Goal: Task Accomplishment & Management: Manage account settings

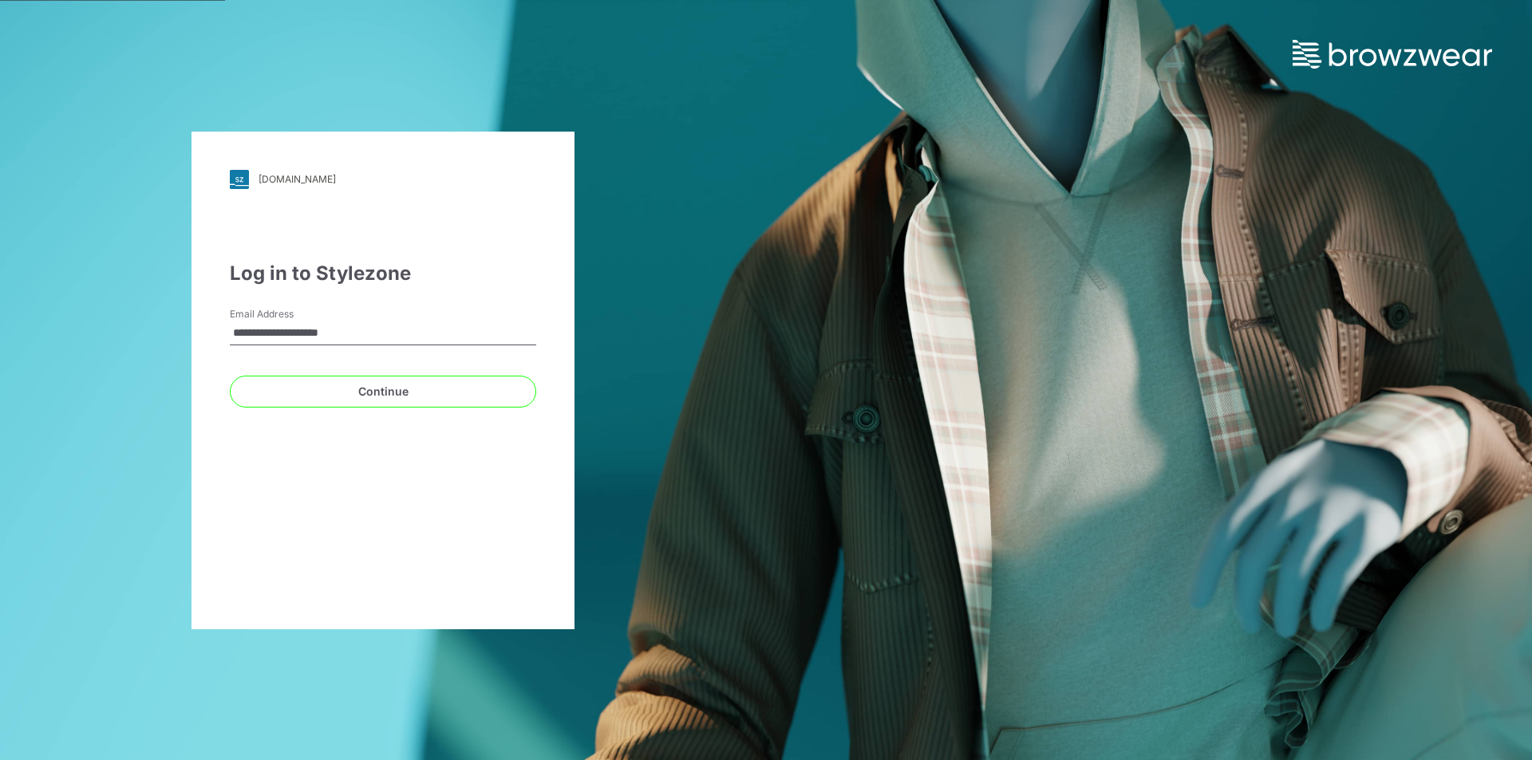
click at [375, 330] on input "**********" at bounding box center [383, 334] width 306 height 24
type input "**********"
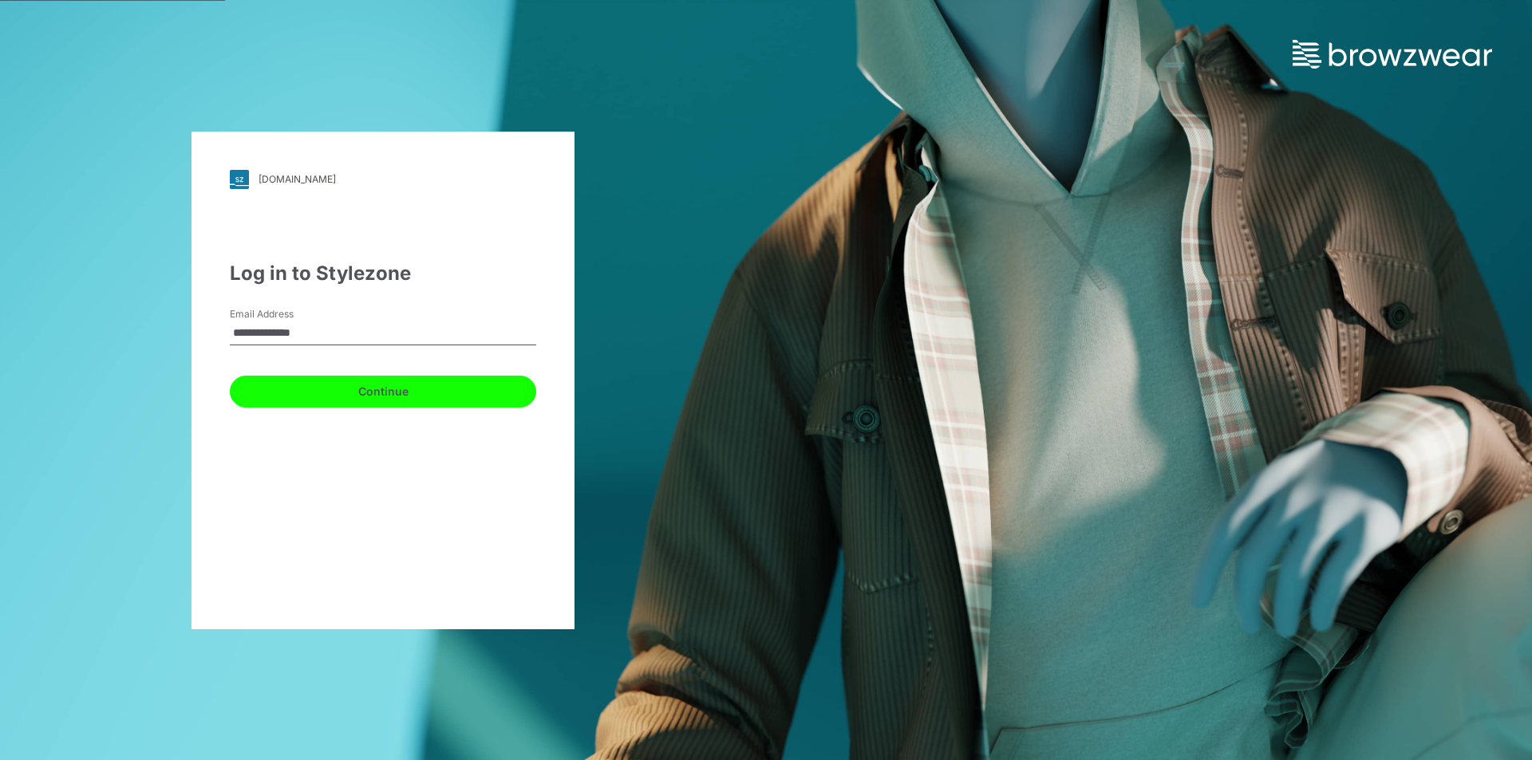
click at [329, 405] on button "Continue" at bounding box center [383, 392] width 306 height 32
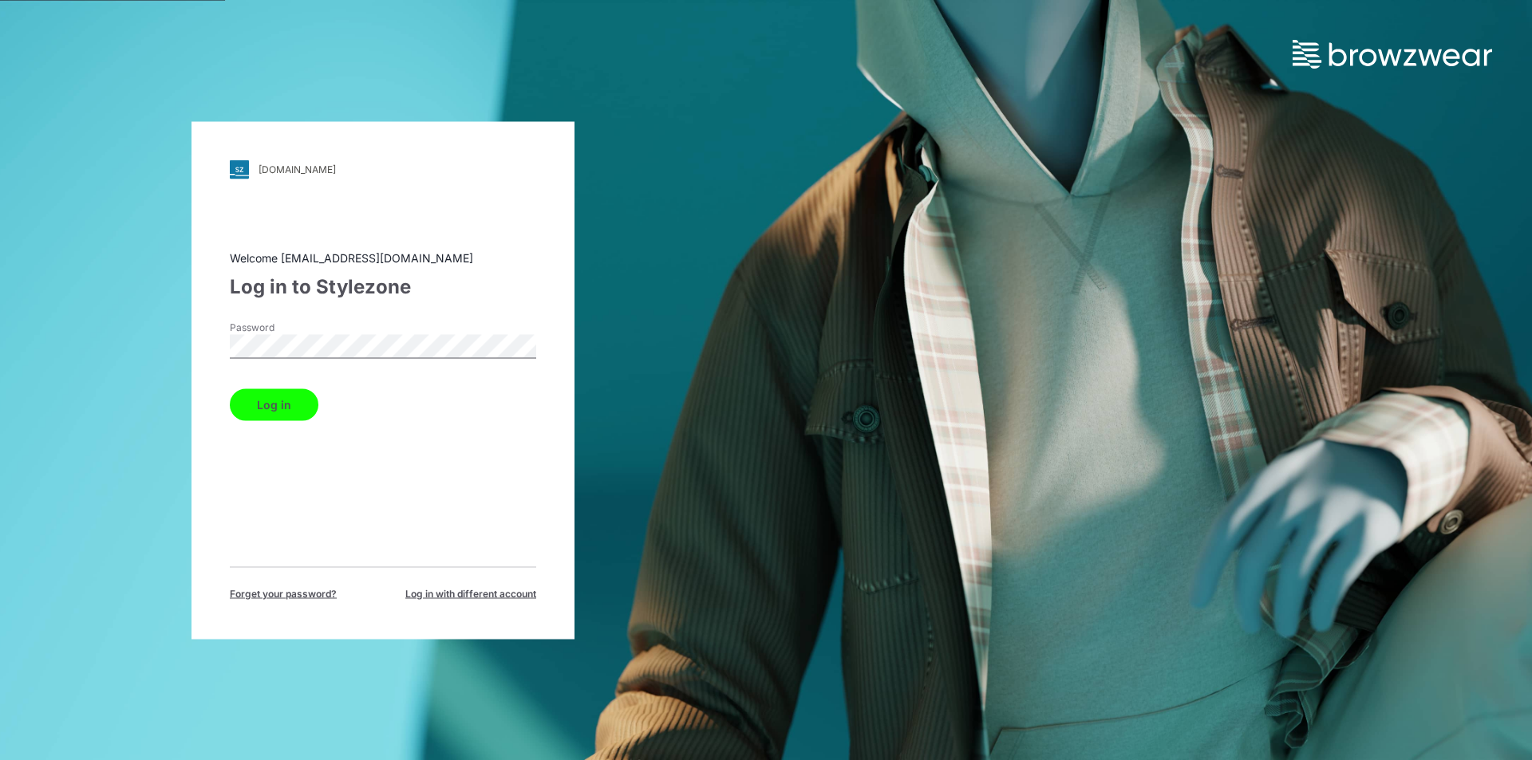
click at [296, 401] on button "Log in" at bounding box center [274, 405] width 89 height 32
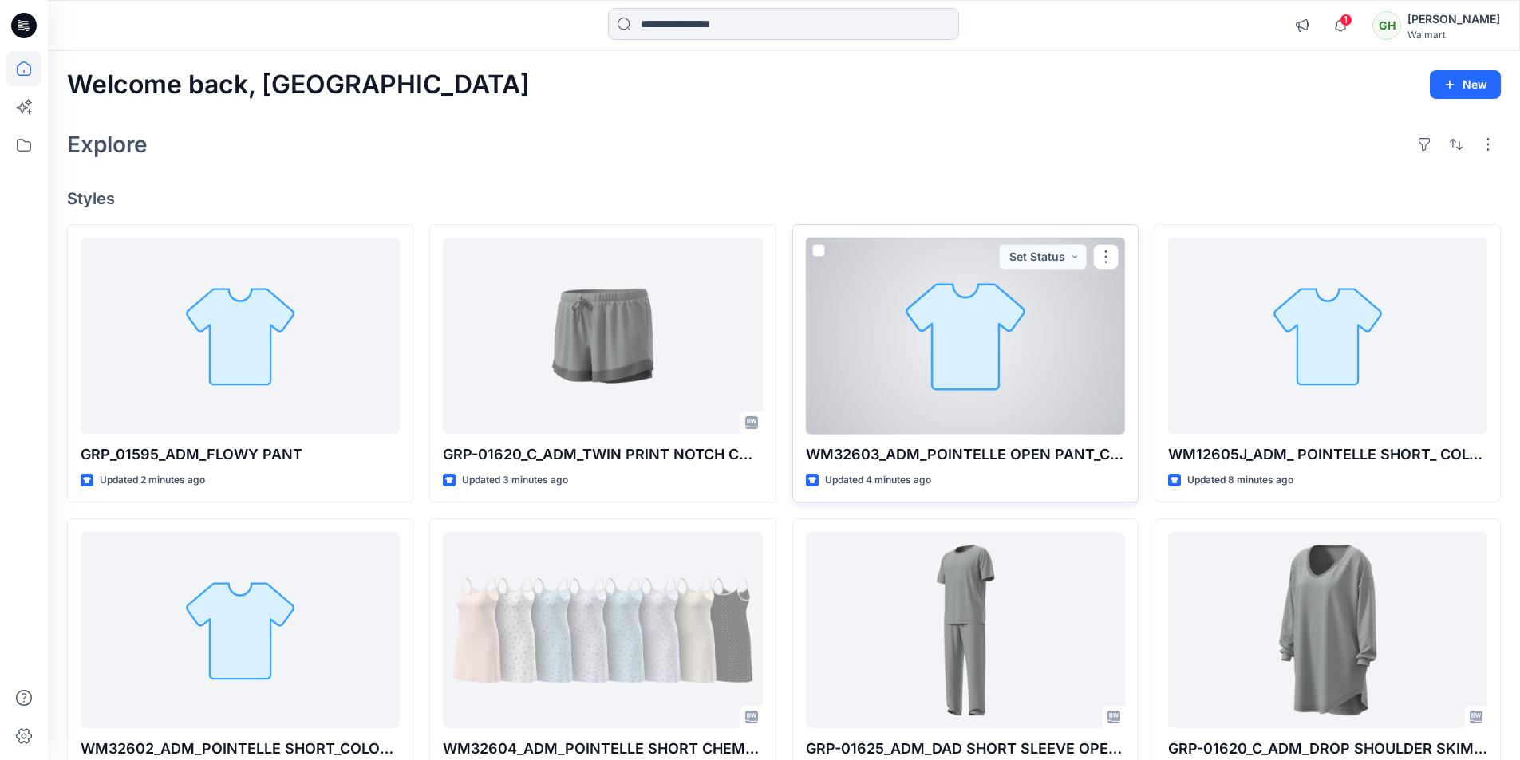
click at [979, 396] on div at bounding box center [965, 336] width 319 height 197
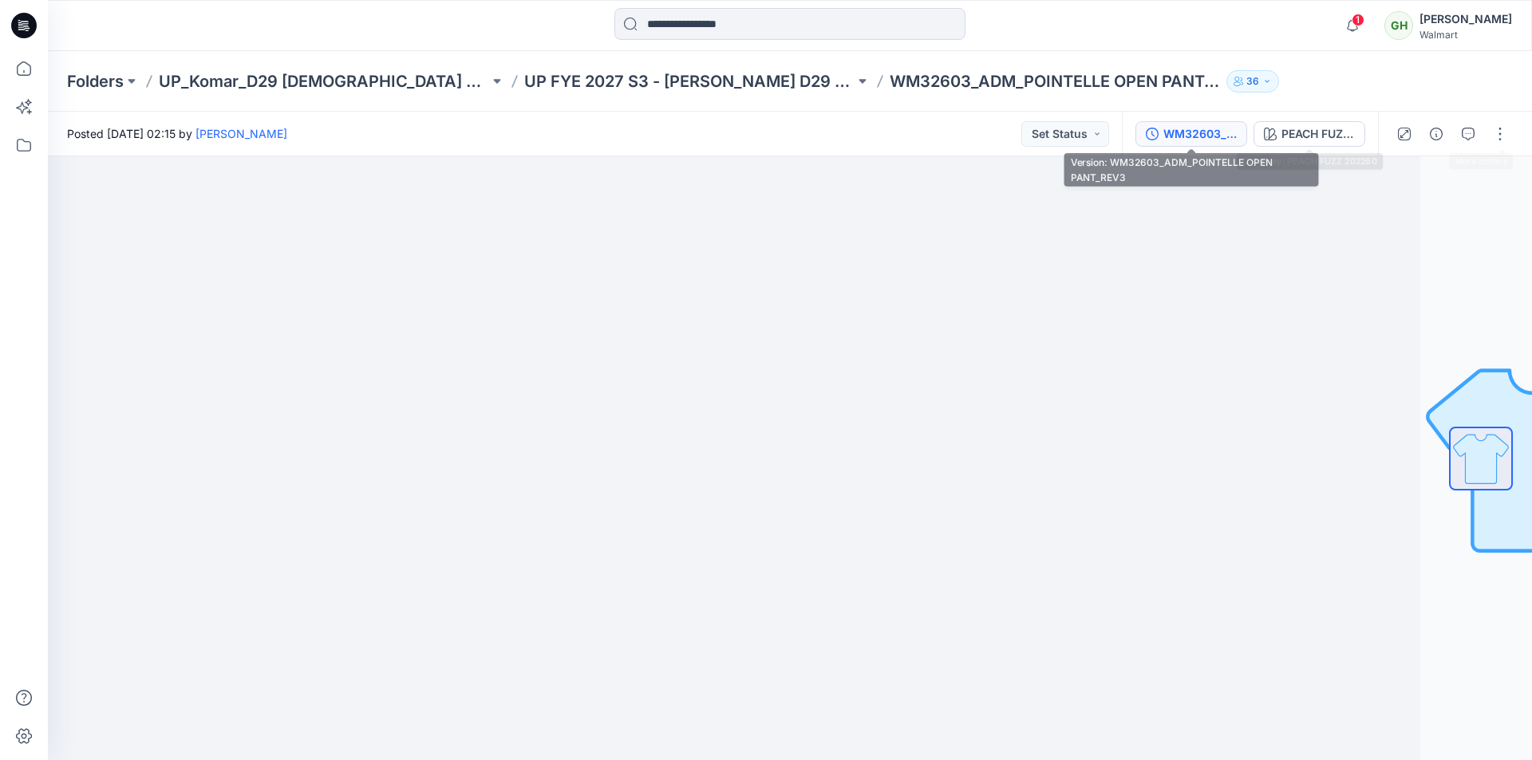
click at [1206, 136] on div "WM32603_ADM_POINTELLE OPEN PANT_REV3" at bounding box center [1199, 134] width 73 height 18
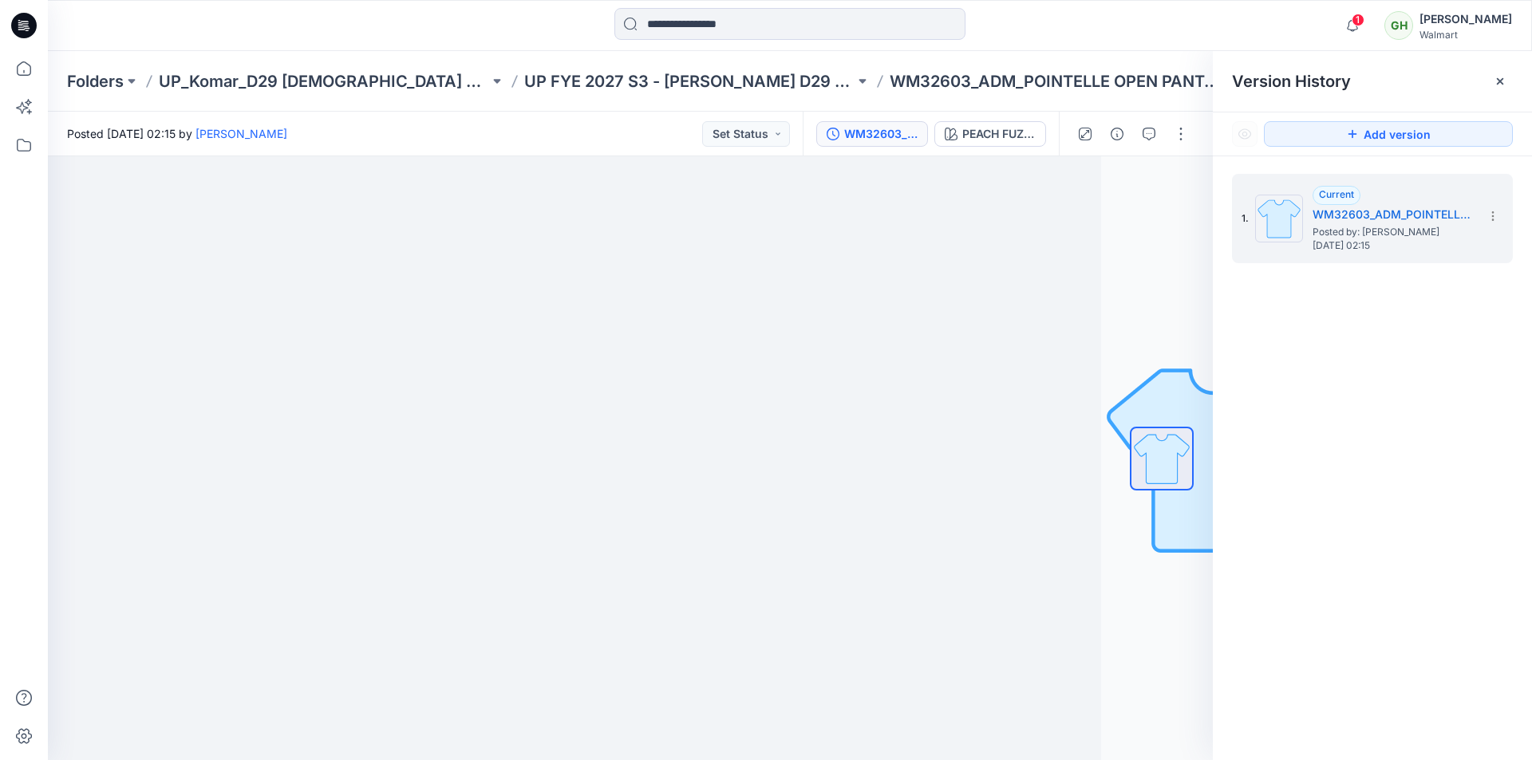
click at [1502, 82] on icon at bounding box center [1500, 81] width 13 height 13
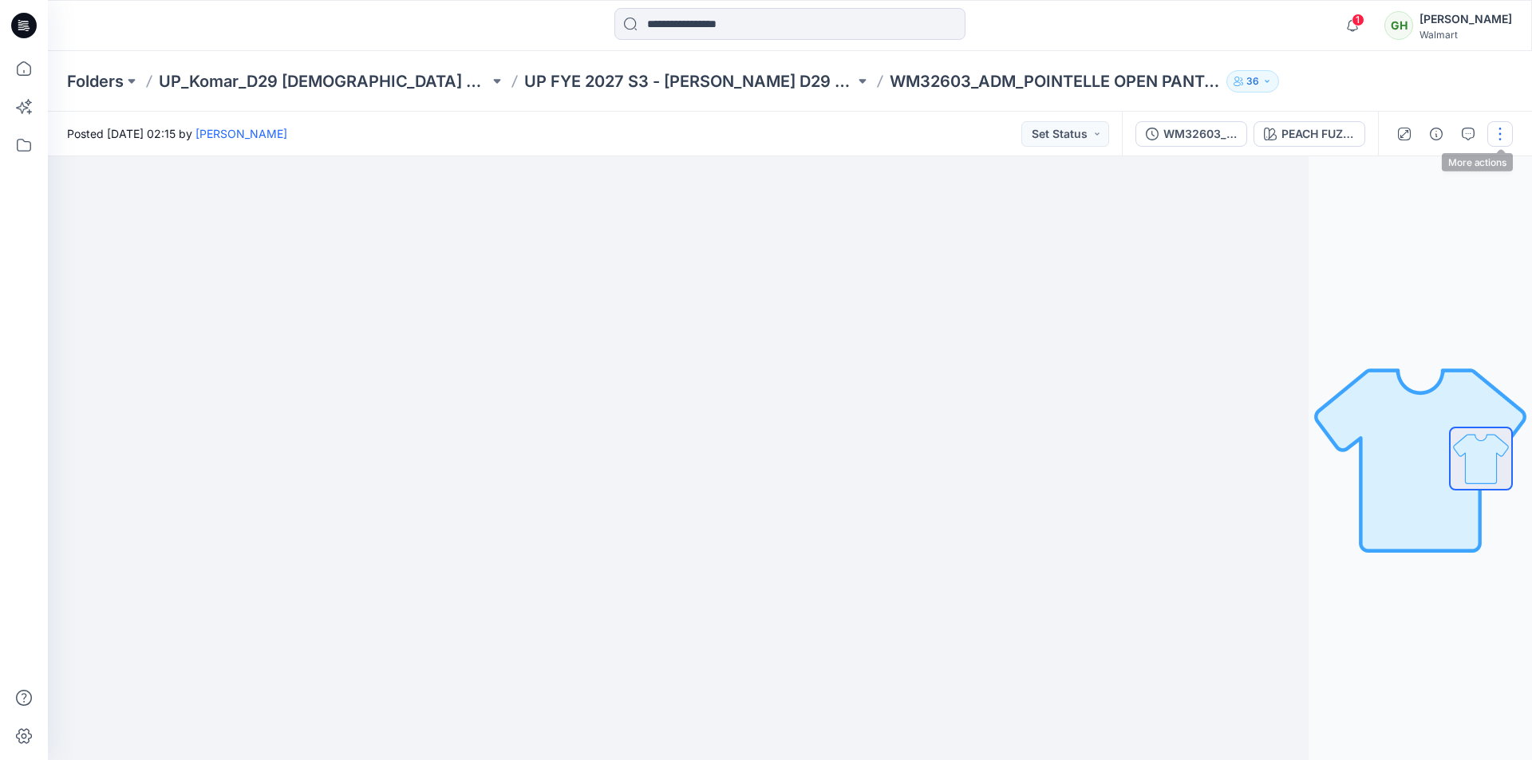
click at [1498, 130] on button "button" at bounding box center [1500, 134] width 26 height 26
click at [1408, 219] on button "Edit" at bounding box center [1433, 216] width 147 height 30
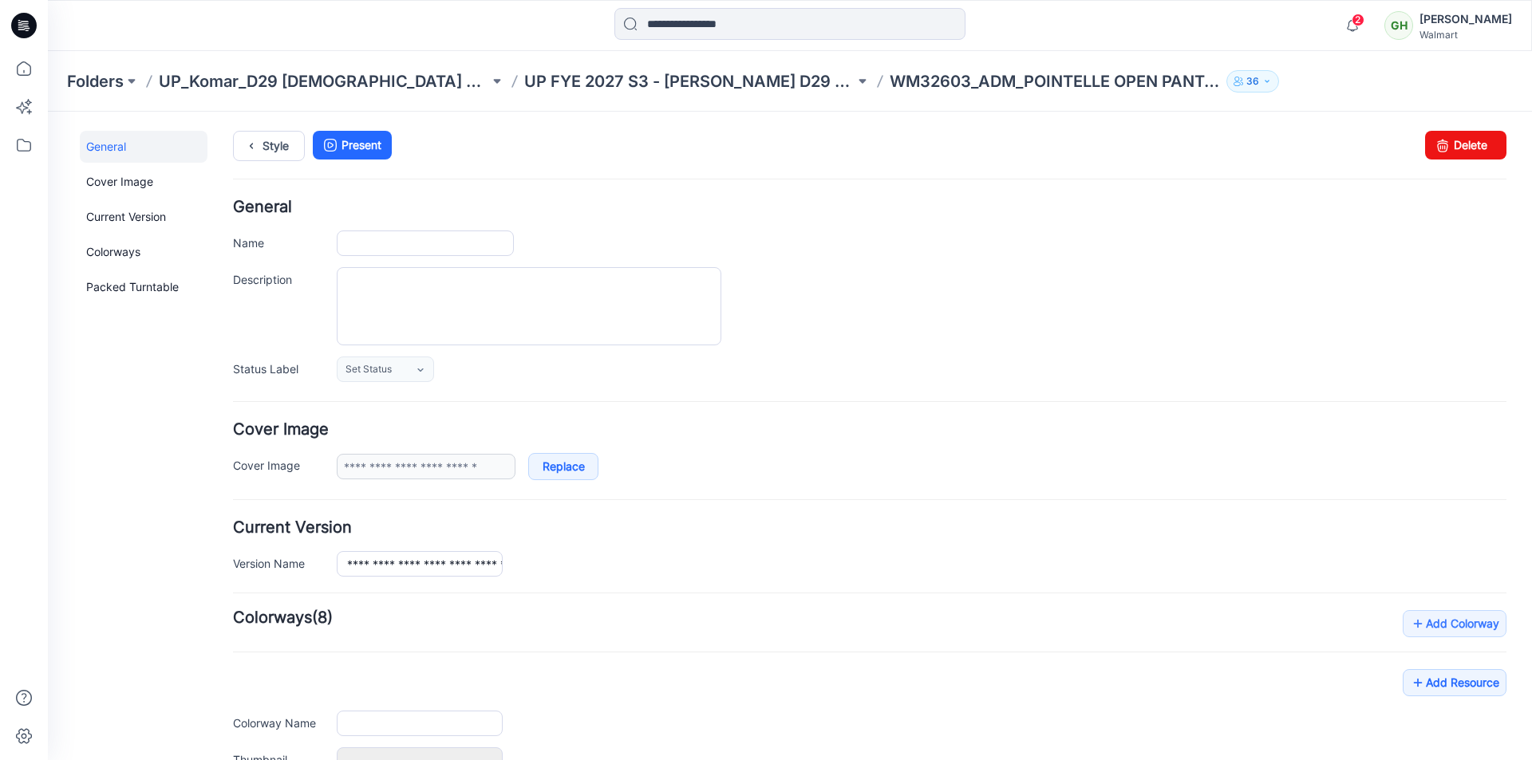
type input "**********"
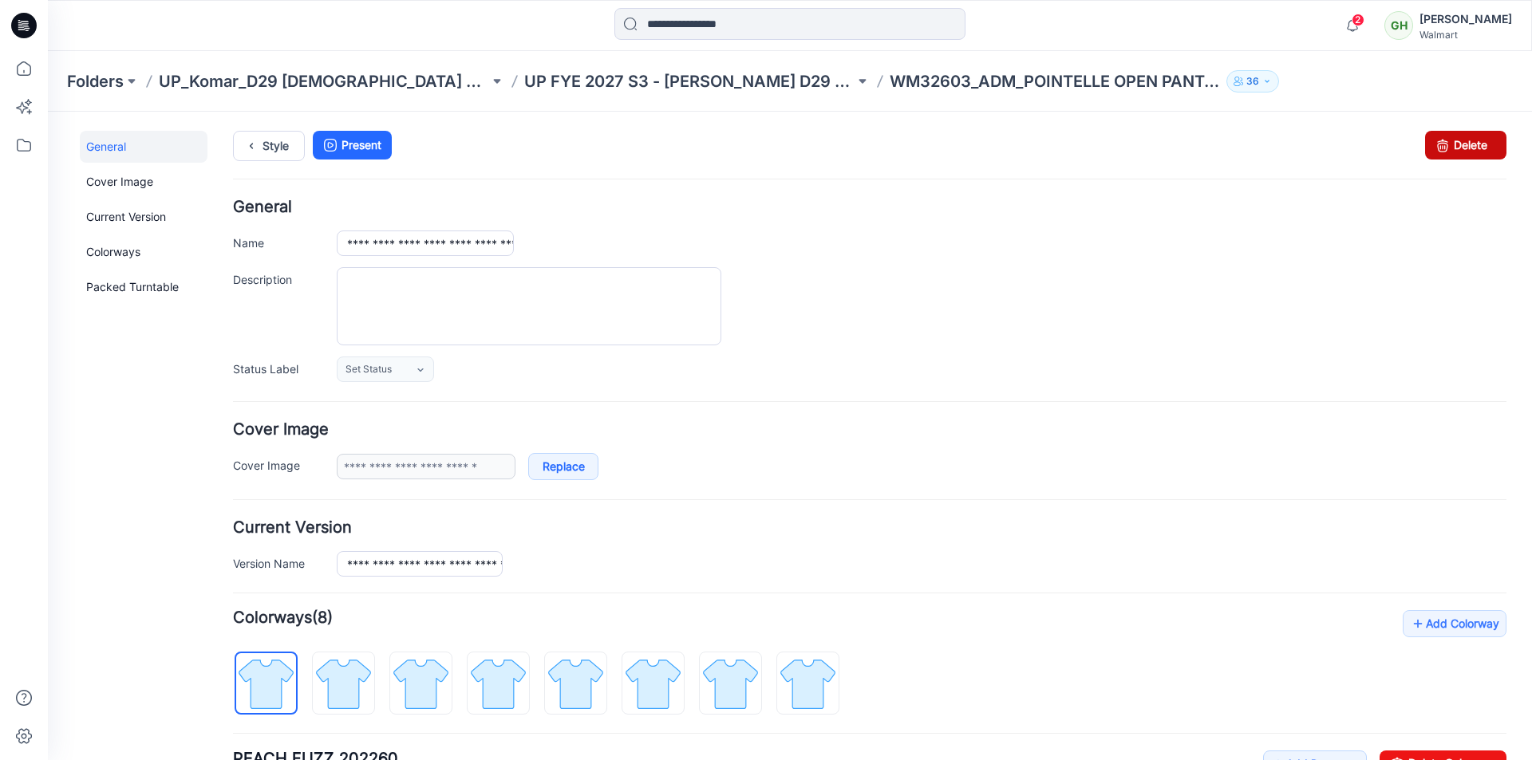
drag, startPoint x: 1460, startPoint y: 147, endPoint x: 887, endPoint y: 212, distance: 576.6
click at [1460, 147] on link "Delete" at bounding box center [1465, 145] width 81 height 29
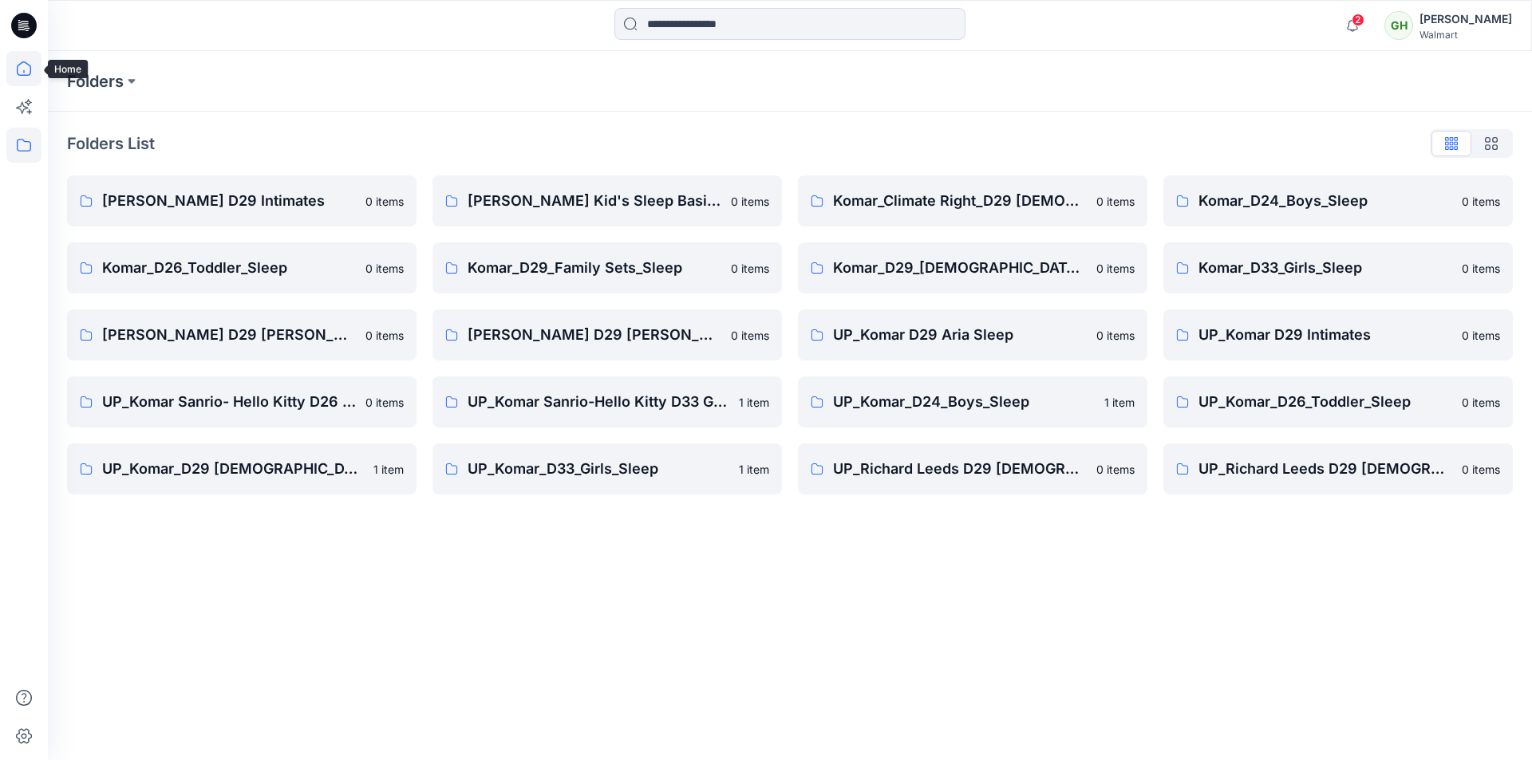
click at [26, 71] on icon at bounding box center [23, 68] width 35 height 35
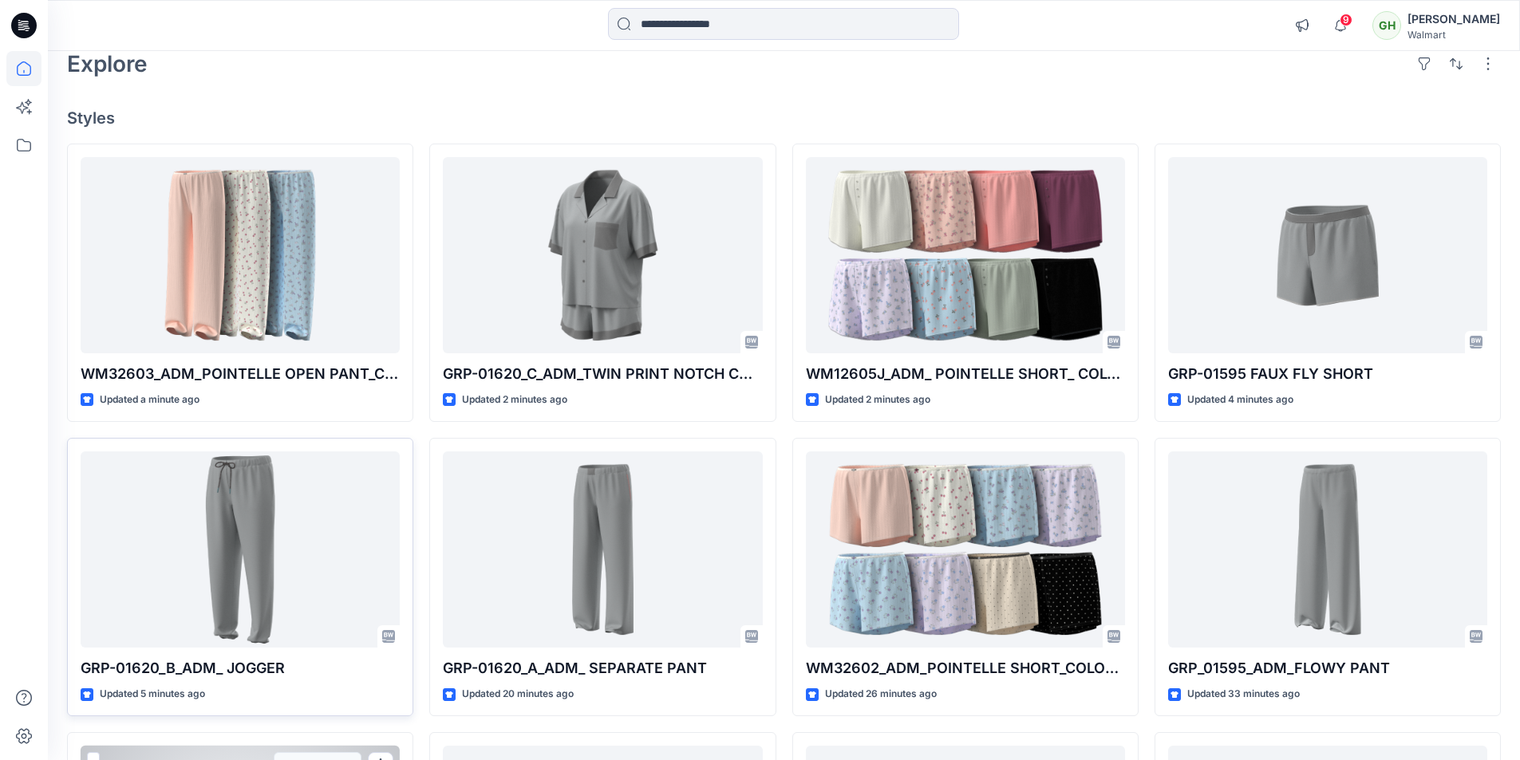
scroll to position [80, 0]
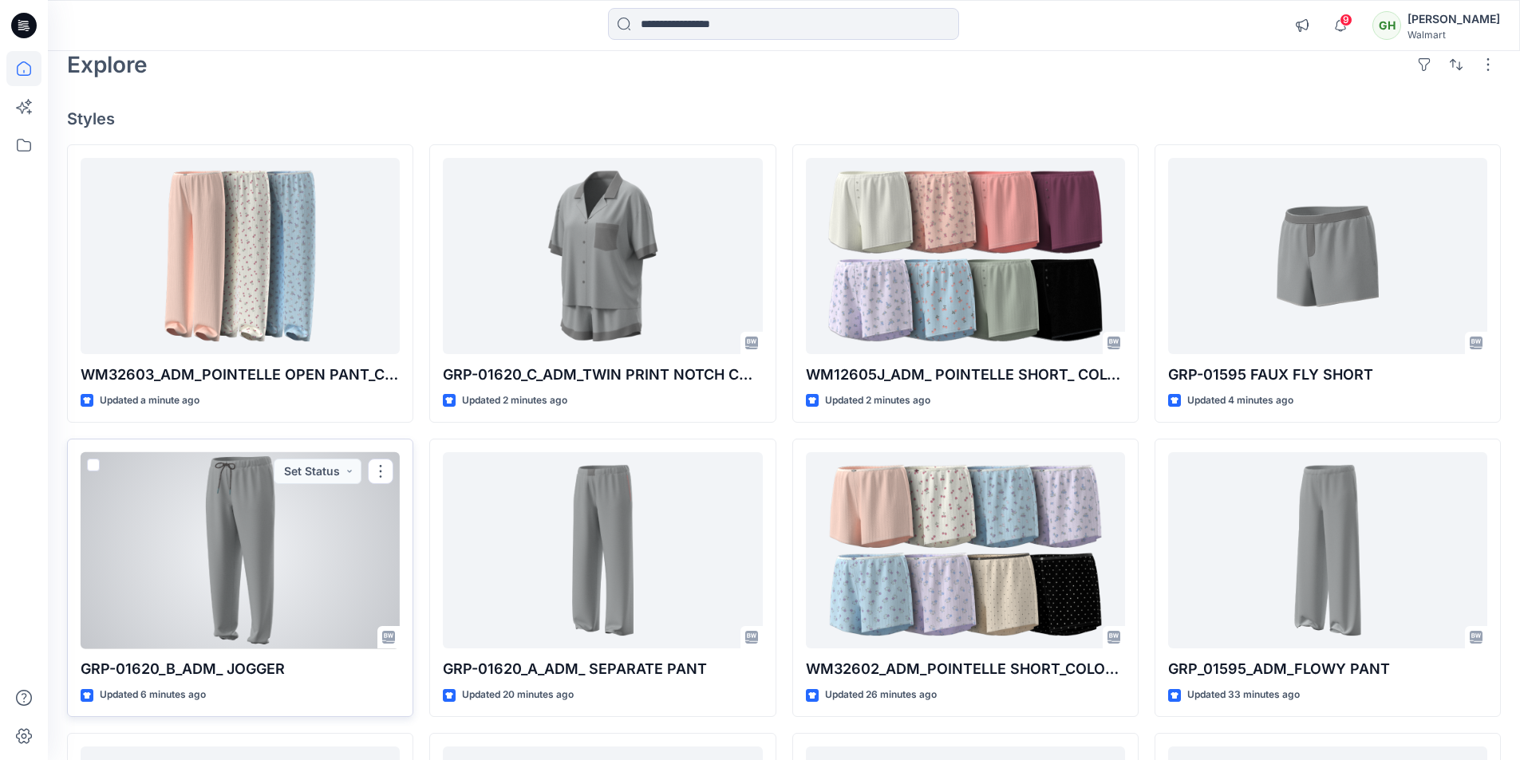
click at [228, 647] on div at bounding box center [240, 550] width 319 height 197
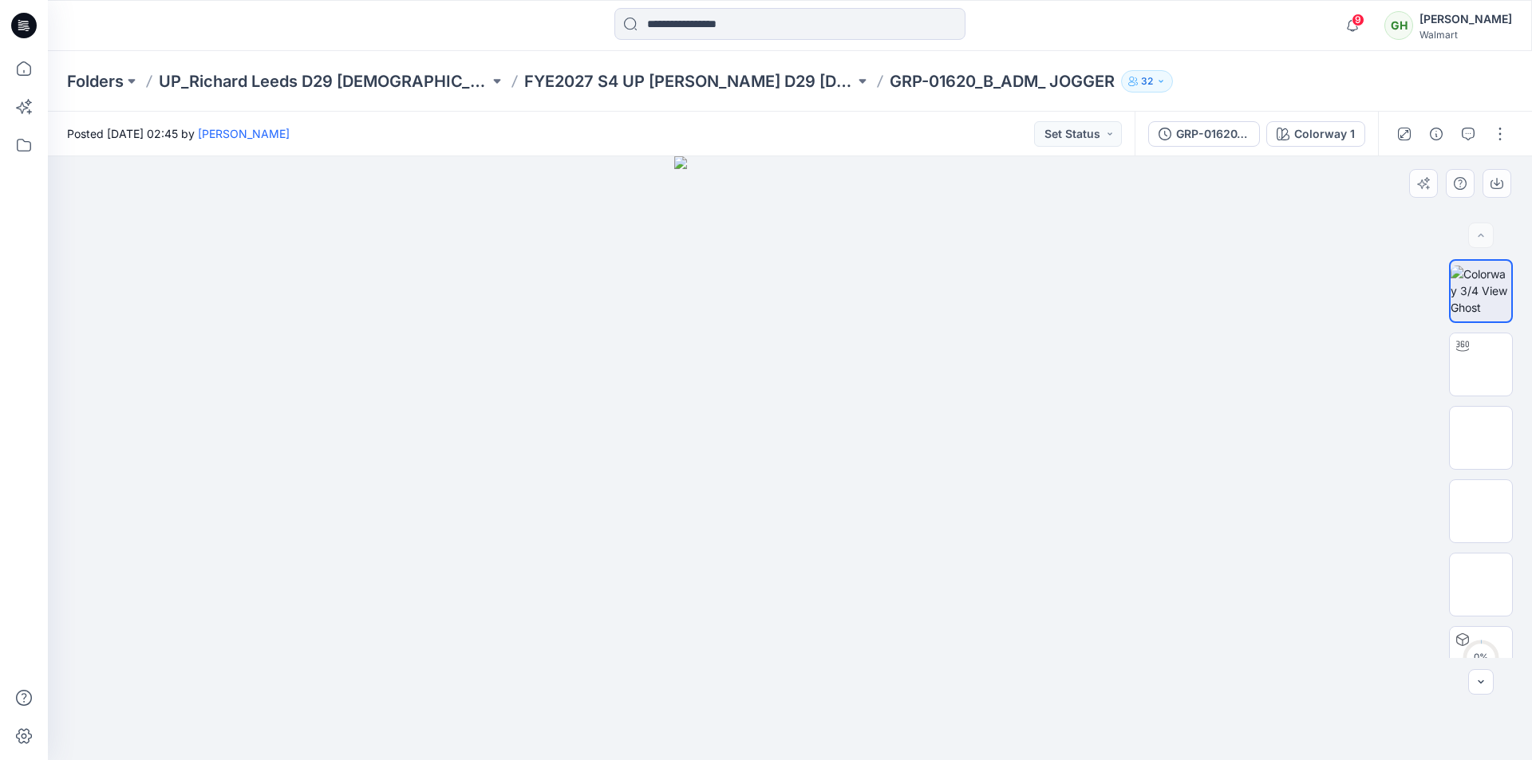
drag, startPoint x: 776, startPoint y: 461, endPoint x: 787, endPoint y: 539, distance: 79.0
click at [28, 76] on icon at bounding box center [23, 68] width 35 height 35
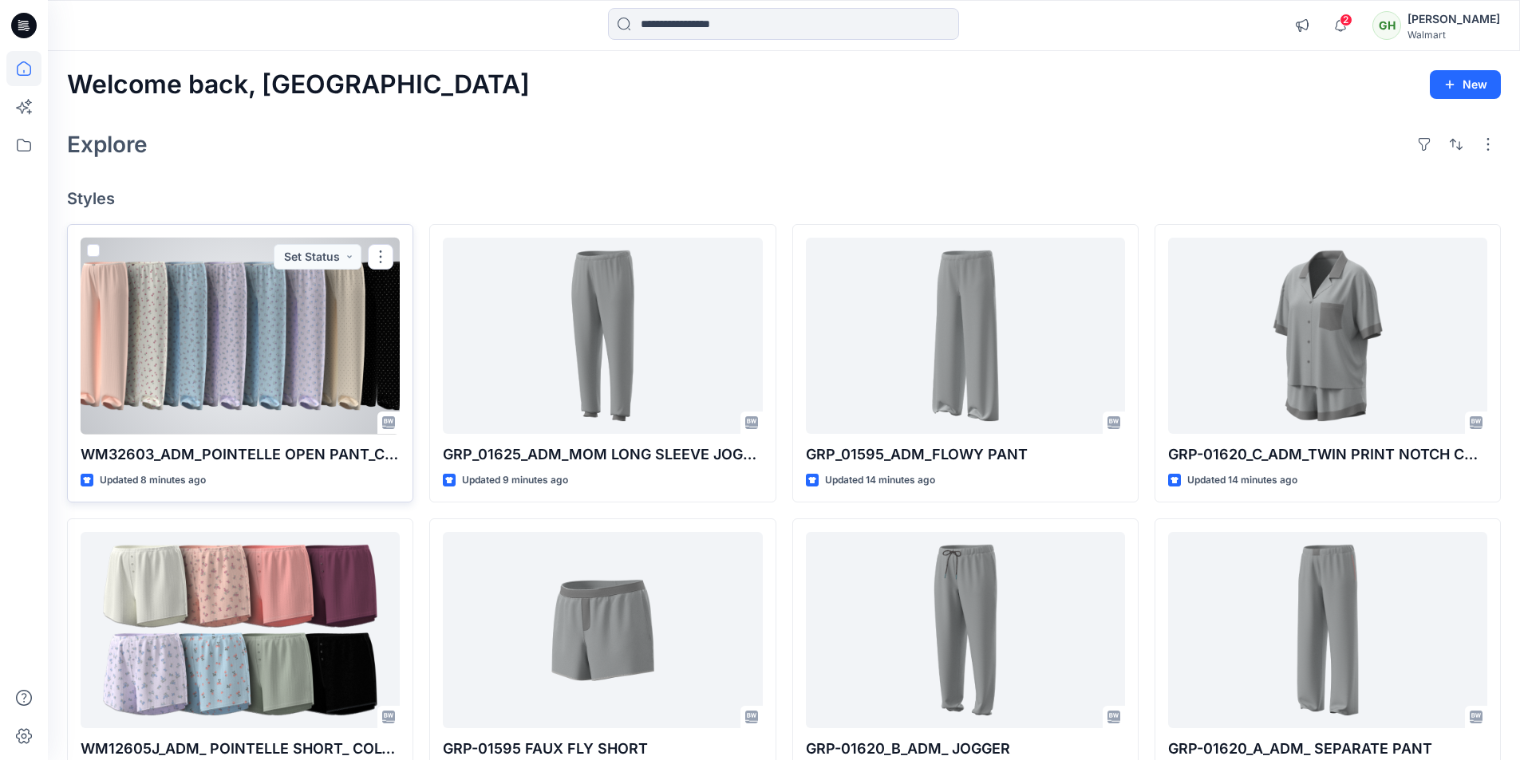
click at [335, 382] on div at bounding box center [240, 336] width 319 height 197
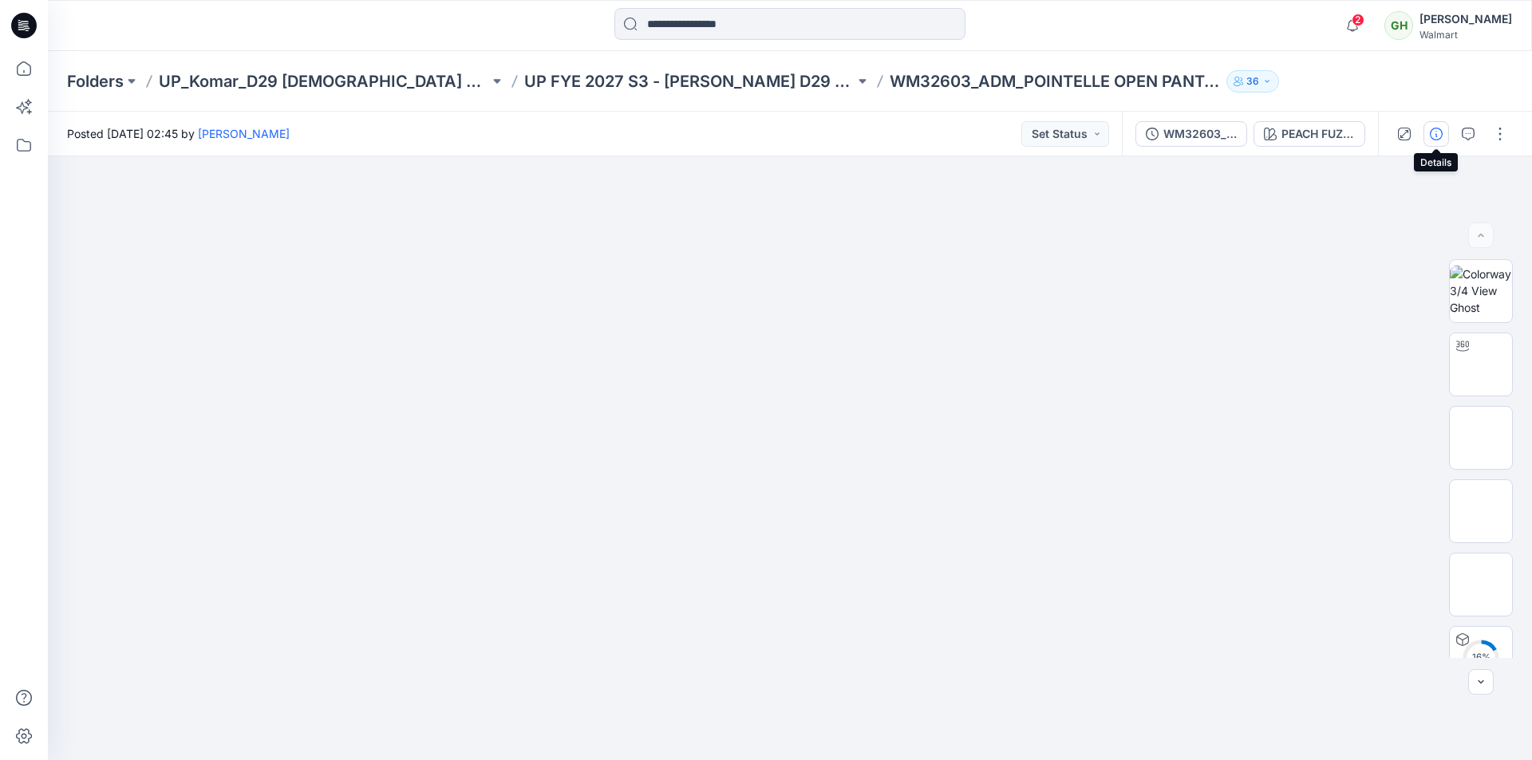
click at [1442, 135] on icon "button" at bounding box center [1436, 134] width 13 height 13
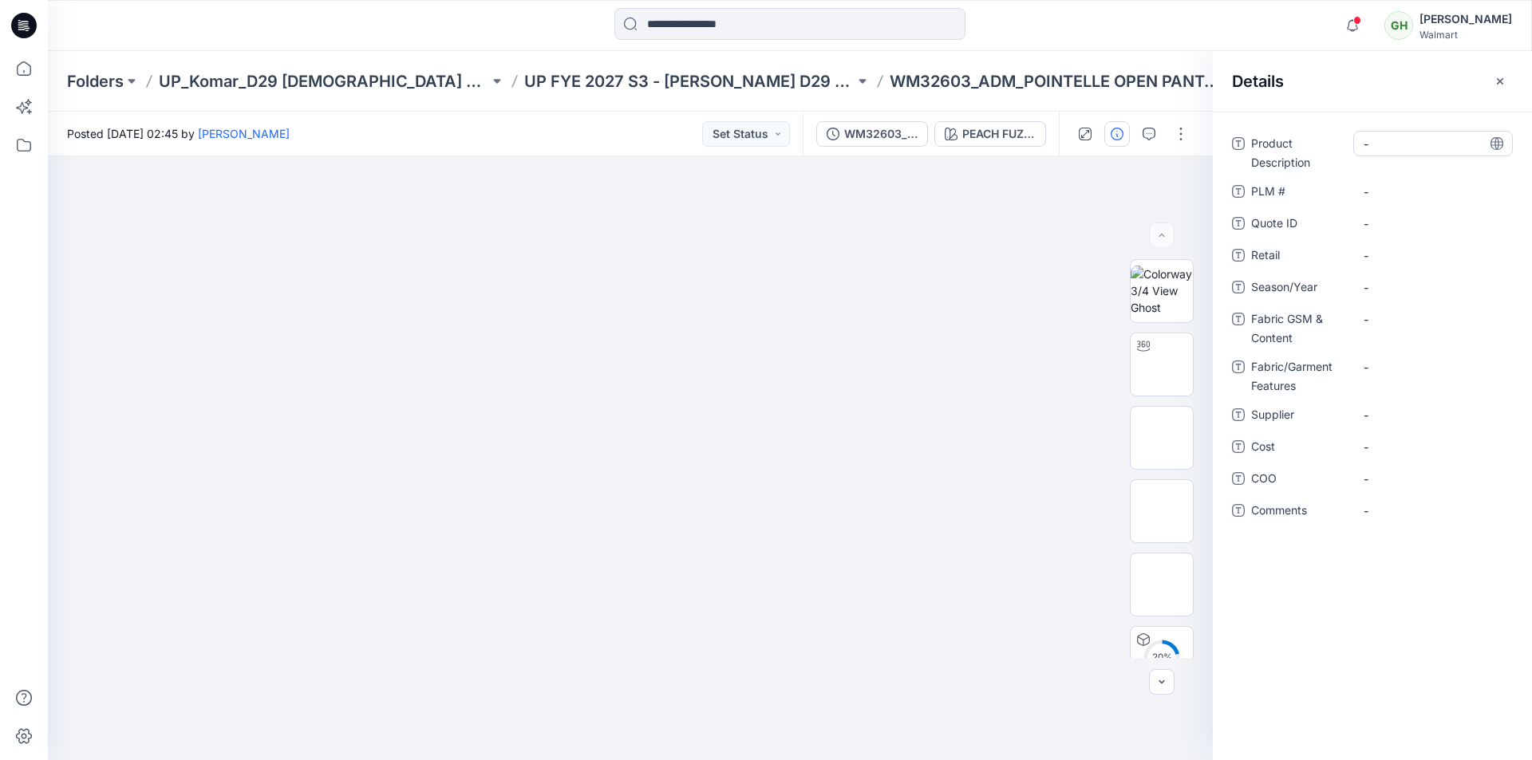
click at [1415, 145] on Description "-" at bounding box center [1433, 144] width 139 height 17
type textarea "**********"
click at [1407, 288] on span "-" at bounding box center [1433, 287] width 139 height 17
type textarea "********"
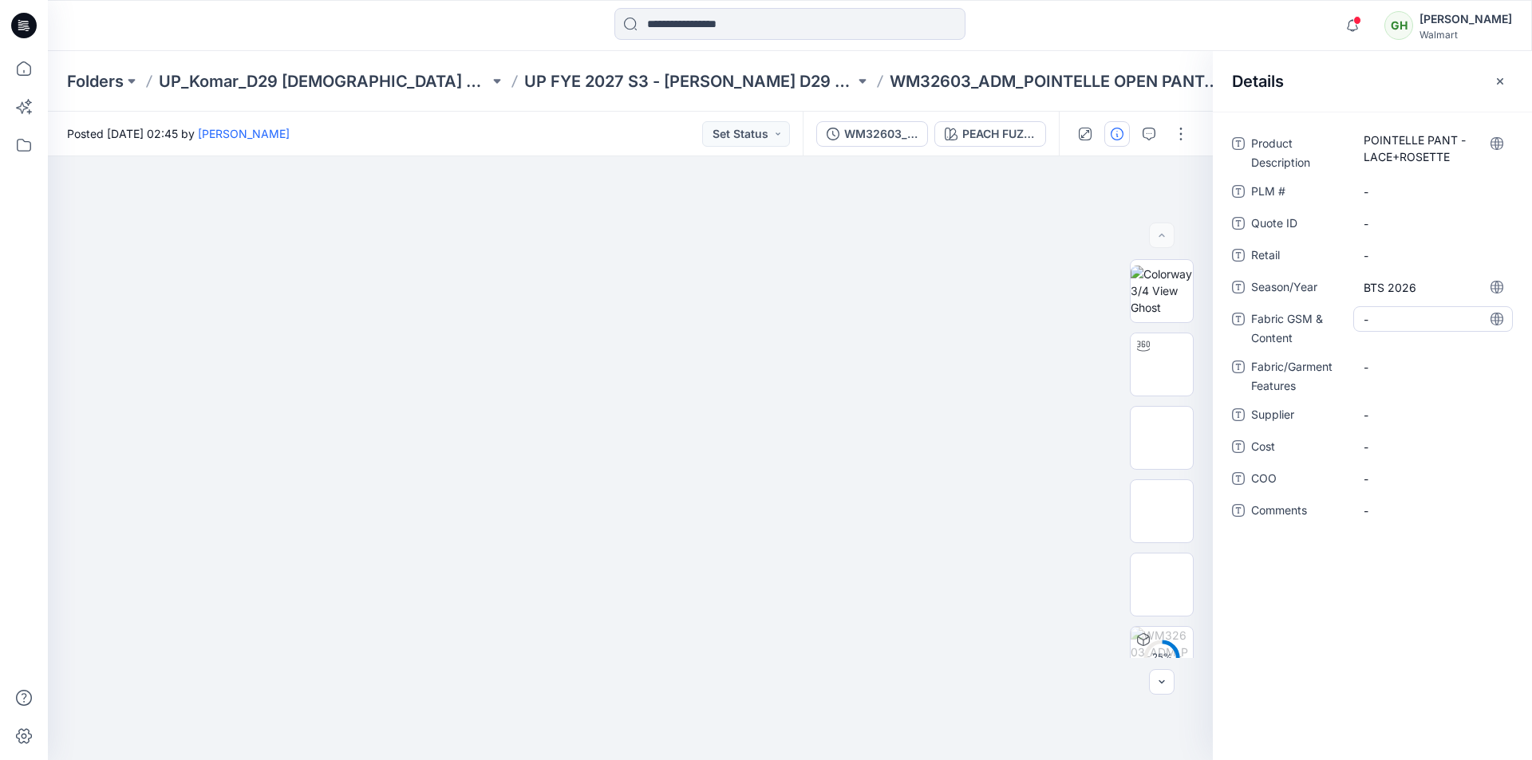
click at [1406, 318] on Content "-" at bounding box center [1433, 319] width 139 height 17
type textarea "**********"
click at [1391, 581] on div "Product Description POINTELLE PANT - LACE+ROSETTE PLM # - Quote ID - Retail - S…" at bounding box center [1372, 436] width 319 height 649
click at [1407, 423] on span "-" at bounding box center [1433, 425] width 139 height 17
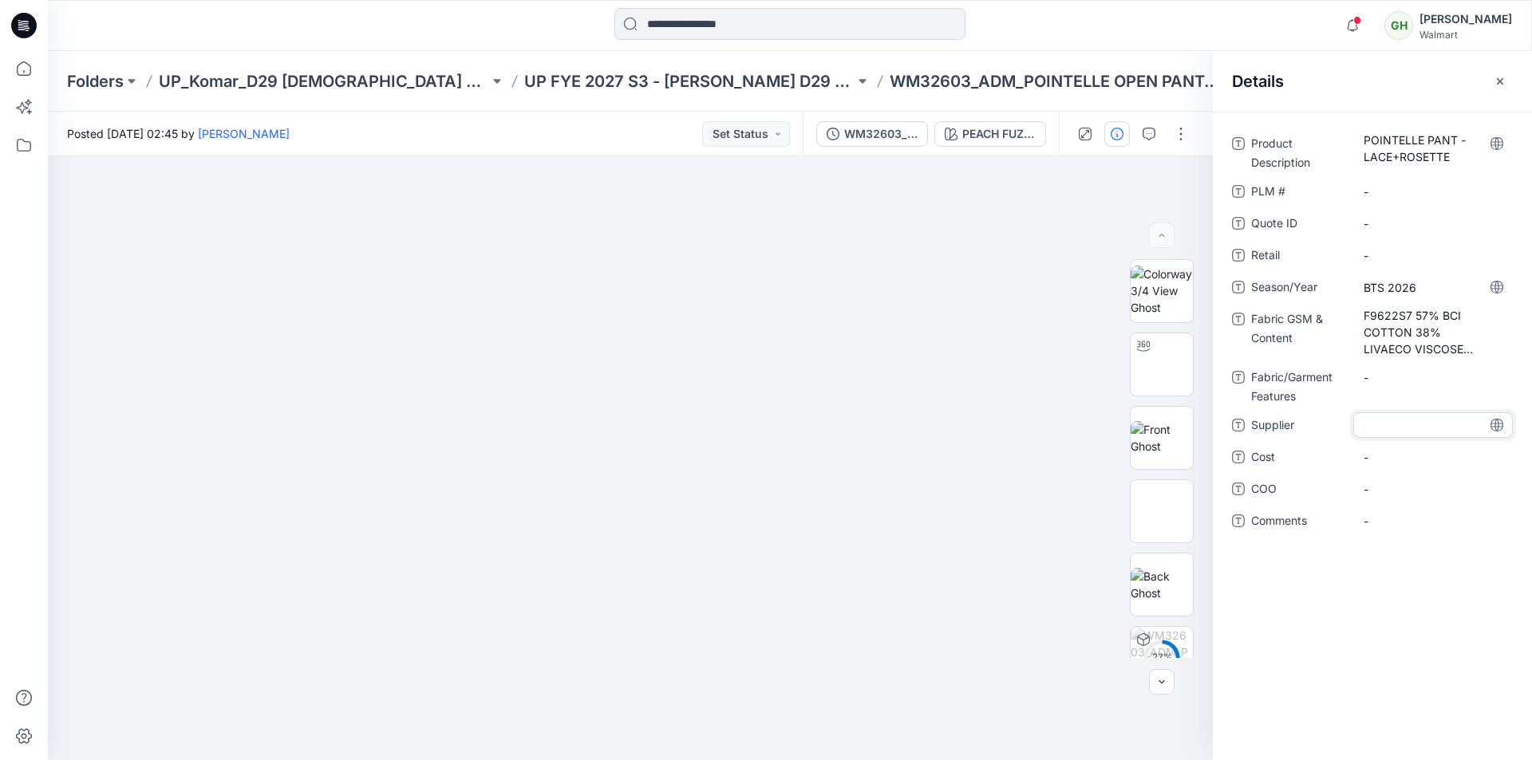
type textarea "**********"
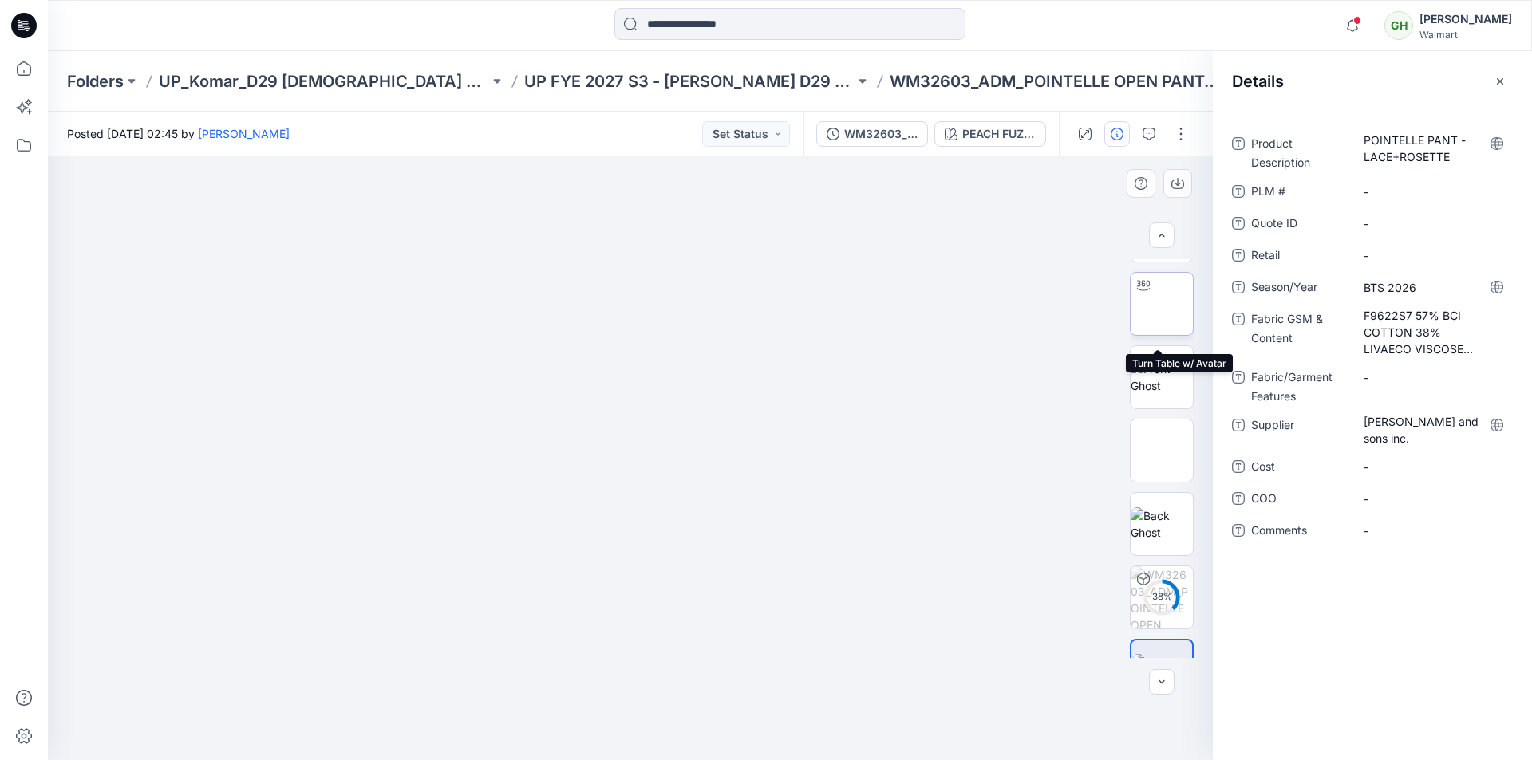
scroll to position [105, 0]
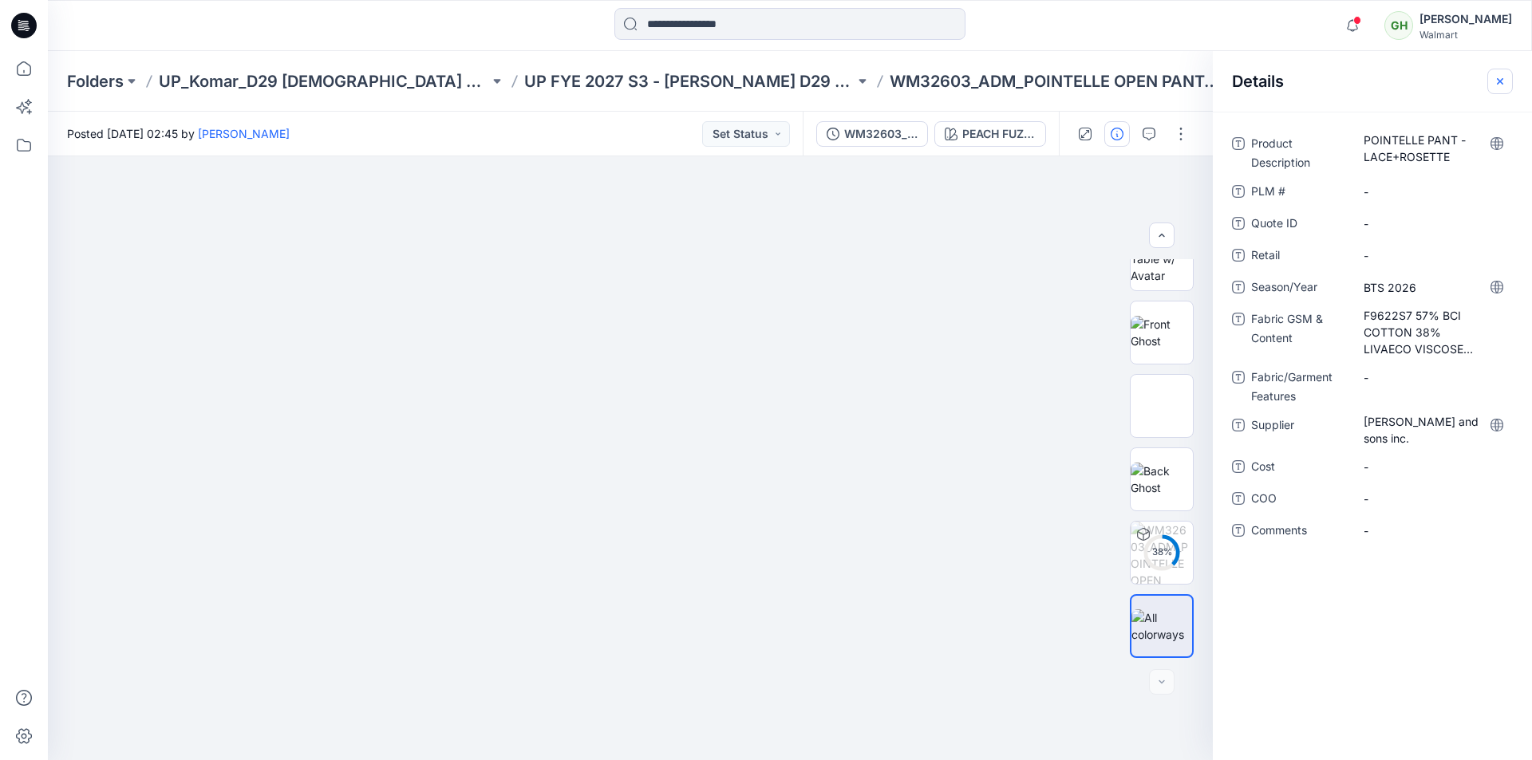
click at [1502, 81] on icon "button" at bounding box center [1500, 81] width 13 height 13
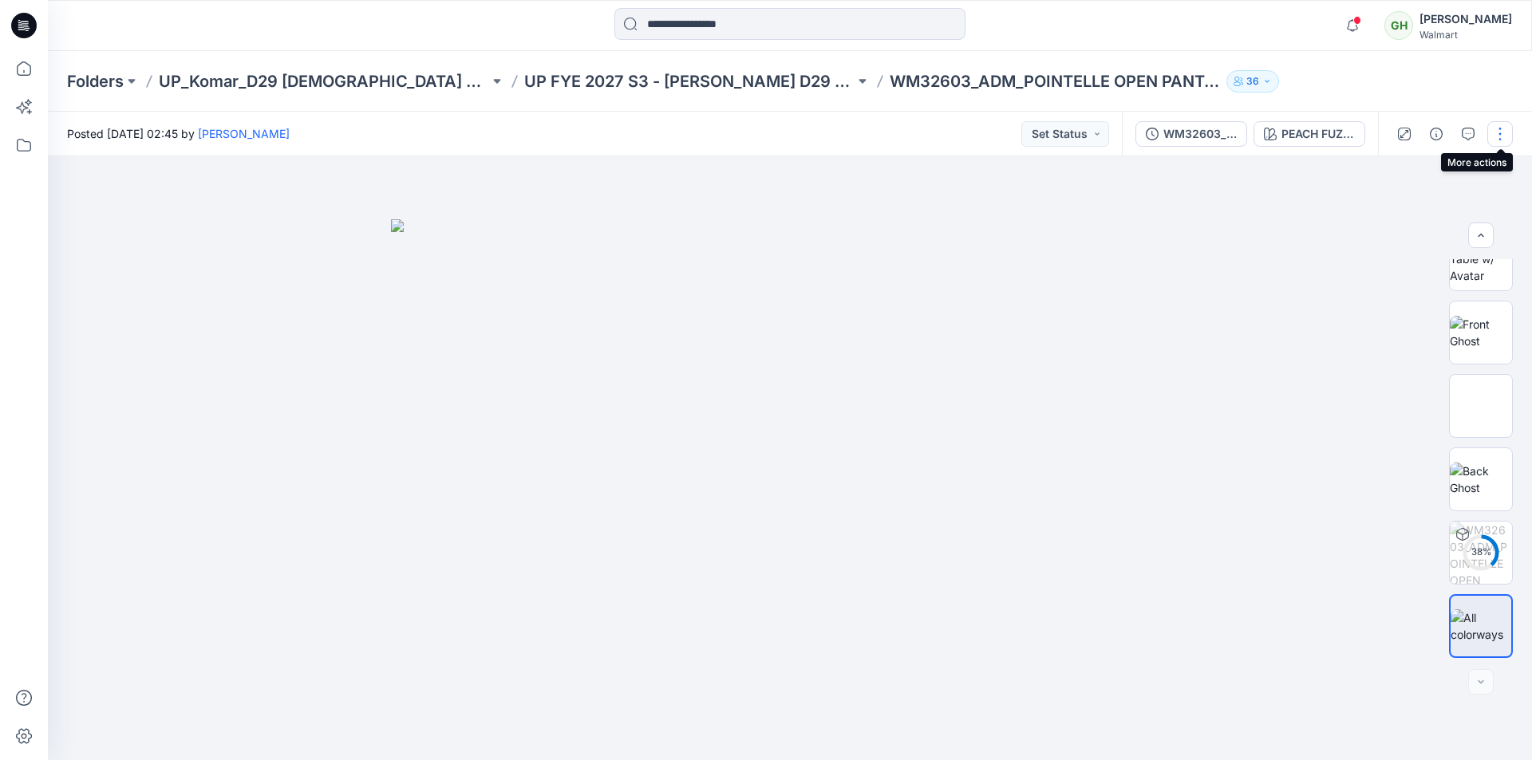
click at [1505, 136] on button "button" at bounding box center [1500, 134] width 26 height 26
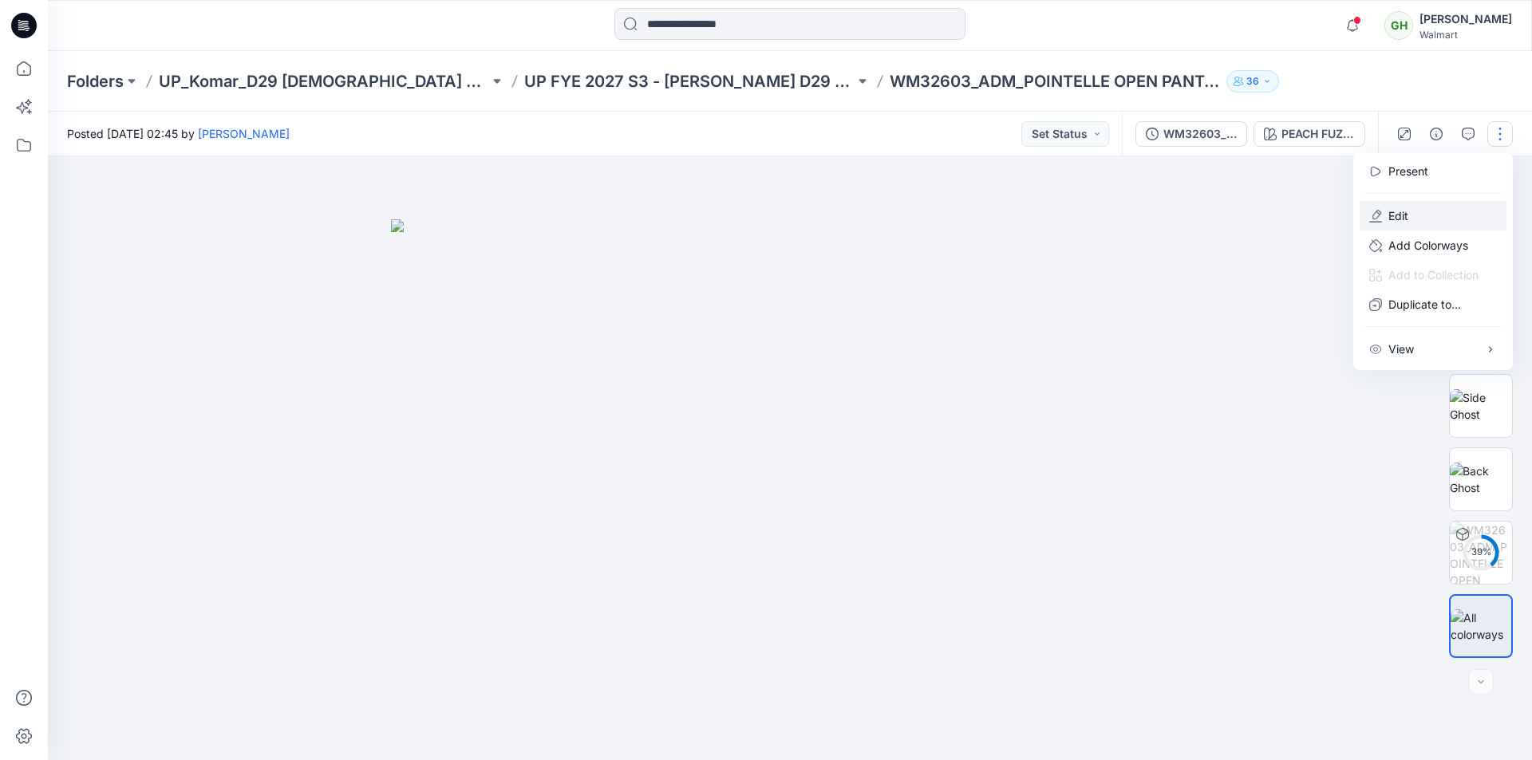
click at [1410, 221] on button "Edit" at bounding box center [1433, 216] width 147 height 30
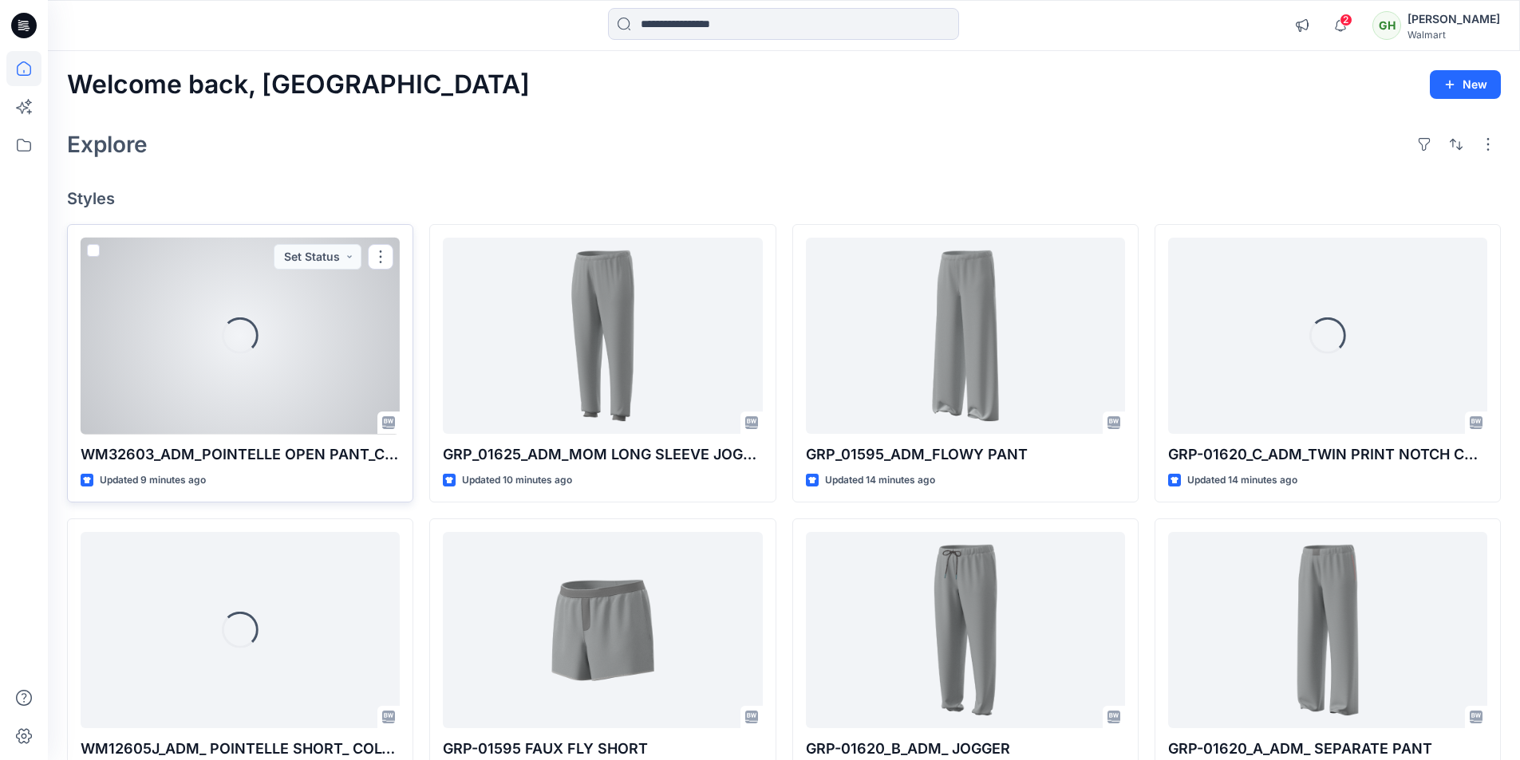
click at [298, 353] on div "Loading..." at bounding box center [240, 336] width 319 height 197
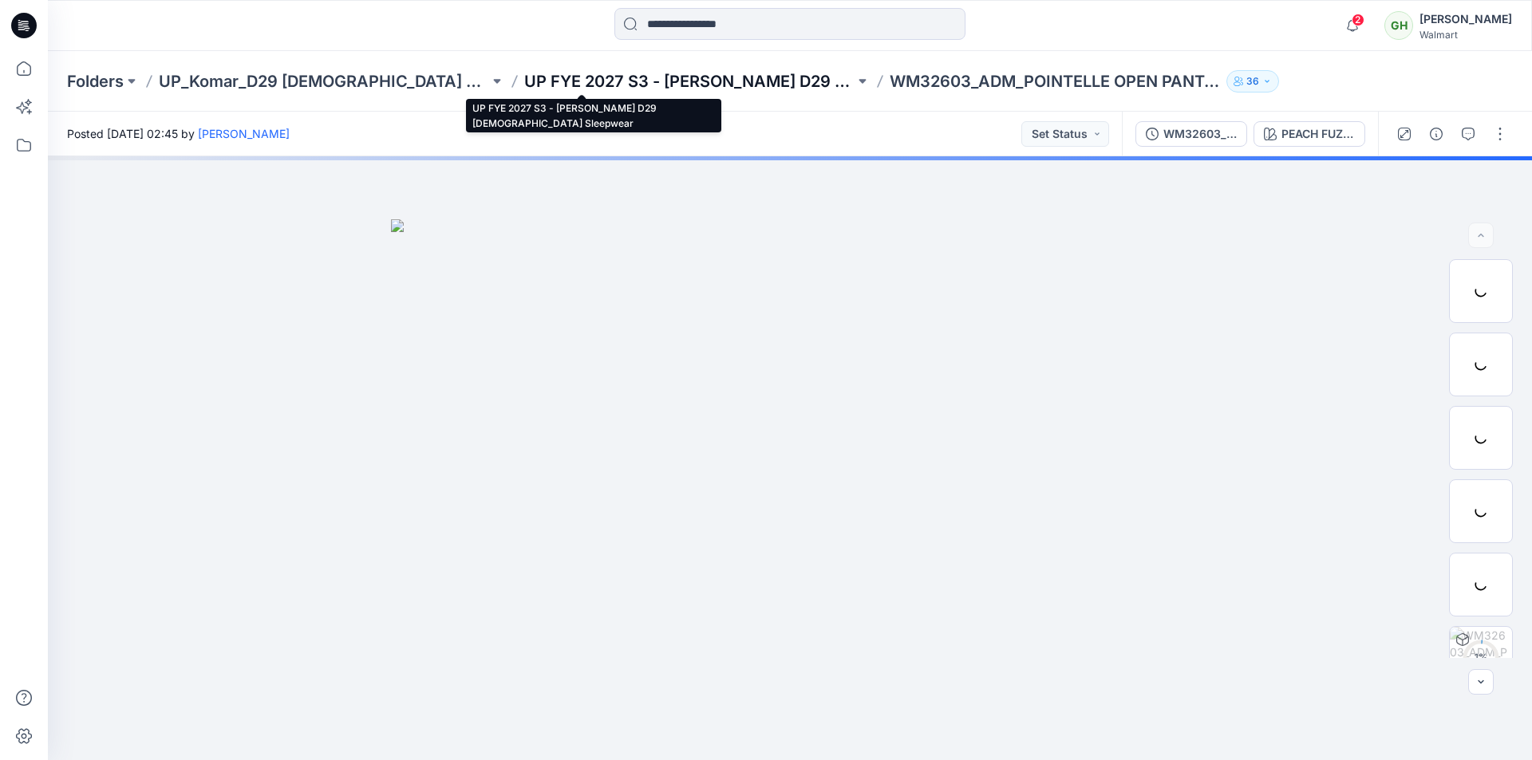
click at [630, 80] on p "UP FYE 2027 S3 - [PERSON_NAME] D29 [DEMOGRAPHIC_DATA] Sleepwear" at bounding box center [689, 81] width 330 height 22
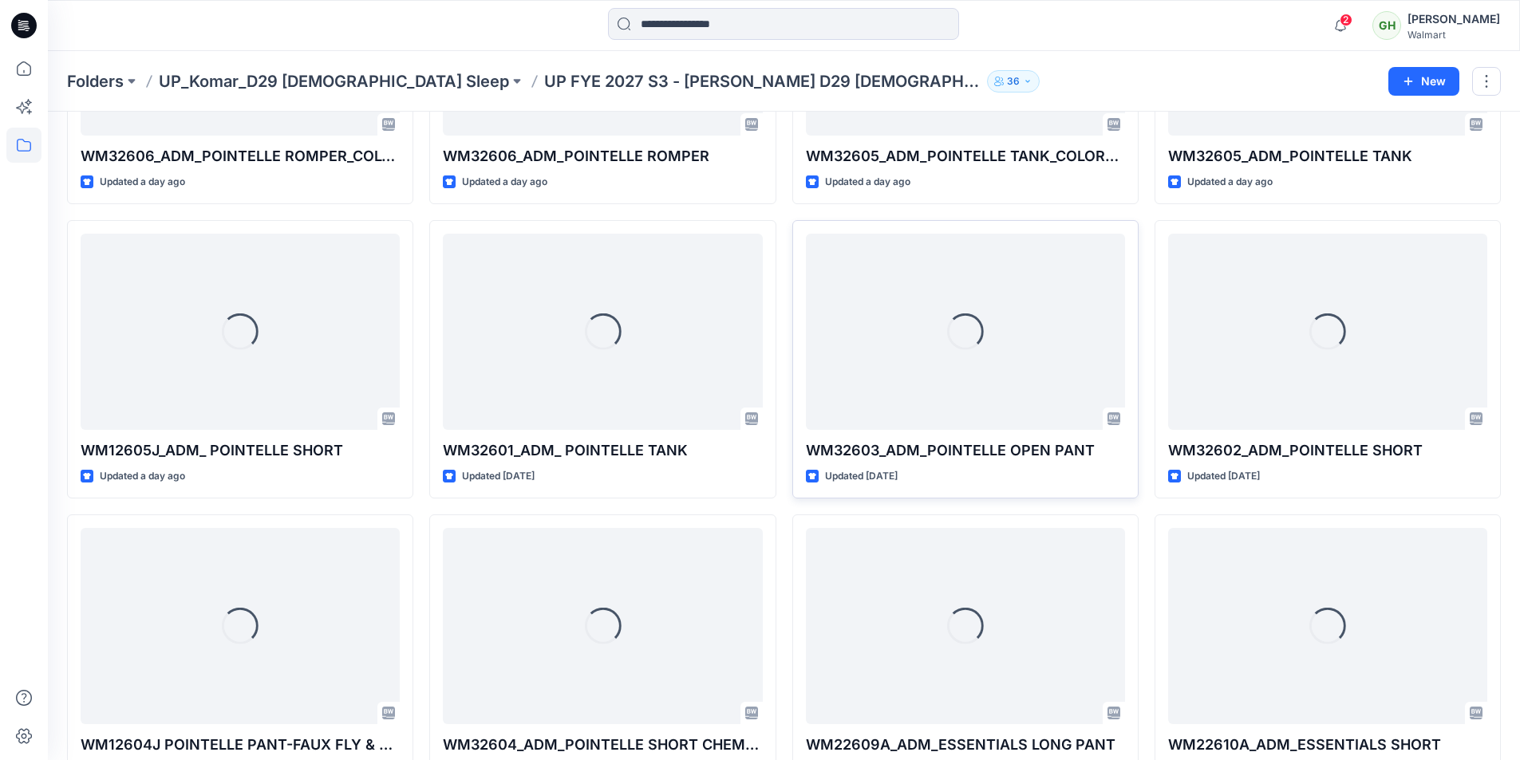
scroll to position [842, 0]
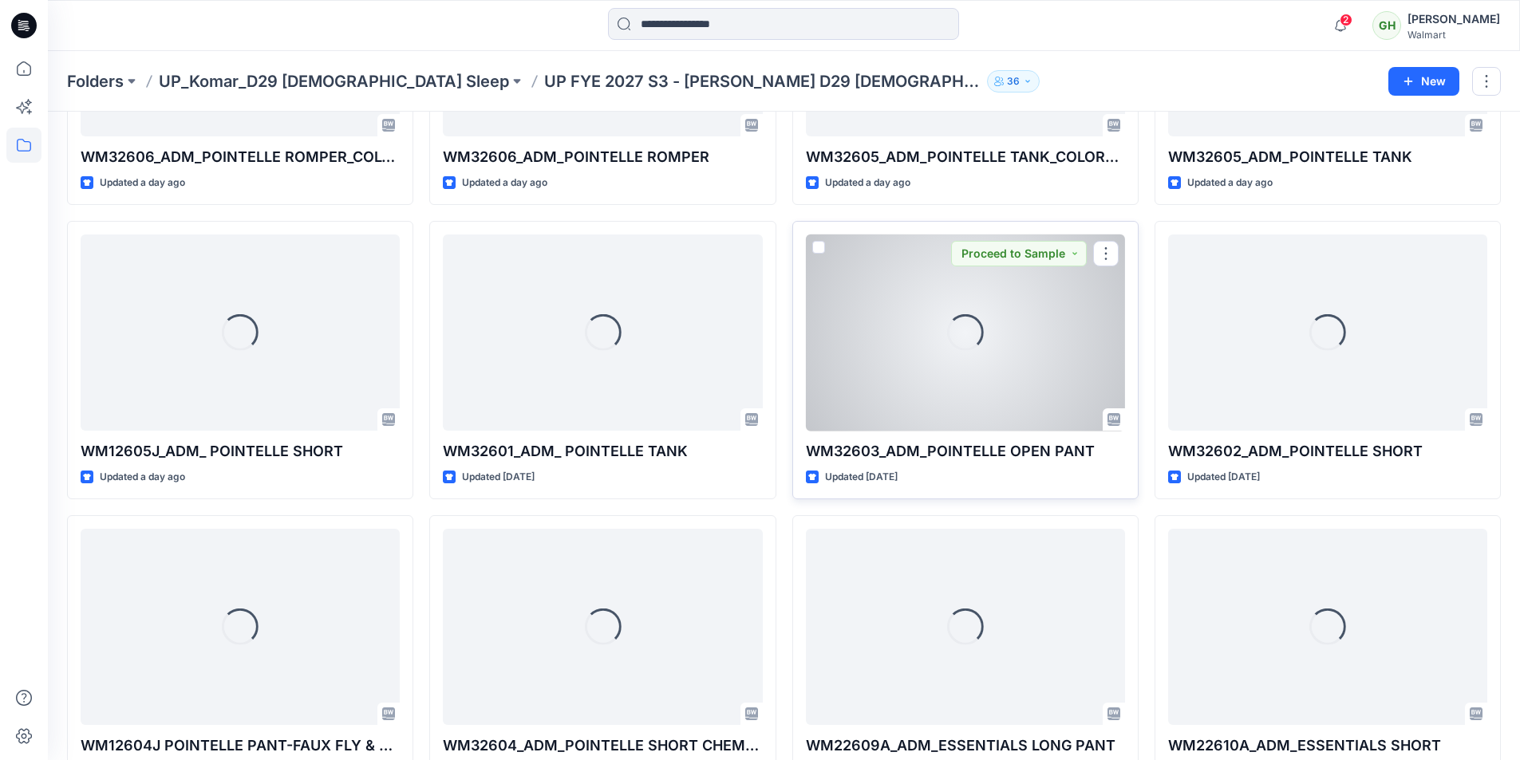
click at [1000, 361] on div "Loading..." at bounding box center [965, 333] width 319 height 197
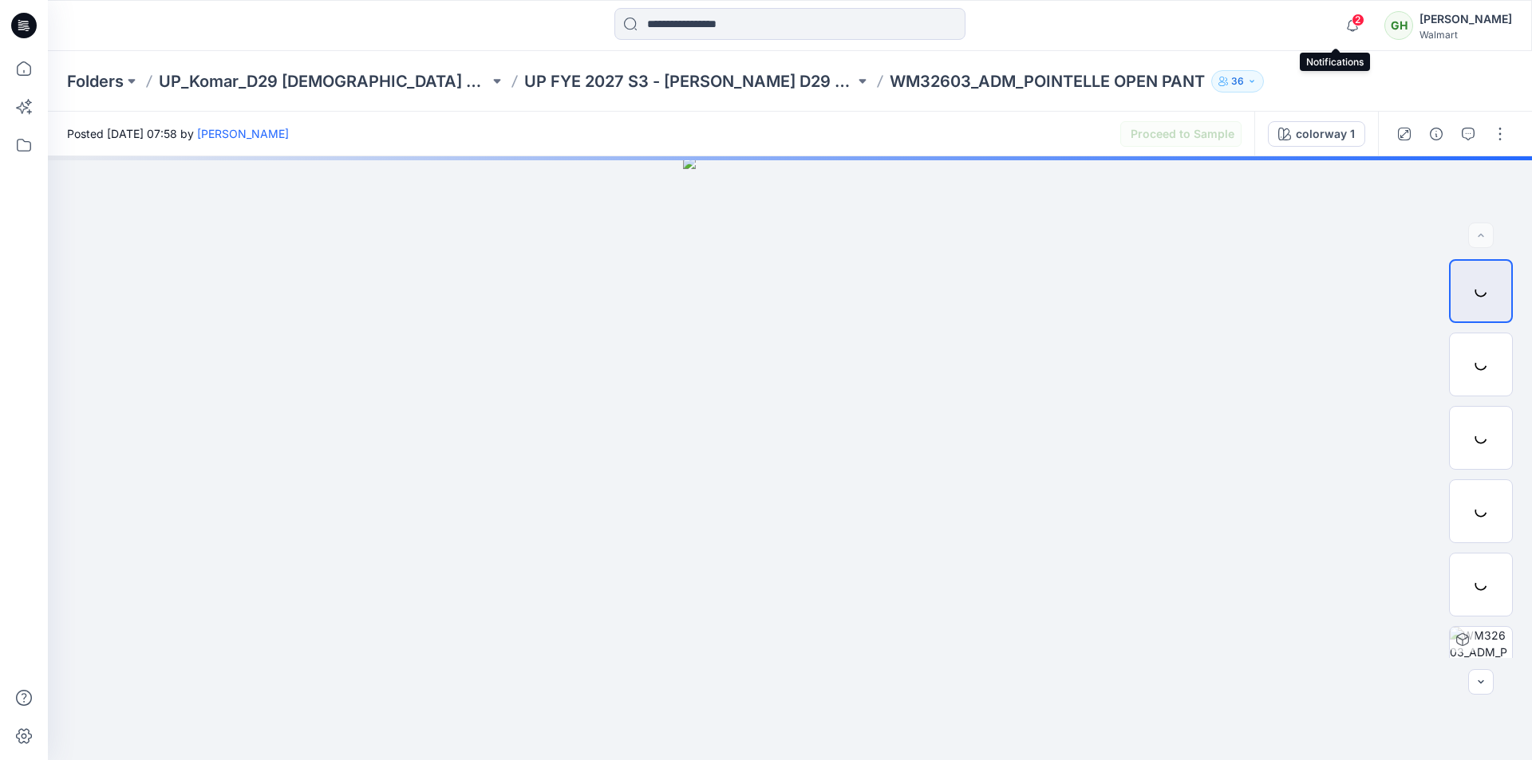
click at [1352, 22] on span "2" at bounding box center [1358, 20] width 13 height 13
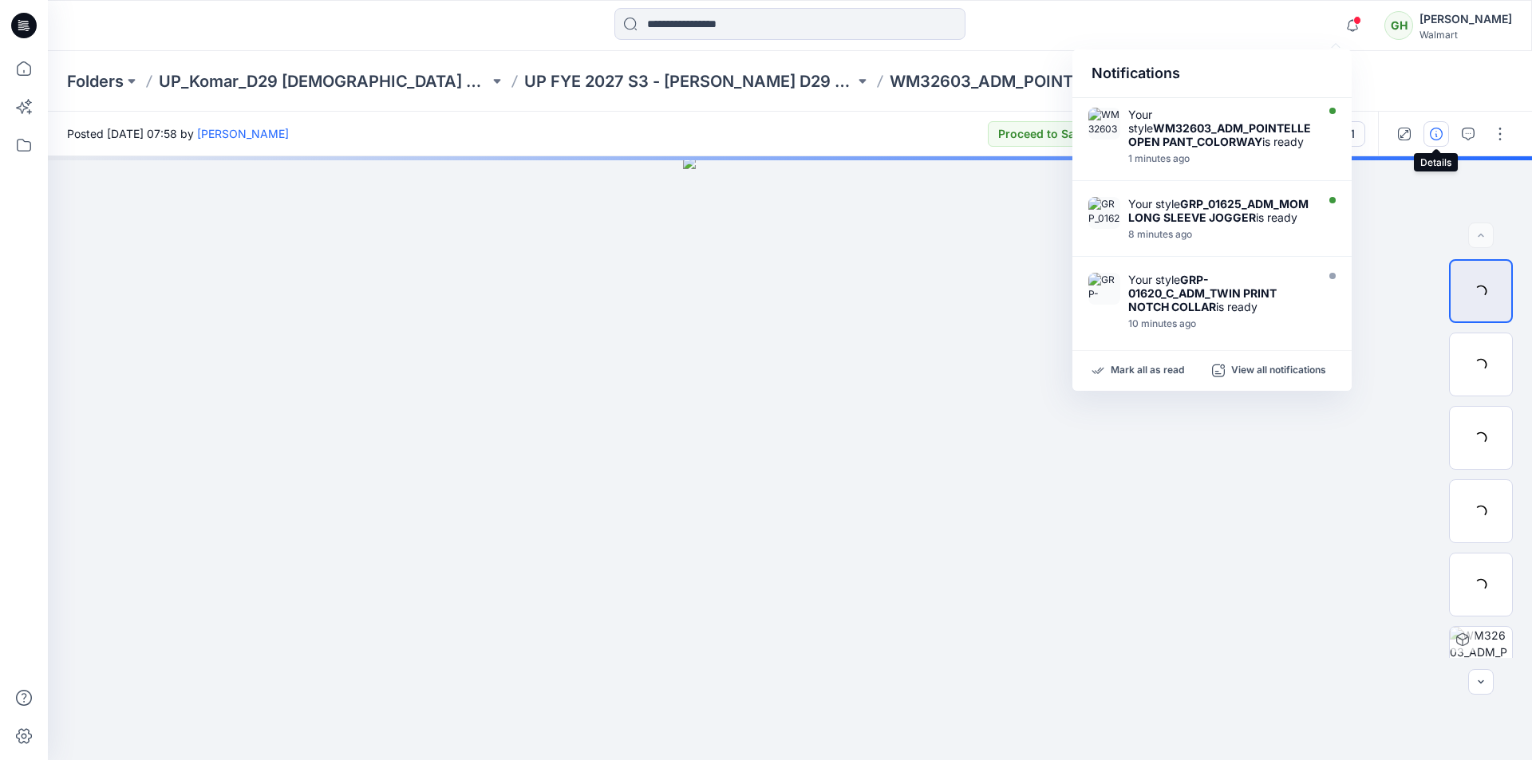
click at [1434, 135] on icon "button" at bounding box center [1436, 134] width 13 height 13
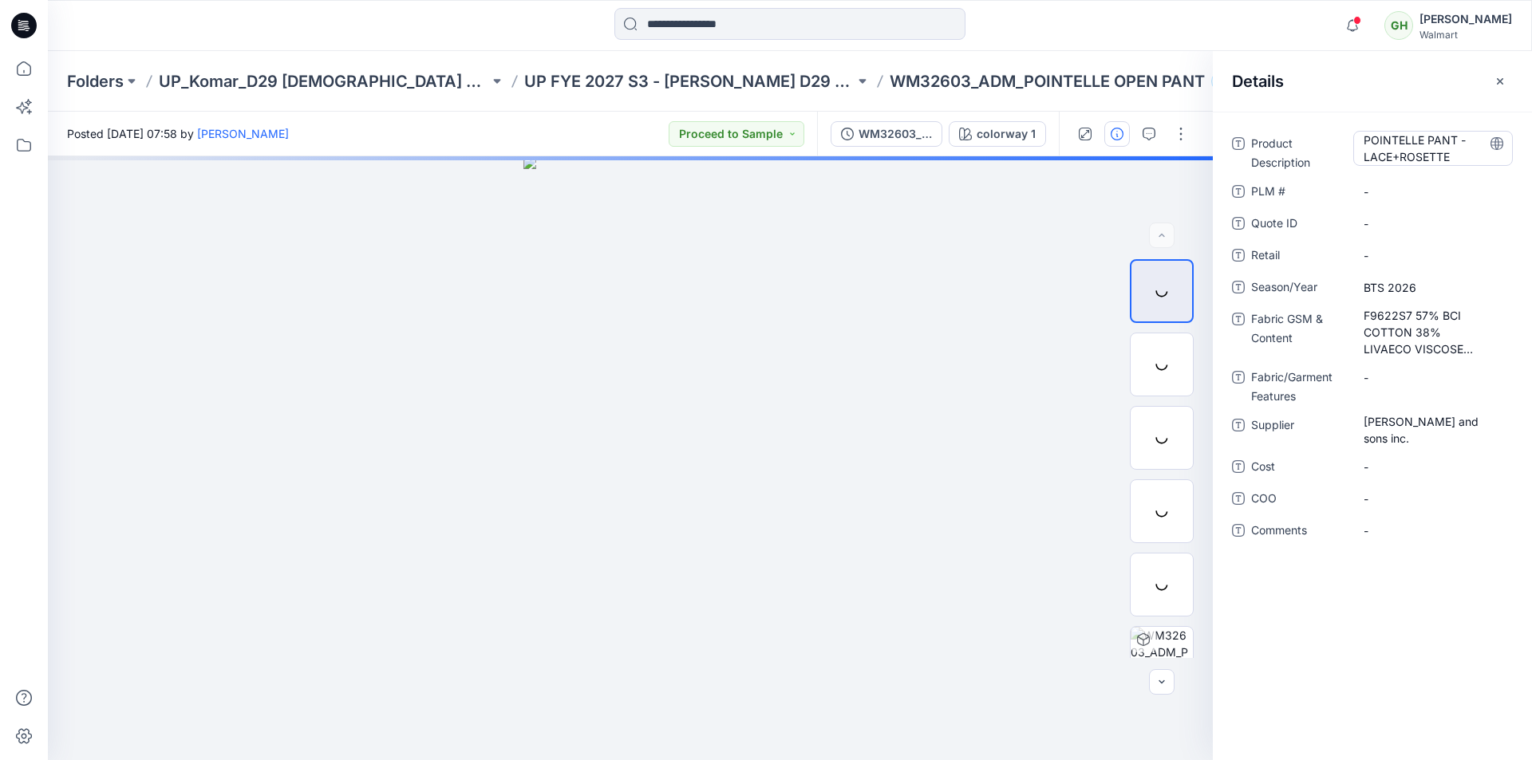
click at [1433, 148] on Description "POINTELLE PANT - LACE+ROSETTE" at bounding box center [1433, 149] width 139 height 34
drag, startPoint x: 1365, startPoint y: 143, endPoint x: 1466, endPoint y: 170, distance: 104.1
click at [1466, 170] on div "**********" at bounding box center [1433, 151] width 160 height 41
click at [1421, 289] on span "BTS 2026" at bounding box center [1433, 287] width 139 height 17
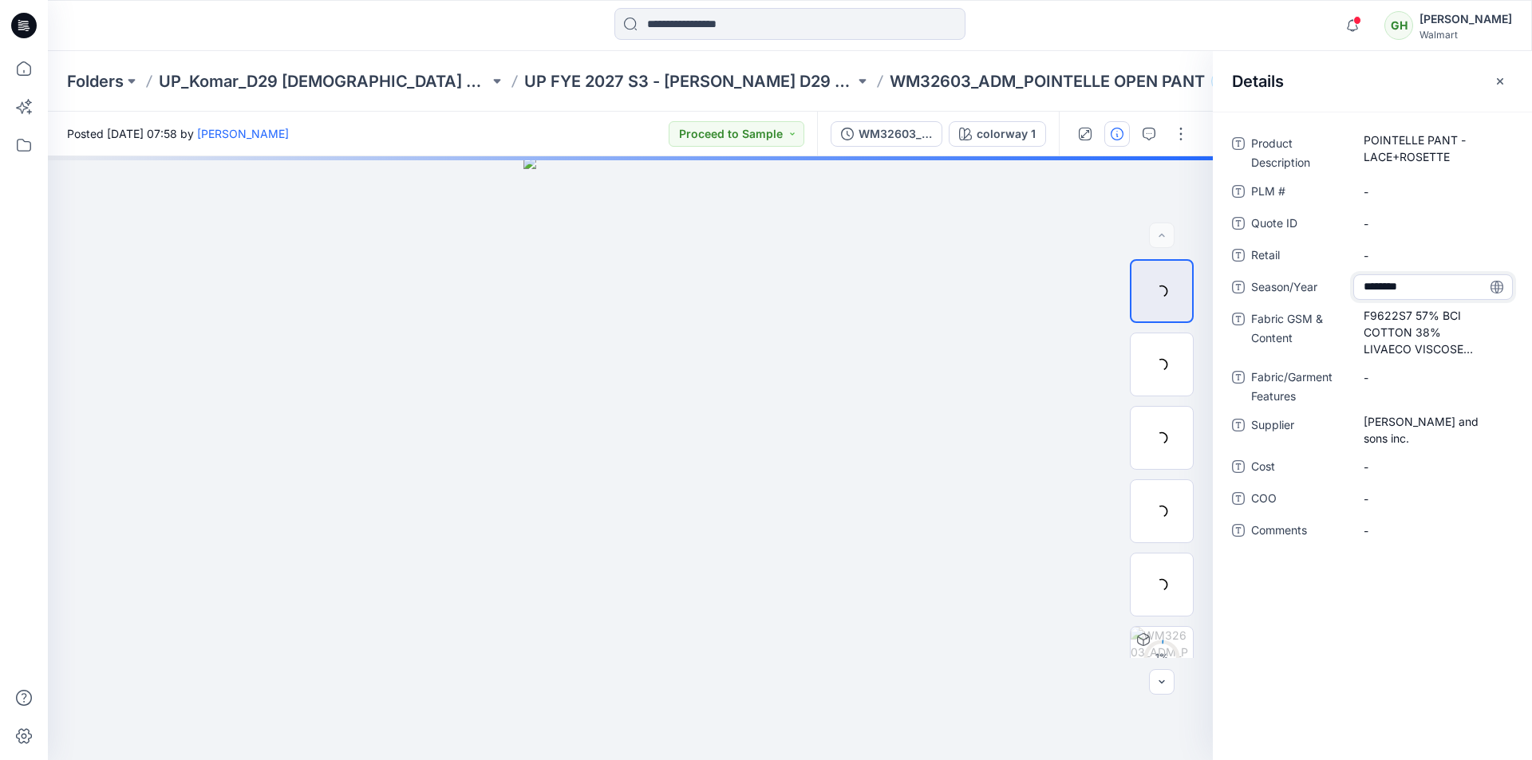
drag, startPoint x: 1421, startPoint y: 289, endPoint x: 1335, endPoint y: 284, distance: 86.3
click at [1335, 284] on div "Season/Year ********" at bounding box center [1372, 287] width 281 height 26
drag, startPoint x: 1363, startPoint y: 314, endPoint x: 1475, endPoint y: 378, distance: 129.3
click at [1475, 378] on div "Product Description POINTELLE PANT - LACE+ROSETTE PLM # - Quote ID - Retail - S…" at bounding box center [1372, 347] width 281 height 432
click at [1476, 378] on Features "-" at bounding box center [1433, 377] width 139 height 17
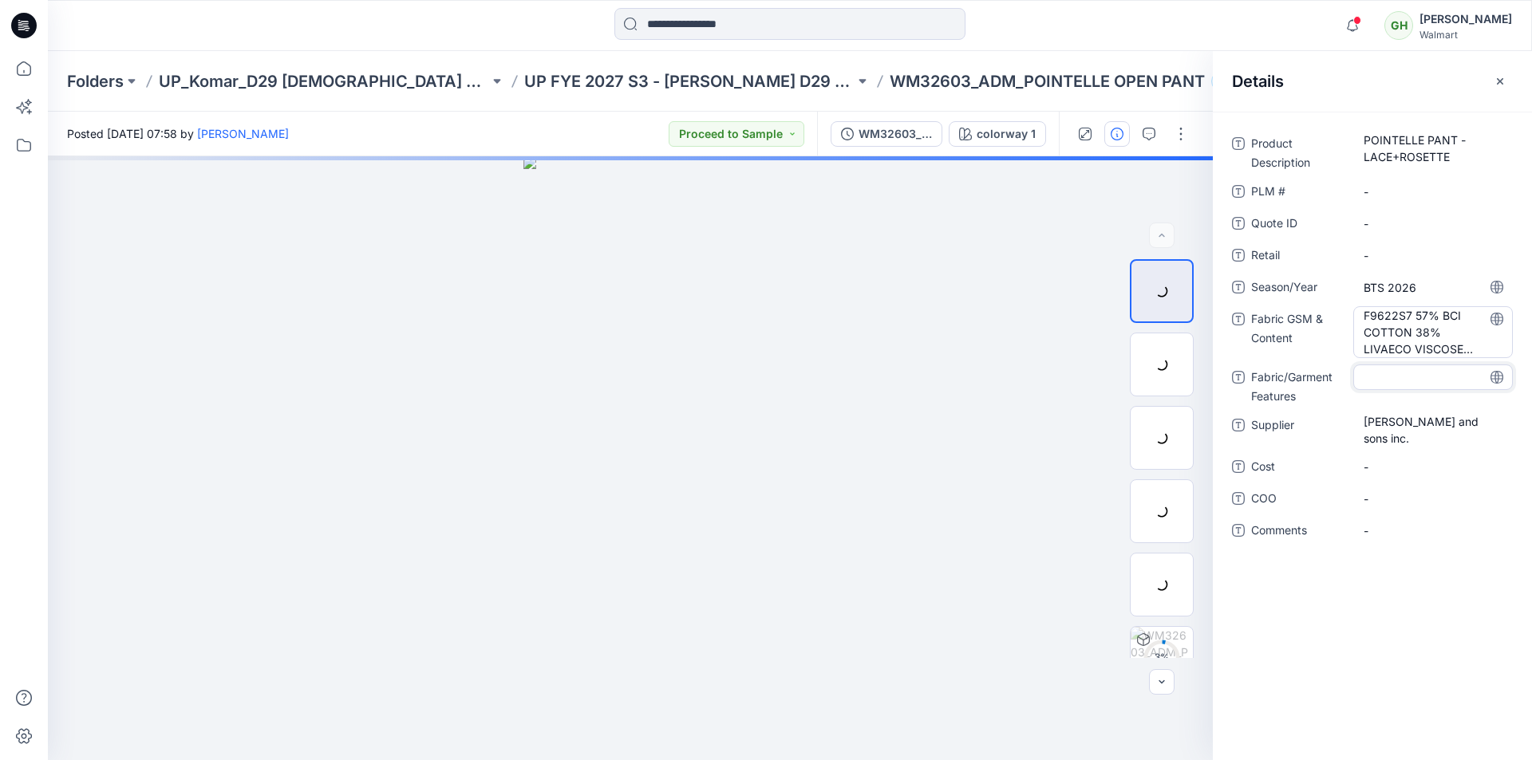
click at [1368, 315] on Content "F9622S7 57% BCI COTTON 38% LIVAECO VISCOSE 5% SPAN DROP NEEDLE POINTELLE 200GSM" at bounding box center [1433, 332] width 139 height 50
drag, startPoint x: 1360, startPoint y: 314, endPoint x: 1519, endPoint y: 369, distance: 167.8
click at [1519, 369] on div "**********" at bounding box center [1372, 346] width 319 height 430
click at [1421, 436] on span "Charles Komar and sons inc." at bounding box center [1433, 430] width 139 height 34
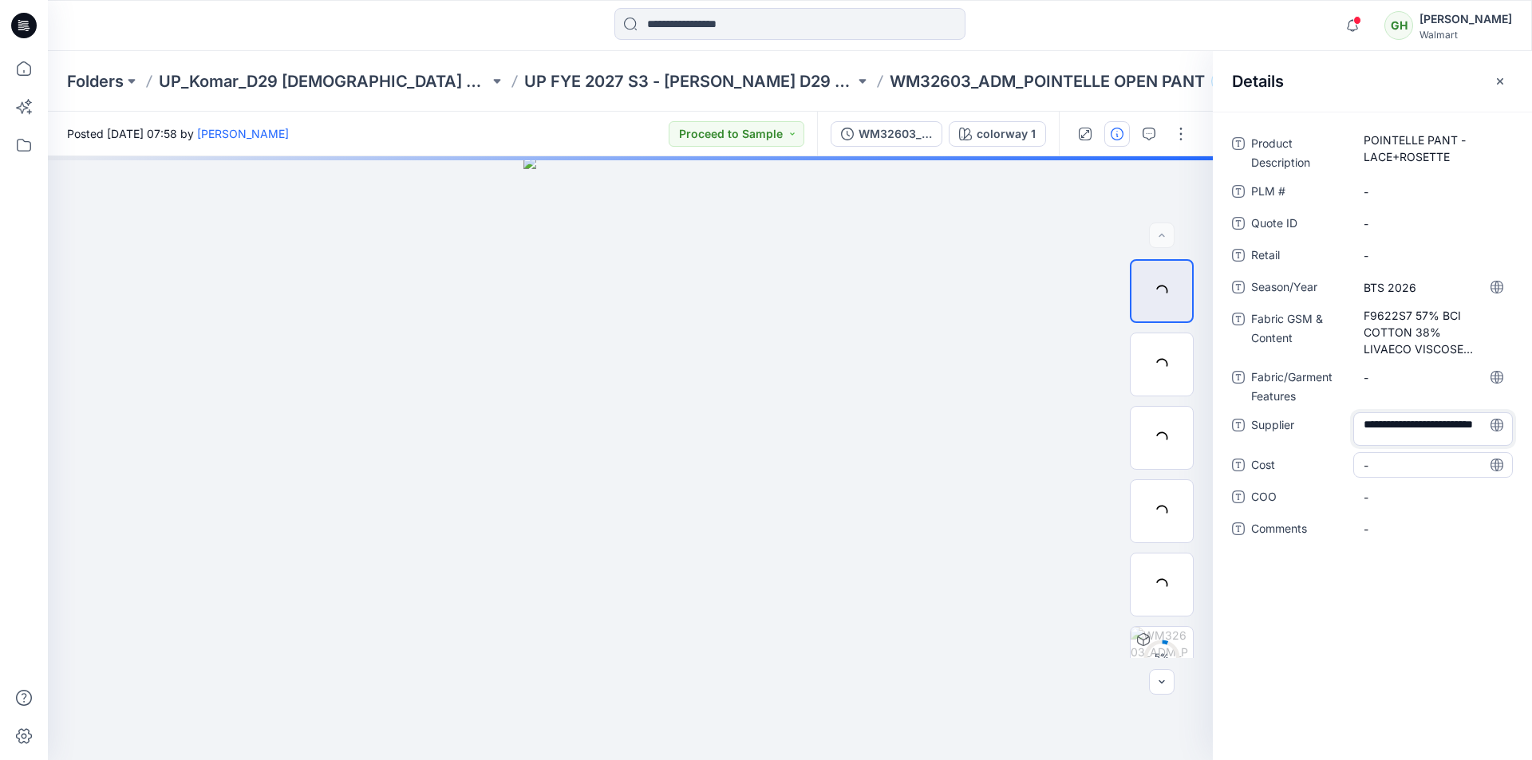
scroll to position [5, 0]
drag, startPoint x: 1462, startPoint y: 431, endPoint x: 1498, endPoint y: 456, distance: 43.6
click at [1498, 456] on div "**********" at bounding box center [1372, 346] width 281 height 430
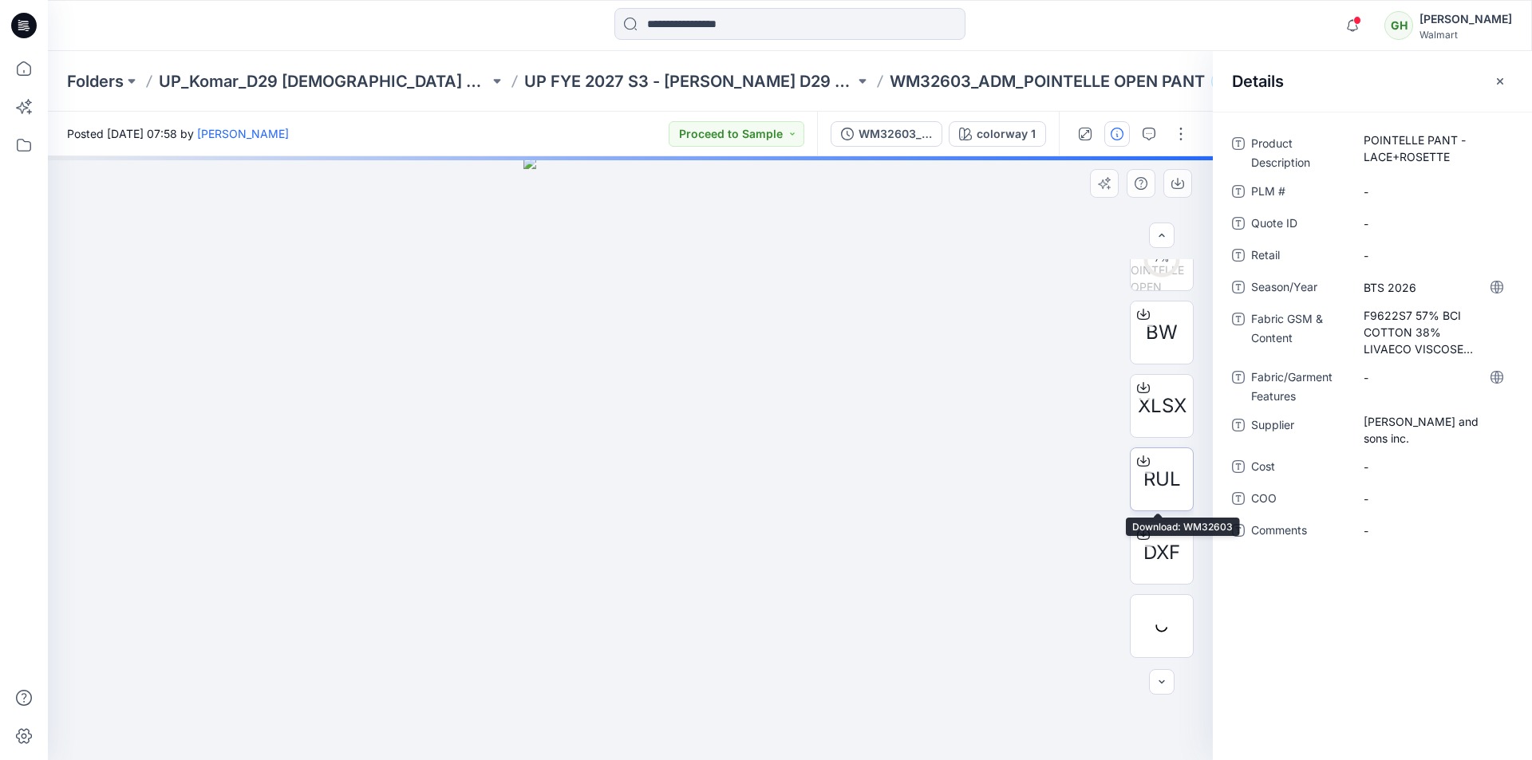
scroll to position [479, 0]
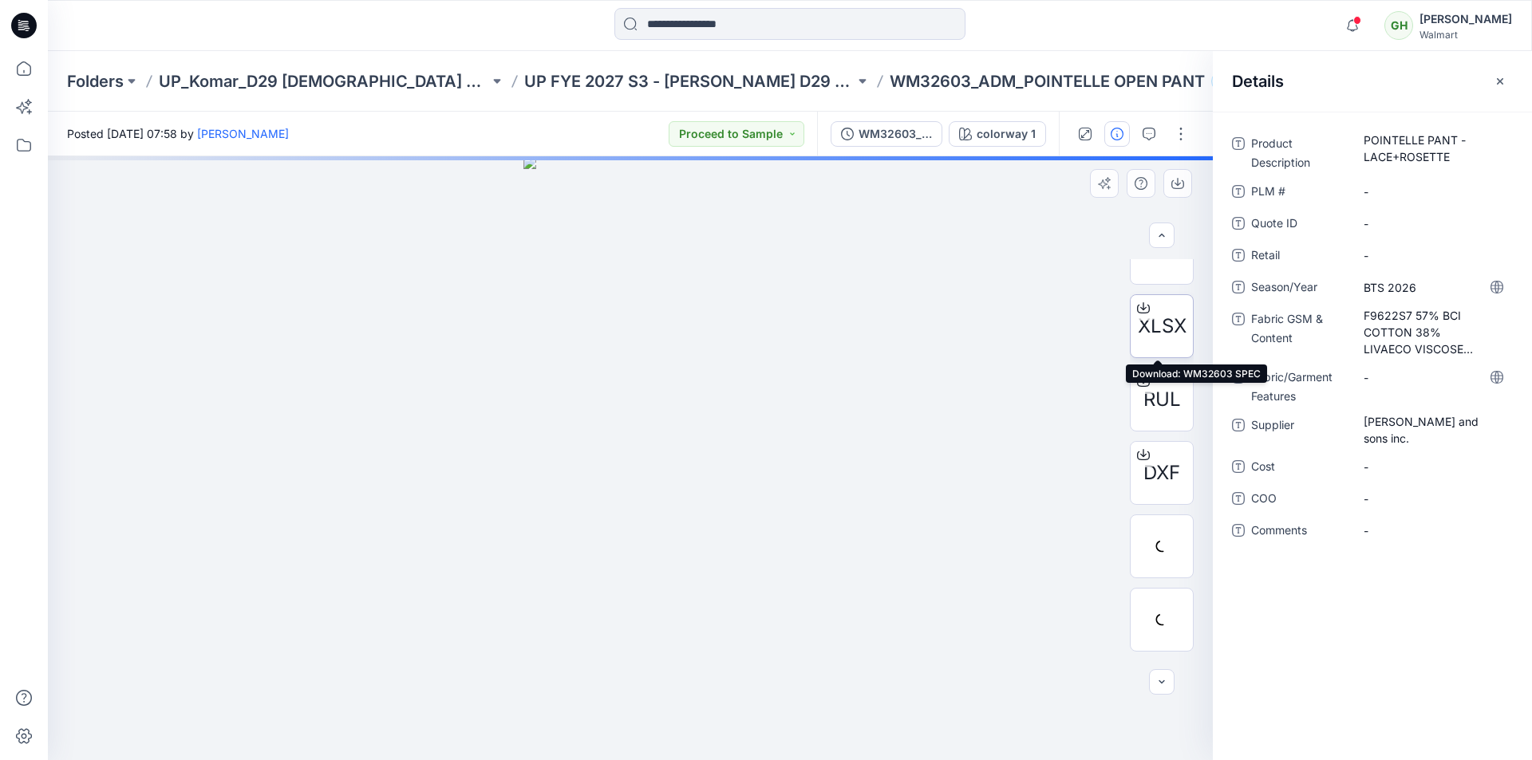
click at [1137, 309] on icon at bounding box center [1143, 308] width 13 height 13
click at [1137, 379] on icon at bounding box center [1143, 381] width 13 height 13
click at [1142, 455] on icon at bounding box center [1143, 452] width 6 height 8
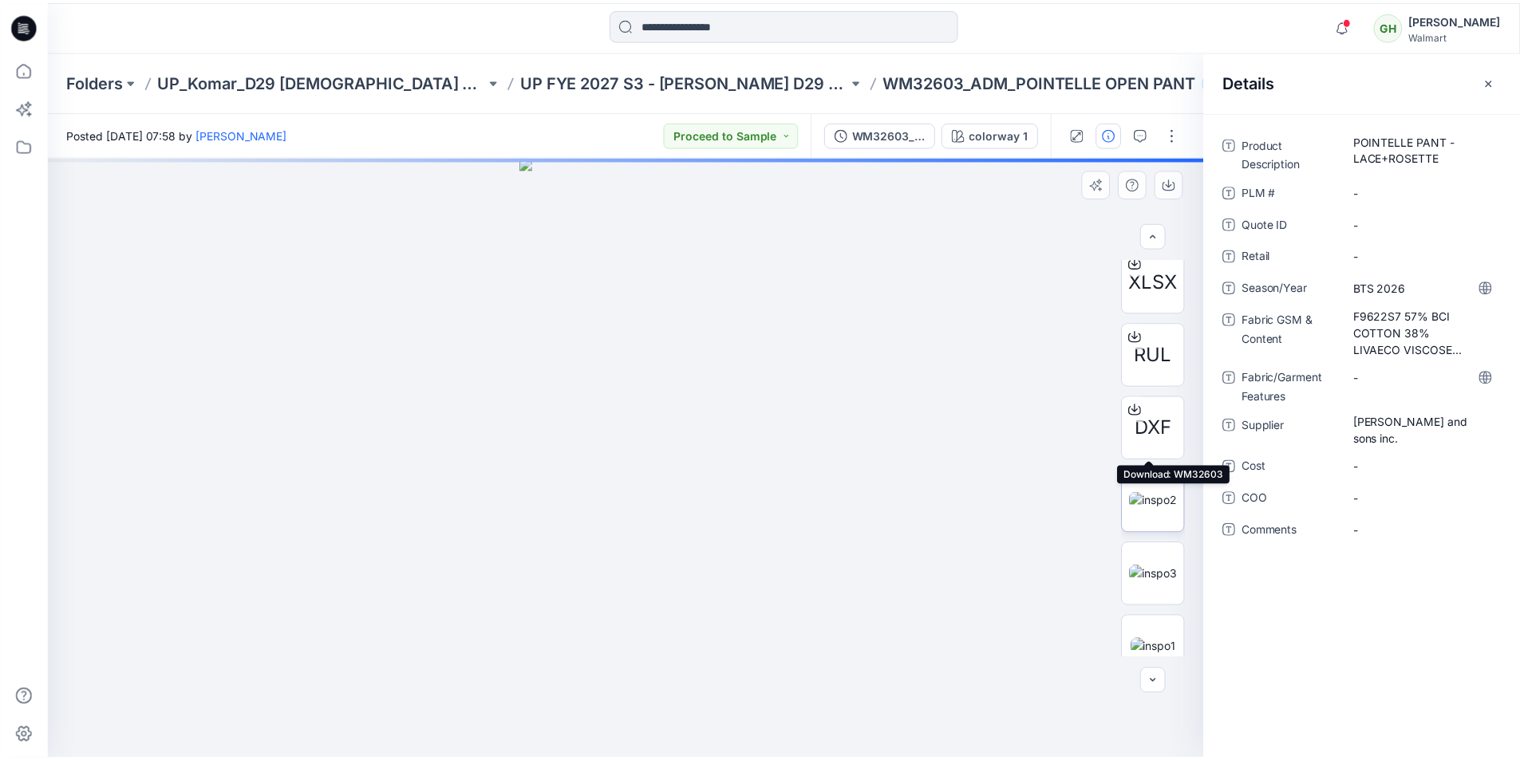
scroll to position [546, 0]
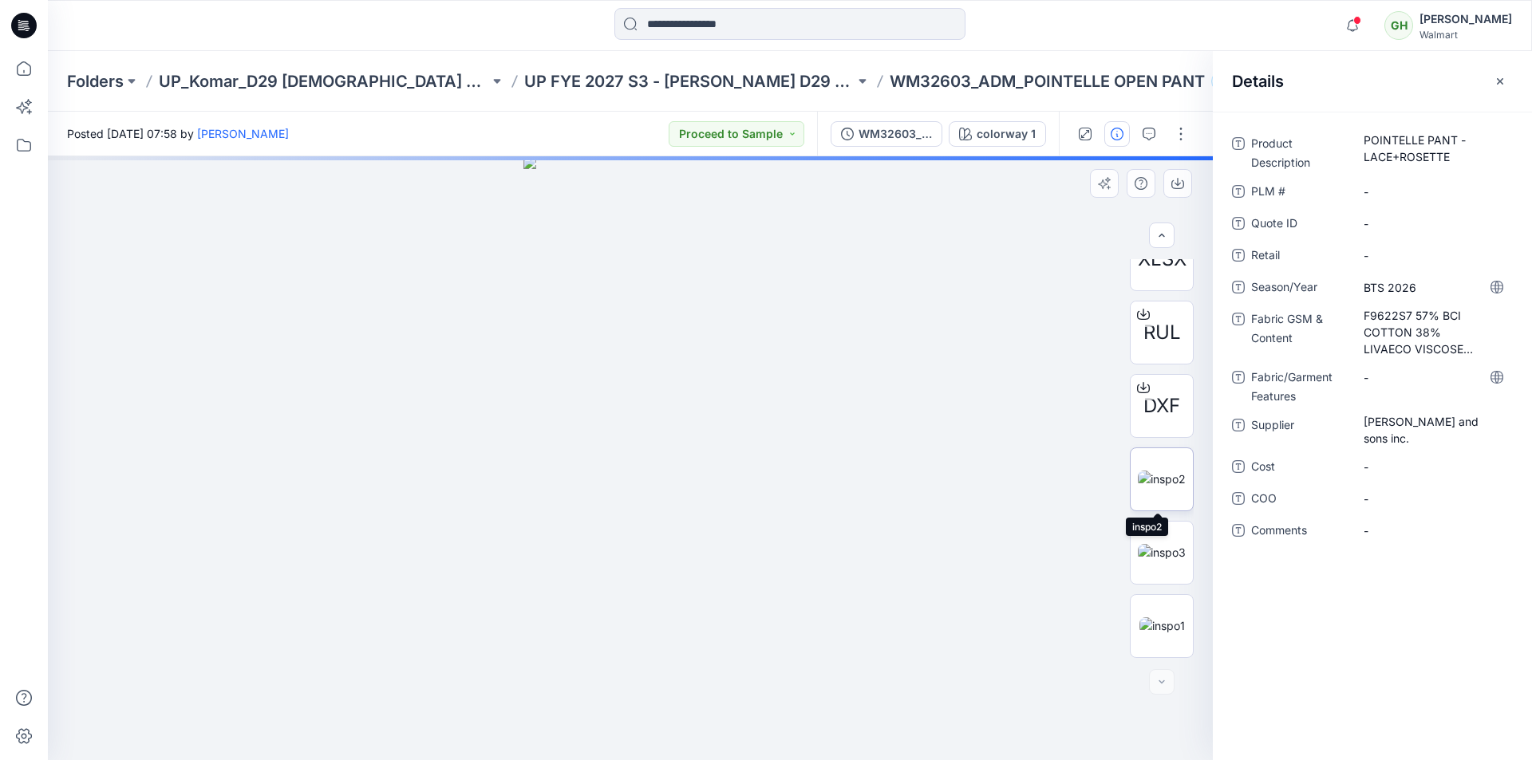
click at [1158, 471] on img at bounding box center [1162, 479] width 48 height 17
click at [1178, 184] on icon "button" at bounding box center [1177, 183] width 13 height 13
click at [1181, 184] on icon "button" at bounding box center [1177, 183] width 13 height 13
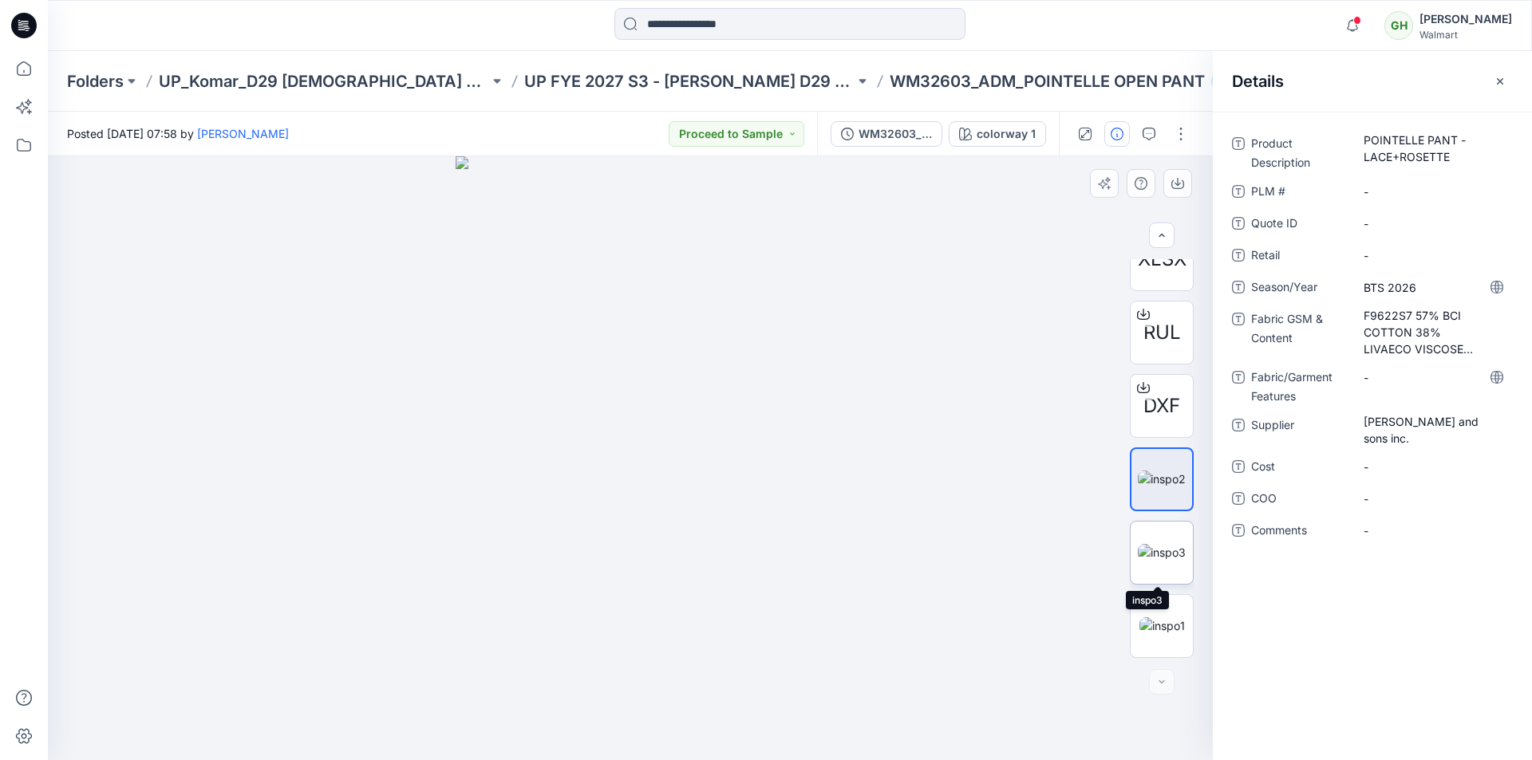
click at [1161, 553] on img at bounding box center [1162, 552] width 48 height 17
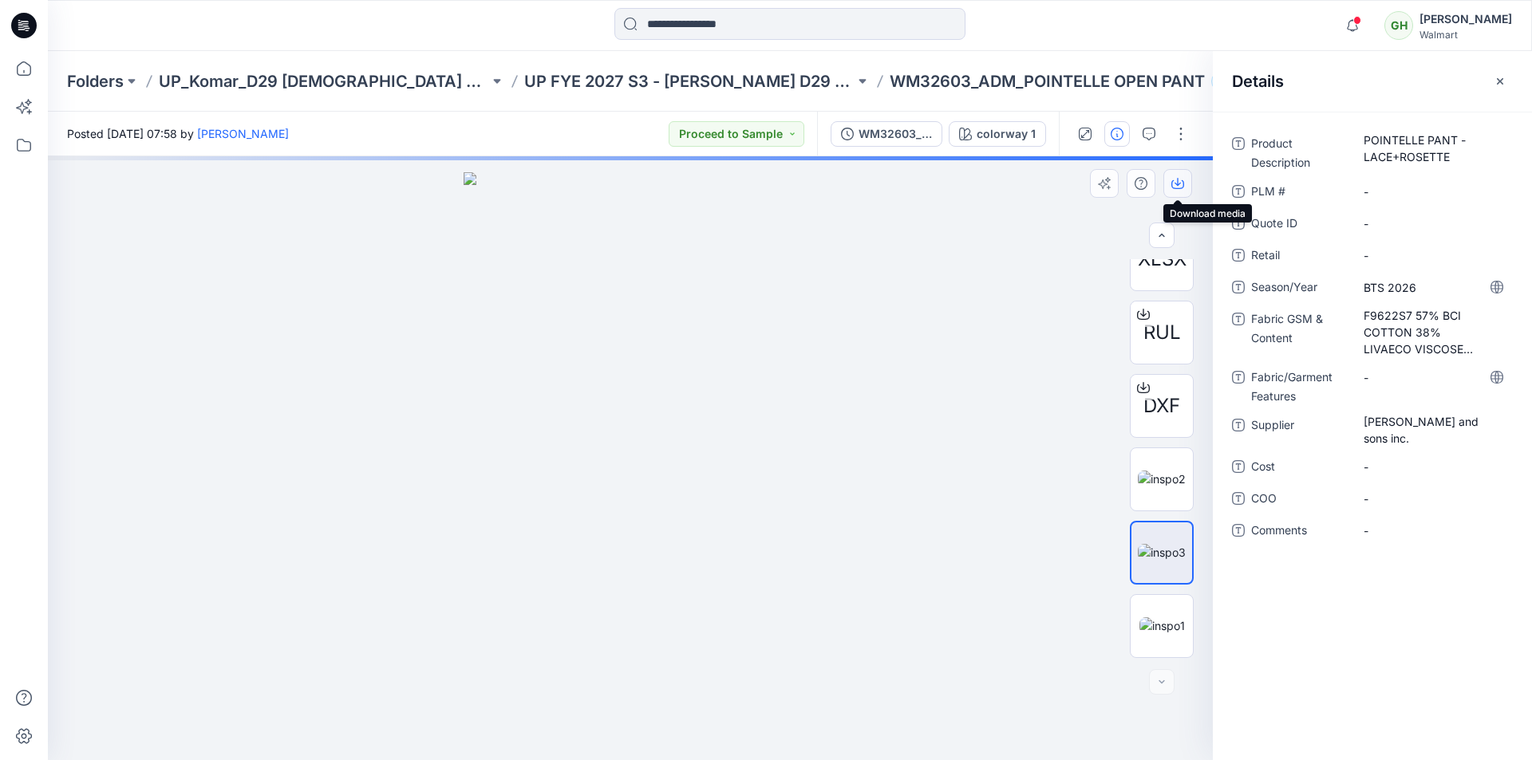
click at [1178, 181] on icon "button" at bounding box center [1177, 182] width 6 height 8
click at [1162, 625] on img at bounding box center [1161, 626] width 45 height 17
click at [1178, 182] on icon "button" at bounding box center [1177, 183] width 13 height 13
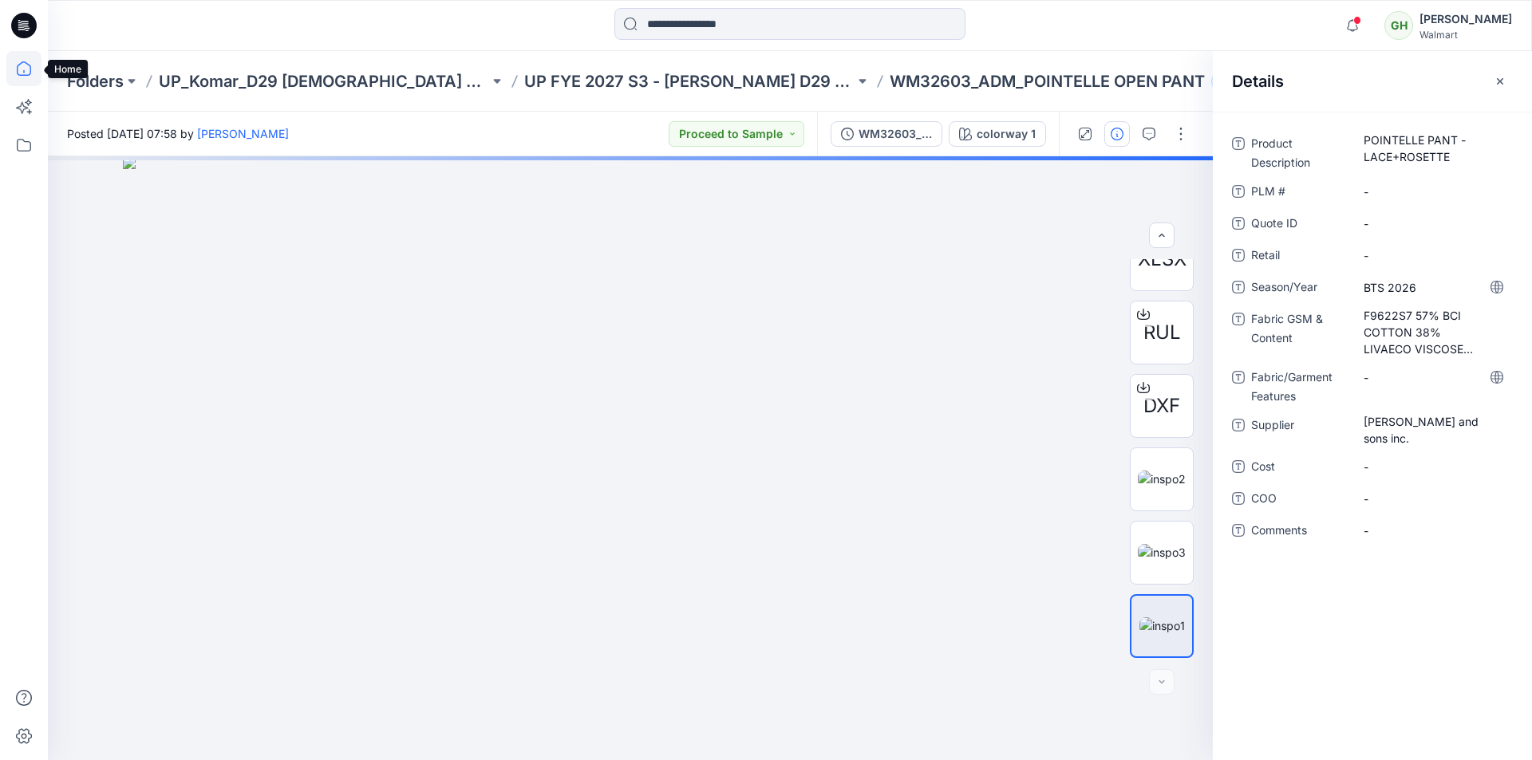
click at [18, 68] on icon at bounding box center [24, 68] width 14 height 14
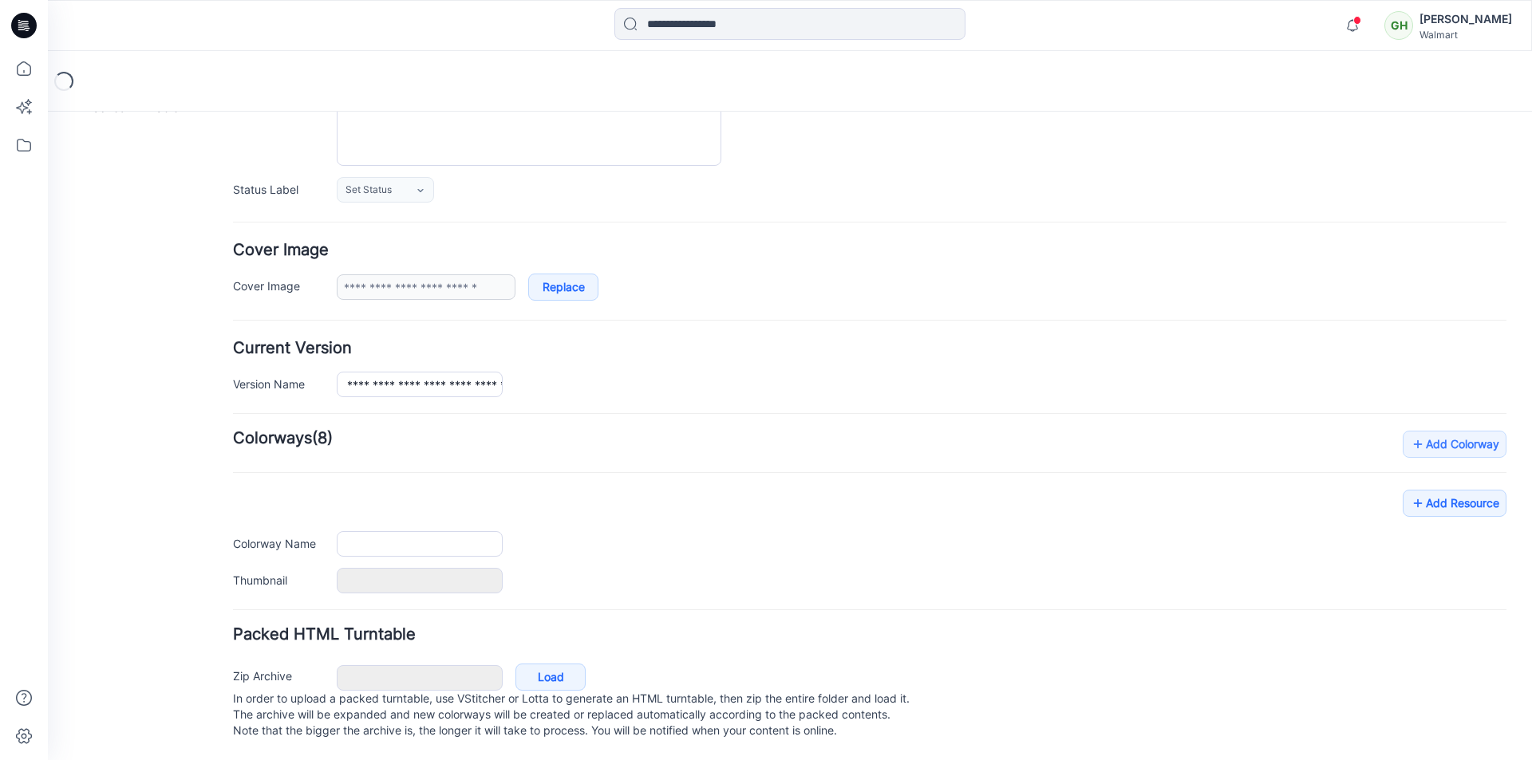
scroll to position [195, 0]
type input "**********"
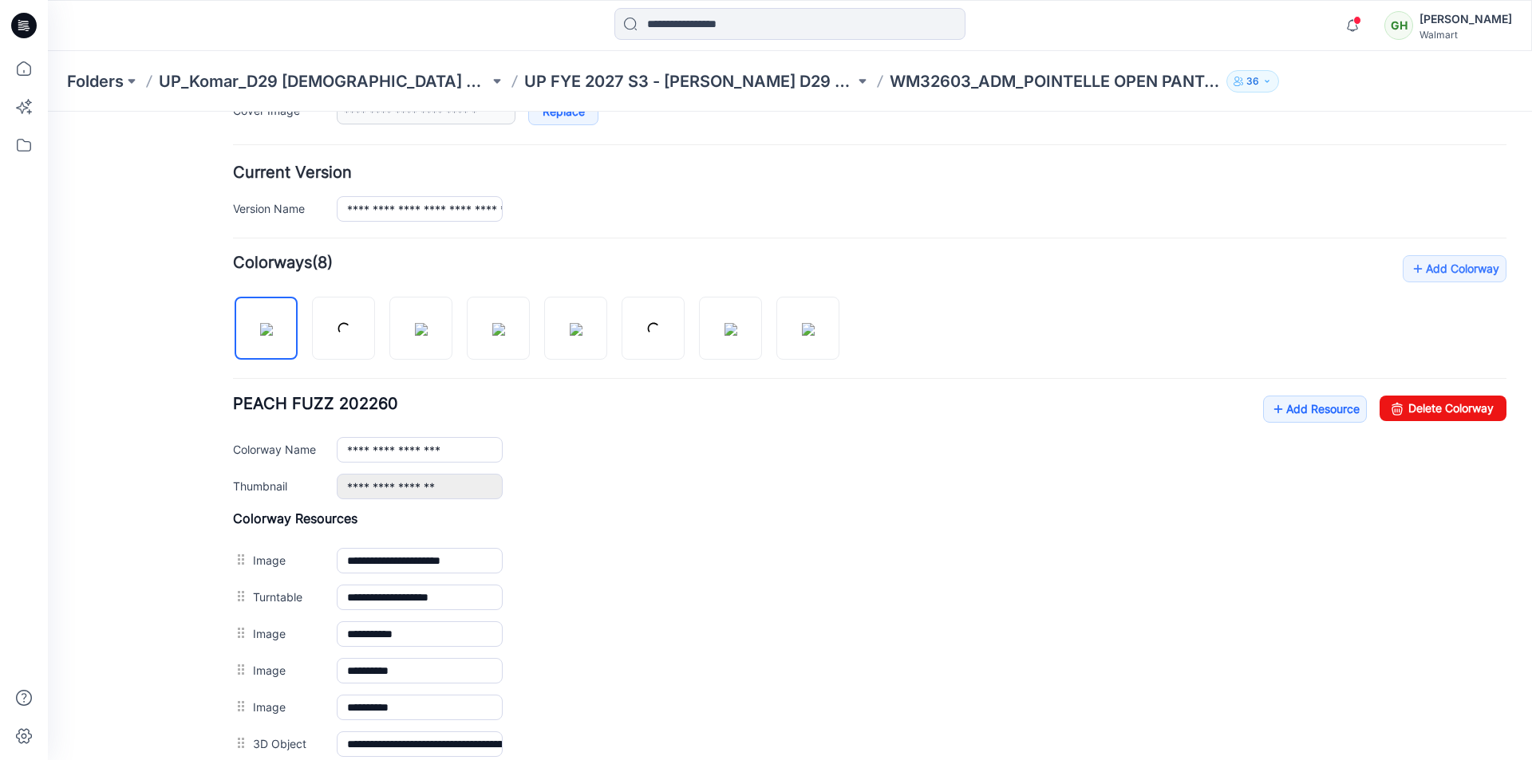
scroll to position [435, 0]
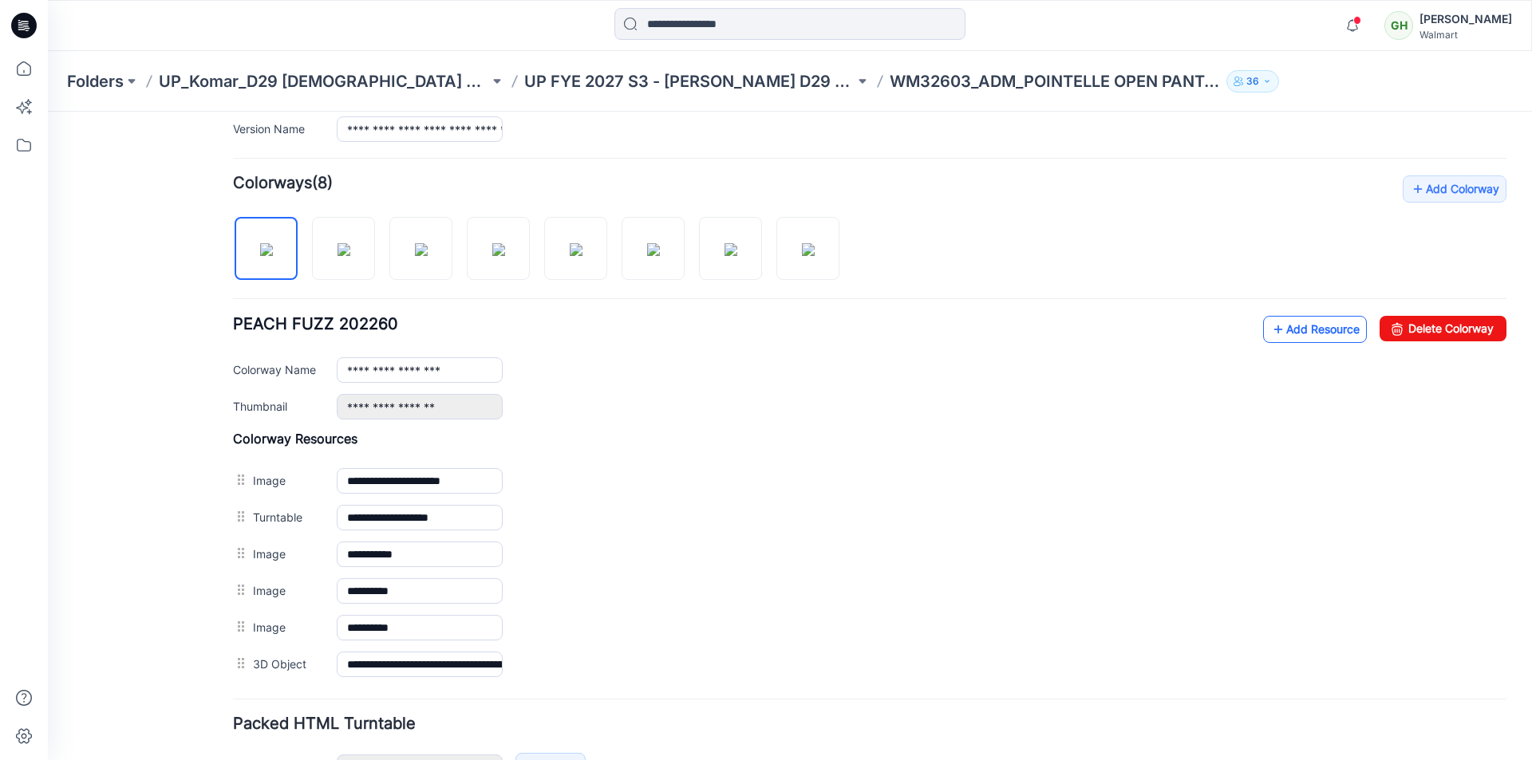
click at [1305, 331] on link "Add Resource" at bounding box center [1315, 329] width 104 height 27
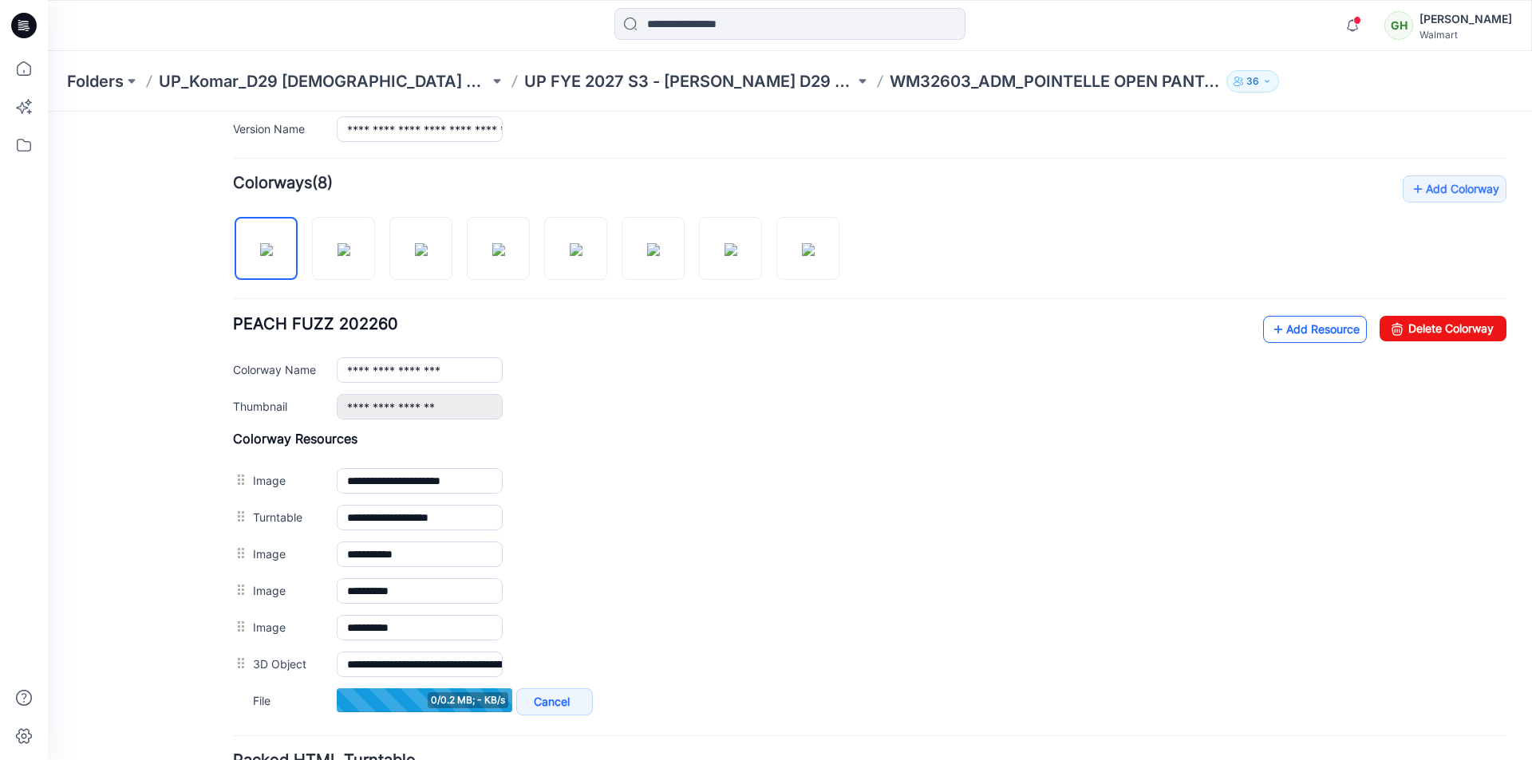
click at [1287, 331] on link "Add Resource" at bounding box center [1315, 329] width 104 height 27
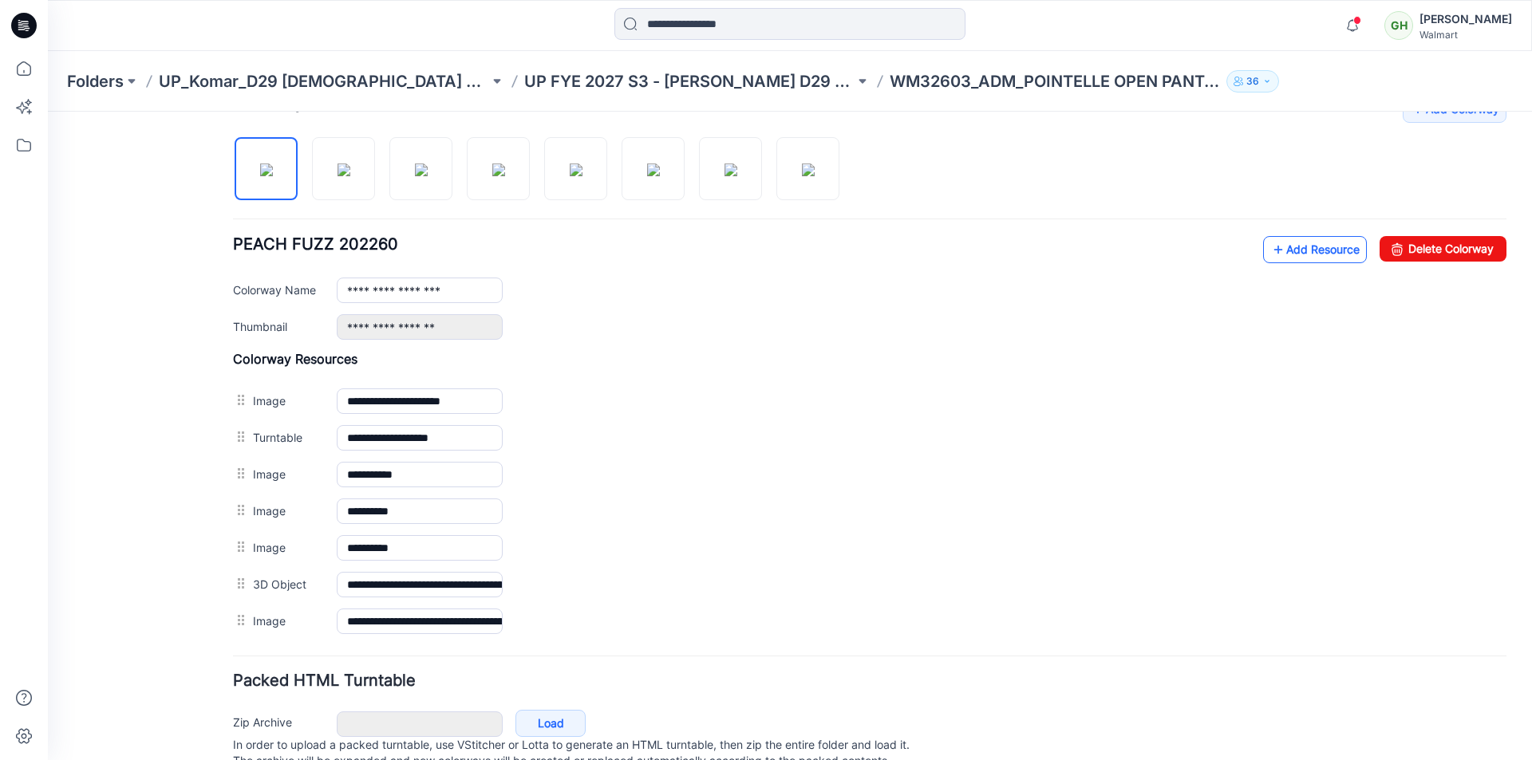
click at [1290, 251] on link "Add Resource" at bounding box center [1315, 249] width 104 height 27
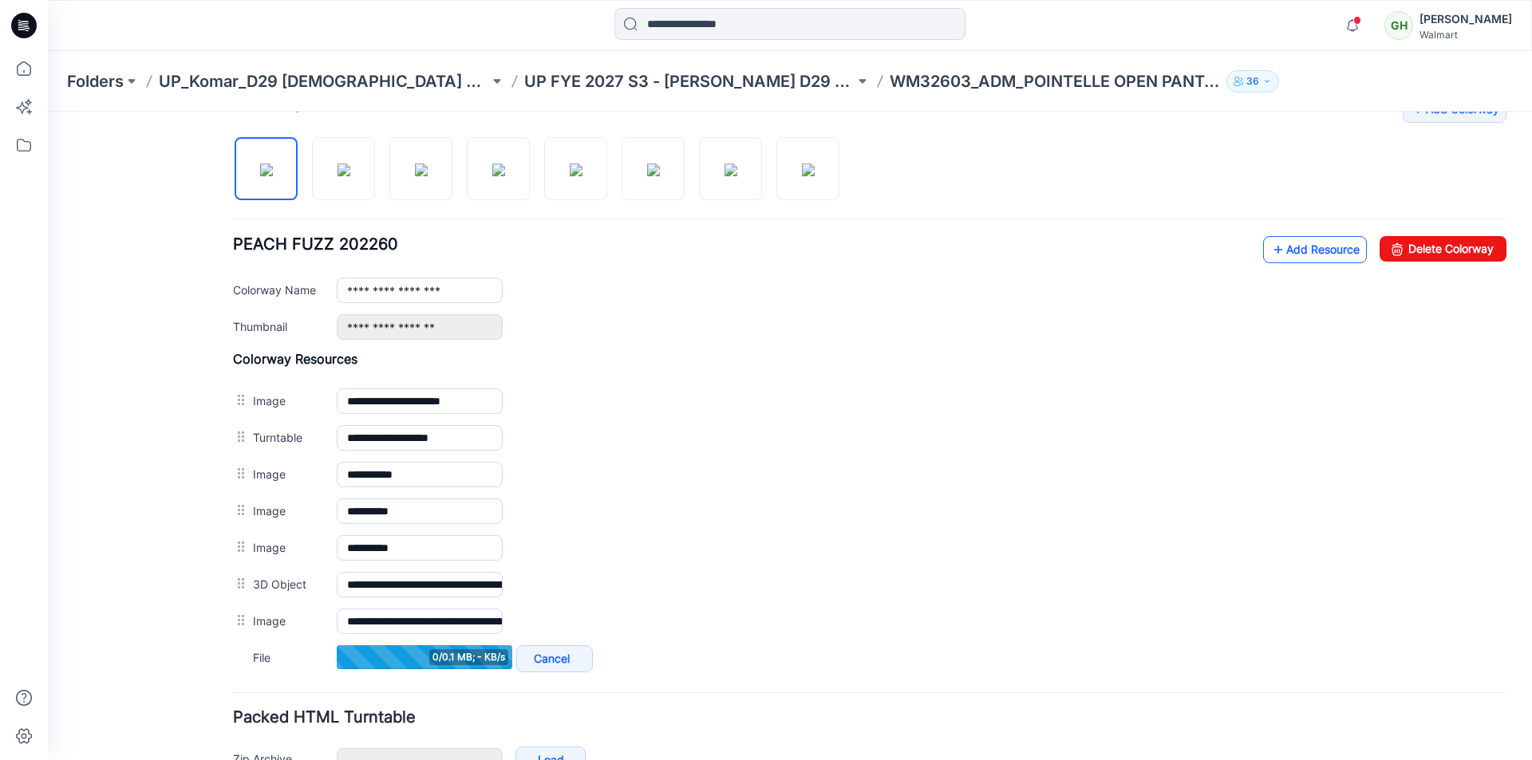
click at [1317, 253] on link "Add Resource" at bounding box center [1315, 249] width 104 height 27
click at [1285, 254] on link "Add Resource" at bounding box center [1315, 249] width 104 height 27
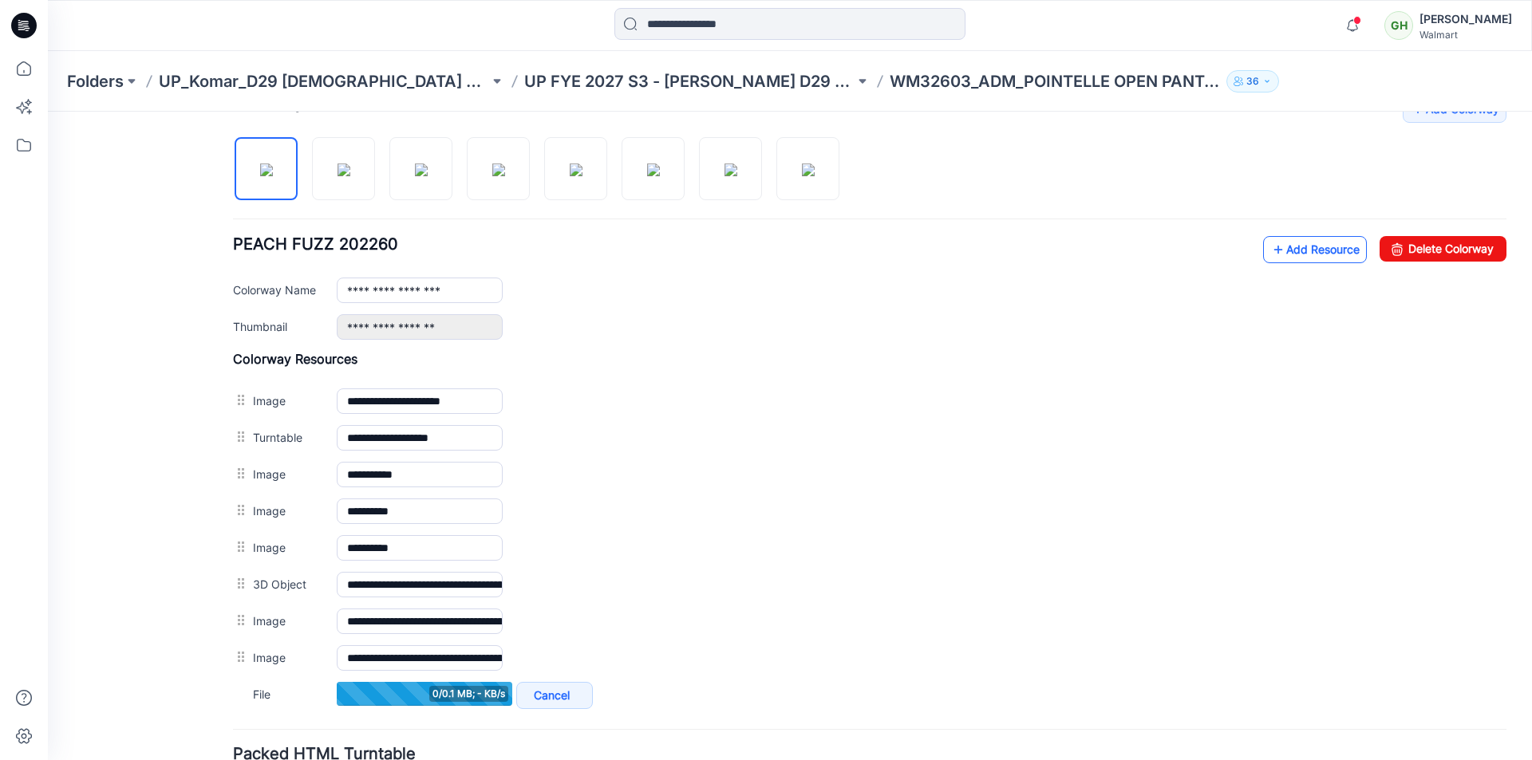
click at [1289, 255] on link "Add Resource" at bounding box center [1315, 249] width 104 height 27
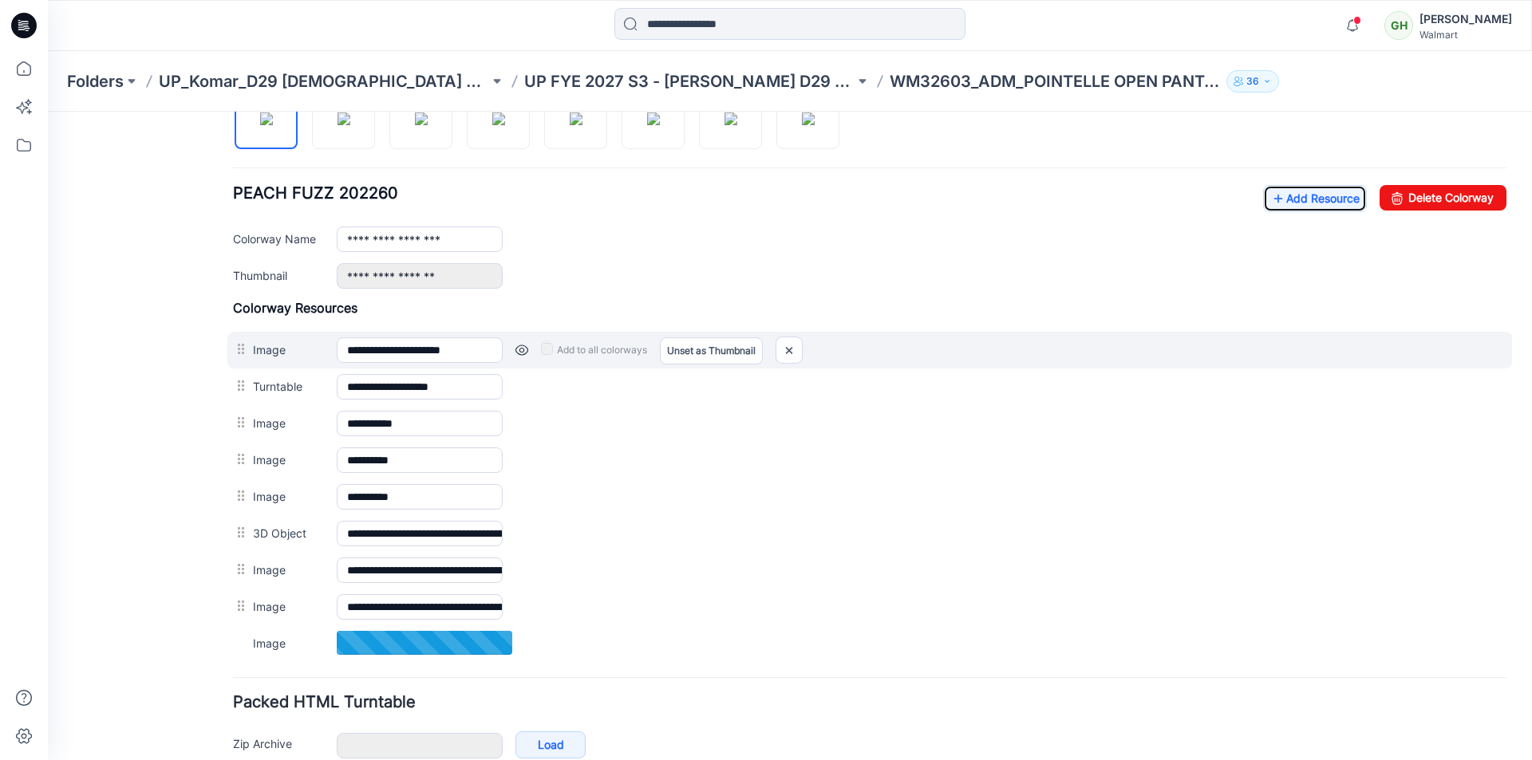
scroll to position [594, 0]
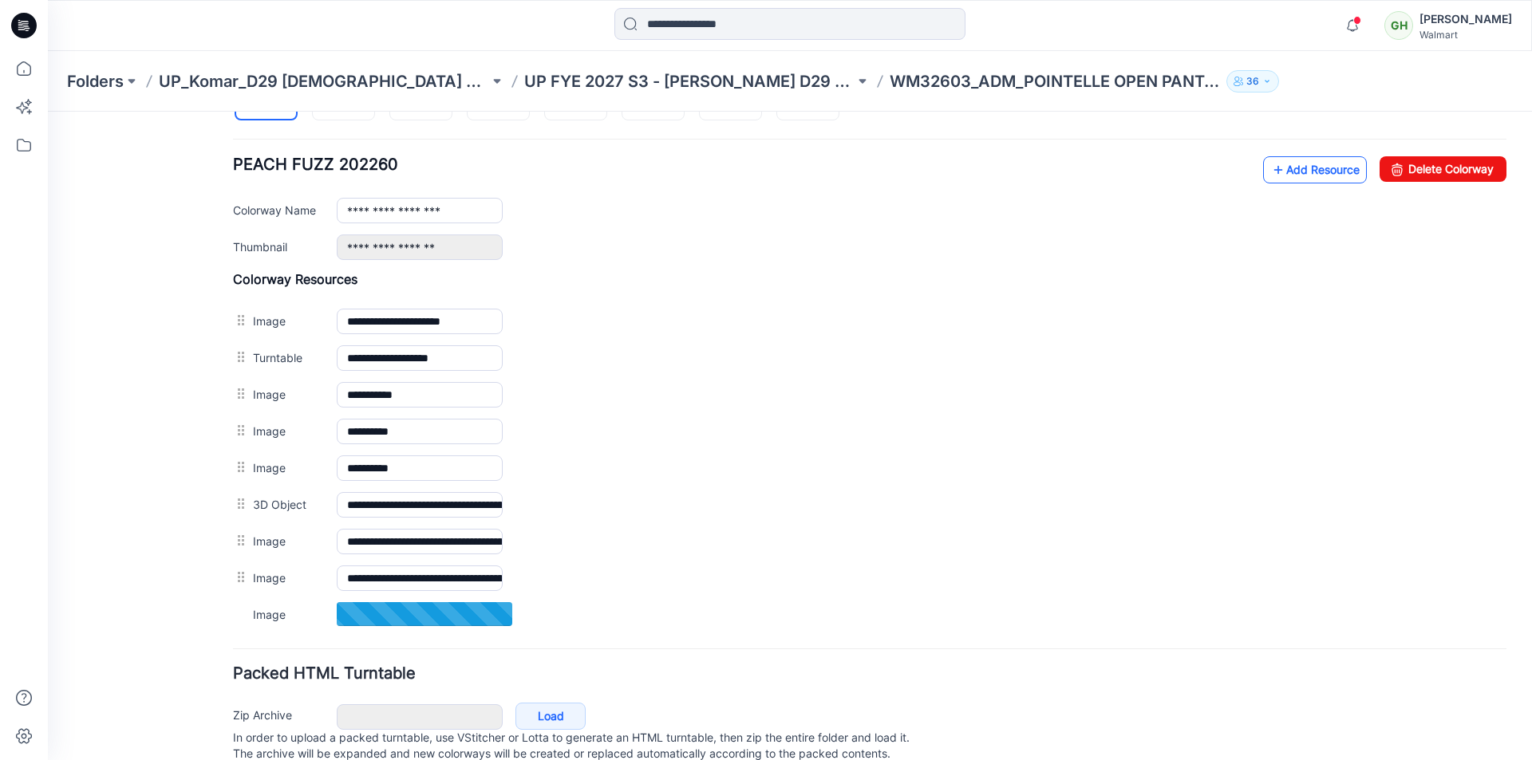
click at [1283, 173] on link "Add Resource" at bounding box center [1315, 169] width 104 height 27
click at [1298, 174] on link "Add Resource" at bounding box center [1315, 169] width 104 height 27
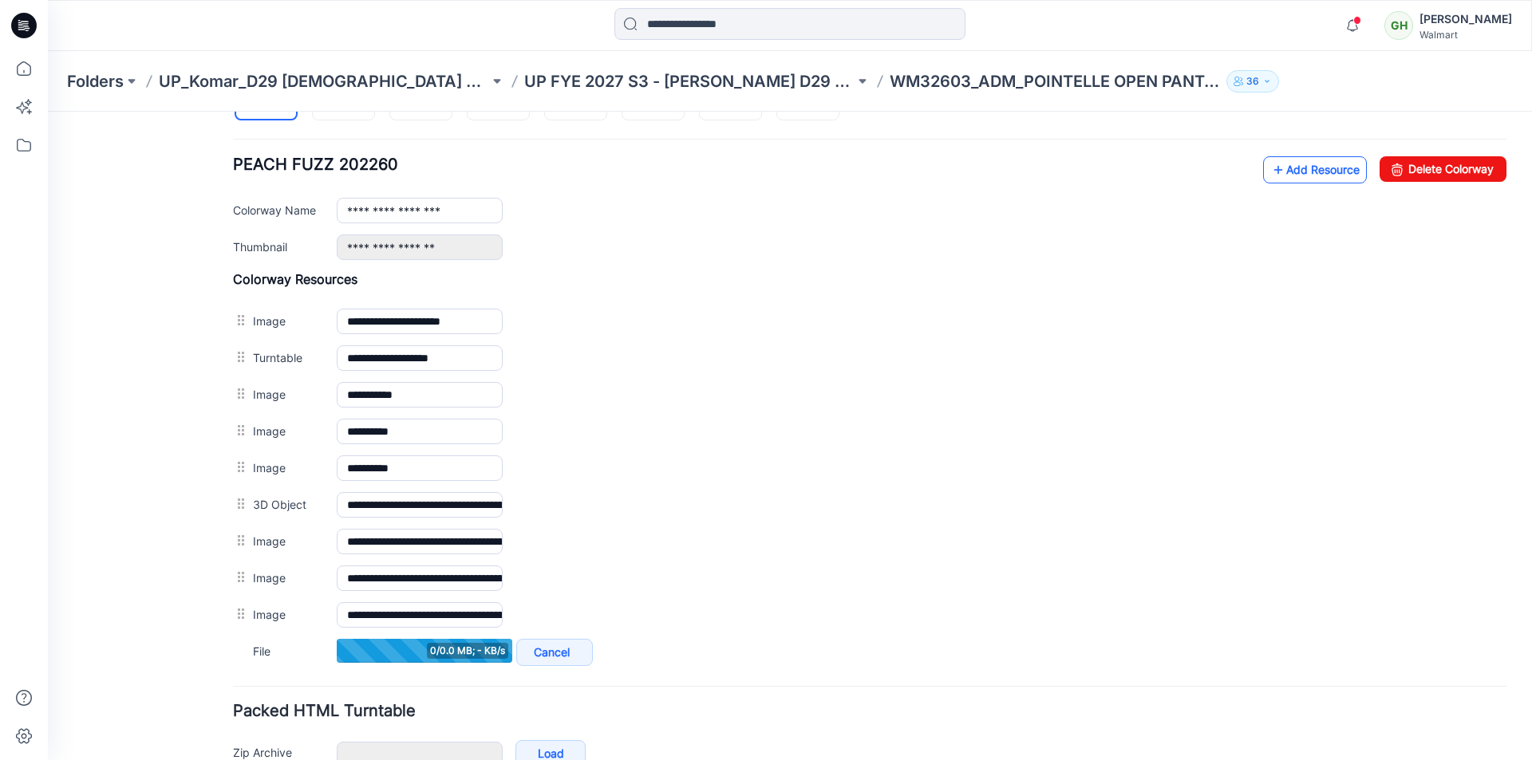
click at [1270, 169] on icon at bounding box center [1278, 170] width 16 height 26
click at [1293, 180] on link "Add Resource" at bounding box center [1315, 169] width 104 height 27
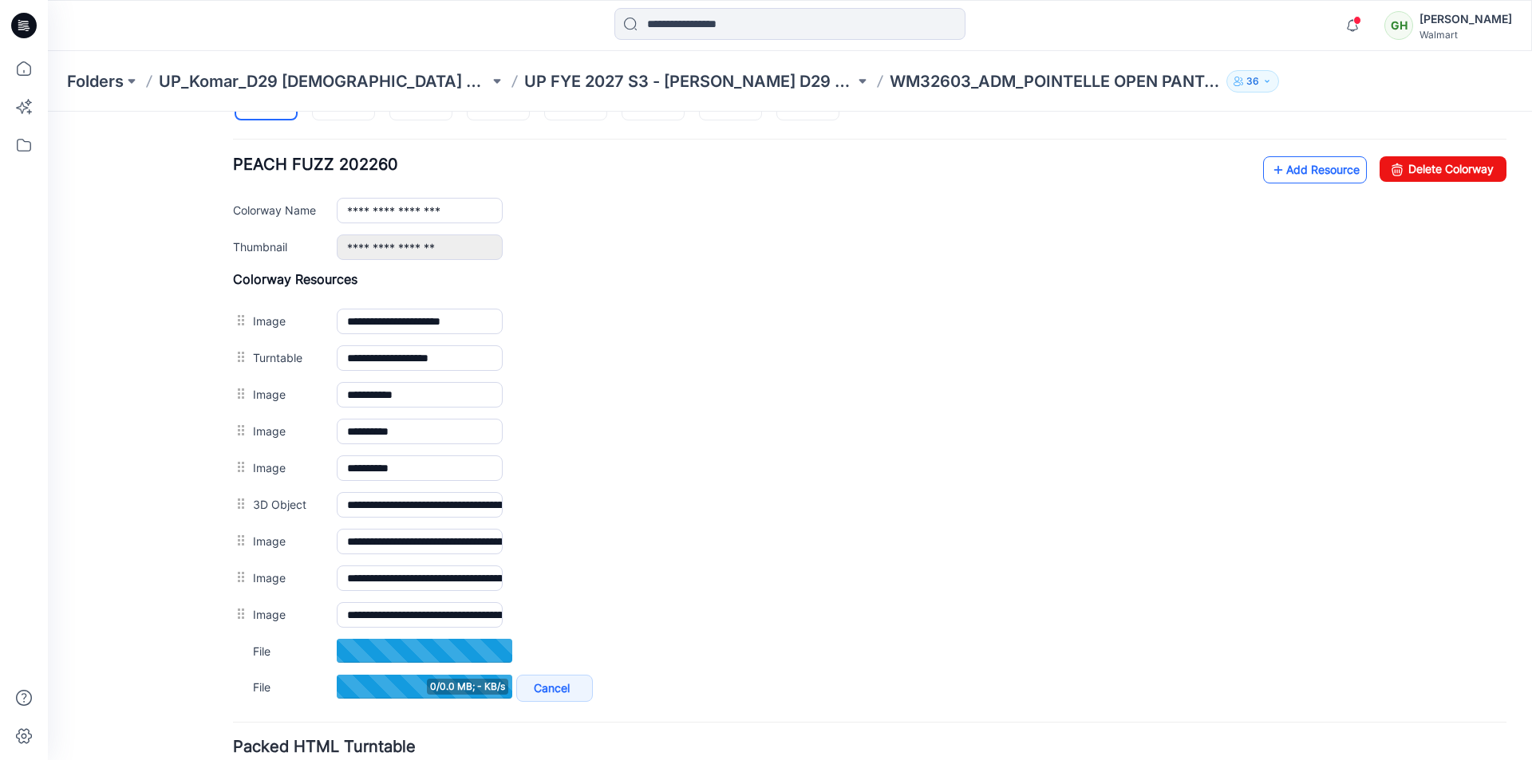
click at [1279, 180] on link "Add Resource" at bounding box center [1315, 169] width 104 height 27
click at [1279, 174] on link "Add Resource" at bounding box center [1315, 169] width 104 height 27
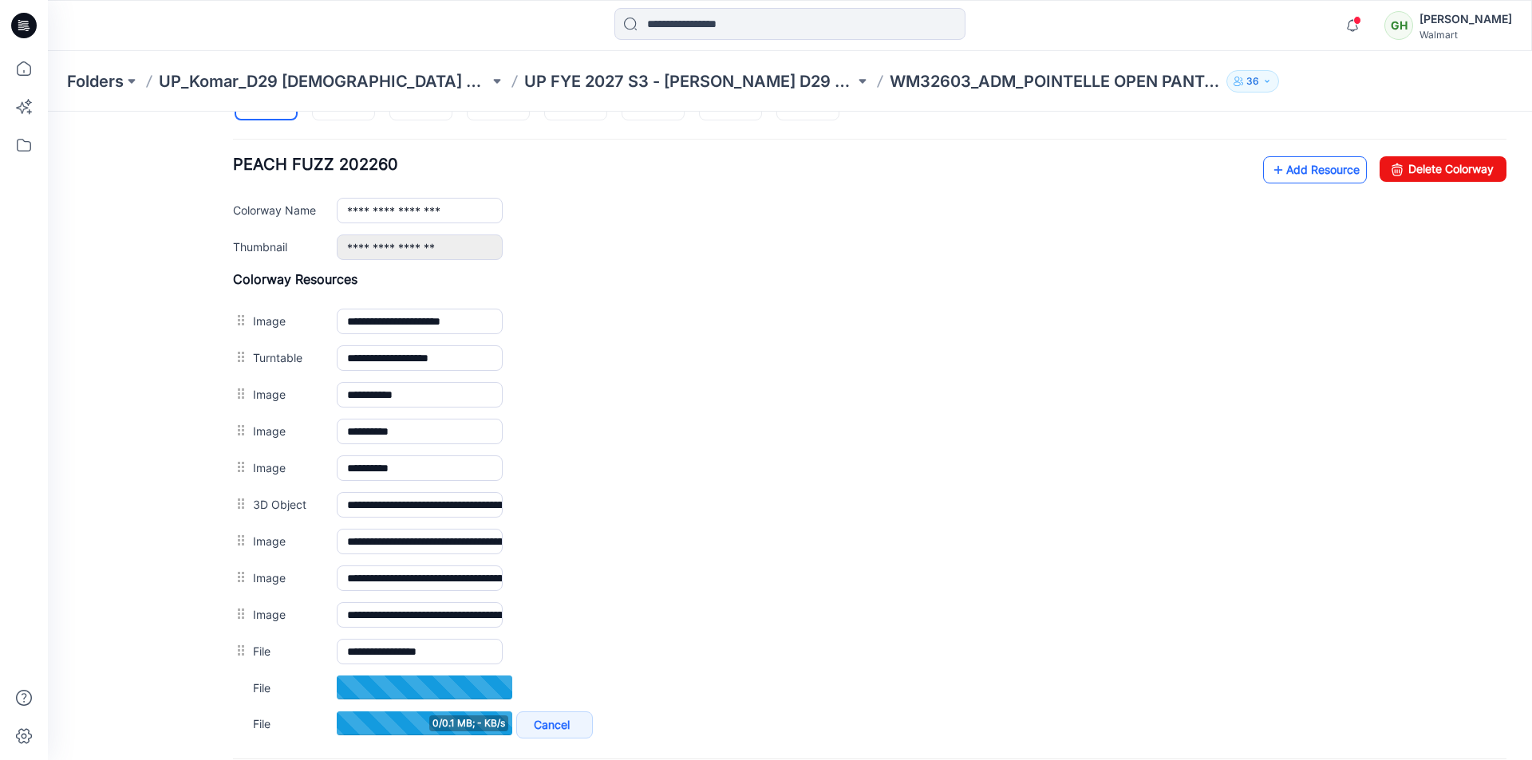
click at [1279, 166] on link "Add Resource" at bounding box center [1315, 169] width 104 height 27
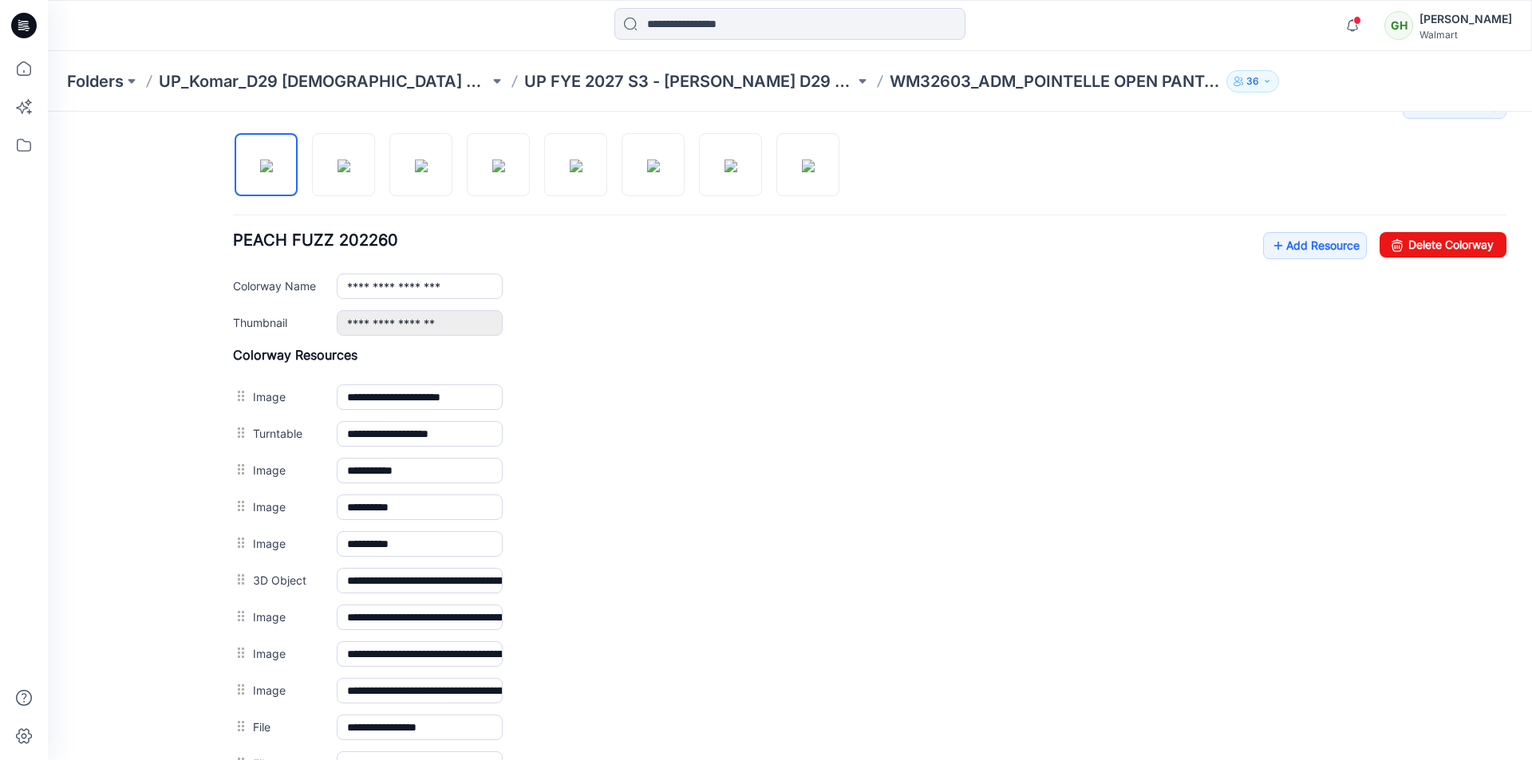
scroll to position [515, 0]
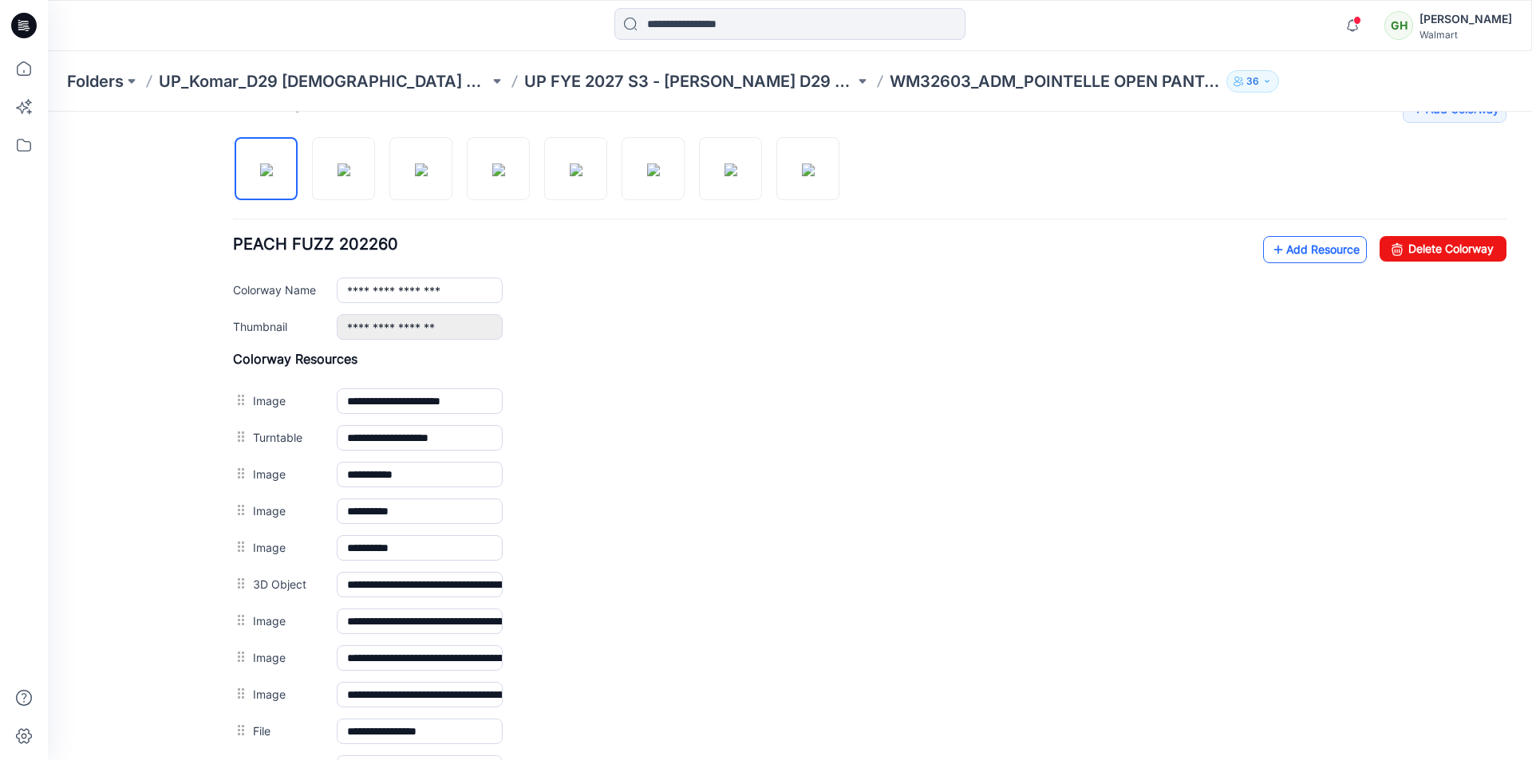
click at [1285, 251] on link "Add Resource" at bounding box center [1315, 249] width 104 height 27
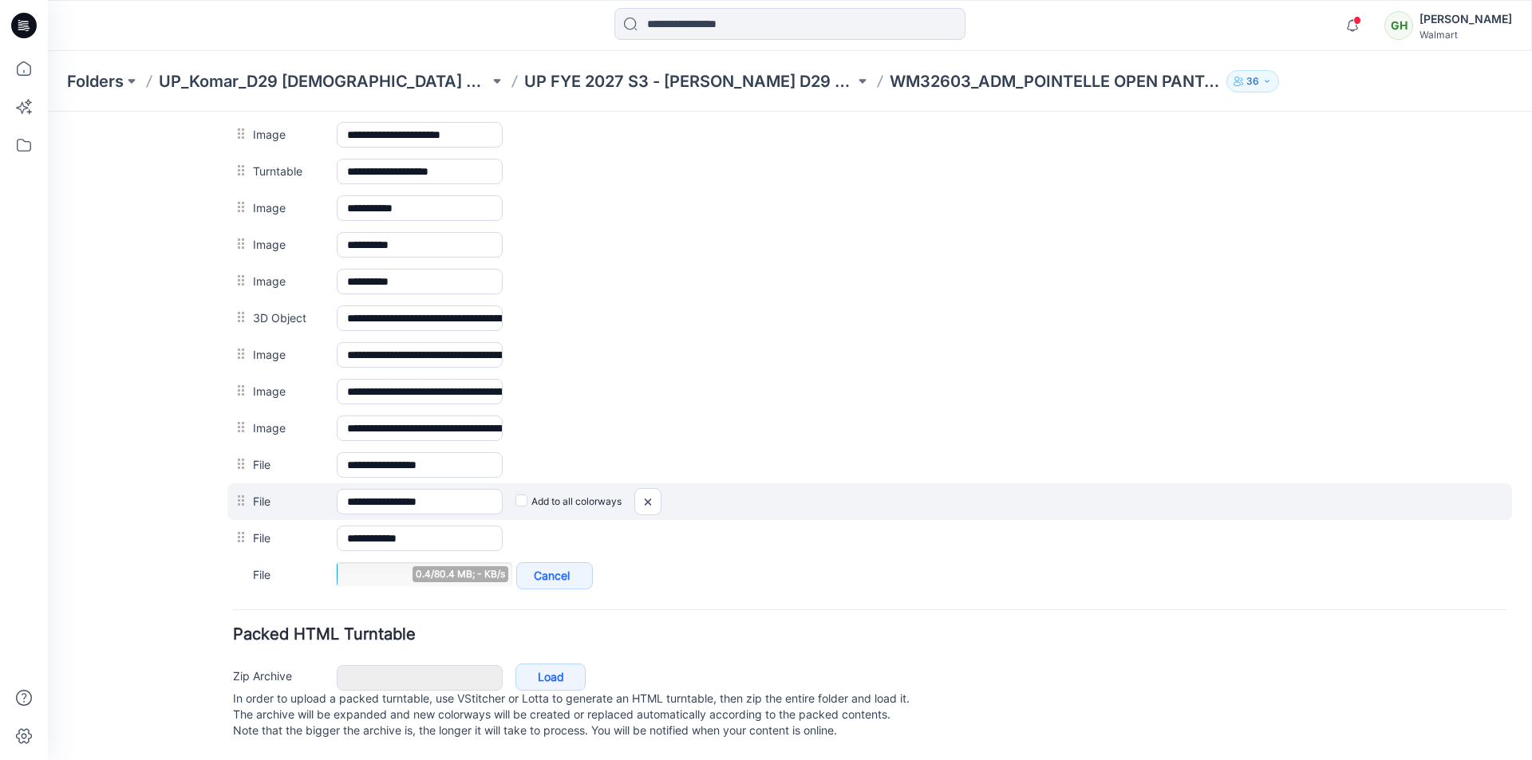
scroll to position [797, 0]
drag, startPoint x: 468, startPoint y: 488, endPoint x: 406, endPoint y: 488, distance: 62.2
click at [406, 489] on input "**********" at bounding box center [420, 502] width 166 height 26
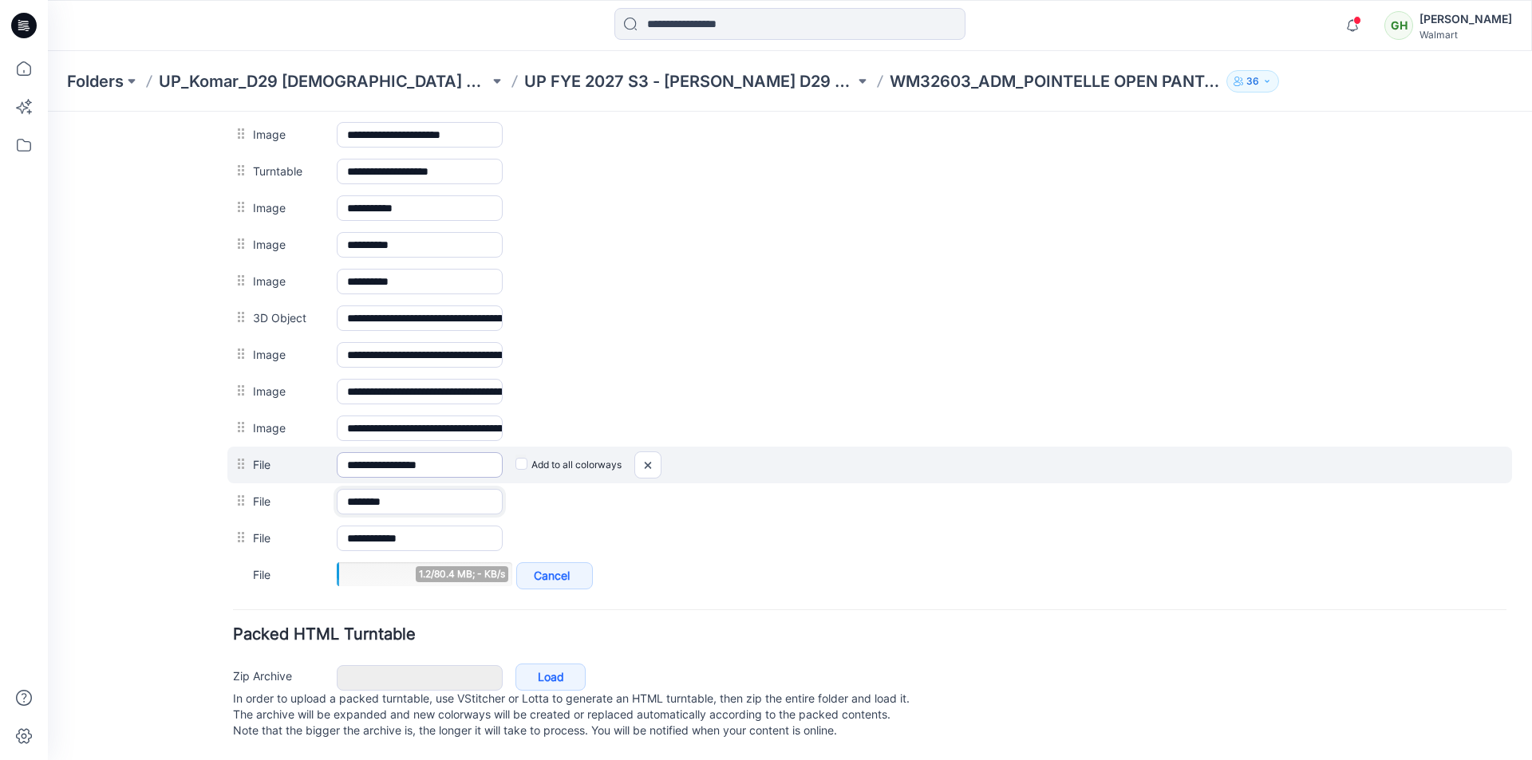
type input "*******"
click at [452, 452] on input "**********" at bounding box center [420, 465] width 166 height 26
drag, startPoint x: 461, startPoint y: 451, endPoint x: 406, endPoint y: 450, distance: 55.1
click at [406, 452] on input "**********" at bounding box center [420, 465] width 166 height 26
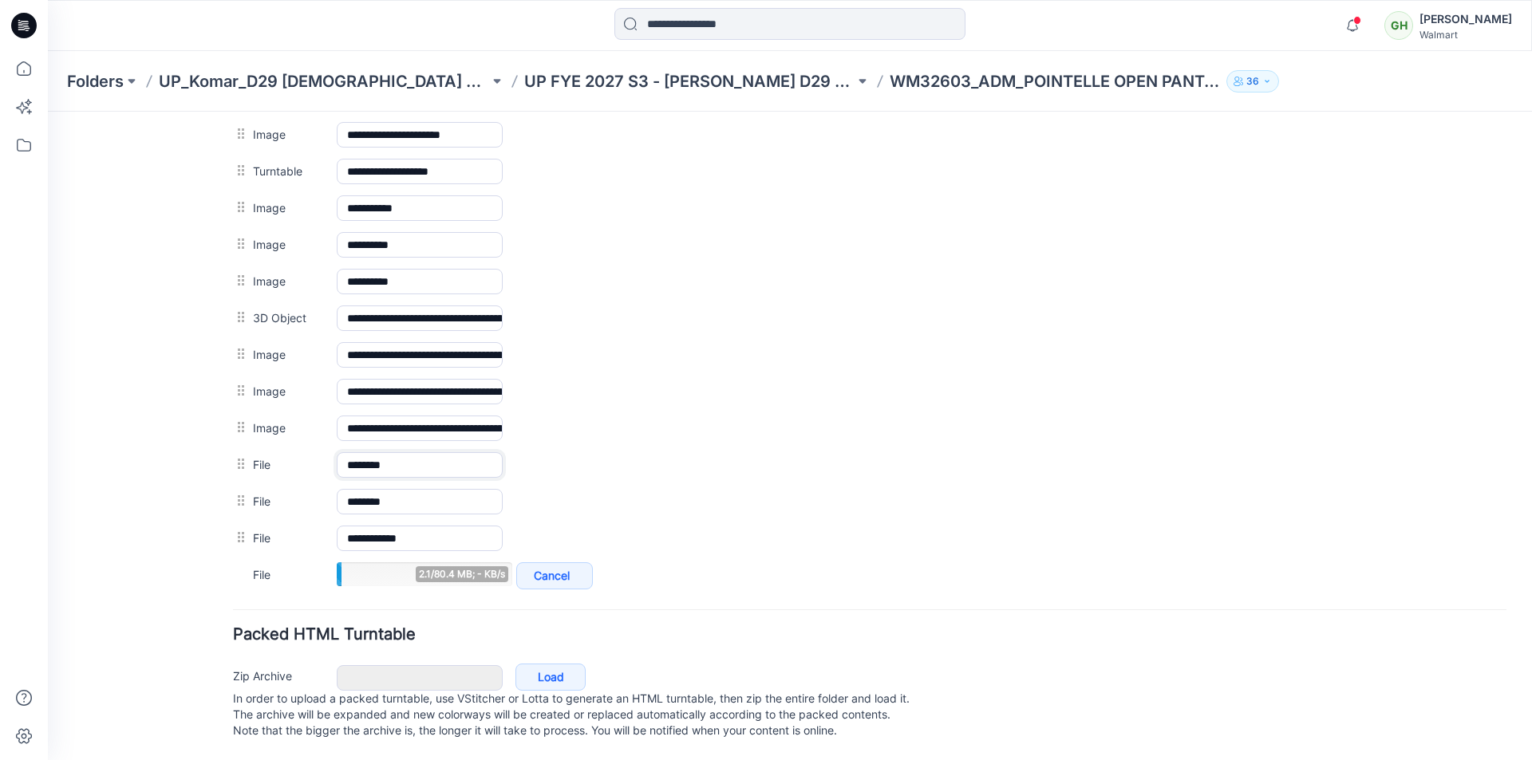
type input "*******"
click at [1270, 93] on div "Folders UP_Komar_D29 Ladies Sleep UP FYE 2027 S3 - Komar D29 Ladies Sleepwear W…" at bounding box center [790, 81] width 1484 height 61
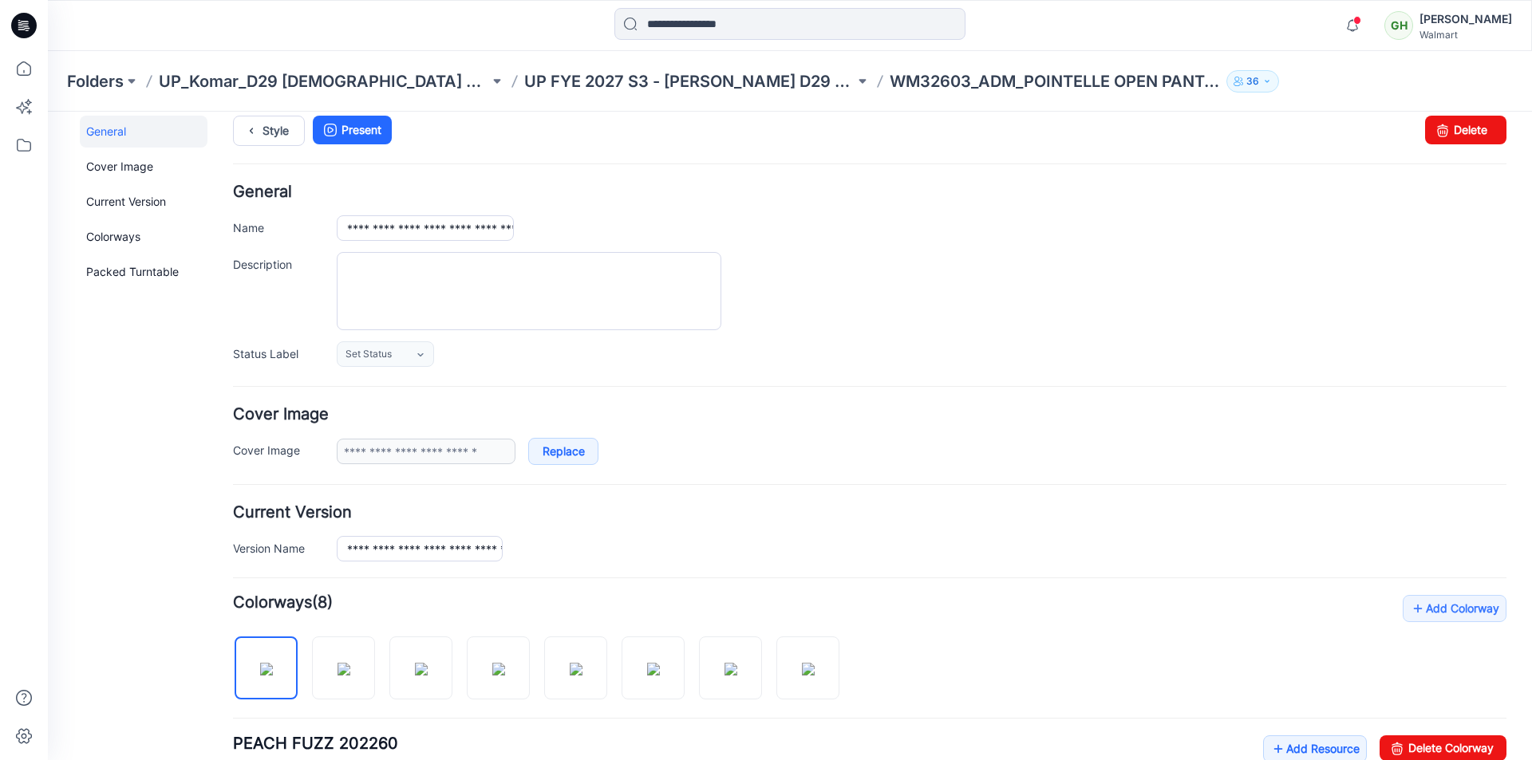
scroll to position [0, 0]
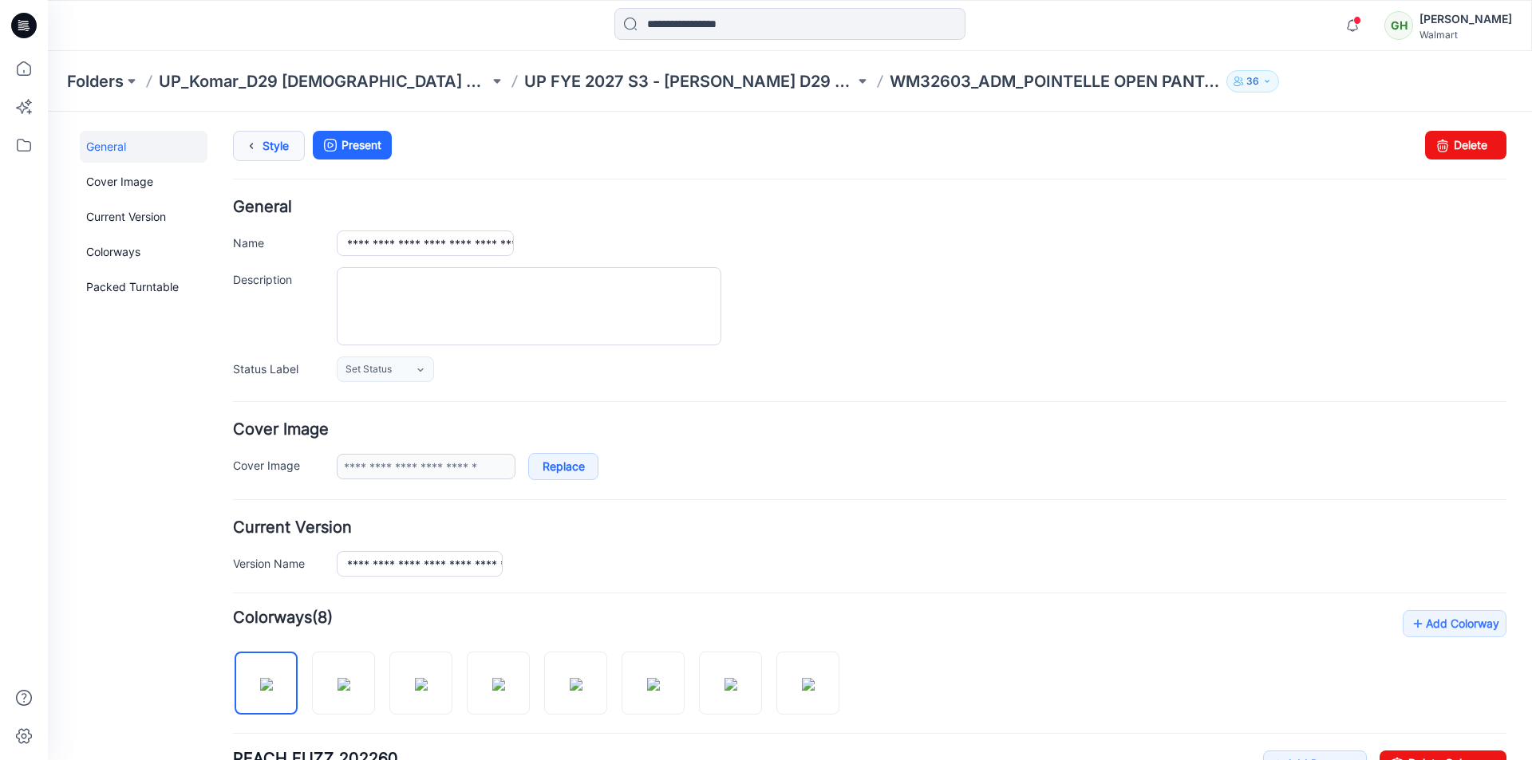
click at [264, 147] on link "Style" at bounding box center [269, 146] width 72 height 30
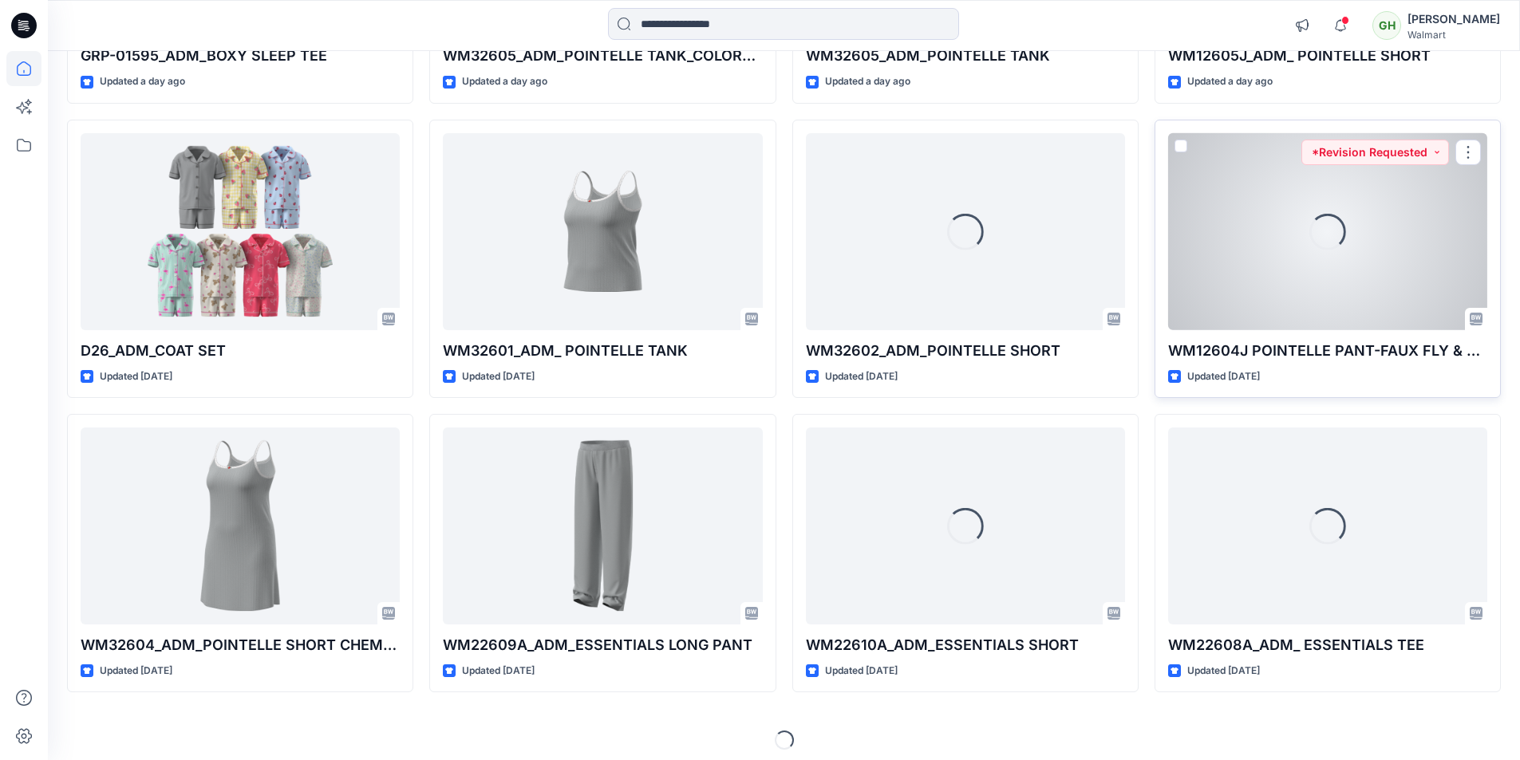
scroll to position [2169, 0]
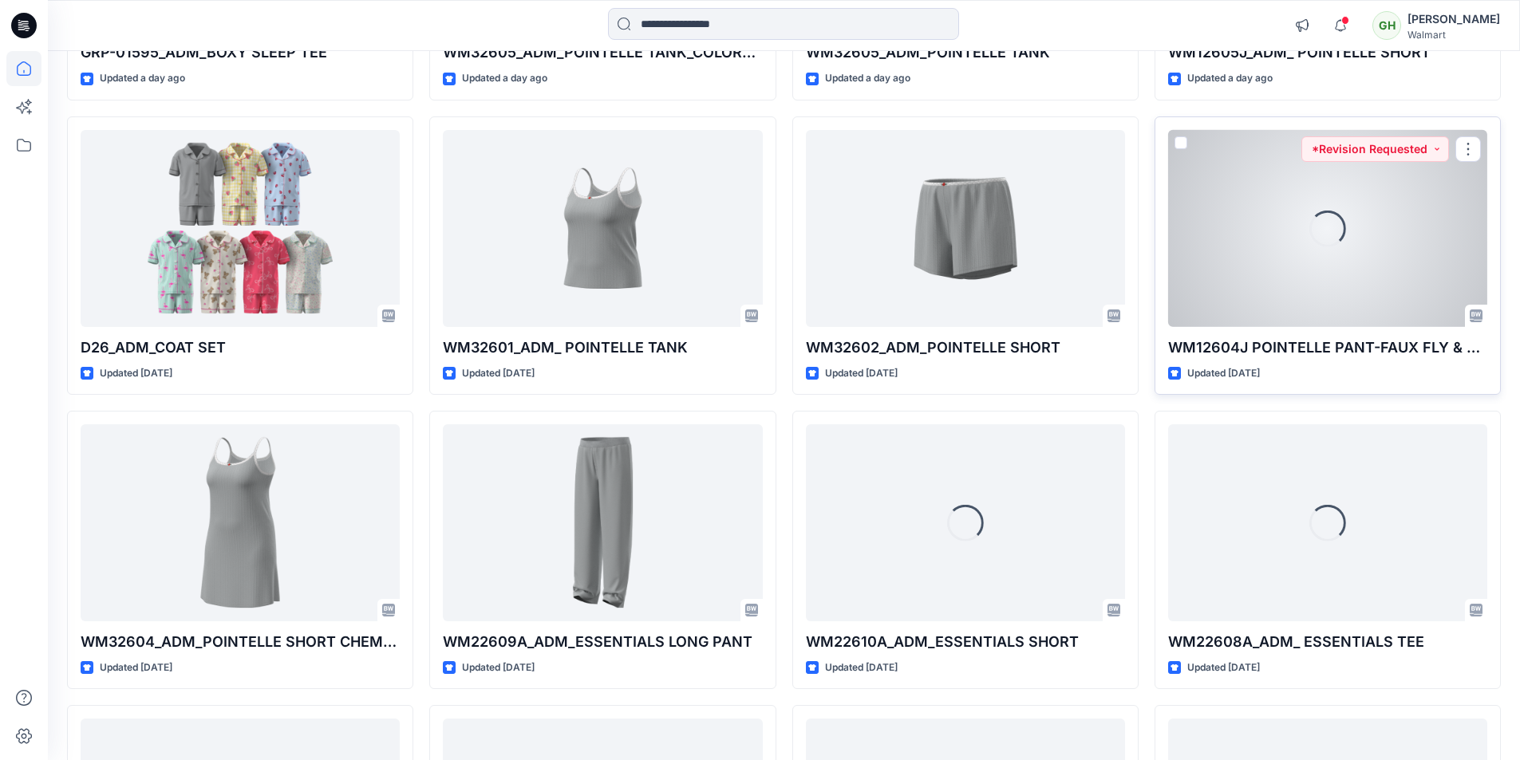
click at [1261, 259] on div "Loading..." at bounding box center [1327, 228] width 319 height 197
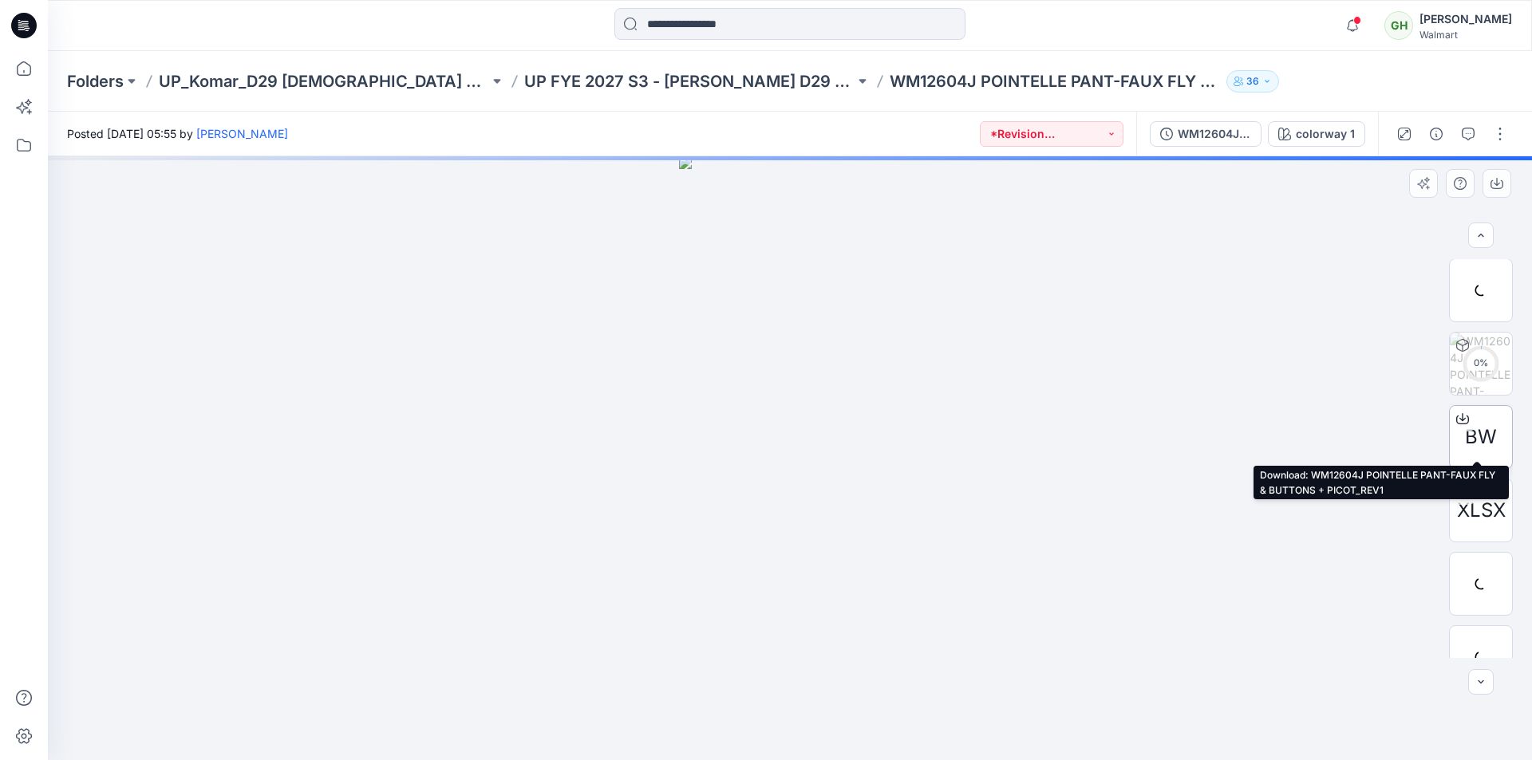
scroll to position [319, 0]
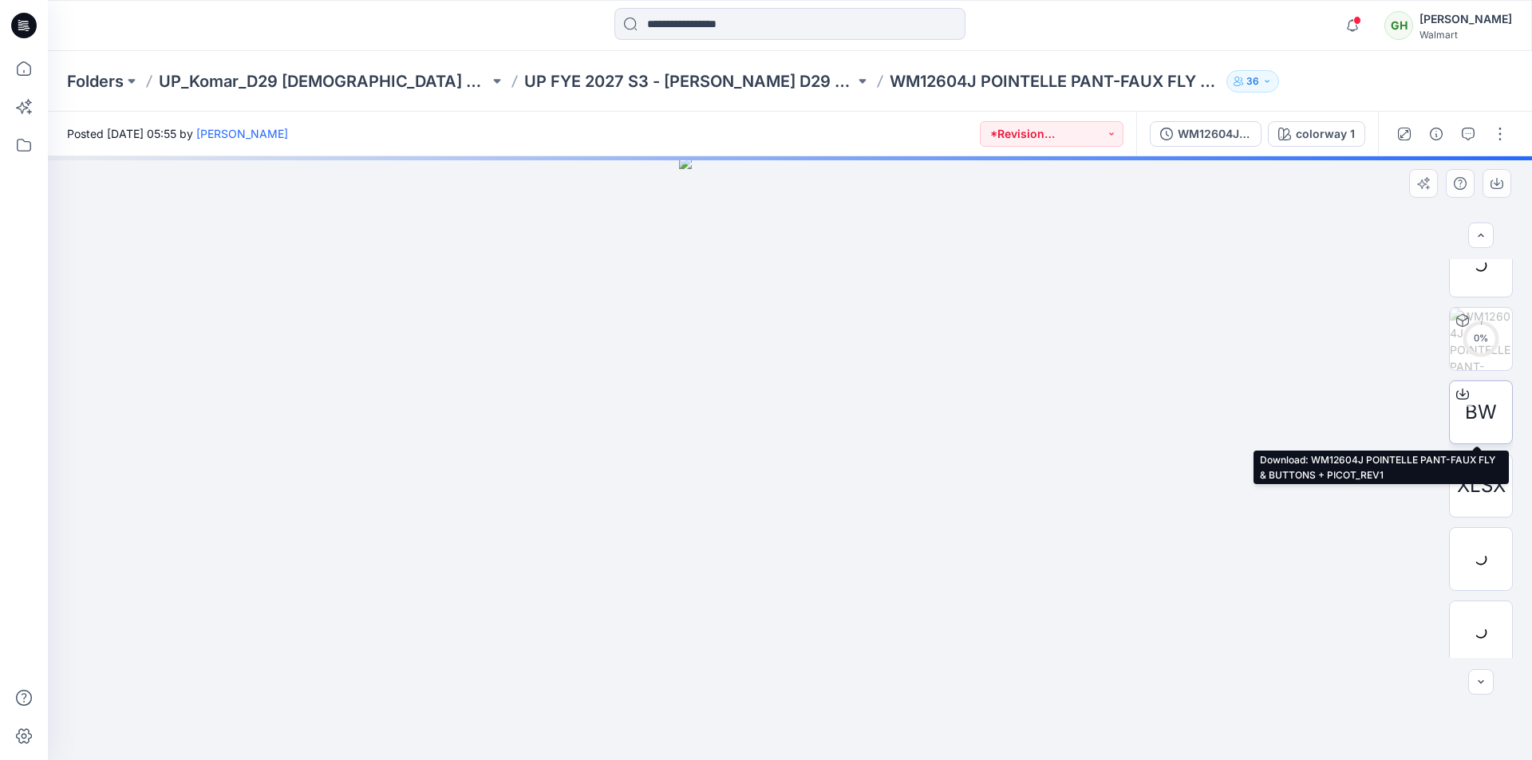
click at [1459, 393] on icon at bounding box center [1462, 392] width 6 height 8
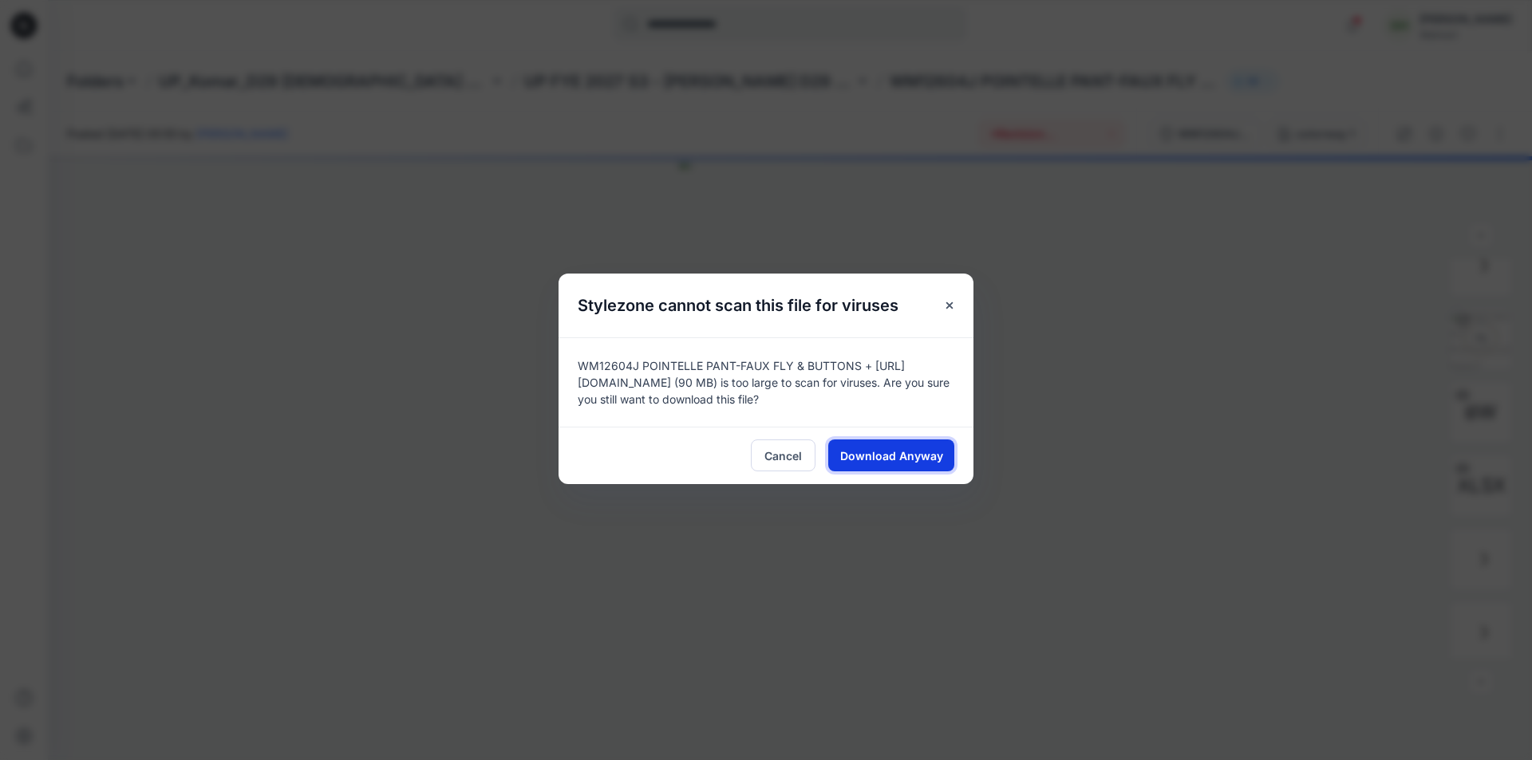
click at [890, 454] on span "Download Anyway" at bounding box center [891, 456] width 103 height 17
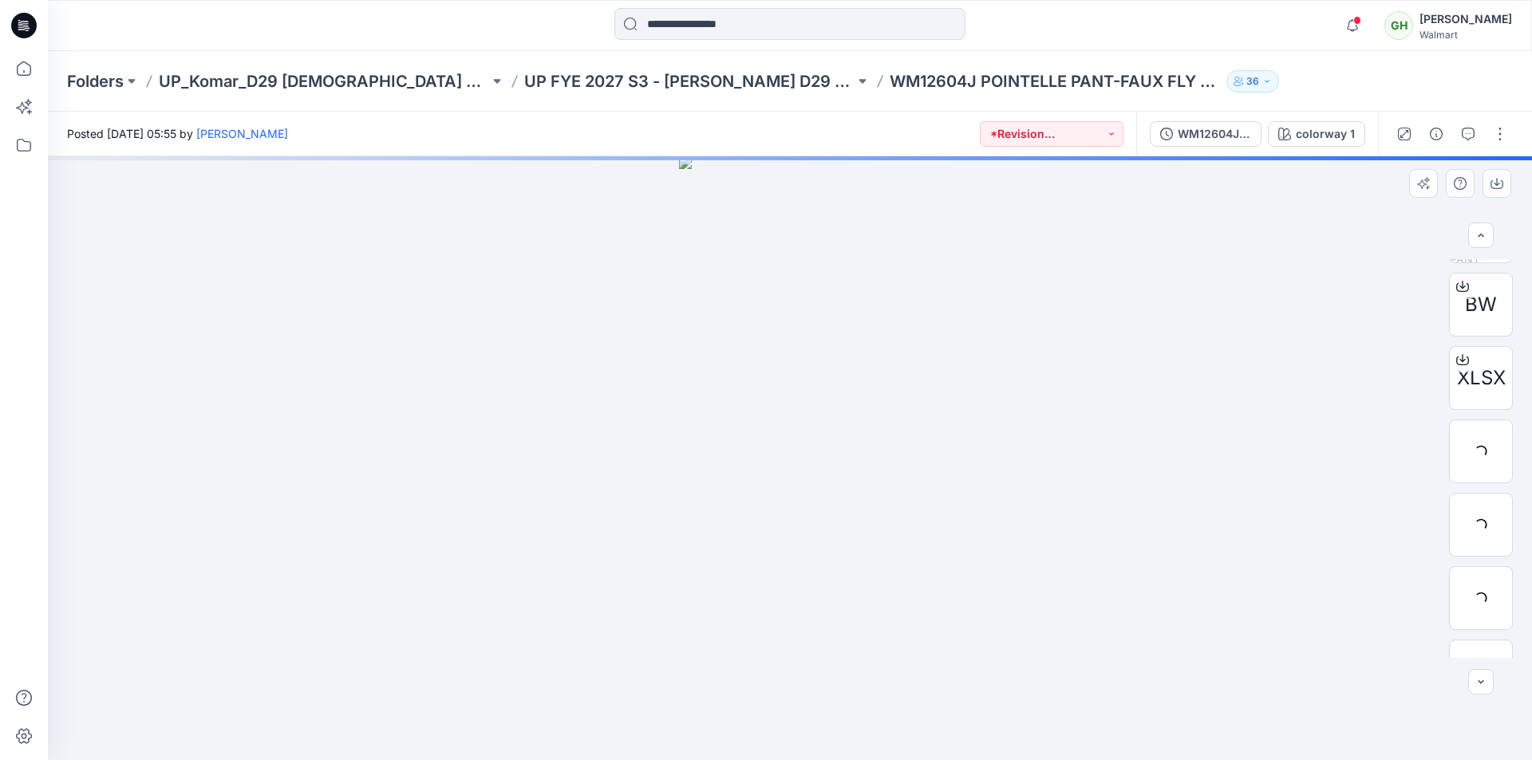
scroll to position [399, 0]
click at [1459, 389] on icon at bounding box center [1462, 385] width 6 height 8
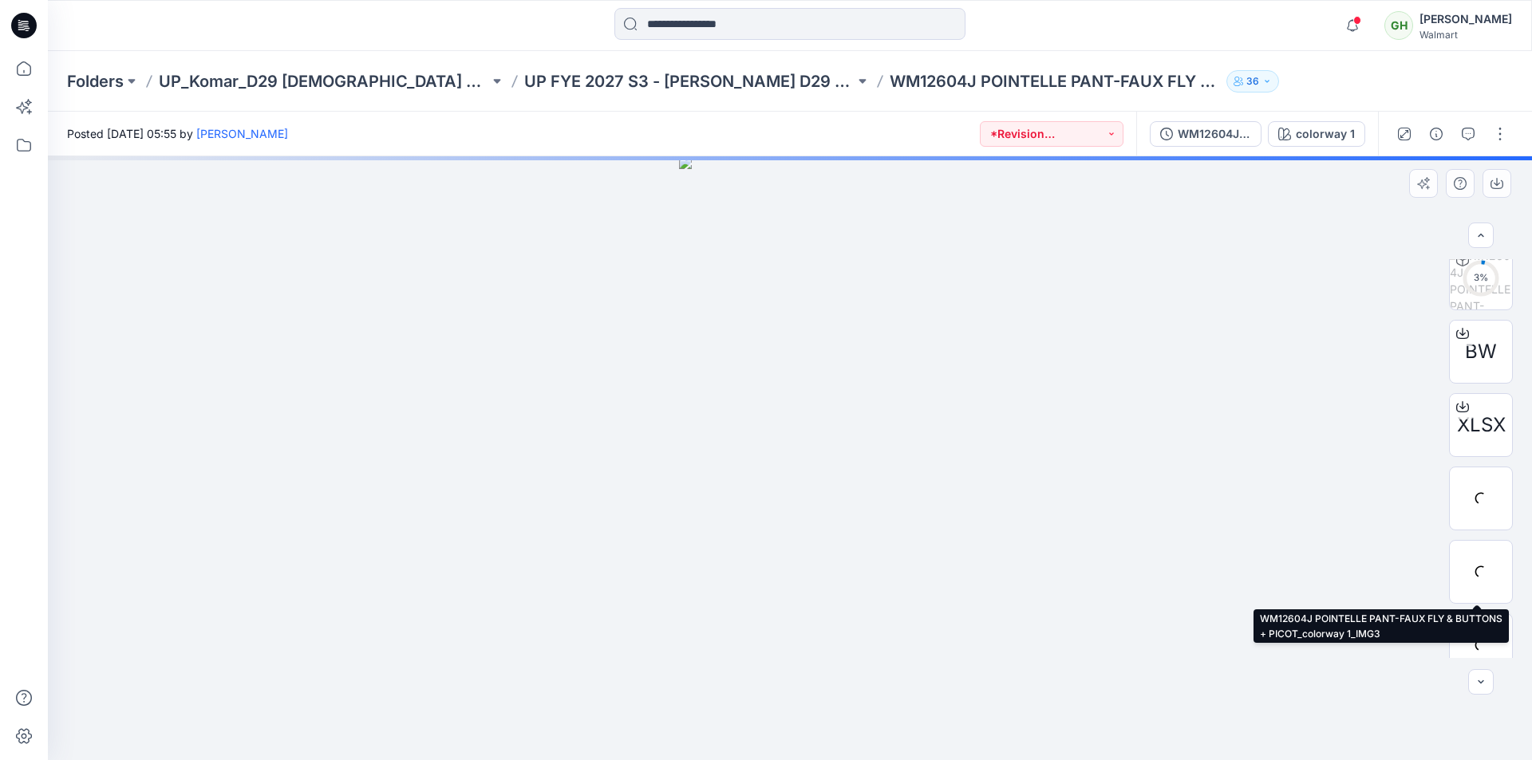
scroll to position [619, 0]
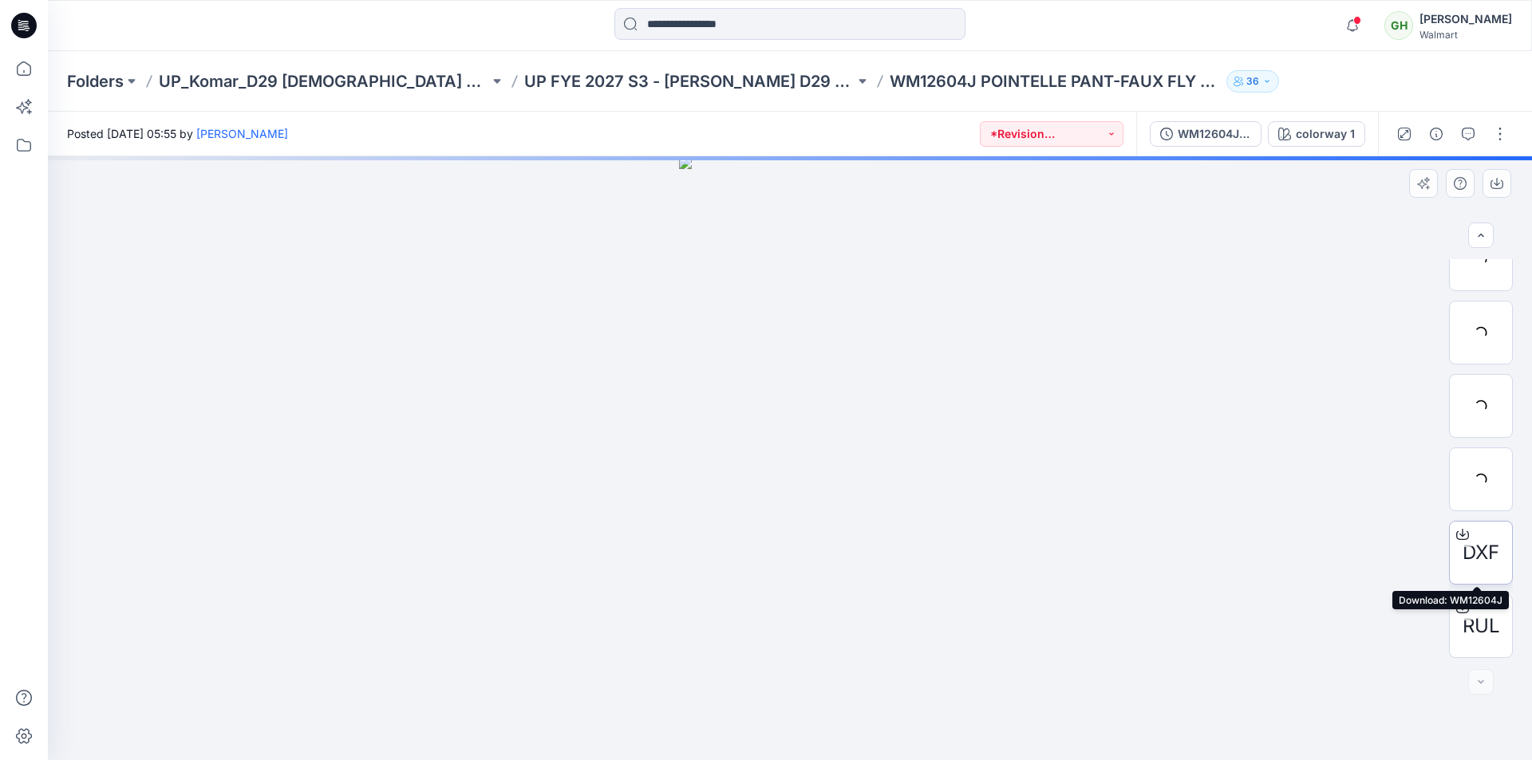
click at [1460, 534] on icon at bounding box center [1462, 534] width 13 height 13
click at [1458, 606] on icon at bounding box center [1462, 608] width 13 height 13
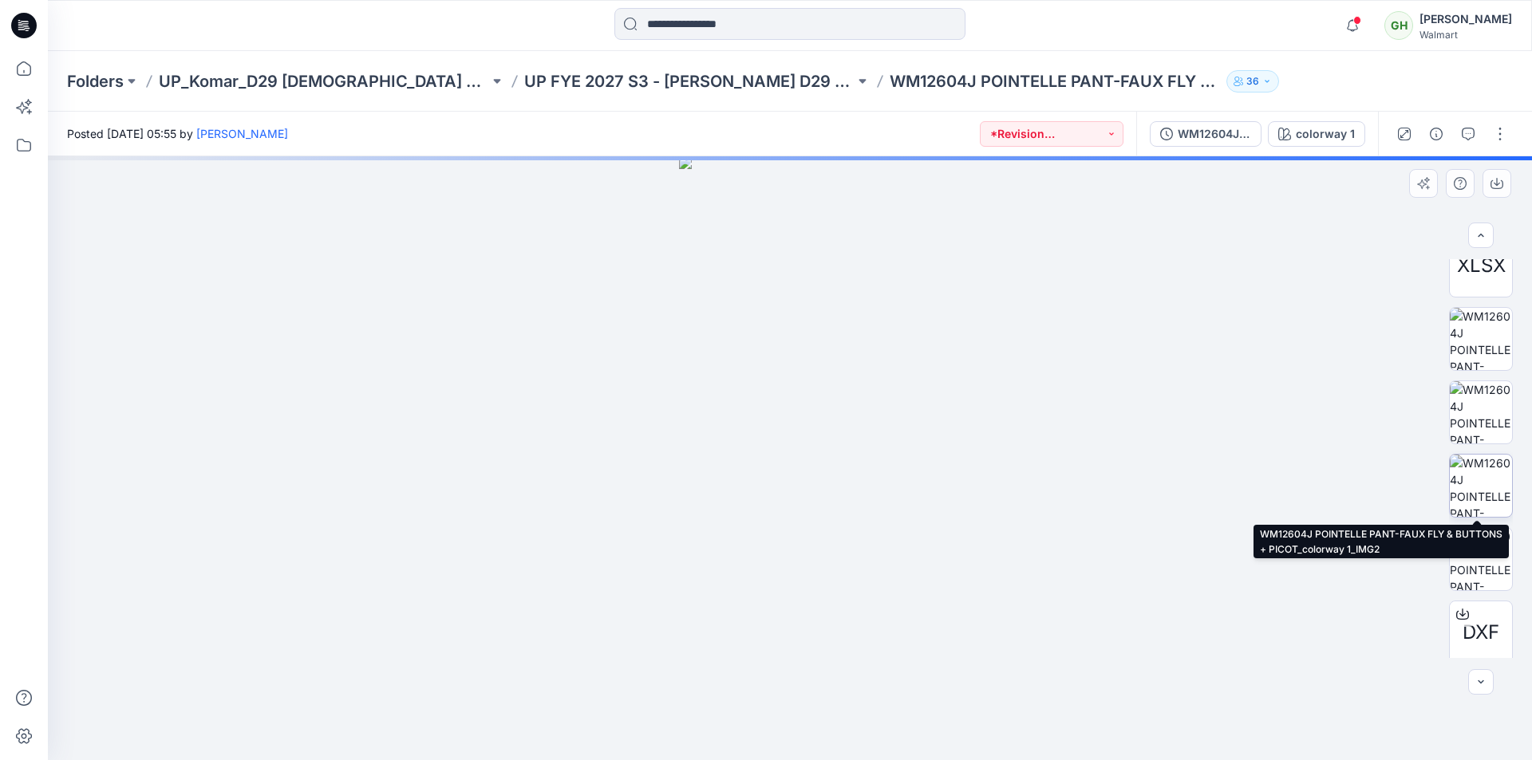
scroll to position [460, 0]
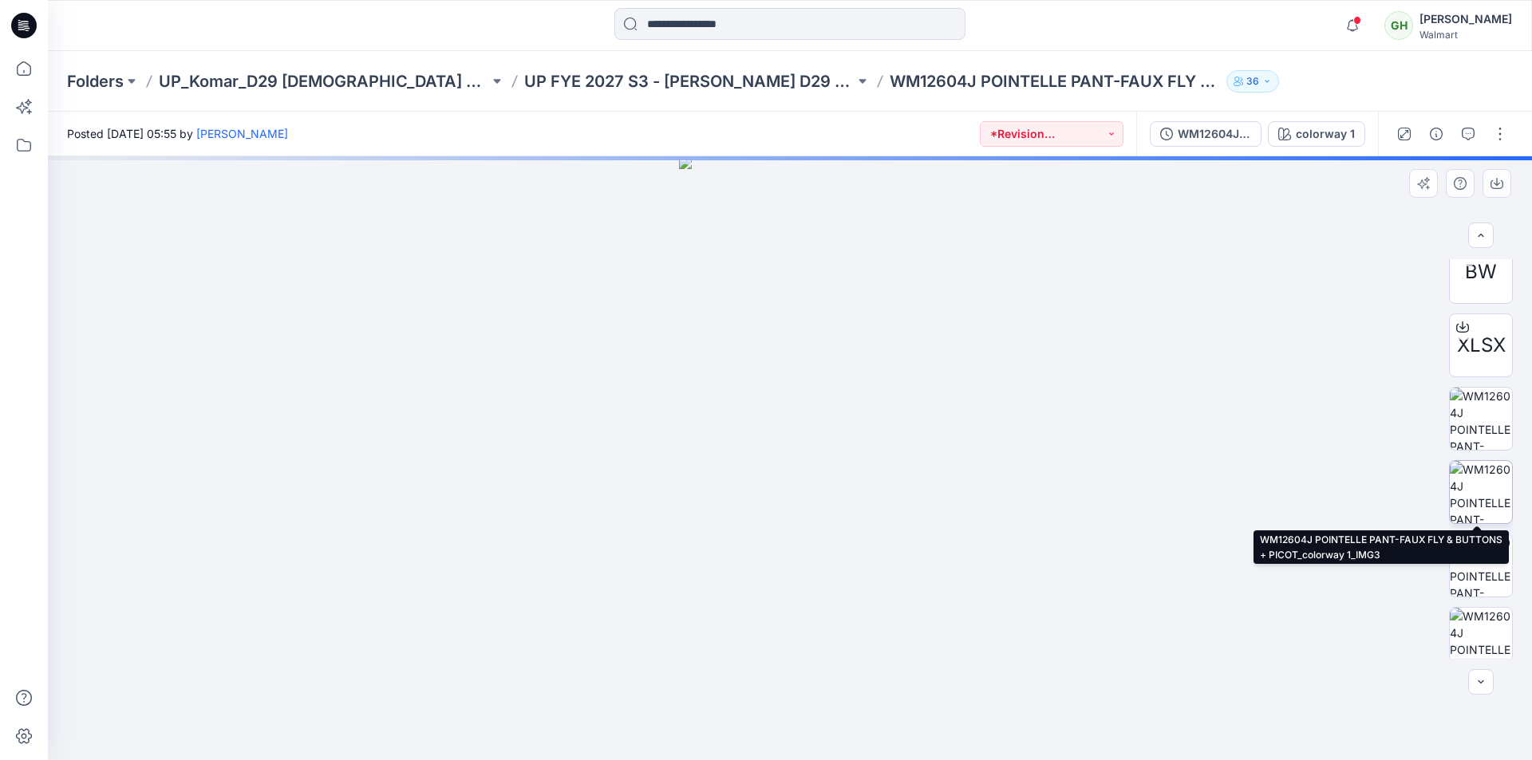
click at [1482, 494] on img at bounding box center [1481, 492] width 62 height 62
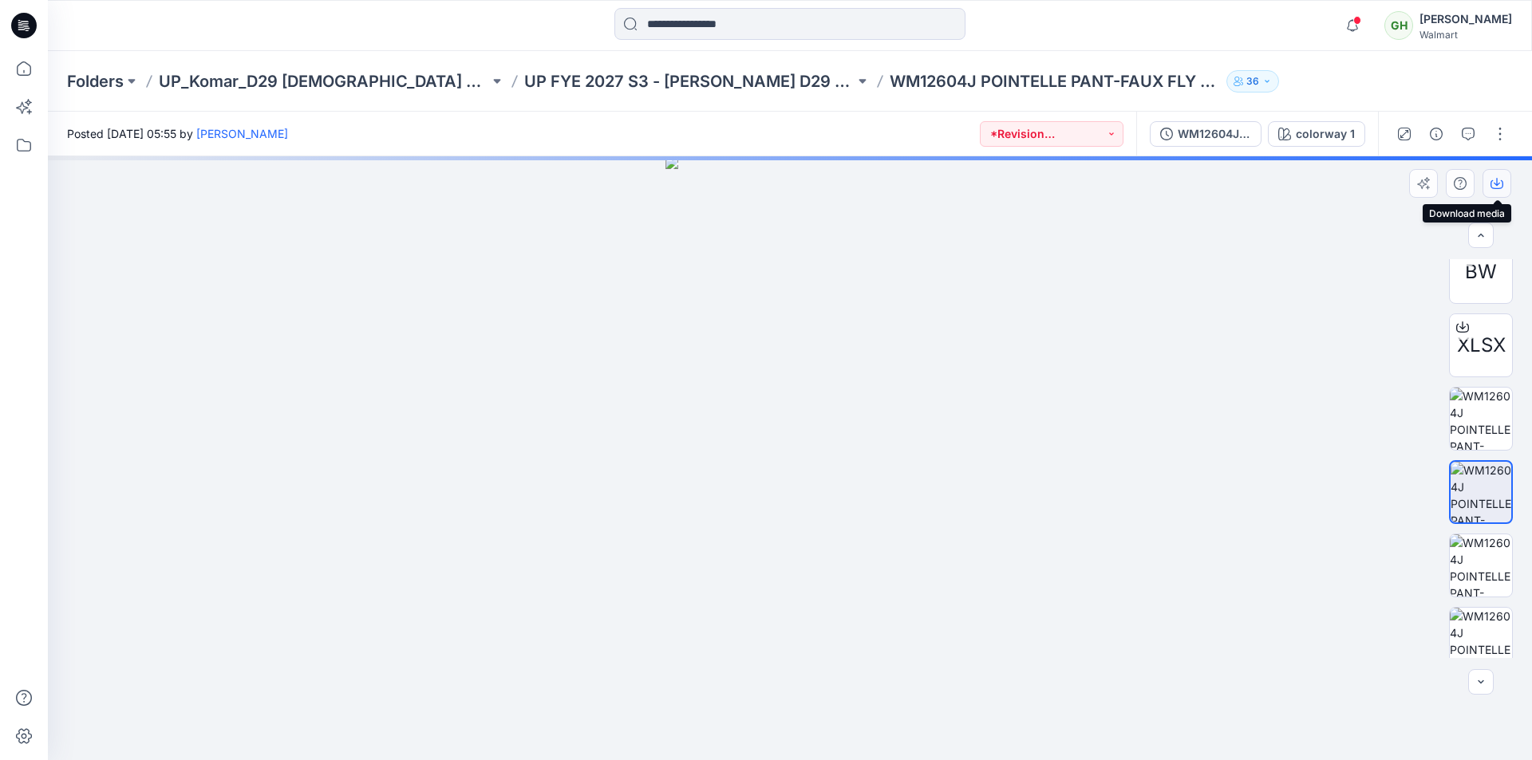
click at [1496, 182] on icon "button" at bounding box center [1496, 183] width 13 height 13
click at [1501, 187] on icon "button" at bounding box center [1496, 183] width 13 height 13
click at [1499, 184] on icon "button" at bounding box center [1497, 182] width 6 height 8
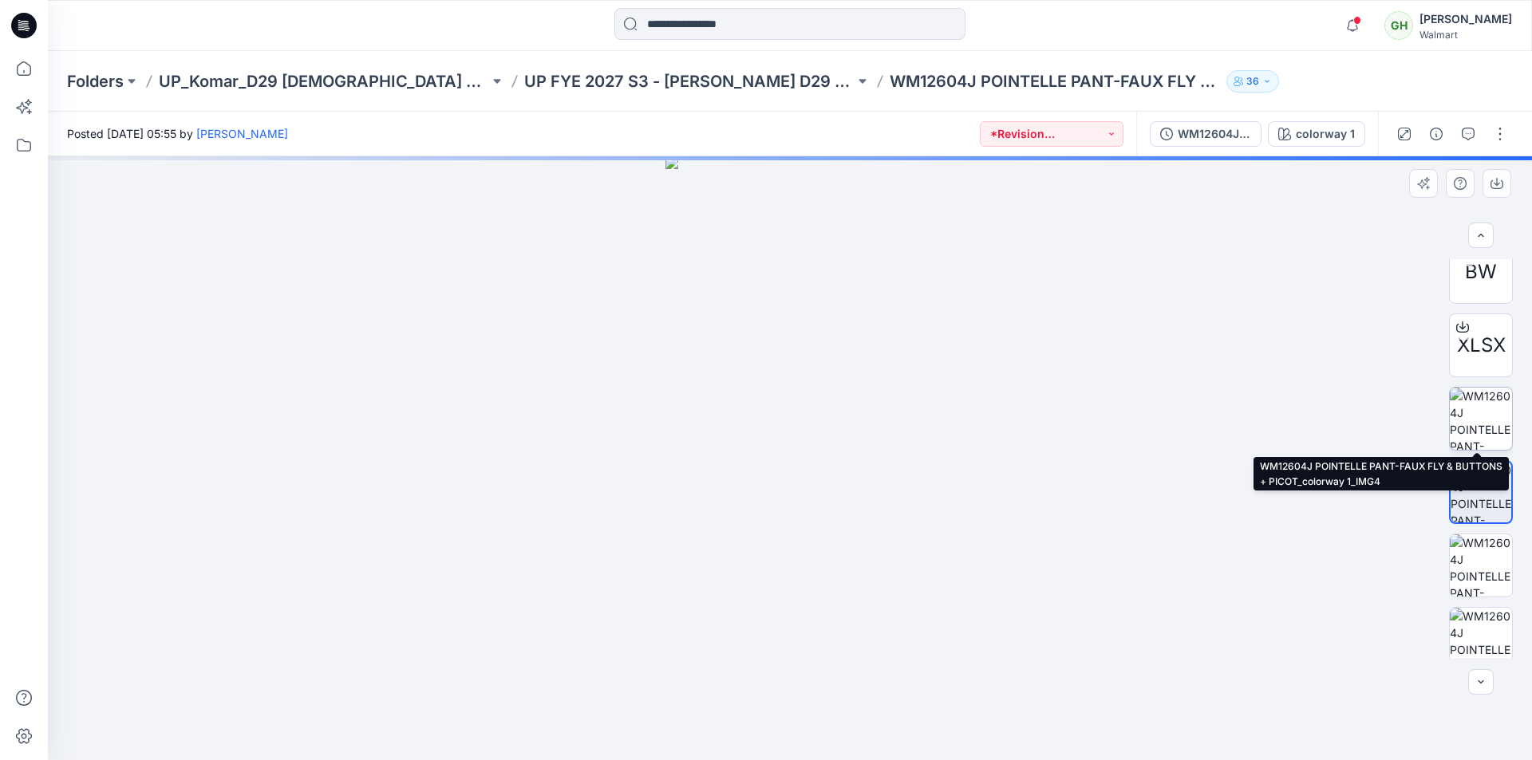
click at [1485, 401] on img at bounding box center [1481, 419] width 62 height 62
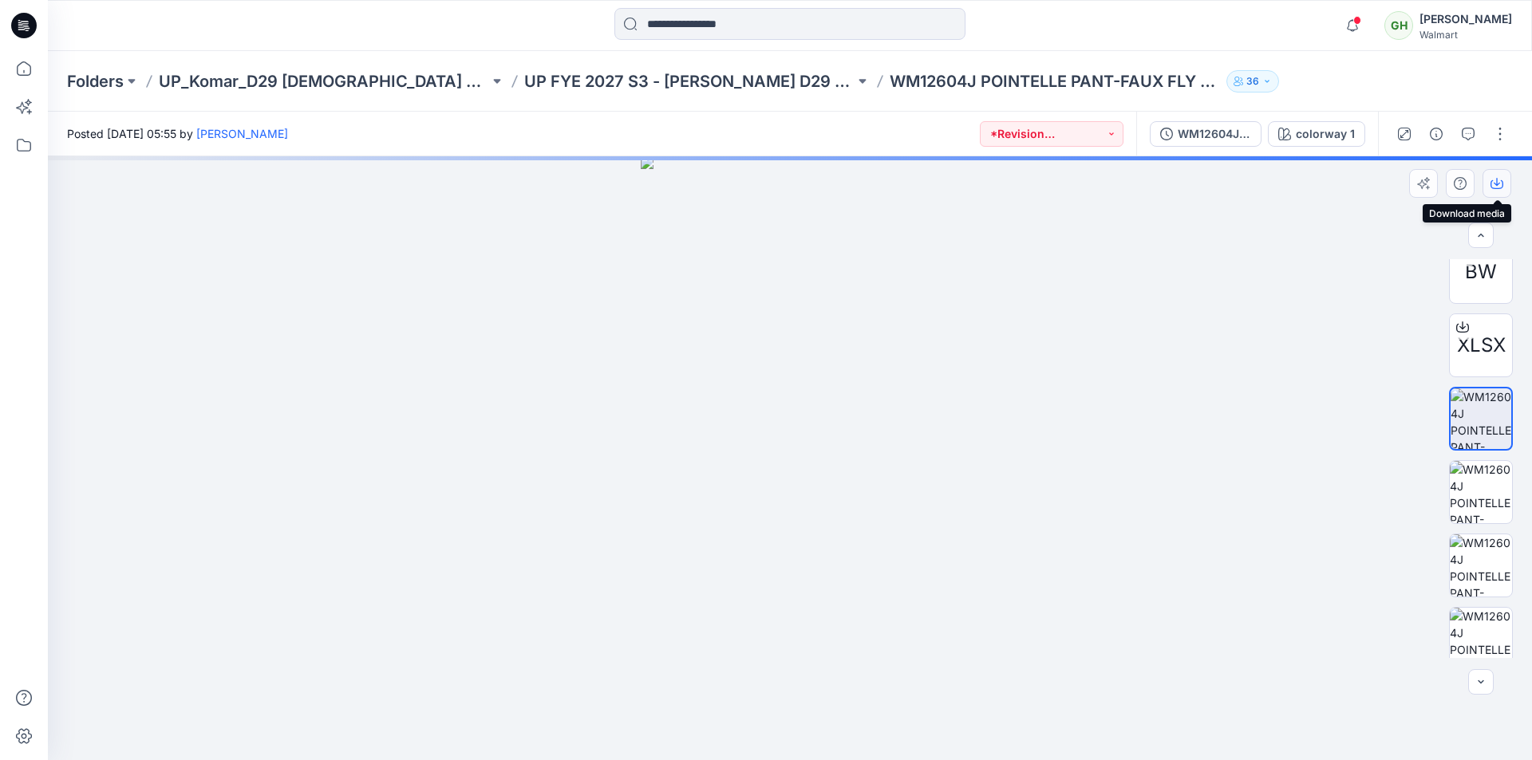
click at [1498, 181] on icon "button" at bounding box center [1496, 183] width 13 height 13
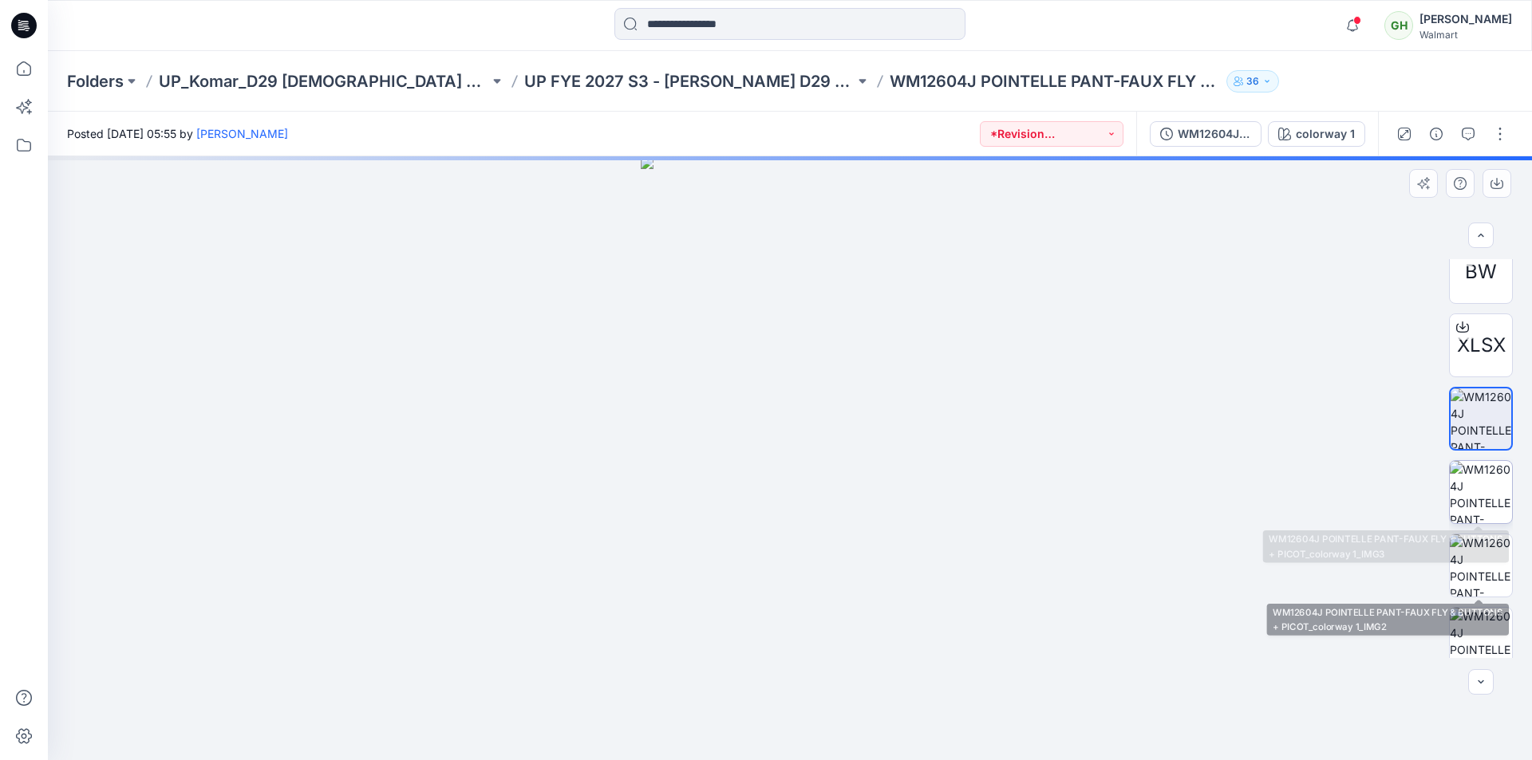
click at [1482, 496] on img at bounding box center [1481, 492] width 62 height 62
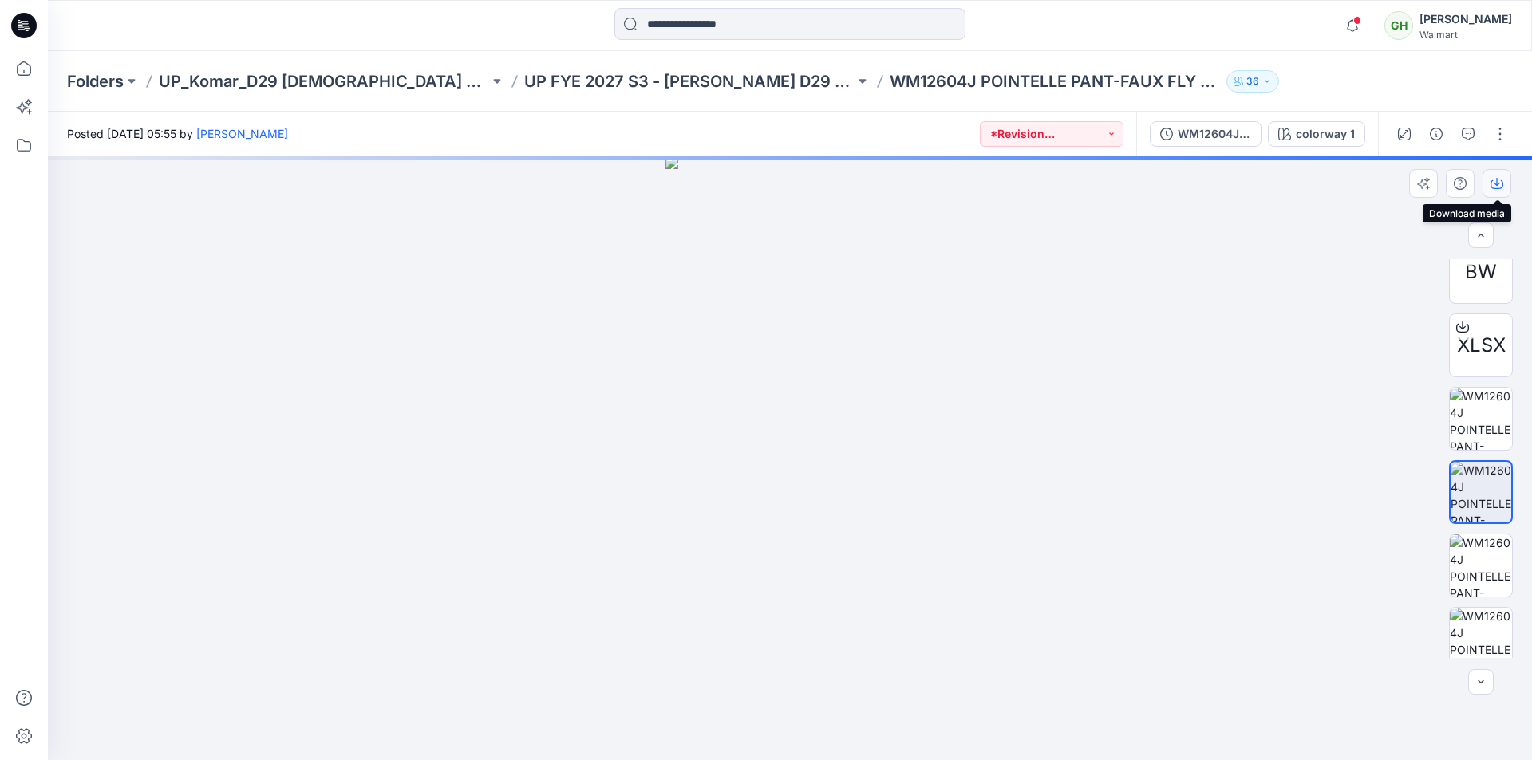
click at [1496, 180] on icon "button" at bounding box center [1496, 183] width 13 height 13
click at [1498, 183] on icon "button" at bounding box center [1496, 183] width 13 height 13
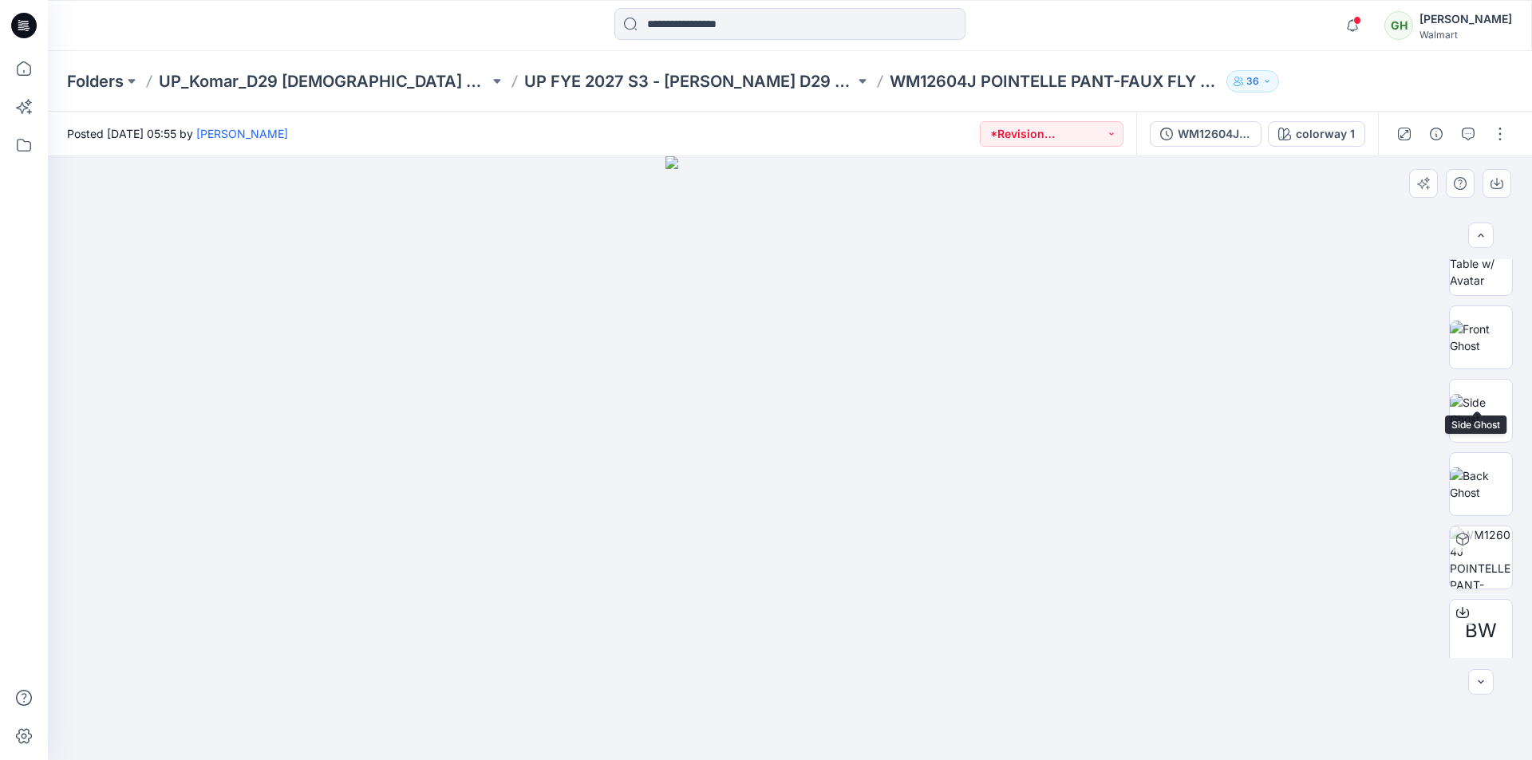
scroll to position [0, 0]
click at [1478, 352] on img at bounding box center [1481, 364] width 62 height 50
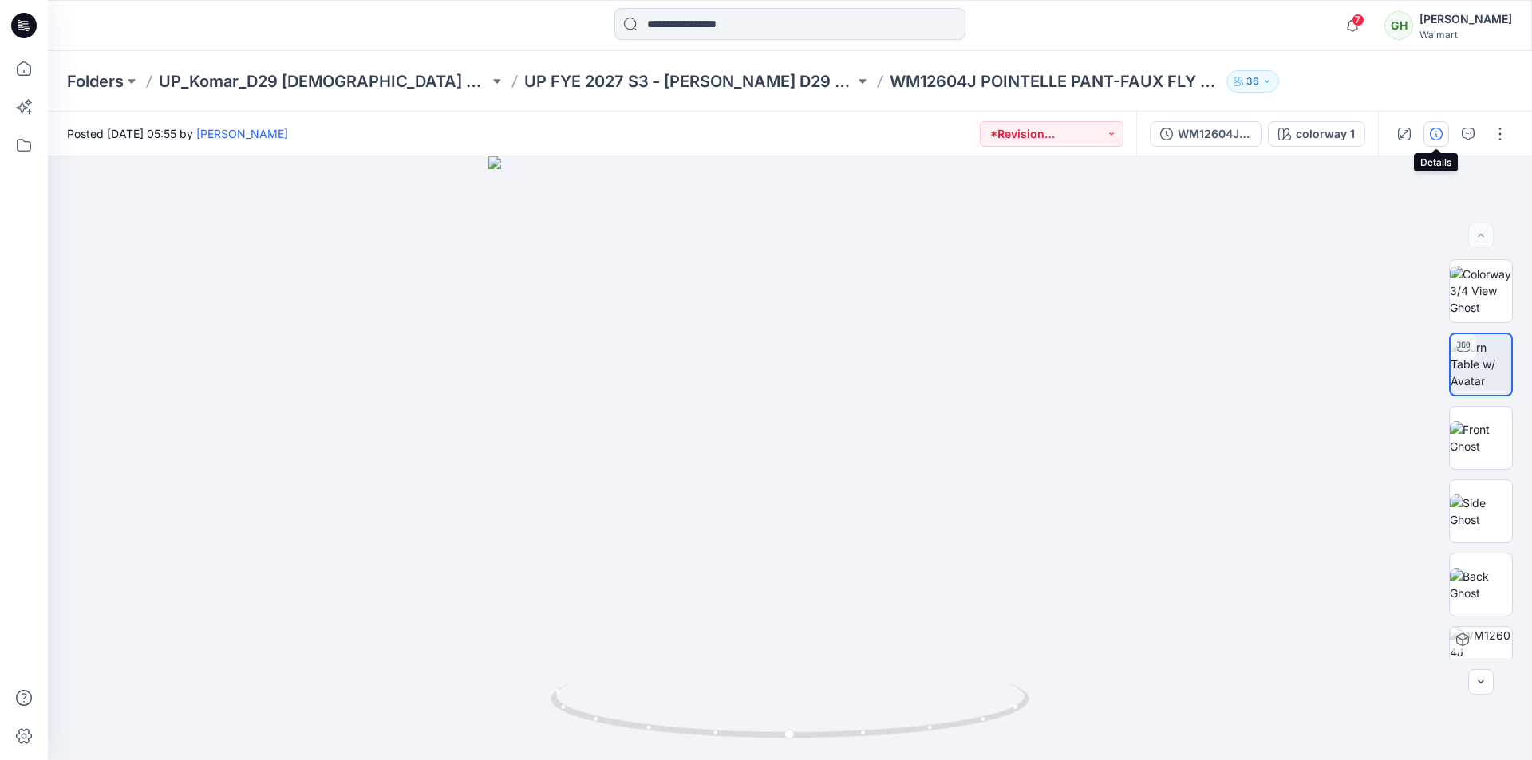
click at [1435, 135] on icon "button" at bounding box center [1436, 134] width 13 height 13
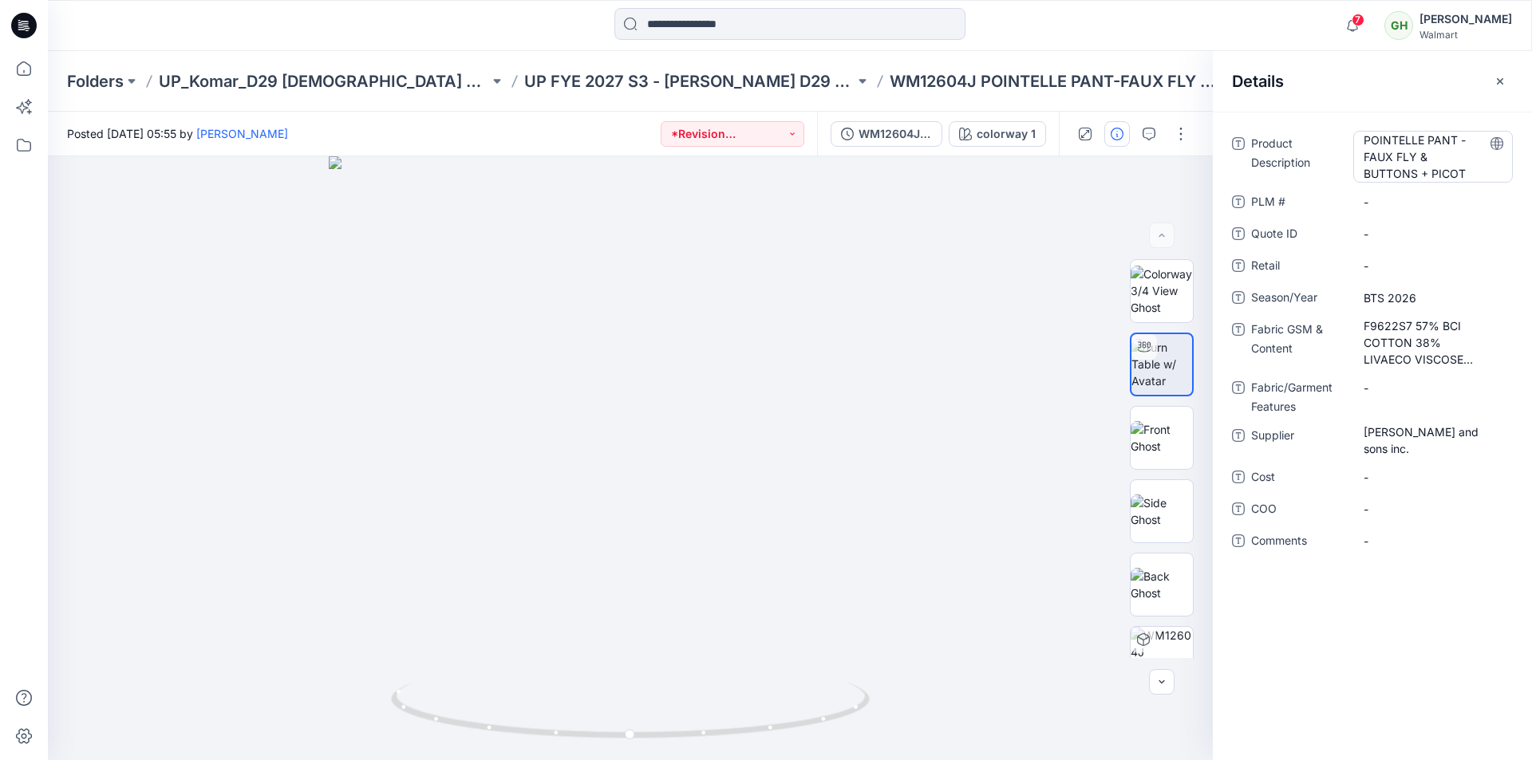
click at [1377, 143] on Description "POINTELLE PANT - FAUX FLY & BUTTONS + PICOT" at bounding box center [1433, 157] width 139 height 50
drag, startPoint x: 1412, startPoint y: 147, endPoint x: 1482, endPoint y: 220, distance: 101.0
click at [1475, 217] on div "**********" at bounding box center [1372, 351] width 281 height 440
click at [1379, 300] on span "BTS 2026" at bounding box center [1433, 298] width 139 height 17
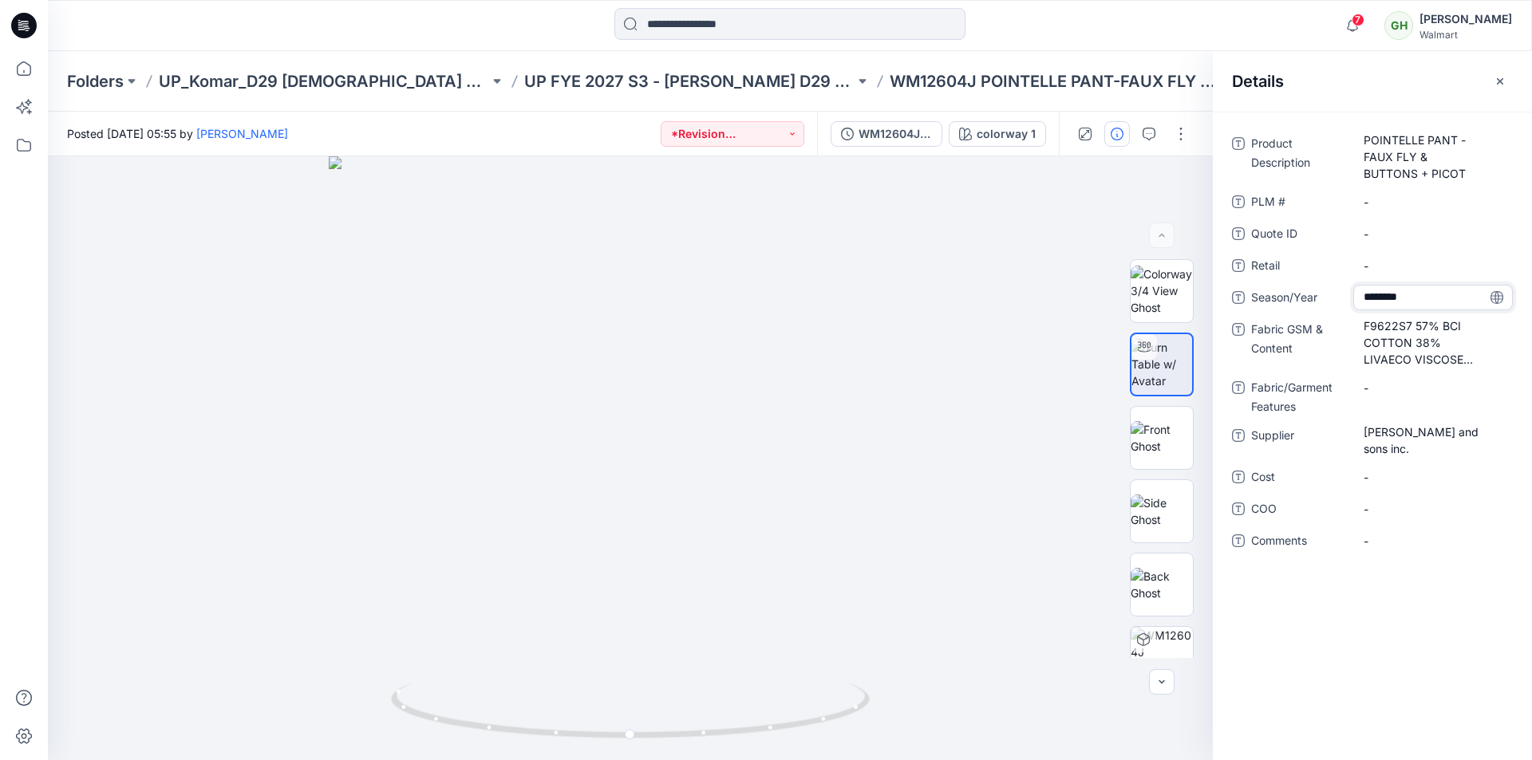
drag, startPoint x: 1425, startPoint y: 300, endPoint x: 1345, endPoint y: 297, distance: 79.8
click at [1345, 297] on div "Season/Year ********" at bounding box center [1372, 298] width 281 height 26
click at [1405, 344] on Content "F9622S7 57% BCI COTTON 38% LIVAECO VISCOSE 5% SPAN DROP NEEDLE POINTELLE 200GSM" at bounding box center [1433, 343] width 139 height 50
drag, startPoint x: 1359, startPoint y: 329, endPoint x: 1472, endPoint y: 369, distance: 120.4
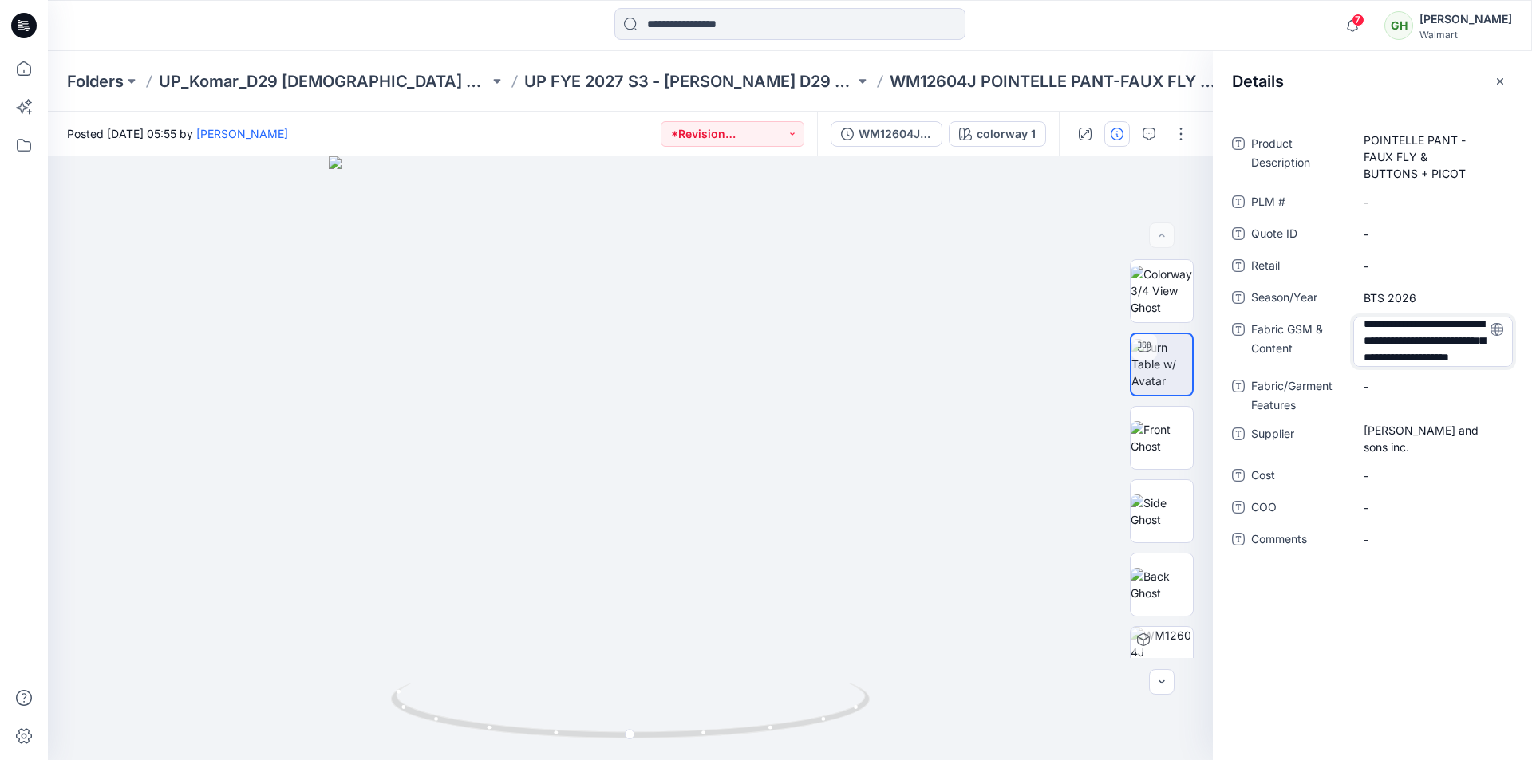
click at [1472, 369] on div "**********" at bounding box center [1372, 351] width 281 height 440
click at [1418, 440] on span "Charles Komar and sons inc." at bounding box center [1433, 441] width 139 height 34
drag, startPoint x: 1361, startPoint y: 431, endPoint x: 1461, endPoint y: 482, distance: 112.0
click at [1461, 482] on div "**********" at bounding box center [1372, 351] width 281 height 440
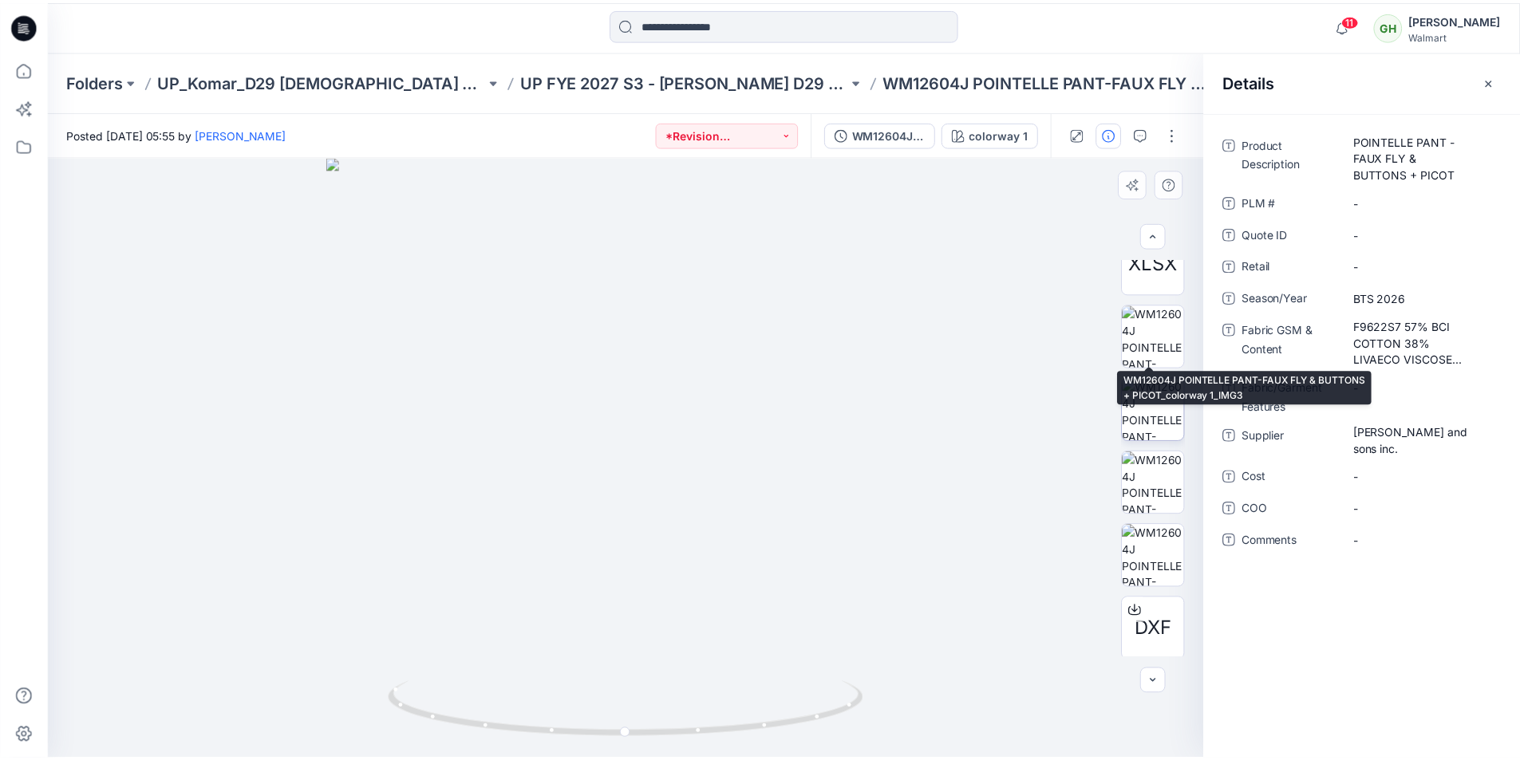
scroll to position [619, 0]
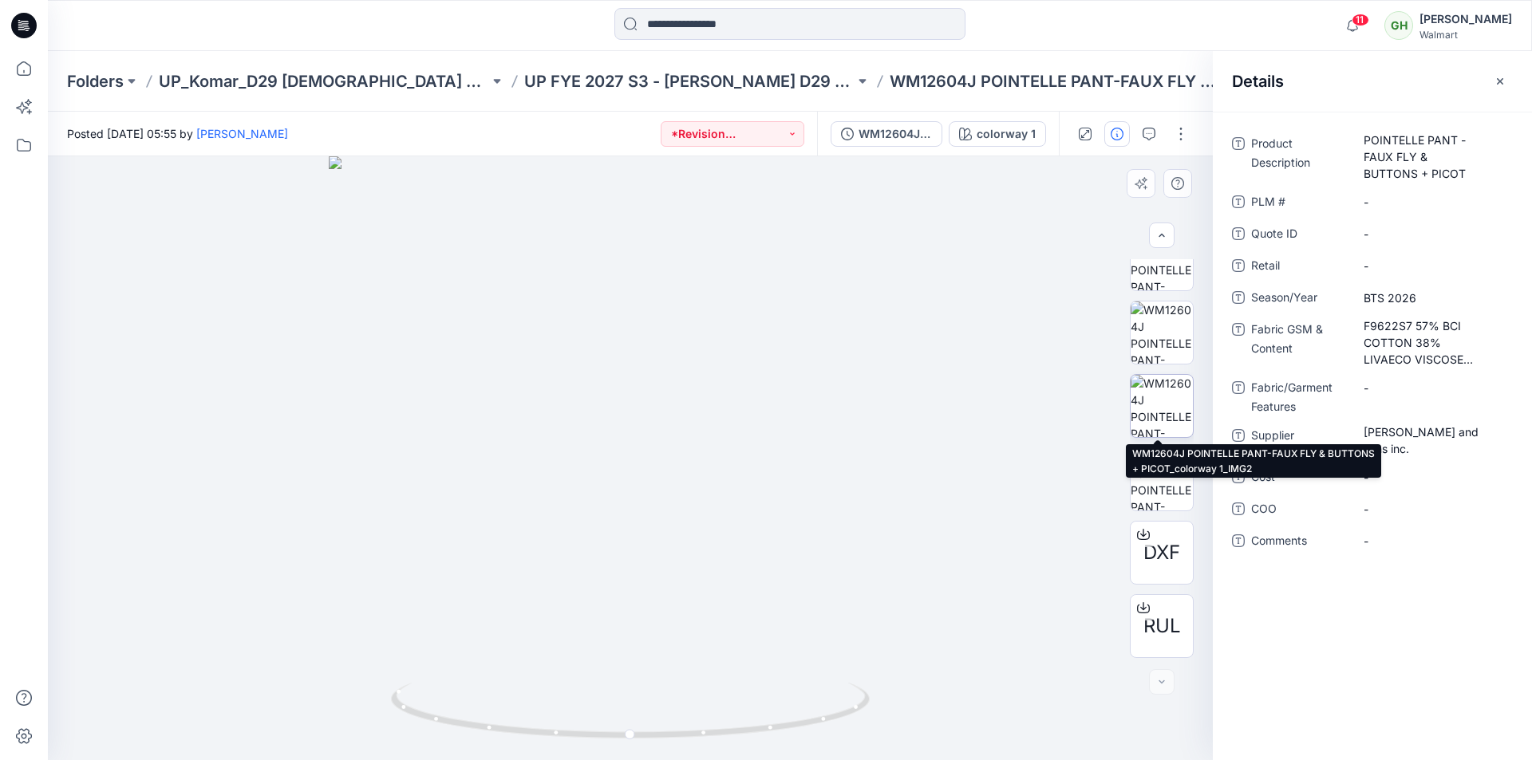
click at [1156, 403] on img at bounding box center [1162, 406] width 62 height 62
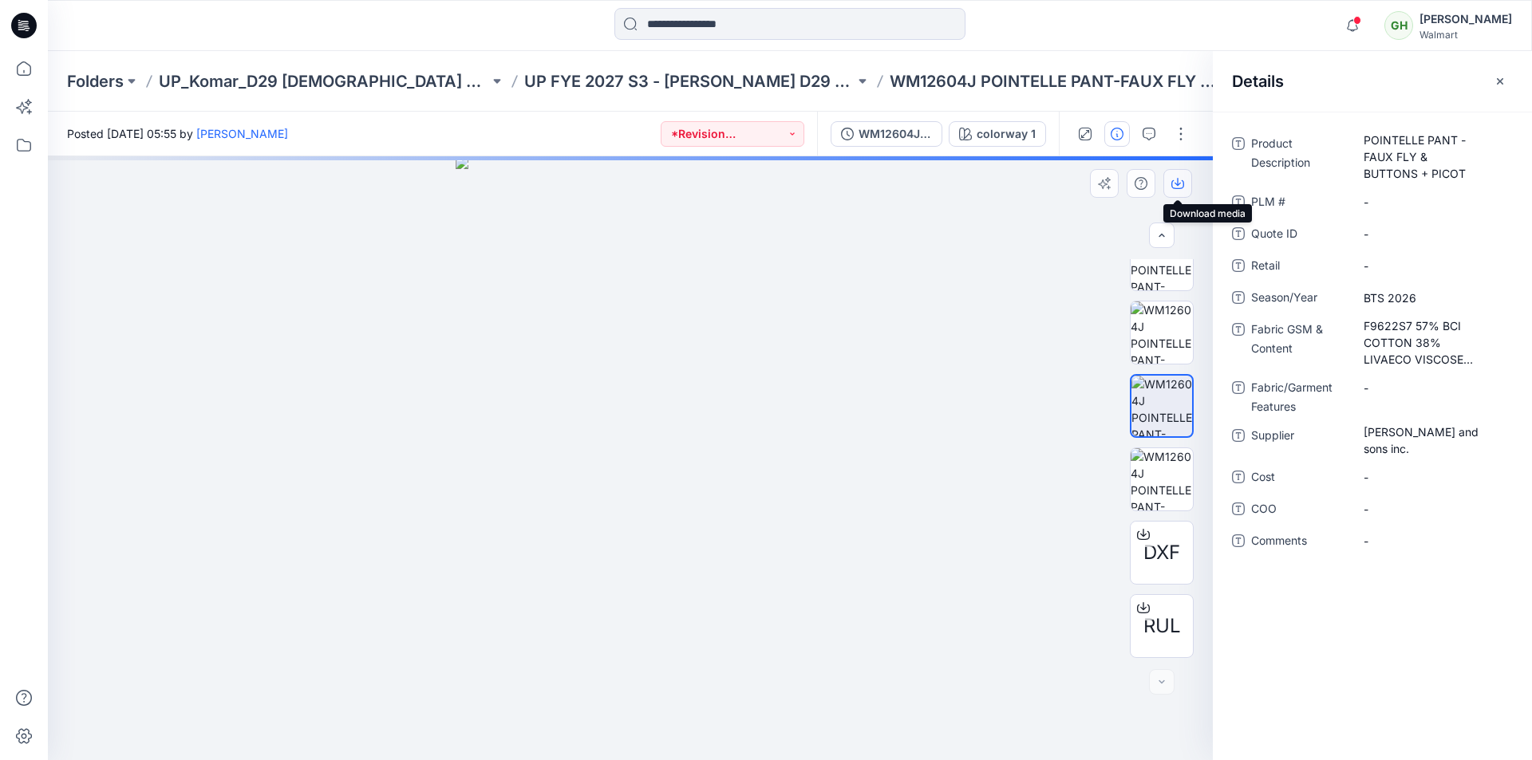
click at [1175, 180] on icon "button" at bounding box center [1177, 183] width 13 height 13
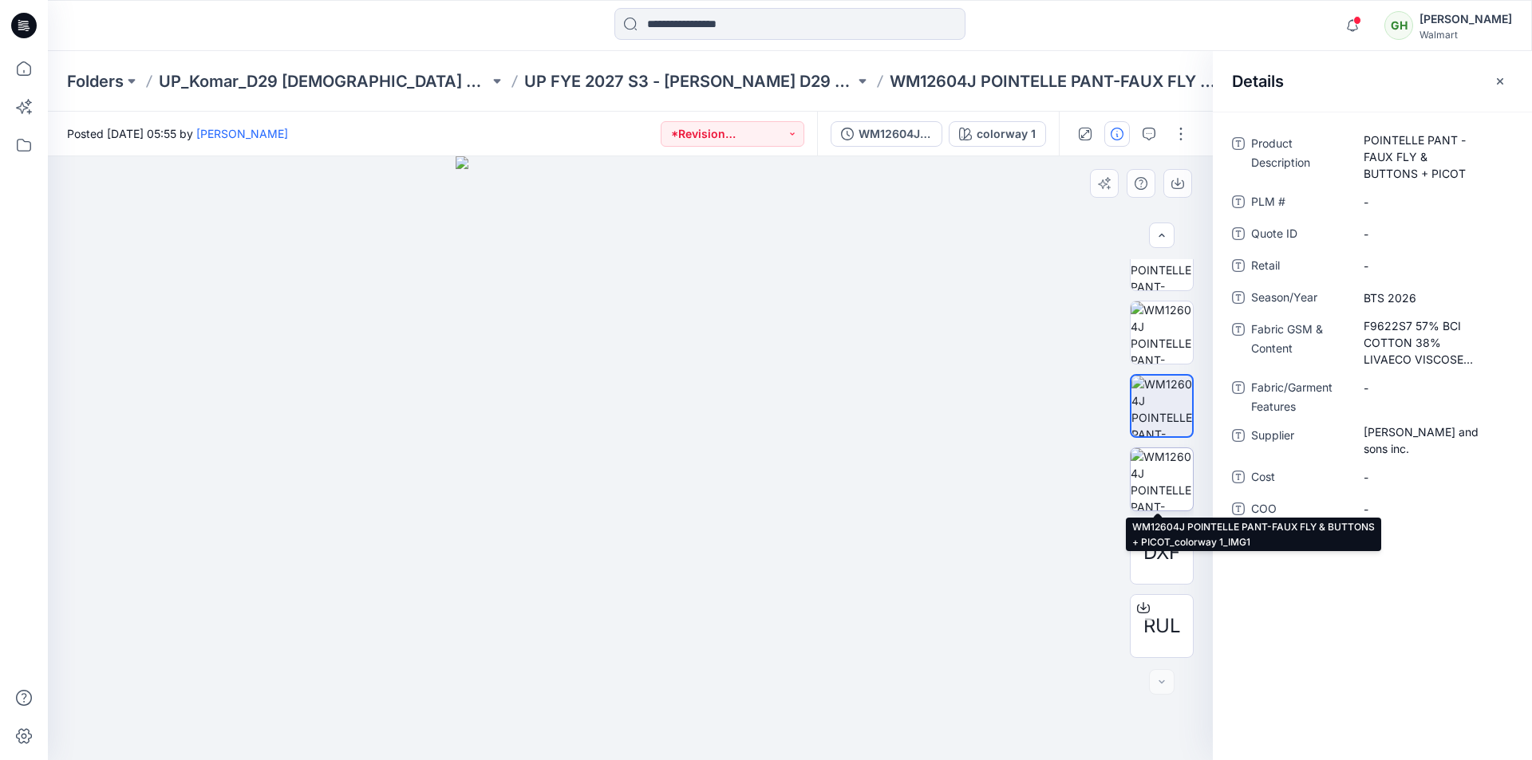
click at [1151, 466] on img at bounding box center [1162, 479] width 62 height 62
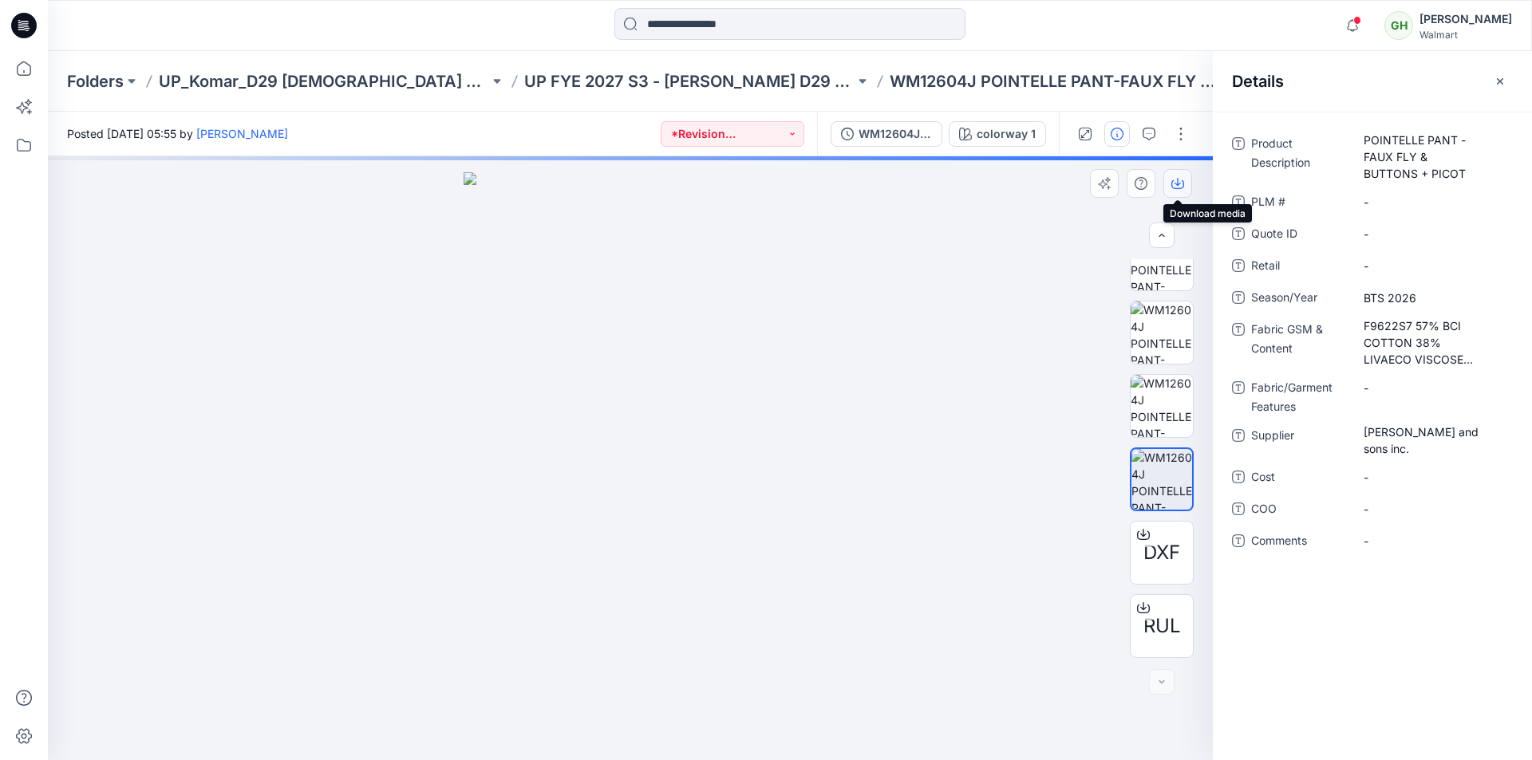
click at [1182, 183] on icon "button" at bounding box center [1177, 183] width 13 height 13
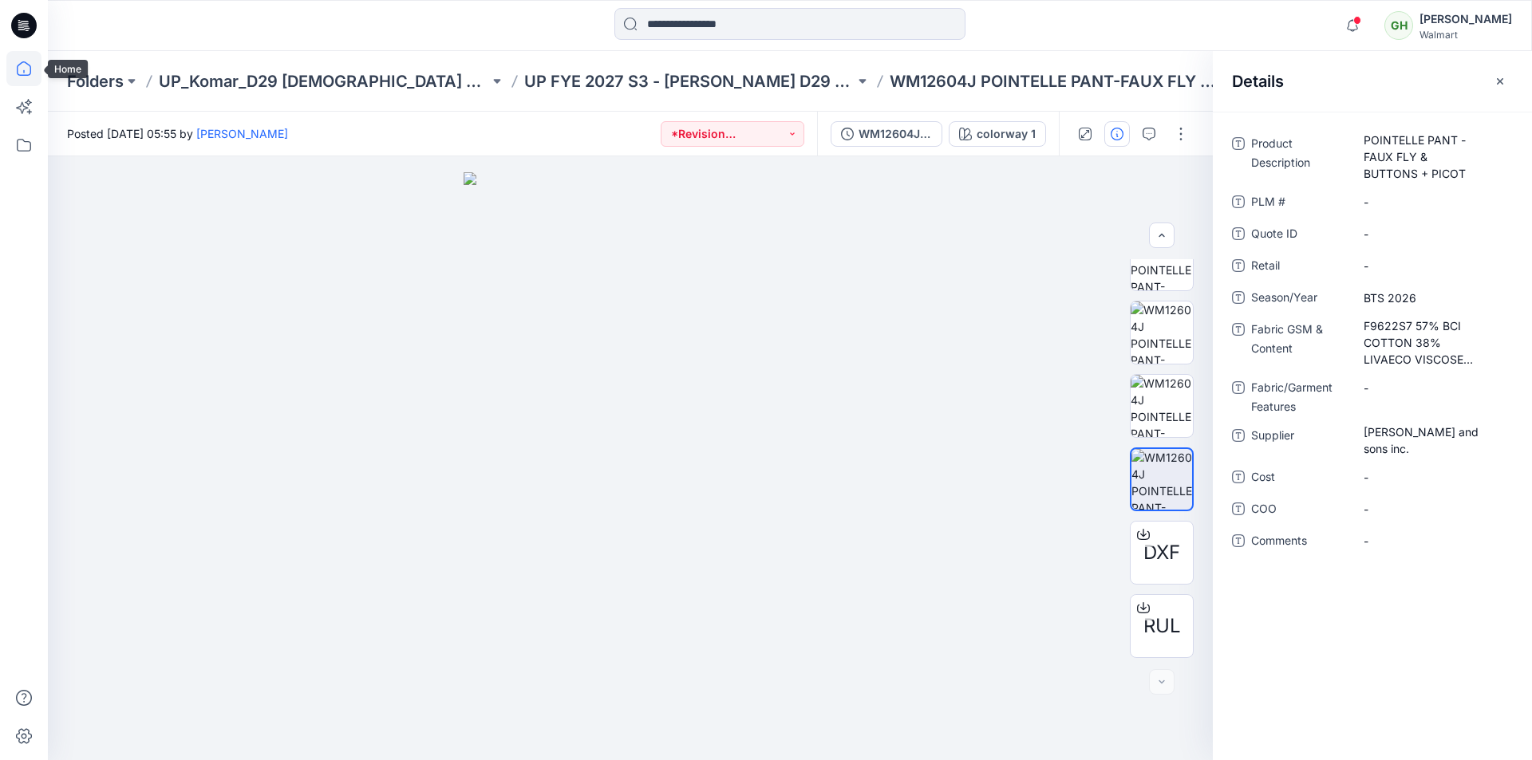
click at [27, 71] on icon at bounding box center [23, 68] width 35 height 35
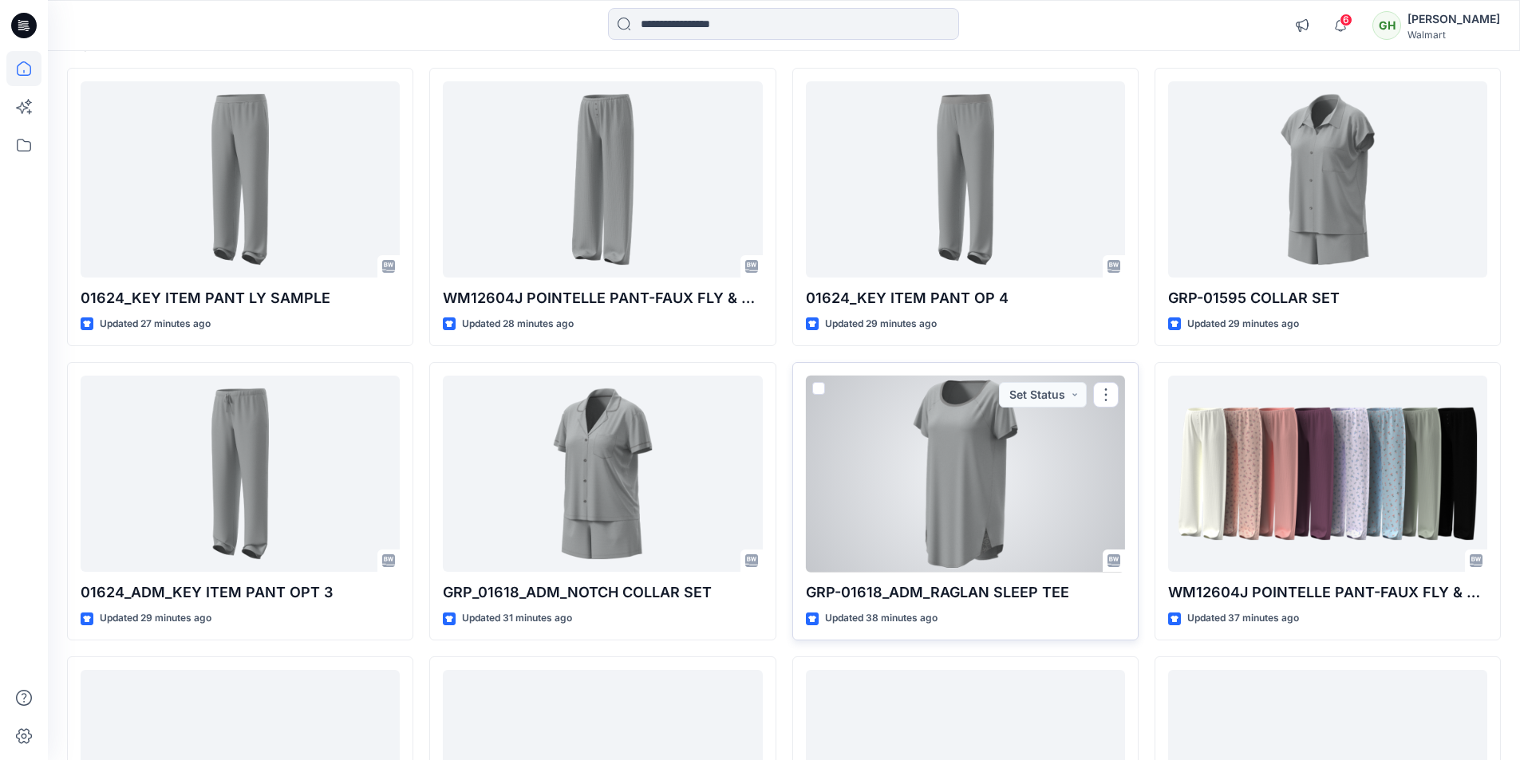
scroll to position [160, 0]
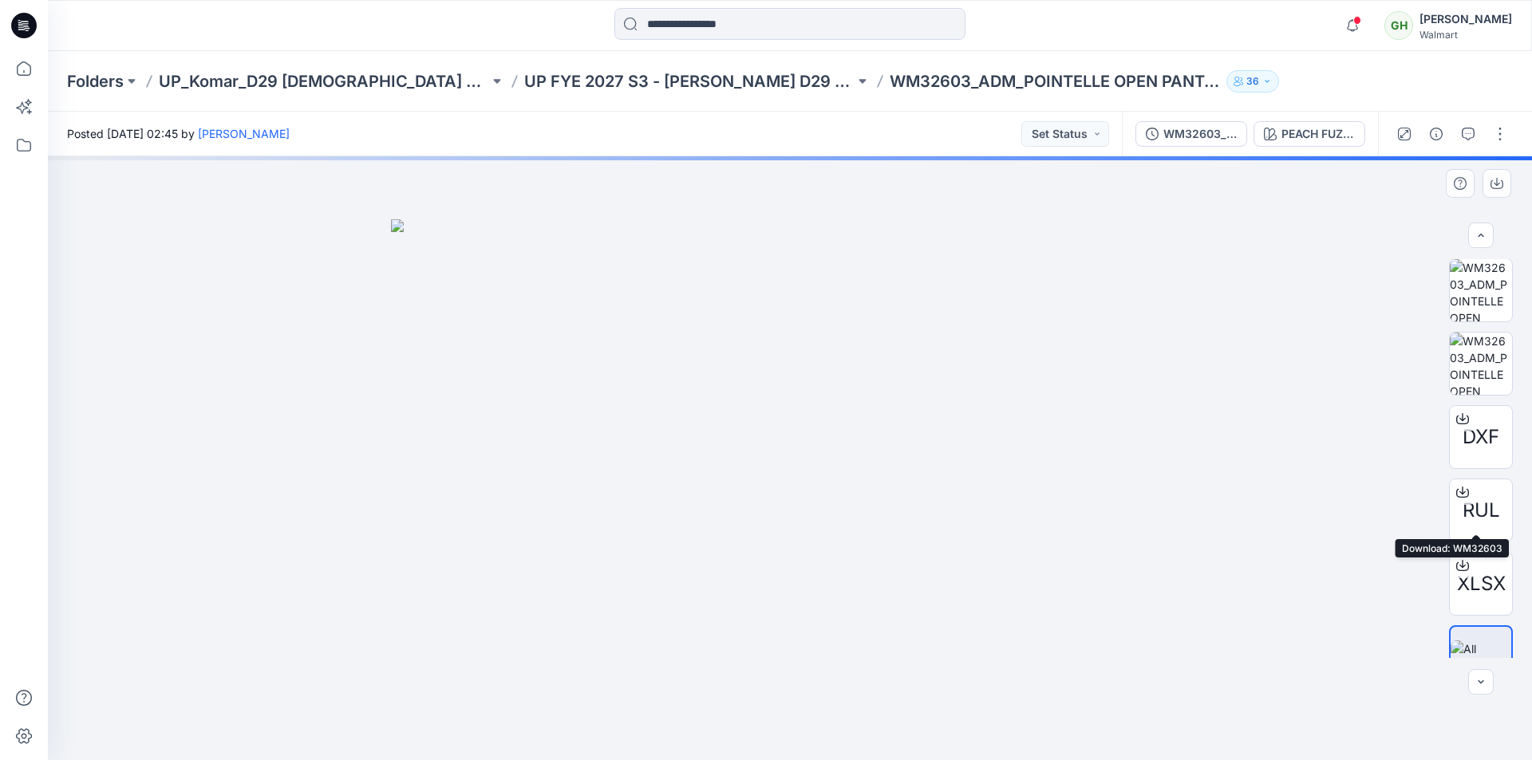
scroll to position [546, 0]
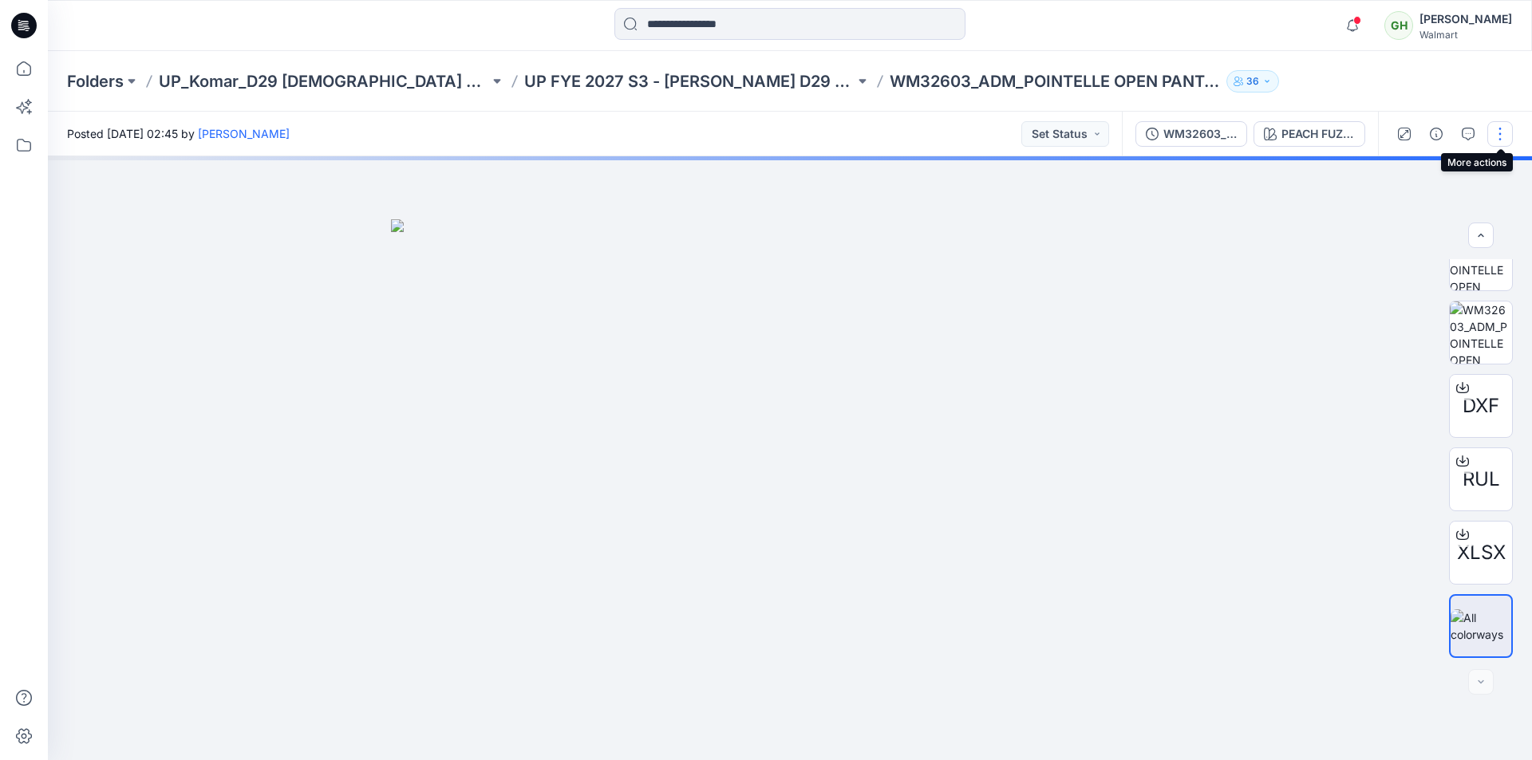
click at [1497, 128] on button "button" at bounding box center [1500, 134] width 26 height 26
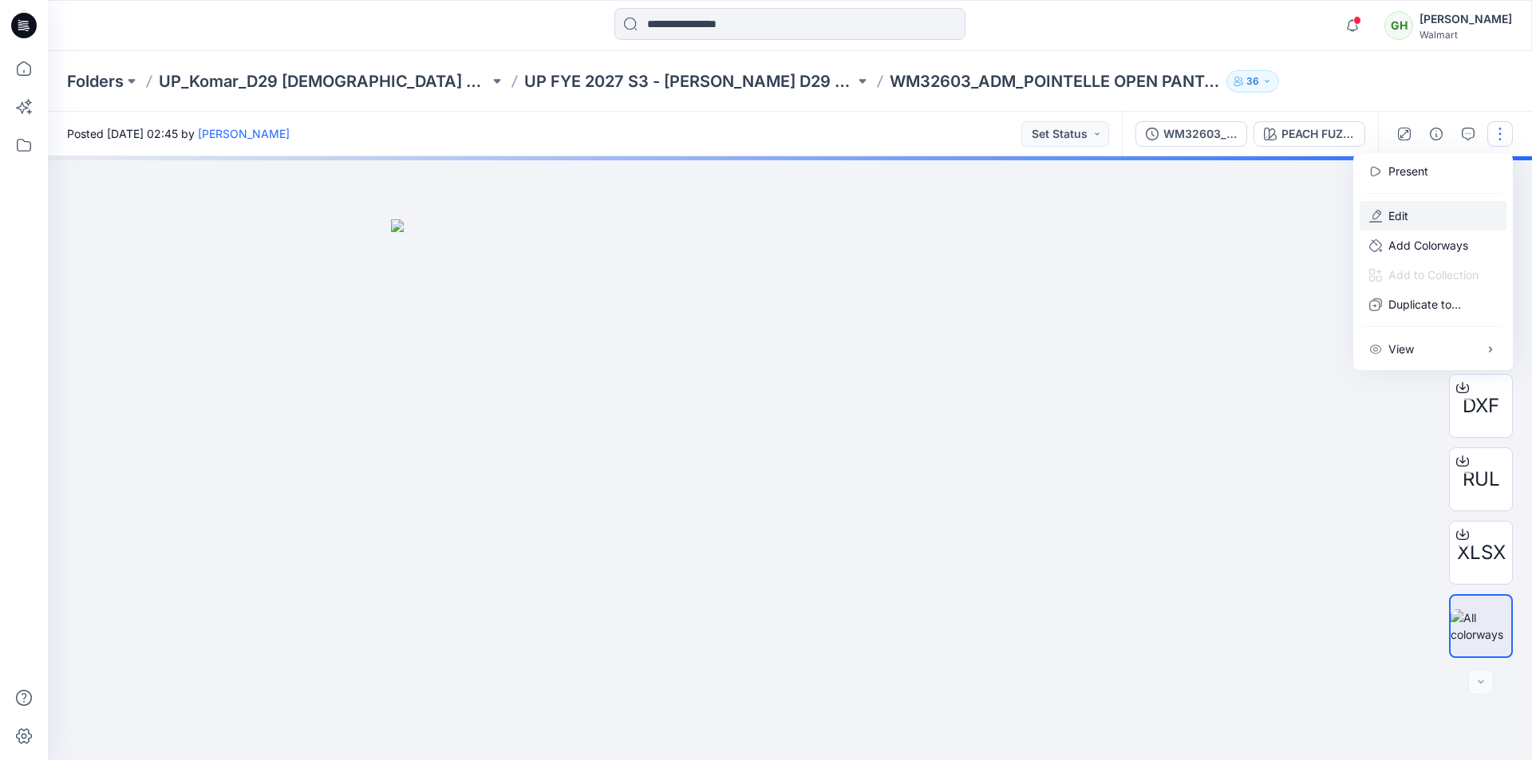
click at [1398, 215] on p "Edit" at bounding box center [1398, 215] width 20 height 17
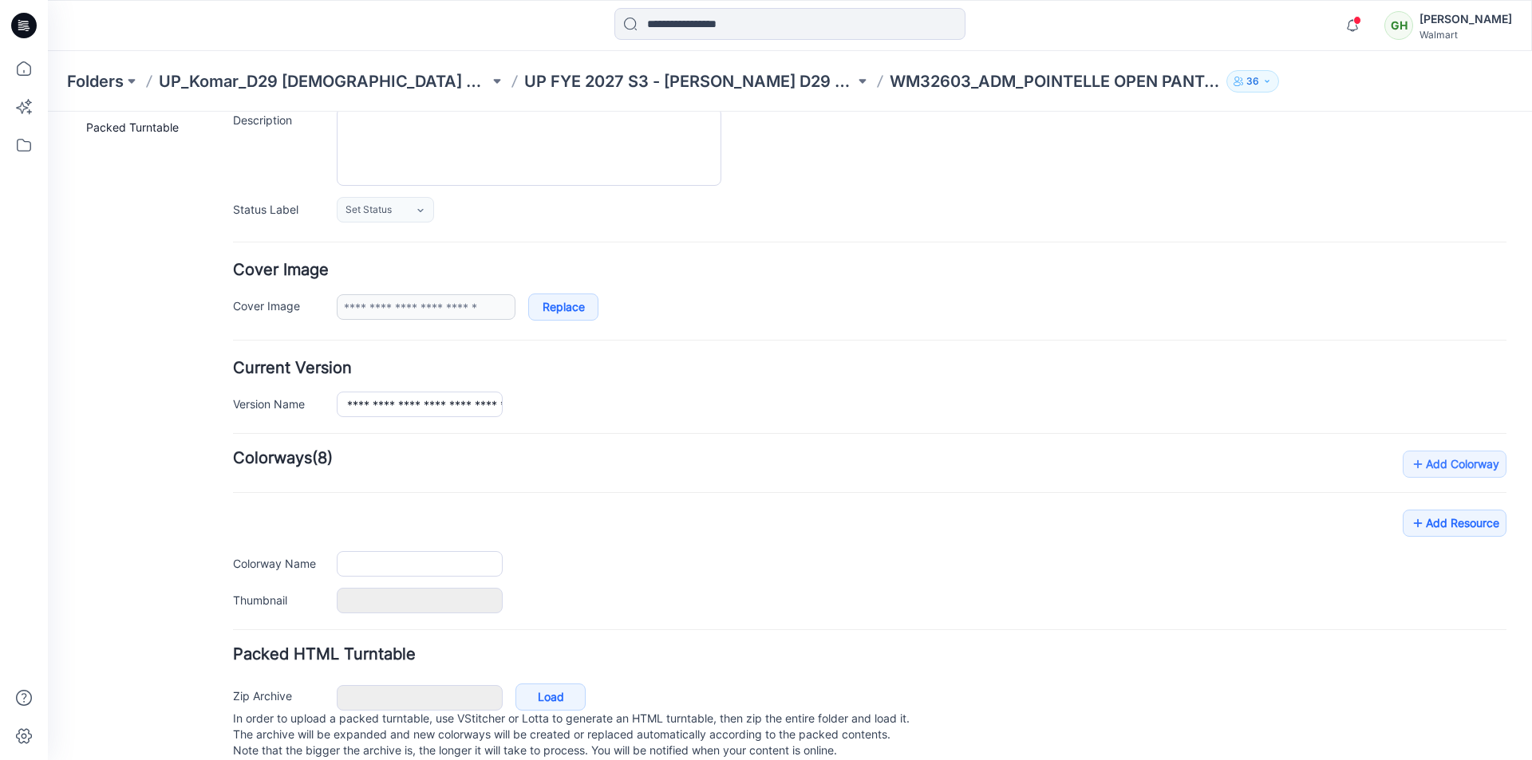
type input "**********"
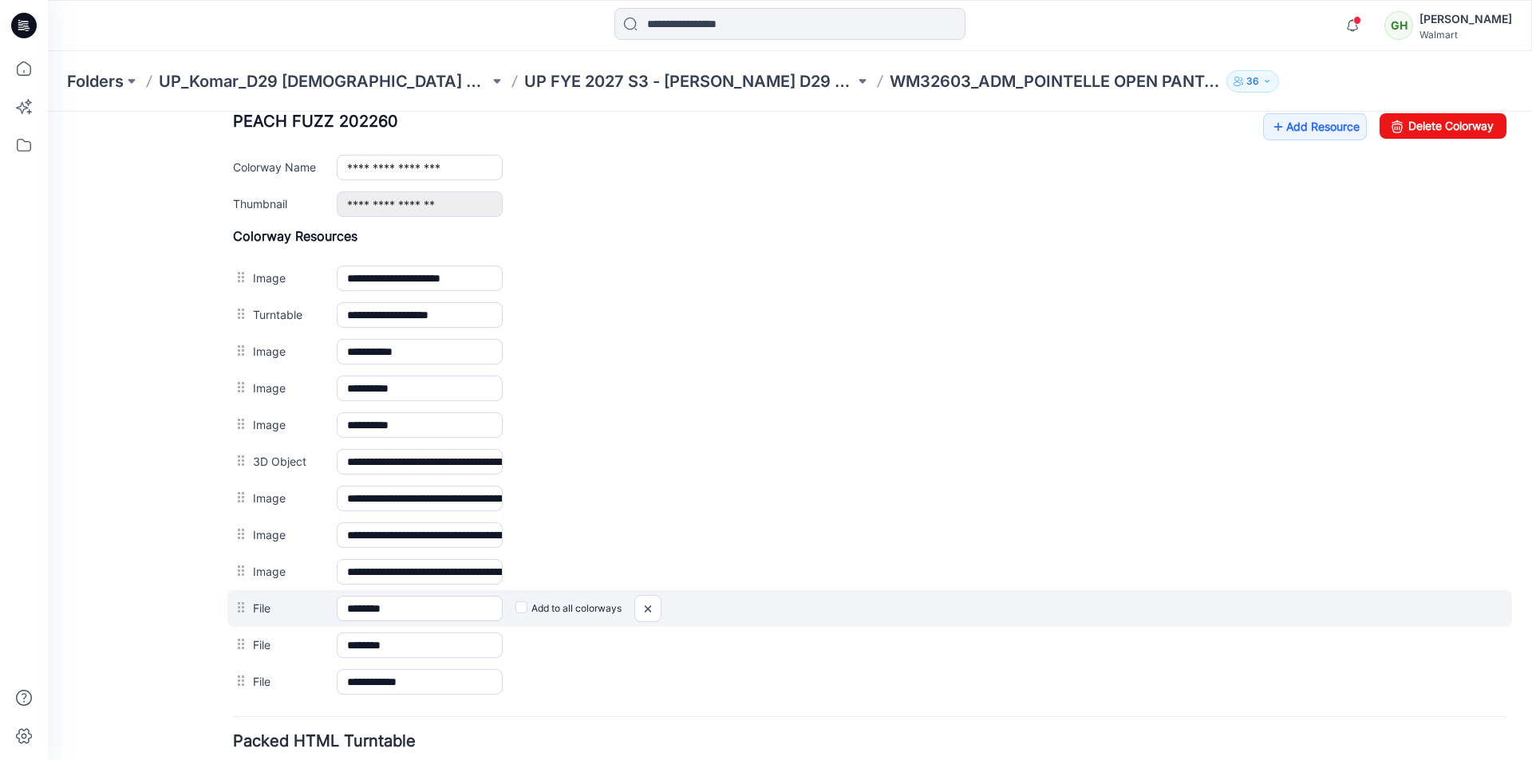
scroll to position [638, 0]
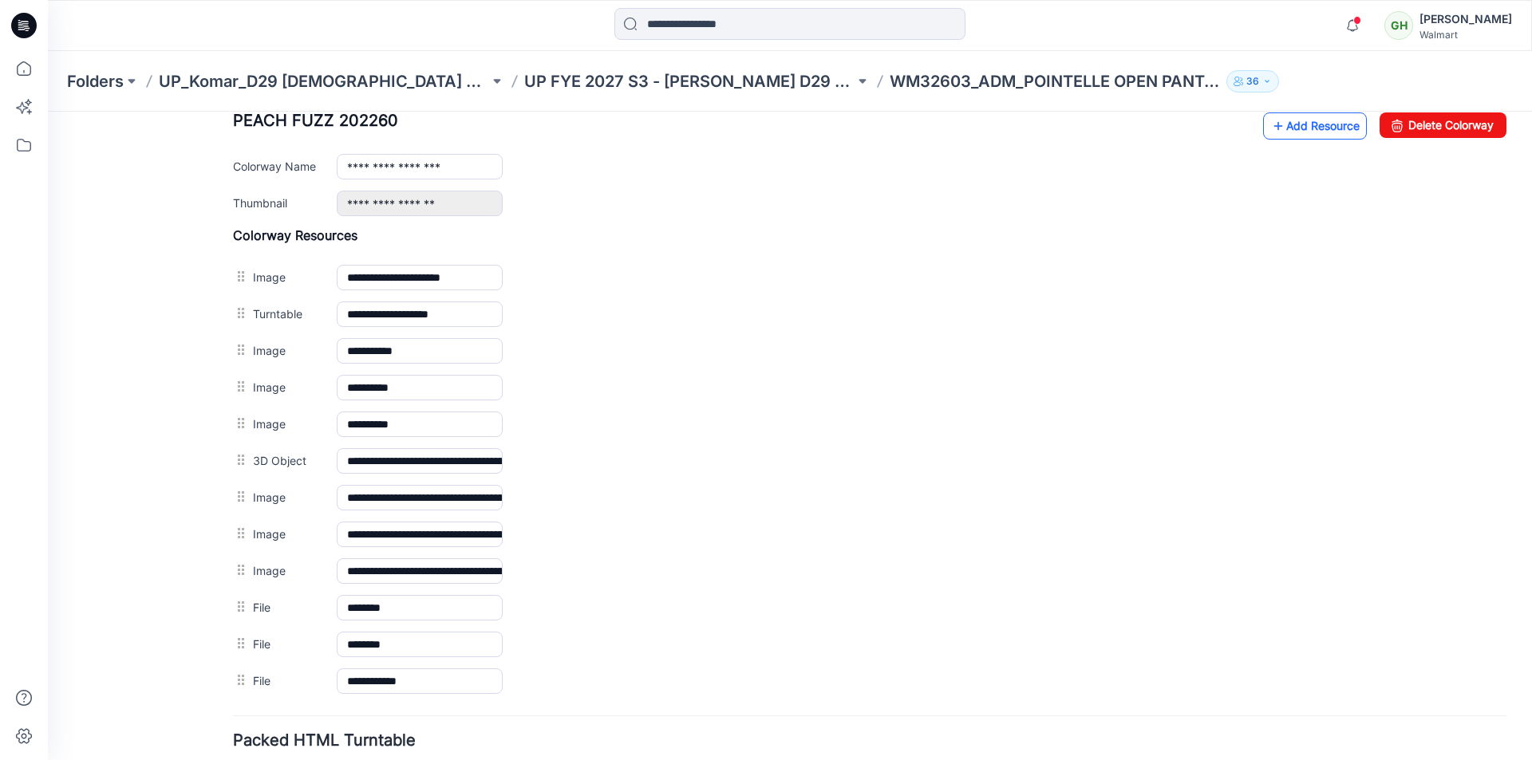
click at [1283, 135] on link "Add Resource" at bounding box center [1315, 125] width 104 height 27
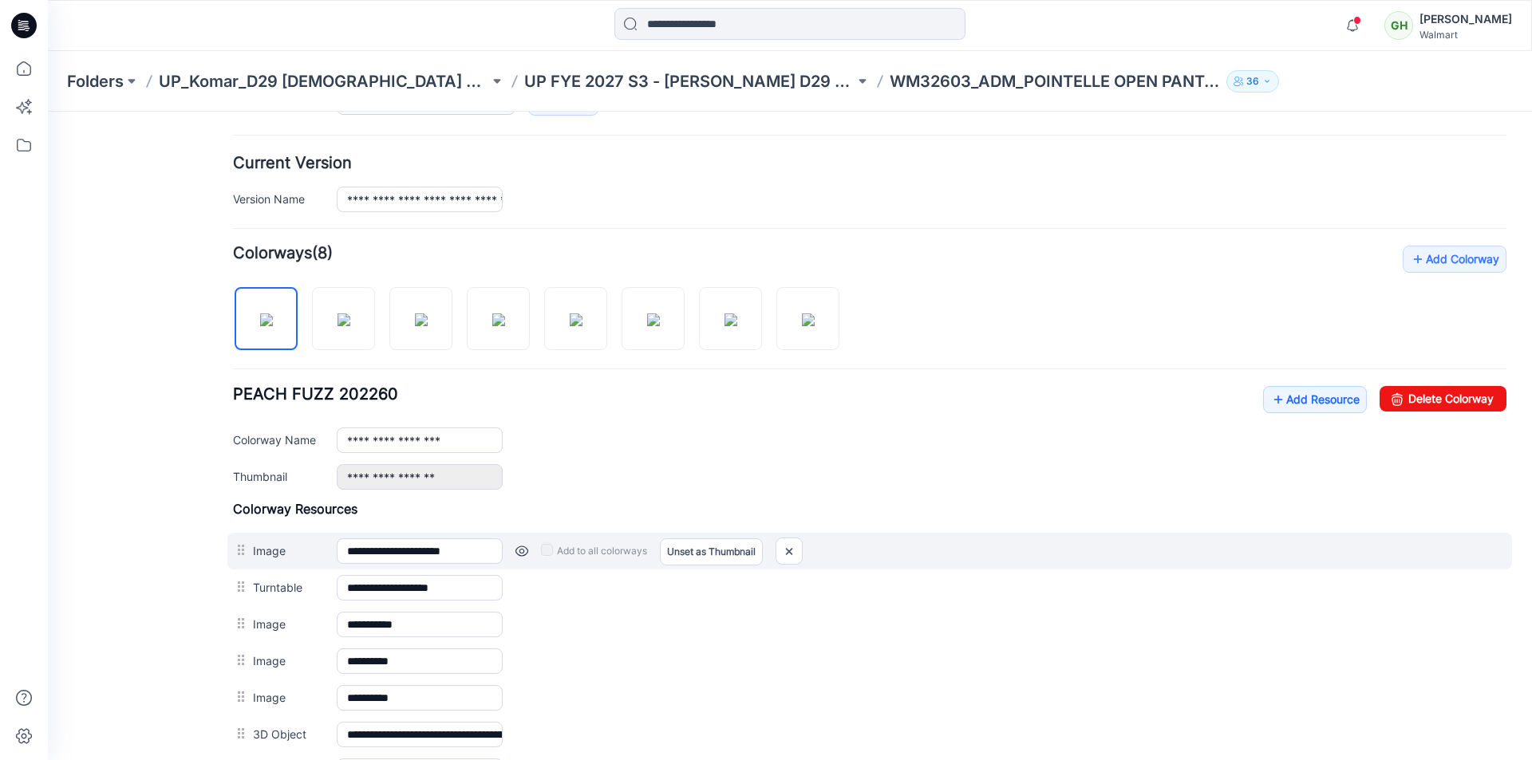
scroll to position [0, 0]
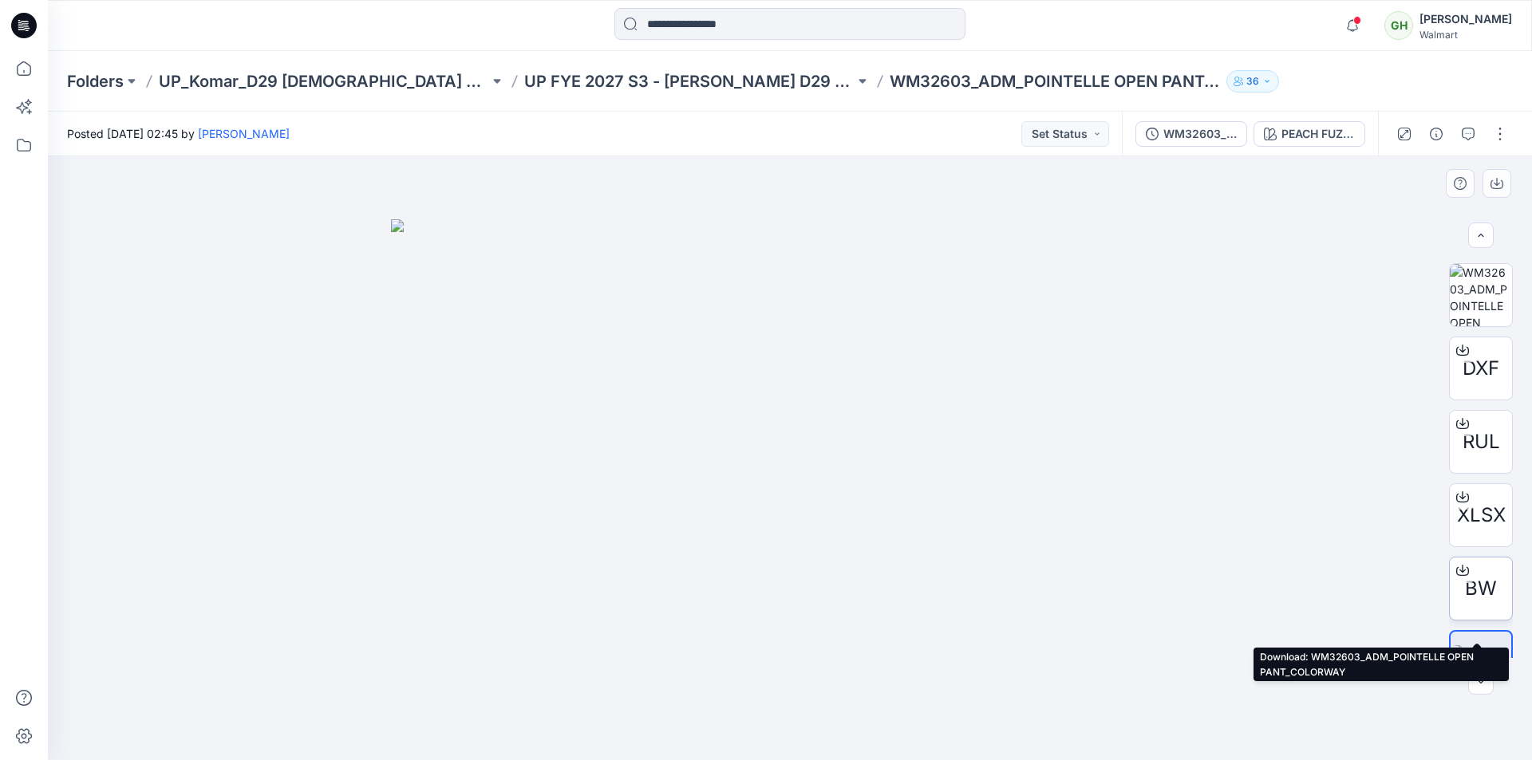
scroll to position [619, 0]
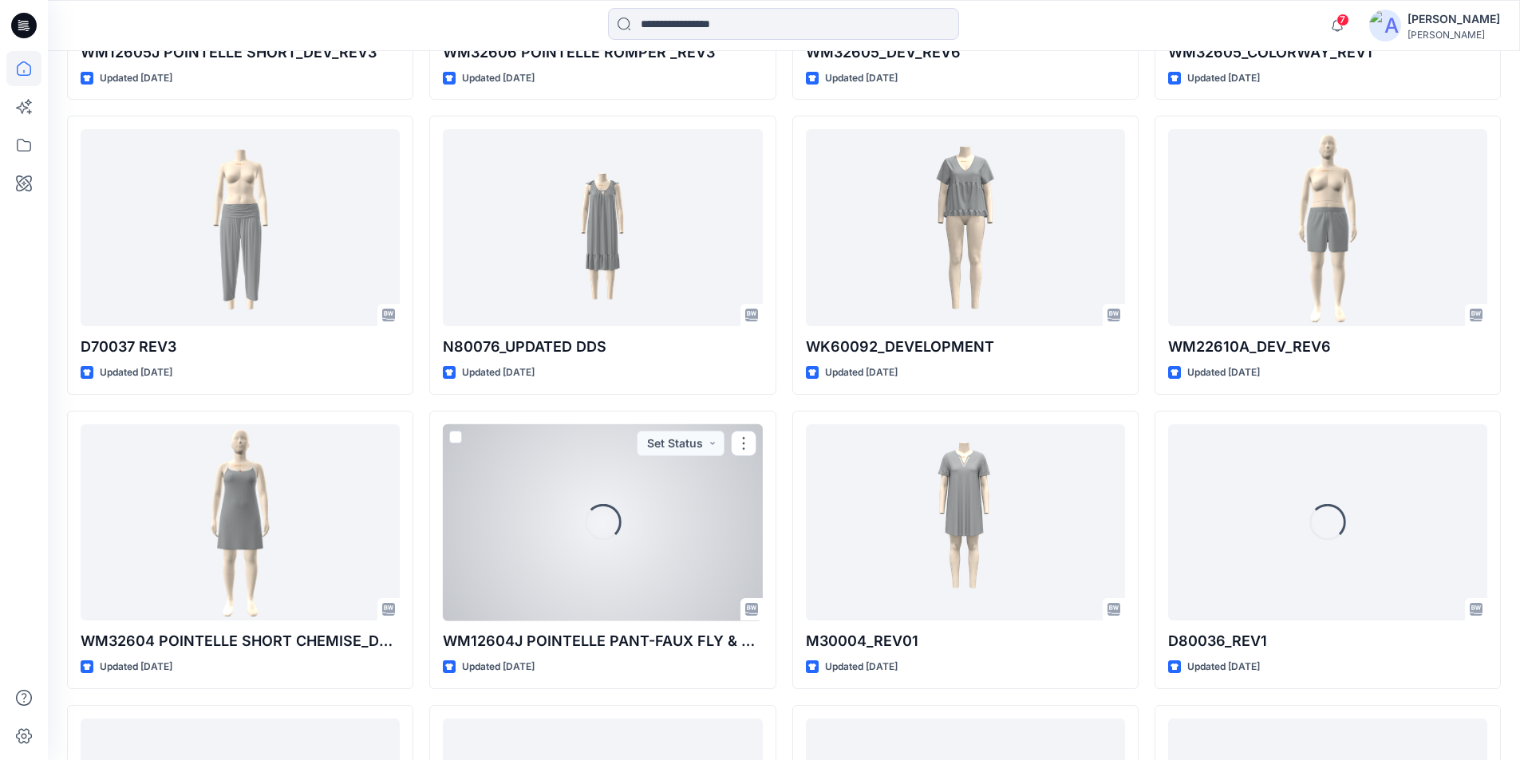
scroll to position [6380, 0]
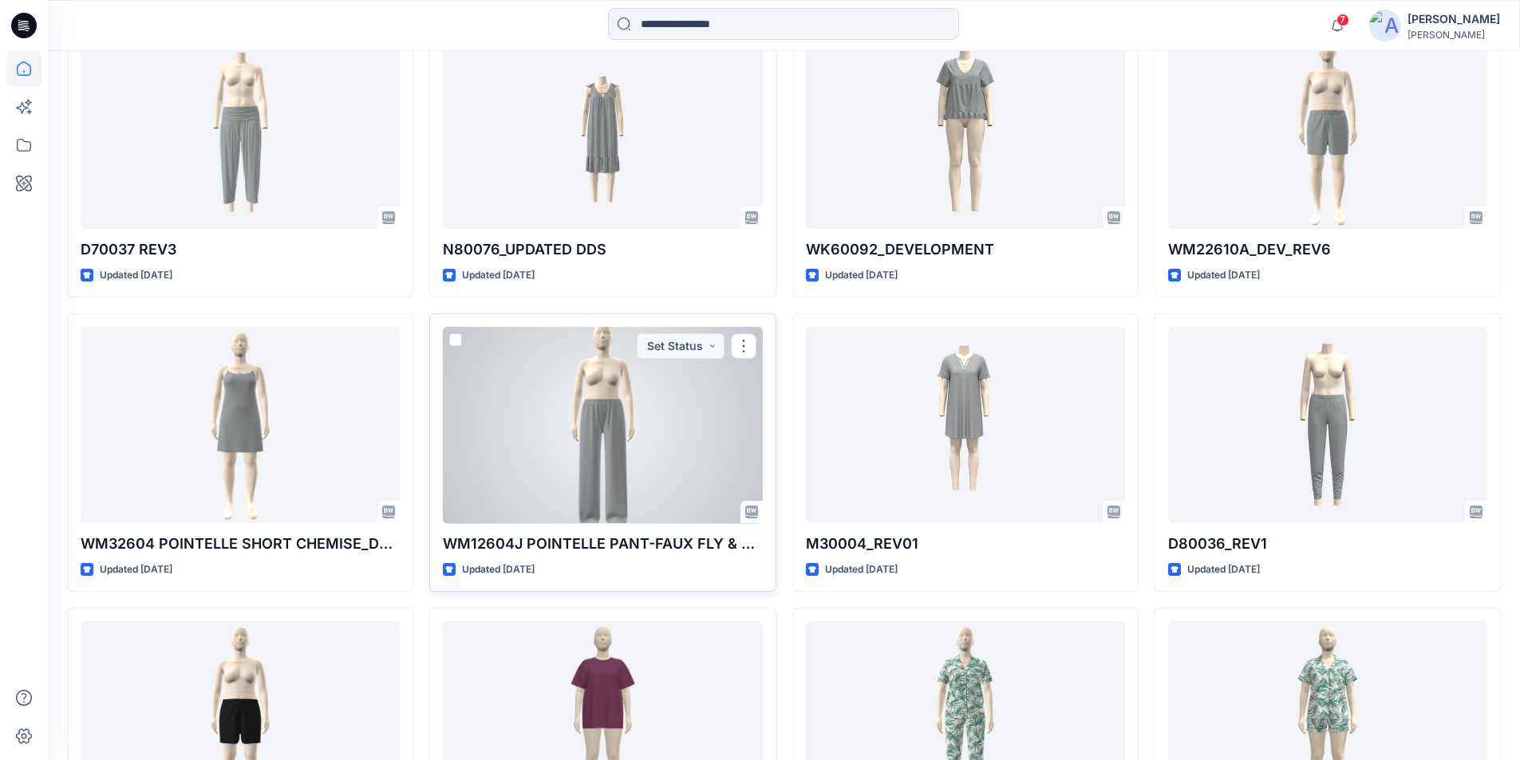
click at [613, 467] on div at bounding box center [602, 425] width 319 height 197
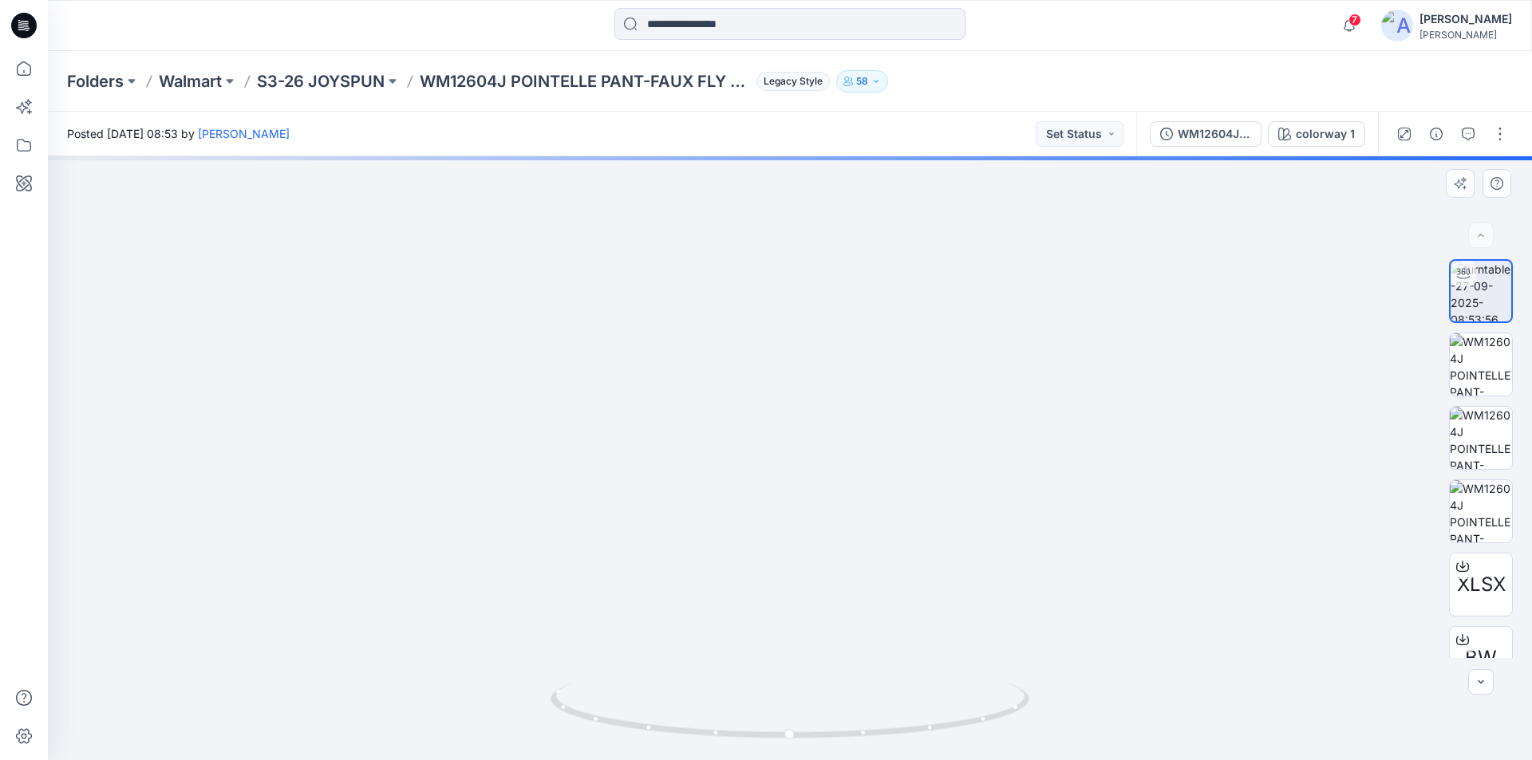
click at [1293, 420] on div at bounding box center [790, 458] width 1484 height 604
drag, startPoint x: 811, startPoint y: 277, endPoint x: 816, endPoint y: 493, distance: 216.3
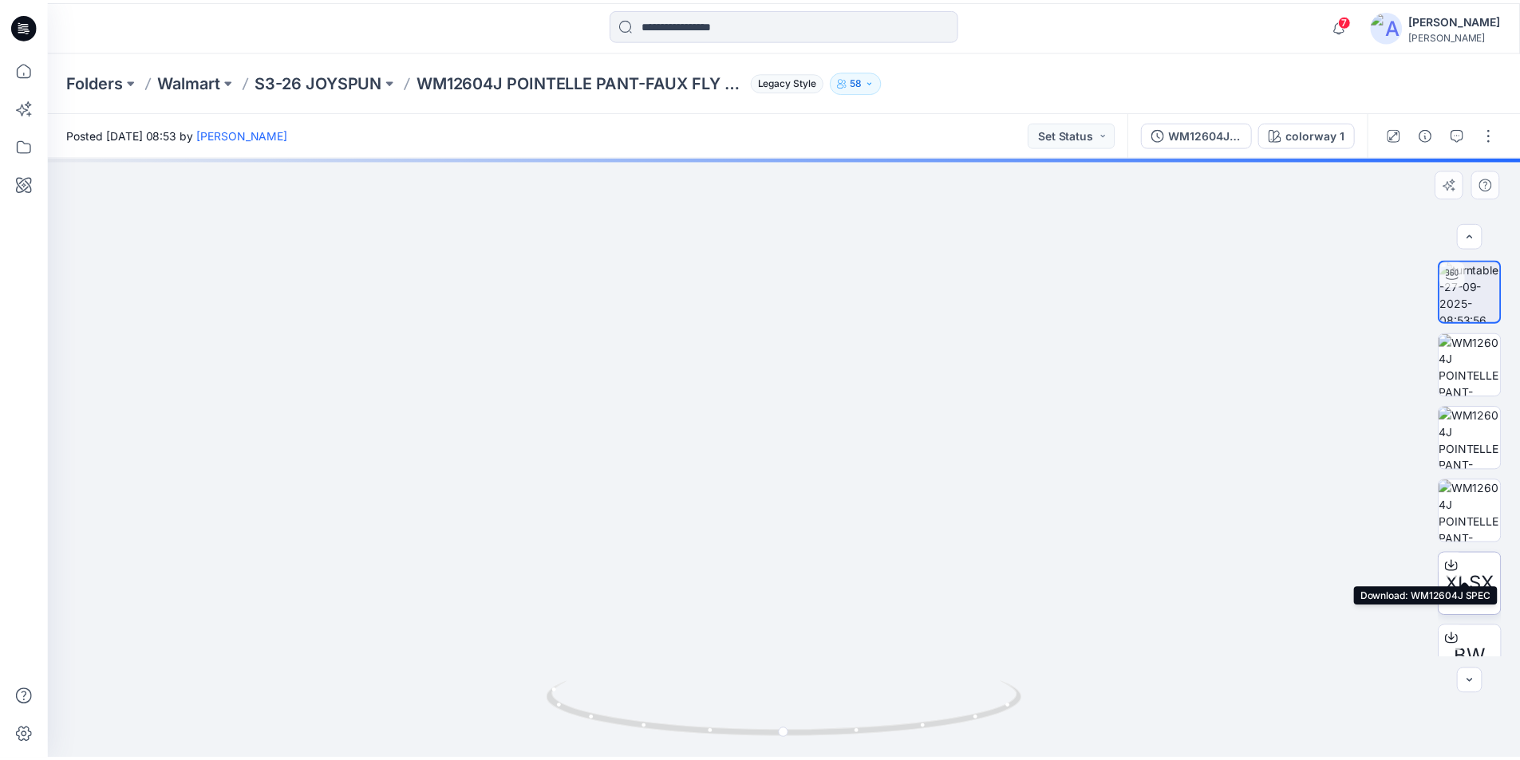
scroll to position [160, 0]
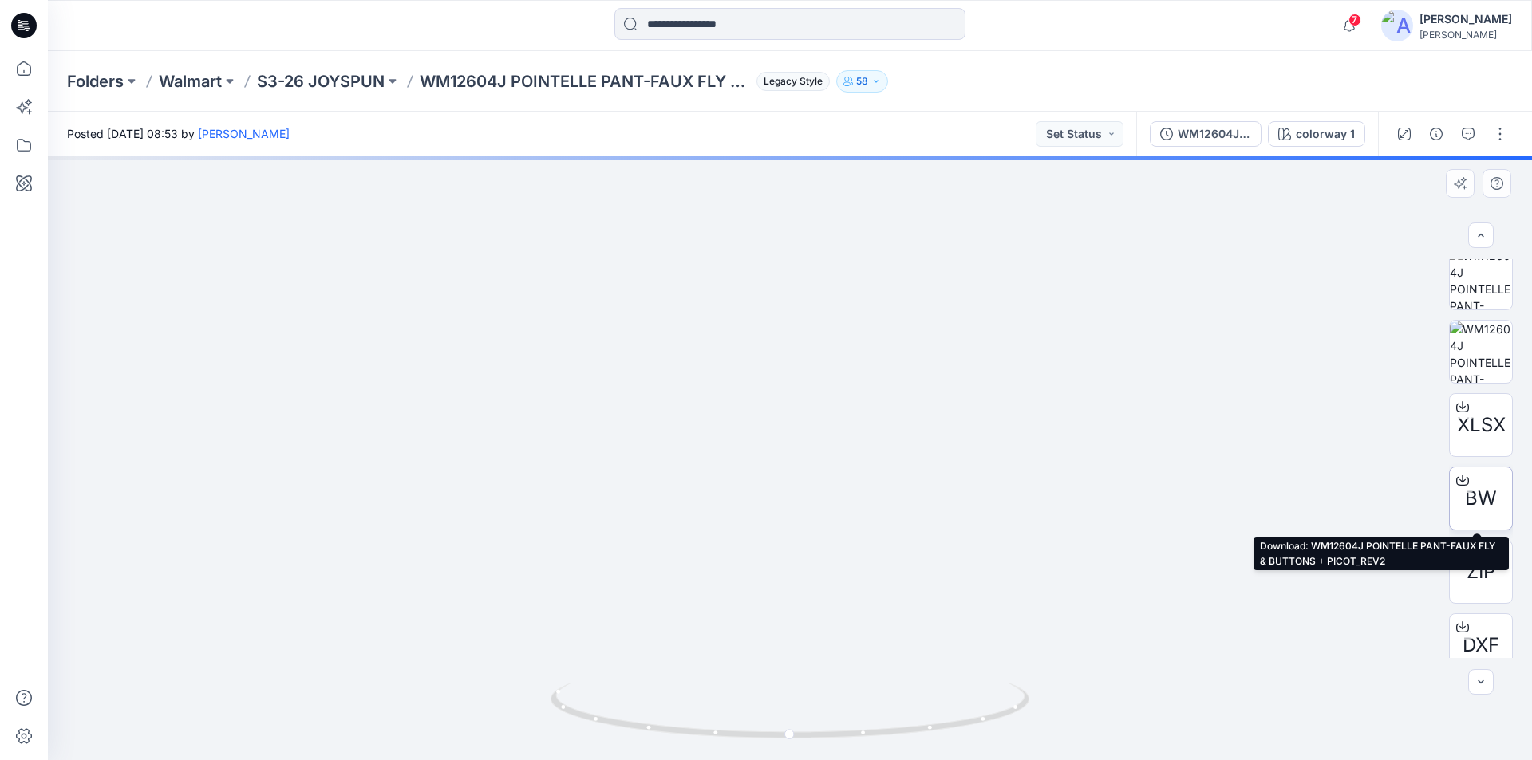
click at [1458, 480] on icon at bounding box center [1462, 480] width 13 height 13
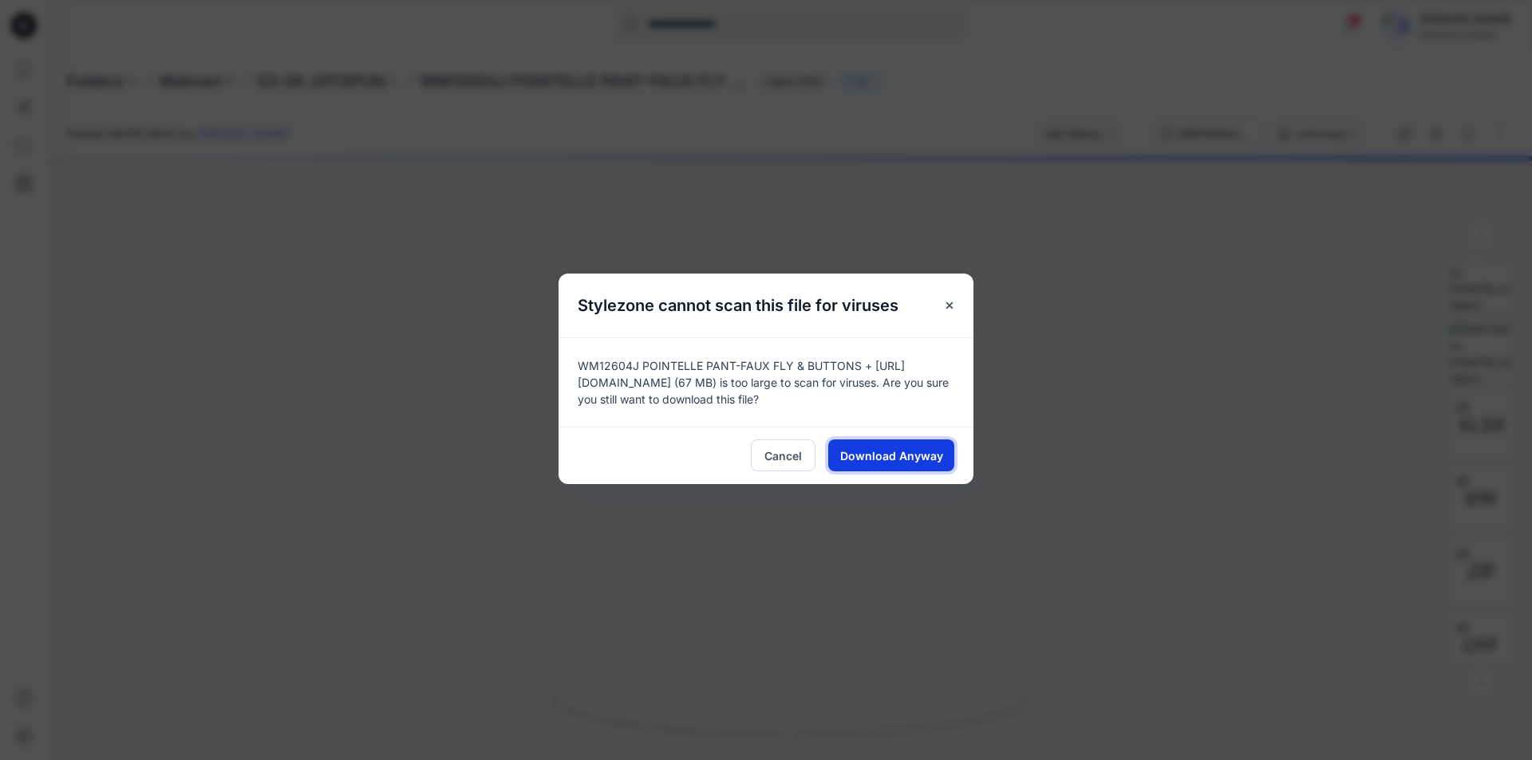
click at [910, 455] on span "Download Anyway" at bounding box center [891, 456] width 103 height 17
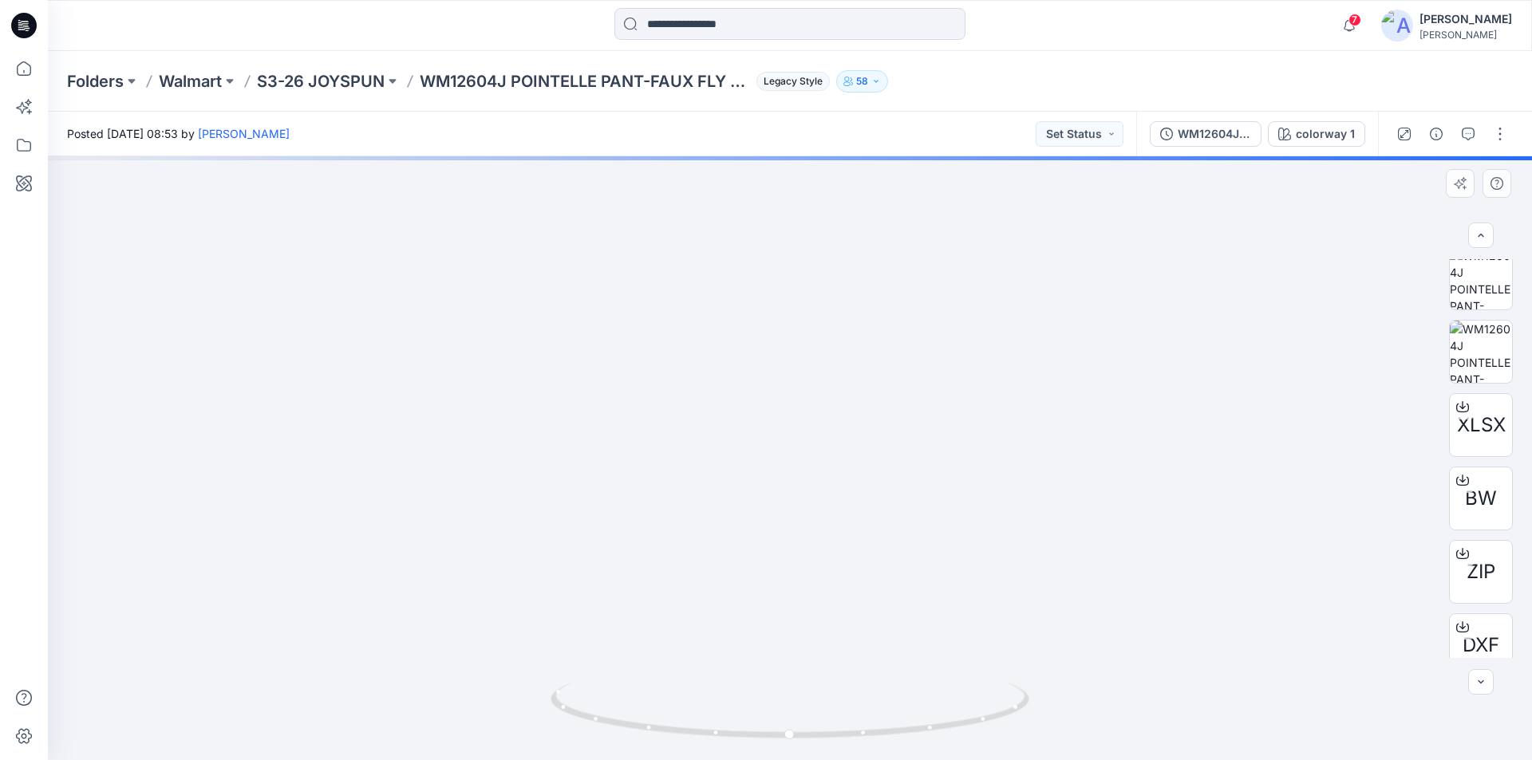
drag, startPoint x: 826, startPoint y: 606, endPoint x: 829, endPoint y: 357, distance: 248.9
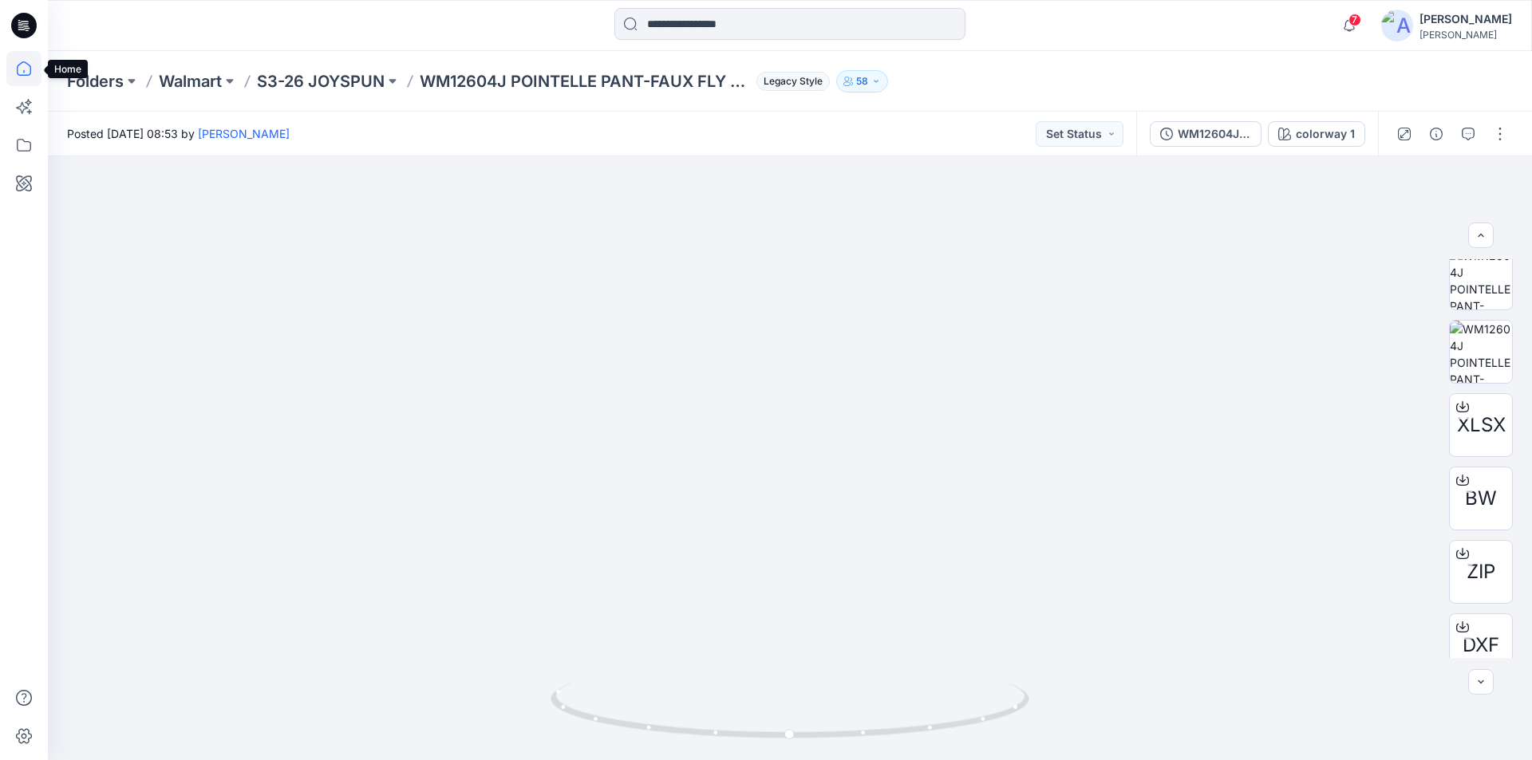
click at [29, 76] on icon at bounding box center [23, 68] width 35 height 35
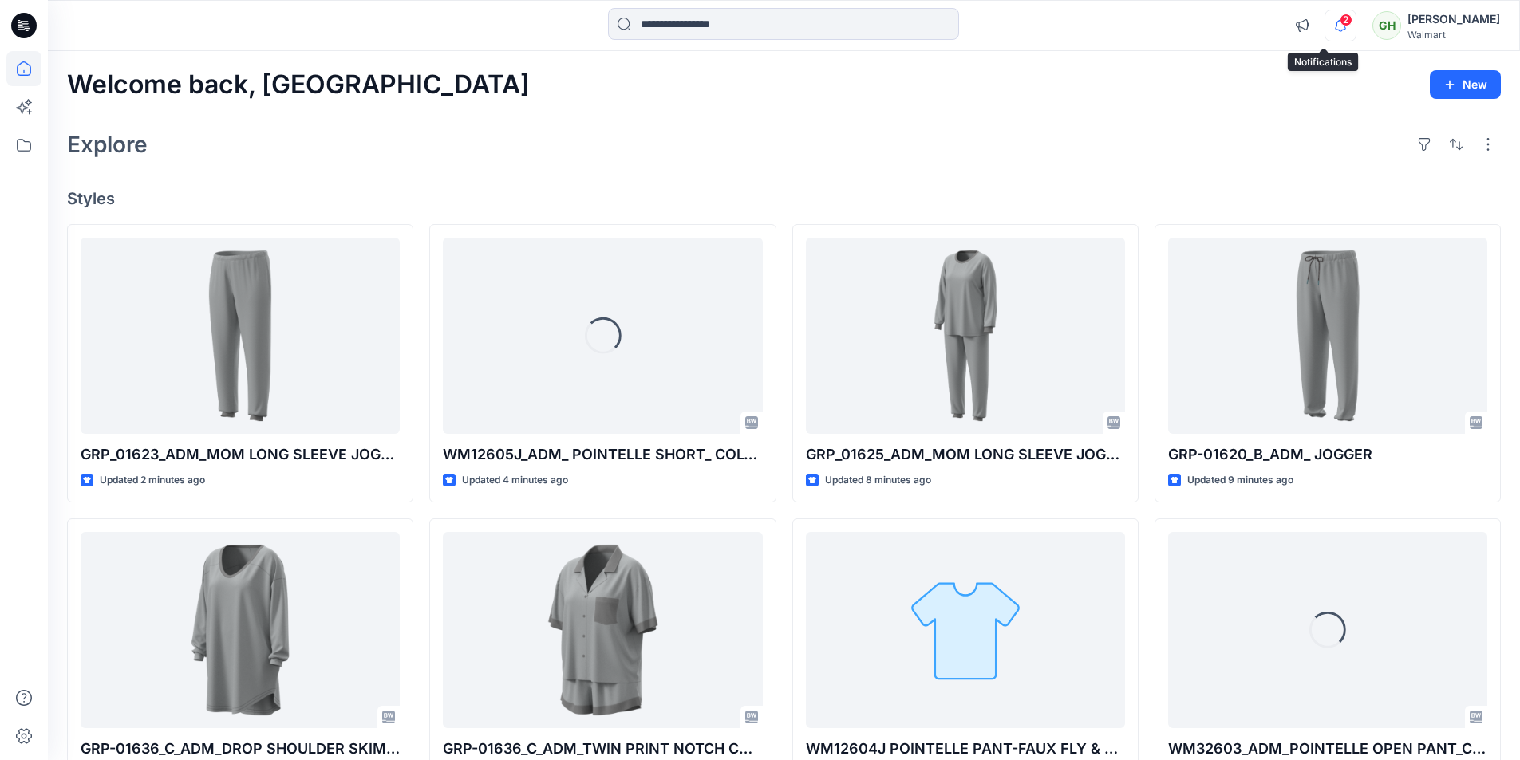
click at [1325, 29] on icon "button" at bounding box center [1340, 26] width 30 height 32
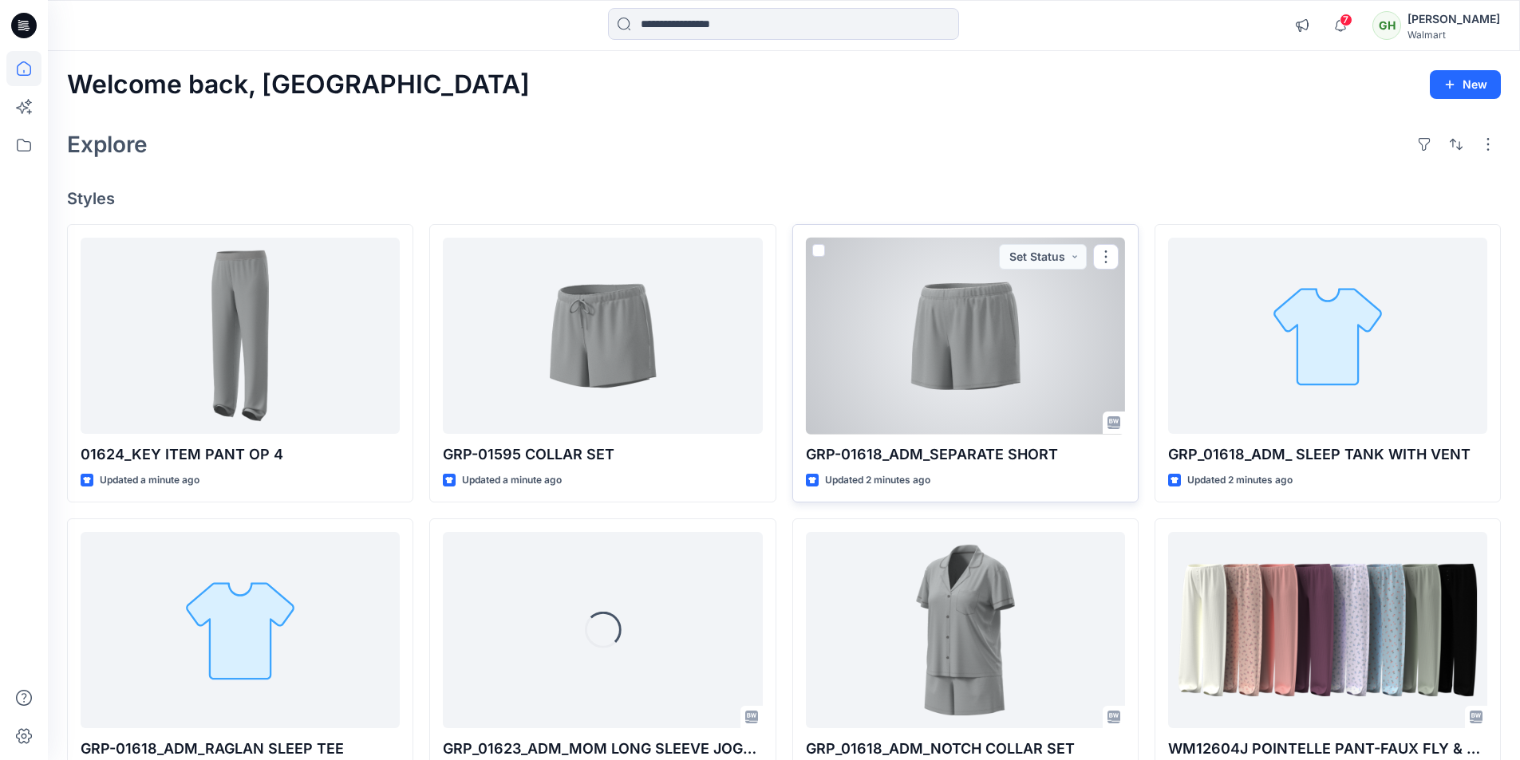
scroll to position [239, 0]
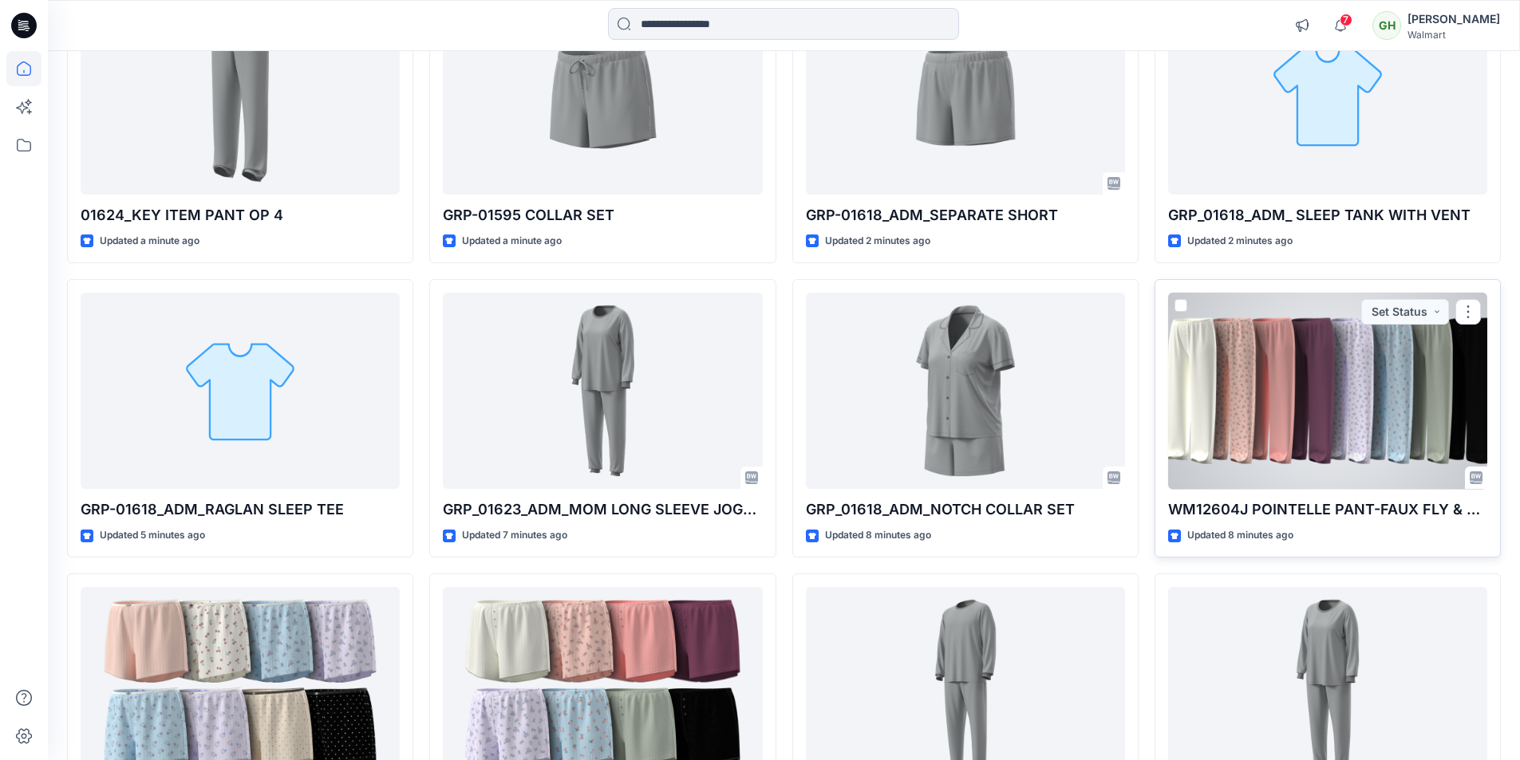
click at [1372, 381] on div at bounding box center [1327, 391] width 319 height 197
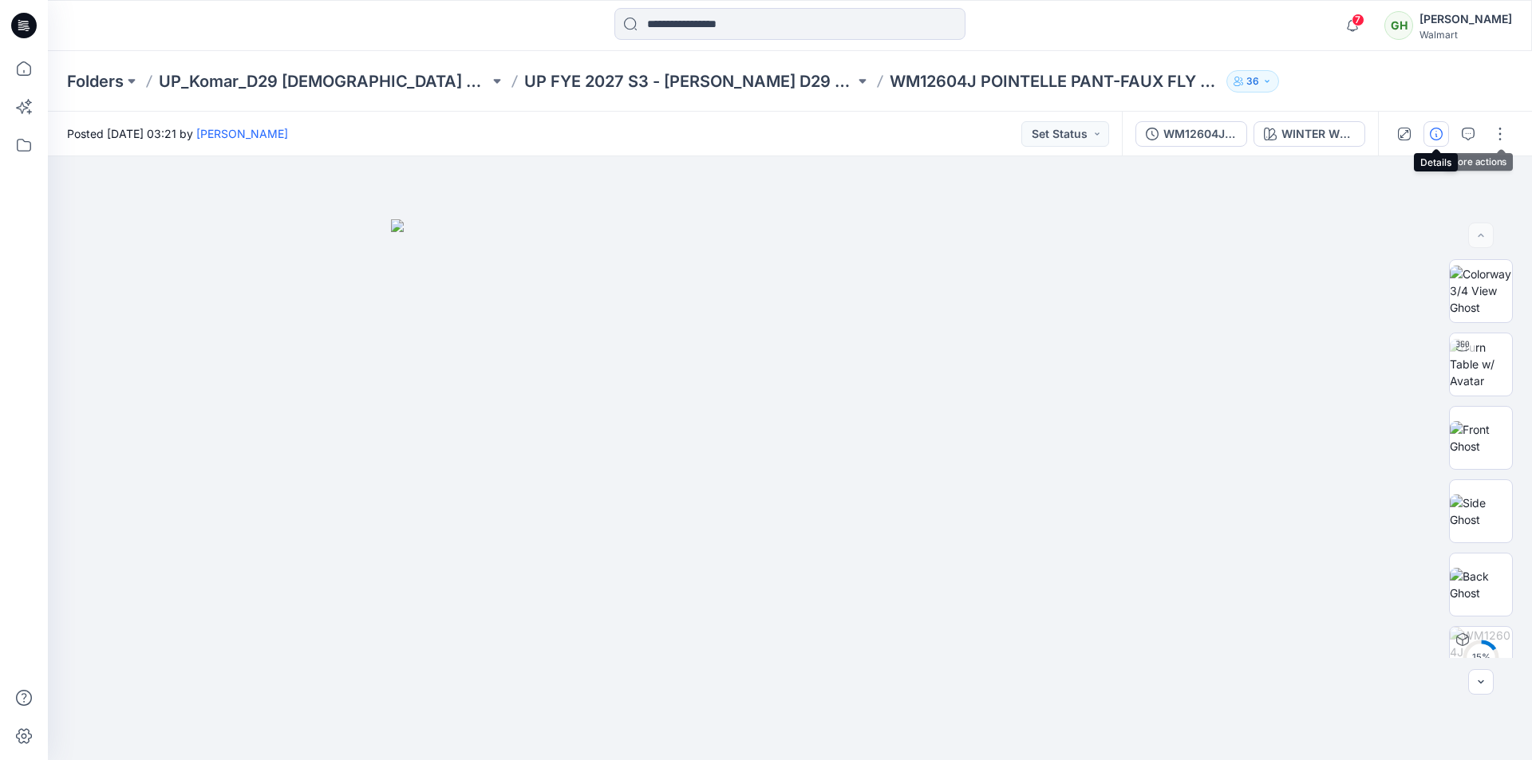
click at [1435, 136] on icon "button" at bounding box center [1436, 134] width 13 height 13
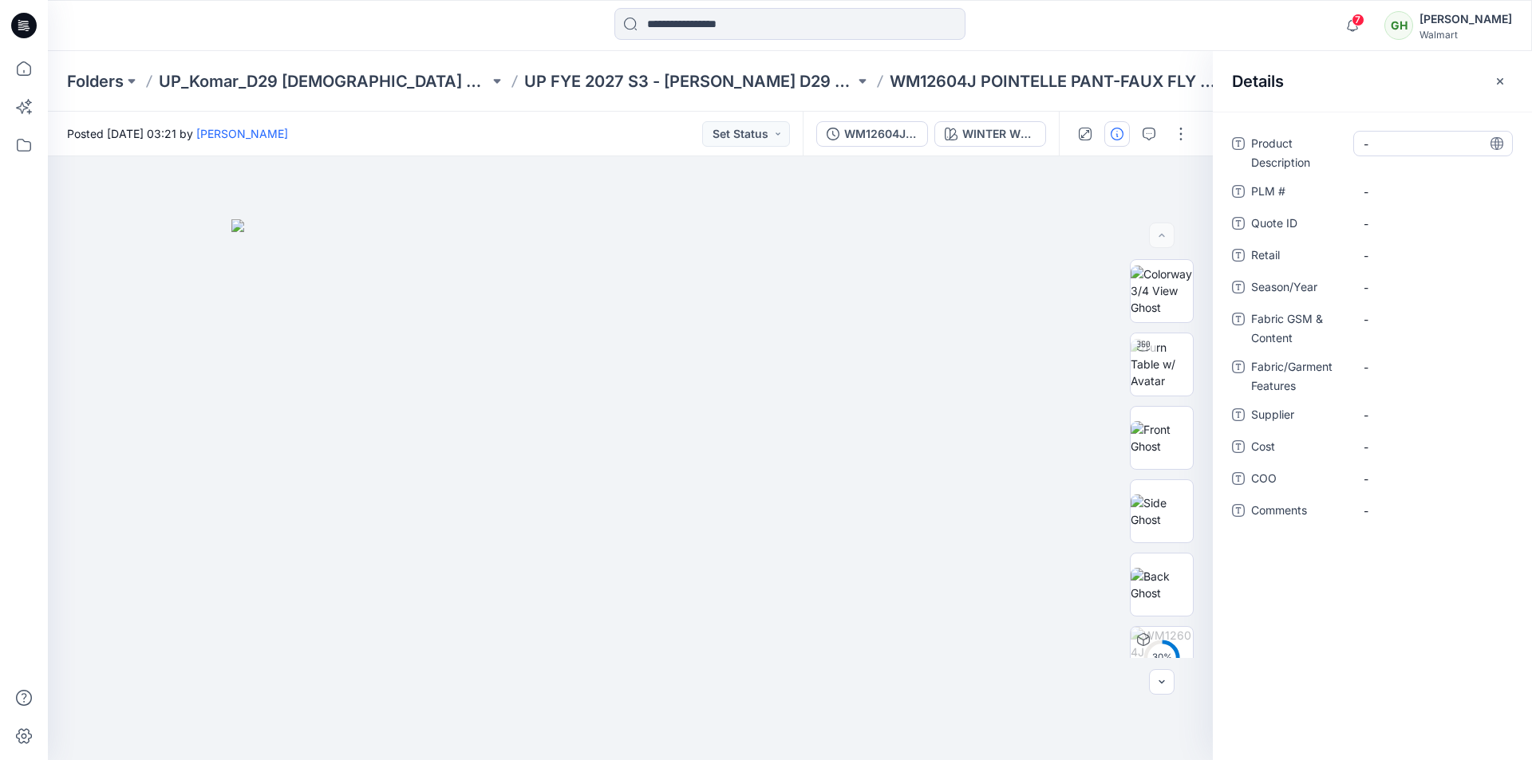
click at [1384, 141] on Description "-" at bounding box center [1433, 144] width 139 height 17
type textarea "**********"
click at [1414, 235] on div "-" at bounding box center [1433, 224] width 160 height 26
click at [1393, 297] on span "-" at bounding box center [1433, 298] width 139 height 17
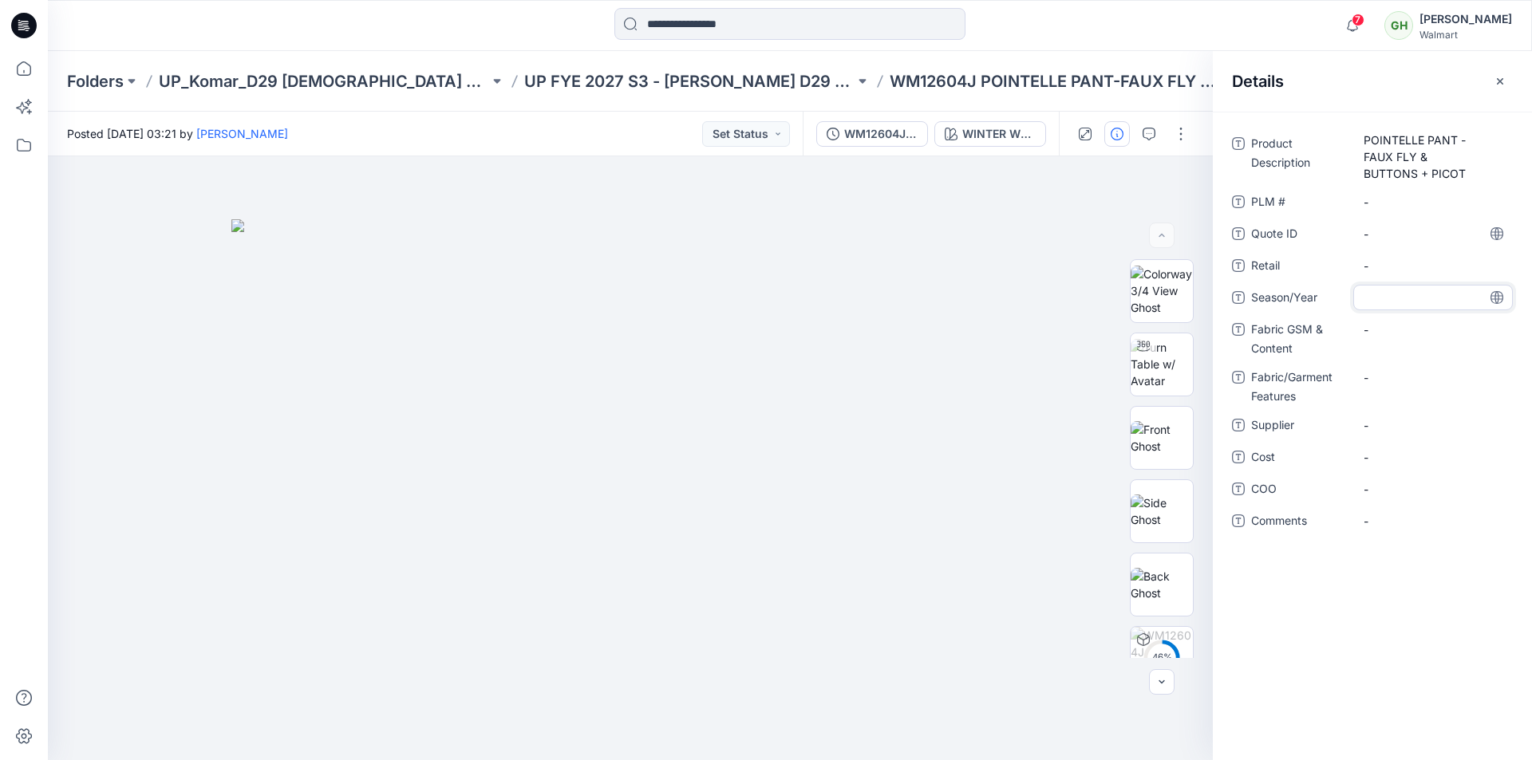
type textarea "********"
click at [1404, 357] on div "-" at bounding box center [1433, 337] width 160 height 41
click at [1378, 331] on Content "-" at bounding box center [1433, 330] width 139 height 17
type textarea "**********"
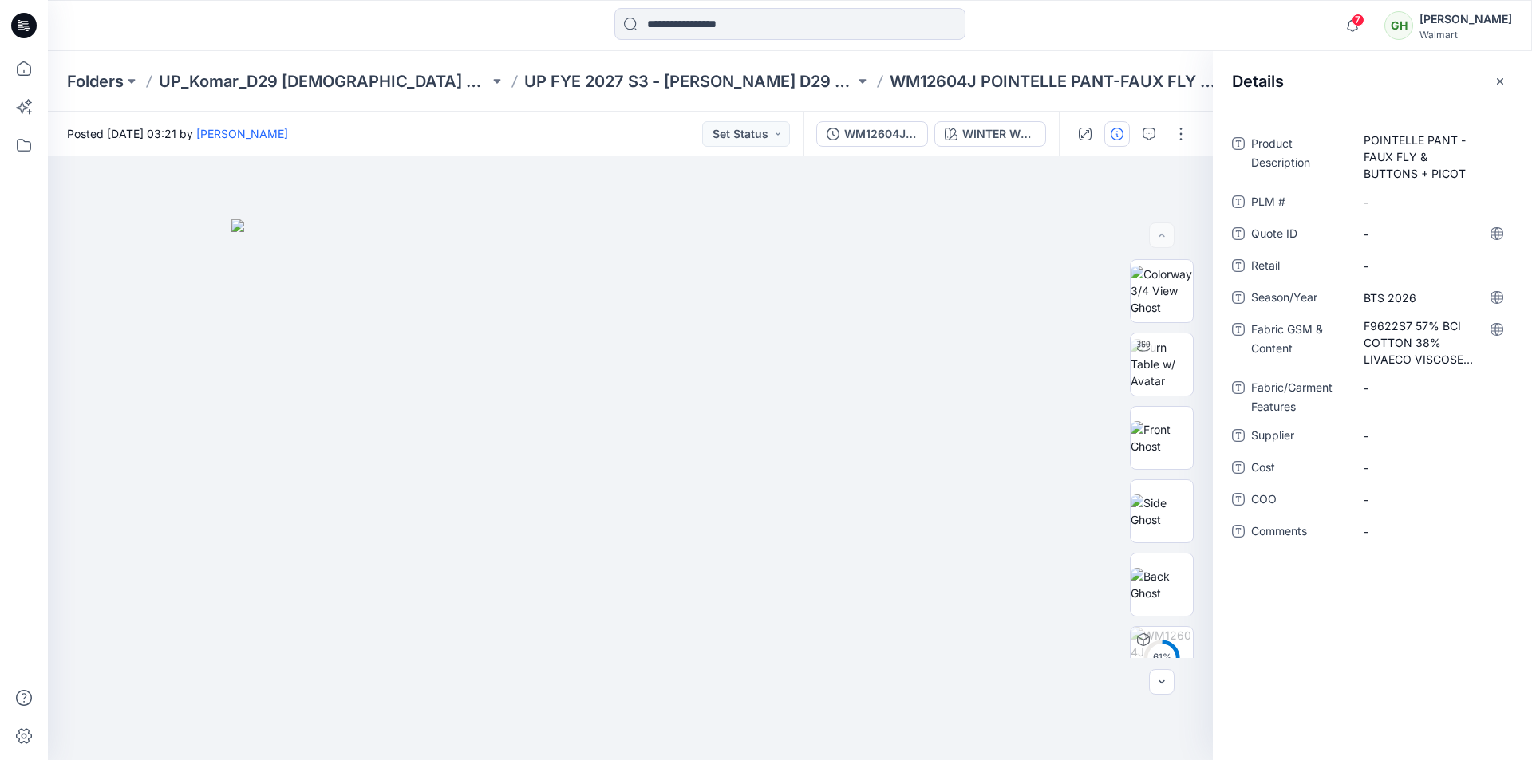
click at [1446, 278] on div "Product Description POINTELLE PANT - FAUX FLY & BUTTONS + PICOT PLM # - Quote I…" at bounding box center [1372, 347] width 281 height 432
click at [1383, 437] on span "-" at bounding box center [1433, 436] width 139 height 17
type textarea "**********"
click at [765, 696] on img at bounding box center [630, 490] width 798 height 542
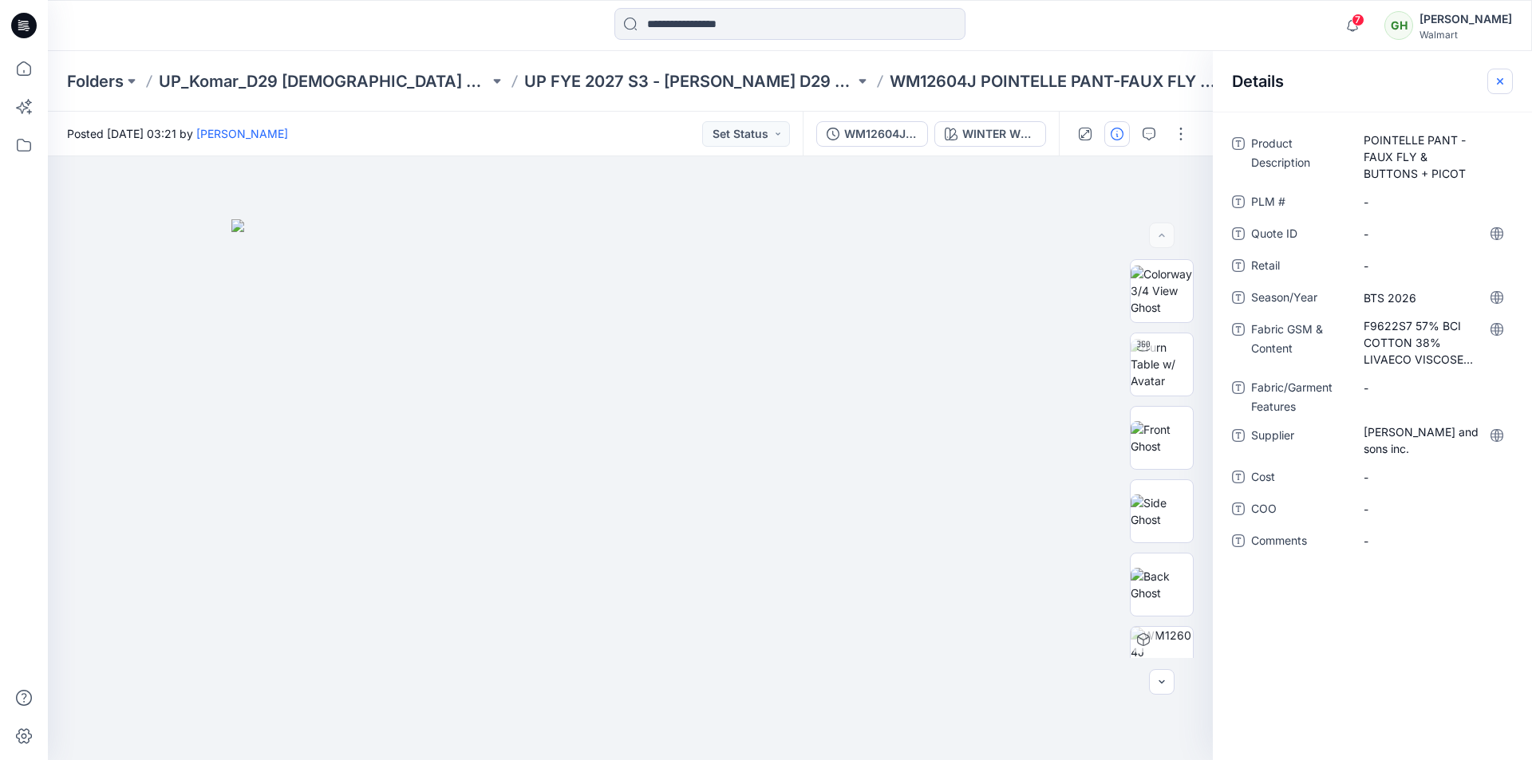
click at [1492, 80] on button "button" at bounding box center [1500, 82] width 26 height 26
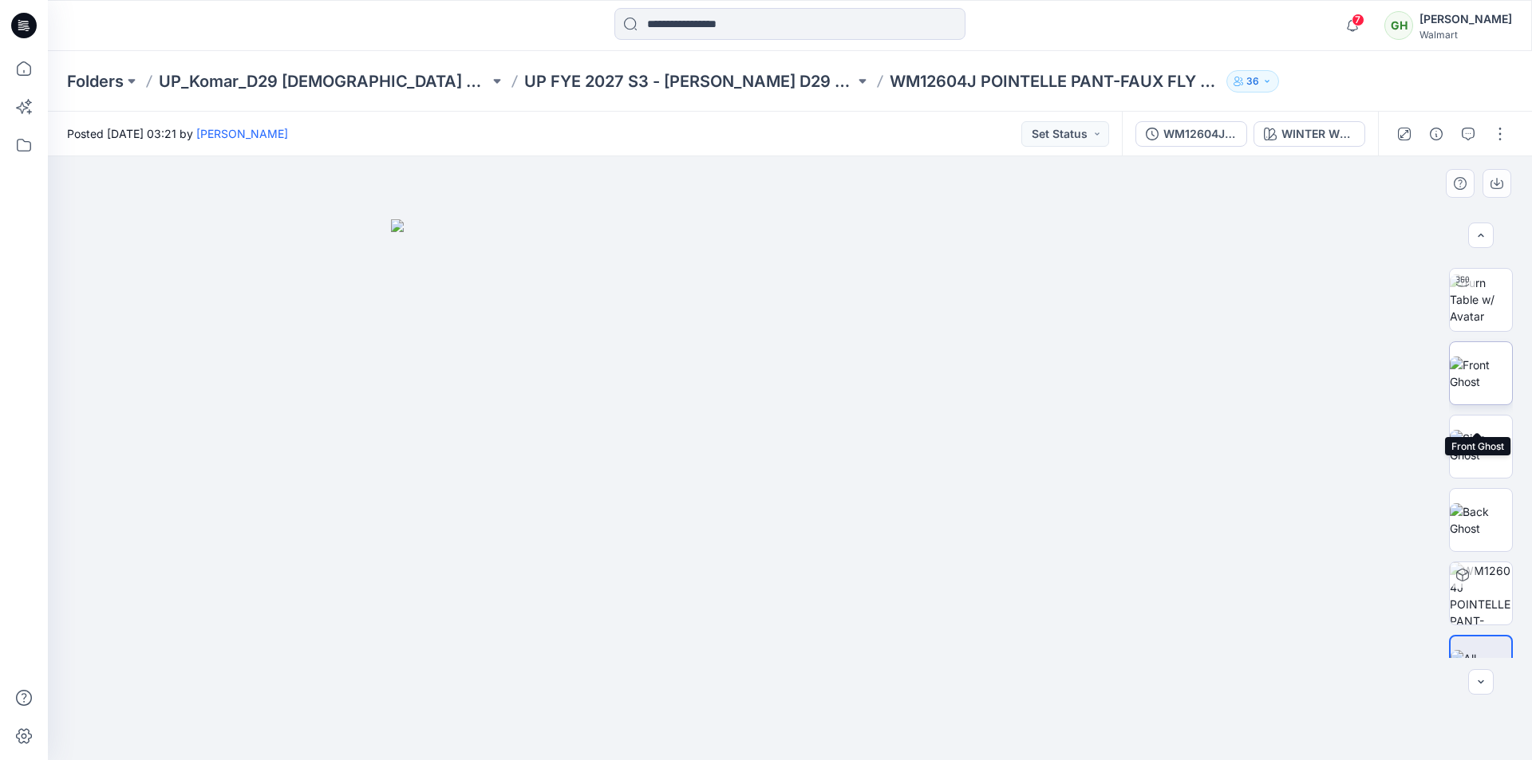
scroll to position [105, 0]
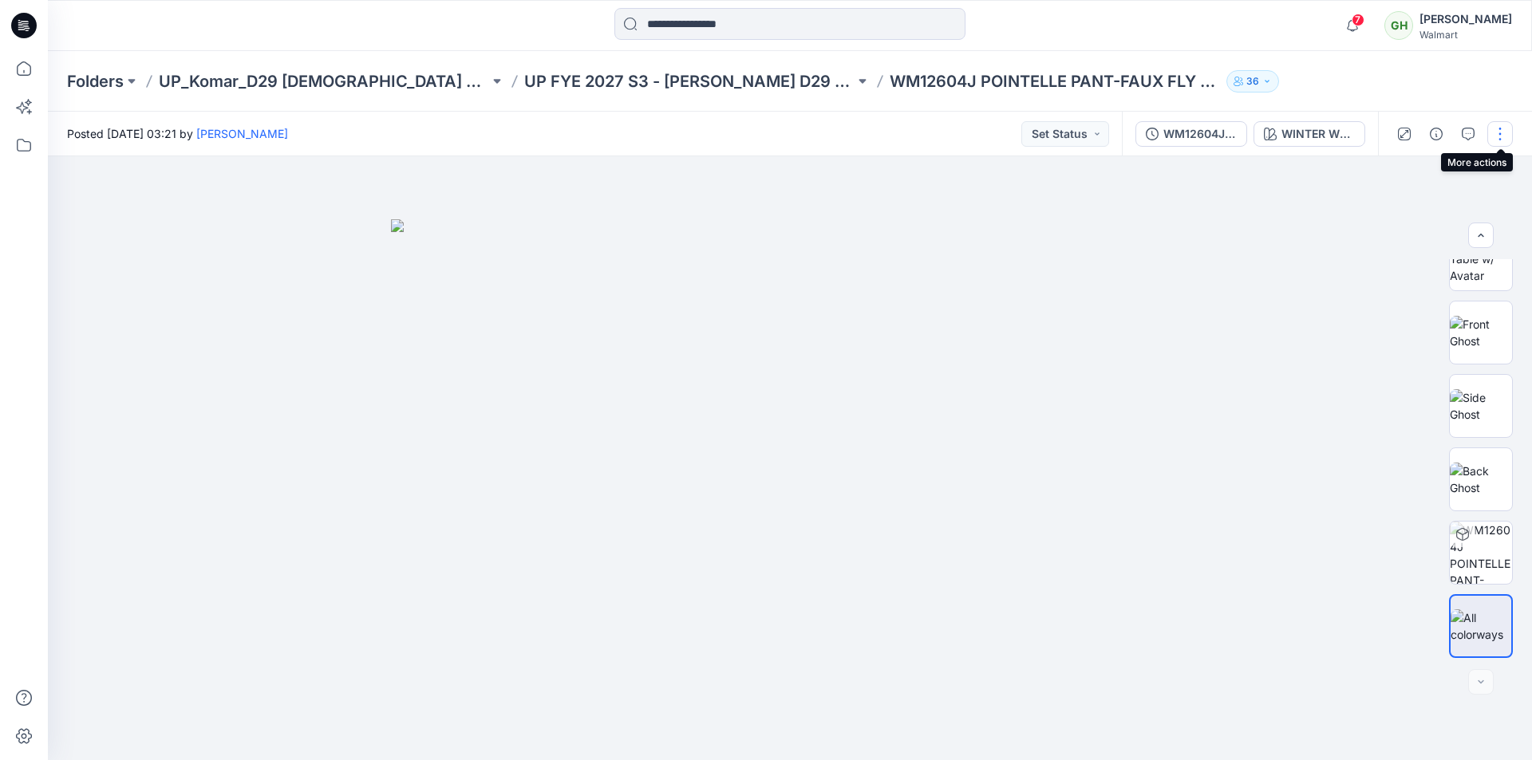
click at [1498, 125] on button "button" at bounding box center [1500, 134] width 26 height 26
click at [1405, 219] on p "Edit" at bounding box center [1398, 215] width 20 height 17
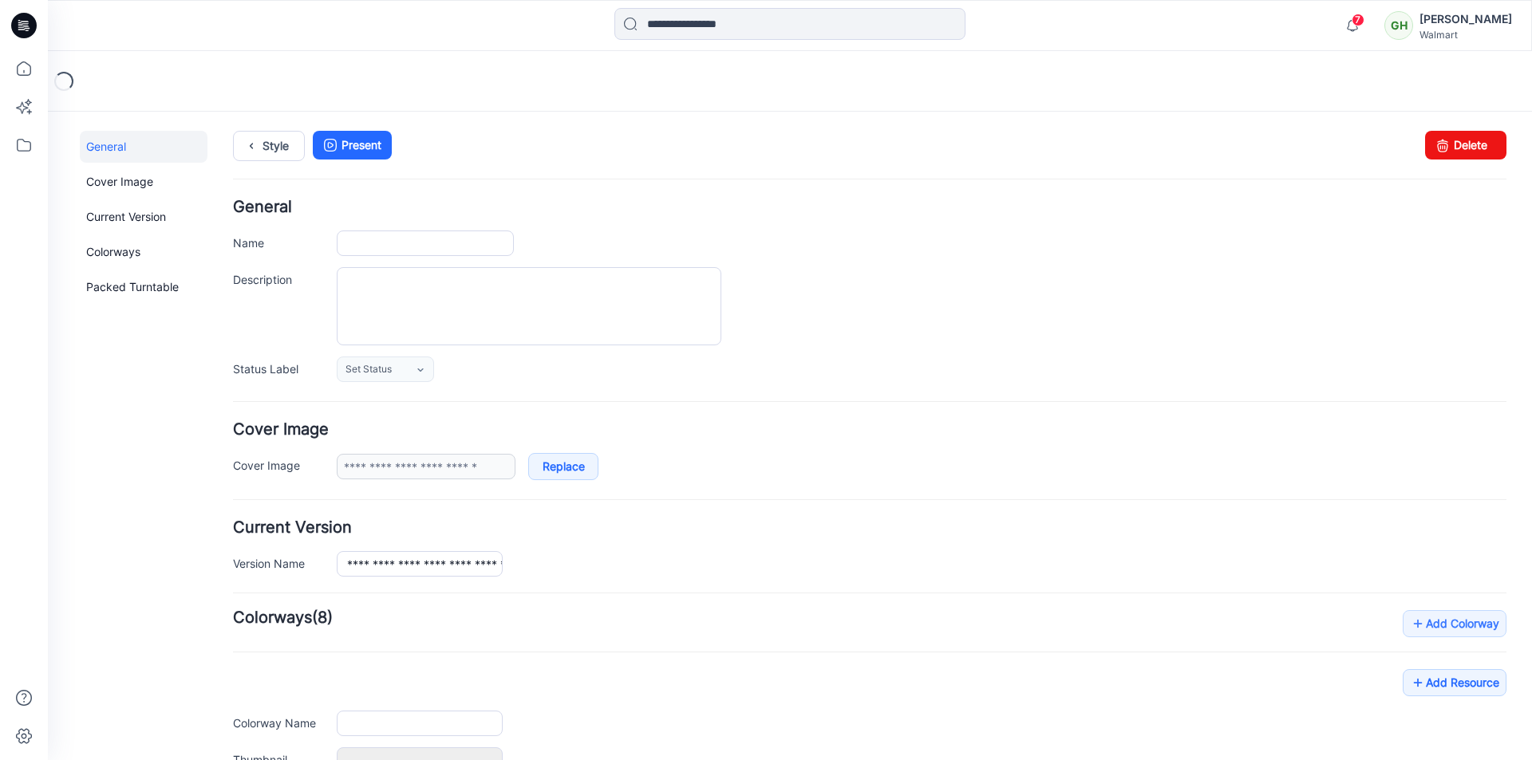
type input "**********"
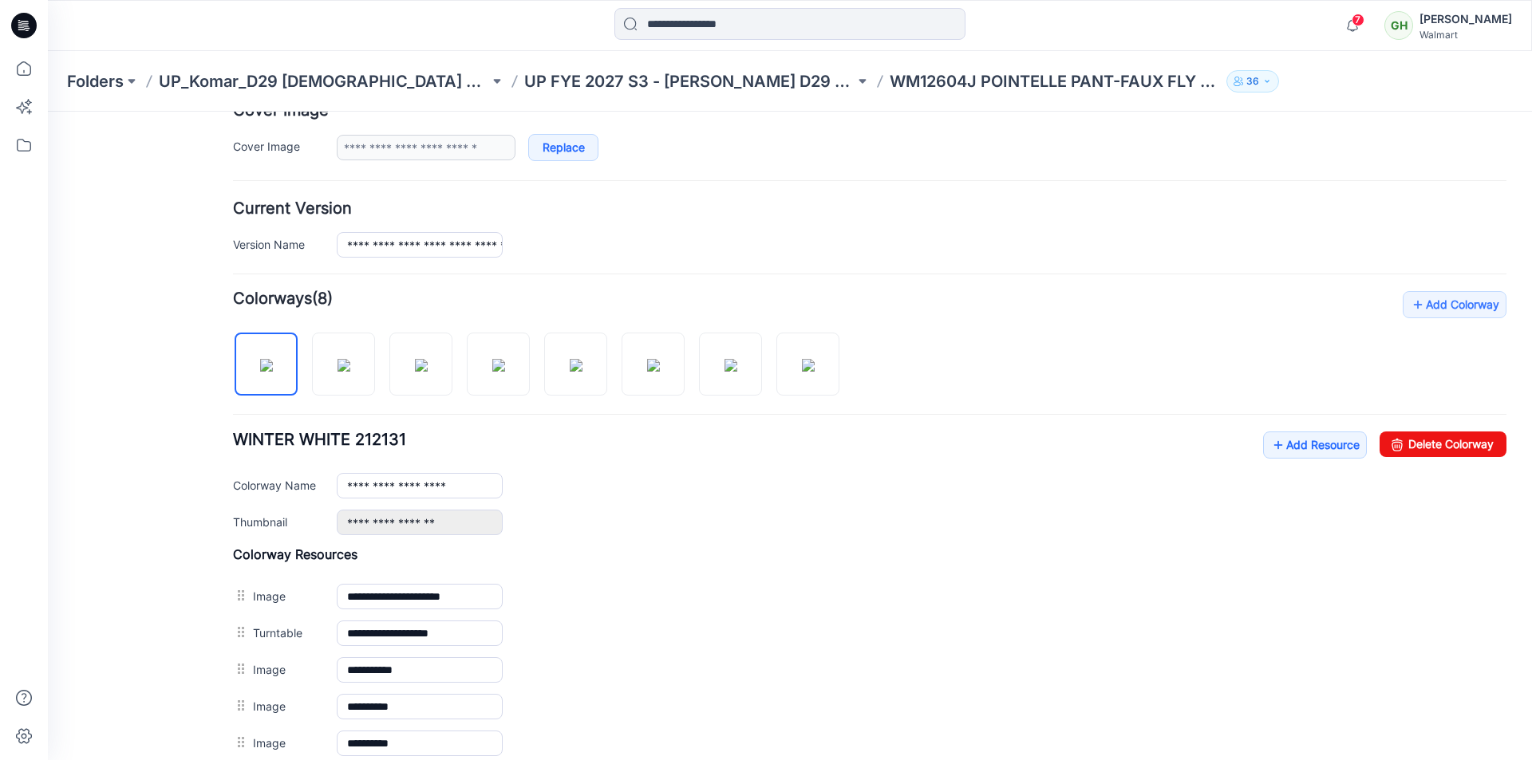
scroll to position [540, 0]
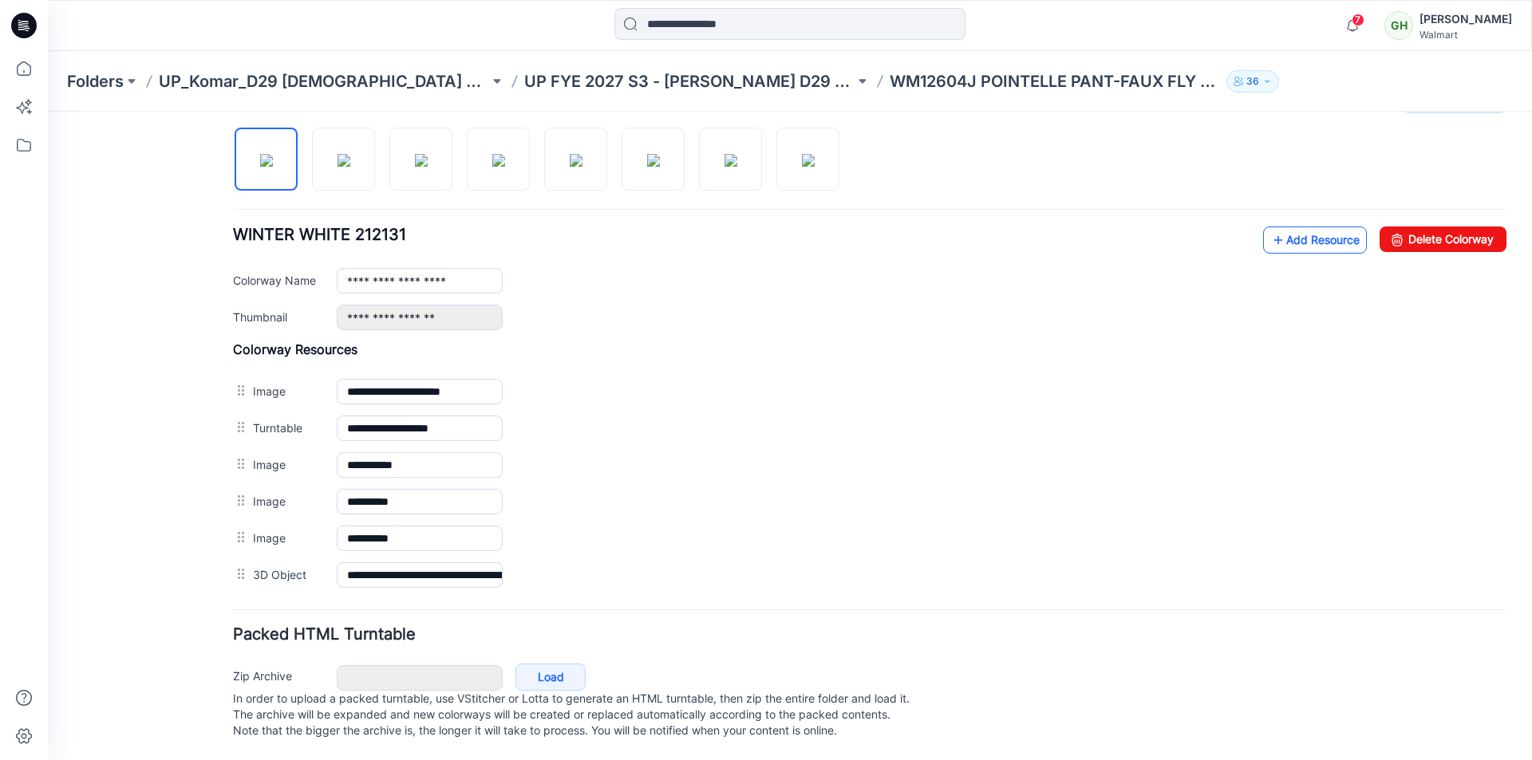
click at [1298, 227] on link "Add Resource" at bounding box center [1315, 240] width 104 height 27
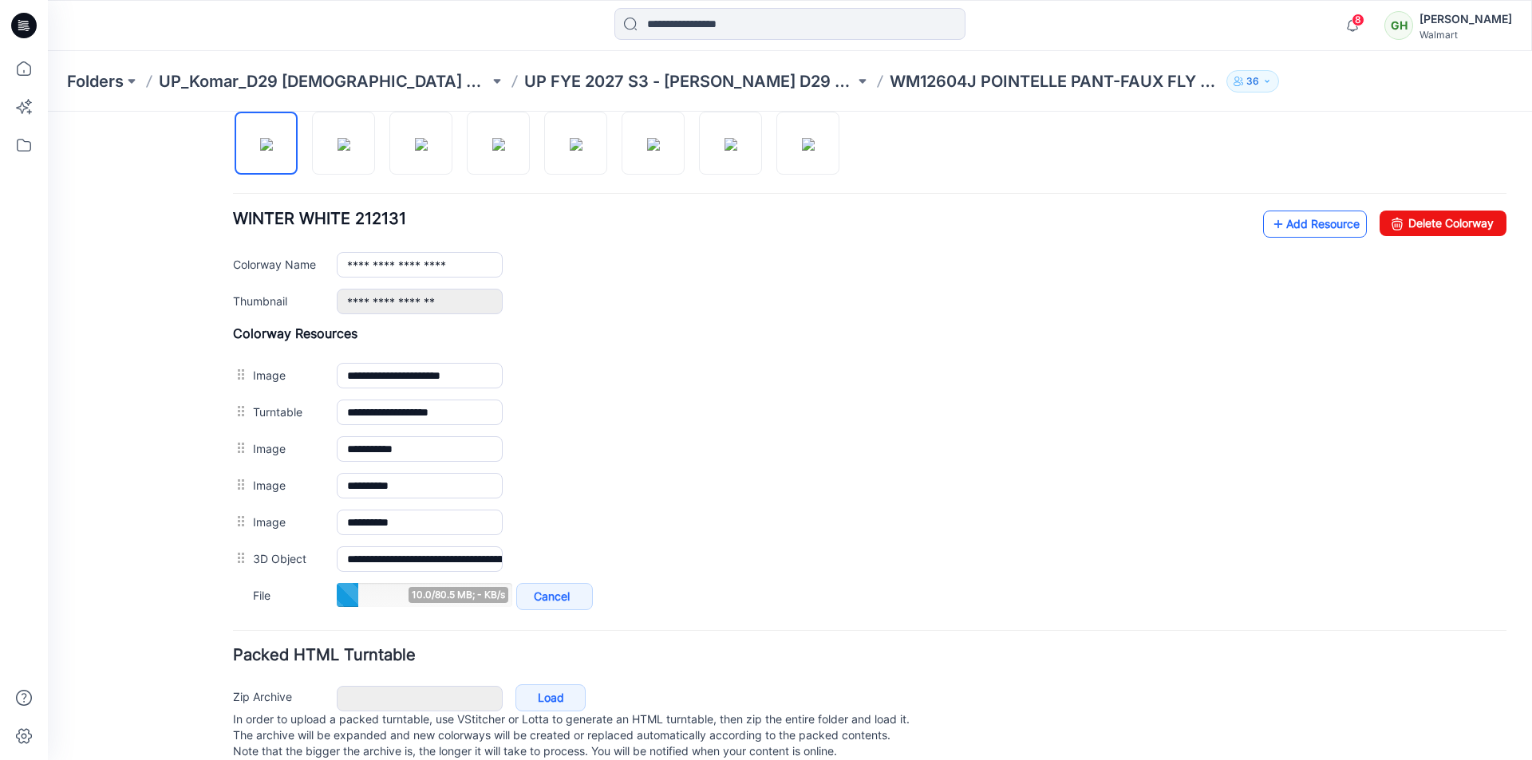
click at [1296, 218] on link "Add Resource" at bounding box center [1315, 224] width 104 height 27
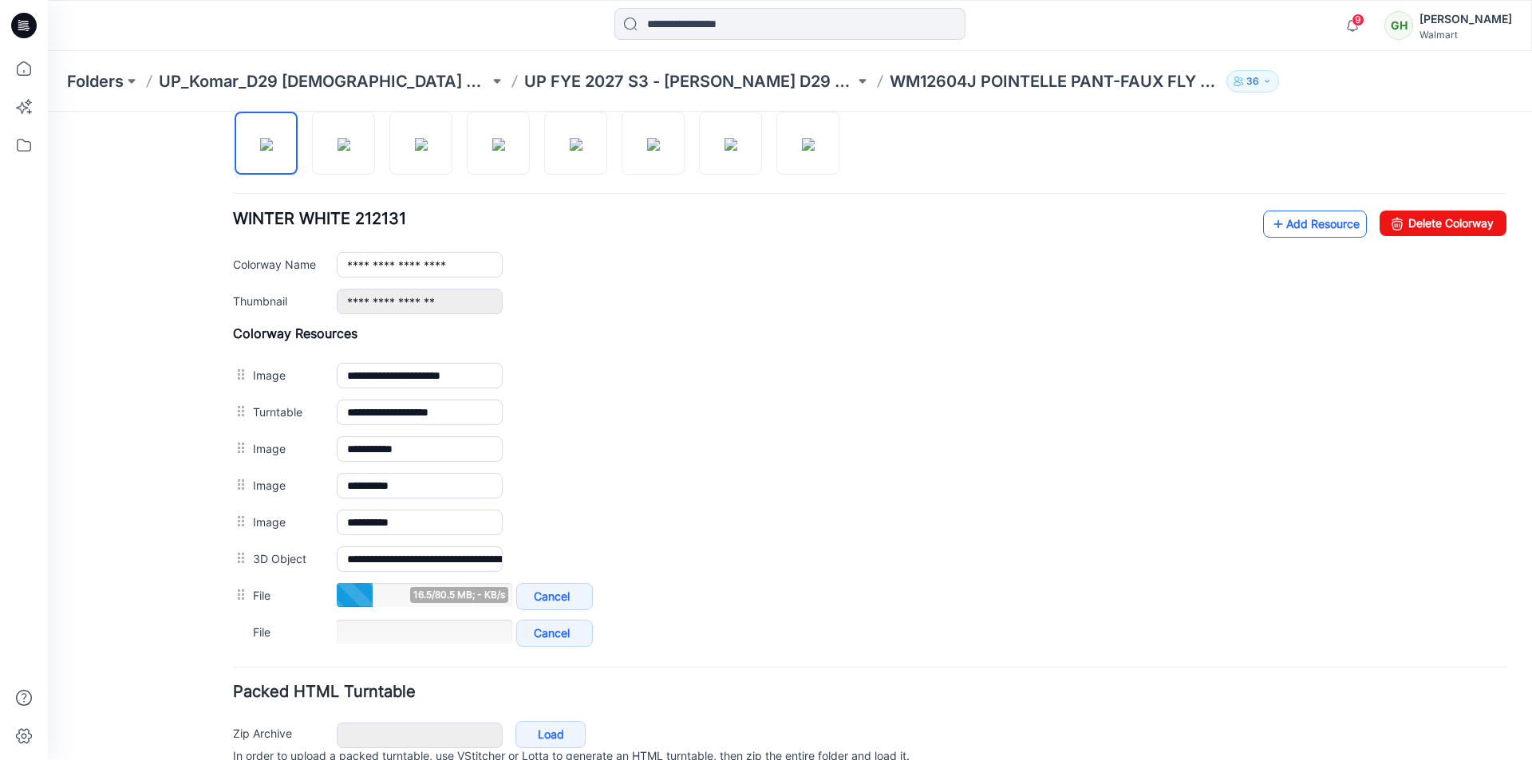
click at [1285, 226] on link "Add Resource" at bounding box center [1315, 224] width 104 height 27
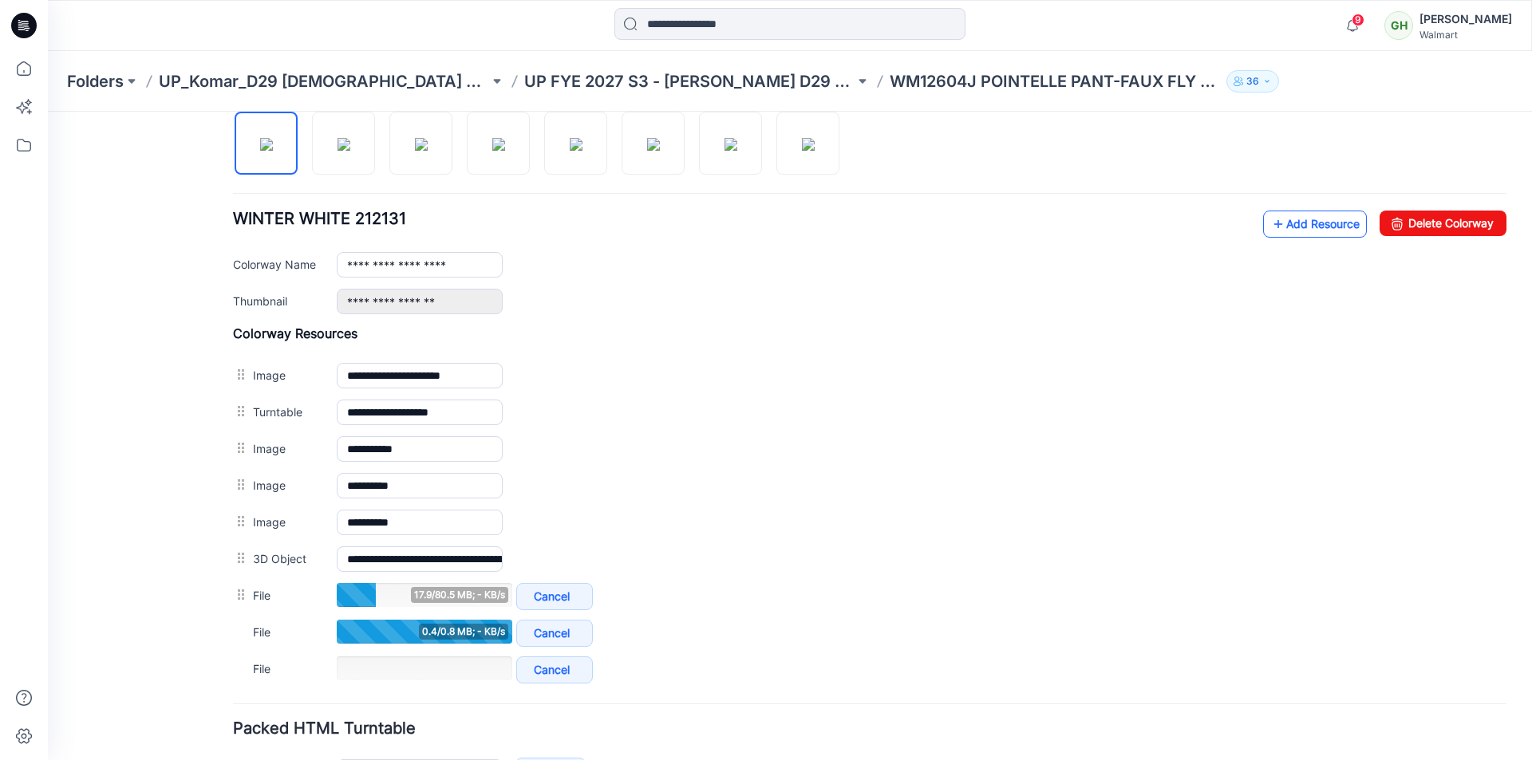
click at [1280, 218] on link "Add Resource" at bounding box center [1315, 224] width 104 height 27
click at [1296, 225] on link "Add Resource" at bounding box center [1315, 224] width 104 height 27
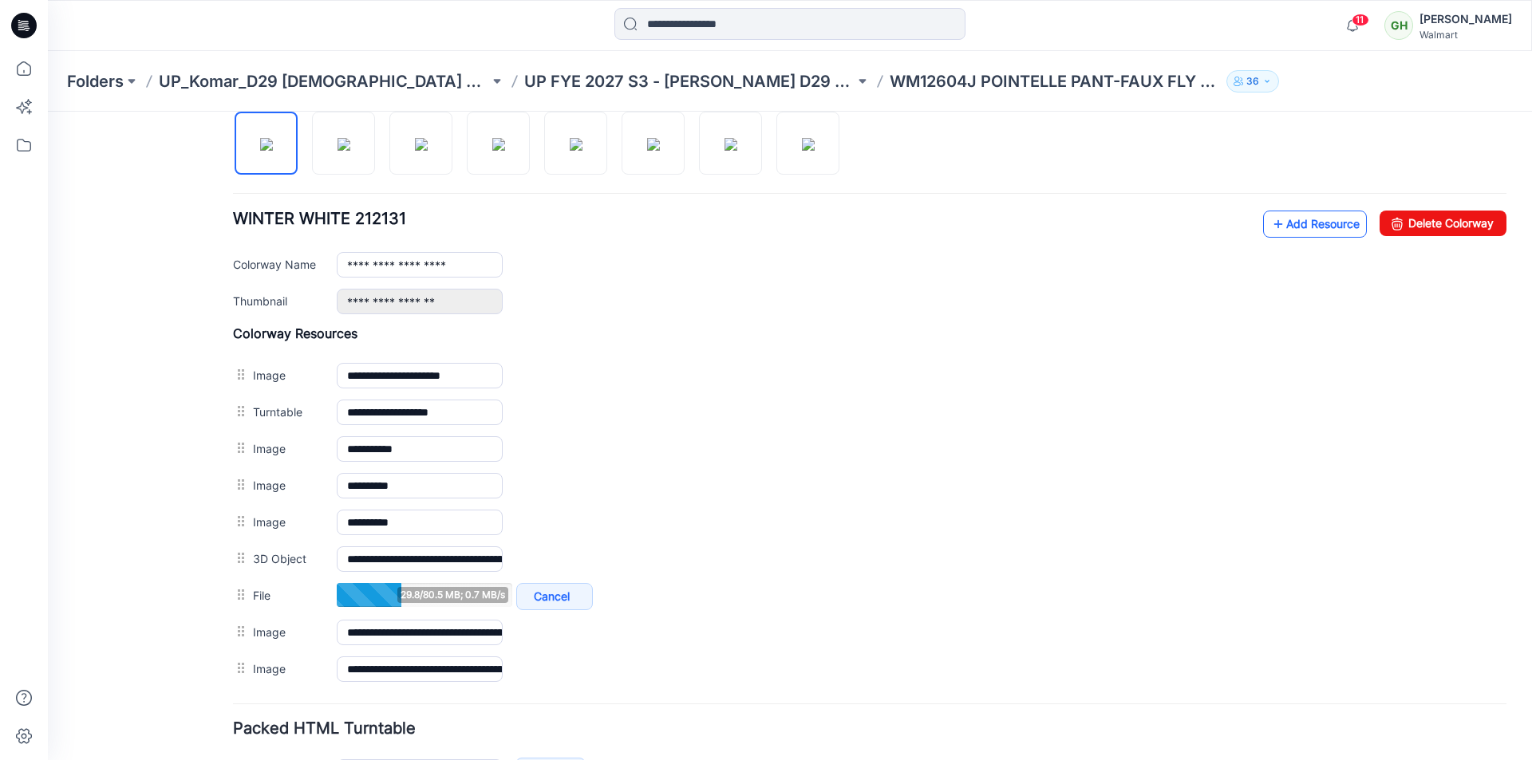
click at [1285, 228] on link "Add Resource" at bounding box center [1315, 224] width 104 height 27
click at [1277, 227] on link "Add Resource" at bounding box center [1315, 224] width 104 height 27
click at [1281, 226] on link "Add Resource" at bounding box center [1315, 224] width 104 height 27
click at [1270, 227] on icon at bounding box center [1278, 224] width 16 height 26
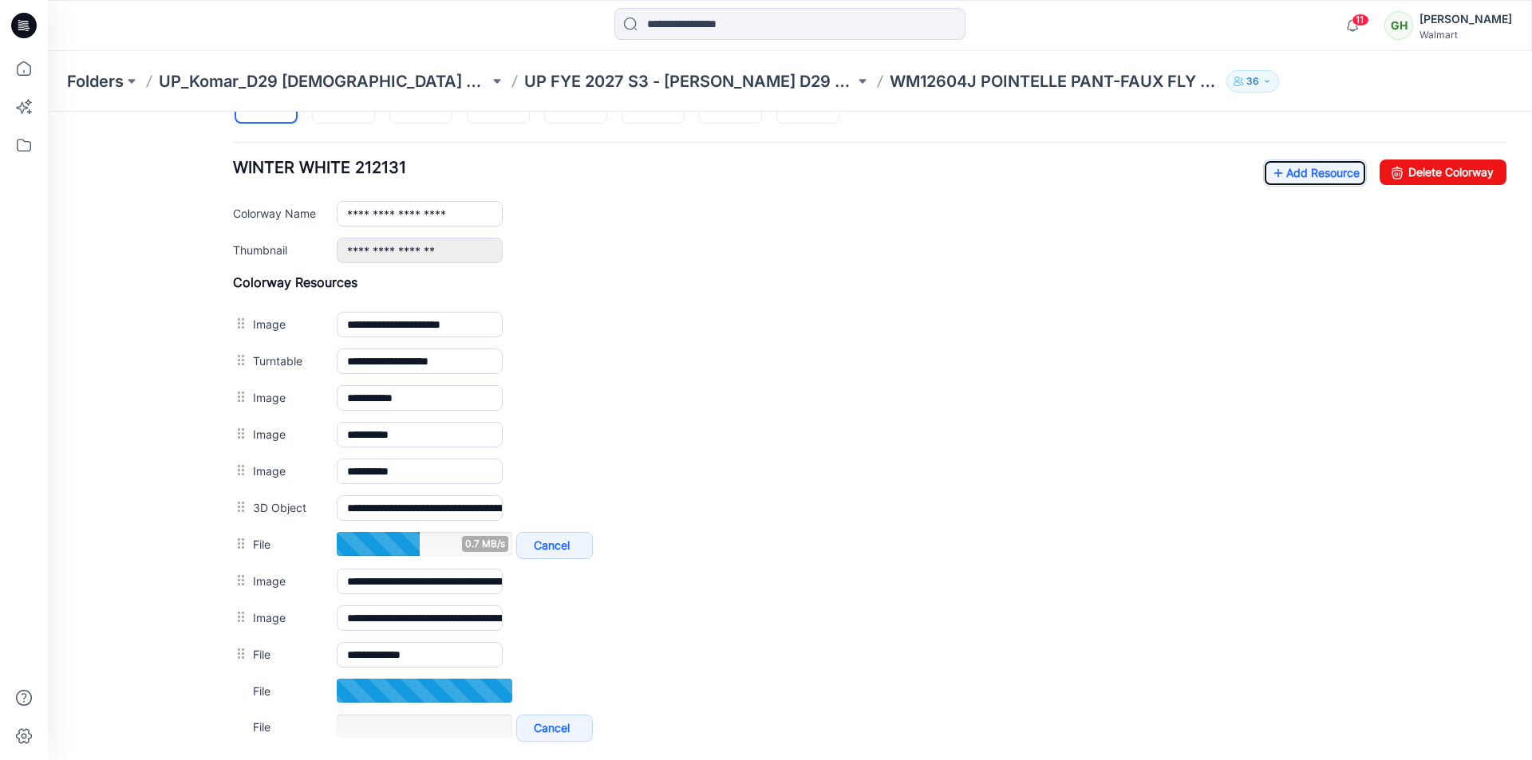
scroll to position [620, 0]
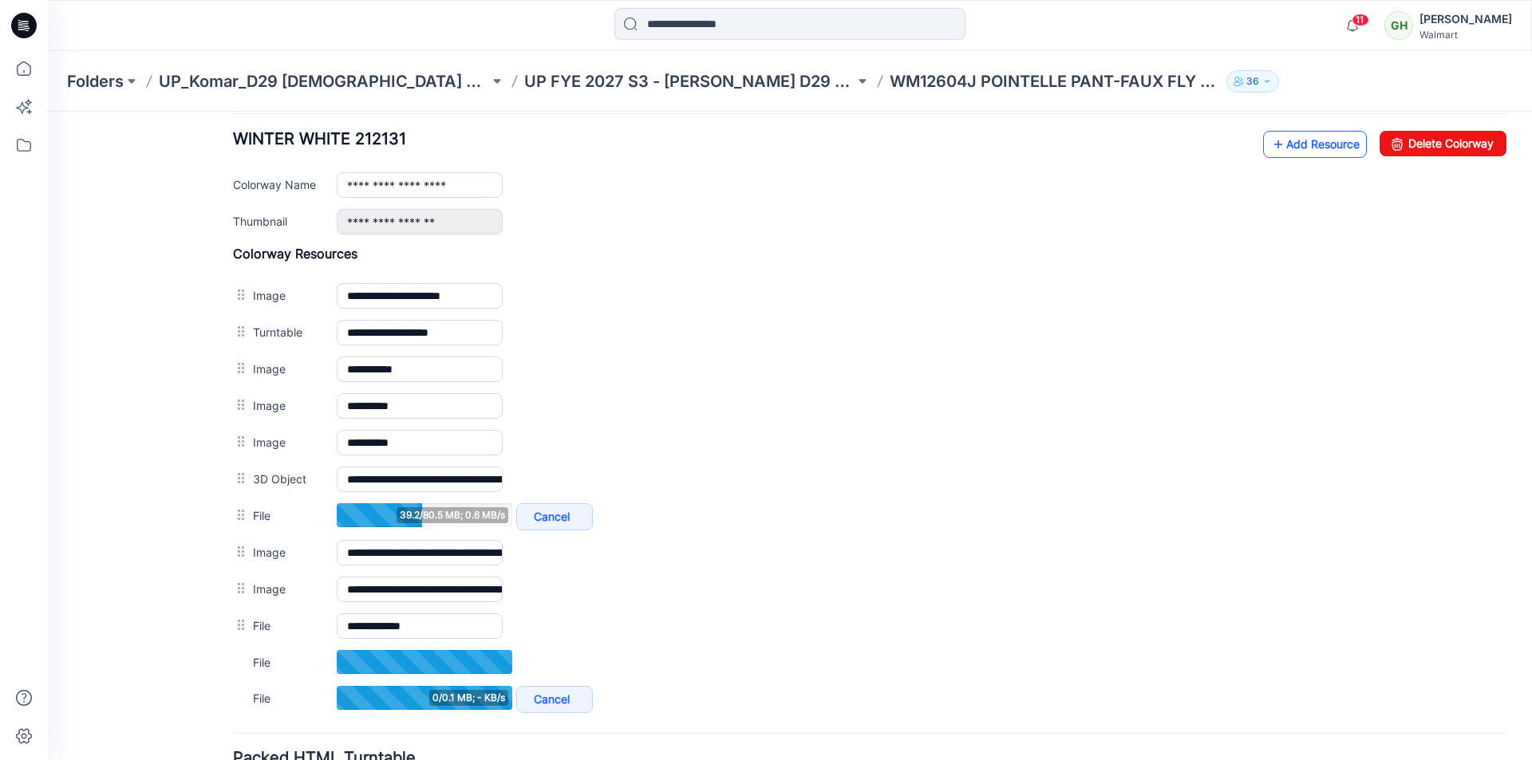
click at [1270, 147] on icon at bounding box center [1278, 145] width 16 height 26
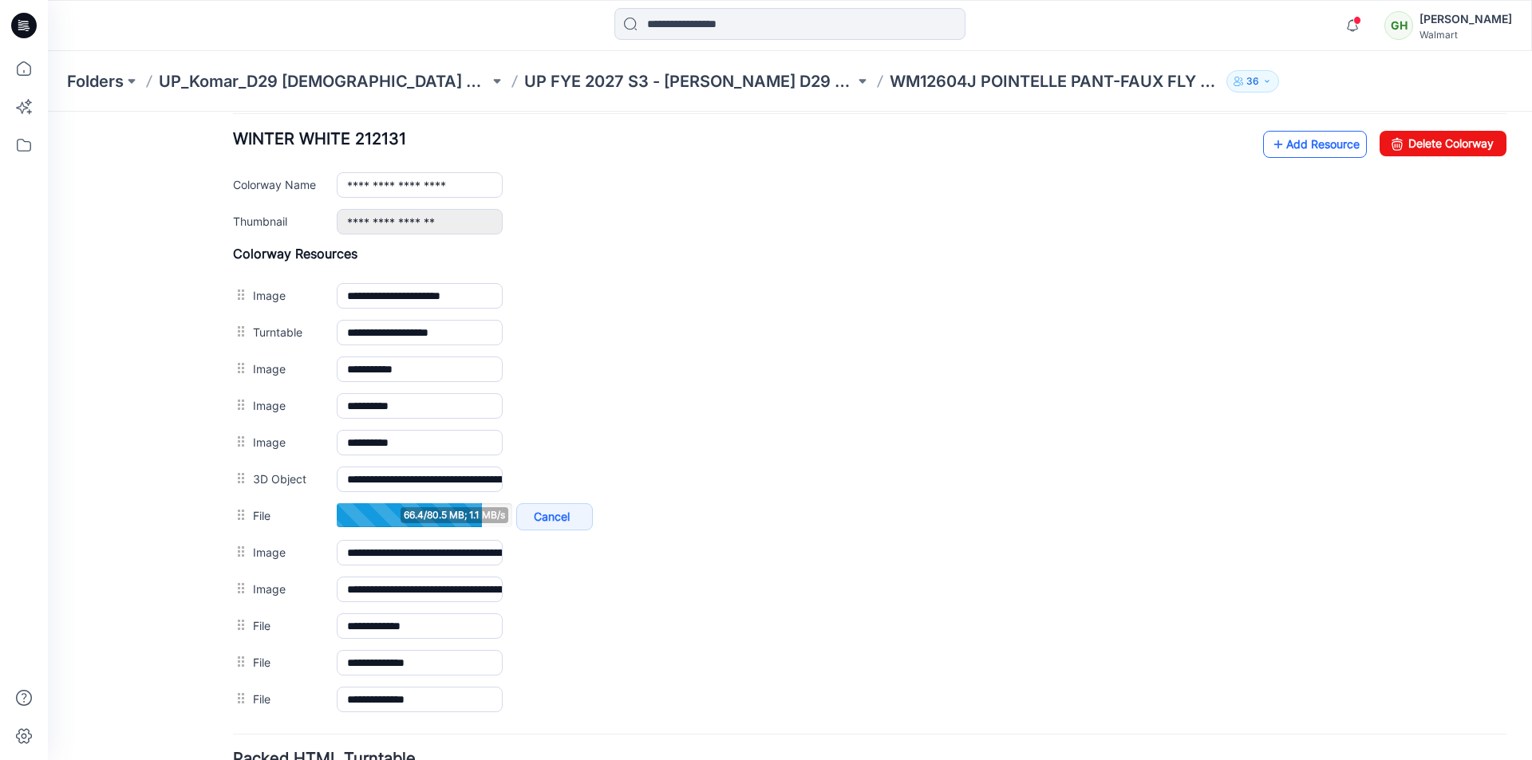
click at [1296, 152] on link "Add Resource" at bounding box center [1315, 144] width 104 height 27
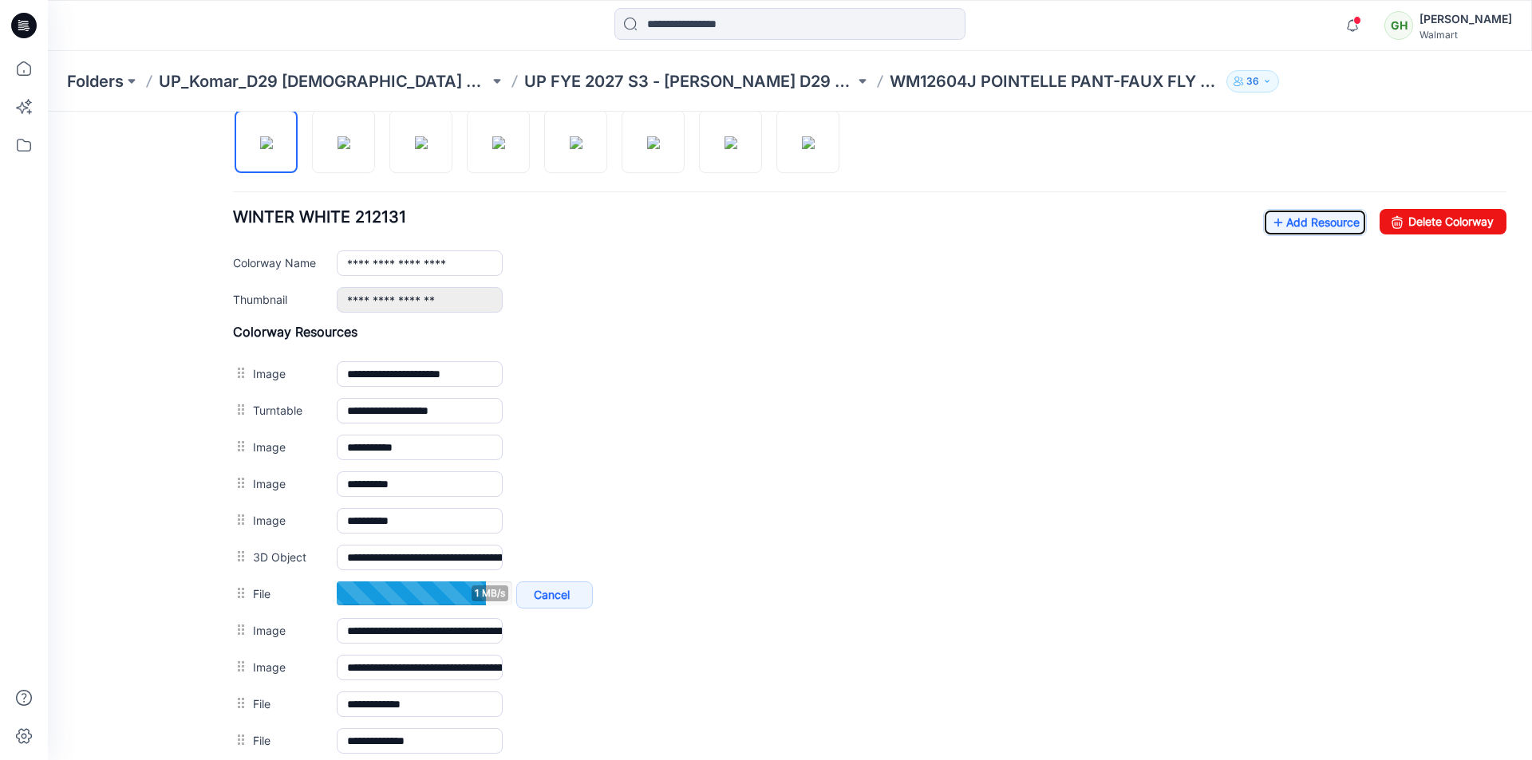
scroll to position [540, 0]
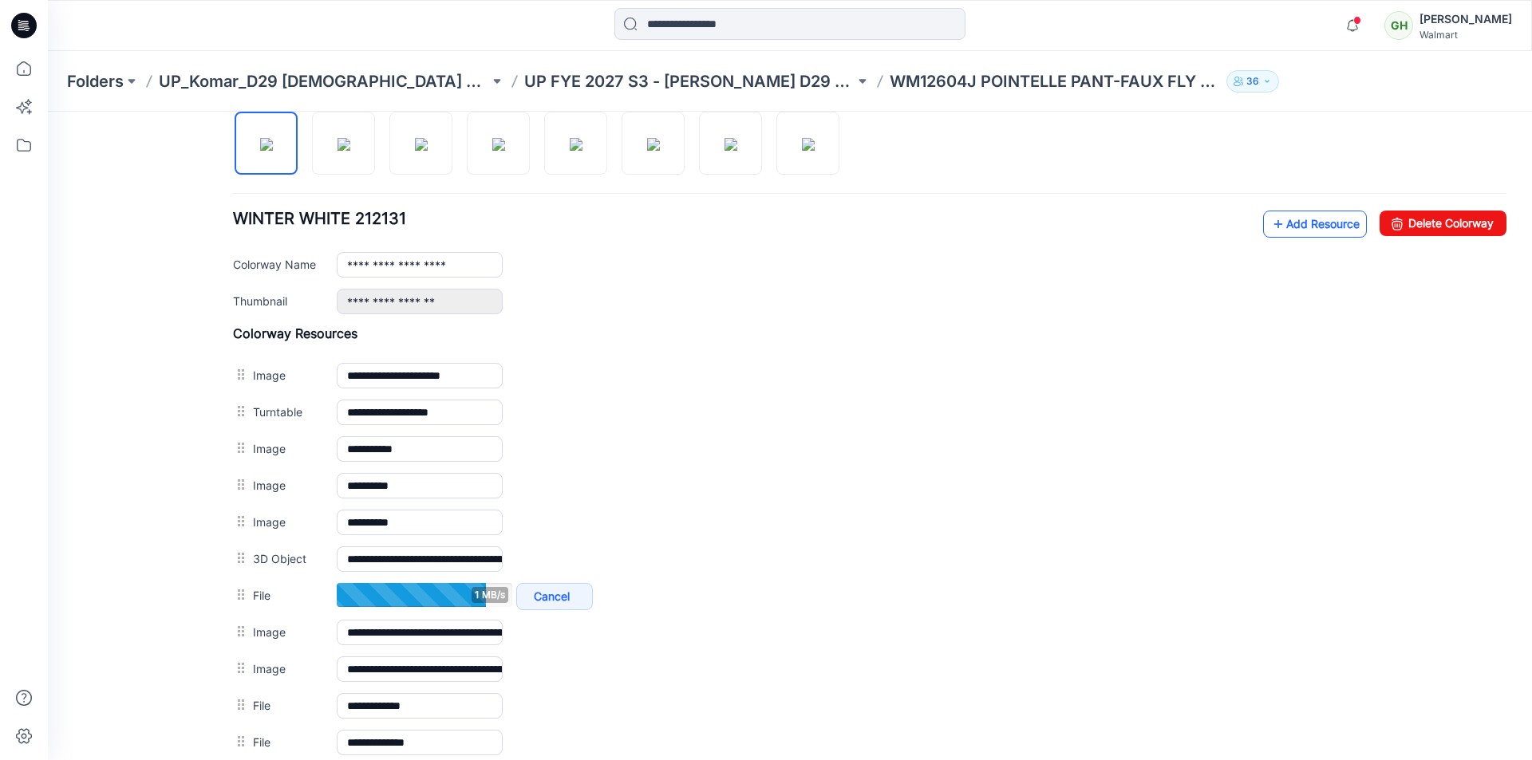
click at [1302, 228] on link "Add Resource" at bounding box center [1315, 224] width 104 height 27
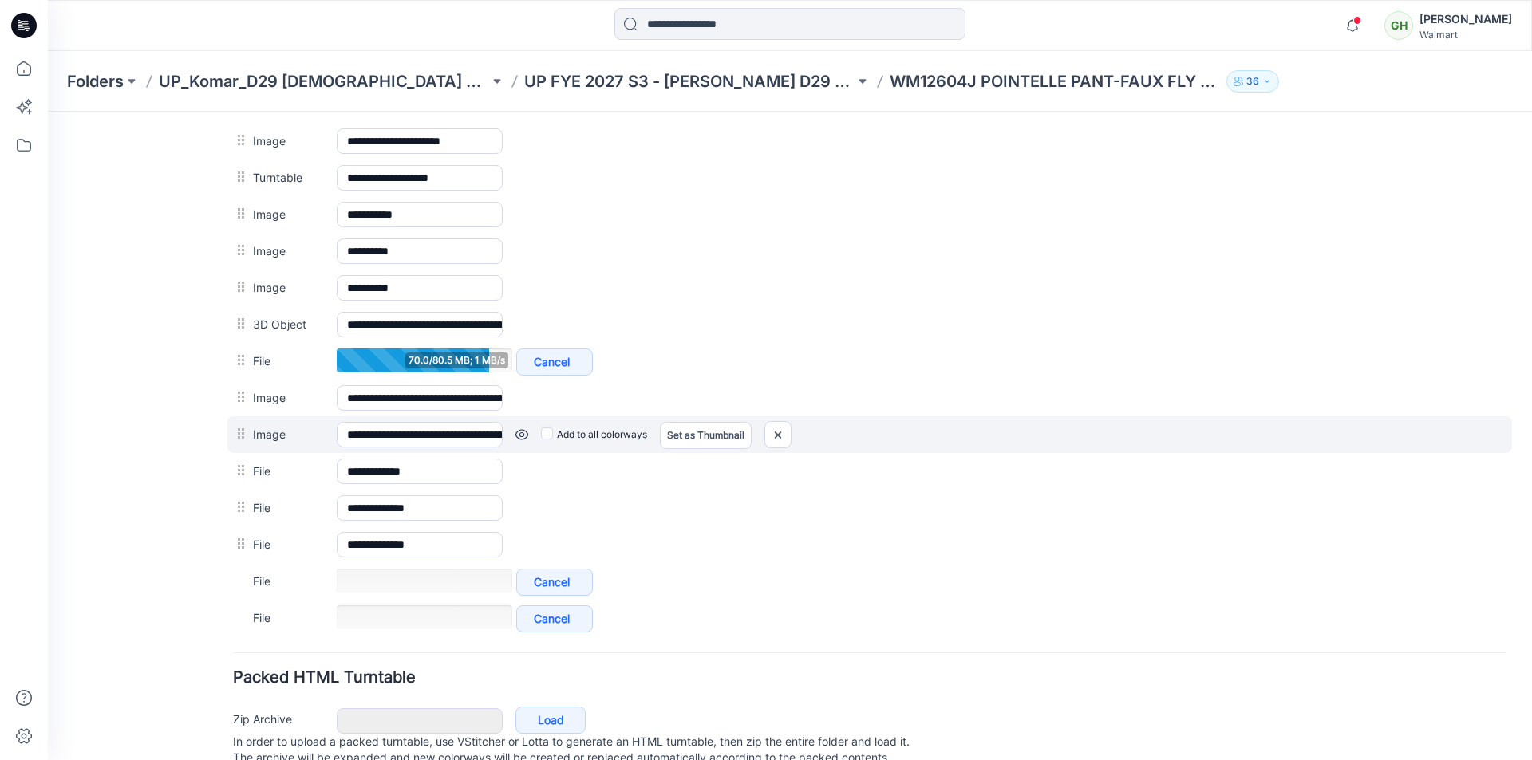
scroll to position [779, 0]
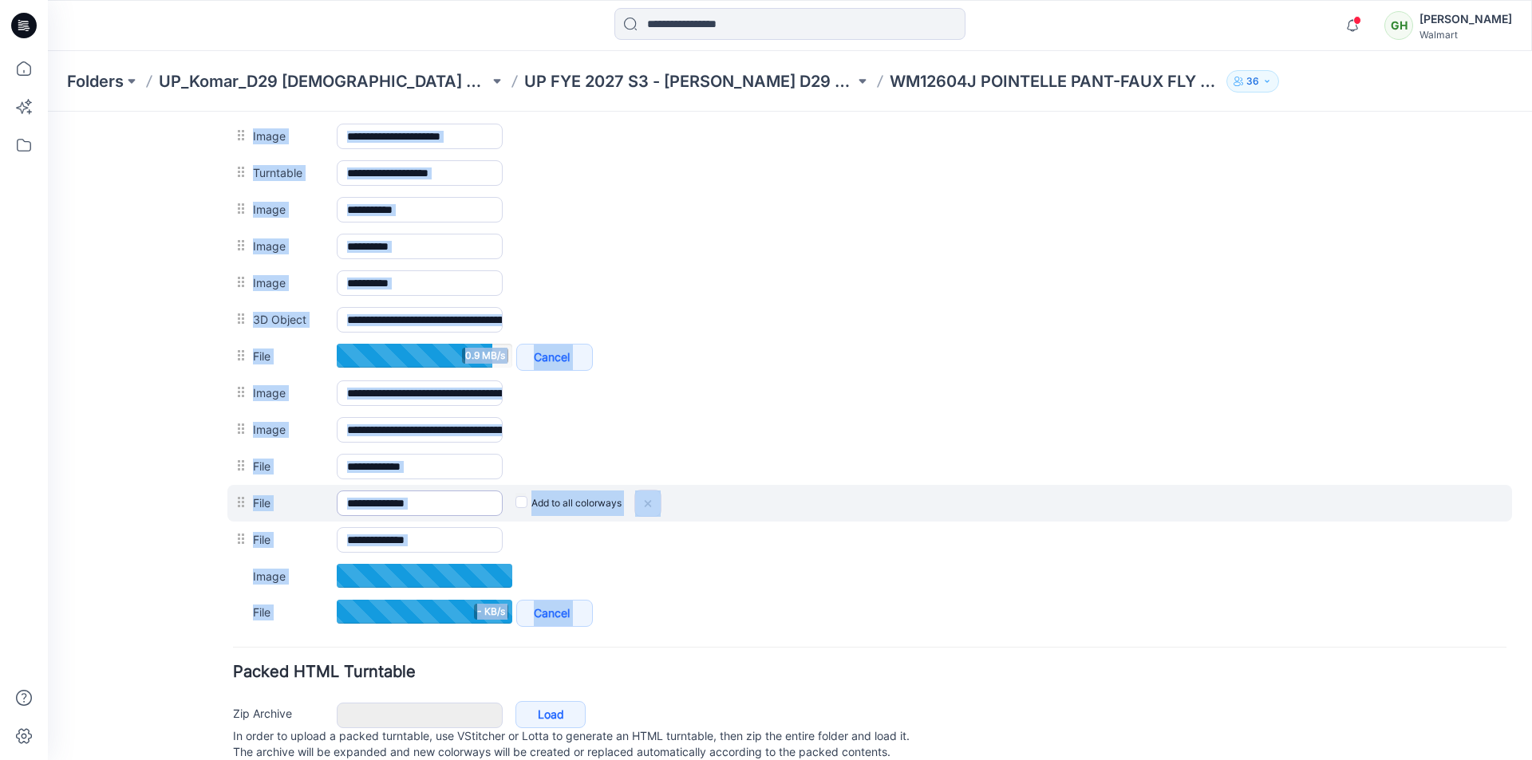
drag, startPoint x: 457, startPoint y: 507, endPoint x: 411, endPoint y: 503, distance: 46.4
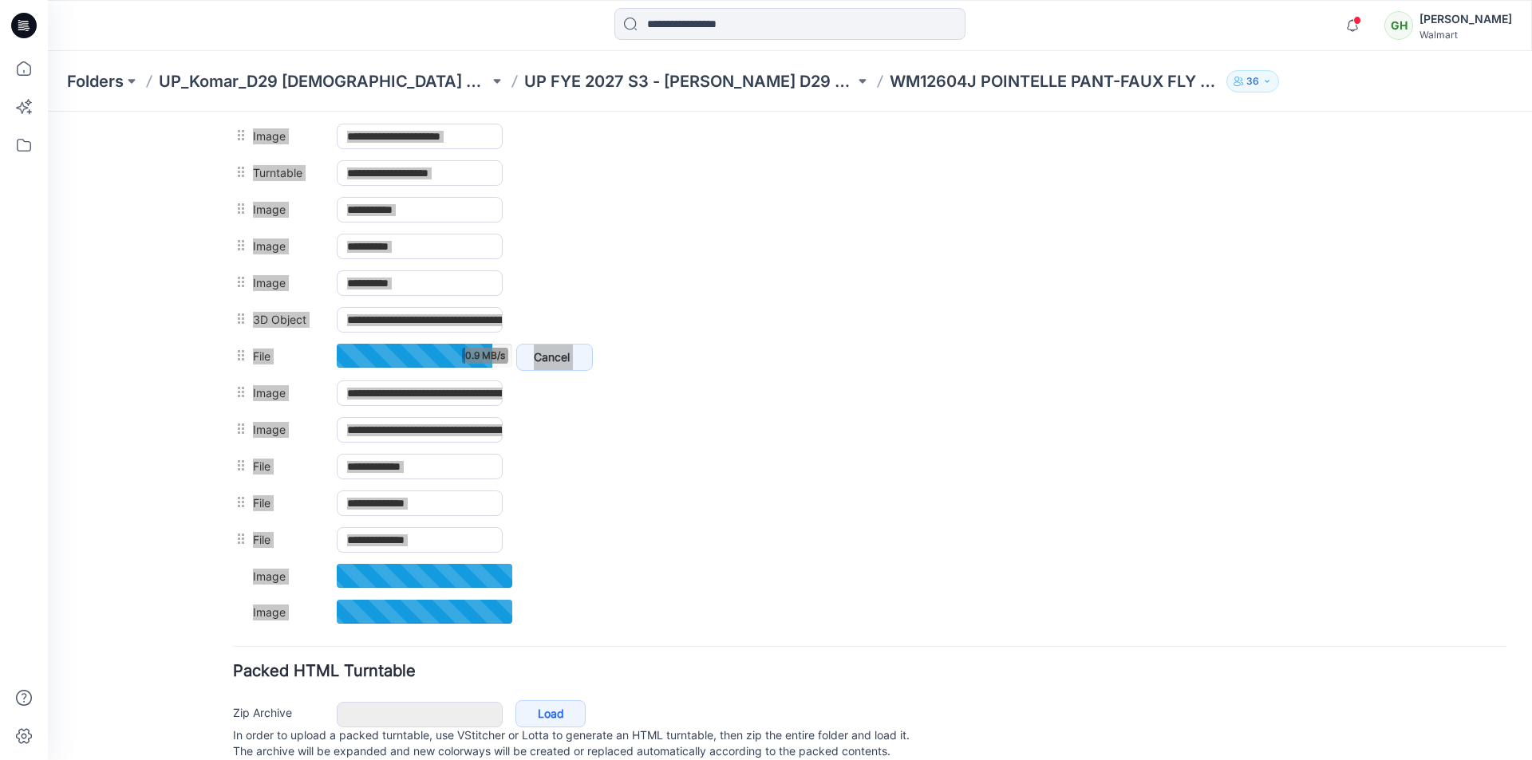
click at [1218, 100] on div "Folders UP_Komar_D29 Ladies Sleep UP FYE 2027 S3 - Komar D29 Ladies Sleepwear W…" at bounding box center [790, 81] width 1484 height 61
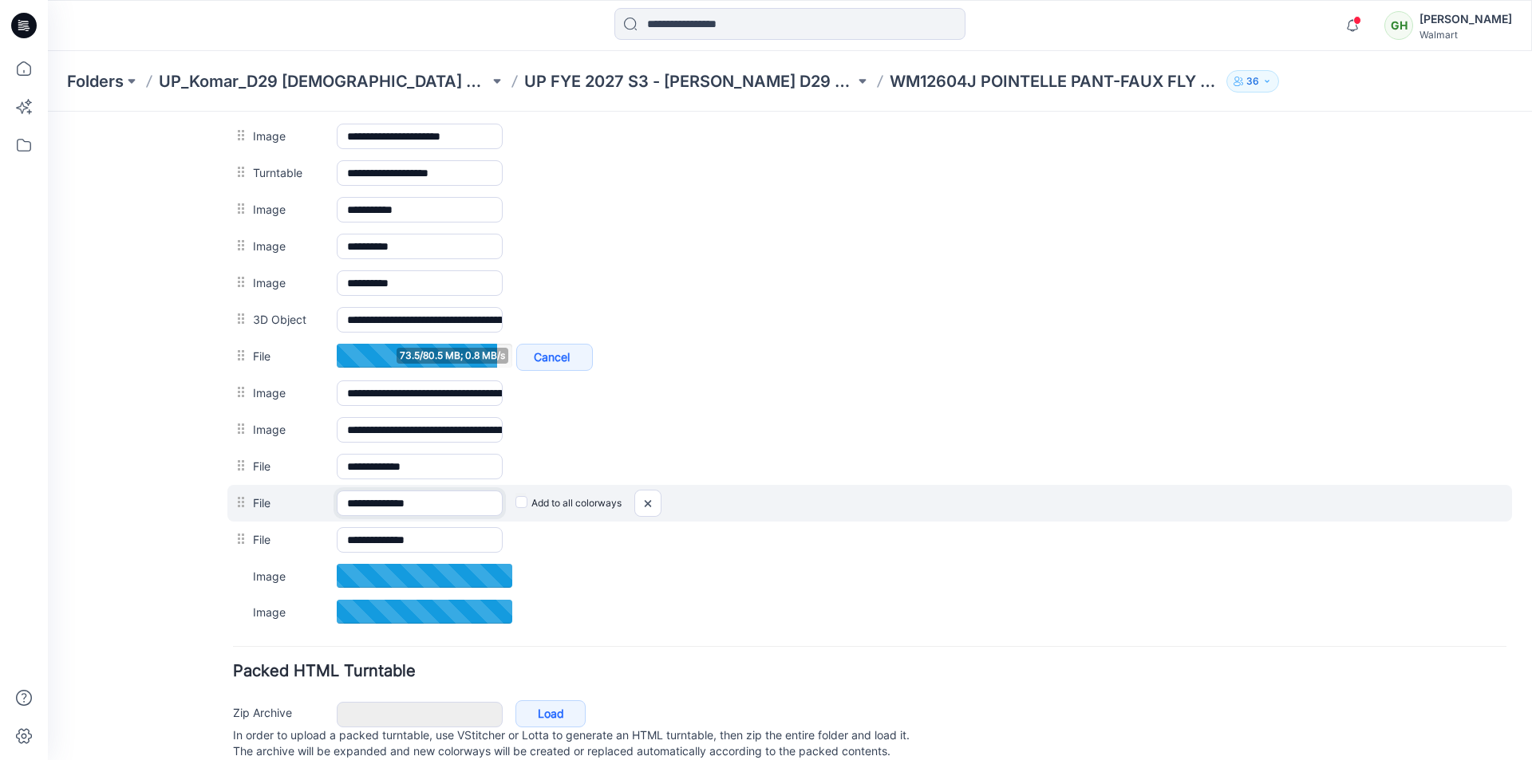
drag, startPoint x: 409, startPoint y: 505, endPoint x: 448, endPoint y: 503, distance: 38.3
click at [448, 503] on input "**********" at bounding box center [420, 504] width 166 height 26
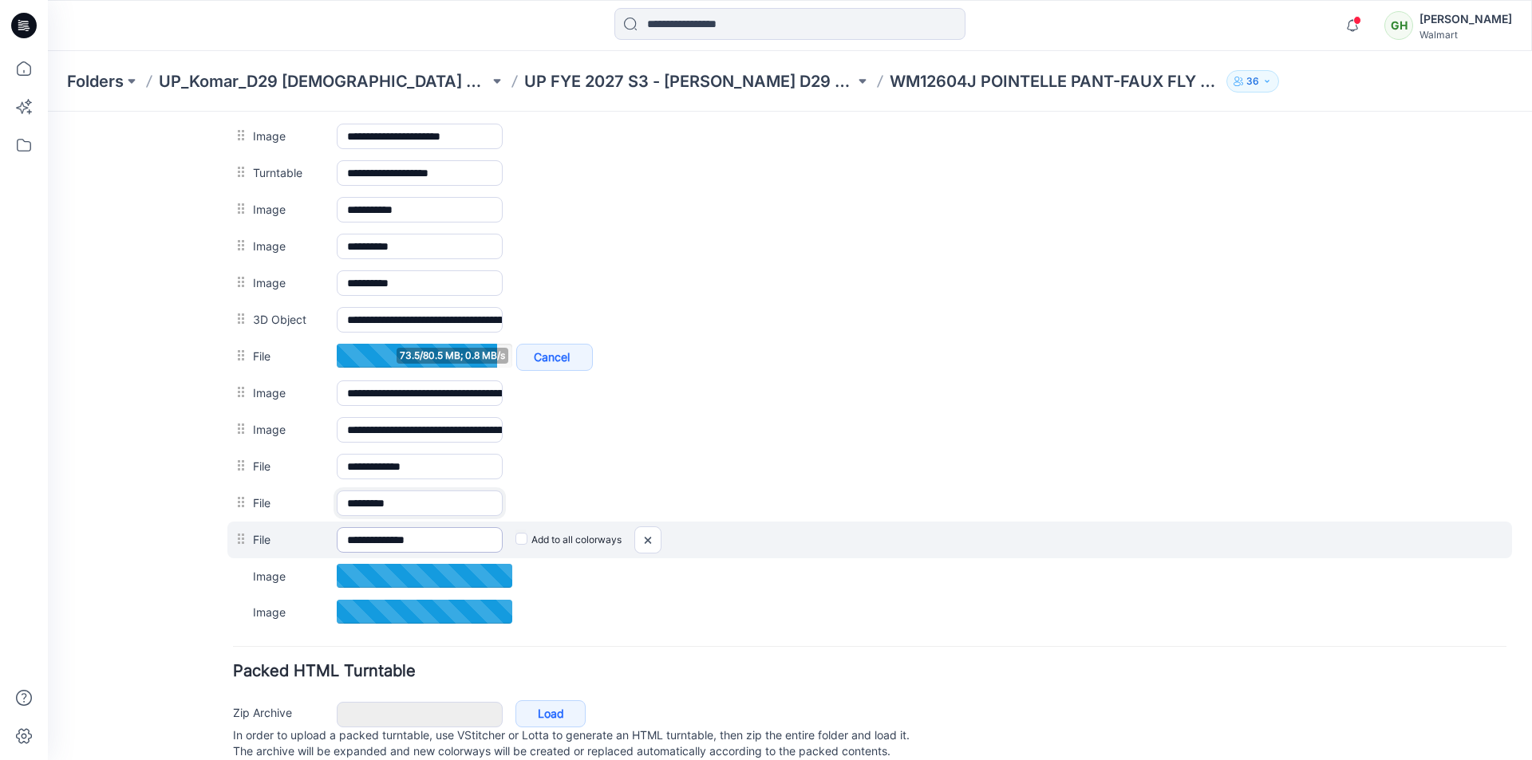
type input "********"
drag, startPoint x: 408, startPoint y: 539, endPoint x: 448, endPoint y: 539, distance: 40.7
click at [448, 539] on input "**********" at bounding box center [420, 540] width 166 height 26
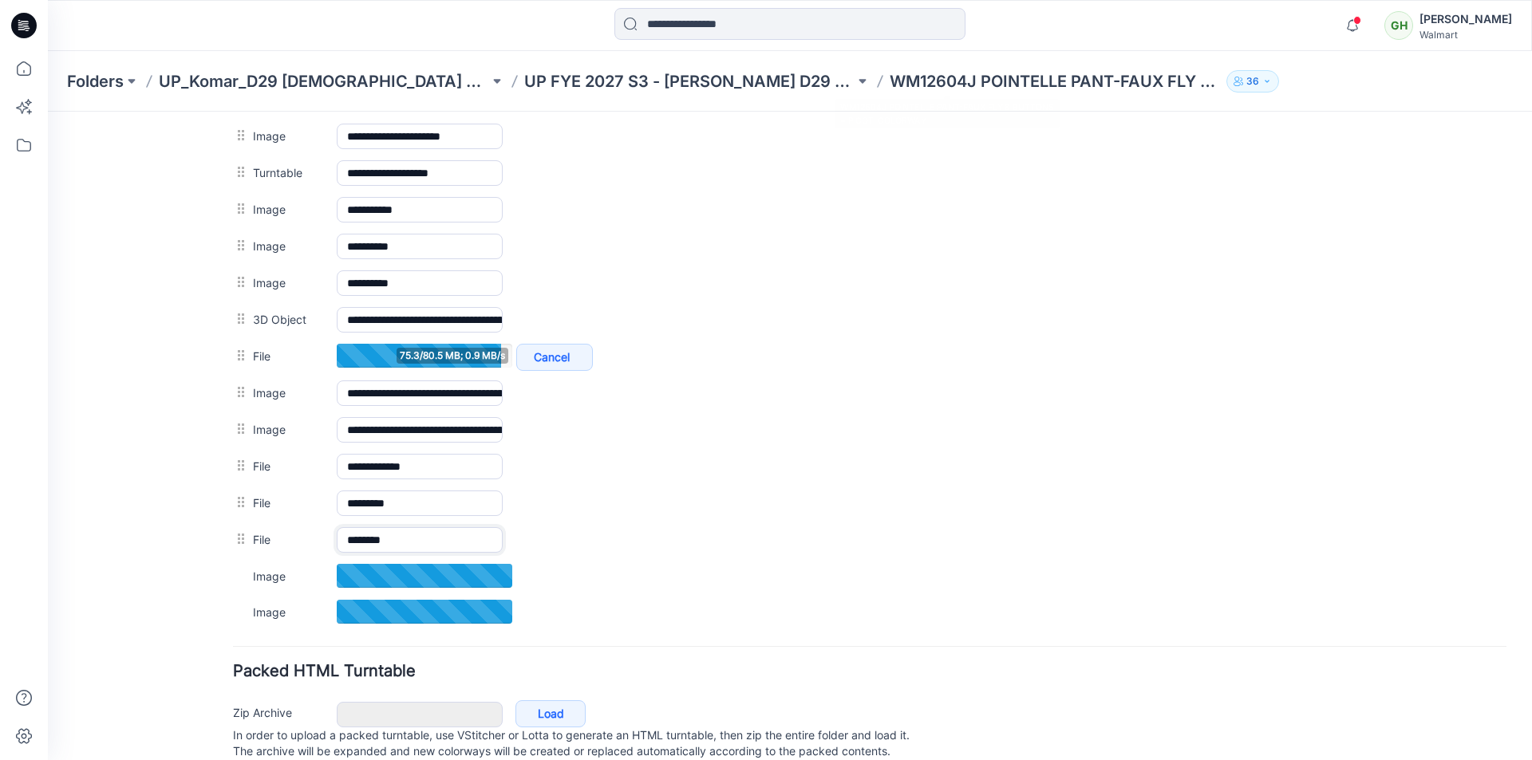
type input "********"
click at [1087, 41] on div at bounding box center [790, 25] width 742 height 35
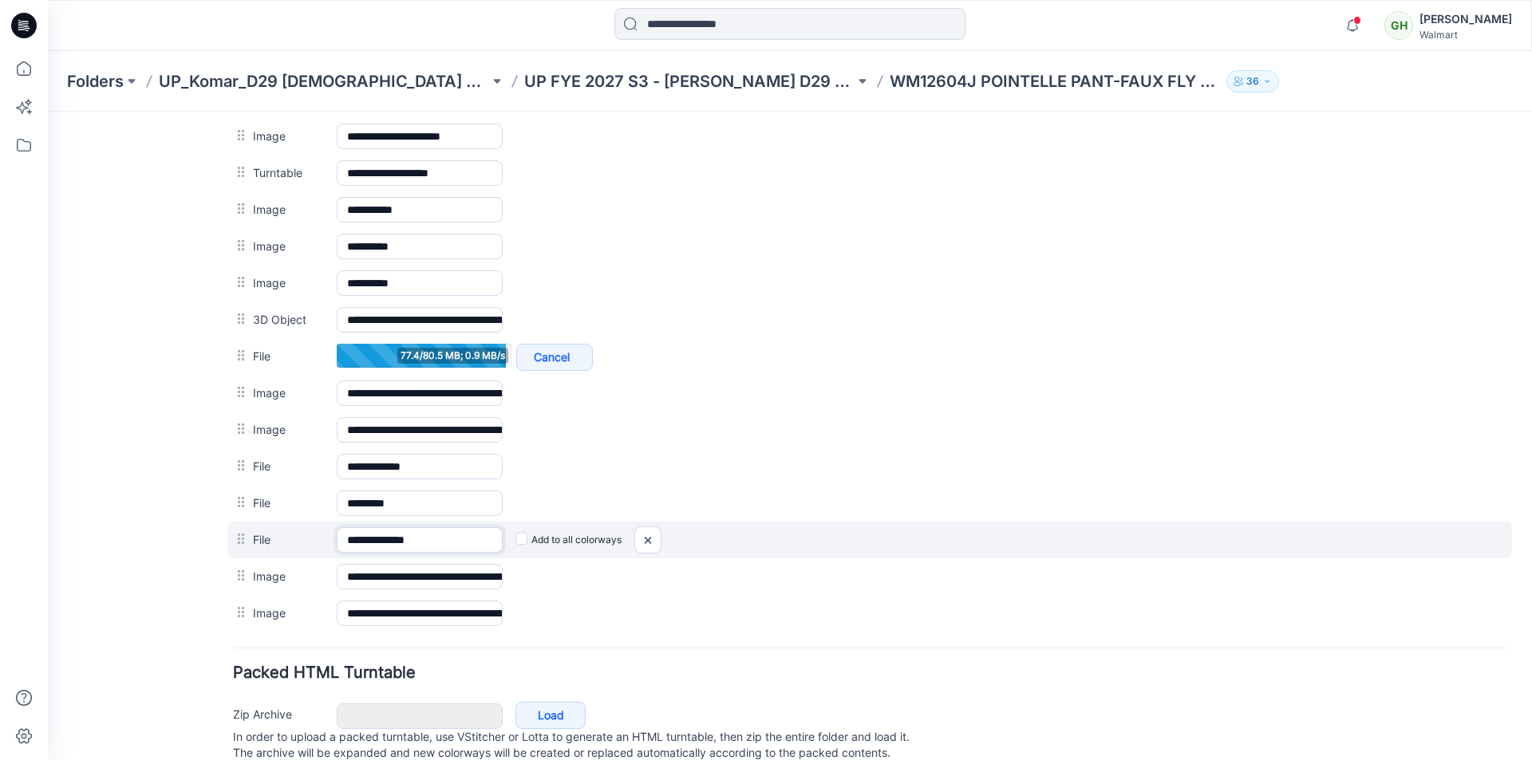
drag, startPoint x: 440, startPoint y: 543, endPoint x: 410, endPoint y: 543, distance: 30.3
click at [410, 543] on input "**********" at bounding box center [420, 540] width 166 height 26
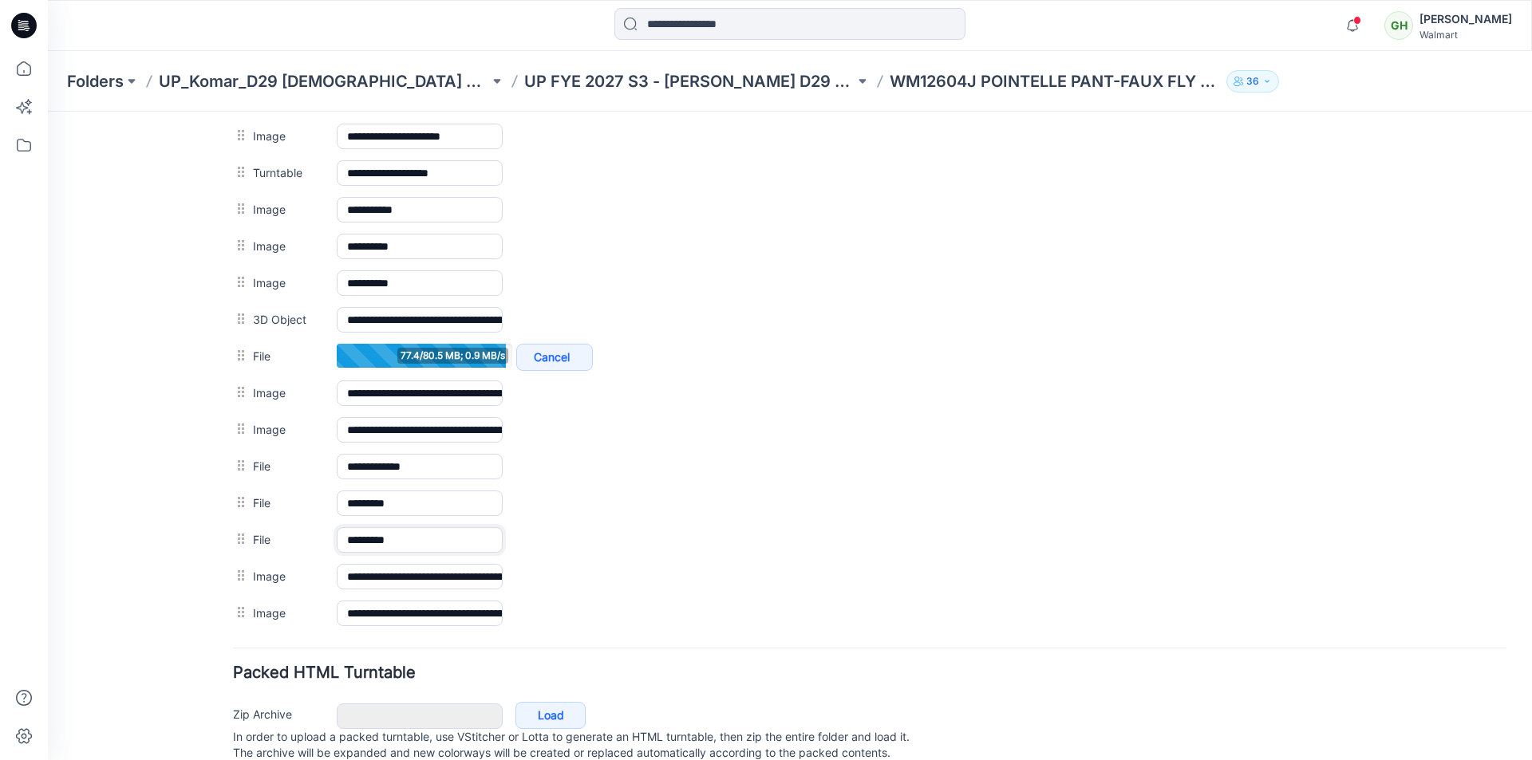
type input "********"
click at [994, 19] on div at bounding box center [790, 25] width 742 height 35
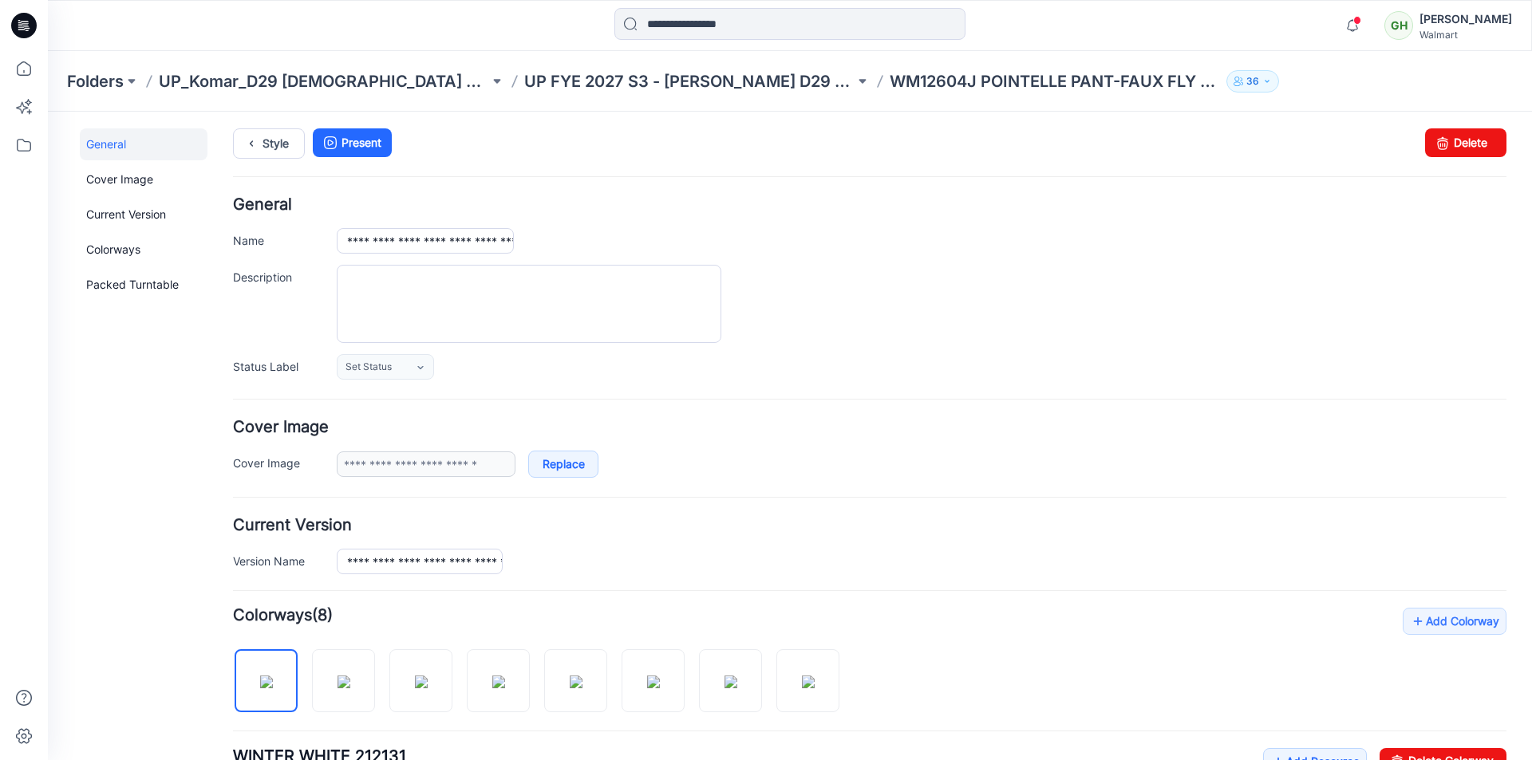
scroll to position [0, 0]
click at [274, 147] on link "Style" at bounding box center [269, 146] width 72 height 30
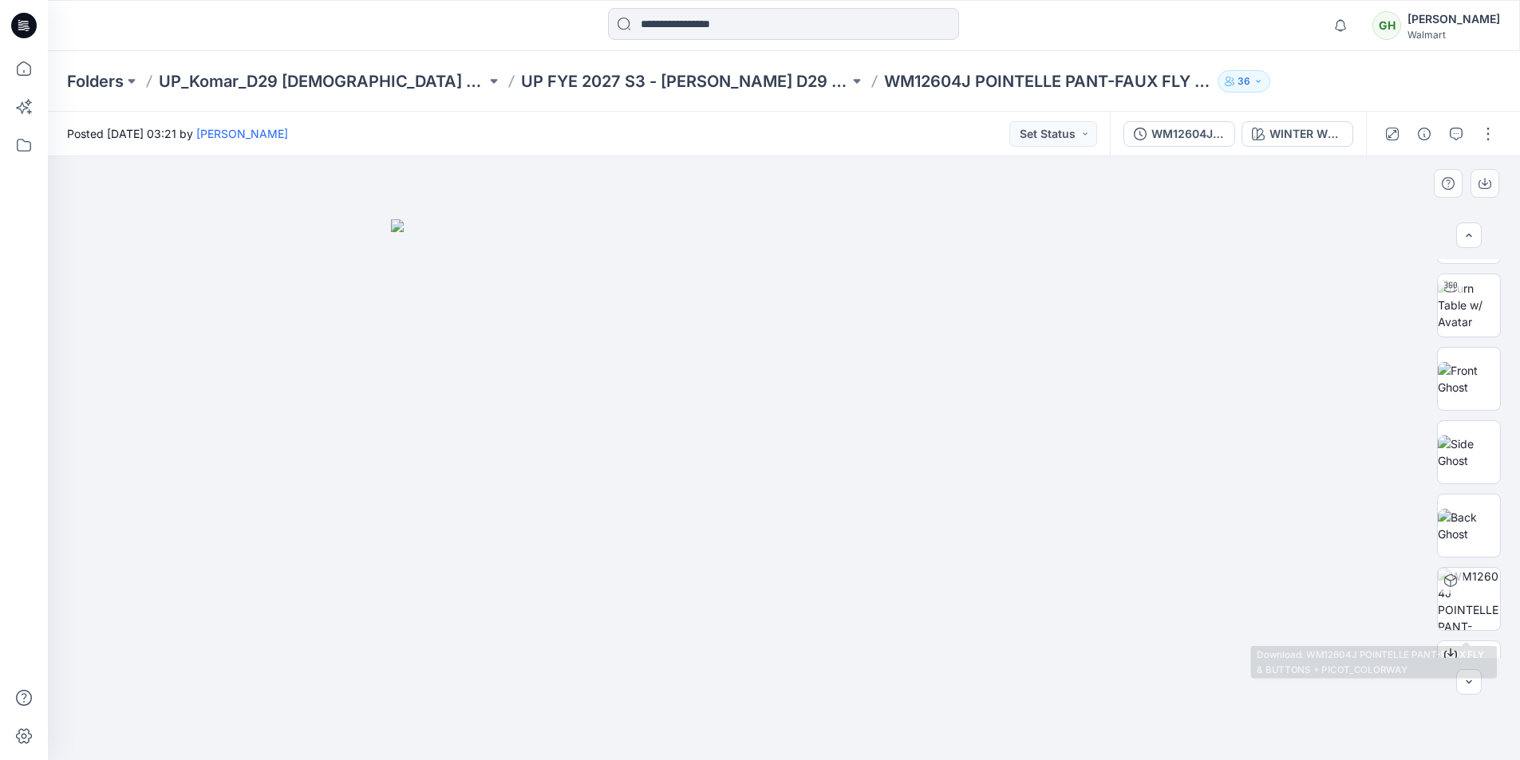
scroll to position [54, 0]
click at [23, 65] on icon at bounding box center [23, 68] width 35 height 35
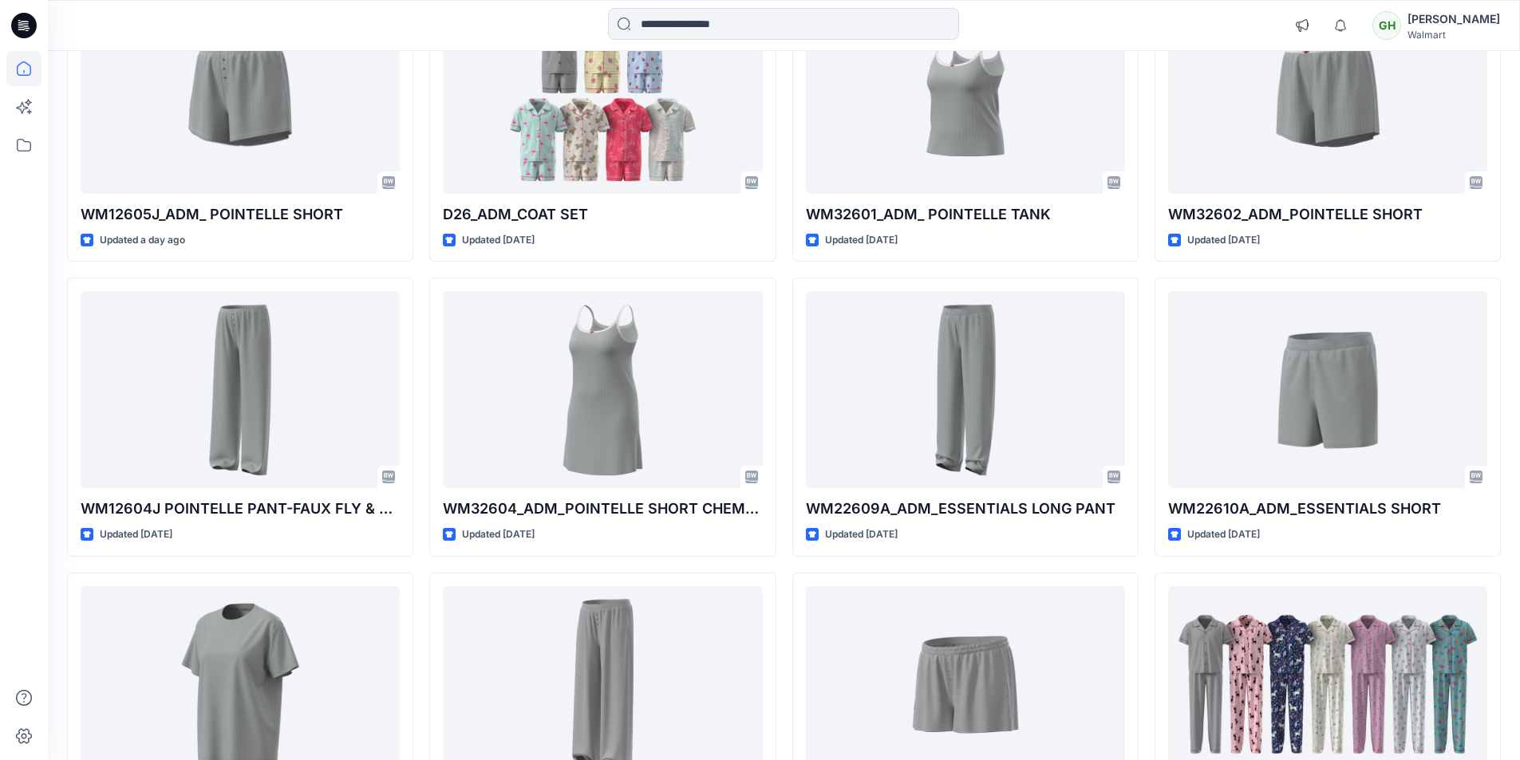
scroll to position [2893, 0]
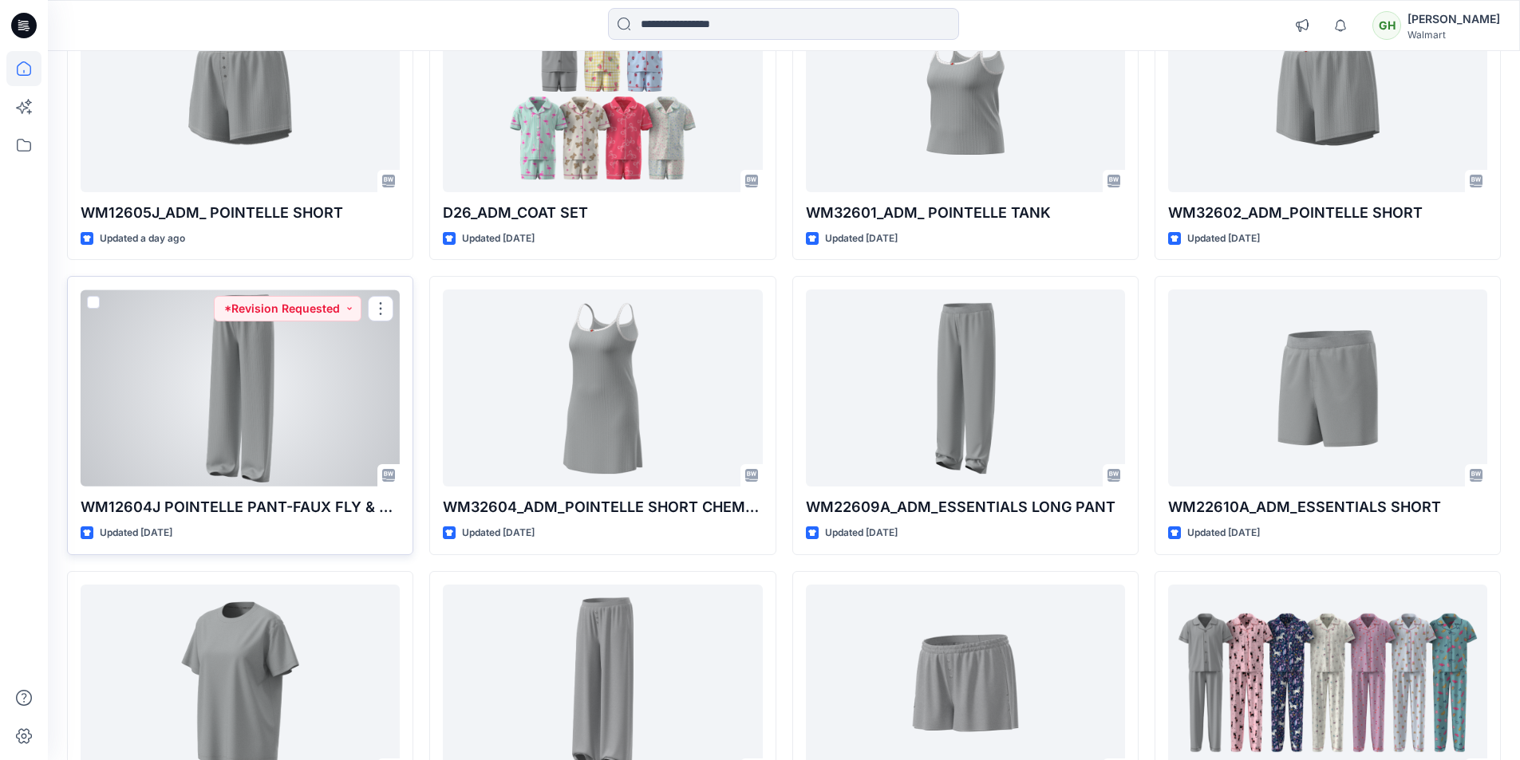
click at [258, 438] on div at bounding box center [240, 388] width 319 height 197
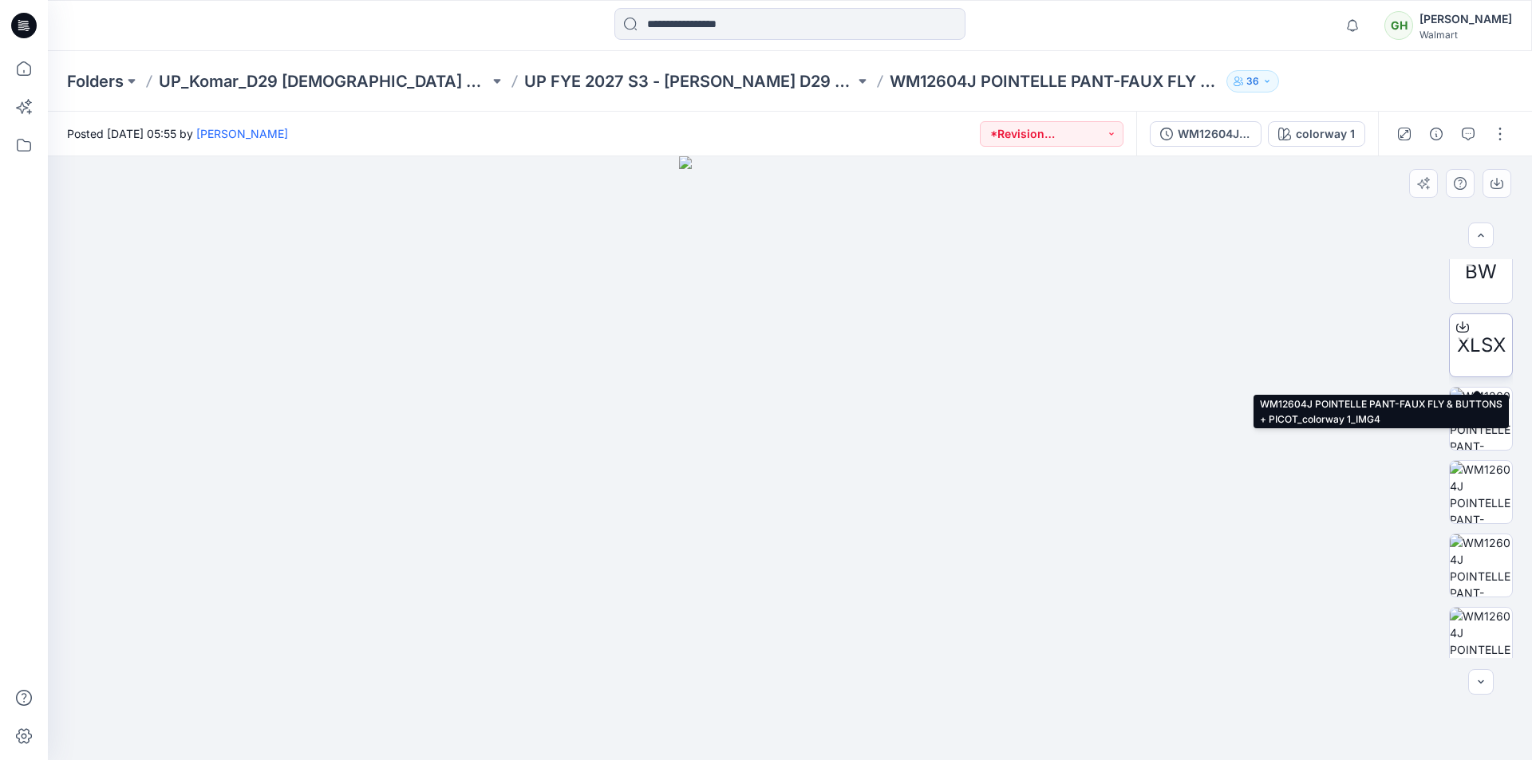
scroll to position [619, 0]
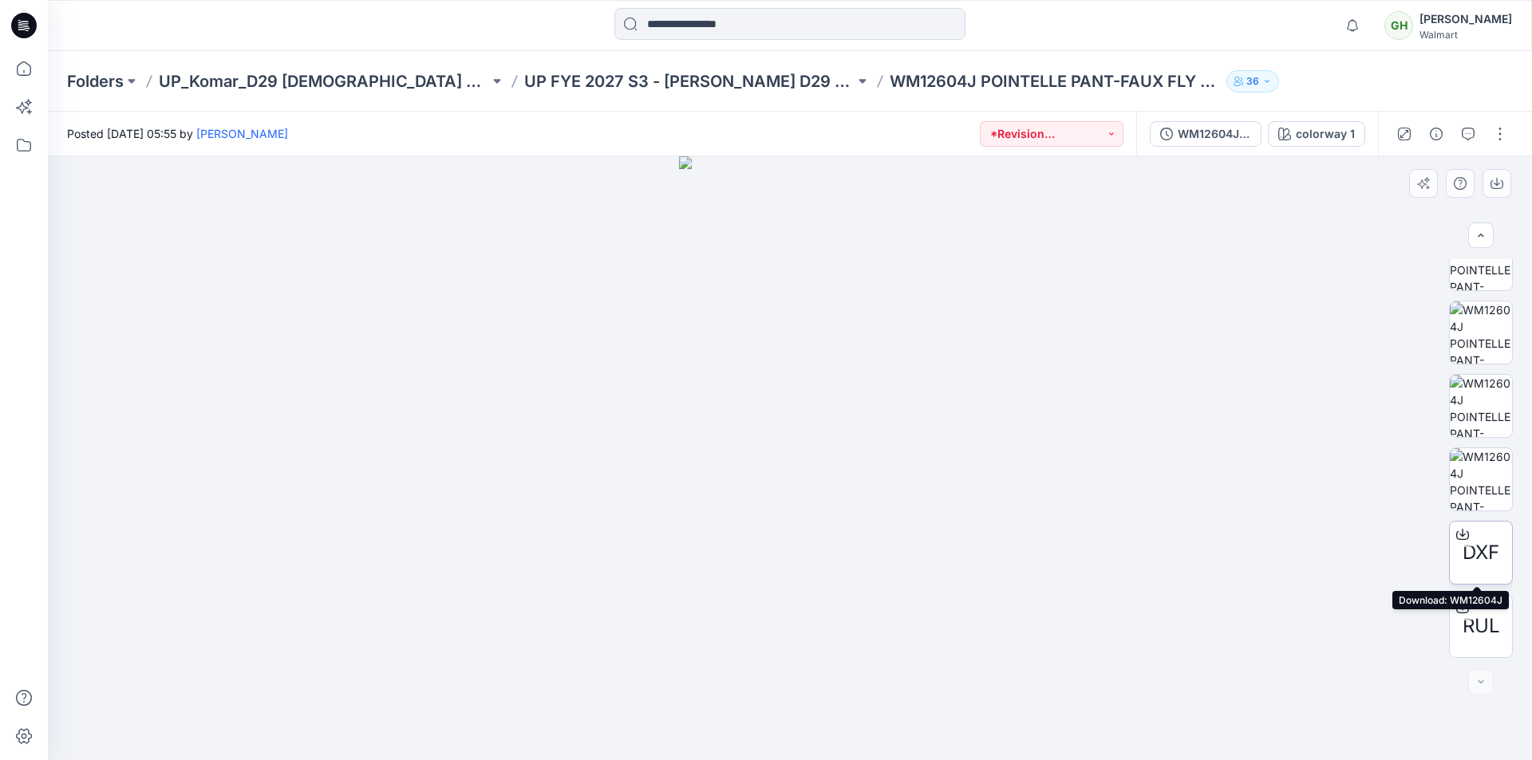
click at [1459, 533] on icon at bounding box center [1462, 534] width 13 height 13
click at [1462, 608] on icon at bounding box center [1462, 608] width 13 height 13
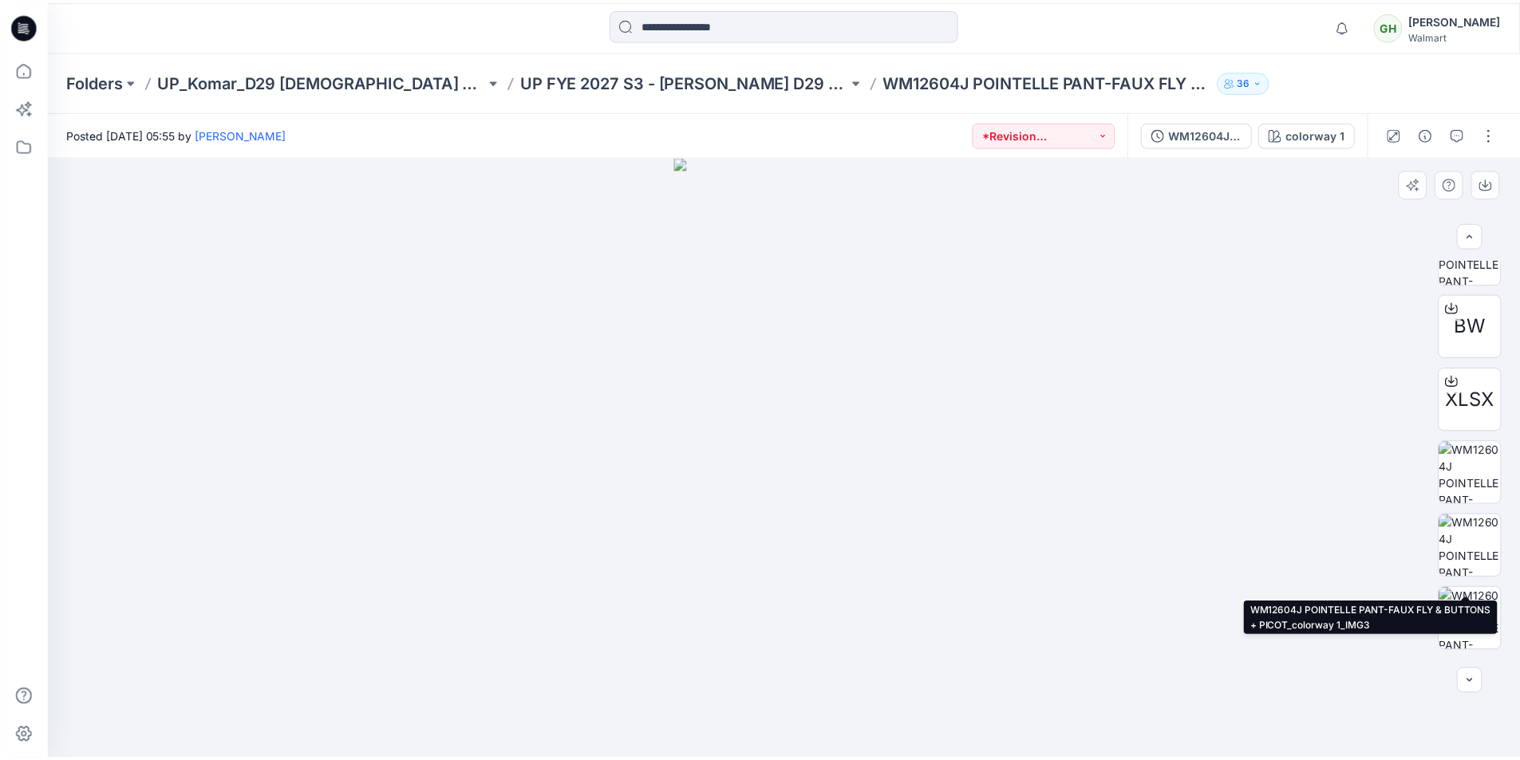
scroll to position [380, 0]
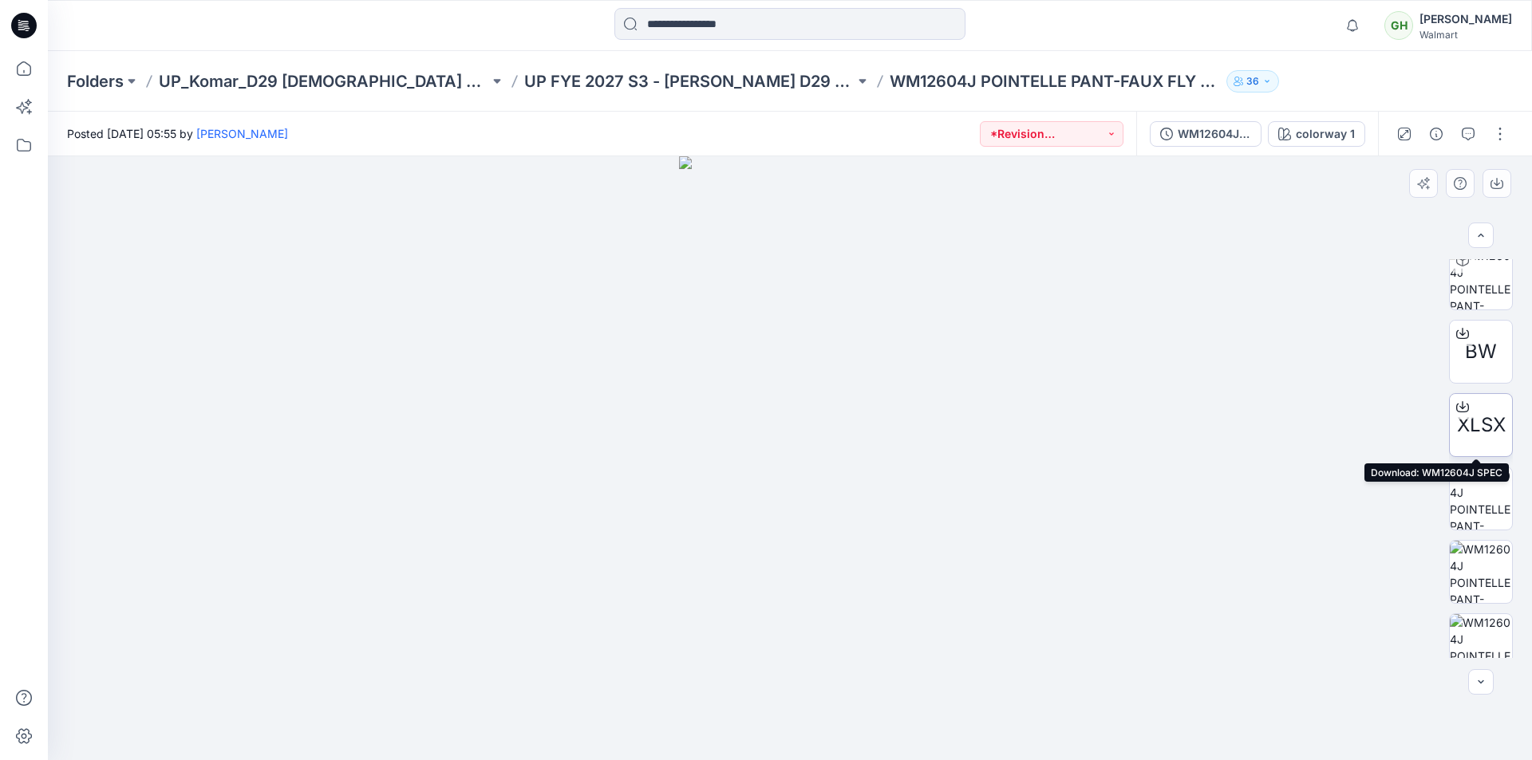
click at [1458, 407] on icon at bounding box center [1462, 407] width 13 height 13
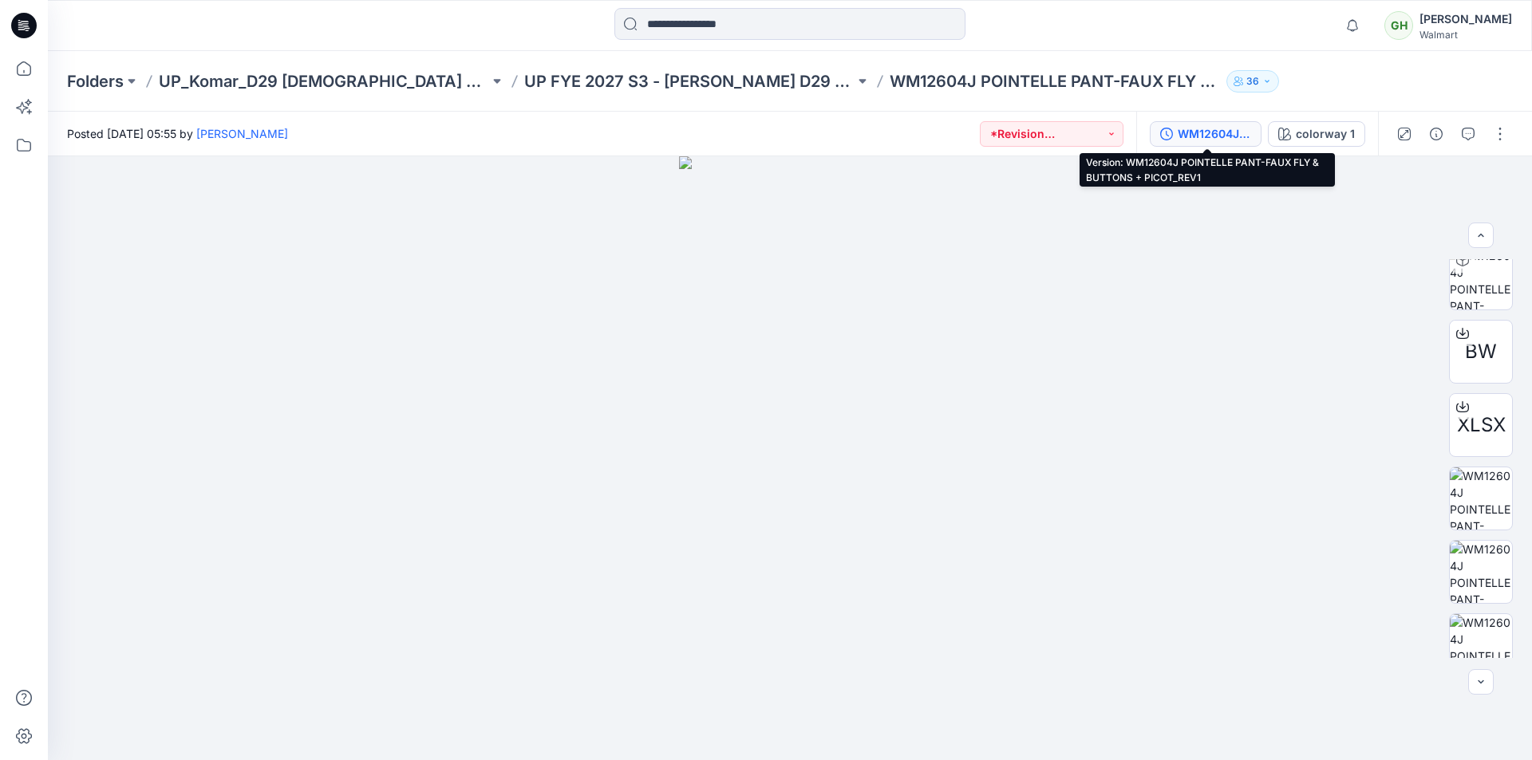
click at [1206, 132] on div "WM12604J POINTELLE PANT-FAUX FLY & BUTTONS + PICOT_REV1" at bounding box center [1214, 134] width 73 height 18
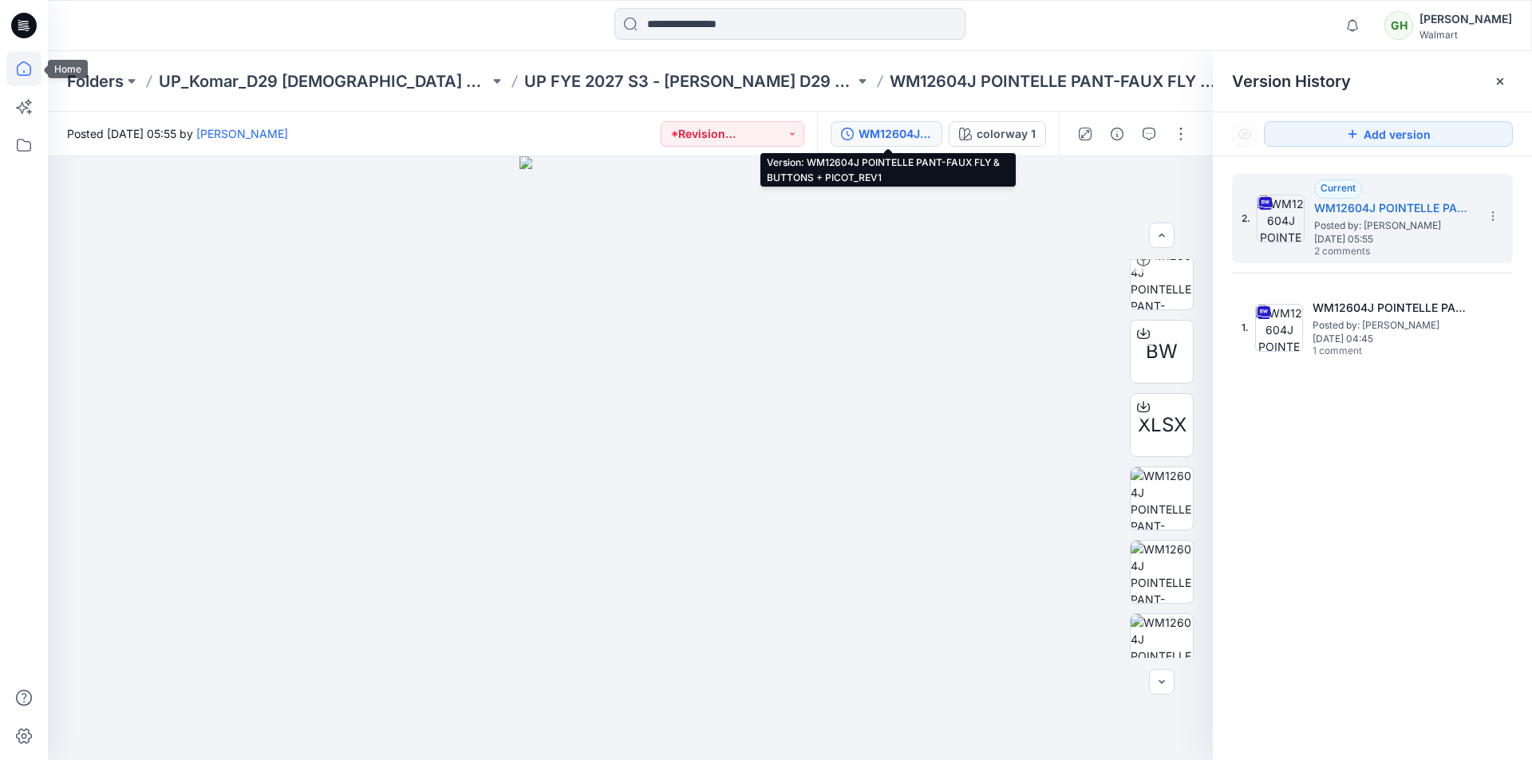
click at [17, 77] on icon at bounding box center [23, 68] width 35 height 35
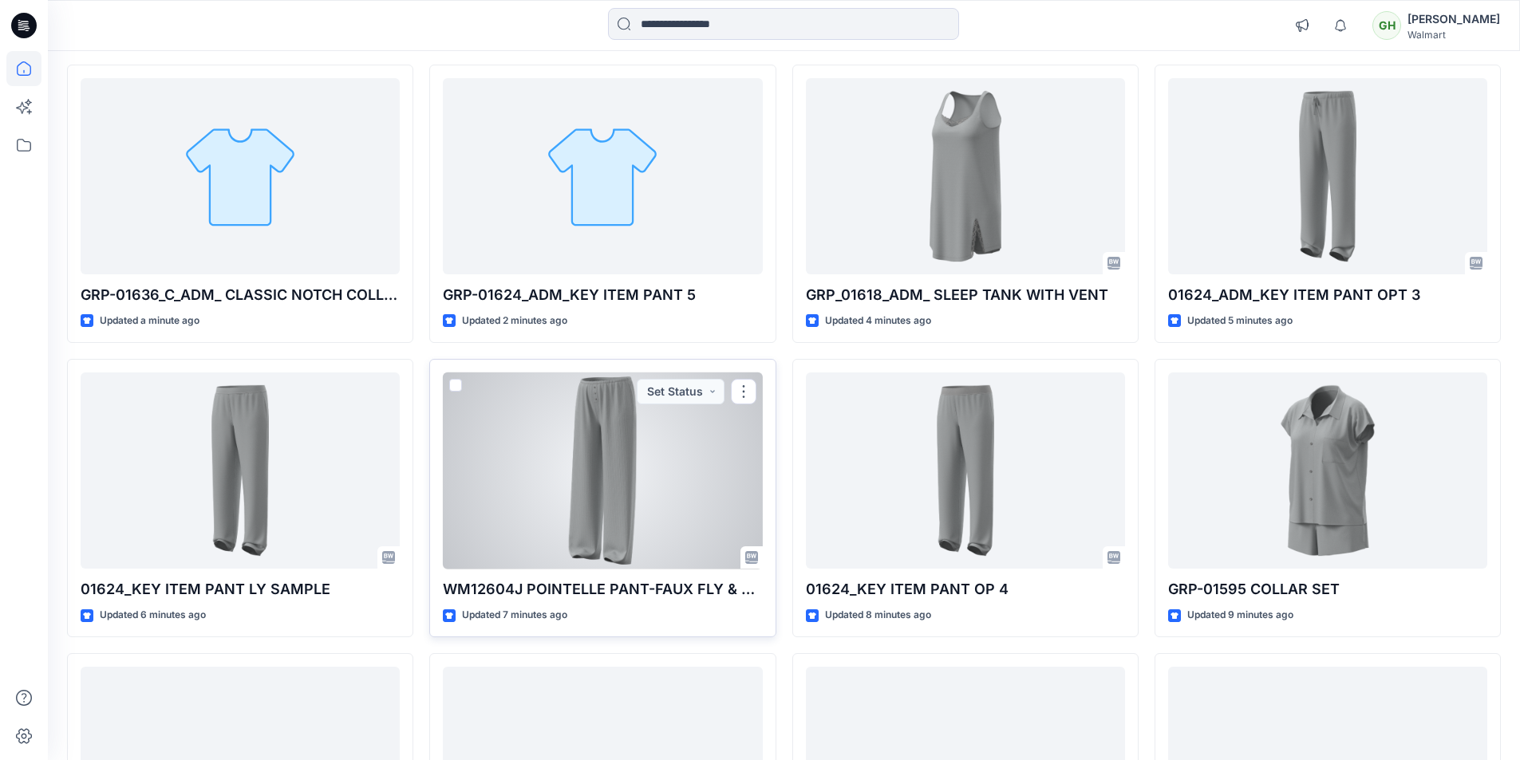
scroll to position [239, 0]
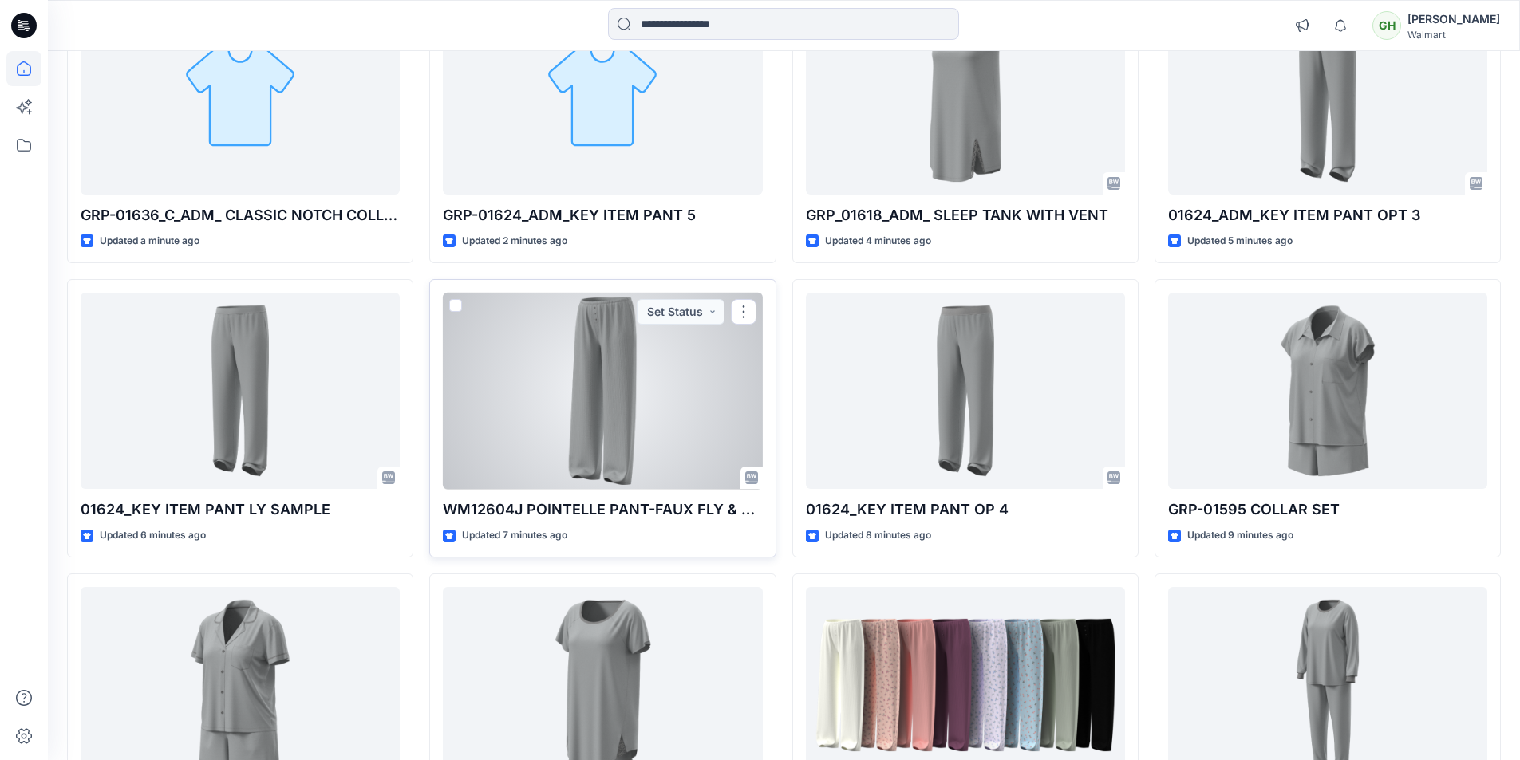
click at [552, 401] on div at bounding box center [602, 391] width 319 height 197
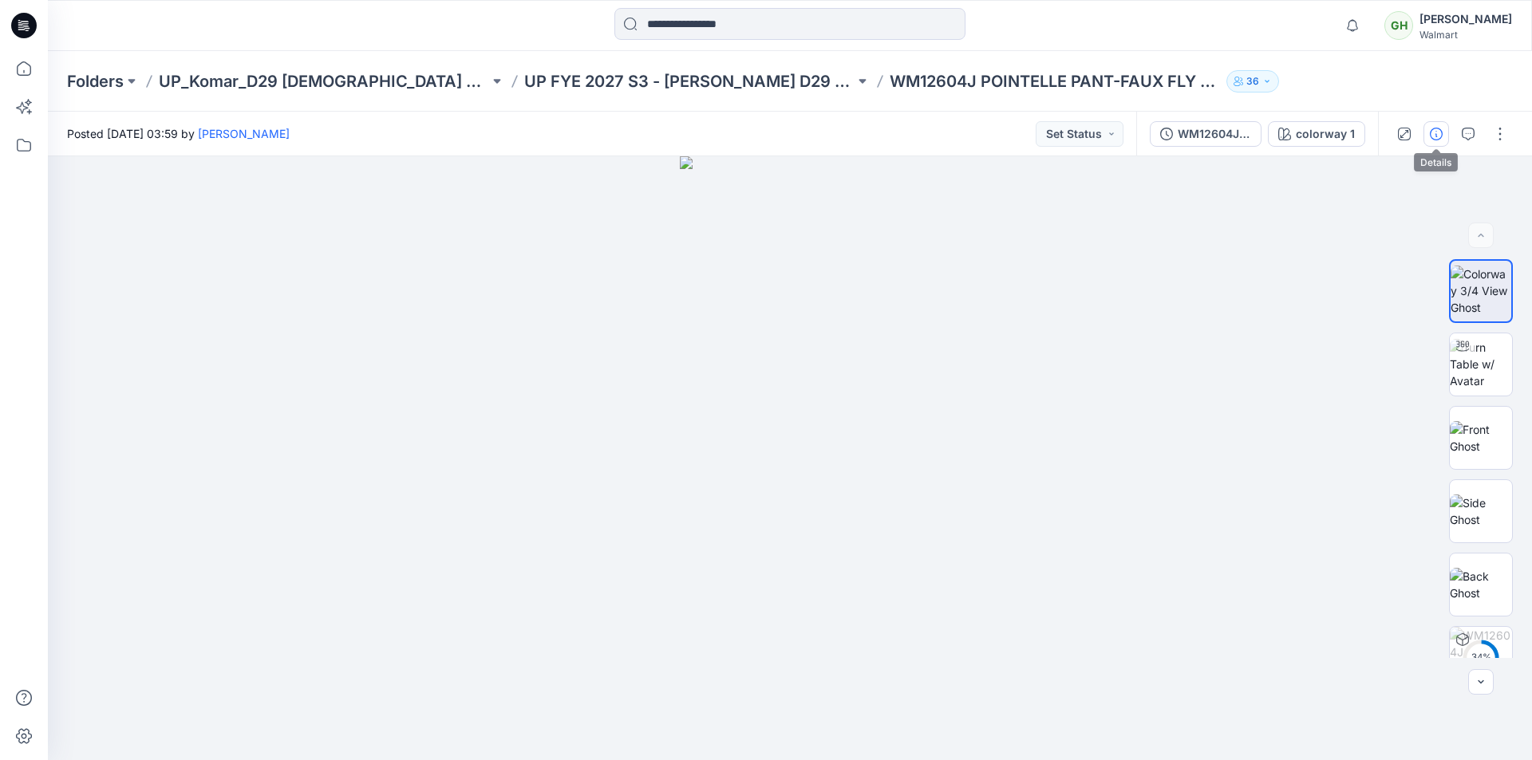
click at [1442, 132] on icon "button" at bounding box center [1436, 134] width 13 height 13
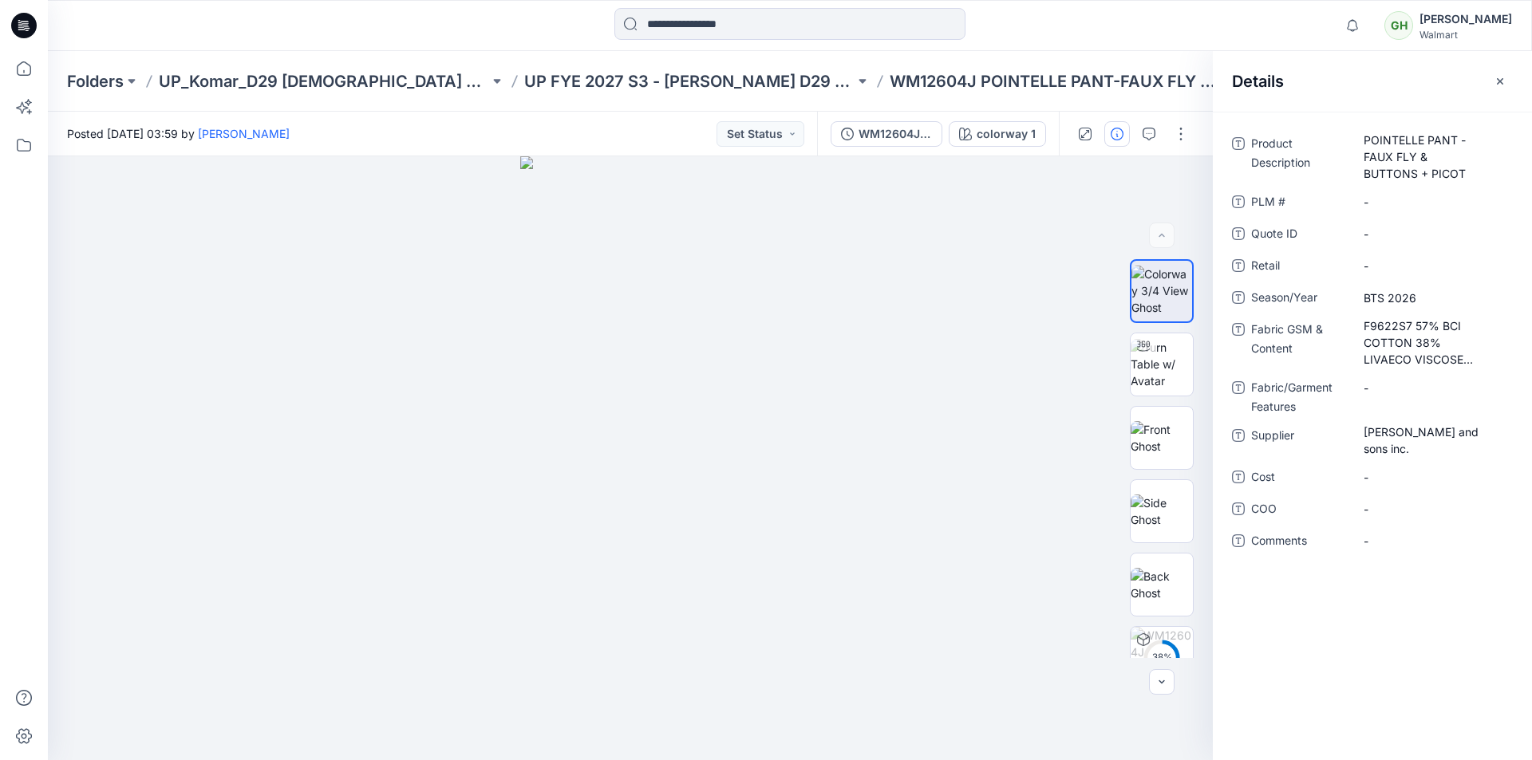
click at [1427, 69] on div "Details" at bounding box center [1372, 81] width 319 height 60
click at [22, 67] on icon at bounding box center [23, 68] width 35 height 35
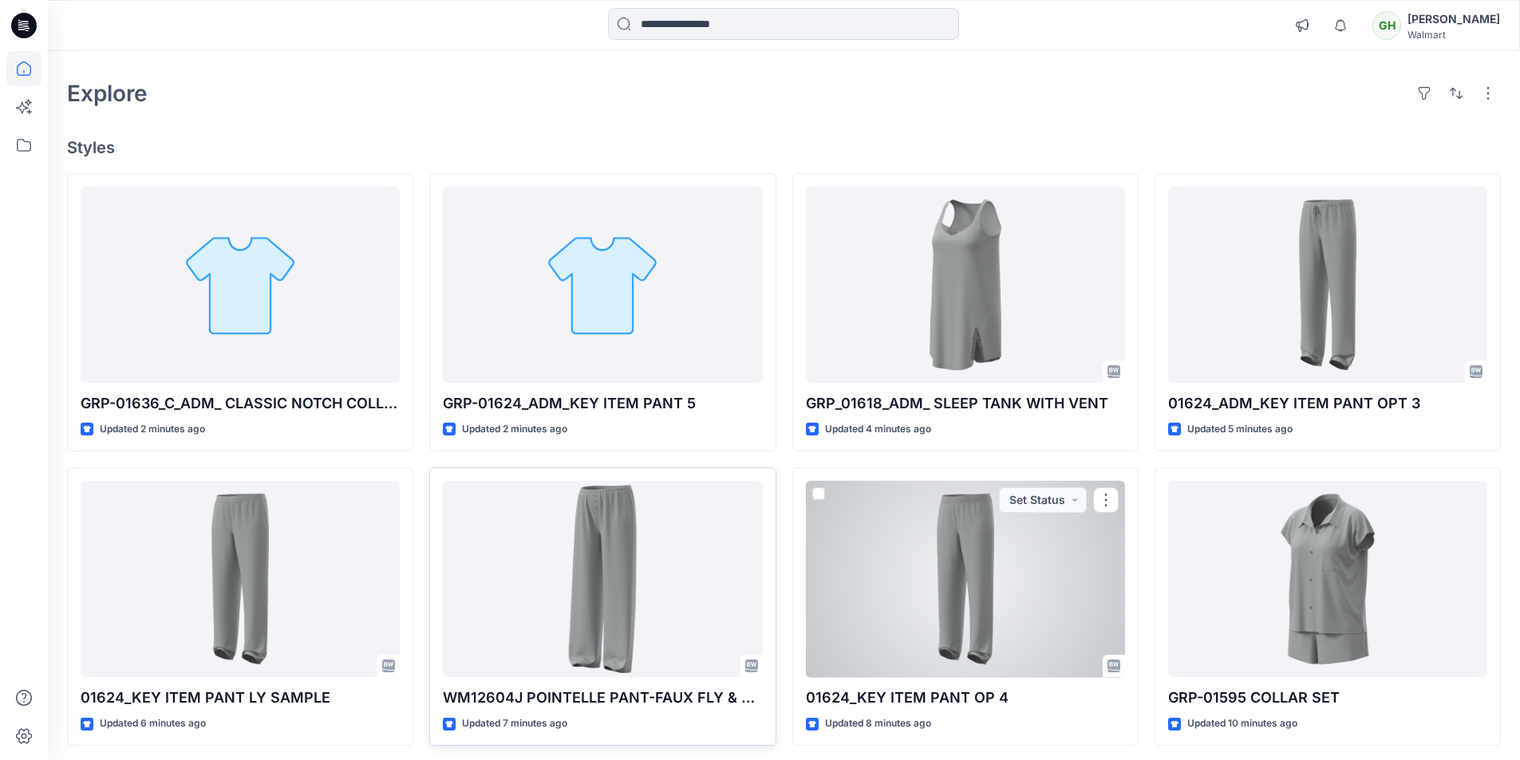
scroll to position [80, 0]
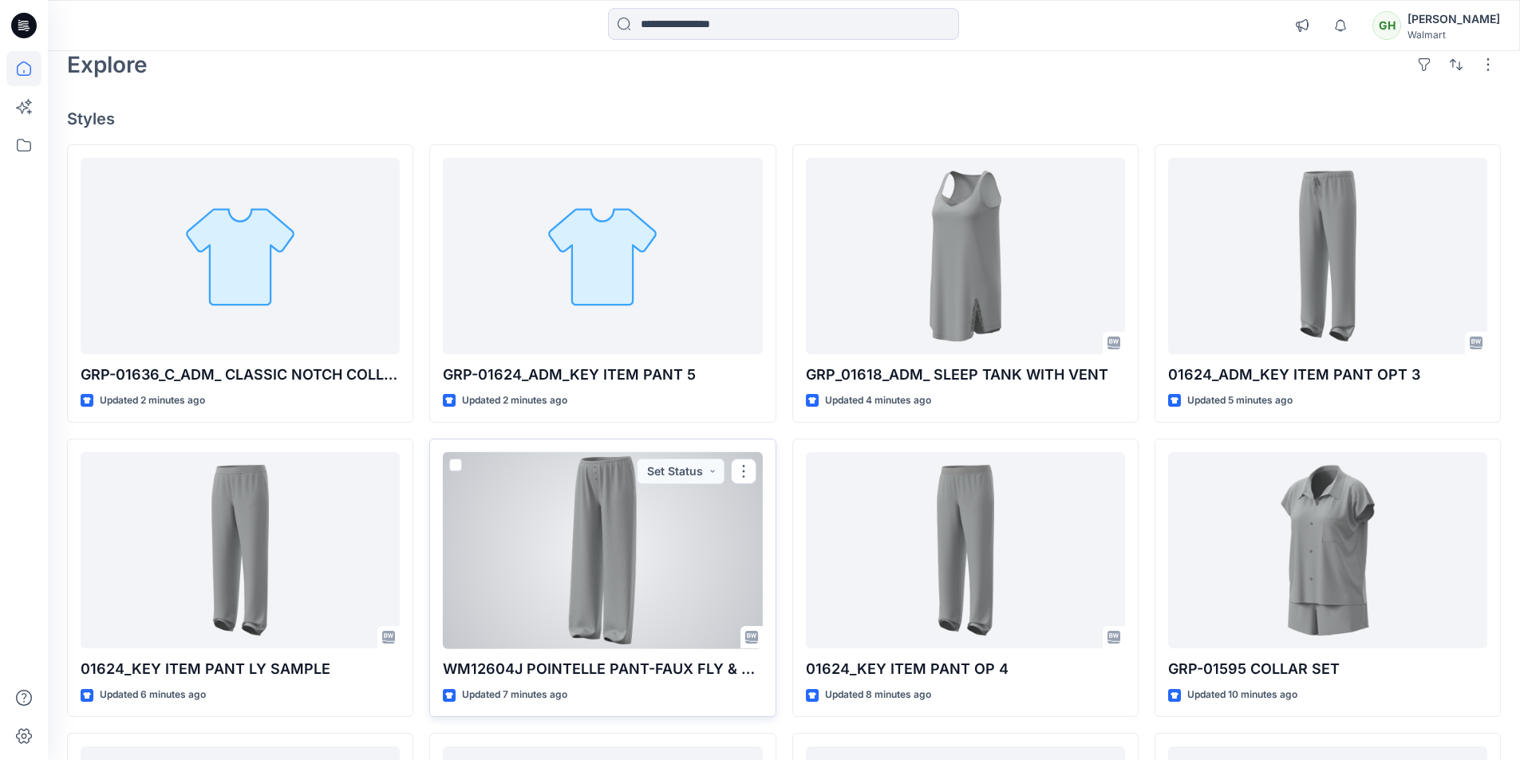
click at [602, 602] on div at bounding box center [602, 550] width 319 height 197
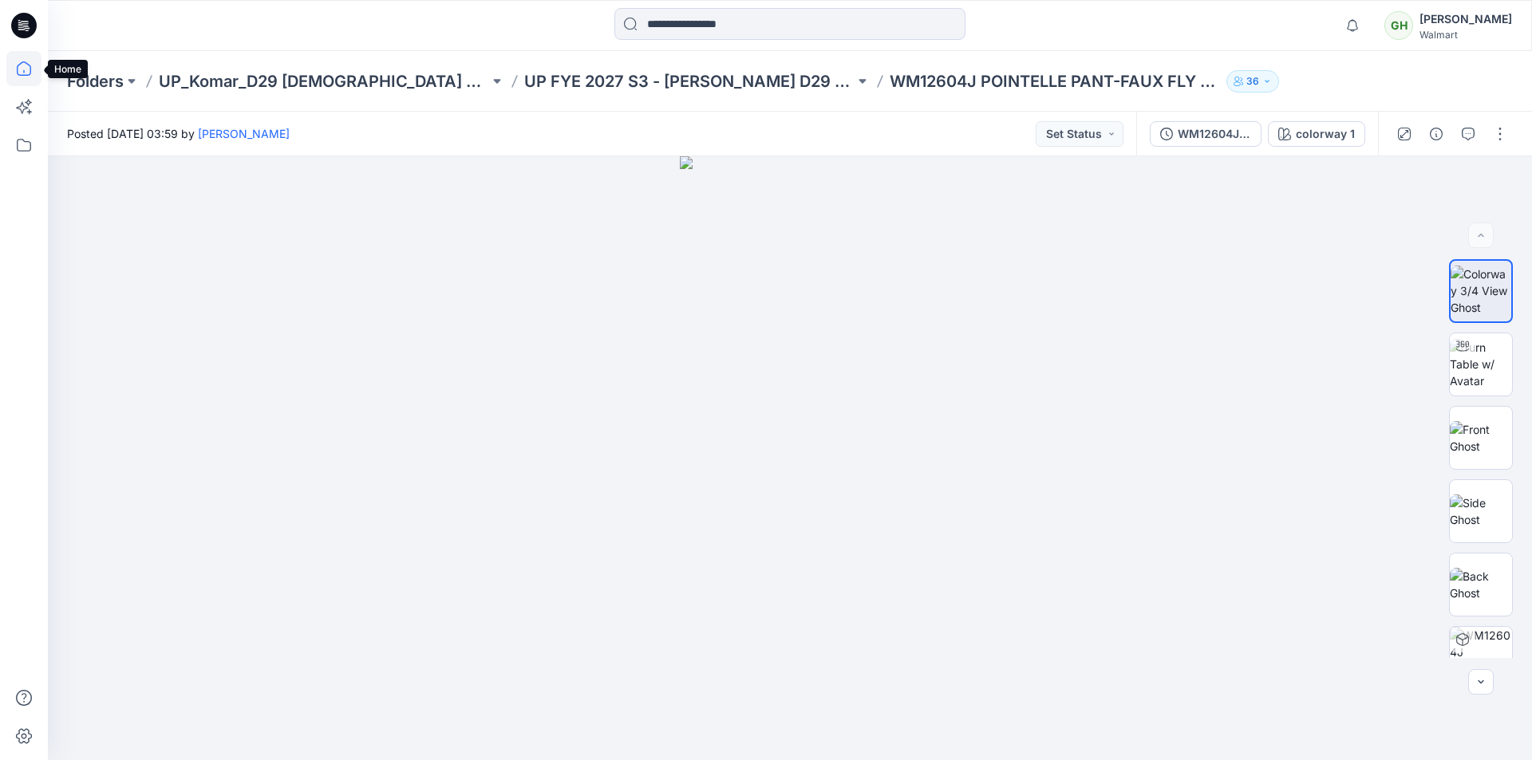
click at [18, 65] on icon at bounding box center [23, 68] width 35 height 35
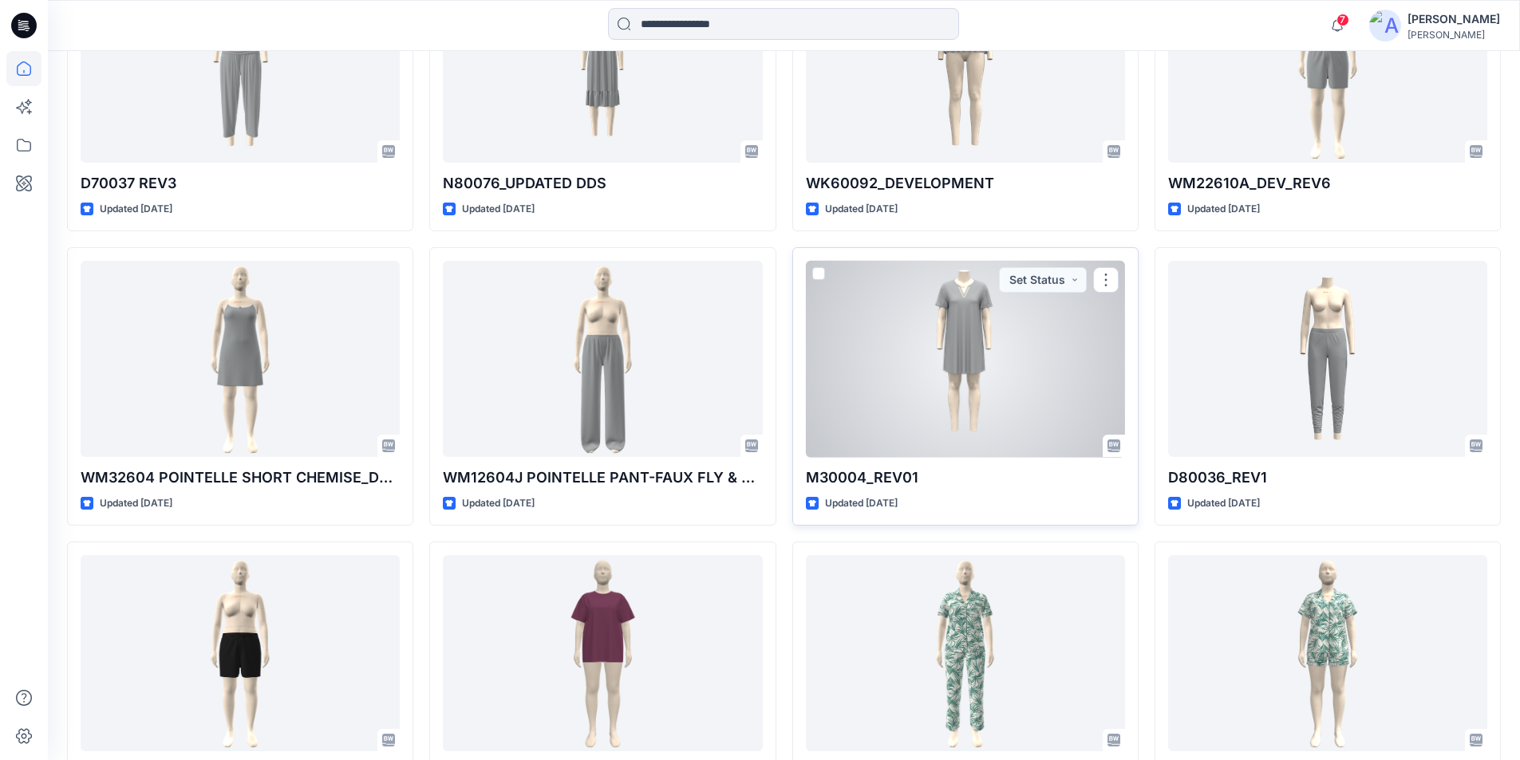
scroll to position [6463, 0]
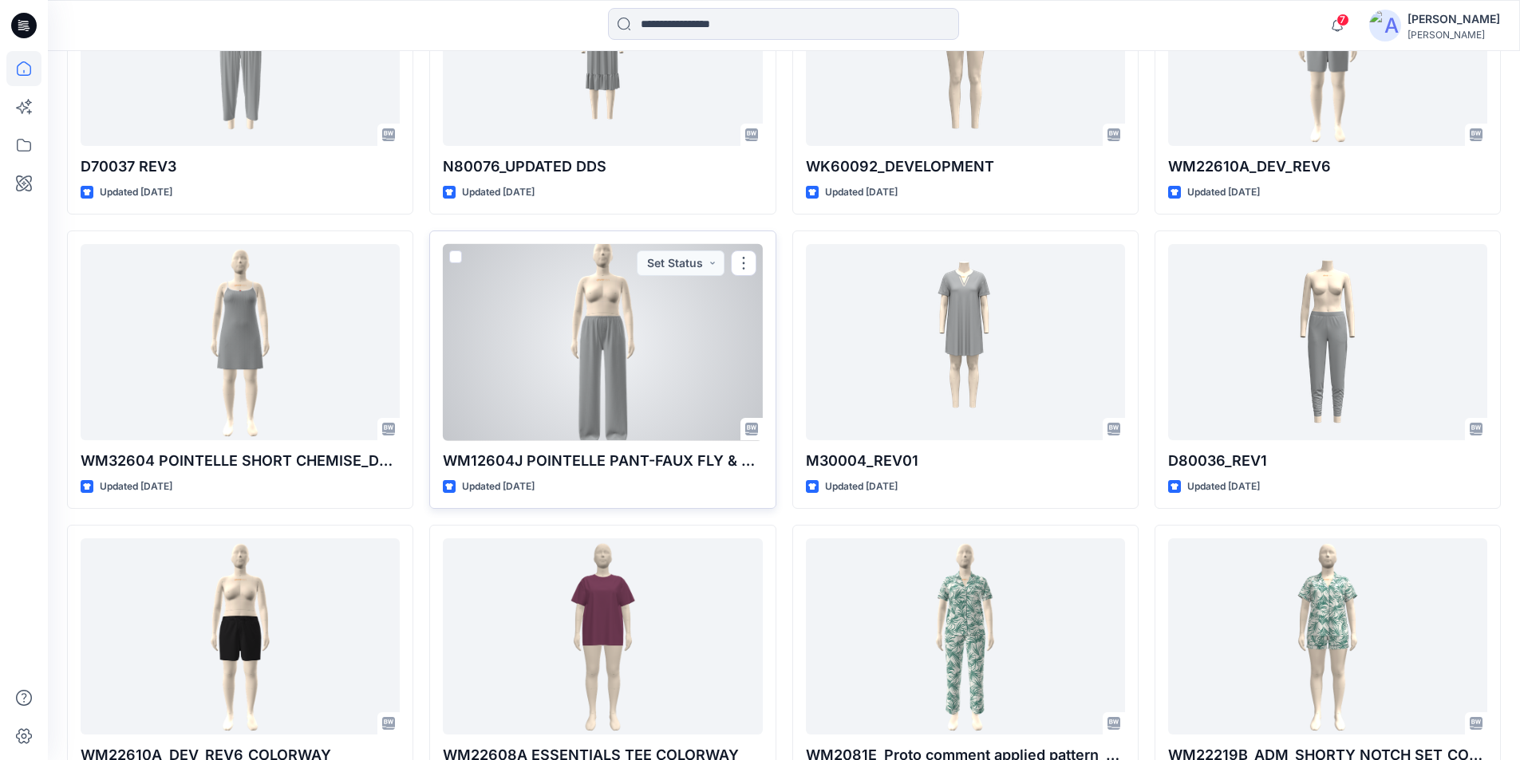
click at [621, 374] on div at bounding box center [602, 342] width 319 height 197
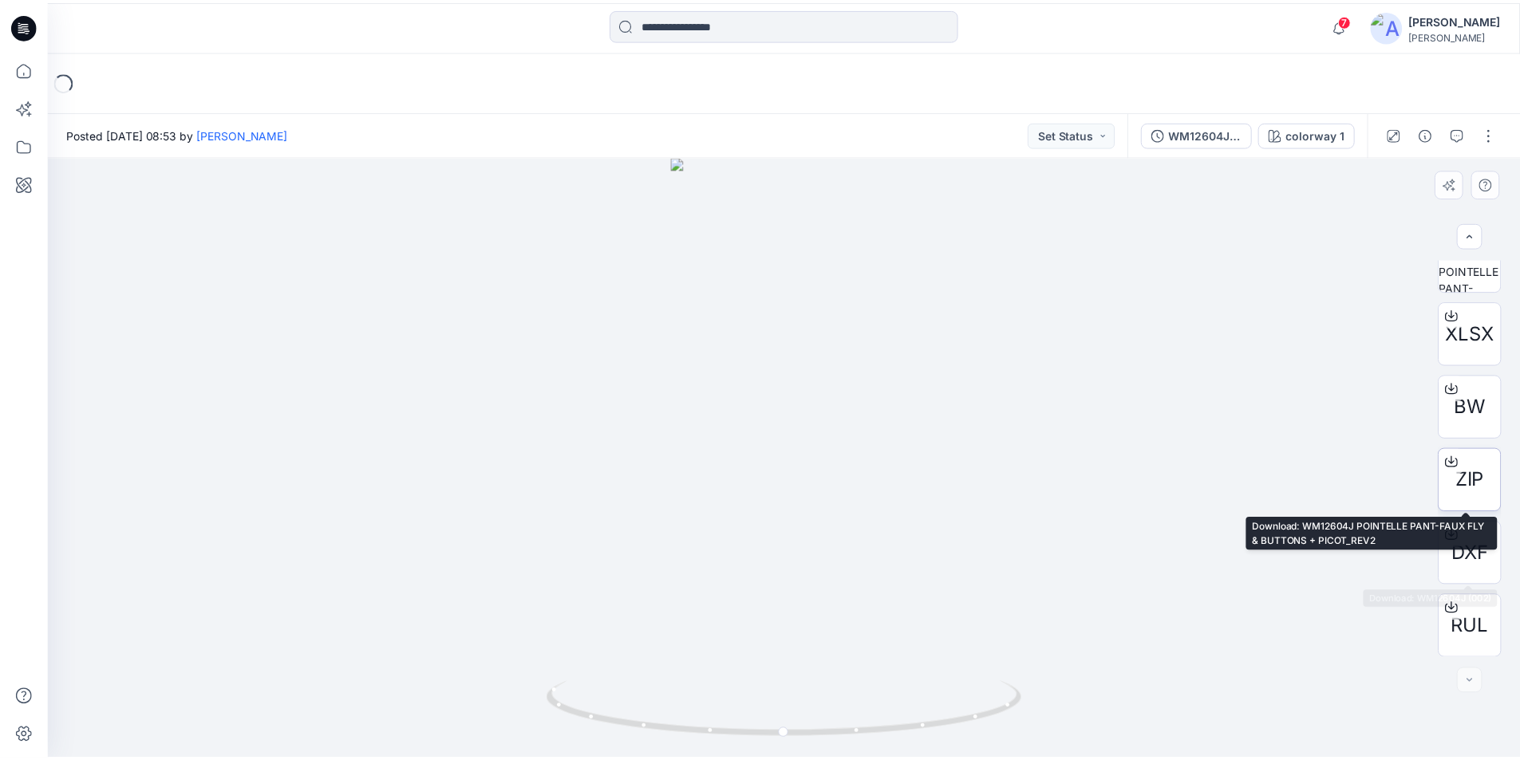
scroll to position [252, 0]
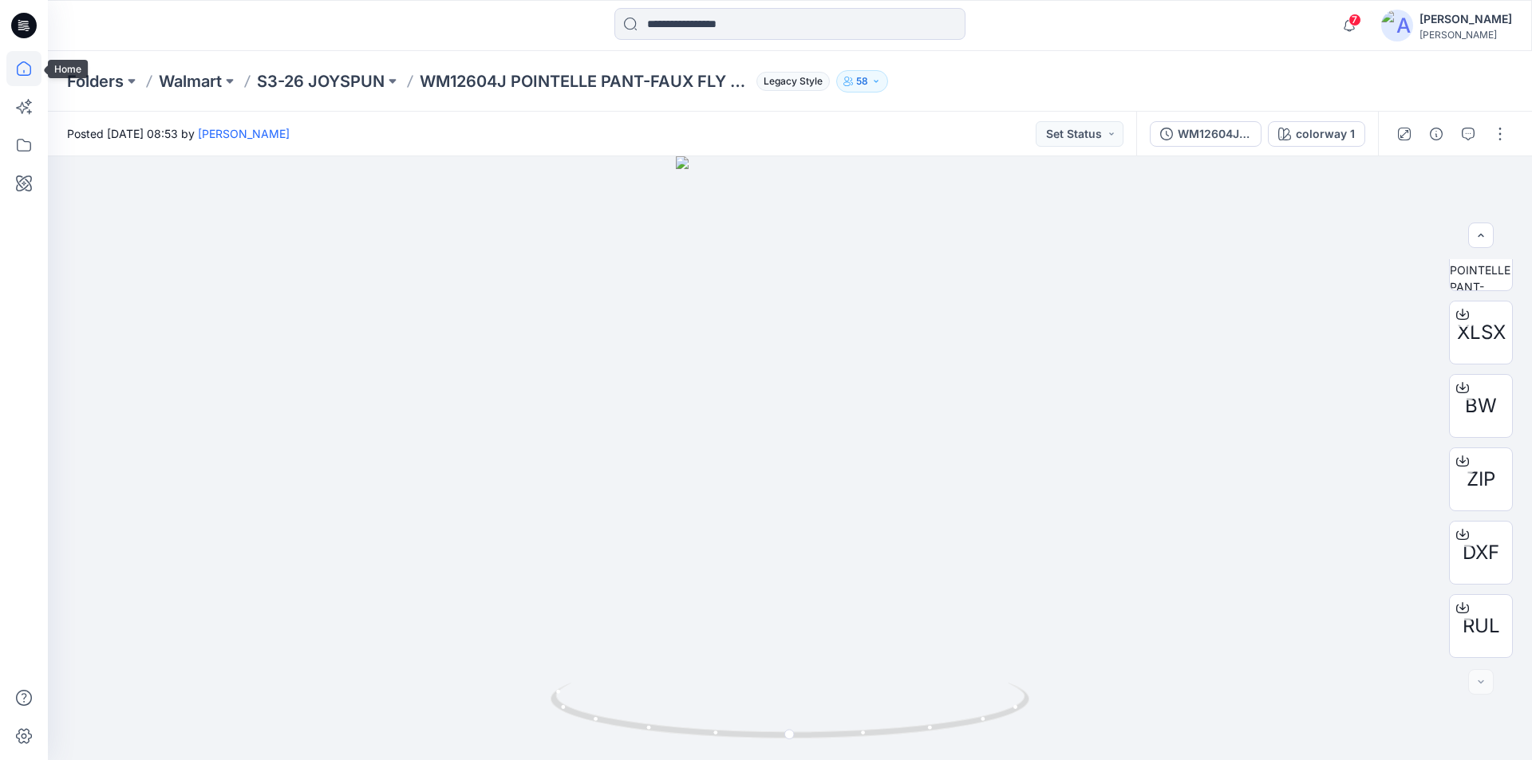
click at [26, 70] on icon at bounding box center [23, 68] width 35 height 35
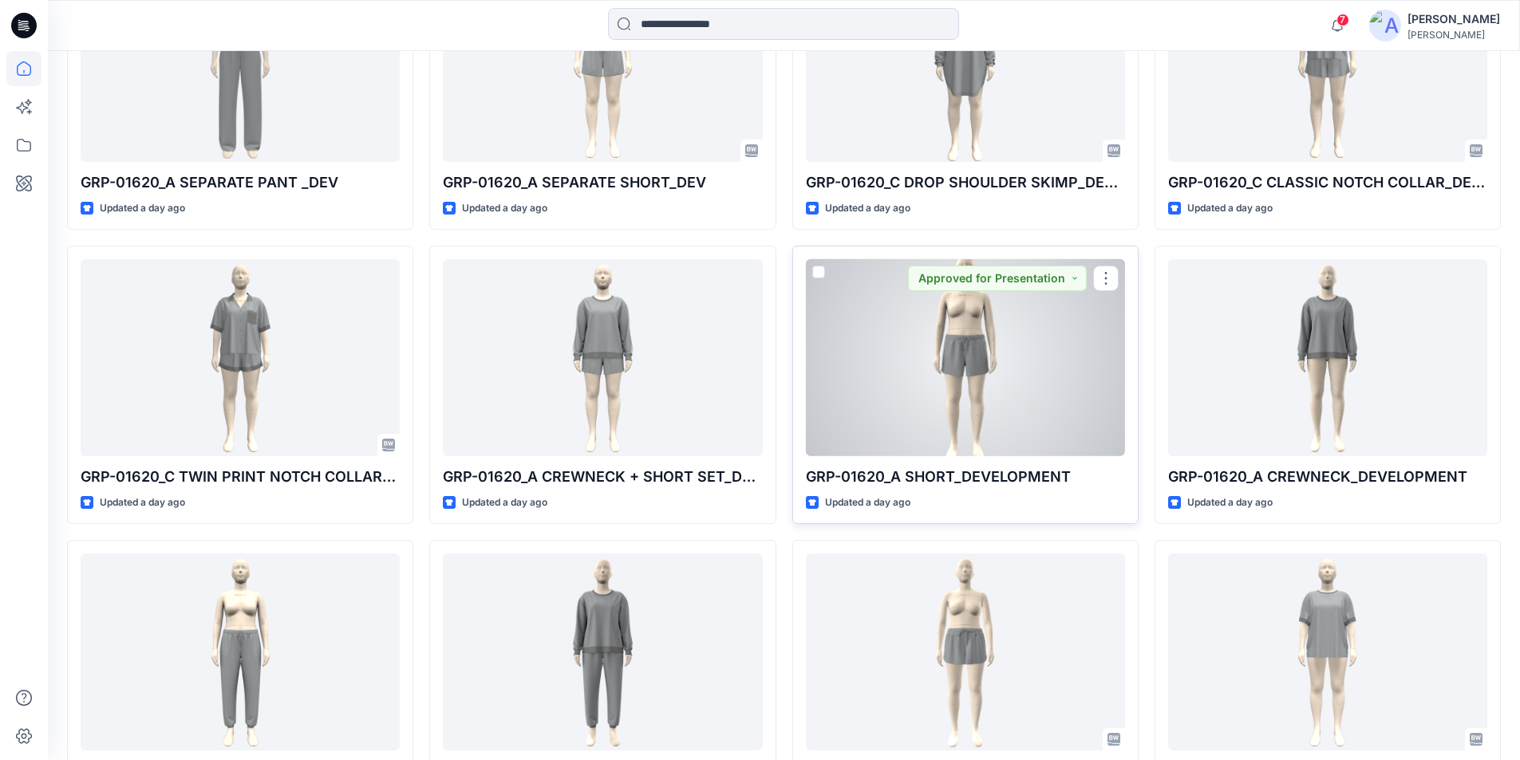
scroll to position [2538, 0]
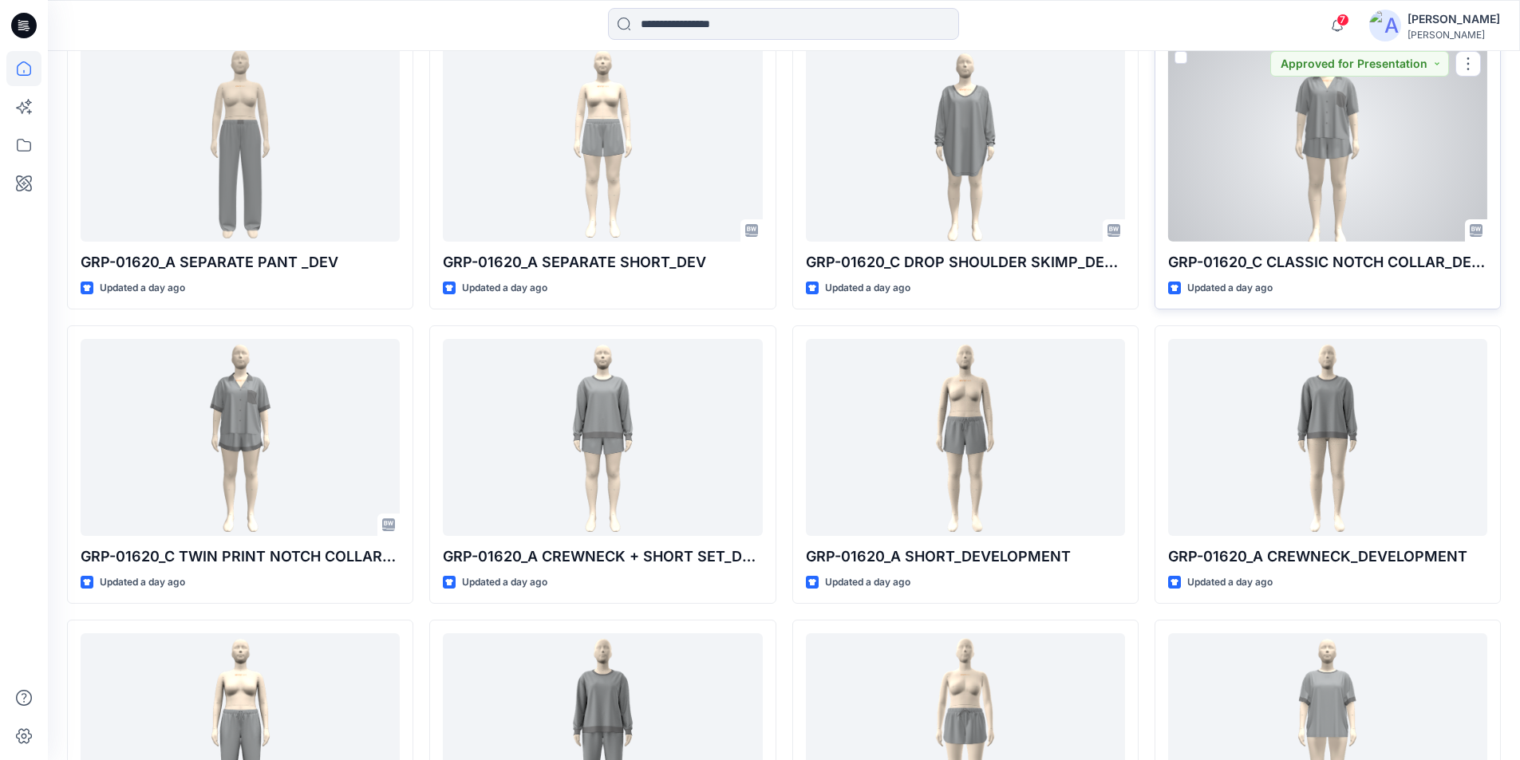
click at [1304, 162] on div at bounding box center [1327, 143] width 319 height 197
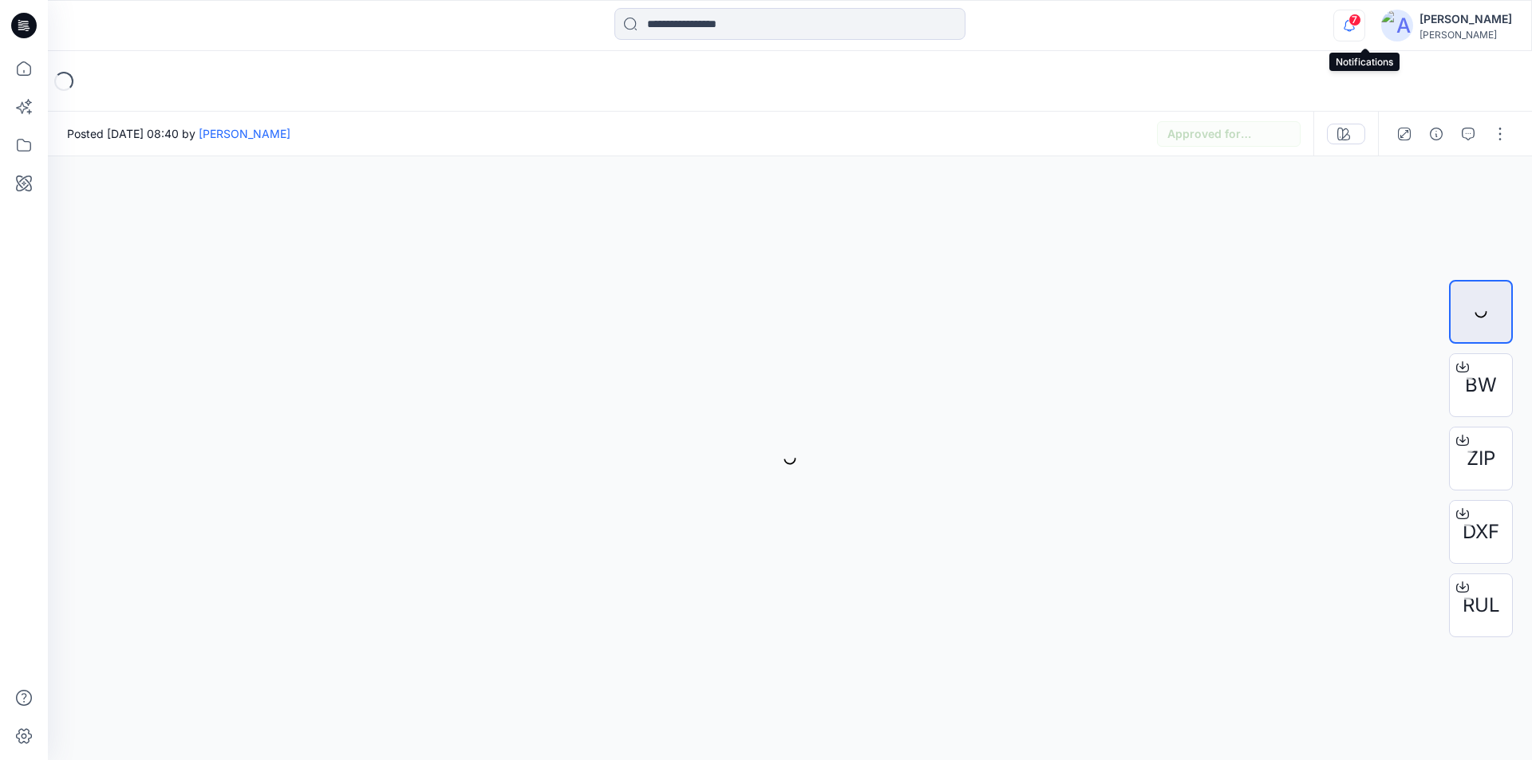
click at [1361, 18] on icon "button" at bounding box center [1349, 26] width 30 height 32
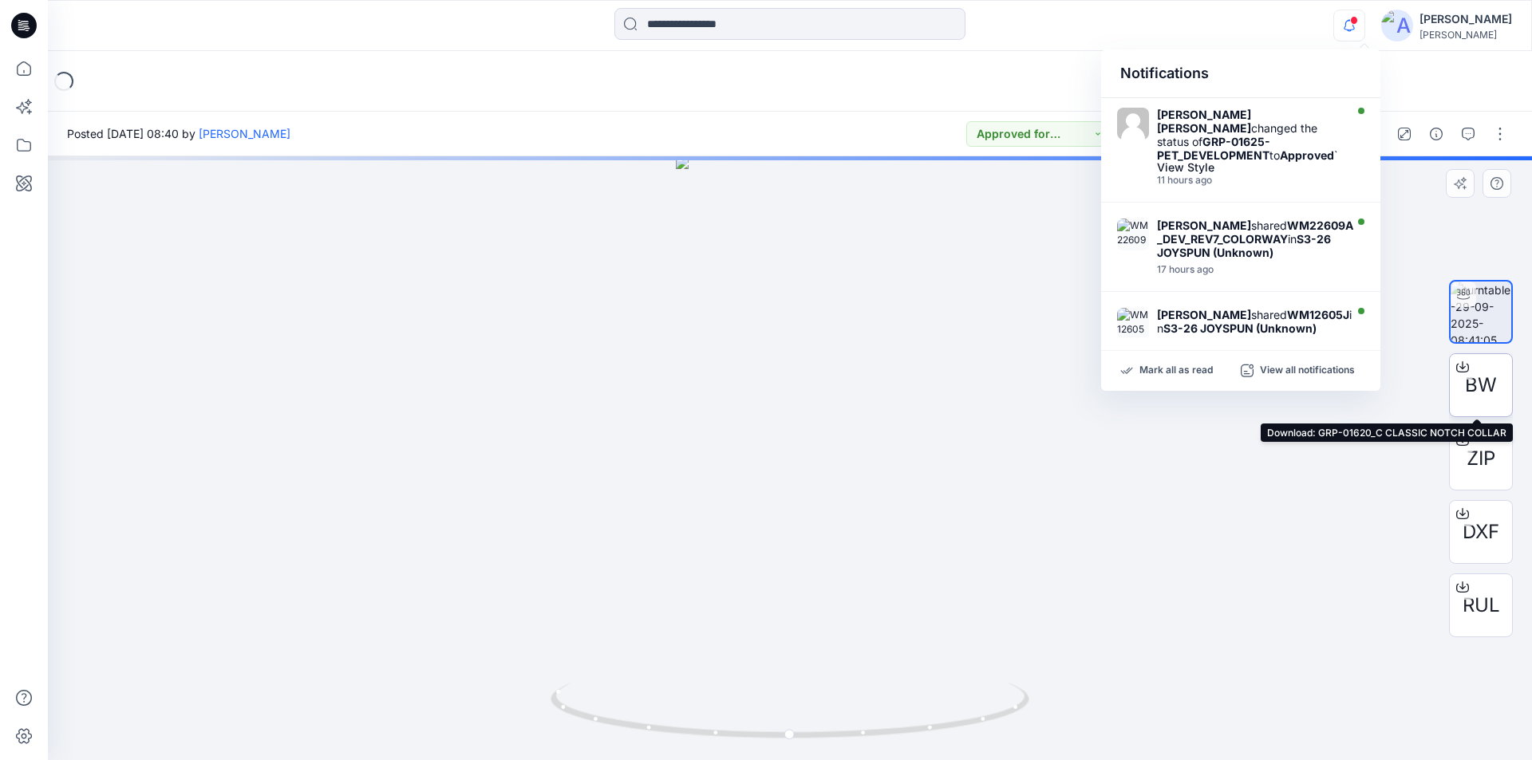
click at [1460, 367] on icon at bounding box center [1462, 365] width 6 height 8
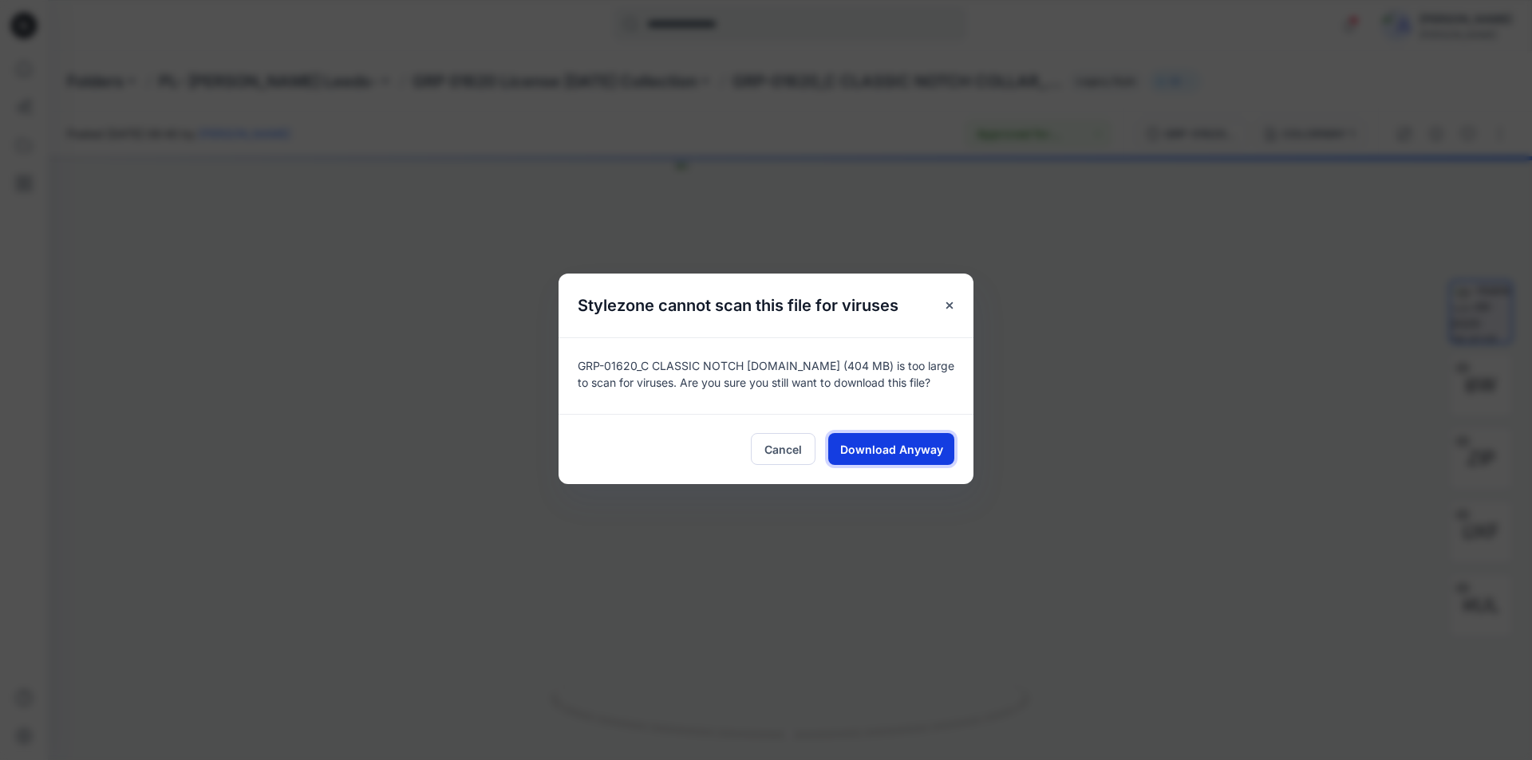
click at [882, 448] on span "Download Anyway" at bounding box center [891, 449] width 103 height 17
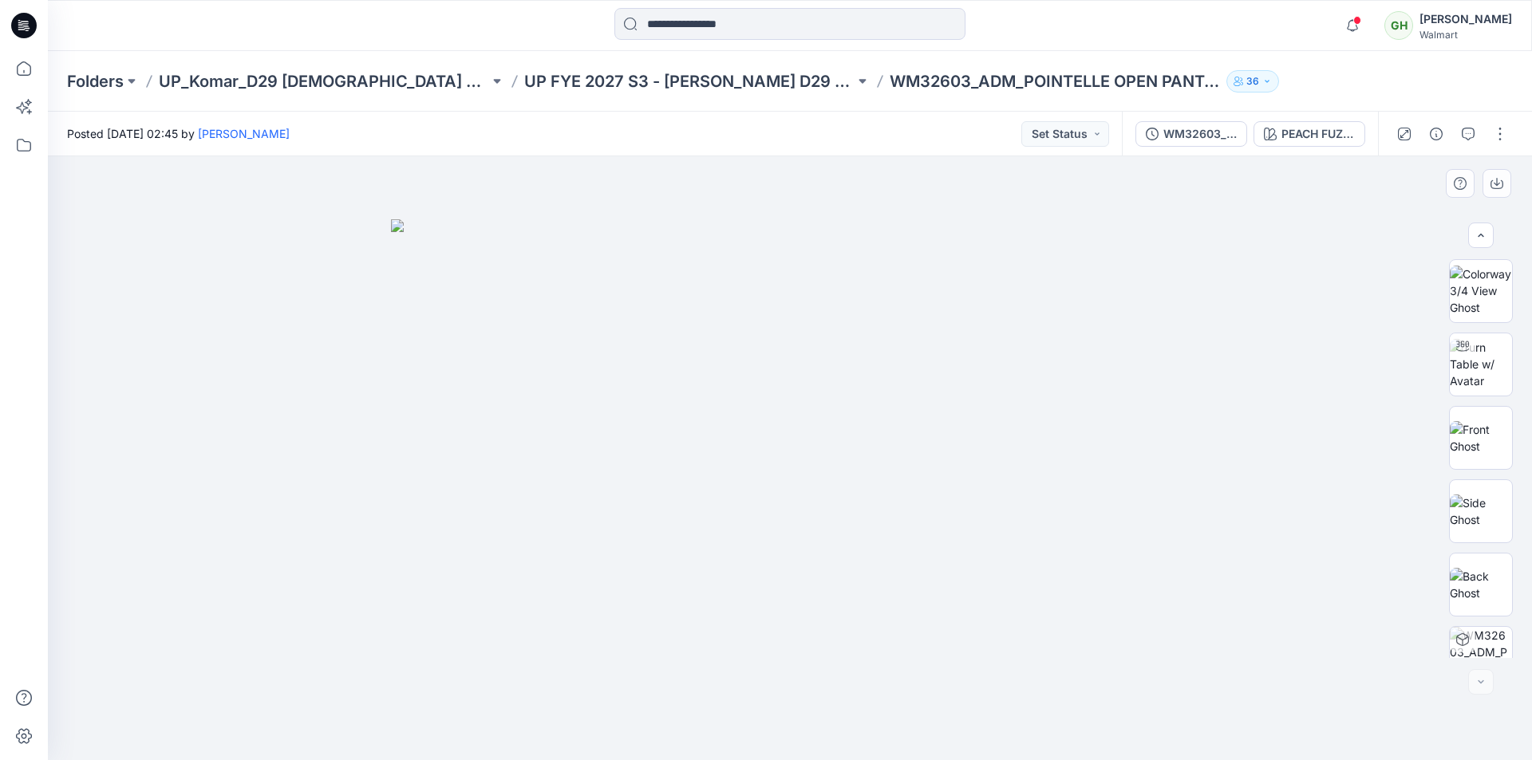
scroll to position [619, 0]
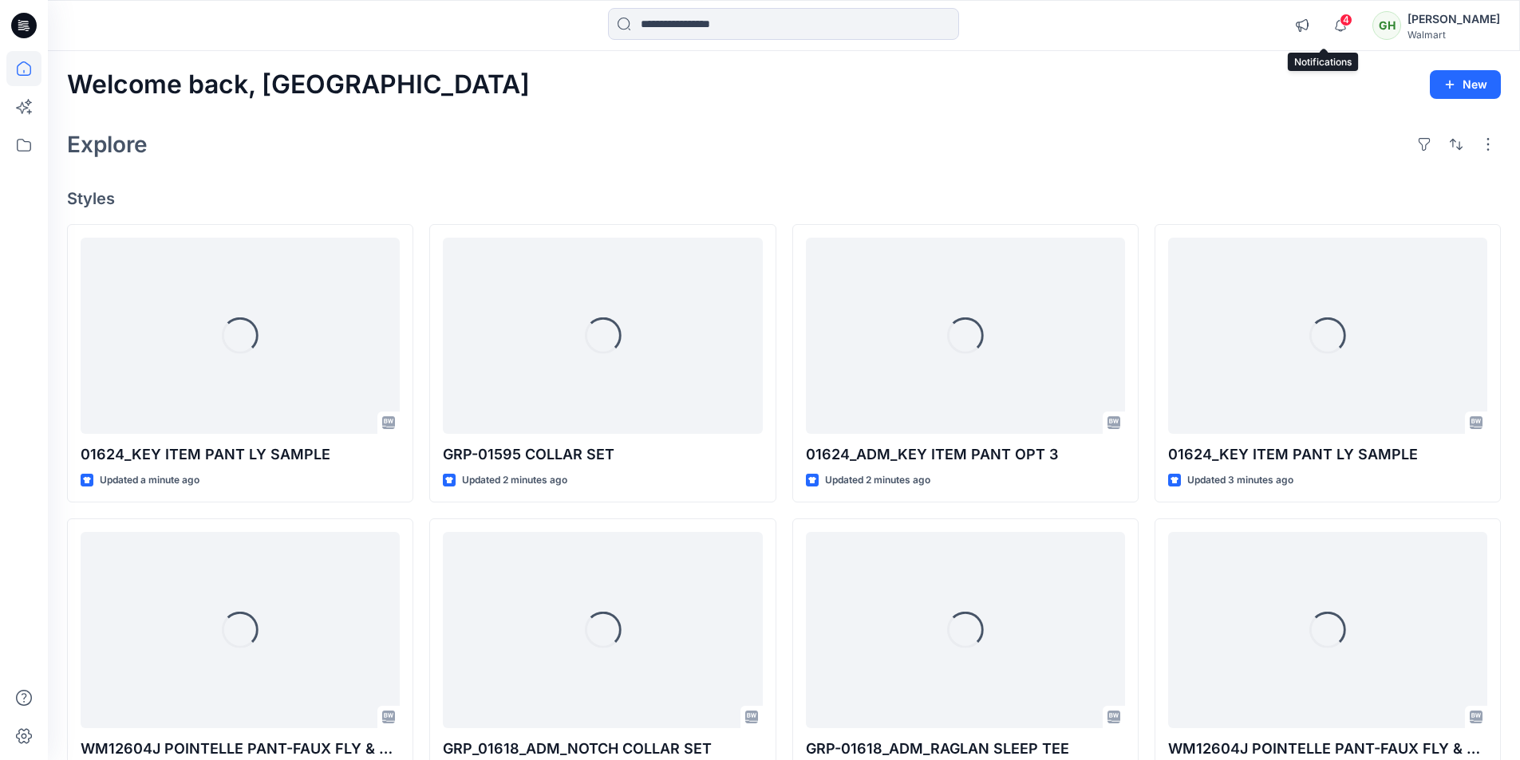
click at [1340, 24] on span "4" at bounding box center [1346, 20] width 13 height 13
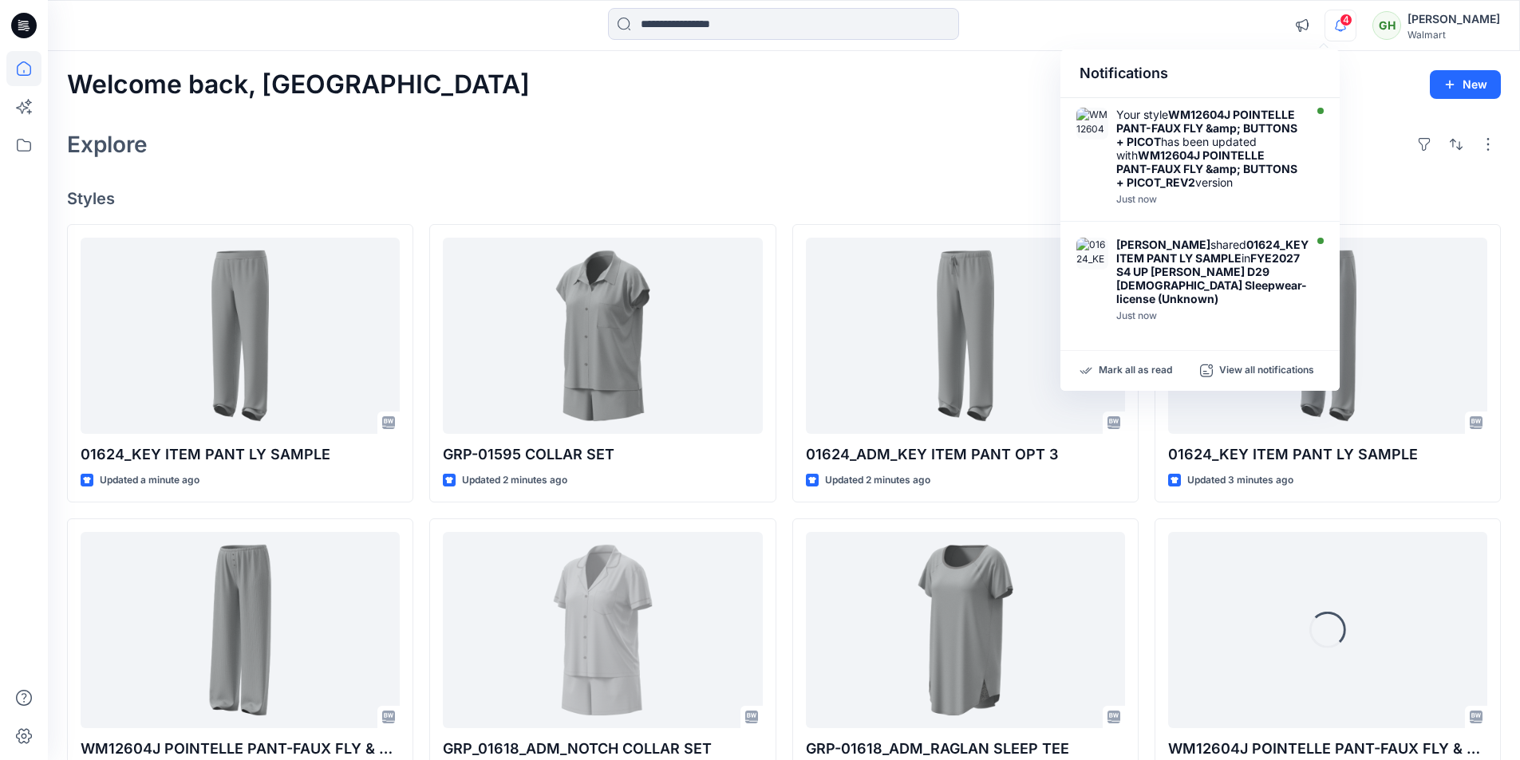
click at [885, 135] on div "Explore" at bounding box center [784, 144] width 1434 height 38
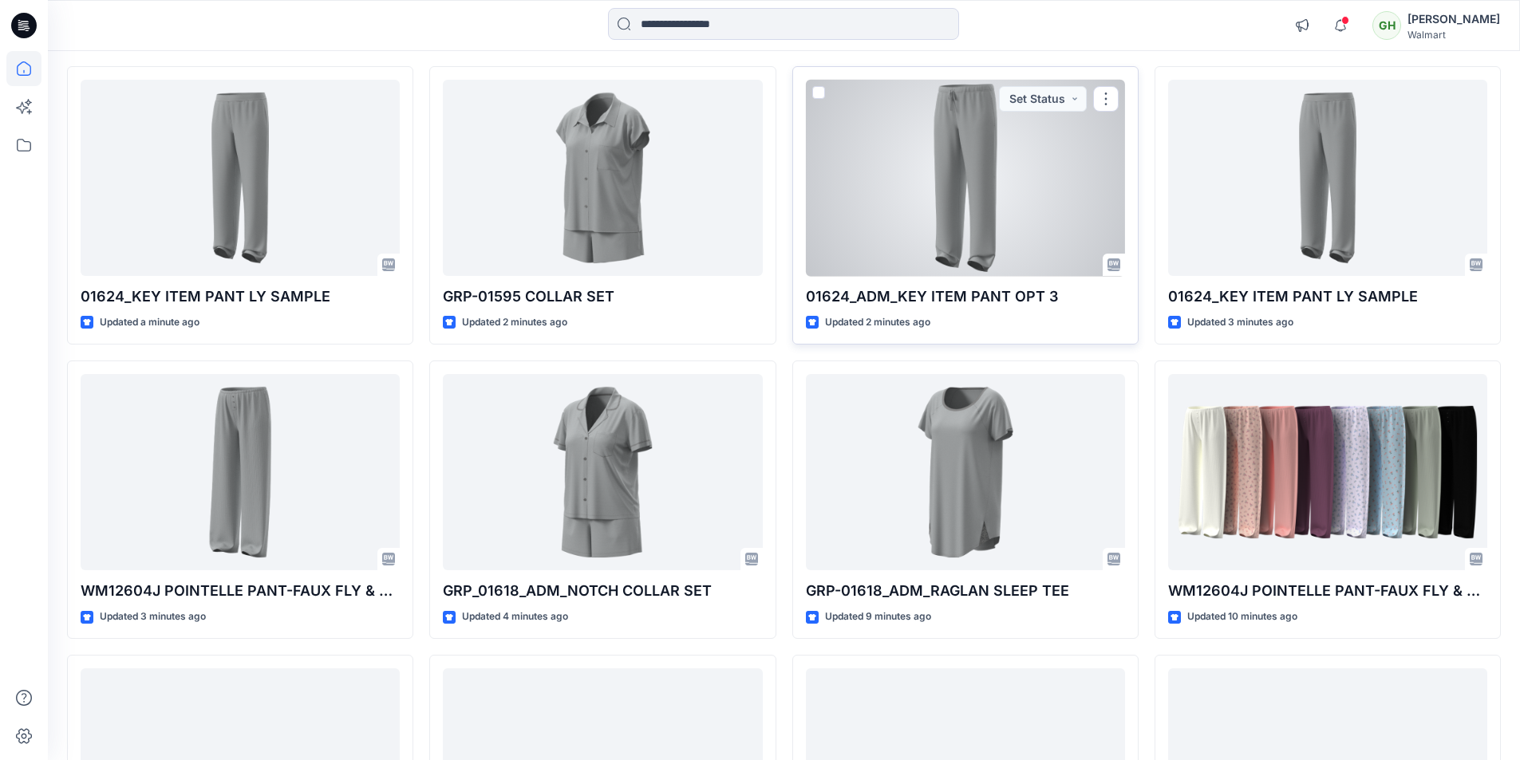
scroll to position [160, 0]
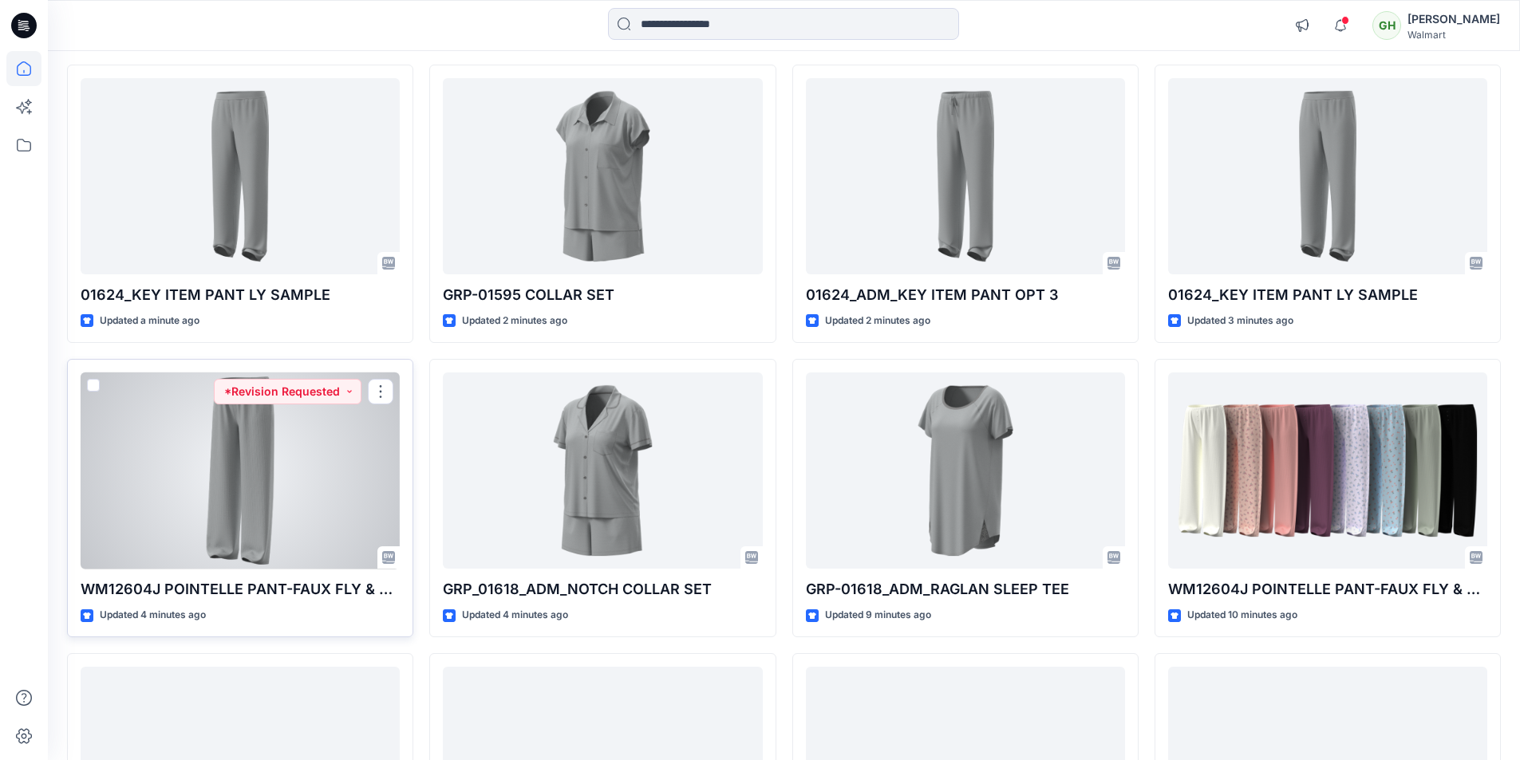
click at [279, 503] on div at bounding box center [240, 471] width 319 height 197
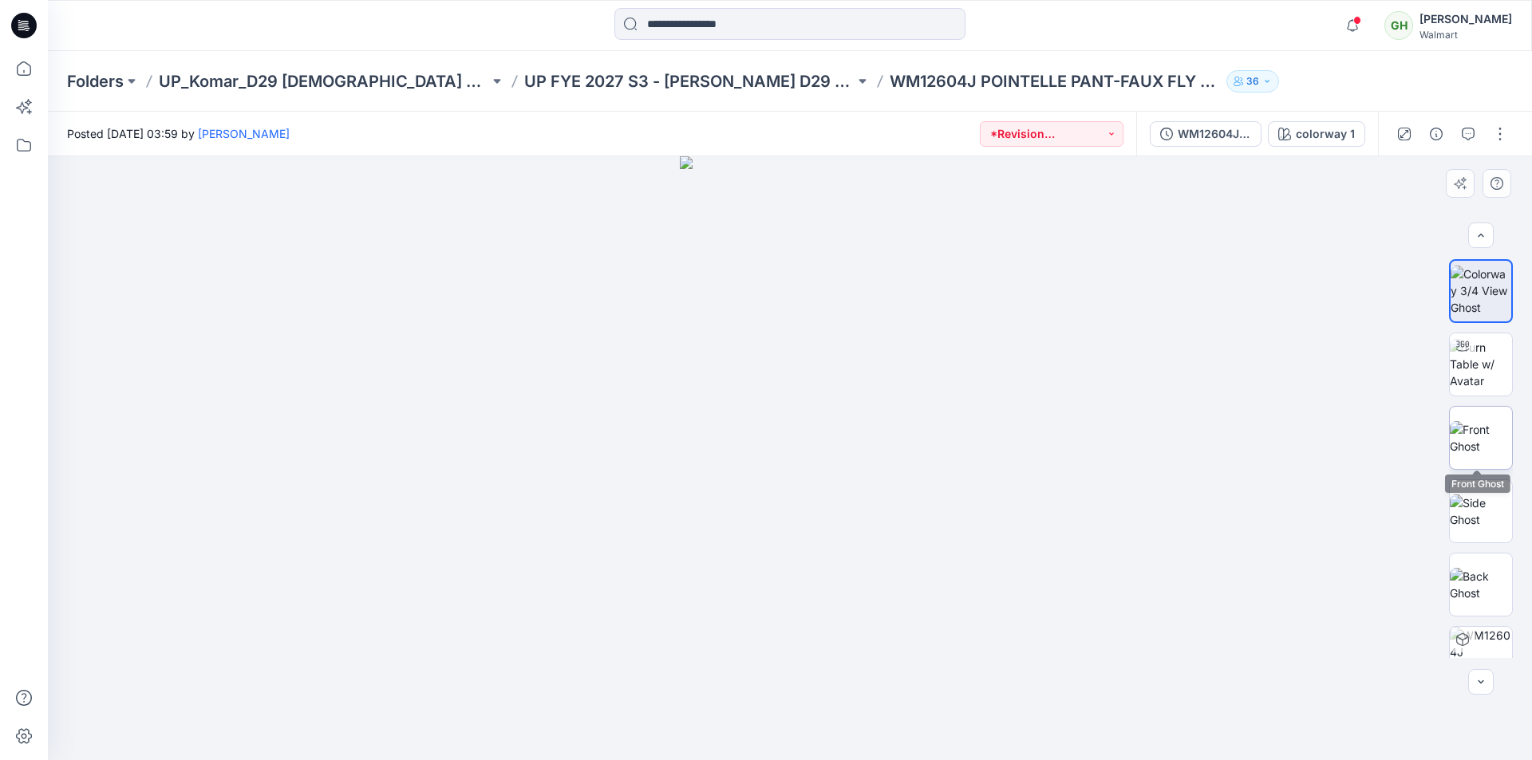
scroll to position [32, 0]
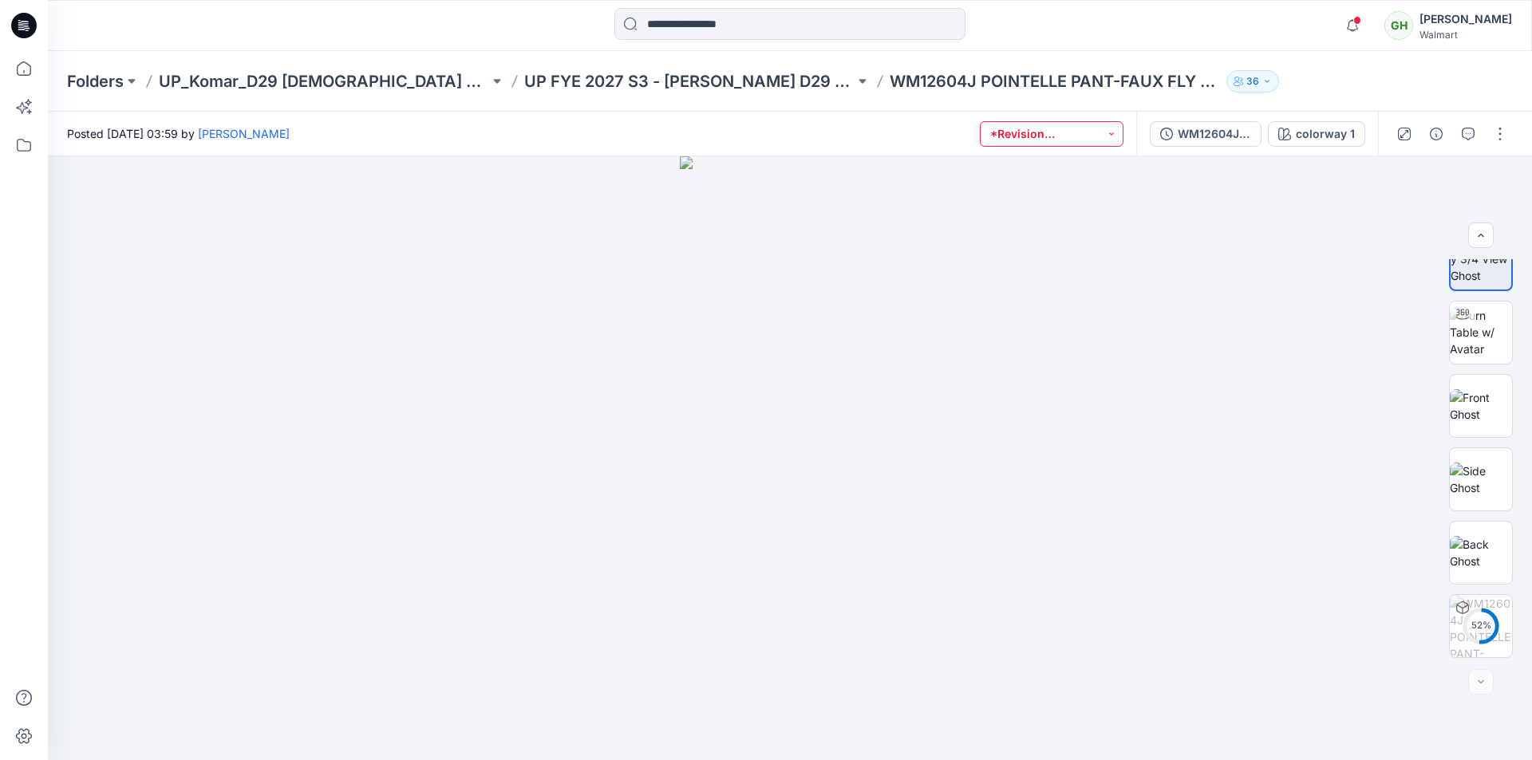
click at [1028, 129] on button "*Revision Requested" at bounding box center [1052, 134] width 144 height 26
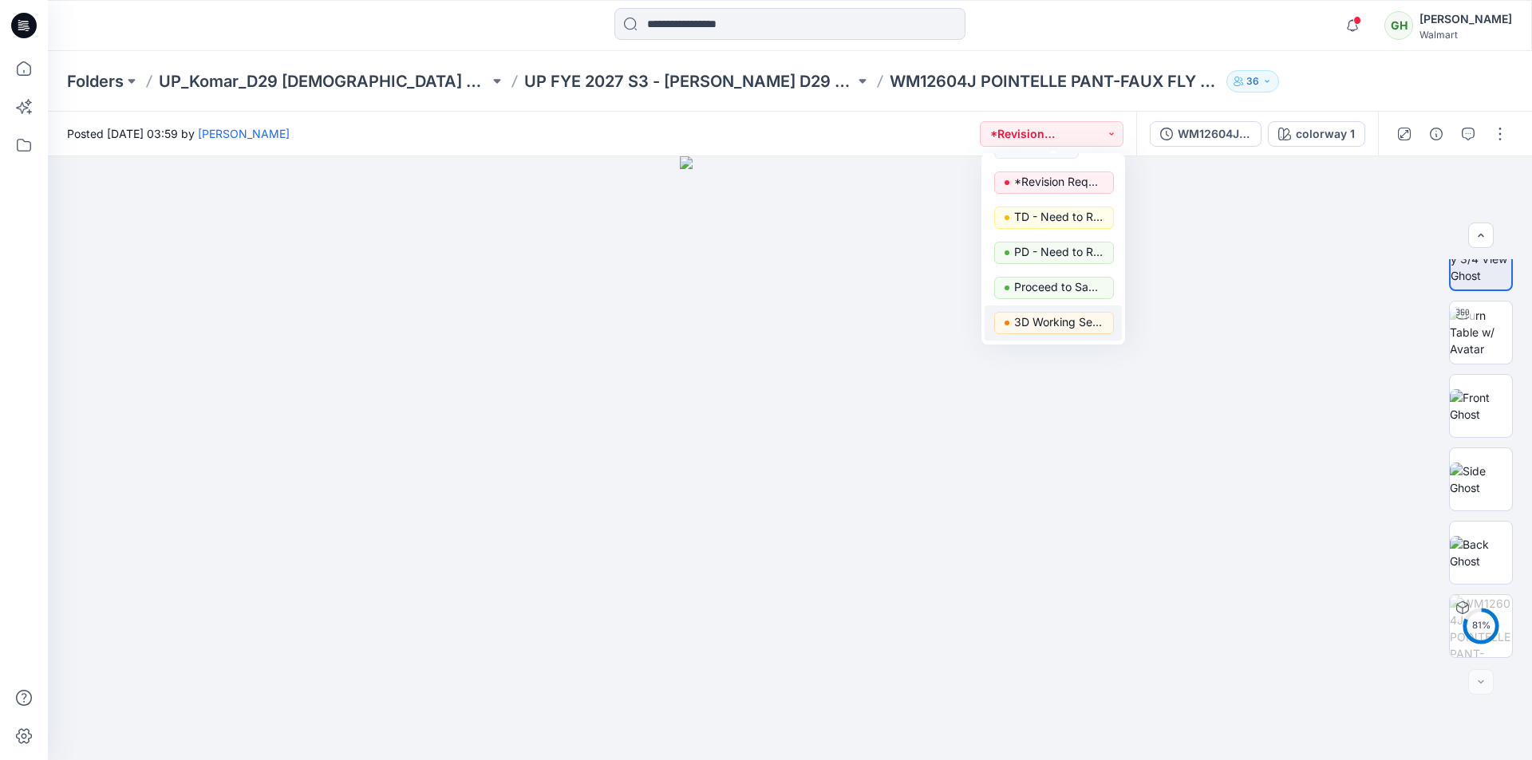
scroll to position [0, 0]
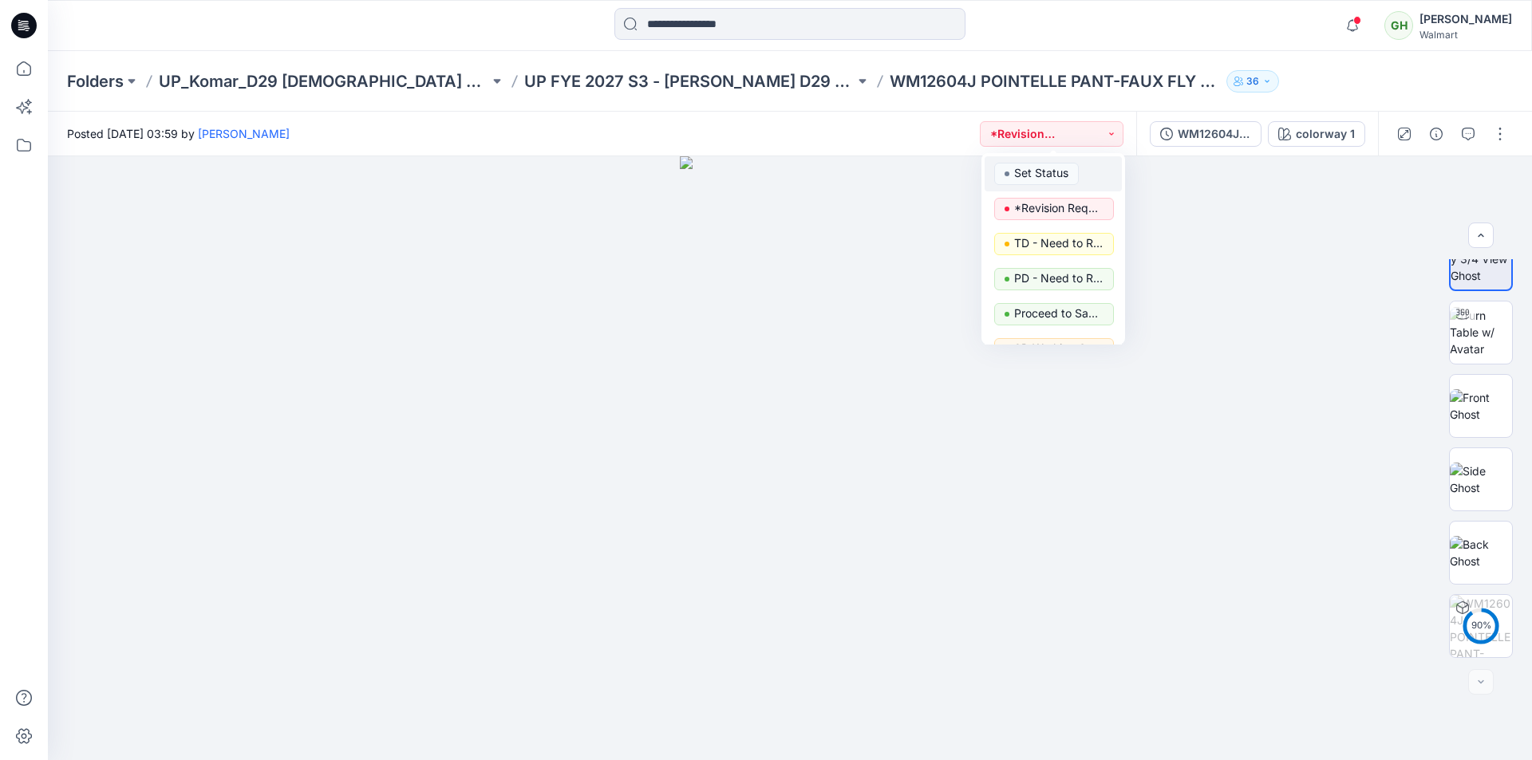
click at [1040, 178] on p "Set Status" at bounding box center [1041, 173] width 54 height 21
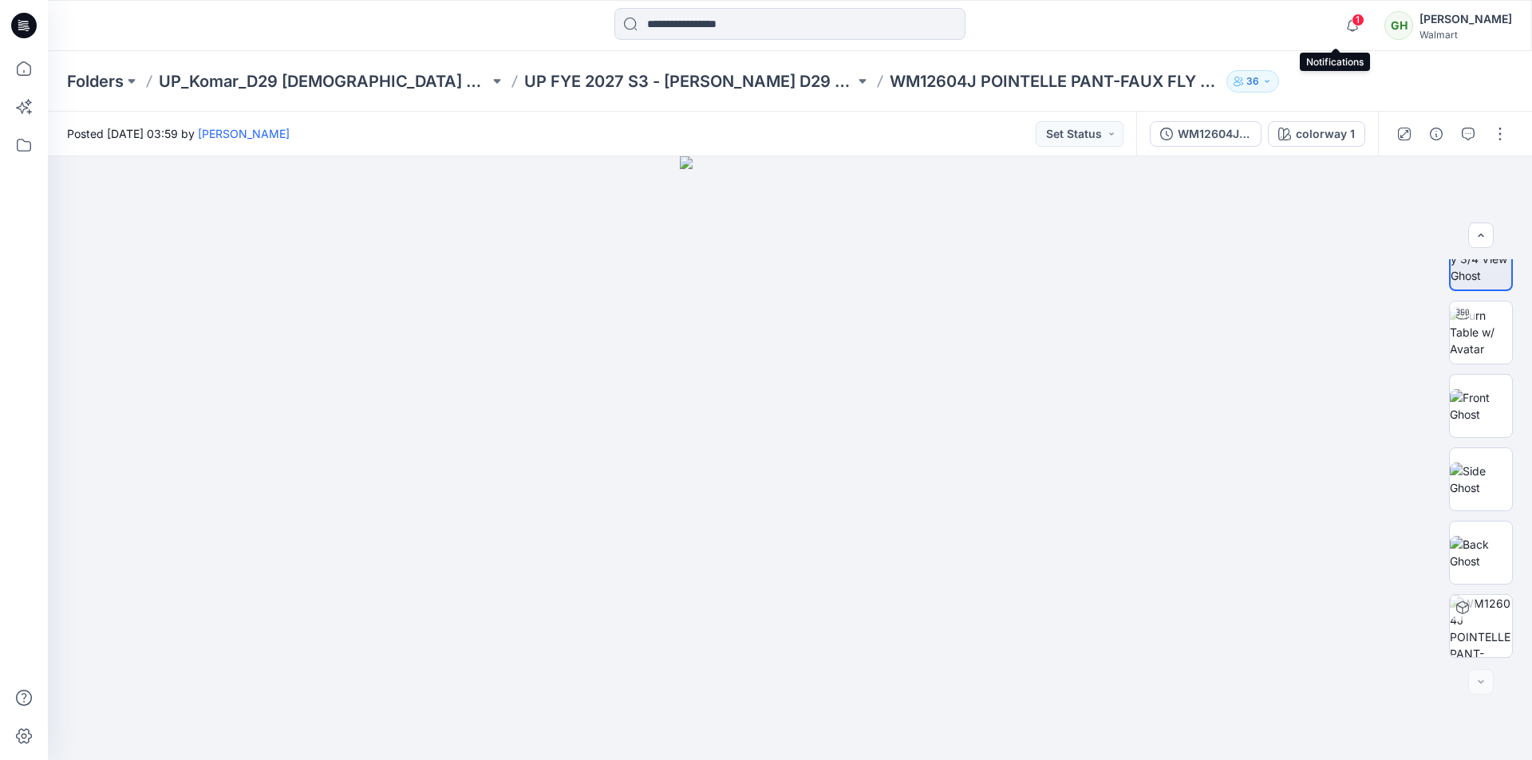
click at [1352, 18] on span "1" at bounding box center [1358, 20] width 13 height 13
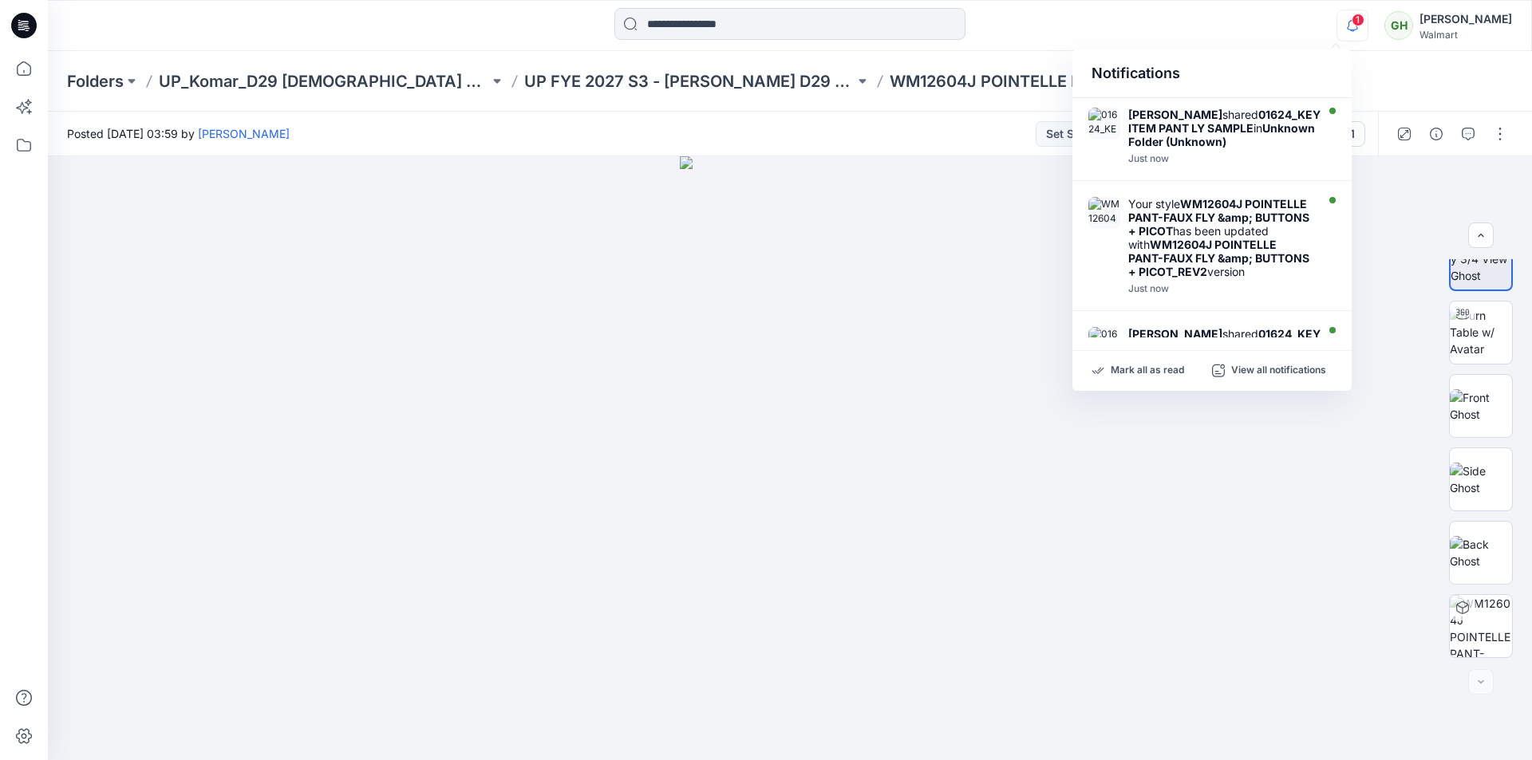
click at [1179, 33] on div "1 Notifications [PERSON_NAME] shared 01624_KEY ITEM PANT LY SAMPLE in Unknown F…" at bounding box center [789, 25] width 1483 height 35
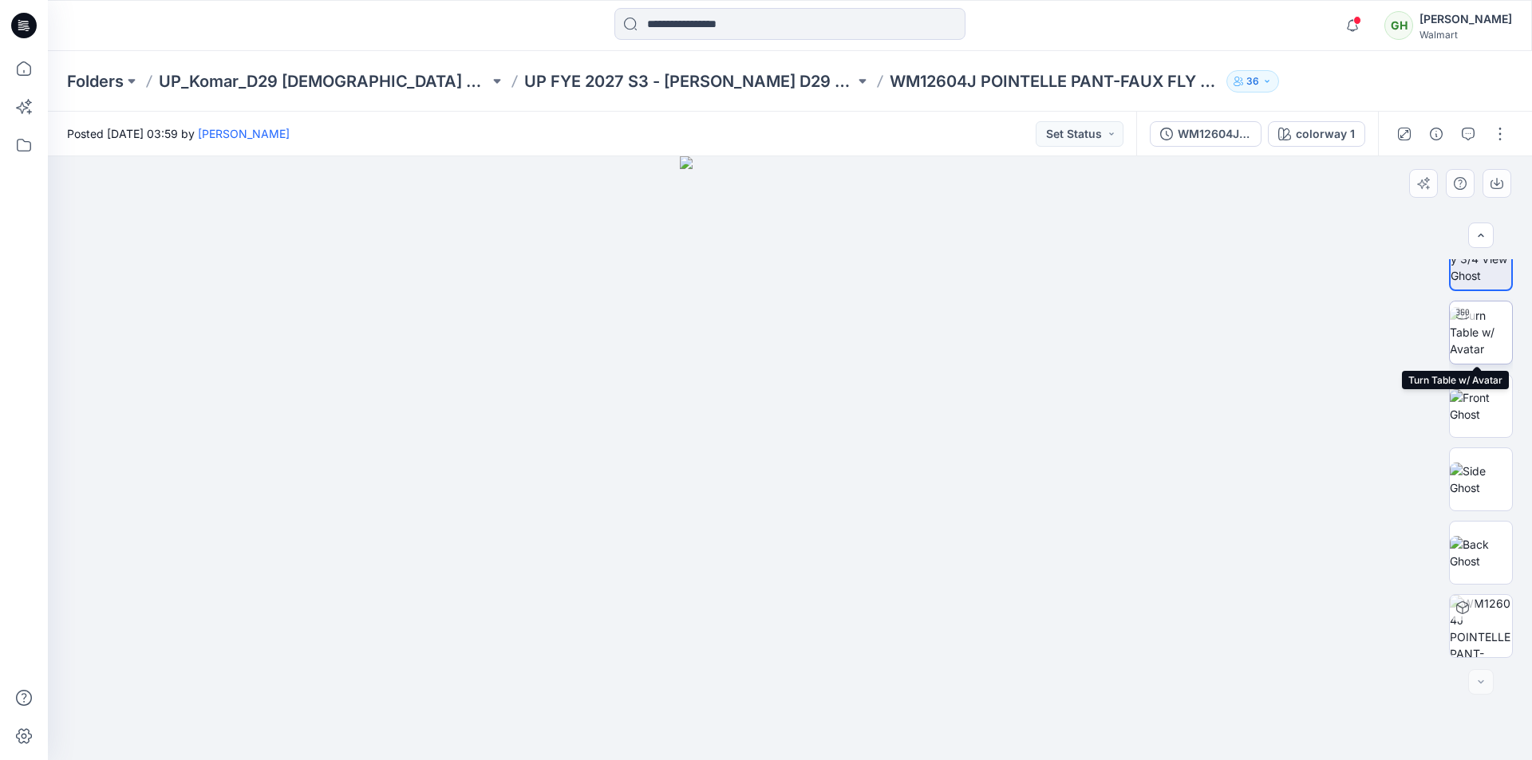
click at [1496, 332] on img at bounding box center [1481, 332] width 62 height 50
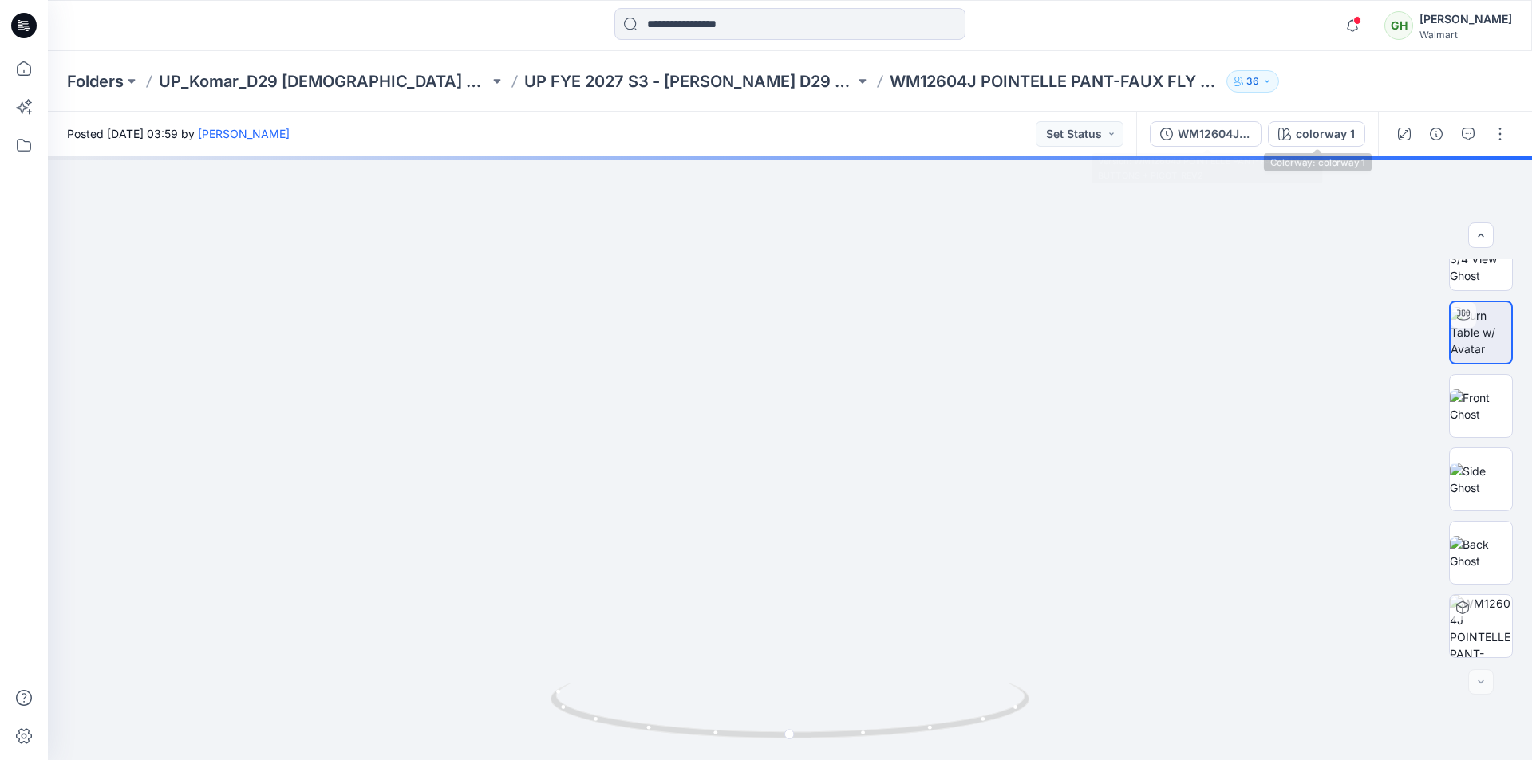
click at [1218, 138] on div "WM12604J POINTELLE PANT-FAUX FLY & BUTTONS + PICOT_REV2" at bounding box center [1214, 134] width 73 height 18
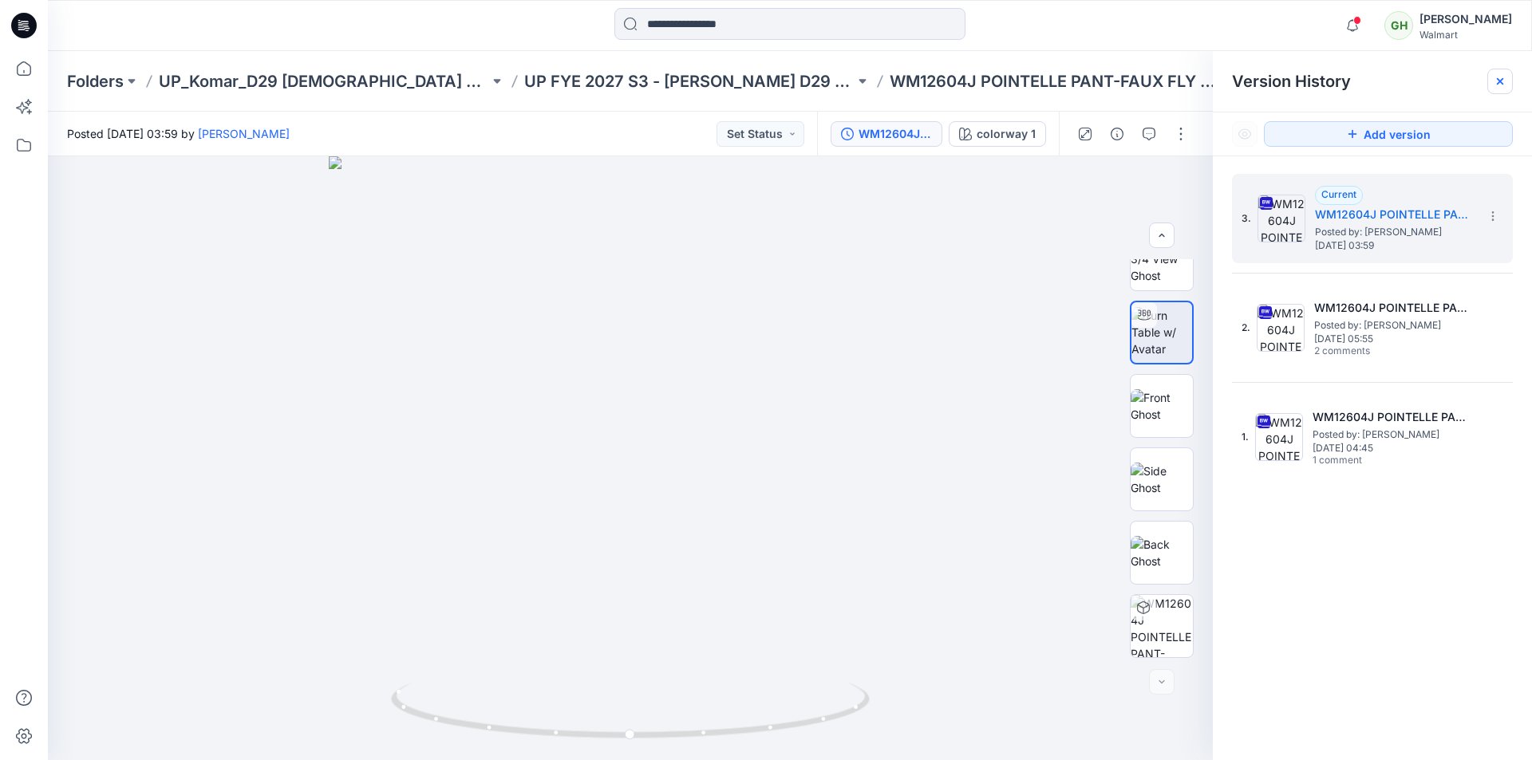
click at [1495, 83] on icon at bounding box center [1500, 81] width 13 height 13
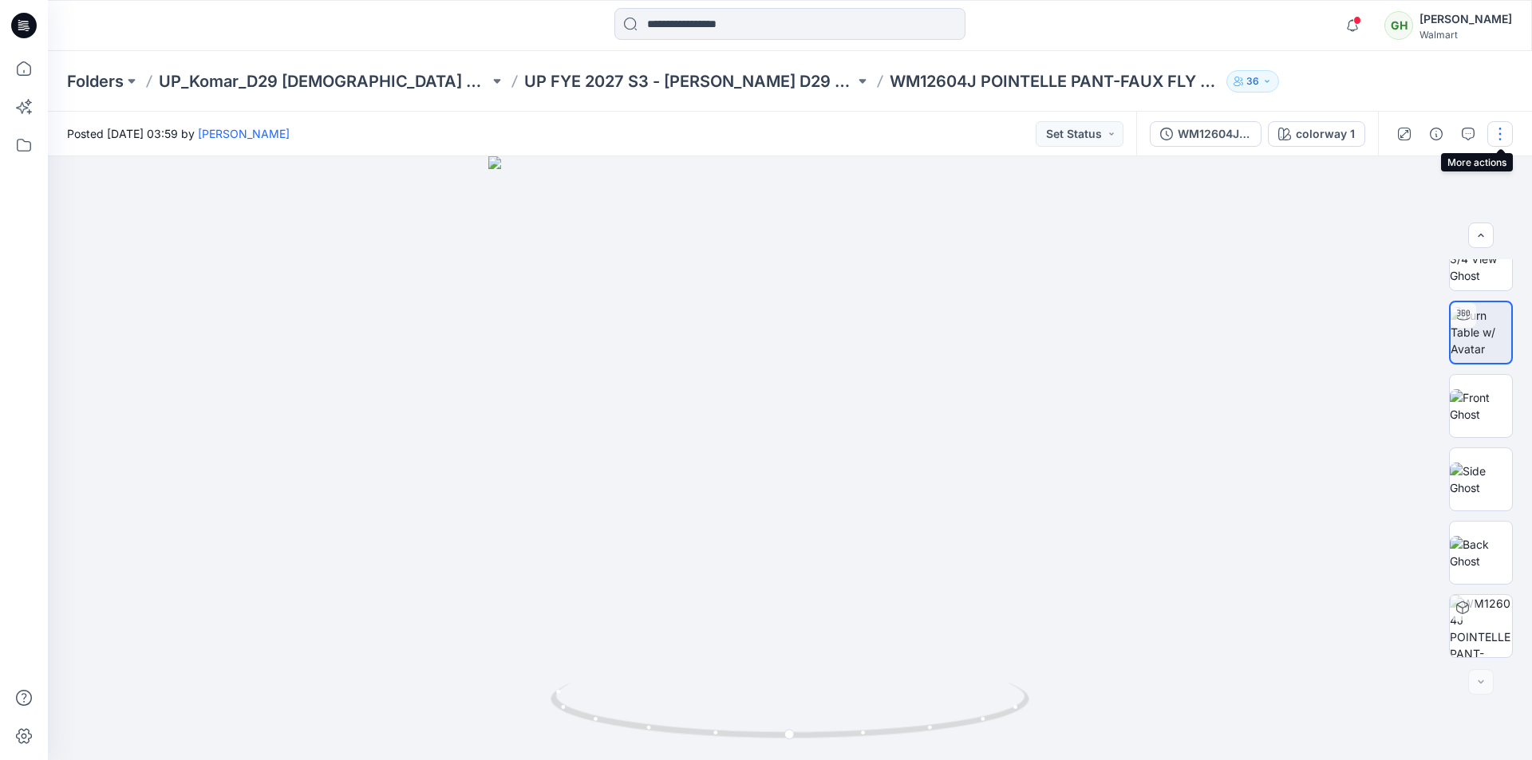
click at [1502, 134] on button "button" at bounding box center [1500, 134] width 26 height 26
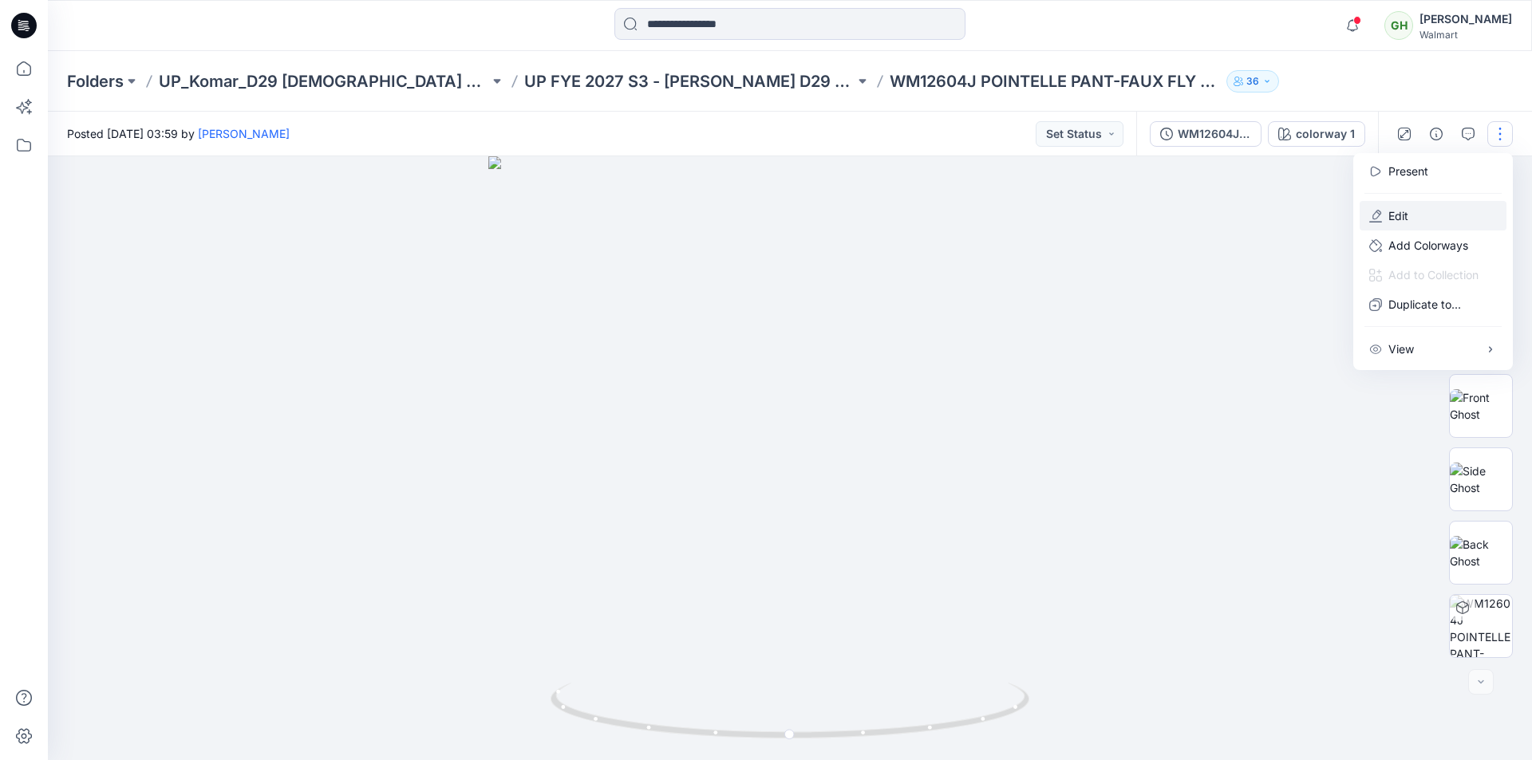
click at [1391, 215] on p "Edit" at bounding box center [1398, 215] width 20 height 17
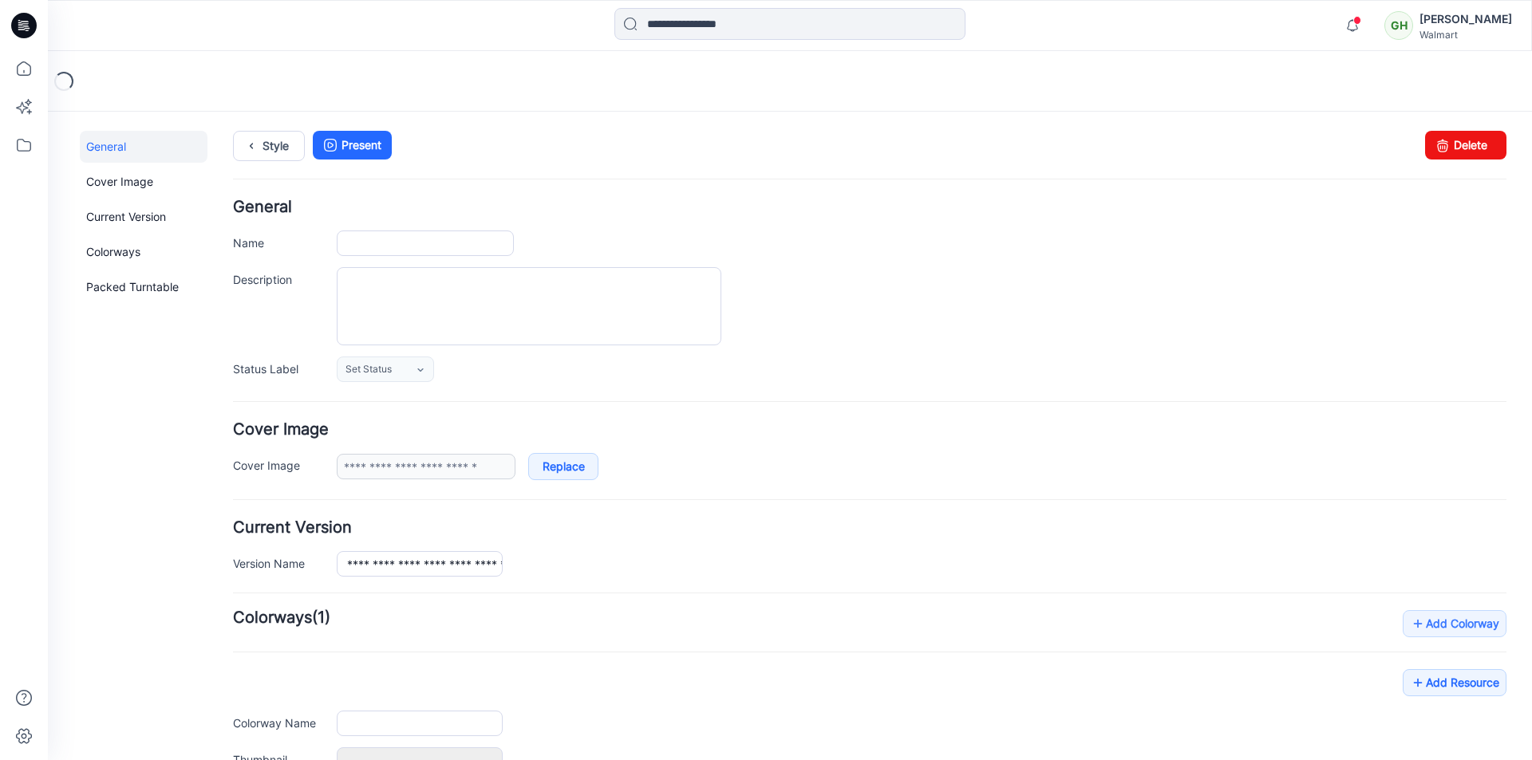
type input "**********"
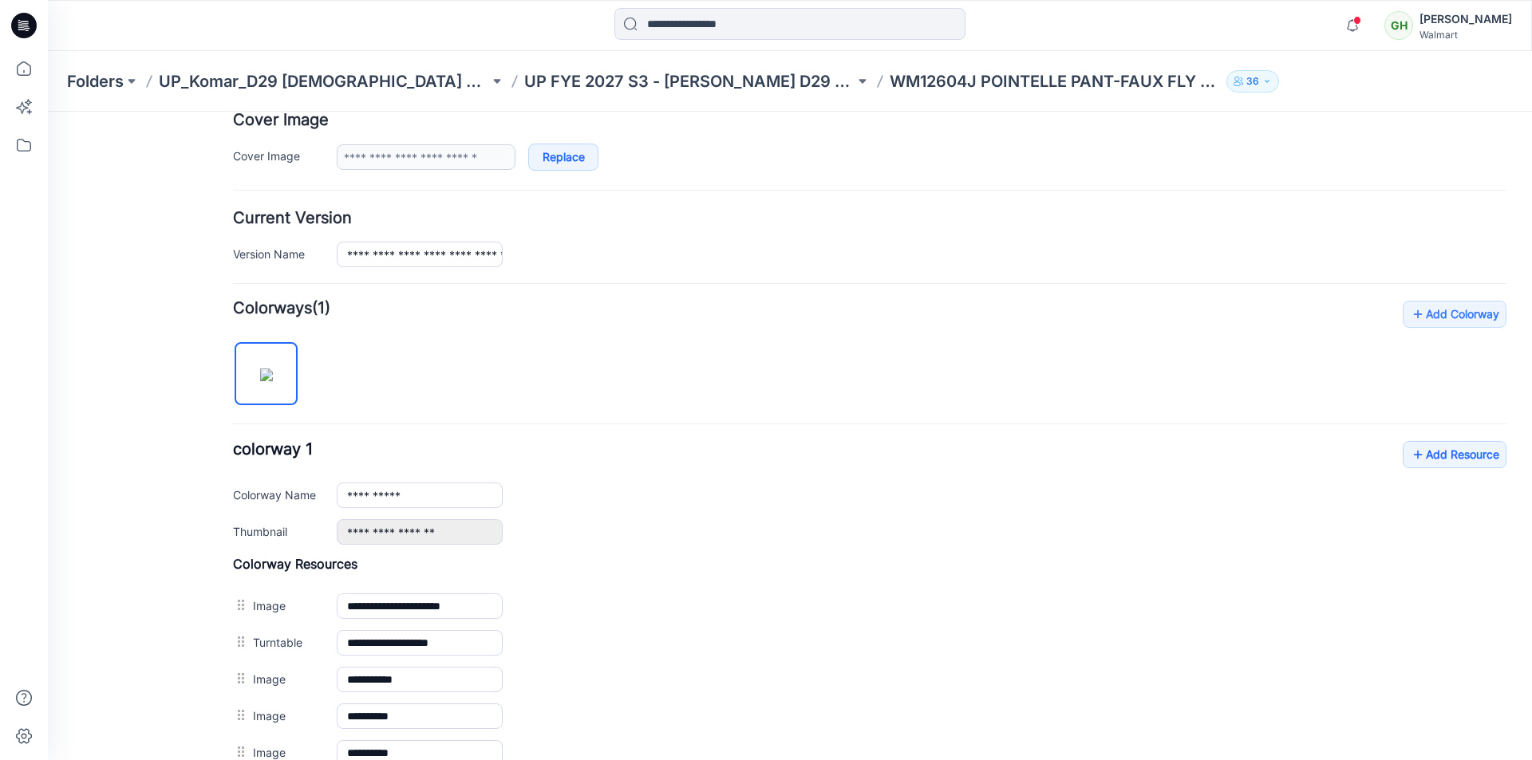
scroll to position [399, 0]
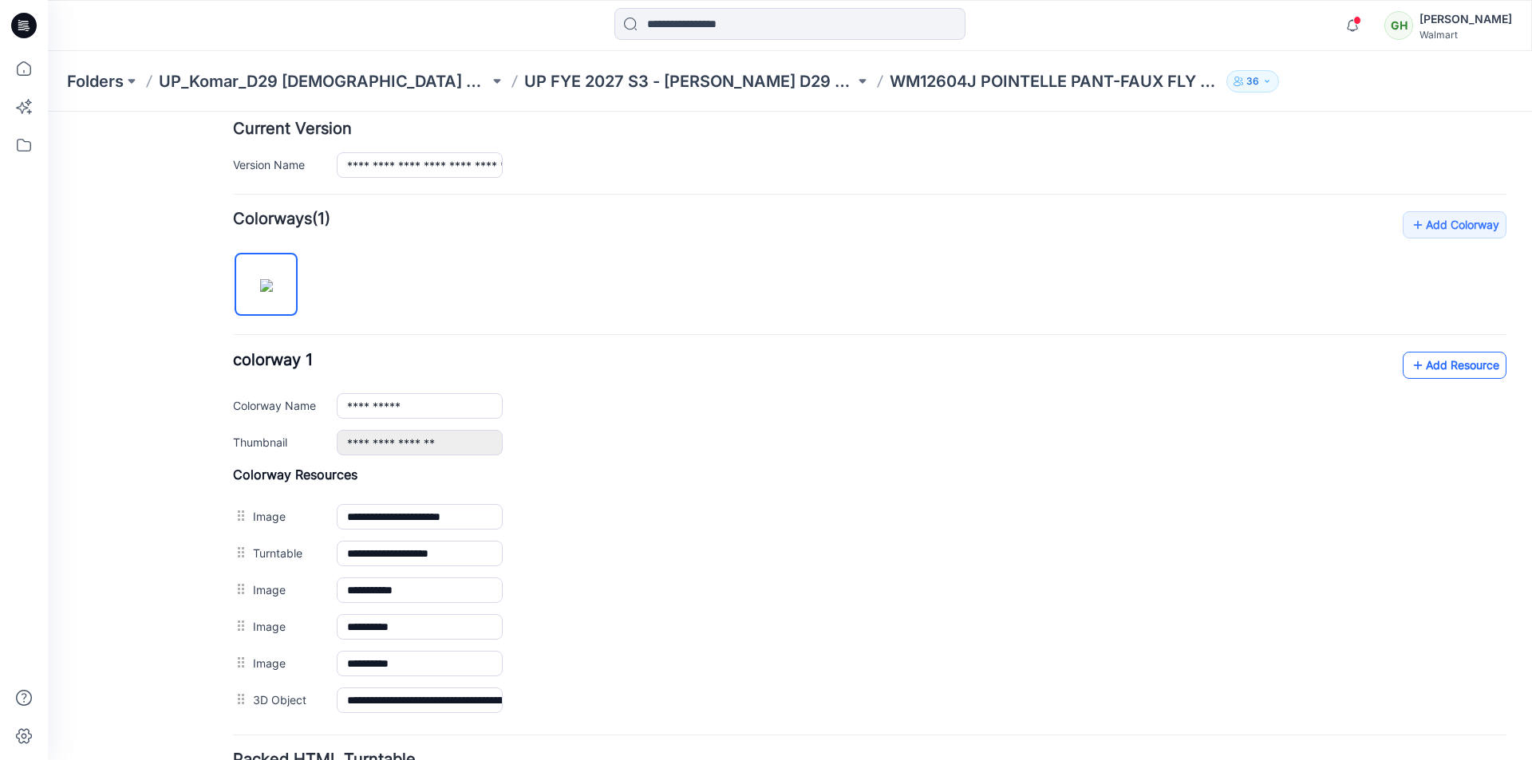
click at [1416, 361] on link "Add Resource" at bounding box center [1455, 365] width 104 height 27
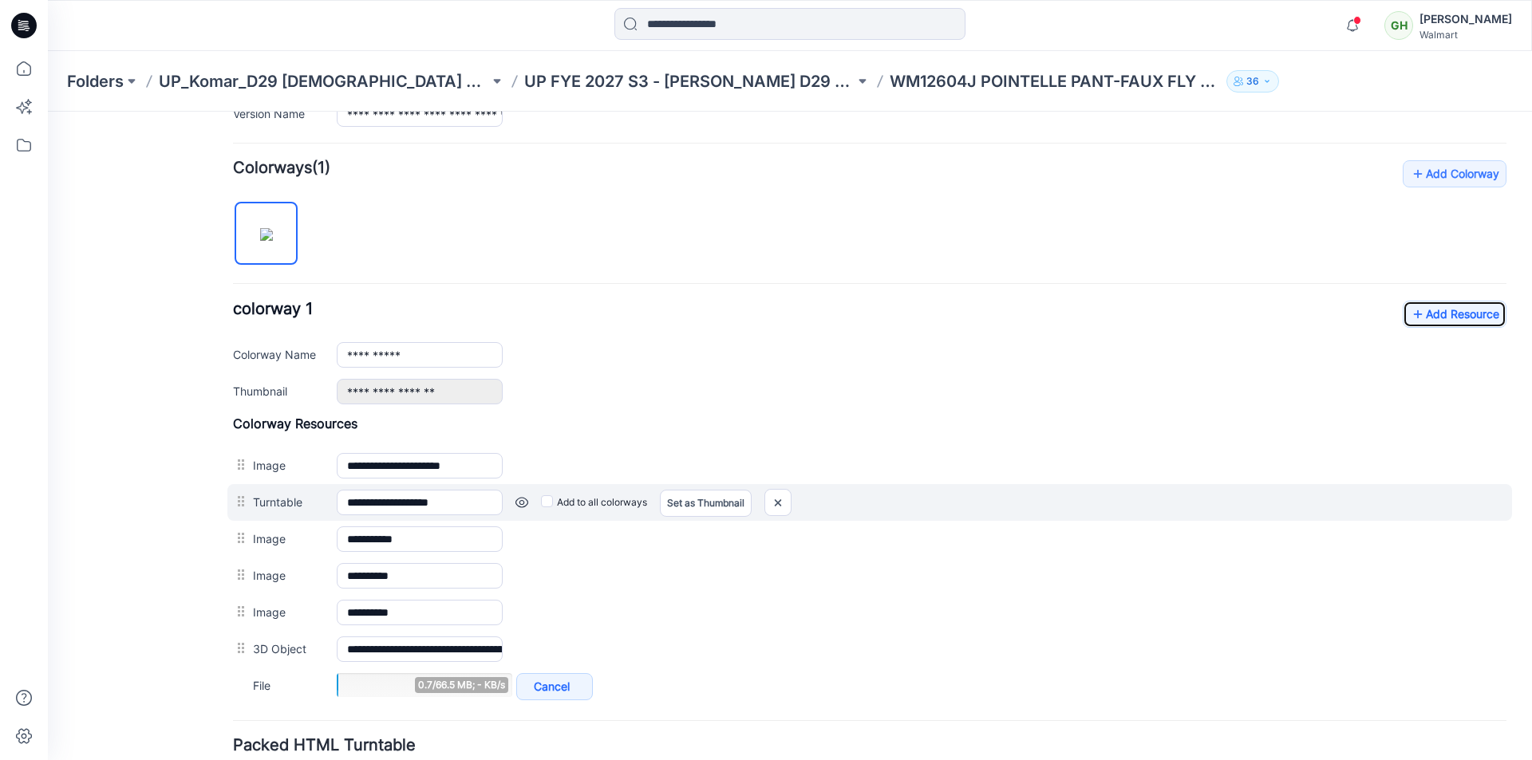
scroll to position [479, 0]
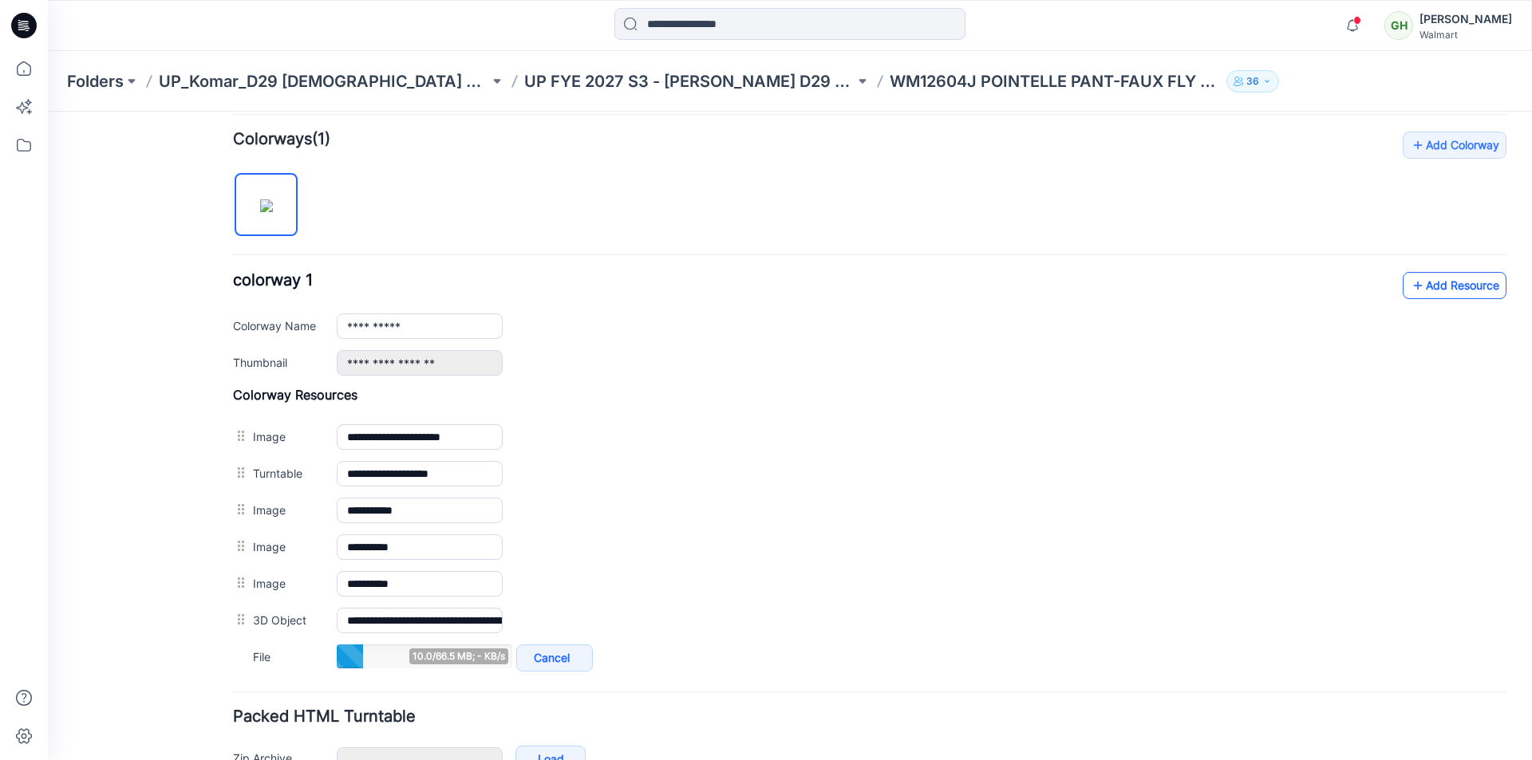
click at [1411, 283] on icon at bounding box center [1418, 286] width 16 height 26
click at [1436, 282] on link "Add Resource" at bounding box center [1455, 285] width 104 height 27
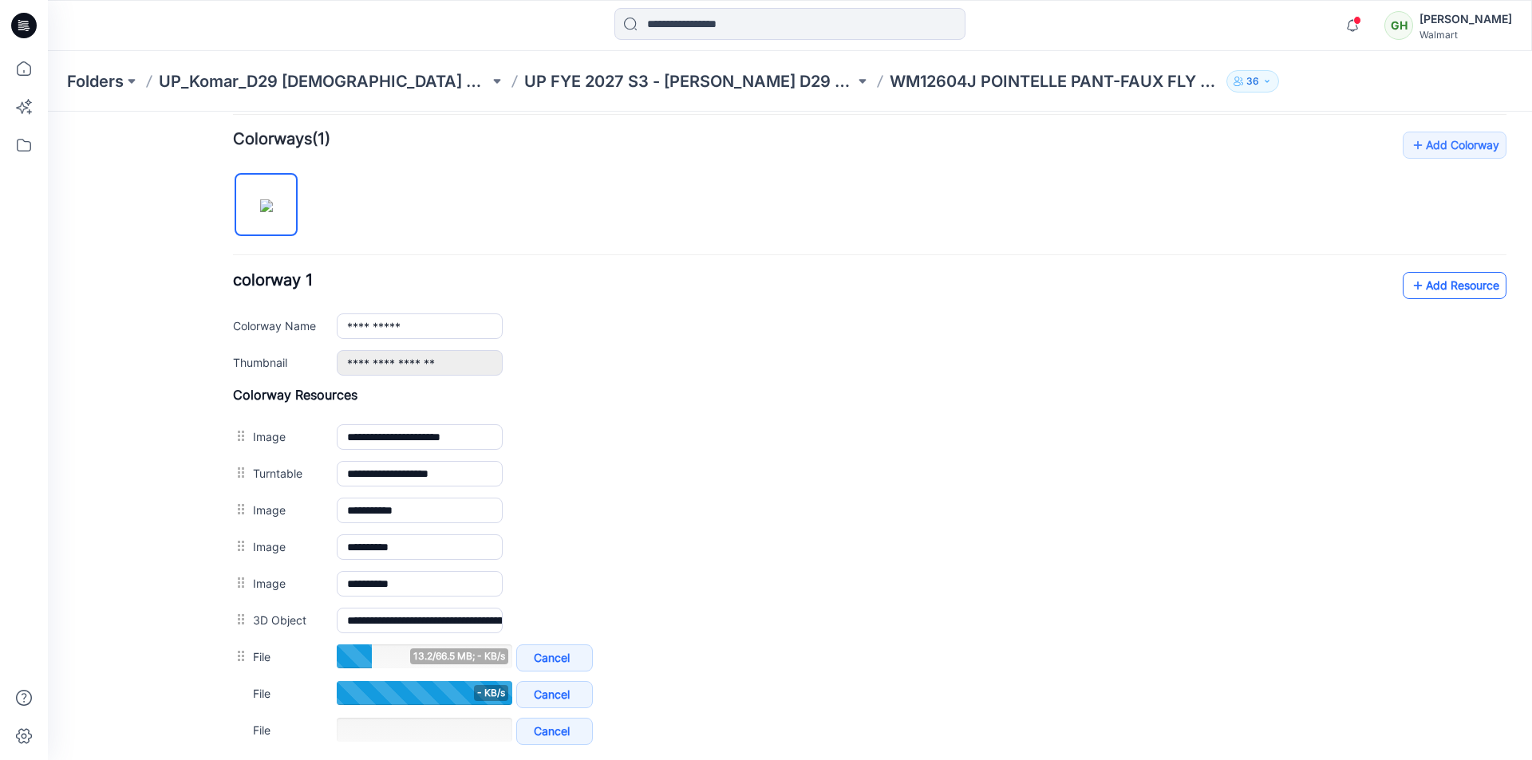
click at [1457, 293] on link "Add Resource" at bounding box center [1455, 285] width 104 height 27
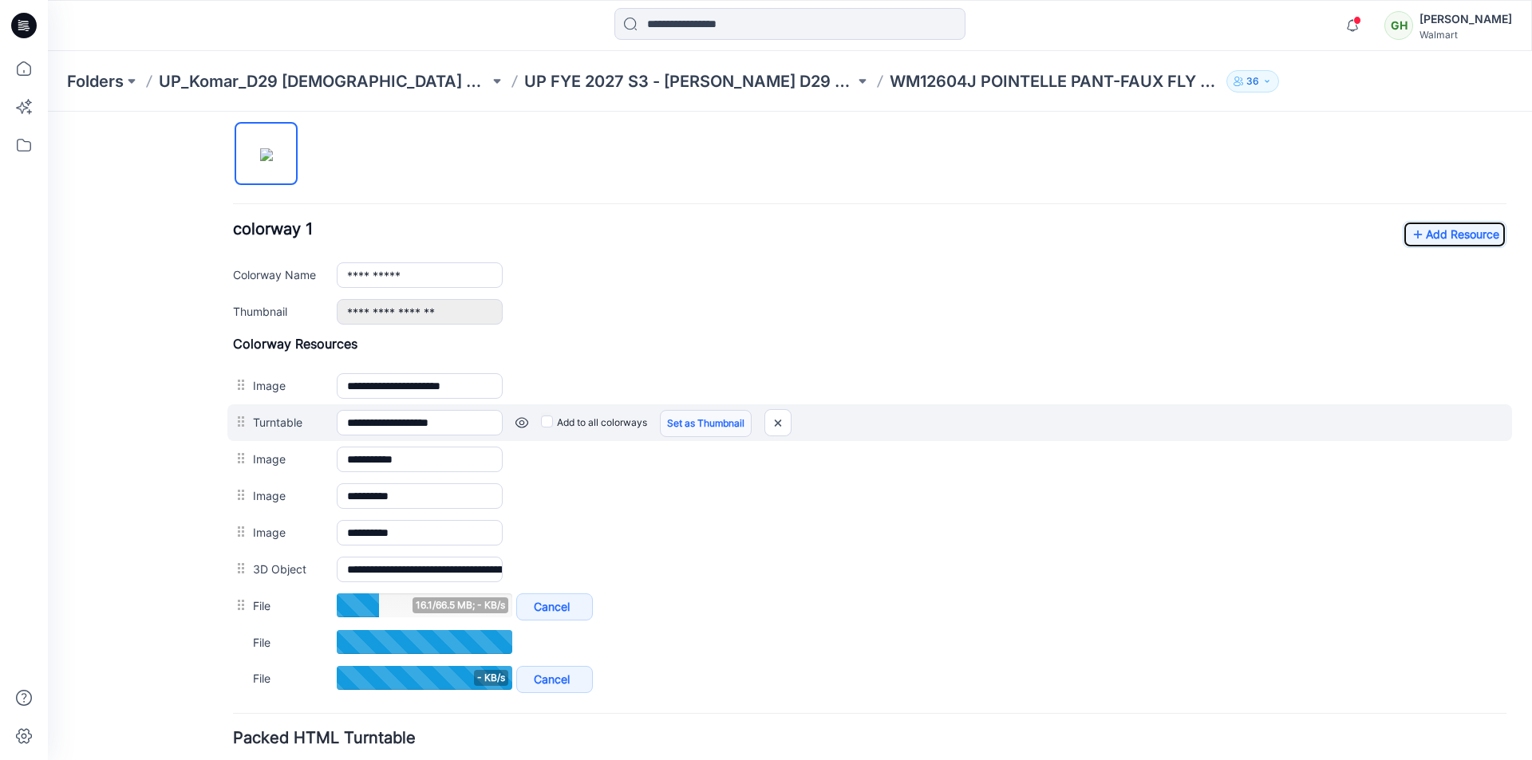
scroll to position [558, 0]
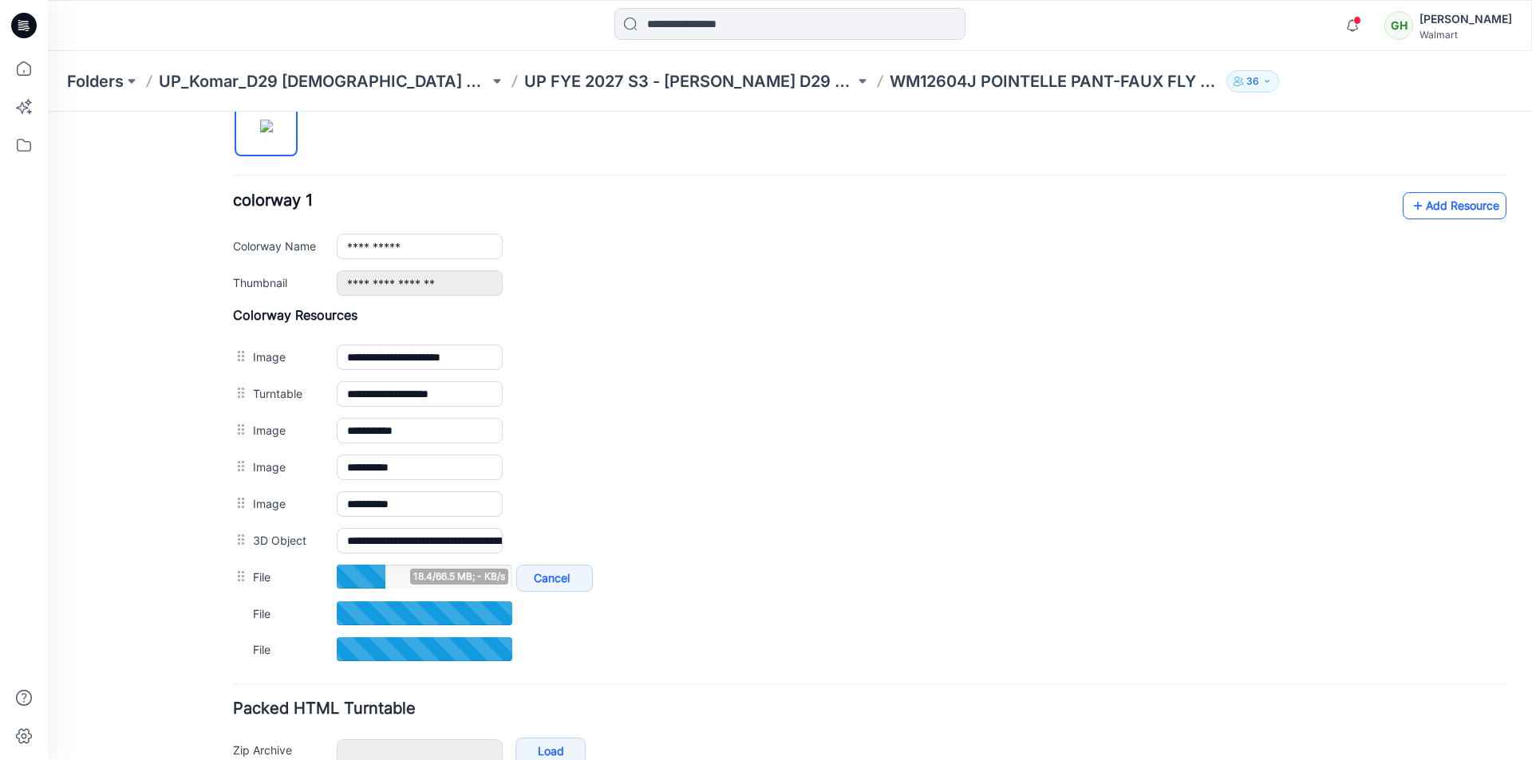
click at [1450, 199] on link "Add Resource" at bounding box center [1455, 205] width 104 height 27
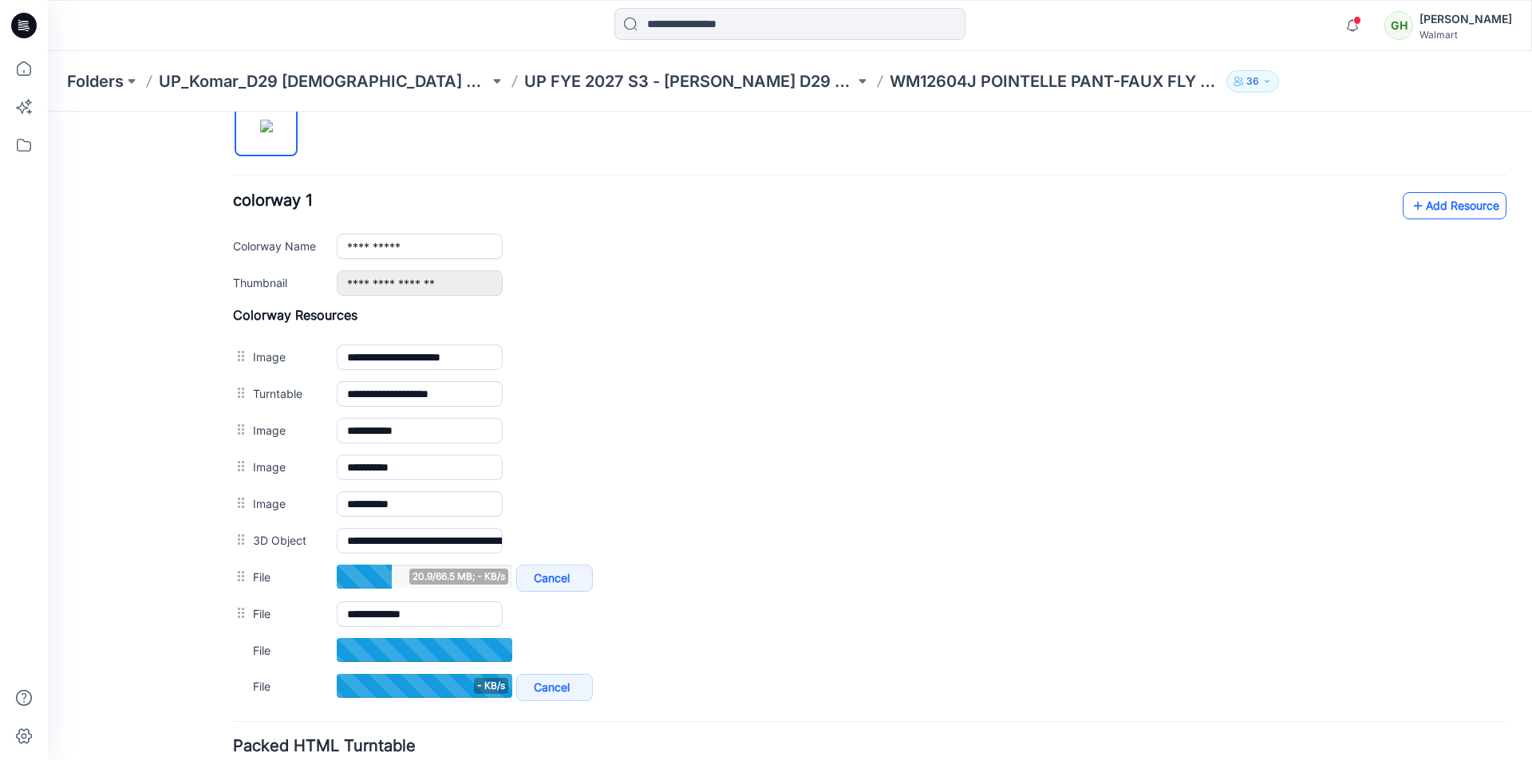
click at [1424, 198] on link "Add Resource" at bounding box center [1455, 205] width 104 height 27
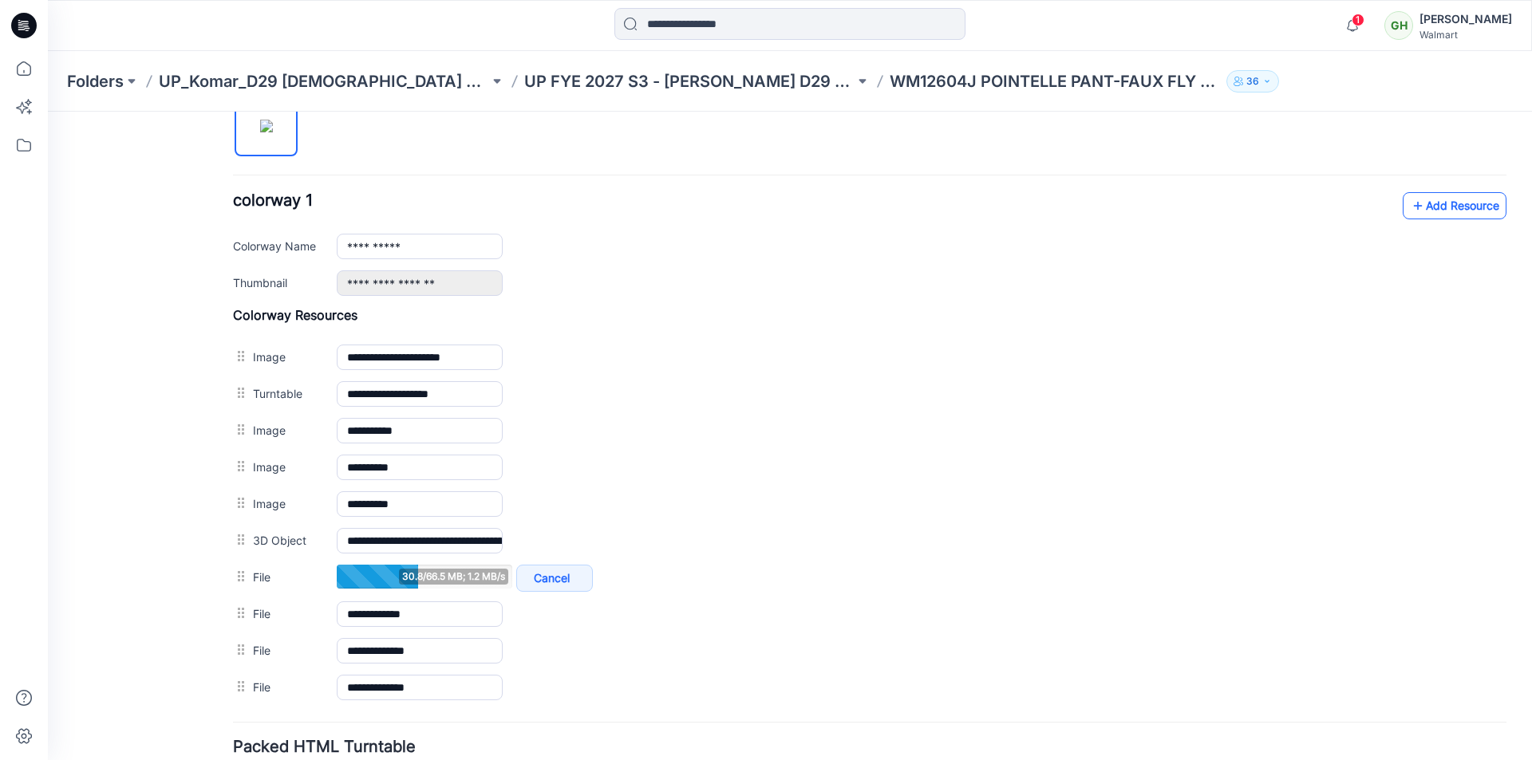
click at [1443, 201] on link "Add Resource" at bounding box center [1455, 205] width 104 height 27
click at [1439, 210] on link "Add Resource" at bounding box center [1455, 205] width 104 height 27
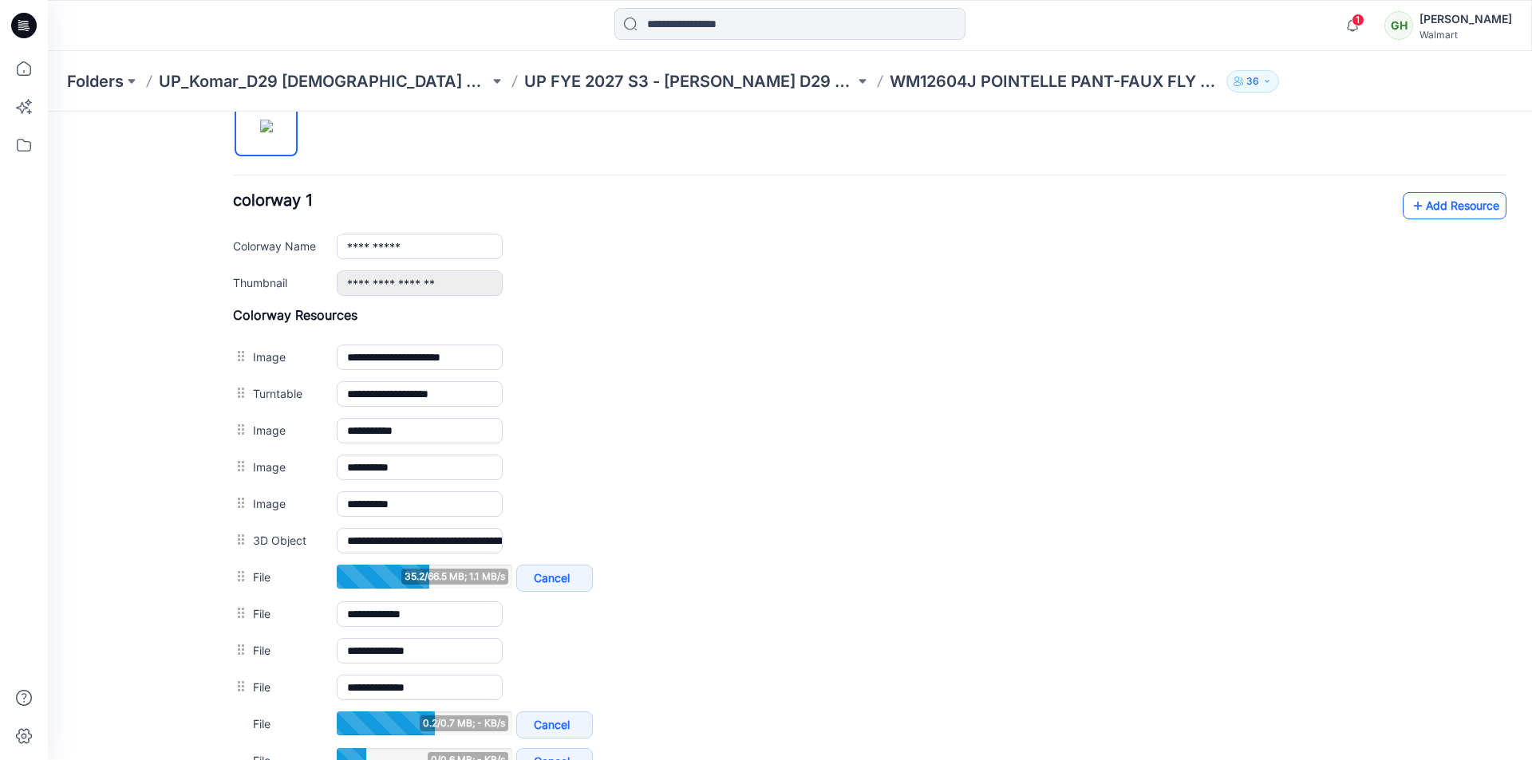
click at [1448, 206] on link "Add Resource" at bounding box center [1455, 205] width 104 height 27
click at [1435, 203] on link "Add Resource" at bounding box center [1455, 205] width 104 height 27
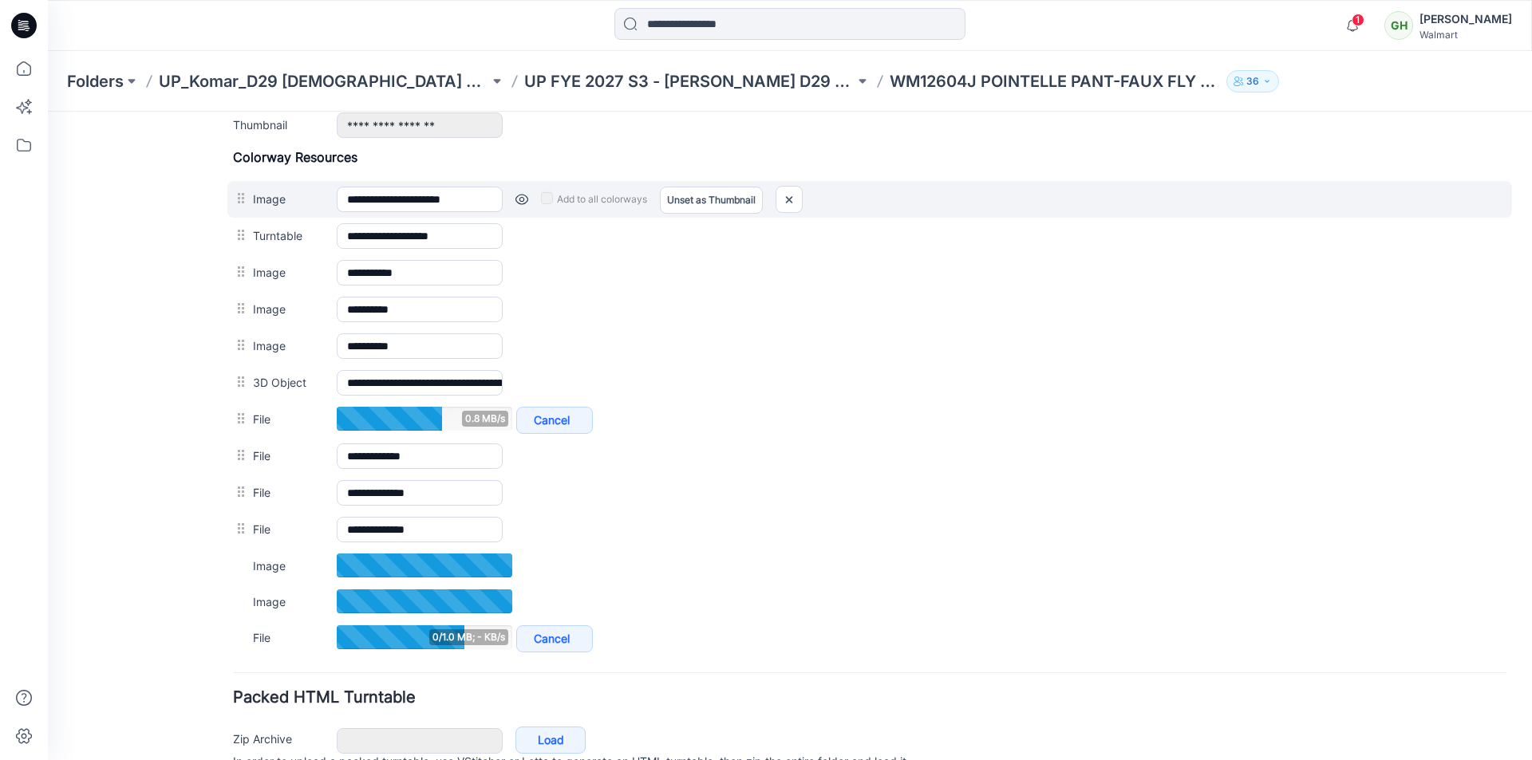
scroll to position [718, 0]
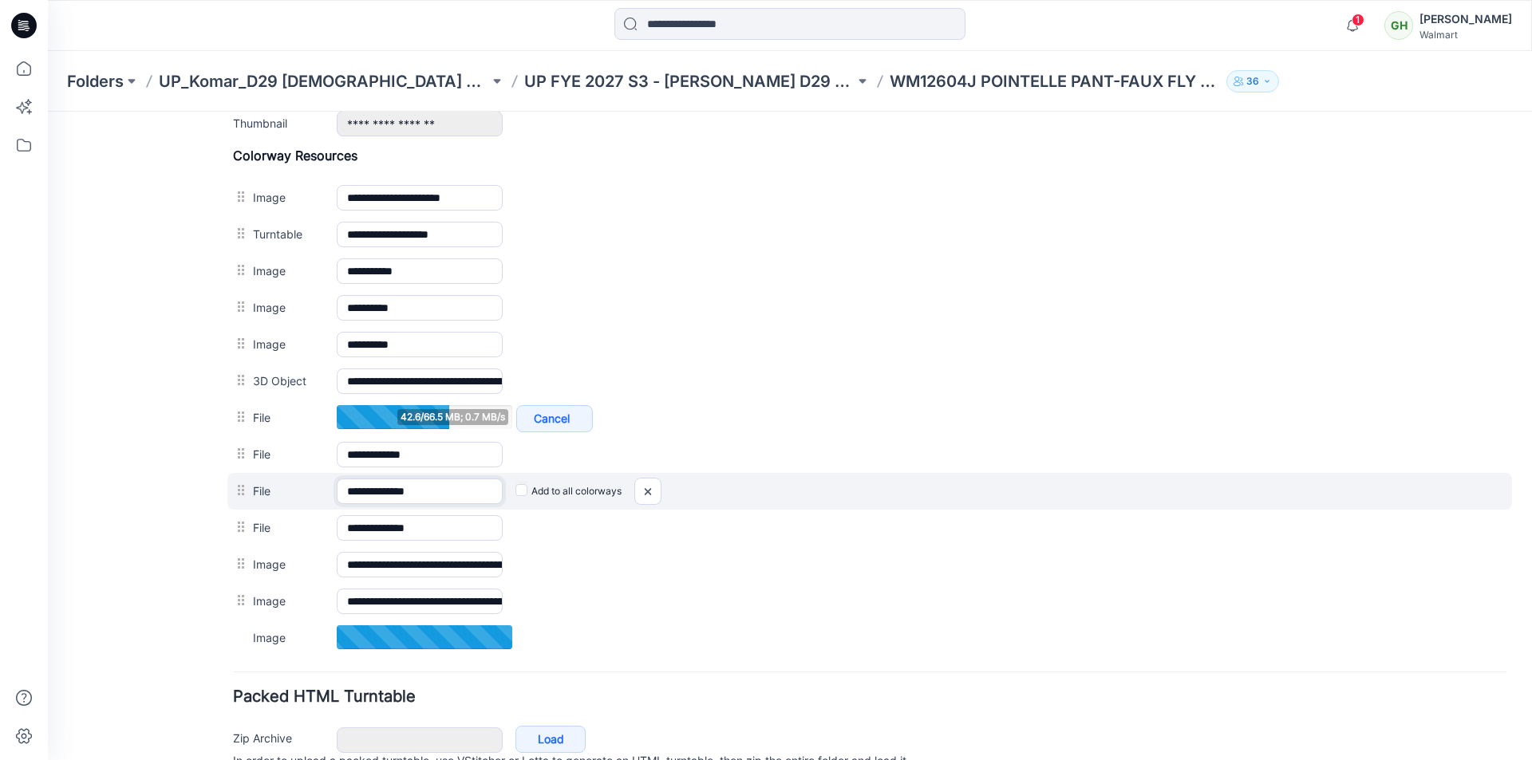
click at [429, 492] on input "**********" at bounding box center [420, 492] width 166 height 26
drag, startPoint x: 407, startPoint y: 491, endPoint x: 447, endPoint y: 488, distance: 40.0
click at [447, 488] on input "**********" at bounding box center [420, 492] width 166 height 26
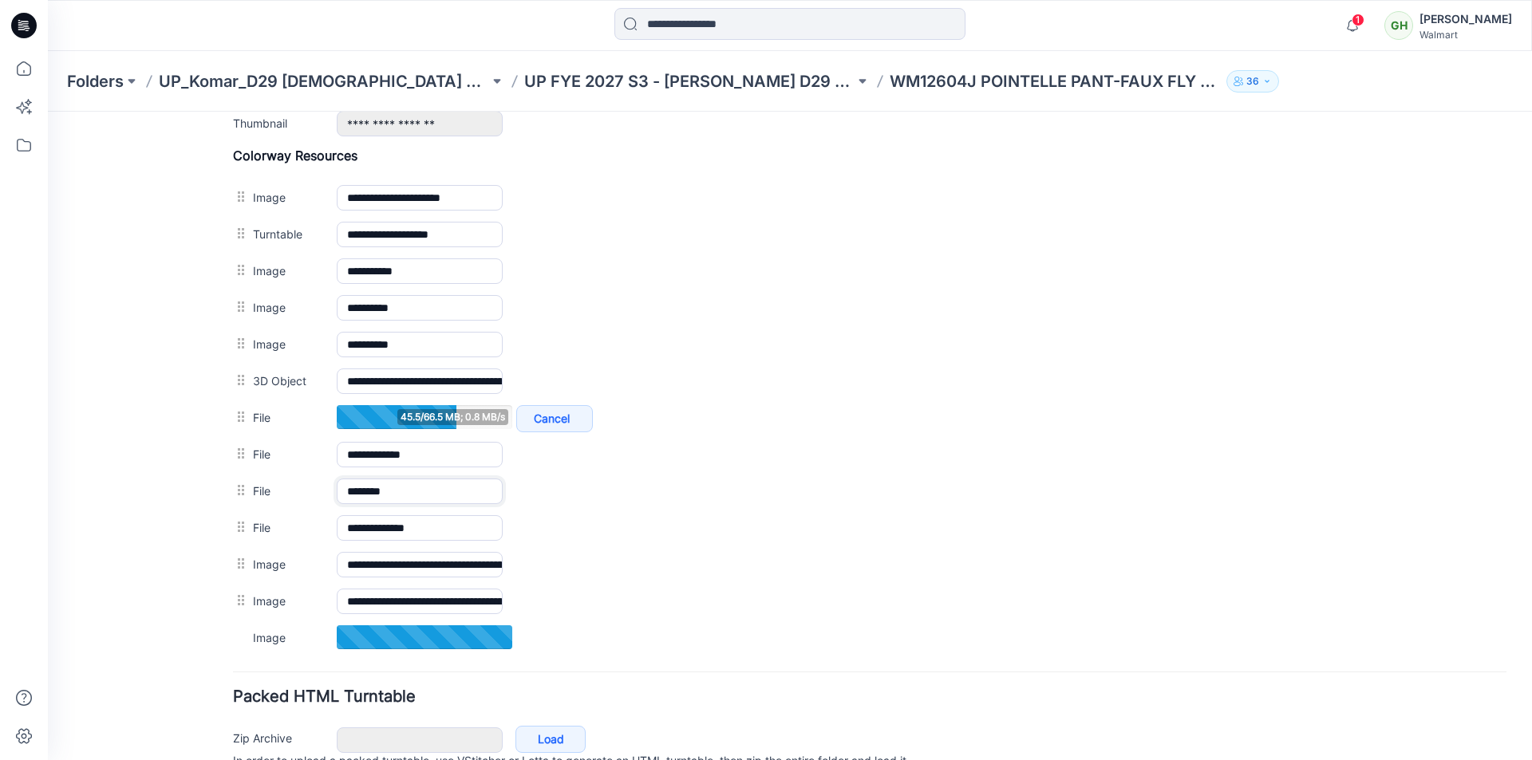
type input "********"
click at [997, 27] on div at bounding box center [790, 25] width 742 height 35
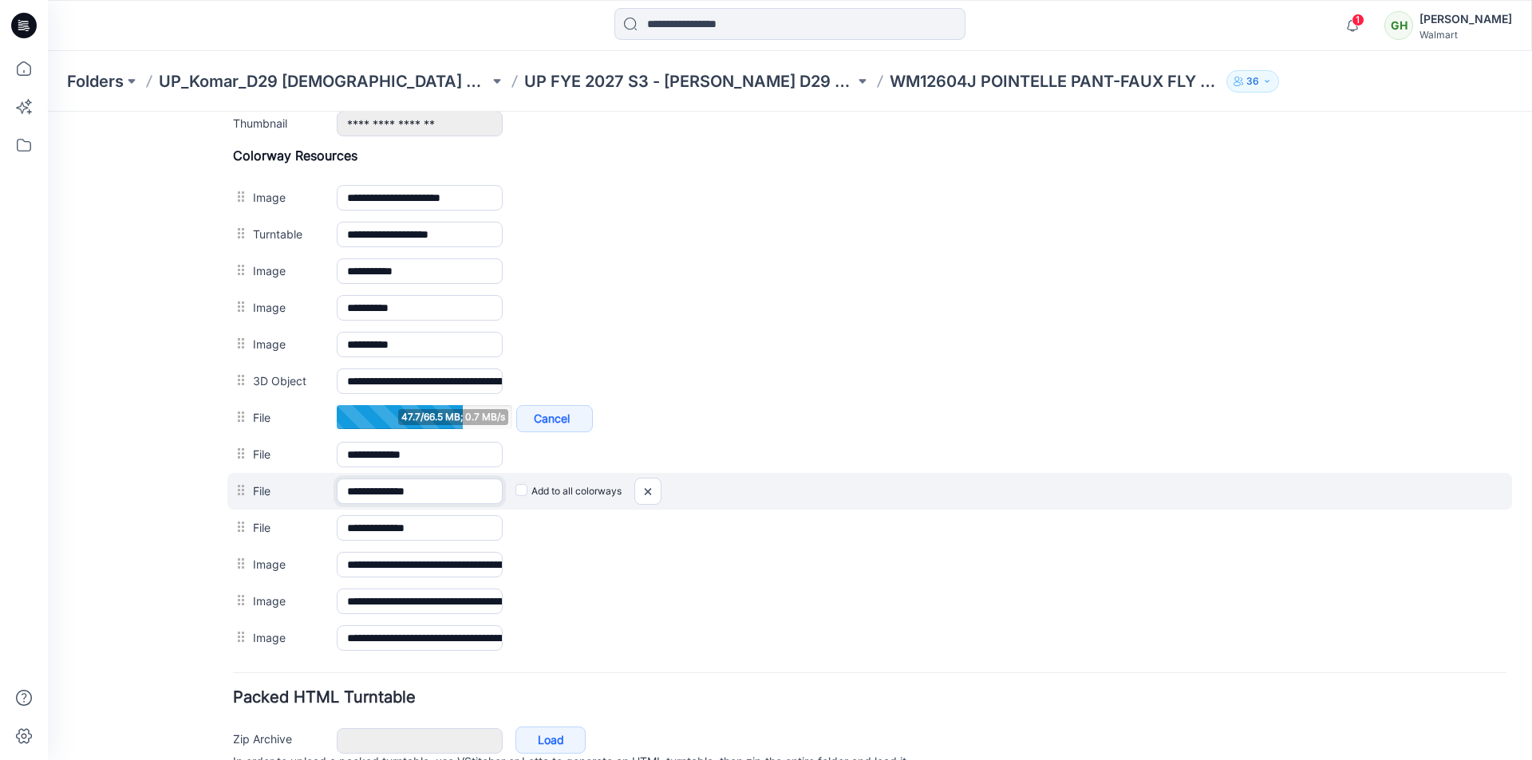
drag, startPoint x: 451, startPoint y: 484, endPoint x: 411, endPoint y: 491, distance: 40.4
click at [411, 491] on input "**********" at bounding box center [420, 492] width 166 height 26
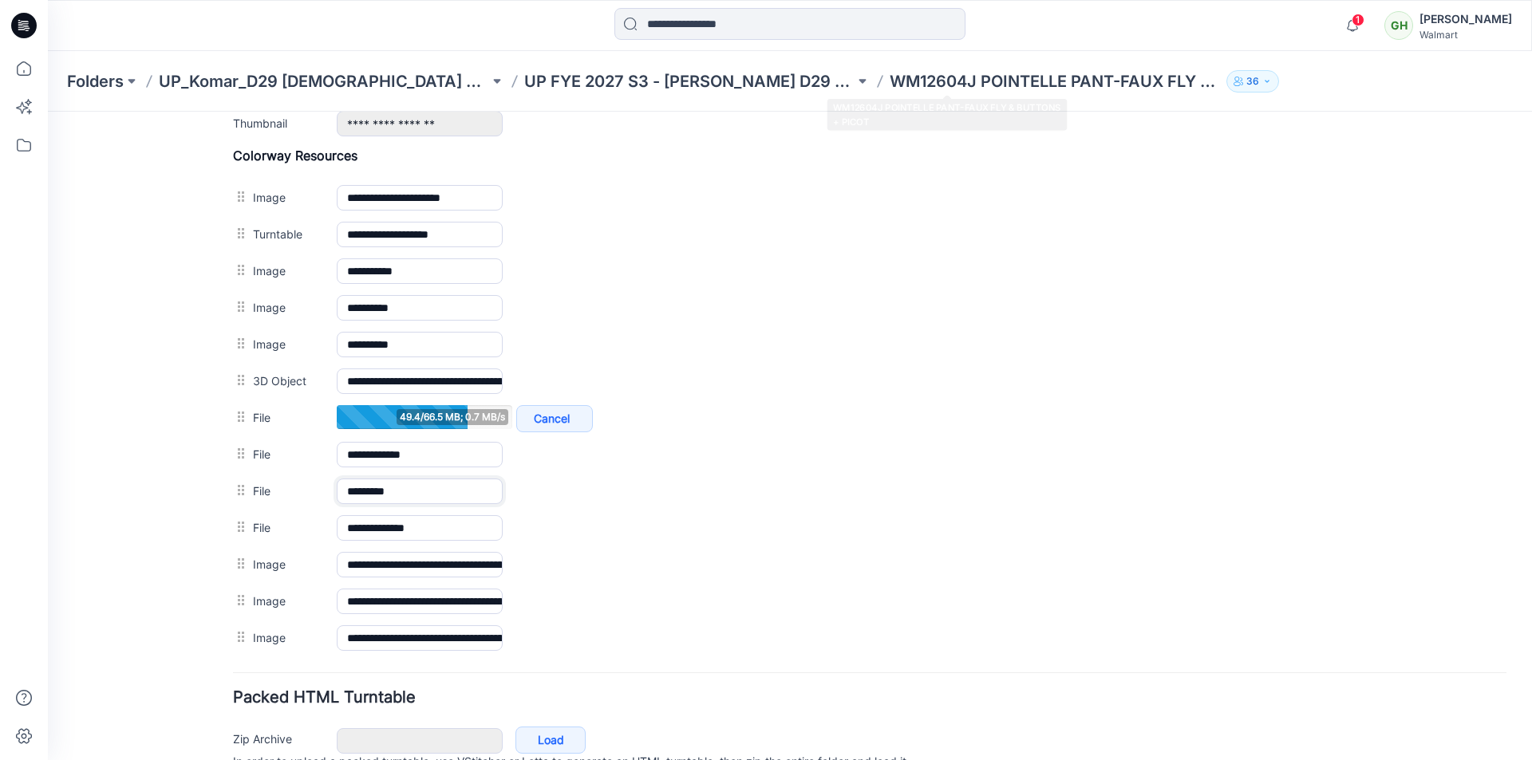
type input "********"
click at [1046, 54] on div "Folders UP_Komar_D29 [DEMOGRAPHIC_DATA] Sleep UP FYE 2027 S3 - [PERSON_NAME] D2…" at bounding box center [790, 81] width 1484 height 61
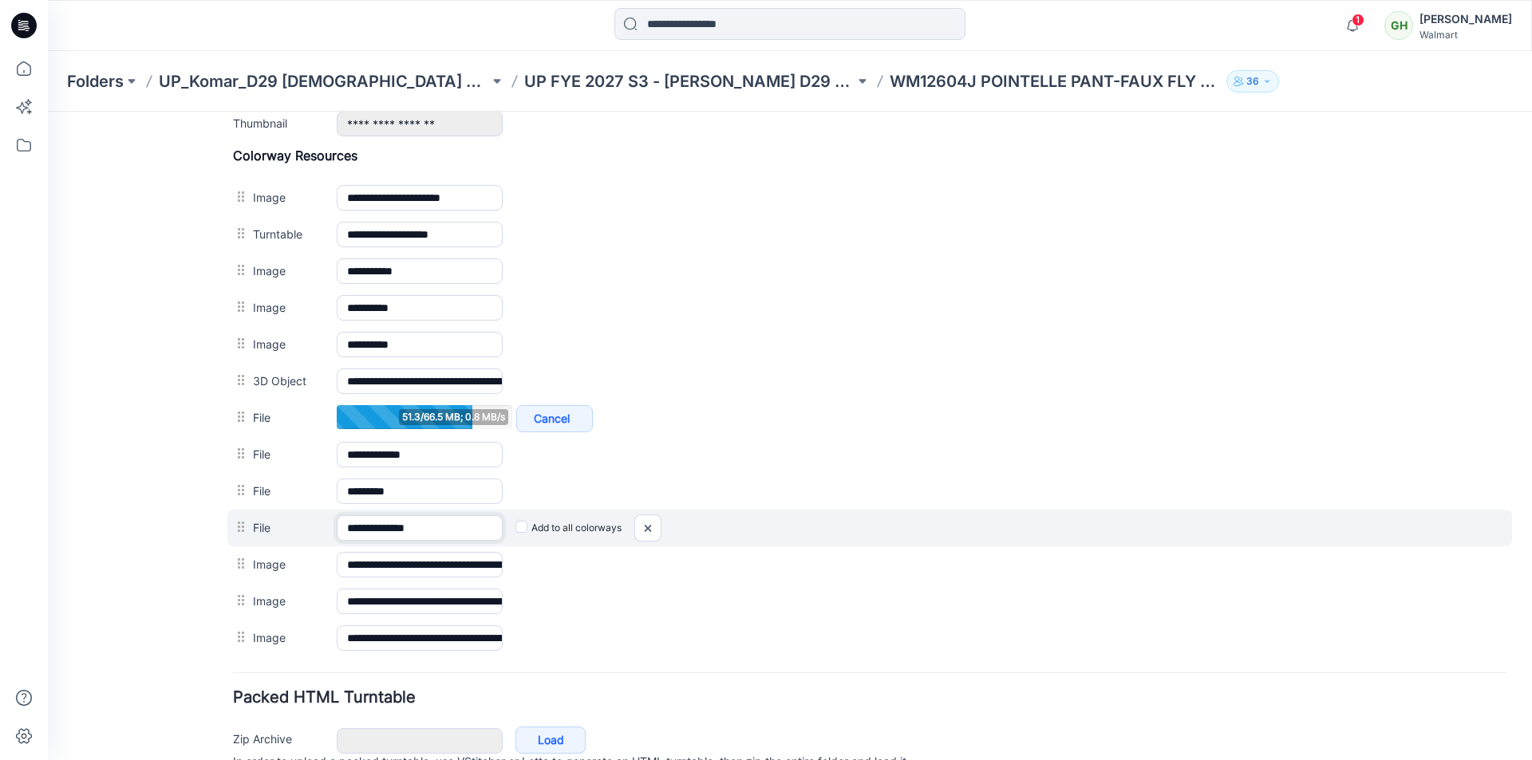
drag, startPoint x: 442, startPoint y: 531, endPoint x: 409, endPoint y: 531, distance: 32.7
click at [409, 531] on input "**********" at bounding box center [420, 528] width 166 height 26
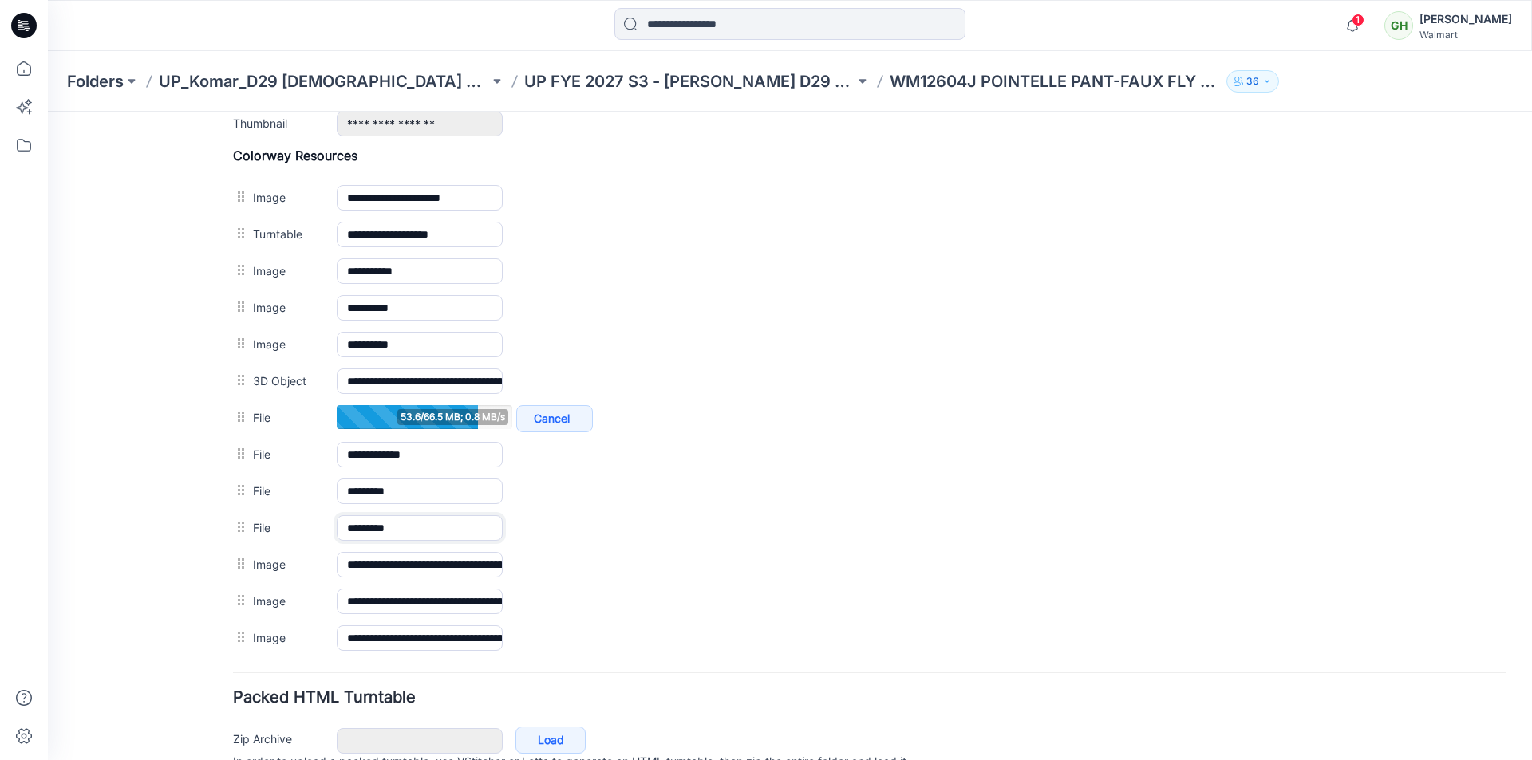
type input "********"
click at [1082, 43] on div "1 Notifications [PERSON_NAME] shared 01624_KEY ITEM PANT LY SAMPLE in Unknown F…" at bounding box center [790, 25] width 1484 height 51
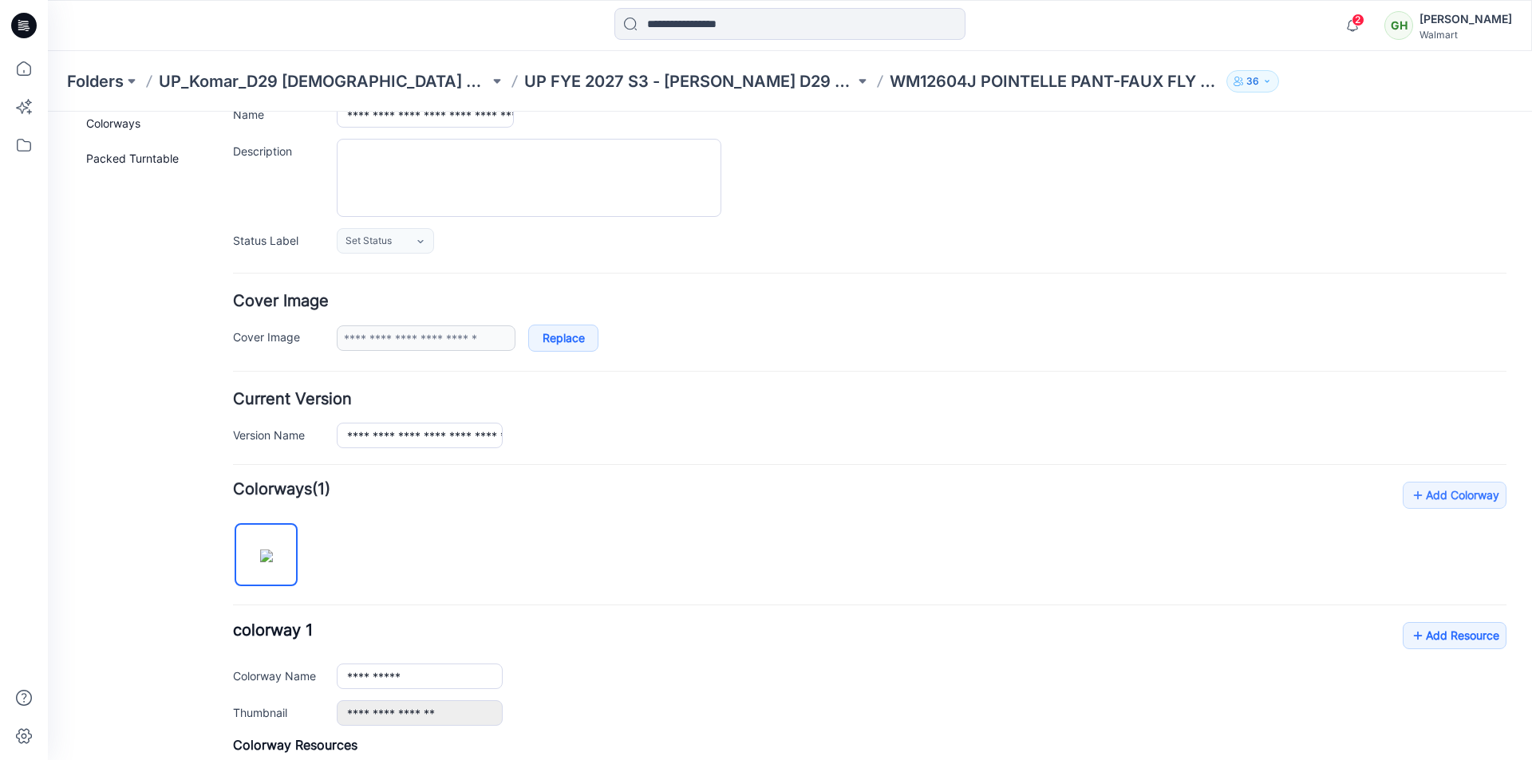
scroll to position [0, 0]
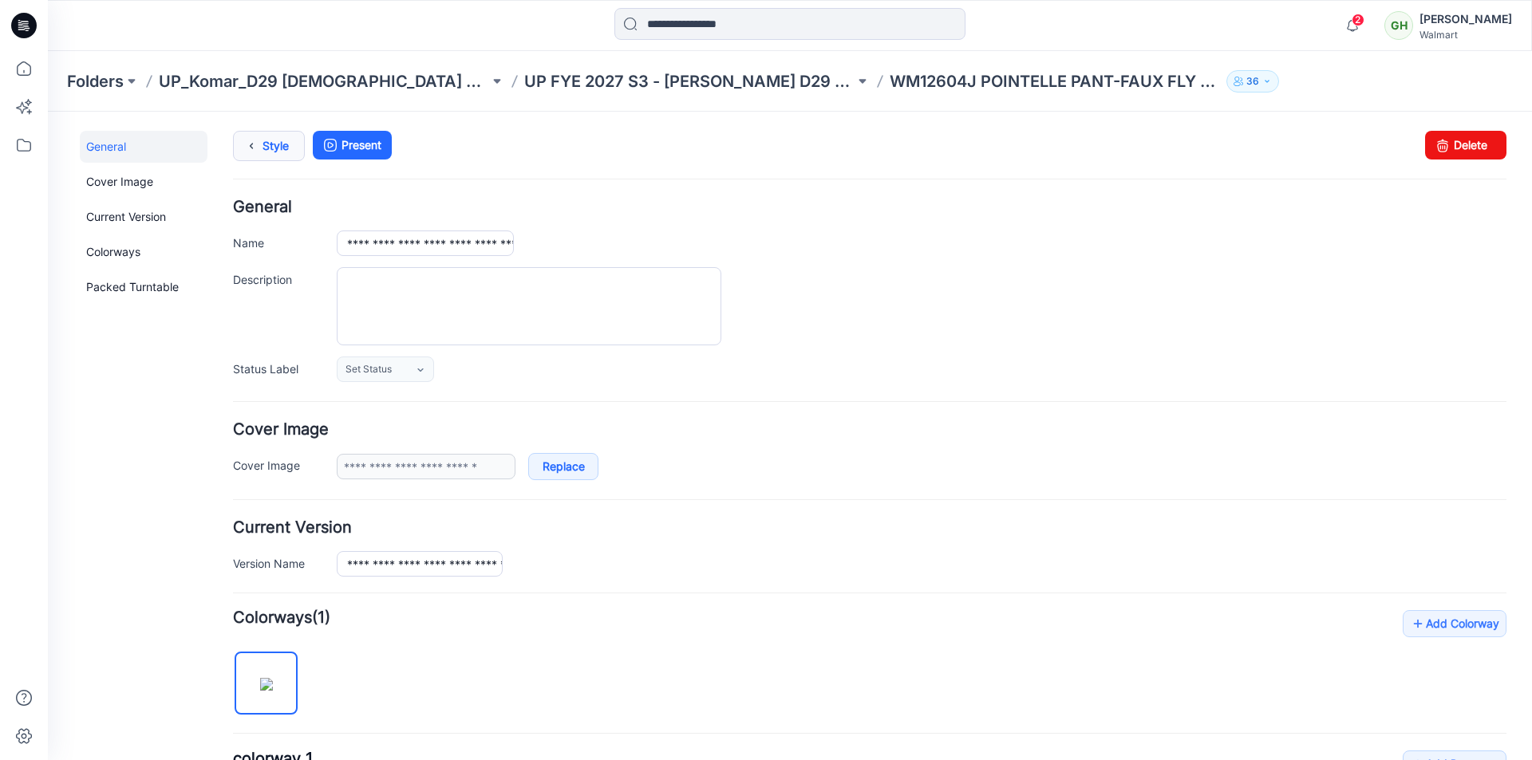
click at [275, 149] on link "Style" at bounding box center [269, 146] width 72 height 30
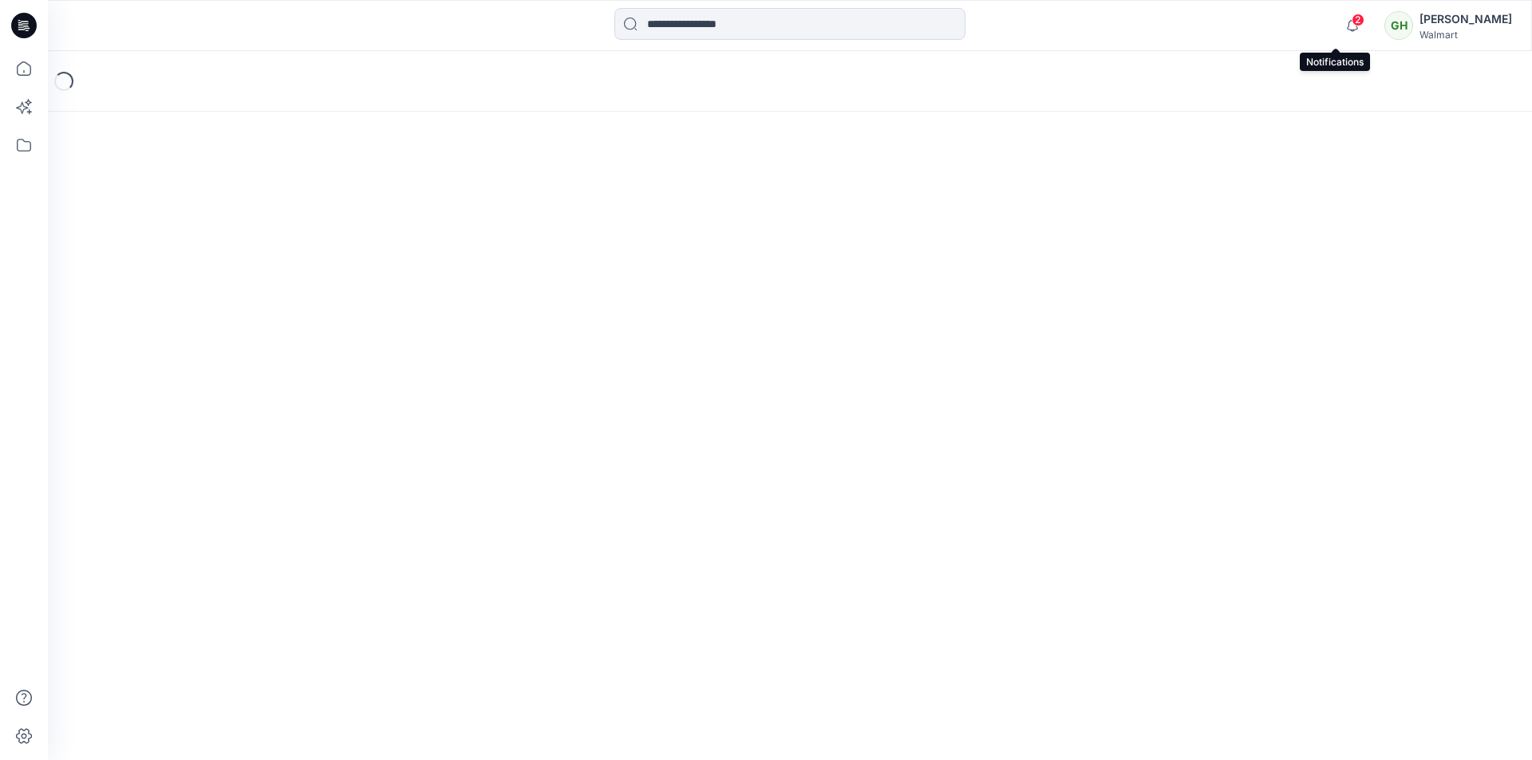
click at [1352, 26] on span "2" at bounding box center [1358, 20] width 13 height 13
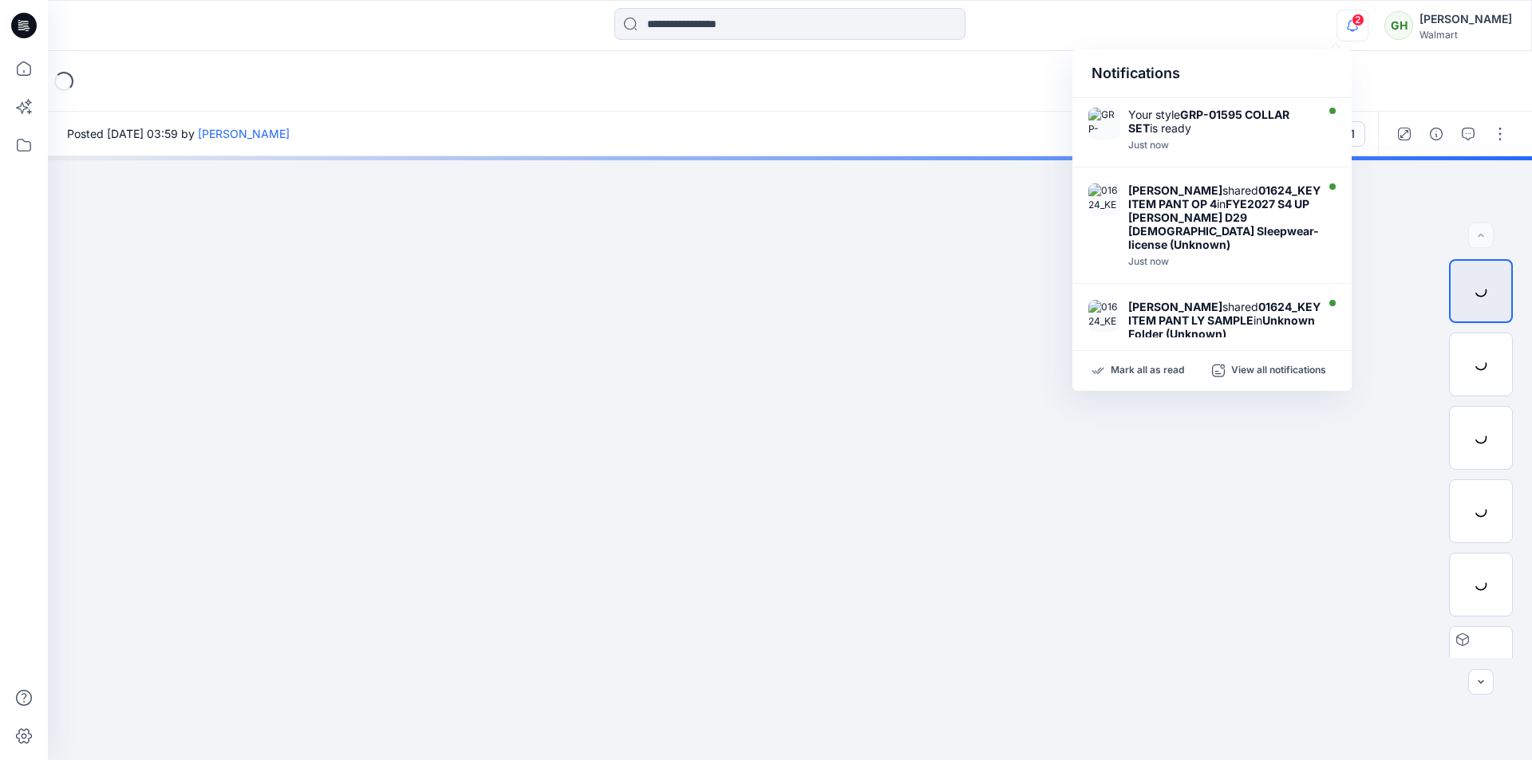
click at [1069, 18] on div at bounding box center [790, 25] width 742 height 35
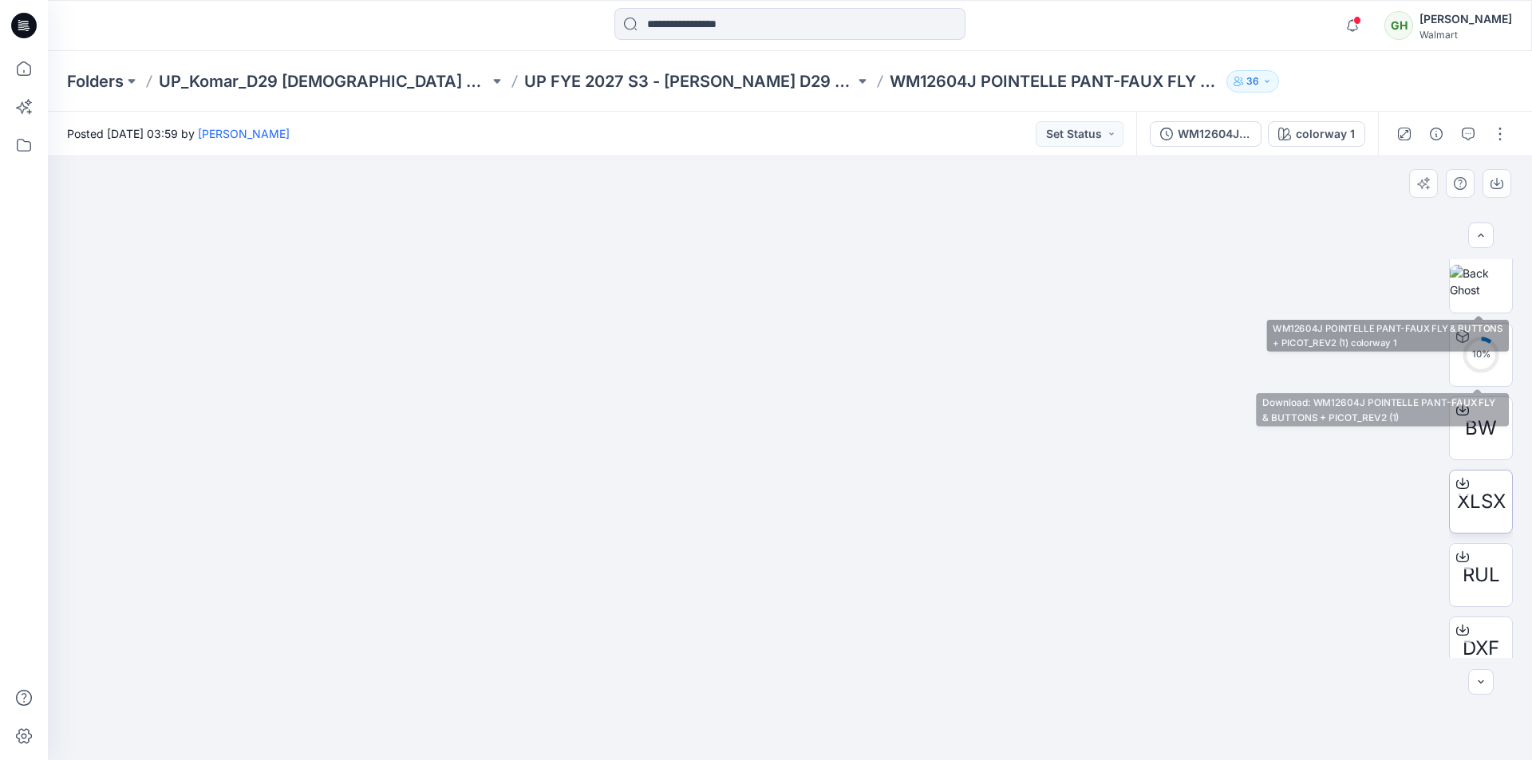
scroll to position [399, 0]
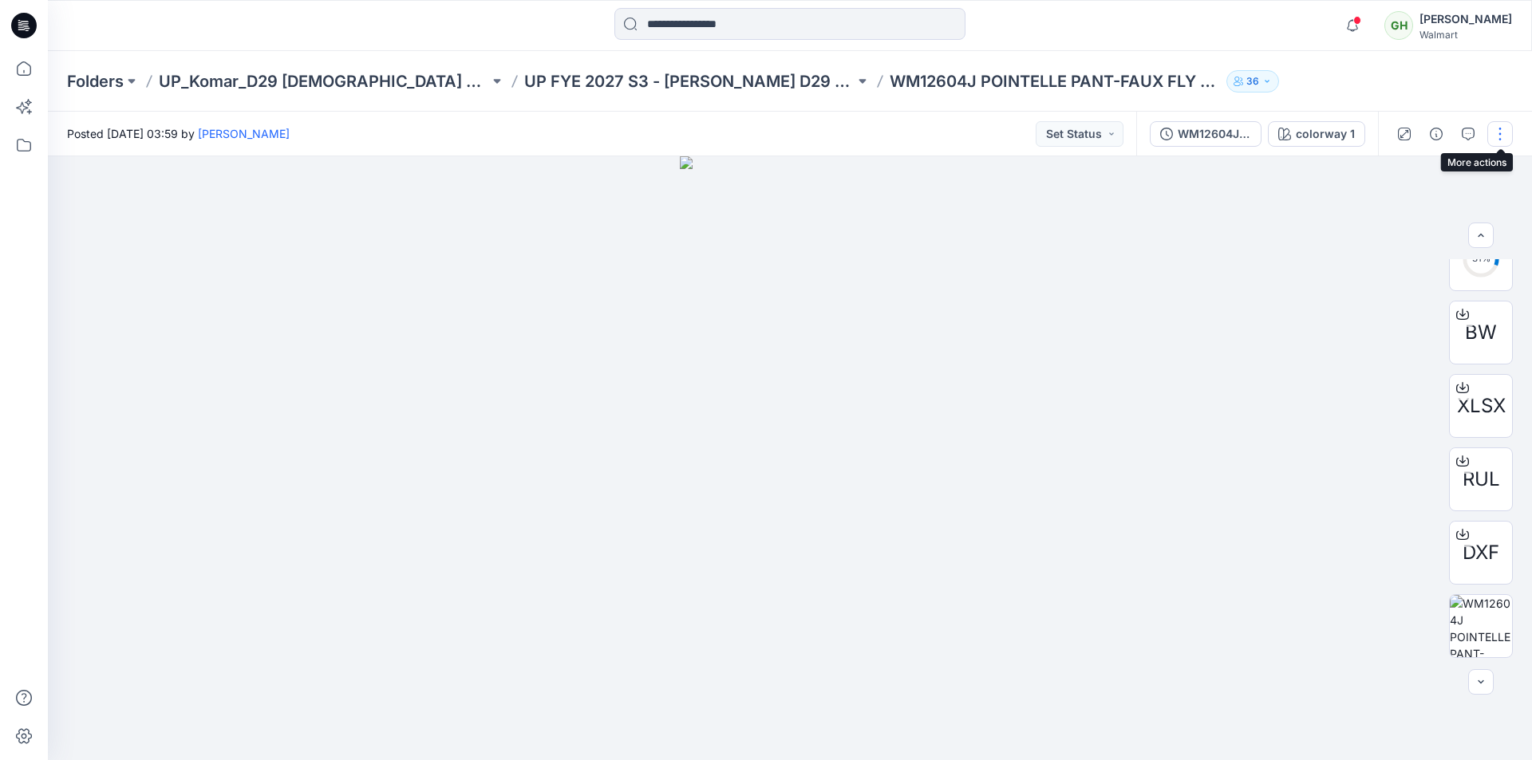
click at [1506, 132] on button "button" at bounding box center [1500, 134] width 26 height 26
click at [1403, 213] on p "Edit" at bounding box center [1398, 215] width 20 height 17
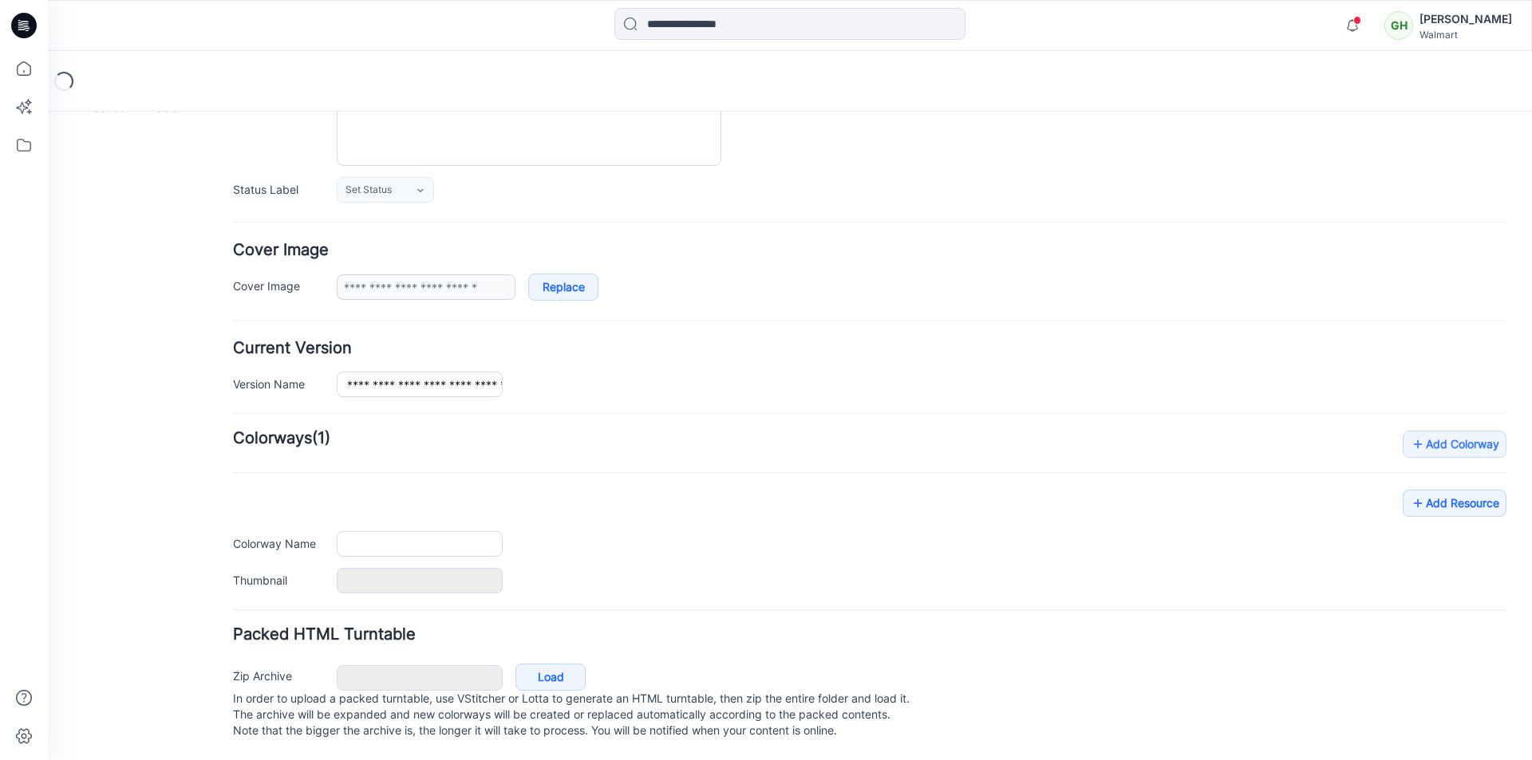
type input "**********"
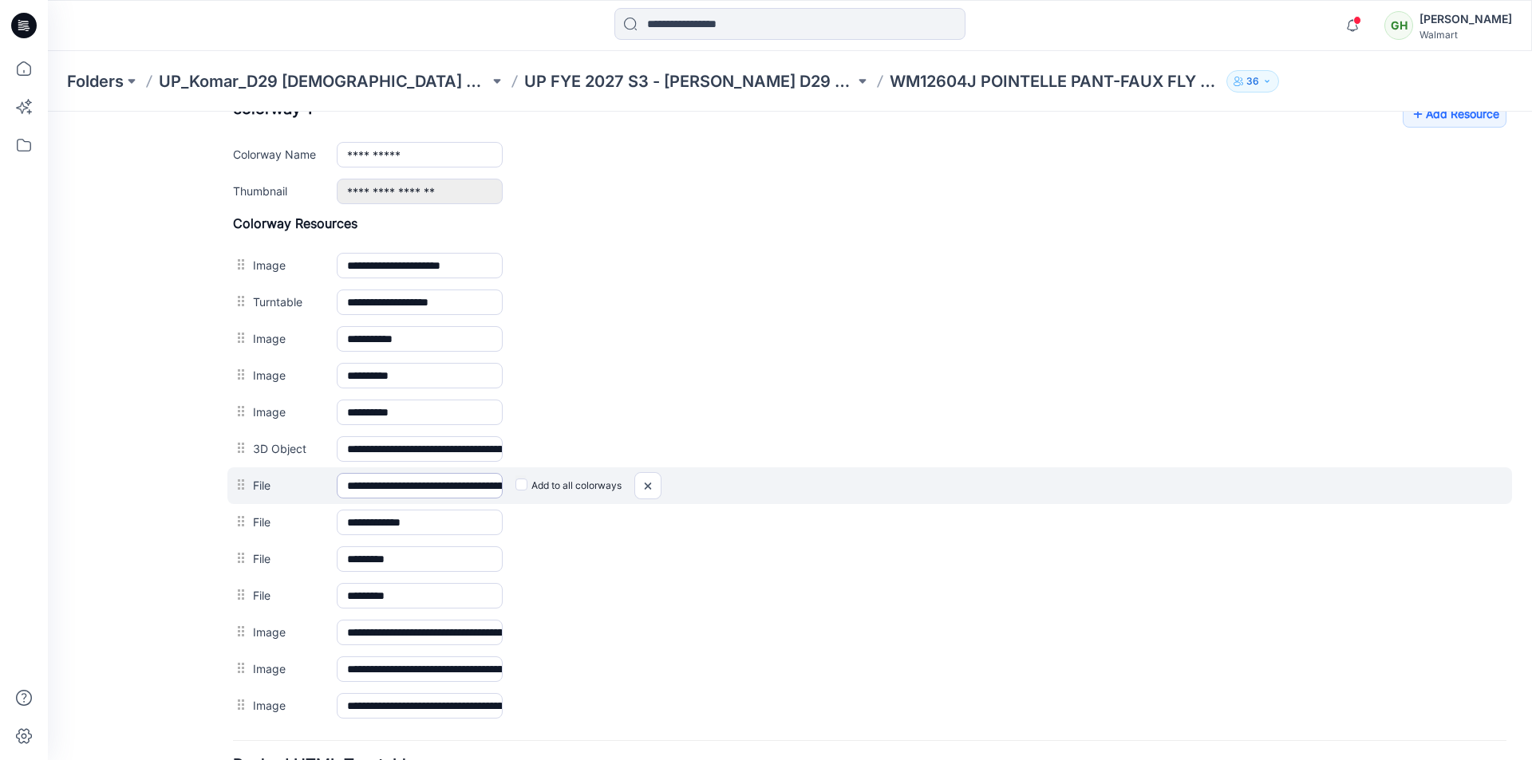
scroll to position [674, 0]
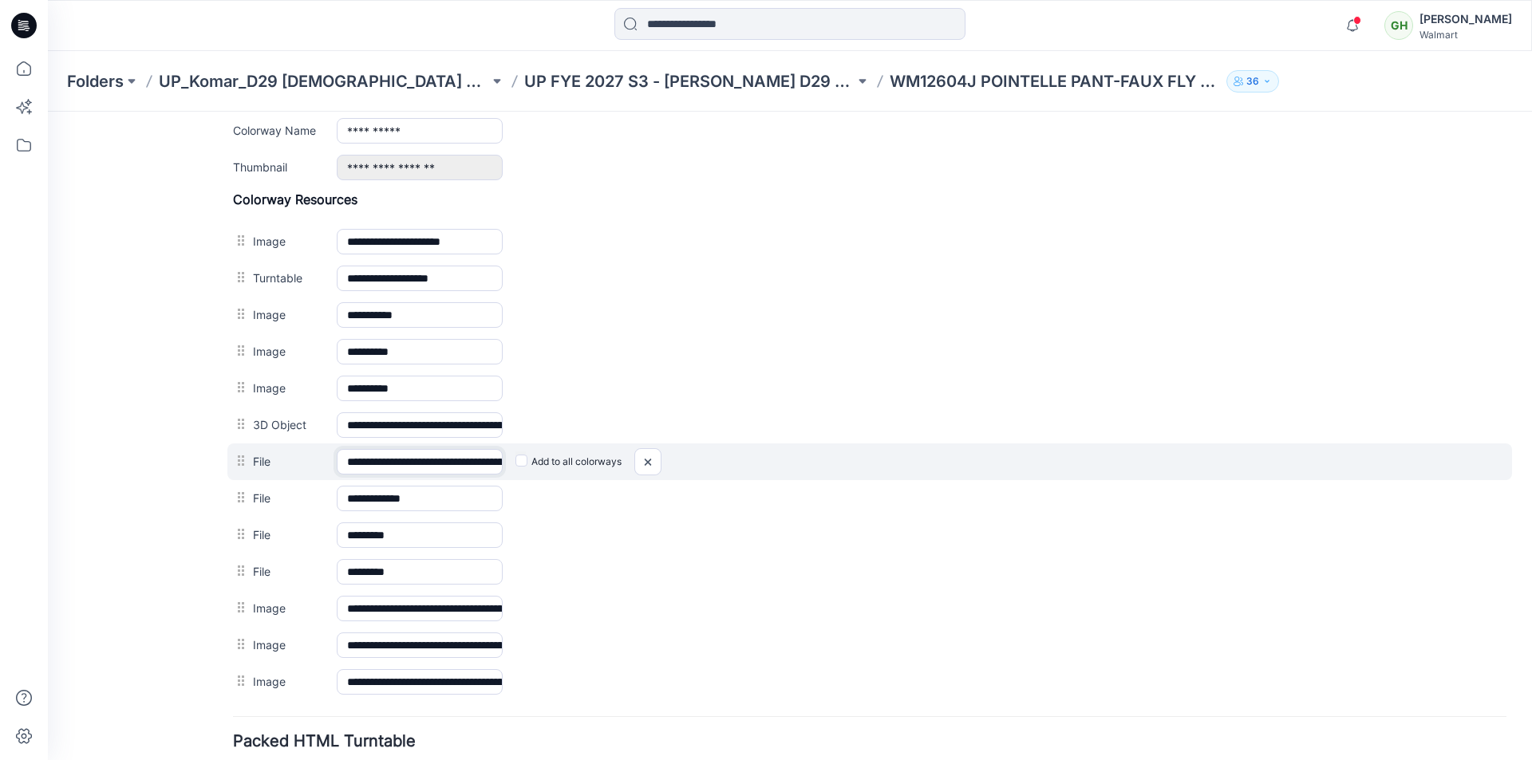
click at [420, 456] on input "**********" at bounding box center [420, 462] width 166 height 26
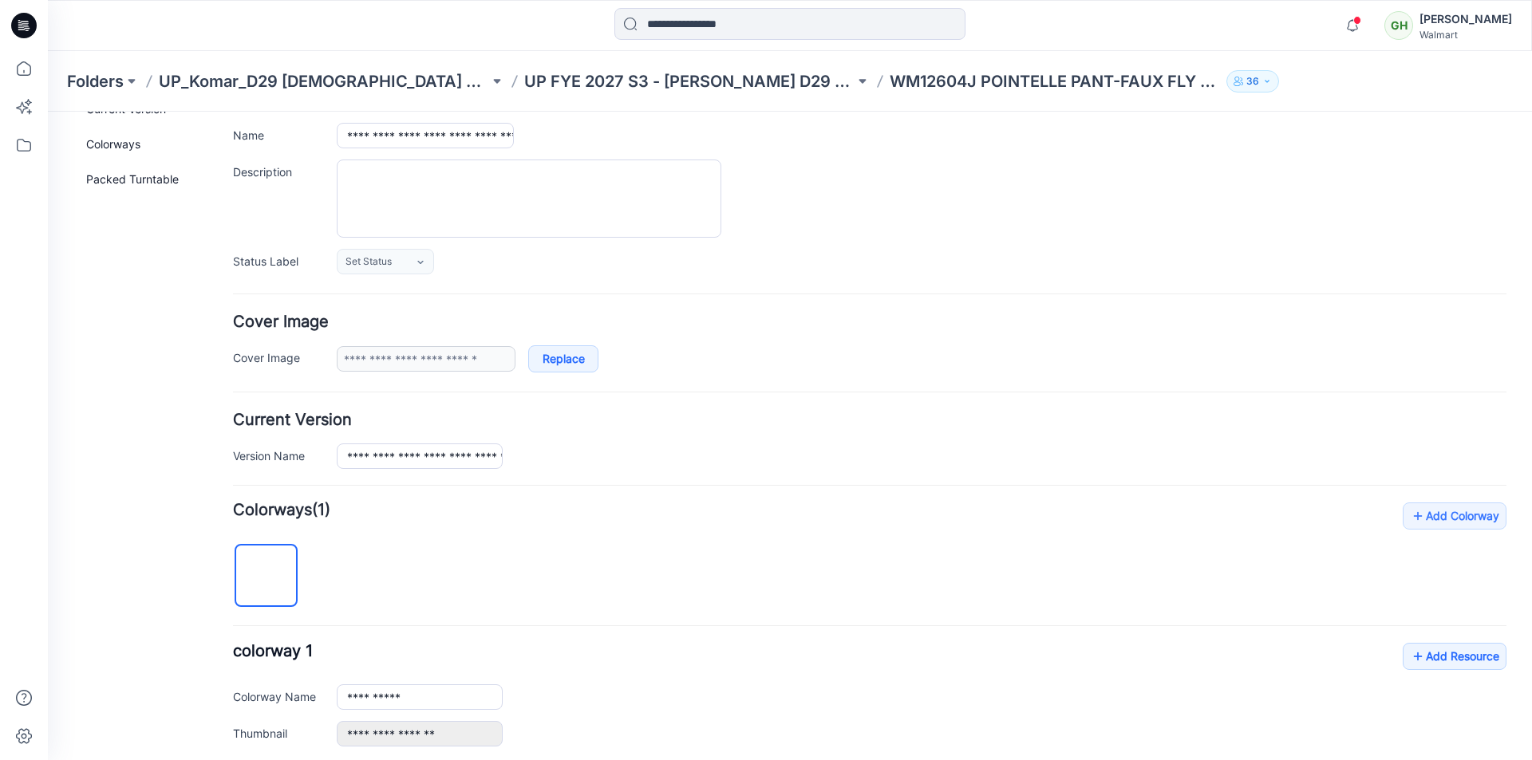
scroll to position [0, 0]
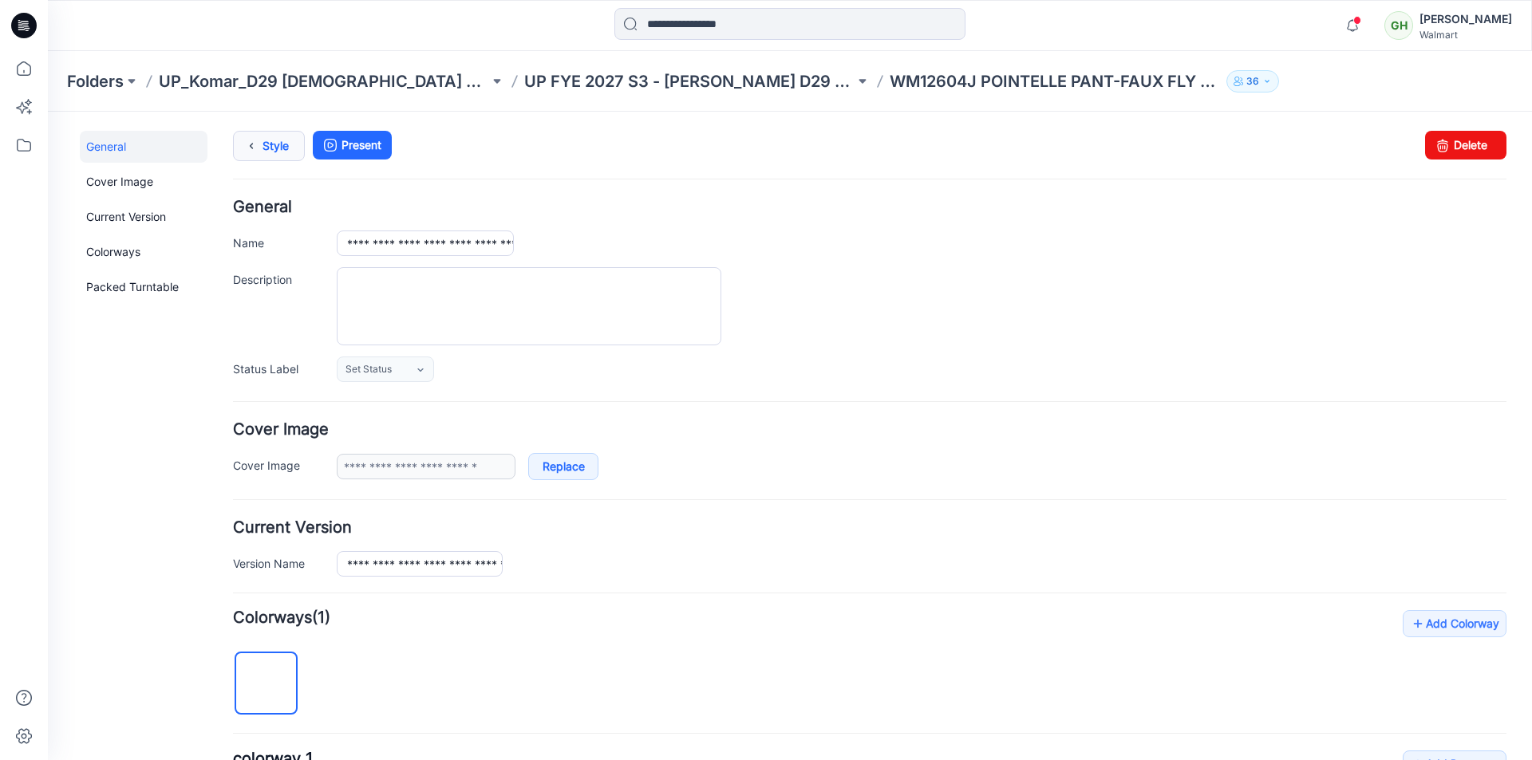
type input "**********"
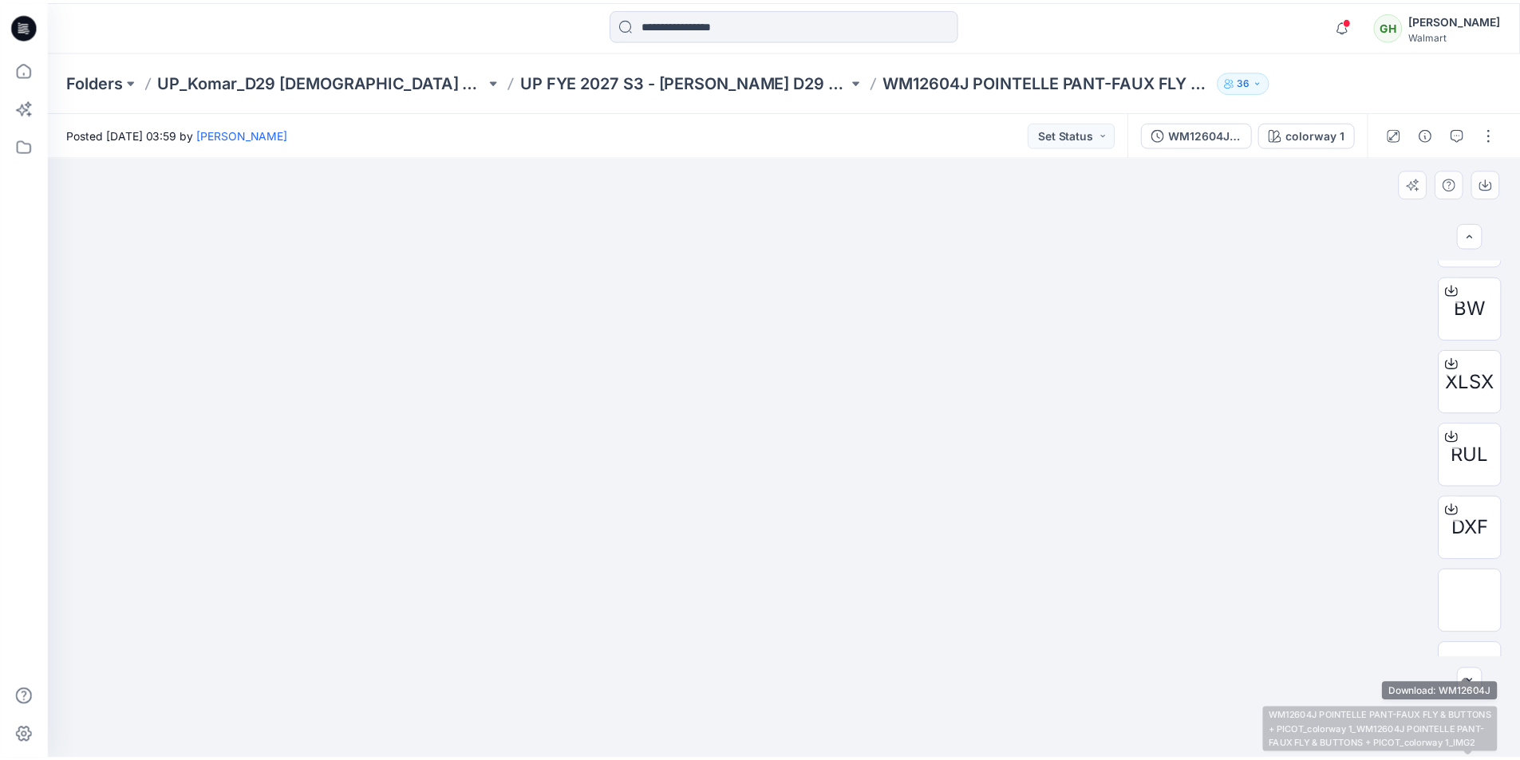
scroll to position [306, 0]
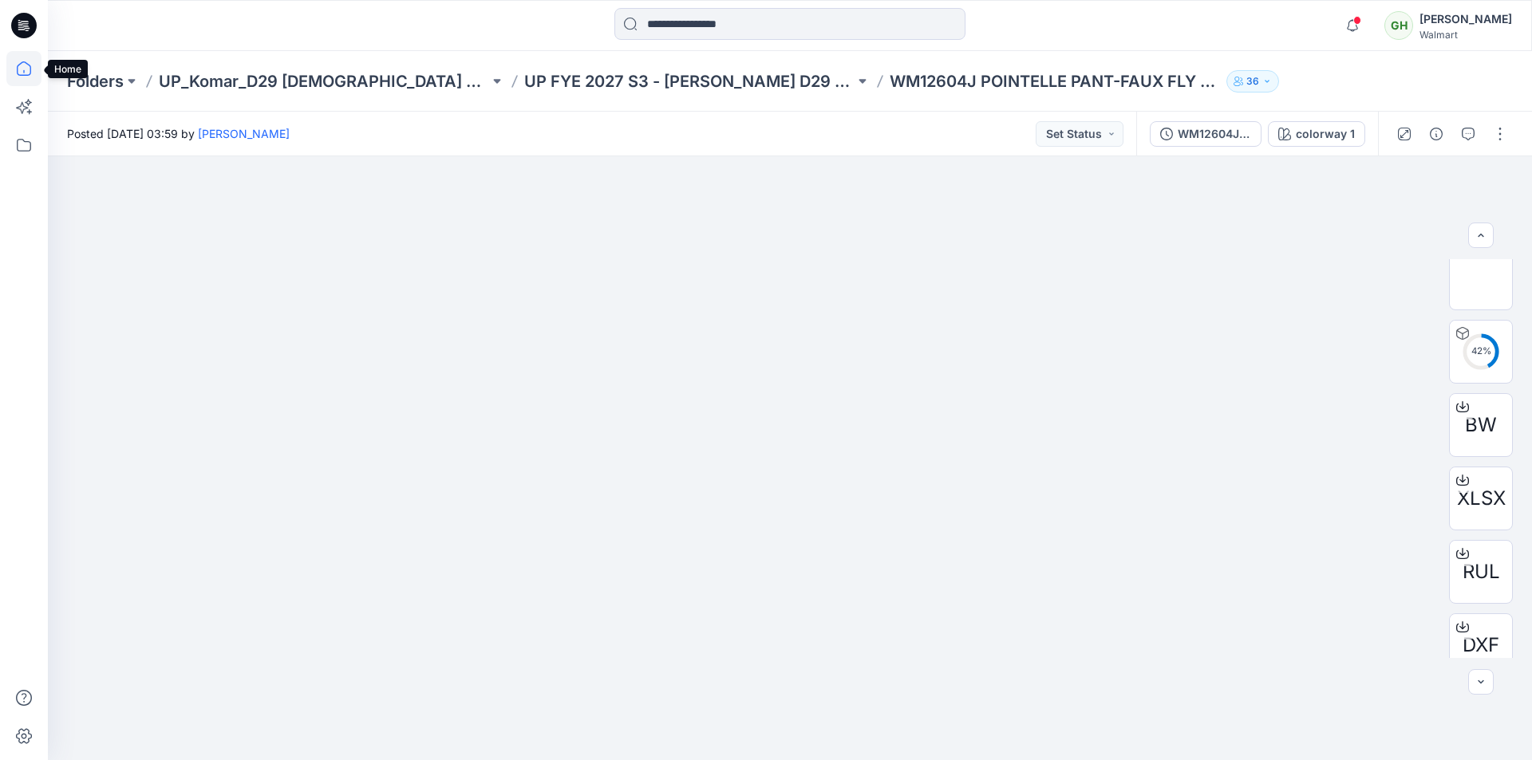
click at [26, 71] on icon at bounding box center [23, 68] width 35 height 35
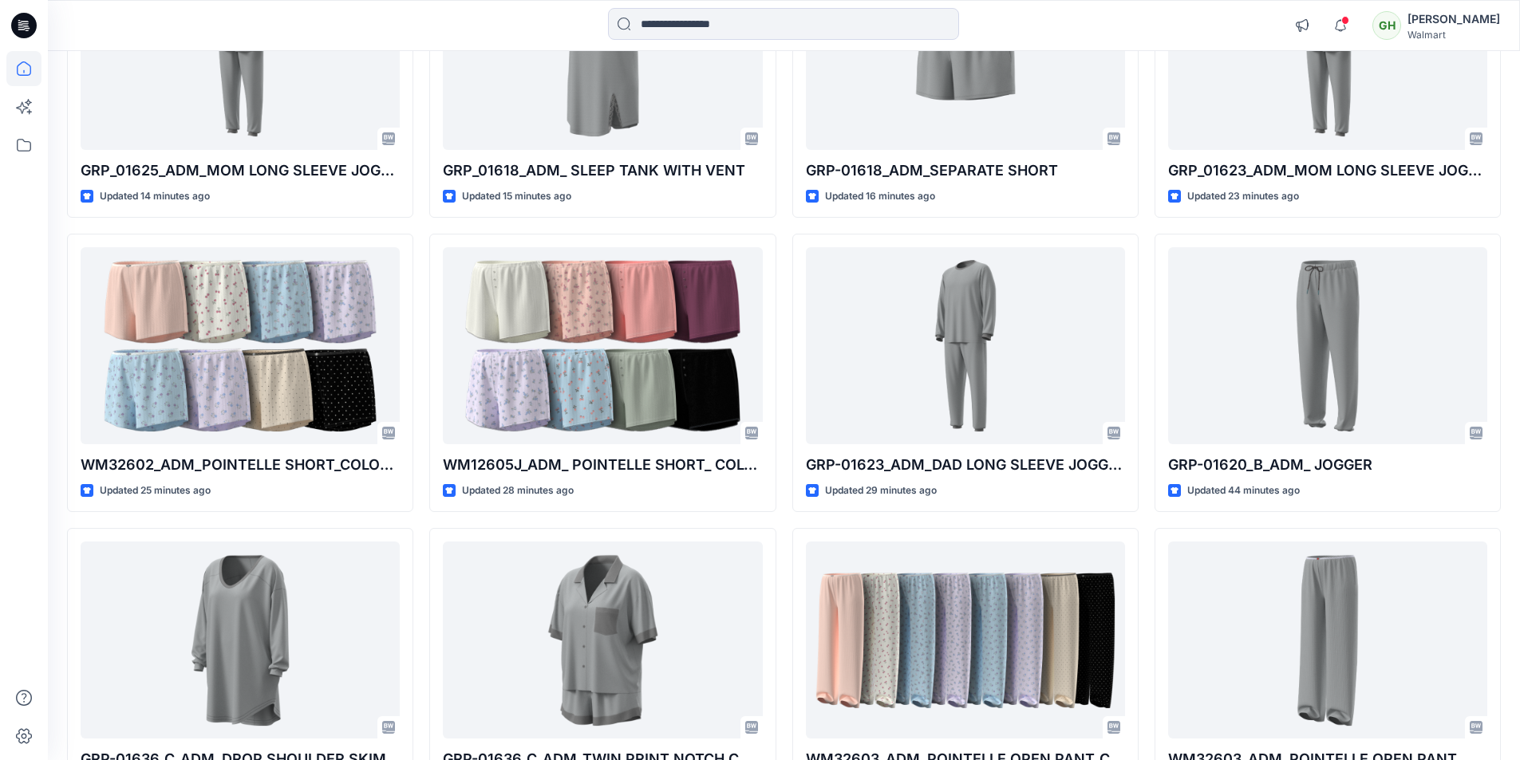
scroll to position [1046, 0]
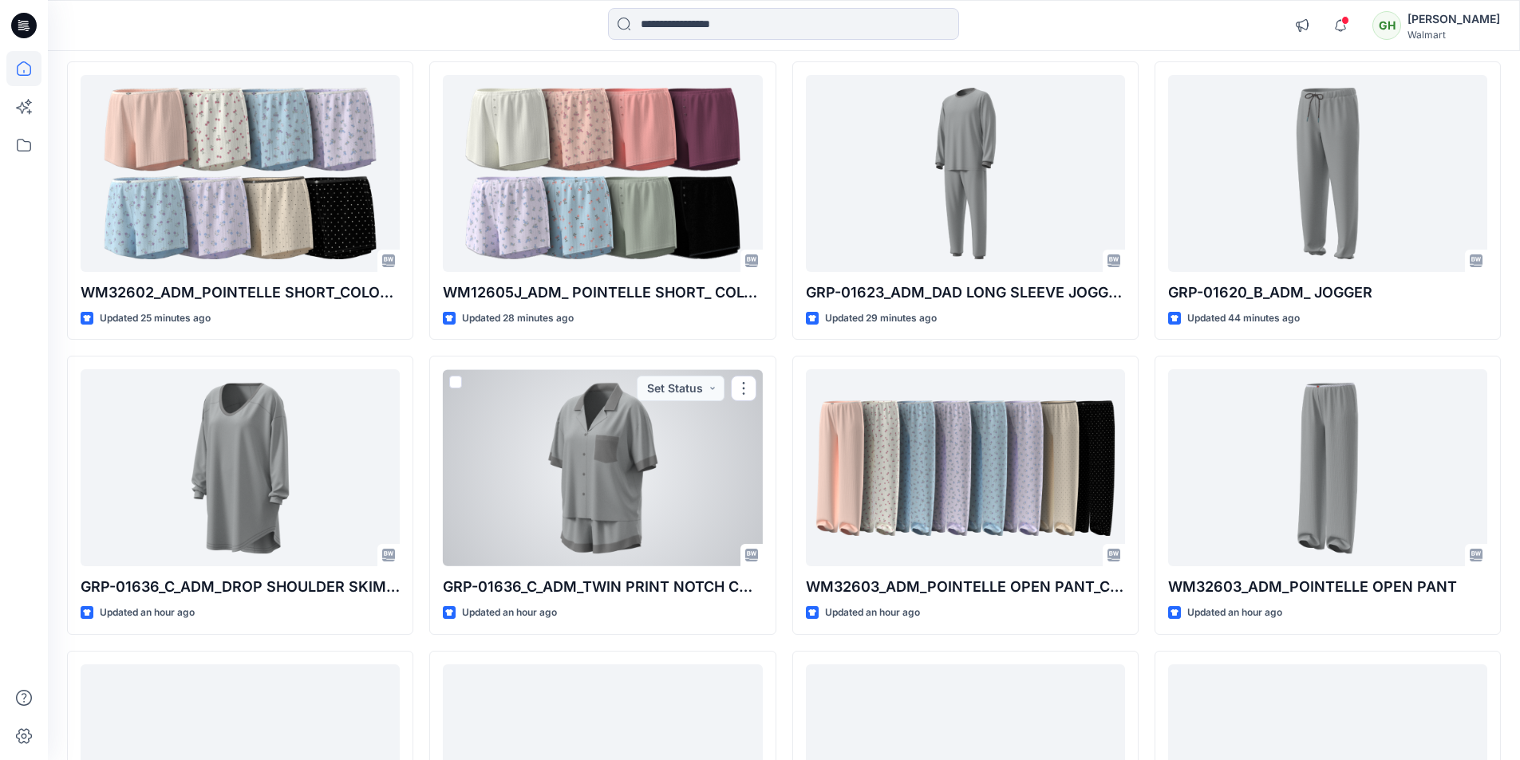
click at [582, 531] on div at bounding box center [602, 467] width 319 height 197
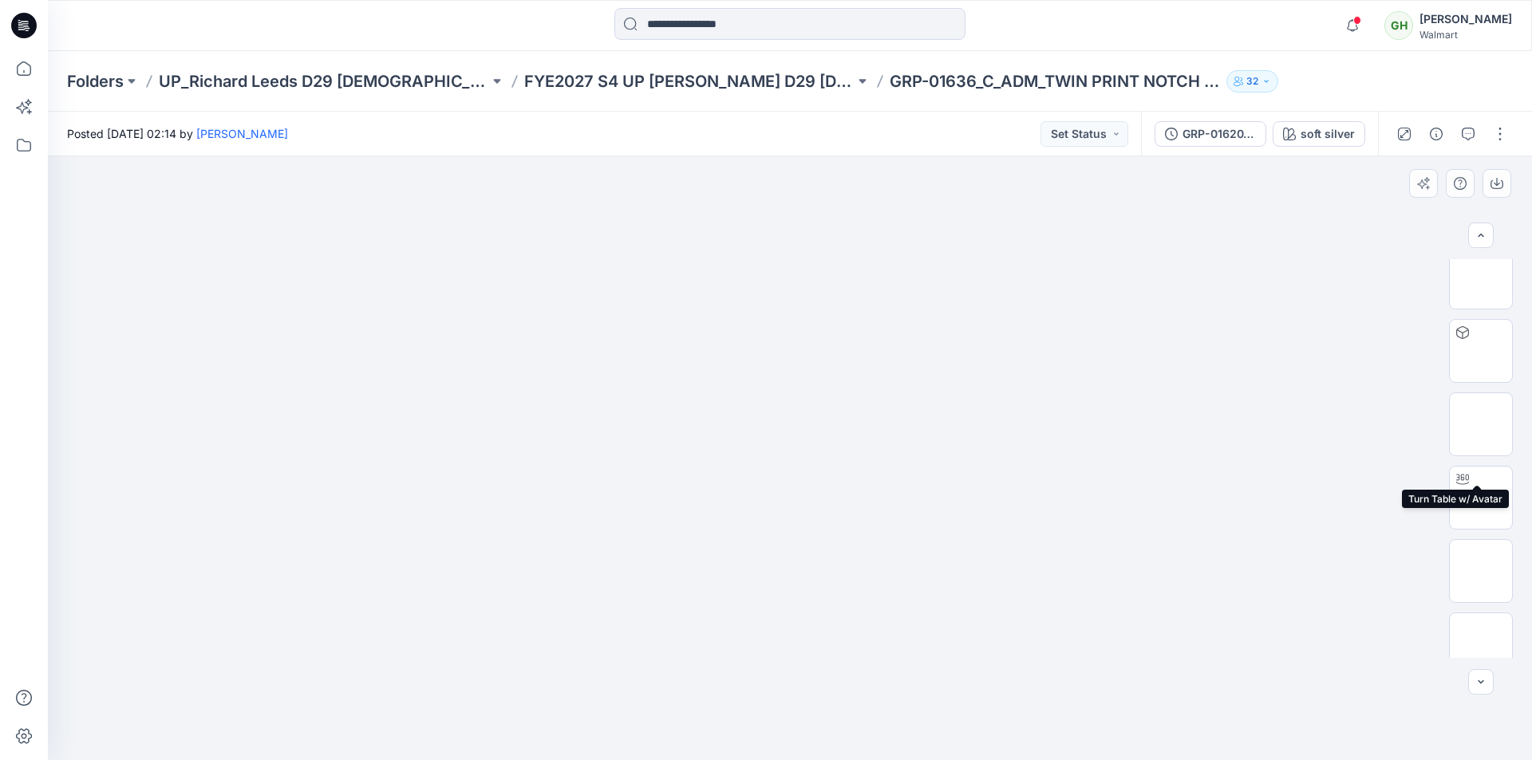
scroll to position [233, 0]
click at [1481, 499] on img at bounding box center [1481, 499] width 0 height 0
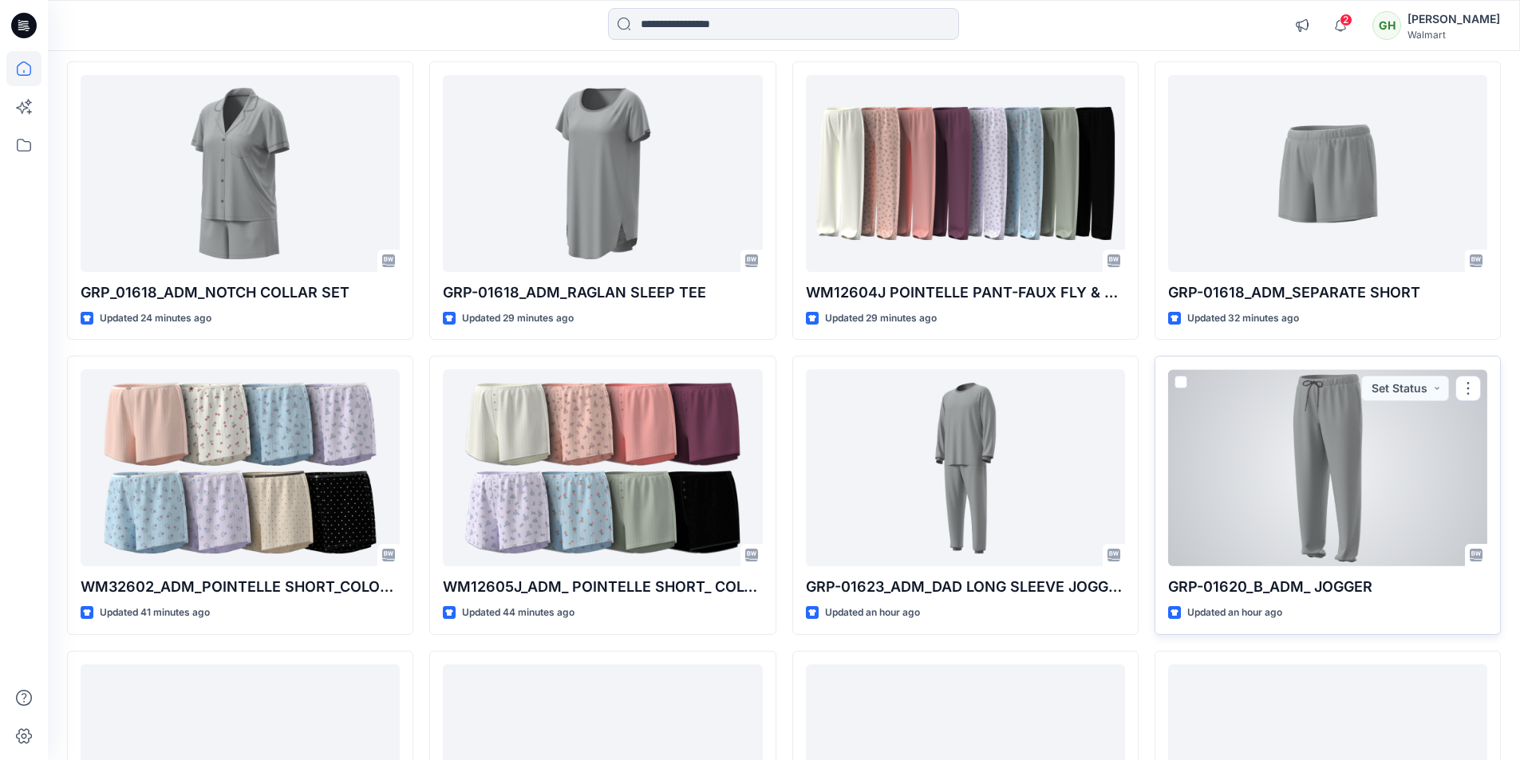
scroll to position [1285, 0]
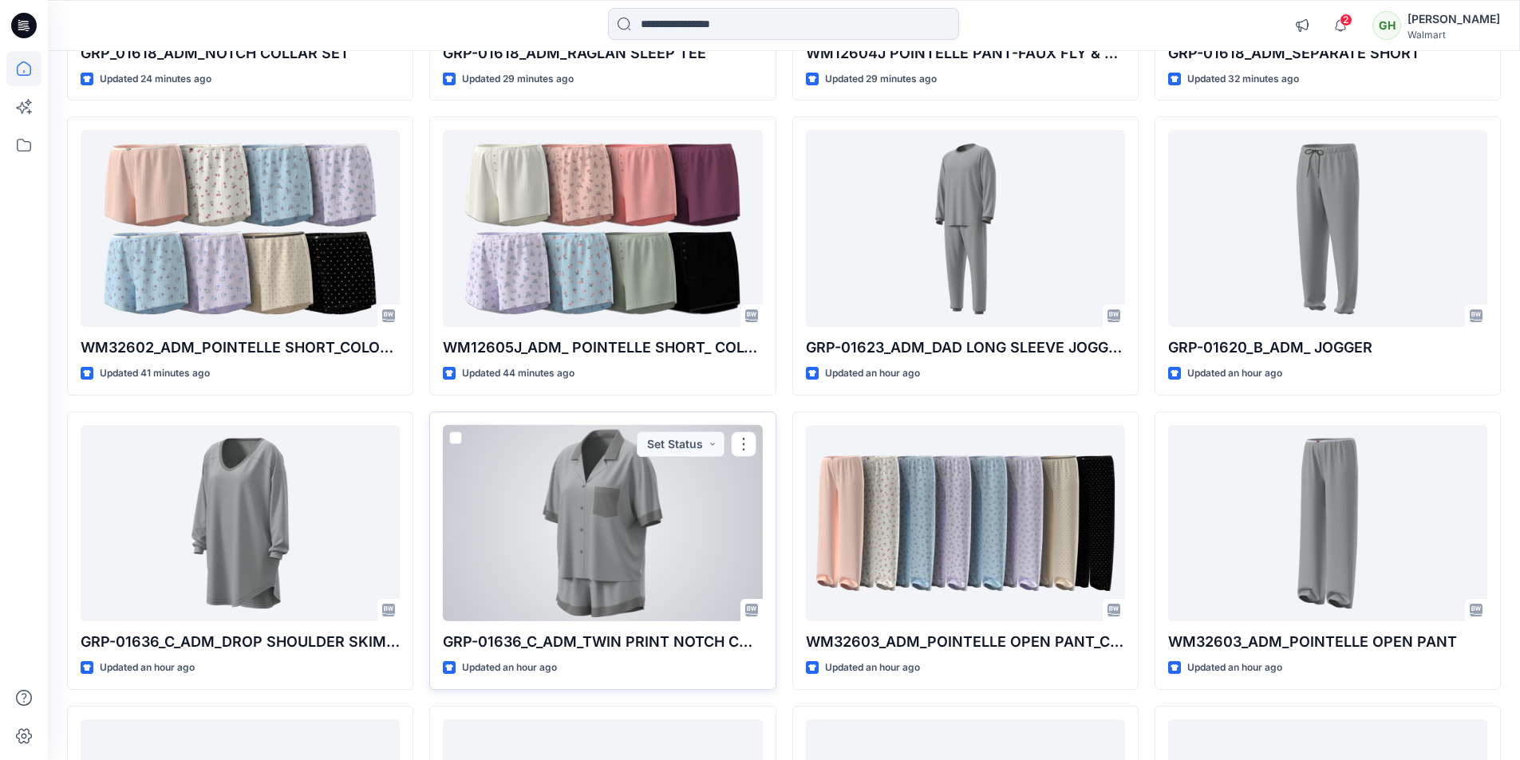
click at [679, 570] on div at bounding box center [602, 523] width 319 height 197
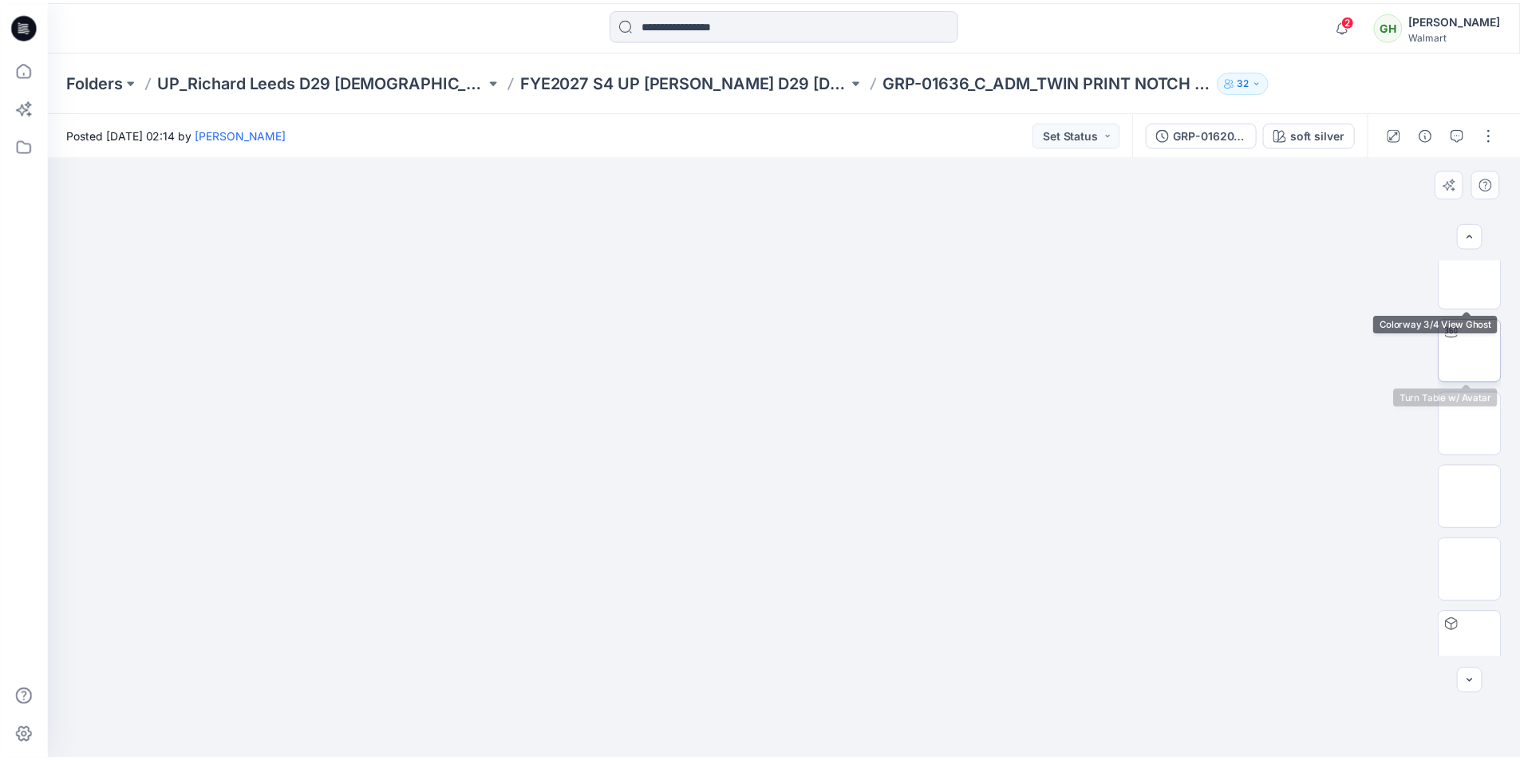
scroll to position [472, 0]
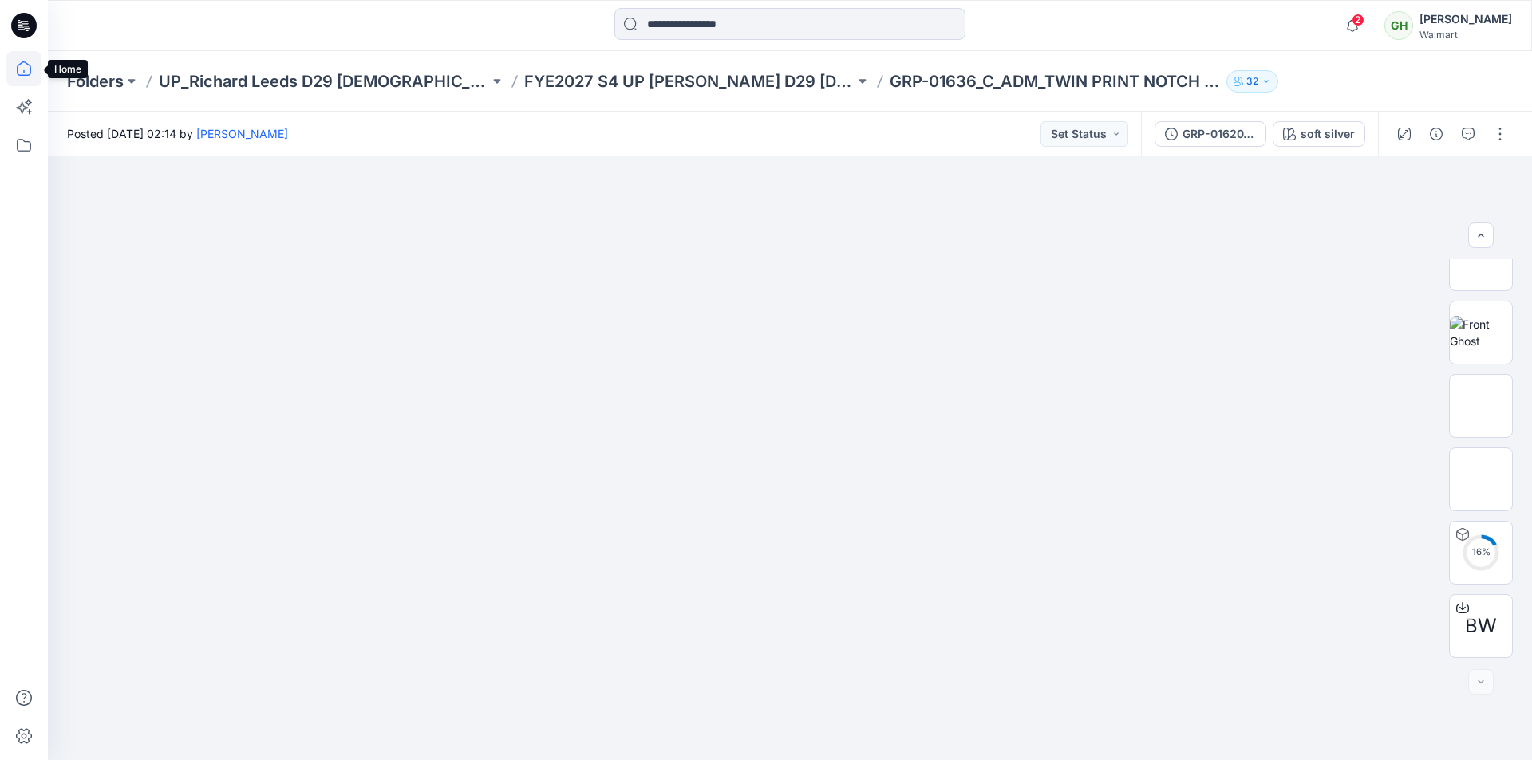
click at [26, 69] on icon at bounding box center [23, 68] width 35 height 35
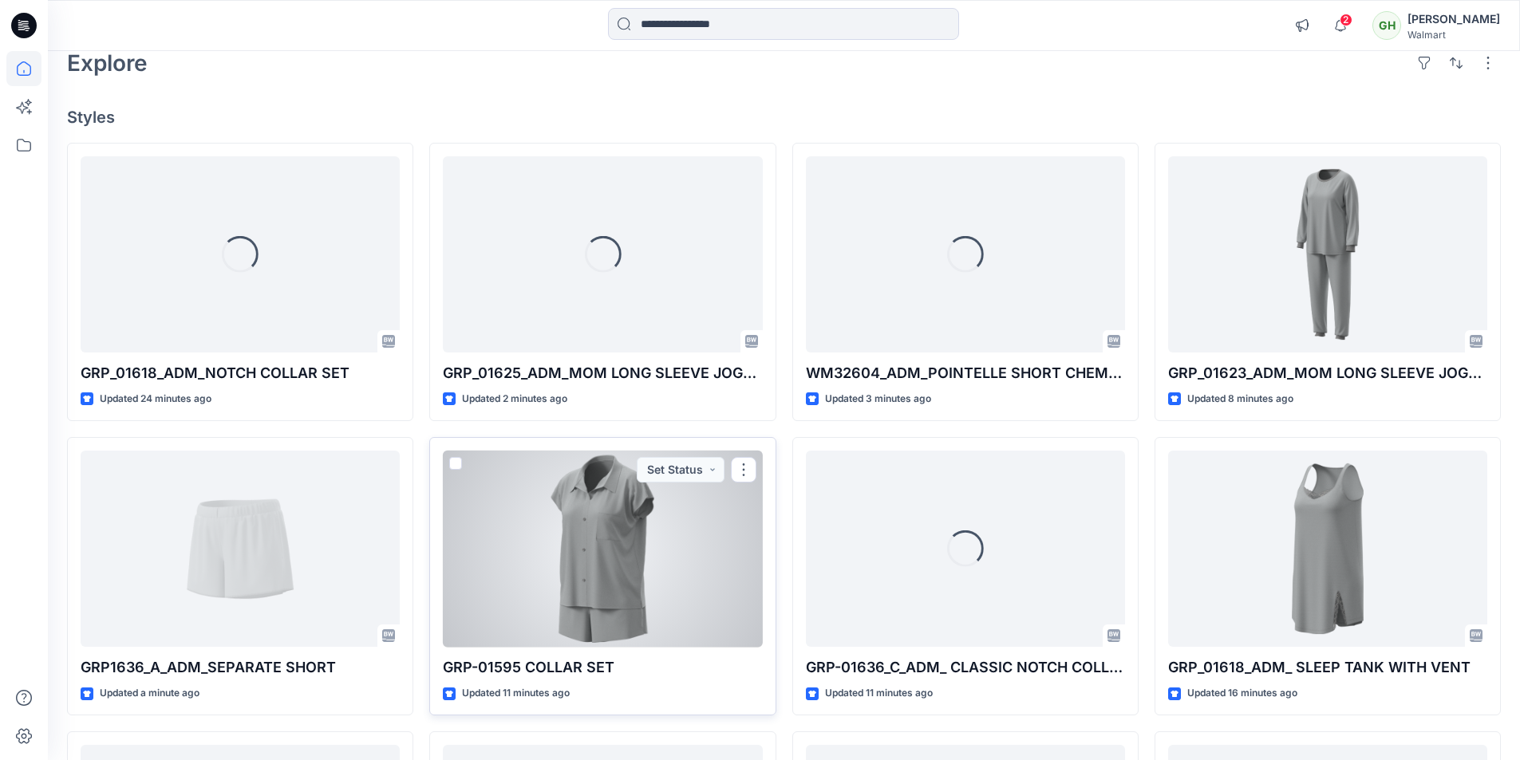
scroll to position [80, 0]
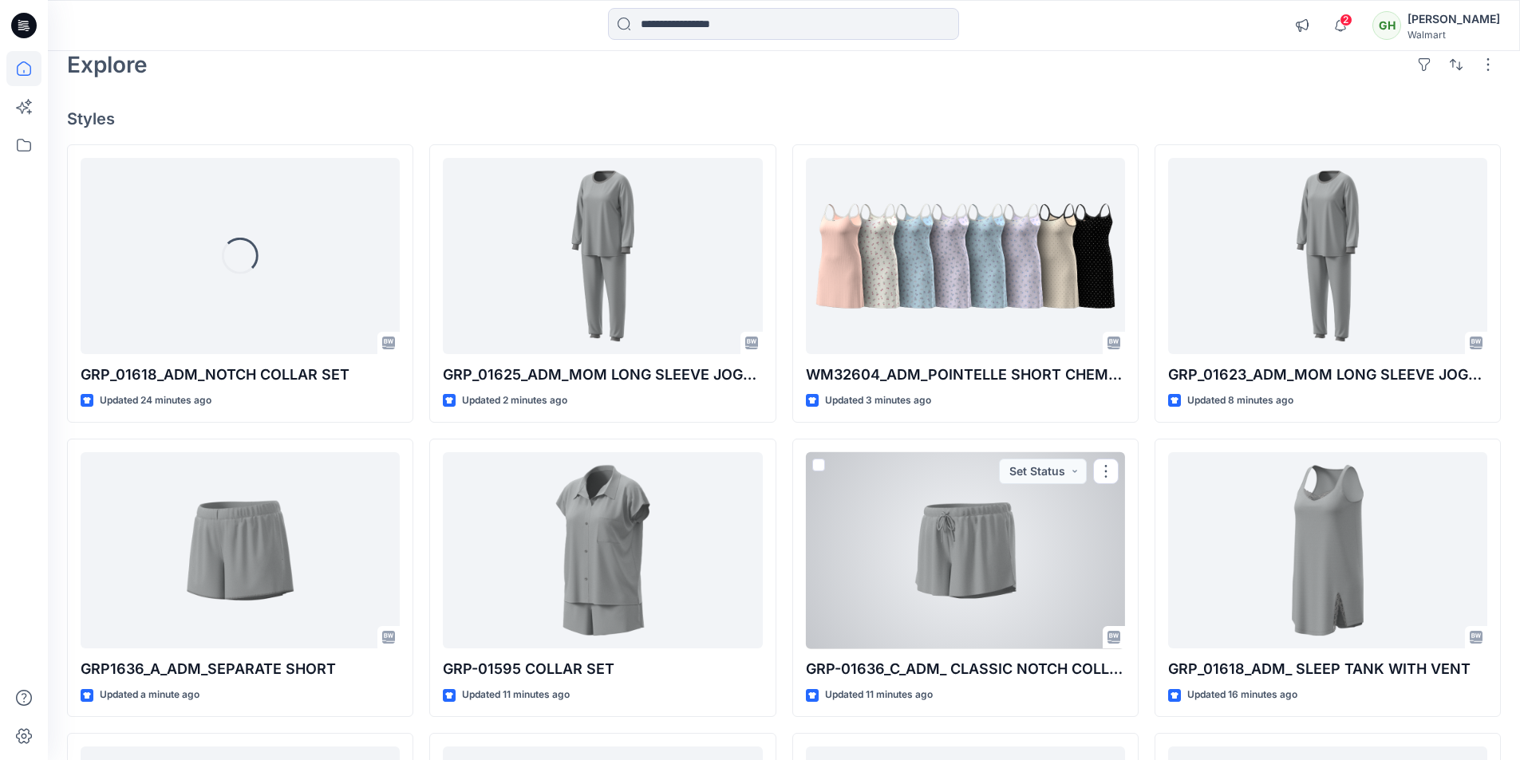
click at [964, 597] on div at bounding box center [965, 550] width 319 height 197
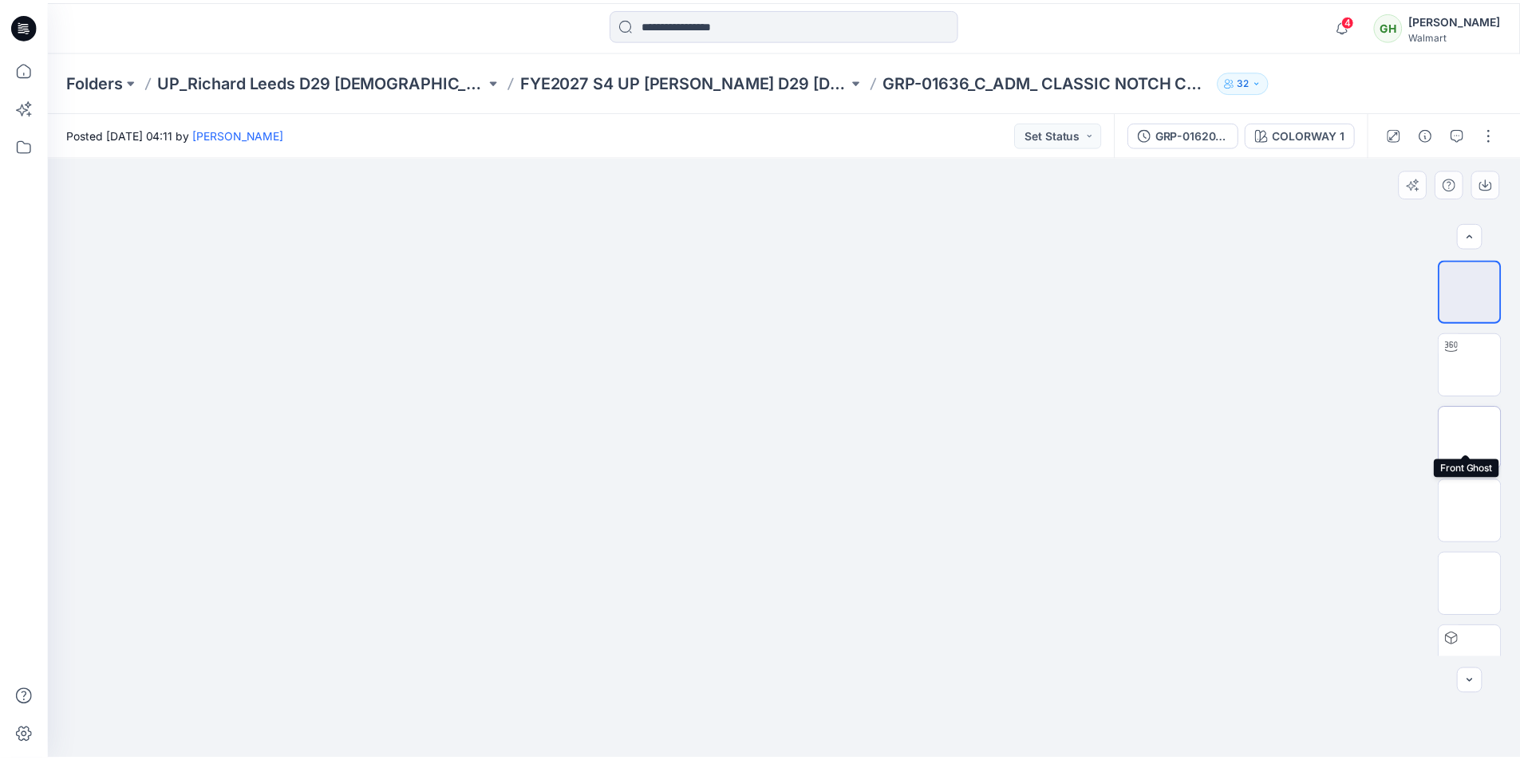
scroll to position [32, 0]
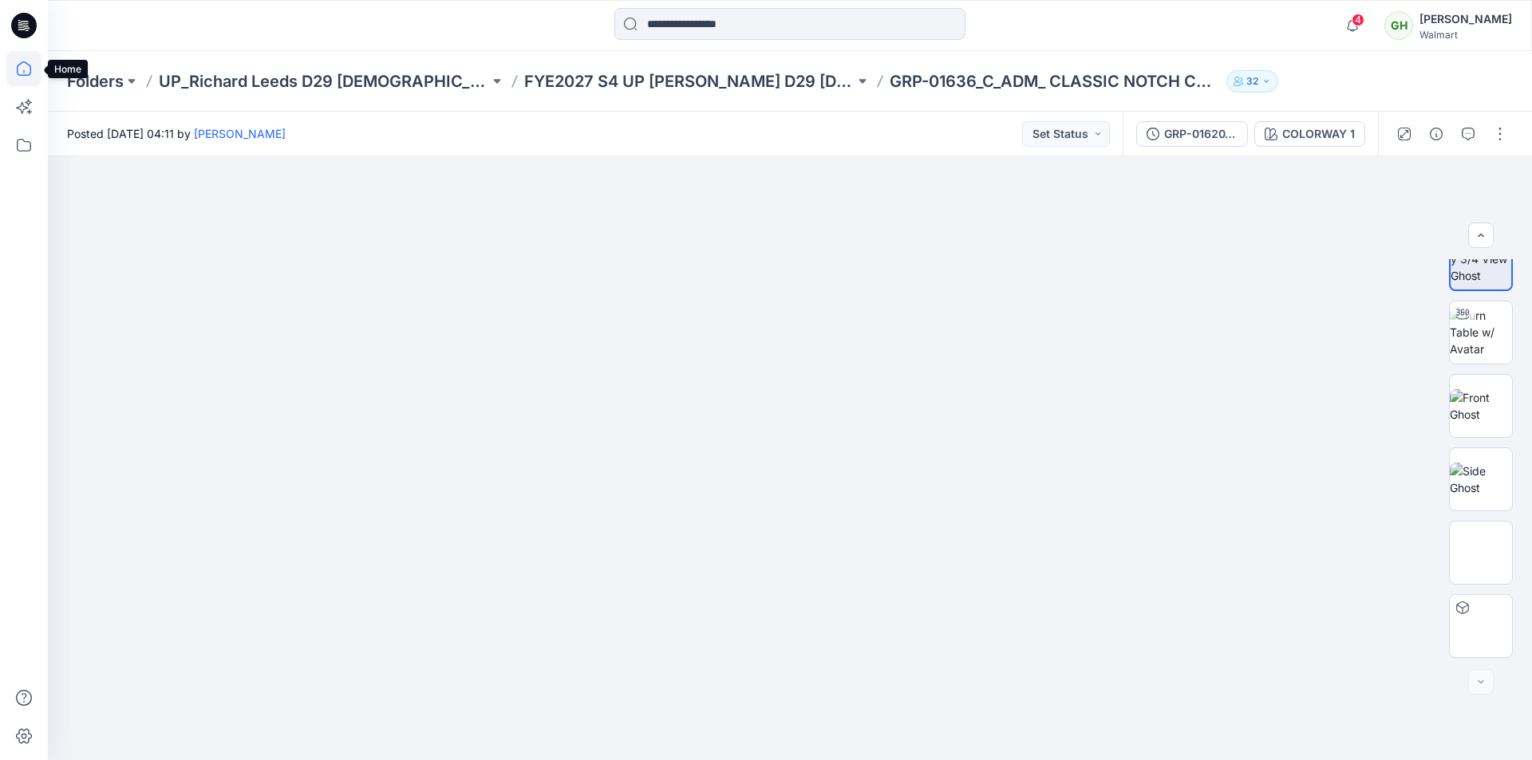
click at [26, 70] on icon at bounding box center [23, 68] width 35 height 35
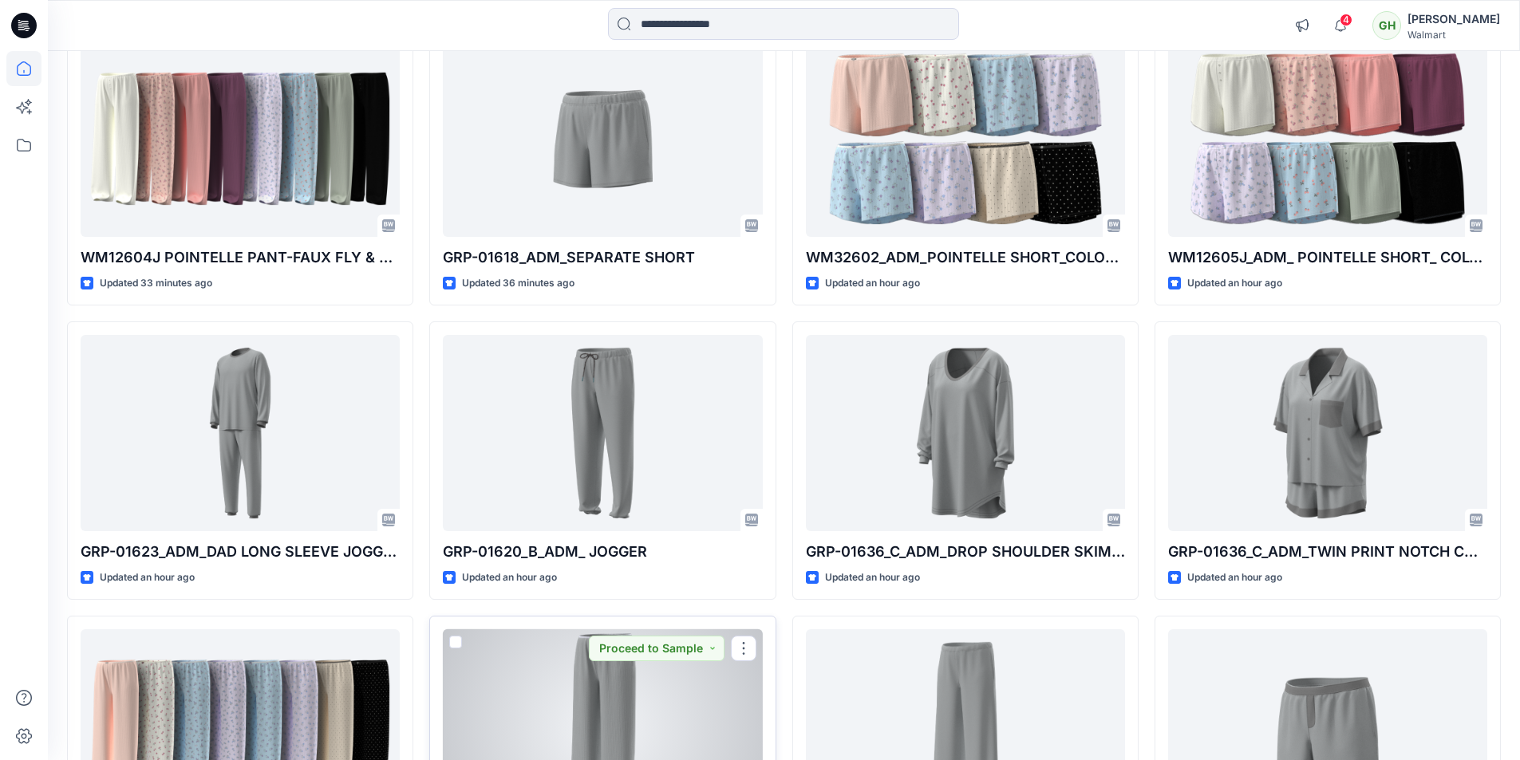
scroll to position [1297, 0]
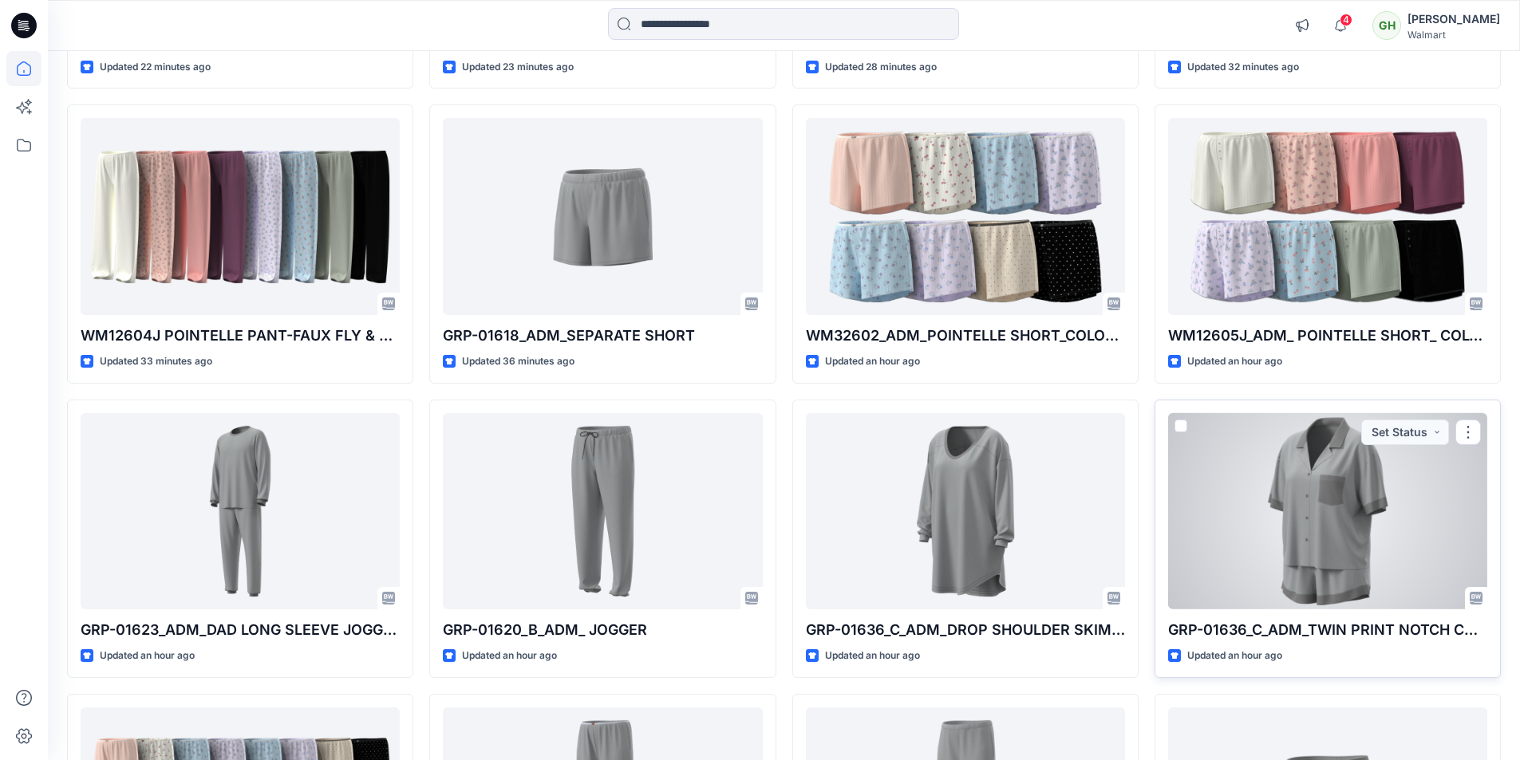
click at [1351, 560] on div at bounding box center [1327, 511] width 319 height 197
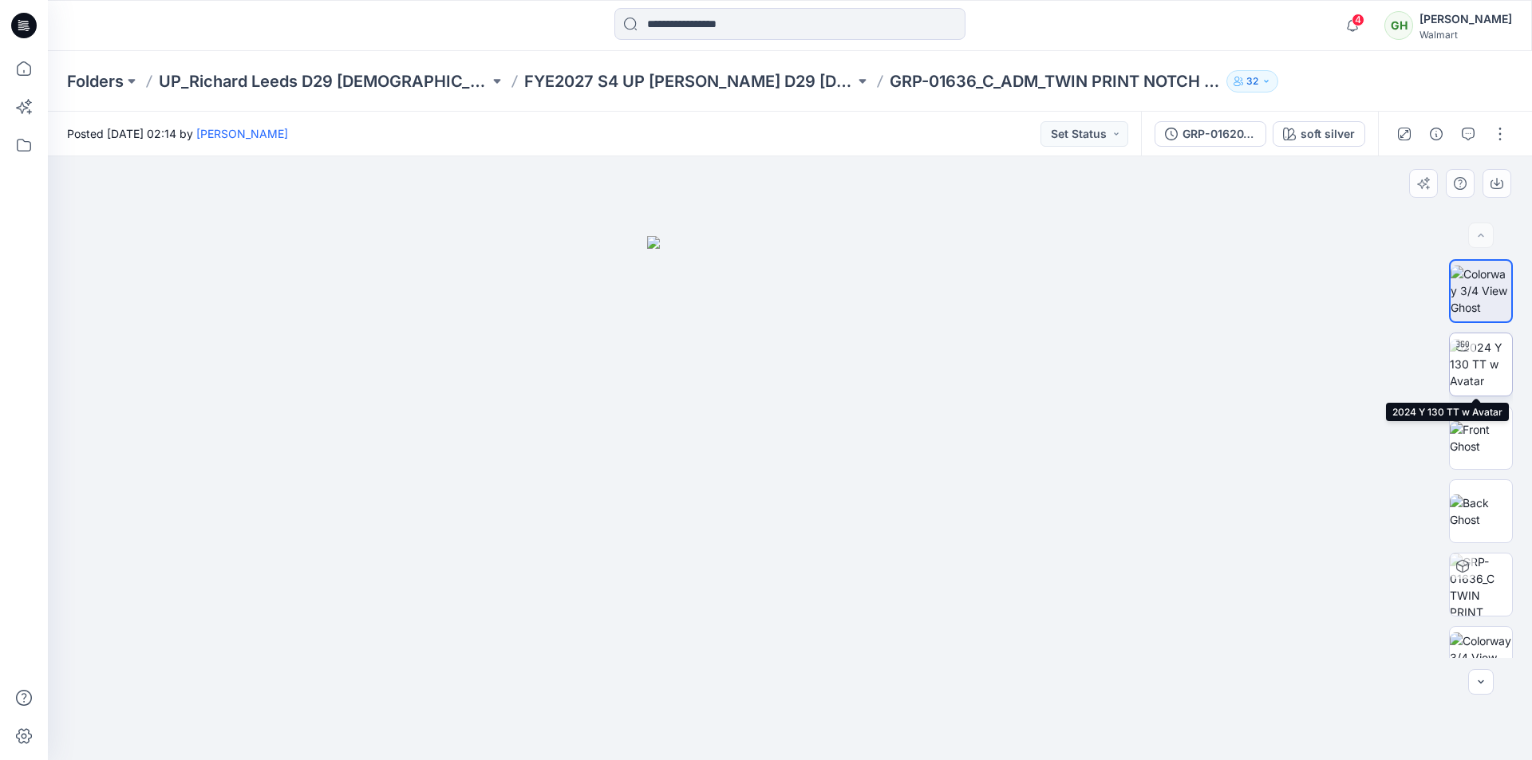
click at [1494, 366] on img at bounding box center [1481, 364] width 62 height 50
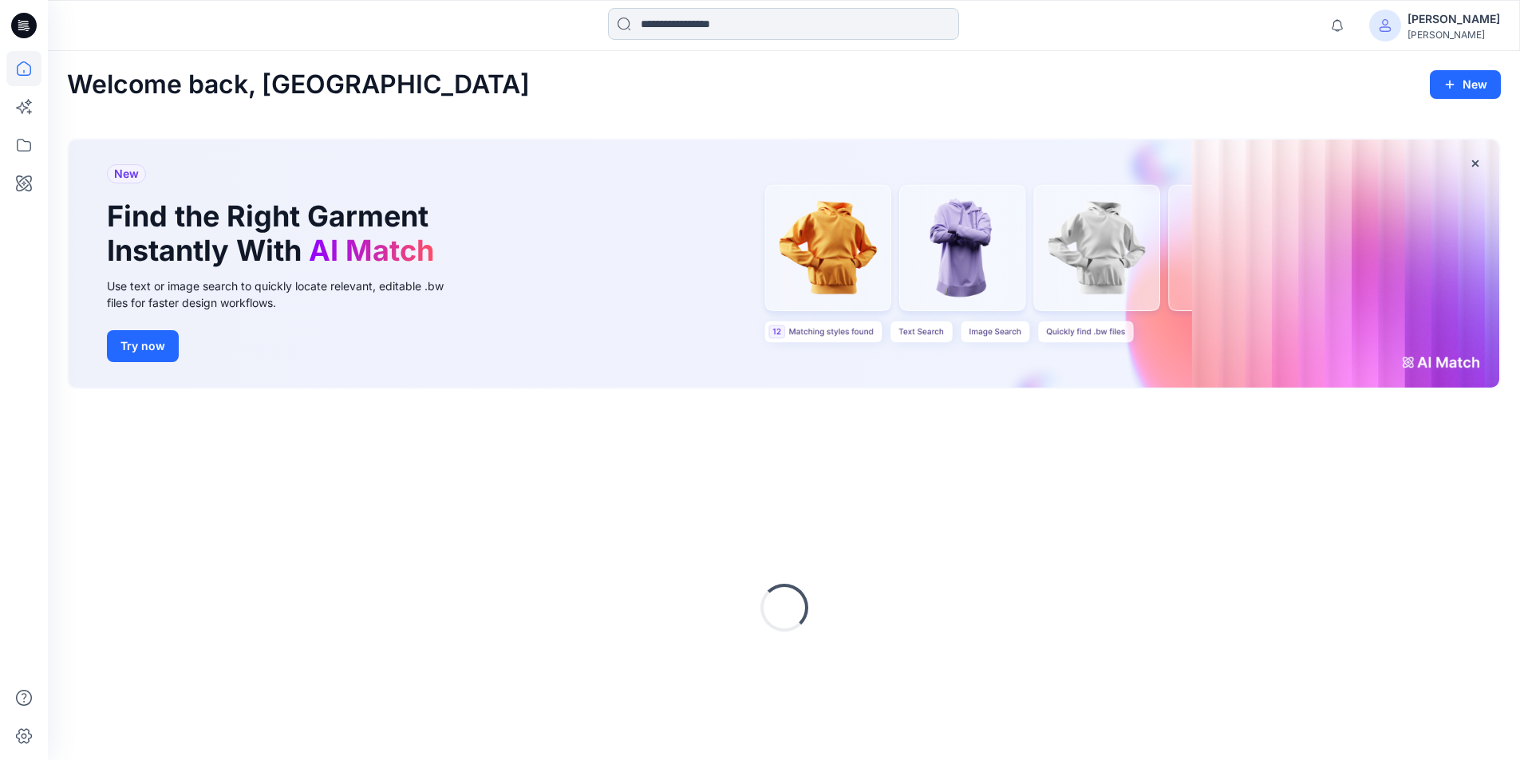
click at [731, 23] on input at bounding box center [783, 24] width 351 height 32
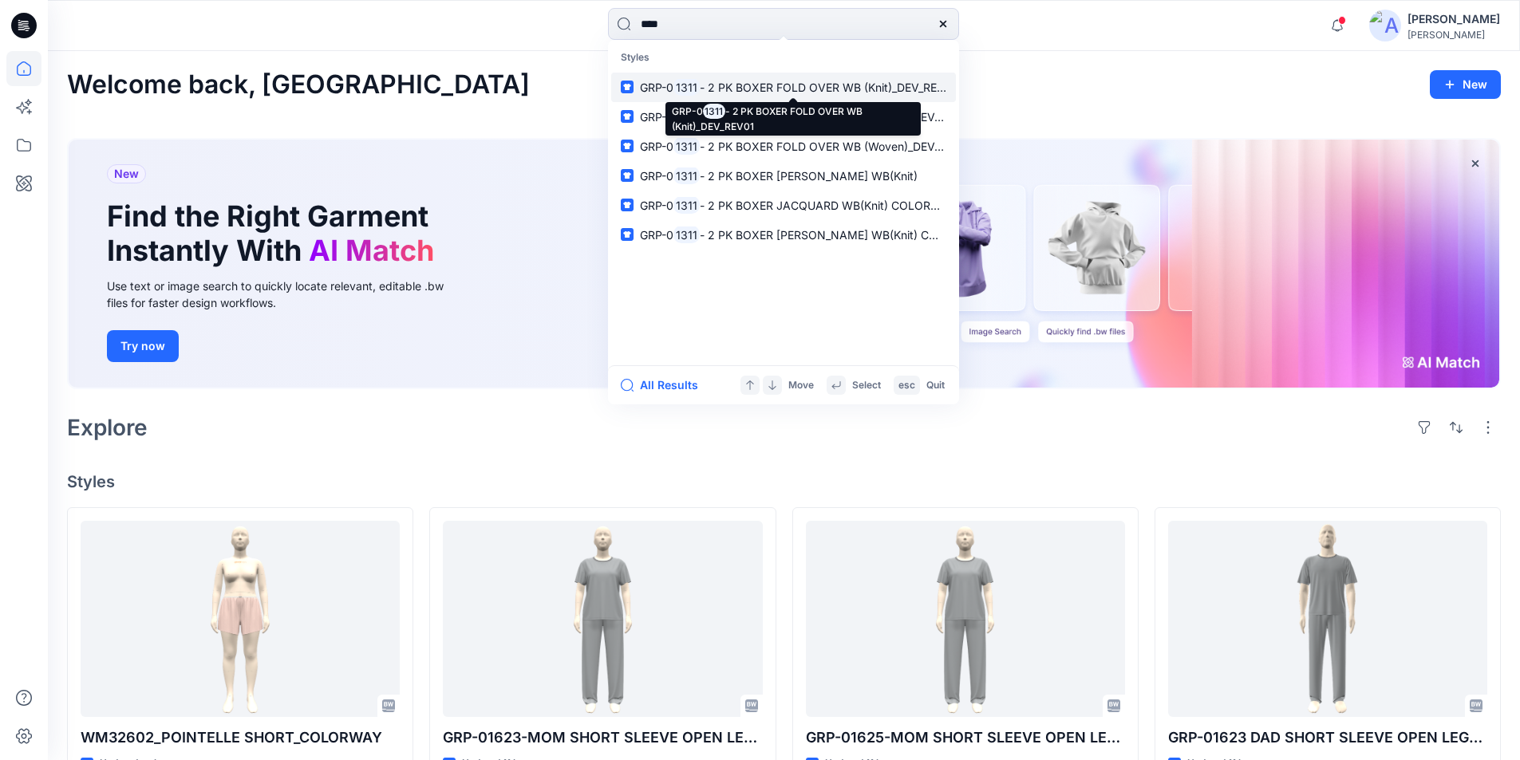
type input "****"
click at [736, 81] on span "- 2 PK BOXER FOLD OVER WB (Knit)_DEV_REV01" at bounding box center [828, 88] width 257 height 14
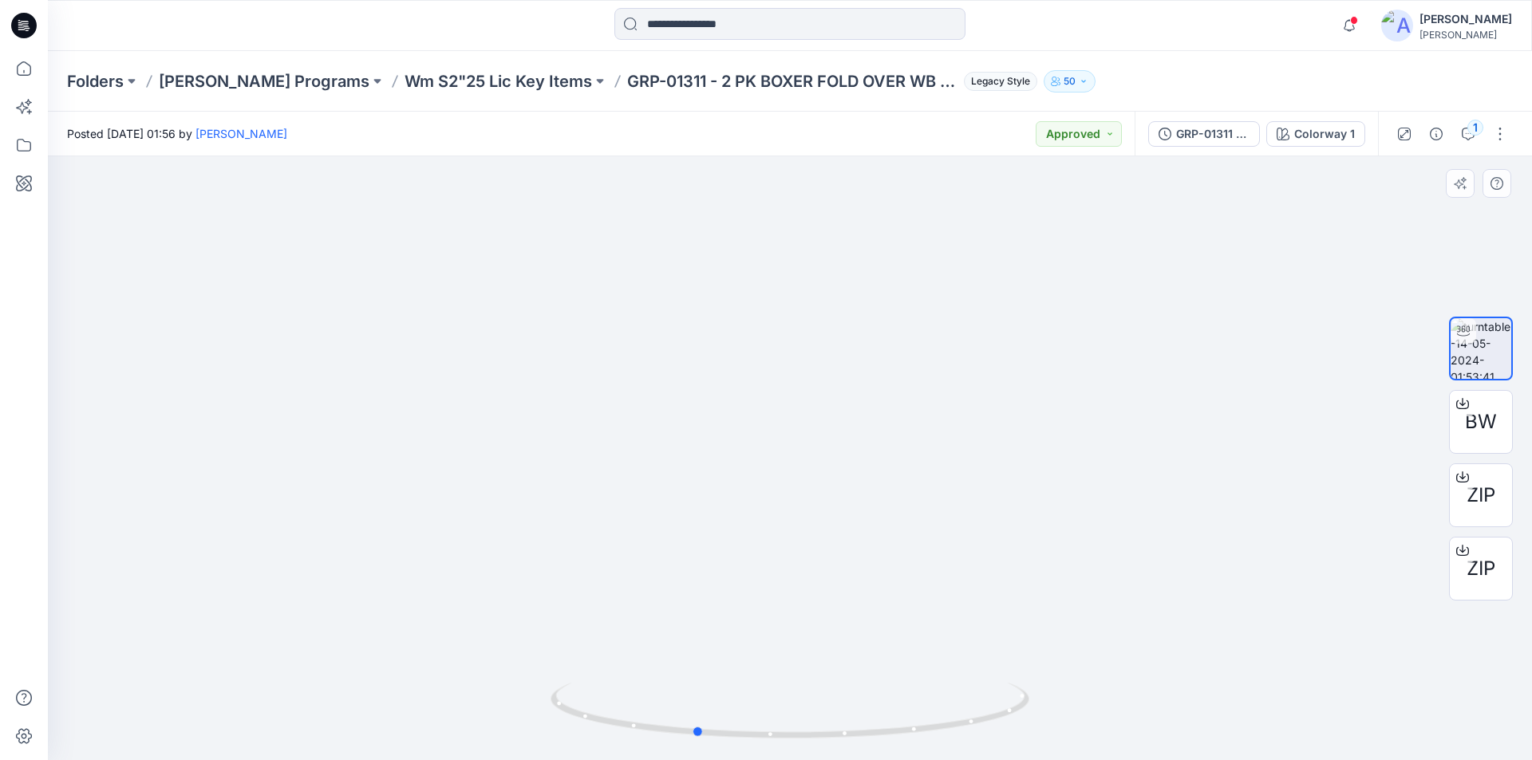
drag, startPoint x: 794, startPoint y: 739, endPoint x: 1178, endPoint y: 709, distance: 384.9
click at [1178, 709] on div at bounding box center [790, 458] width 1484 height 604
drag, startPoint x: 704, startPoint y: 732, endPoint x: 603, endPoint y: 710, distance: 103.0
click at [603, 710] on icon at bounding box center [792, 713] width 483 height 60
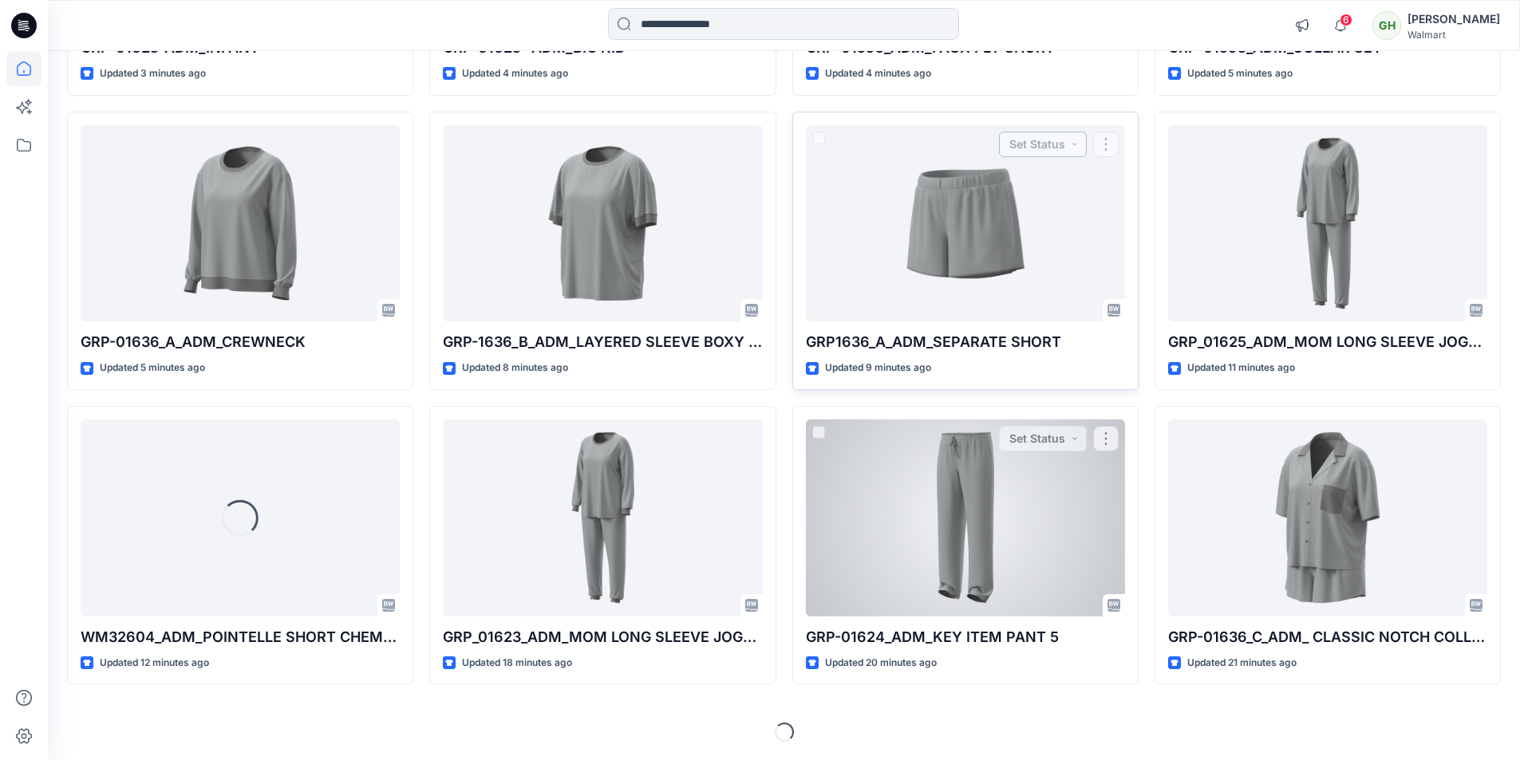
scroll to position [408, 0]
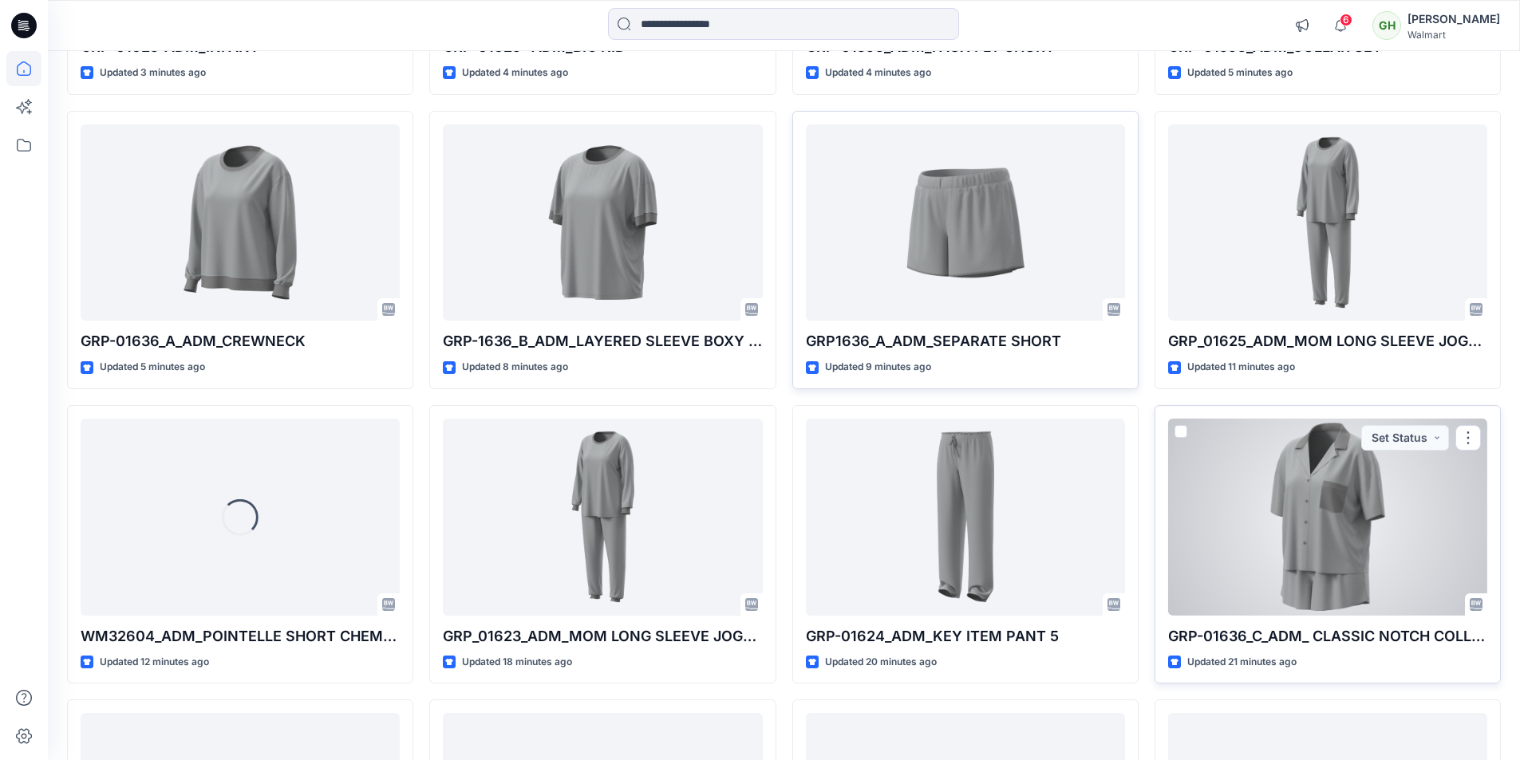
click at [1287, 554] on div at bounding box center [1327, 517] width 319 height 197
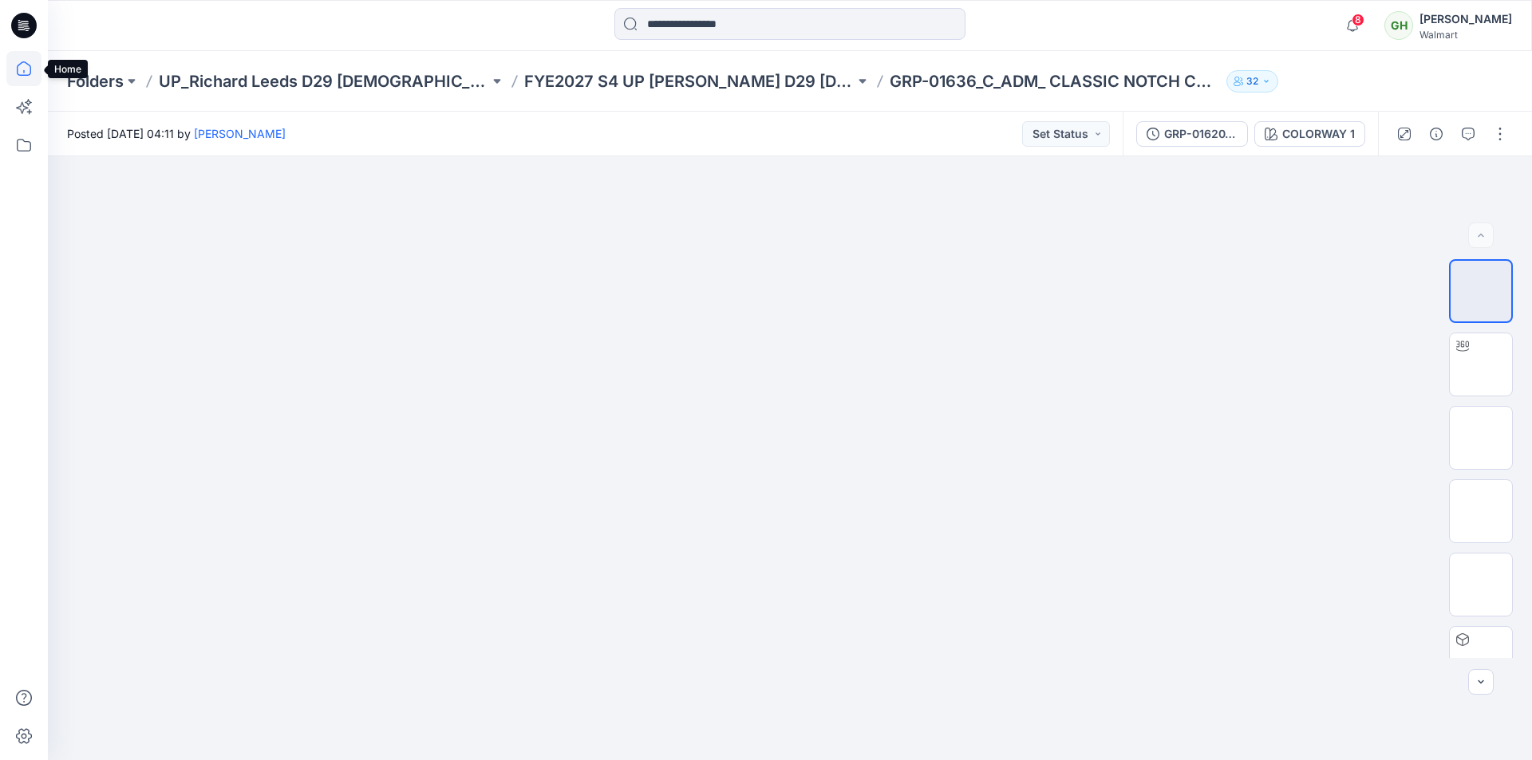
click at [19, 68] on icon at bounding box center [23, 68] width 35 height 35
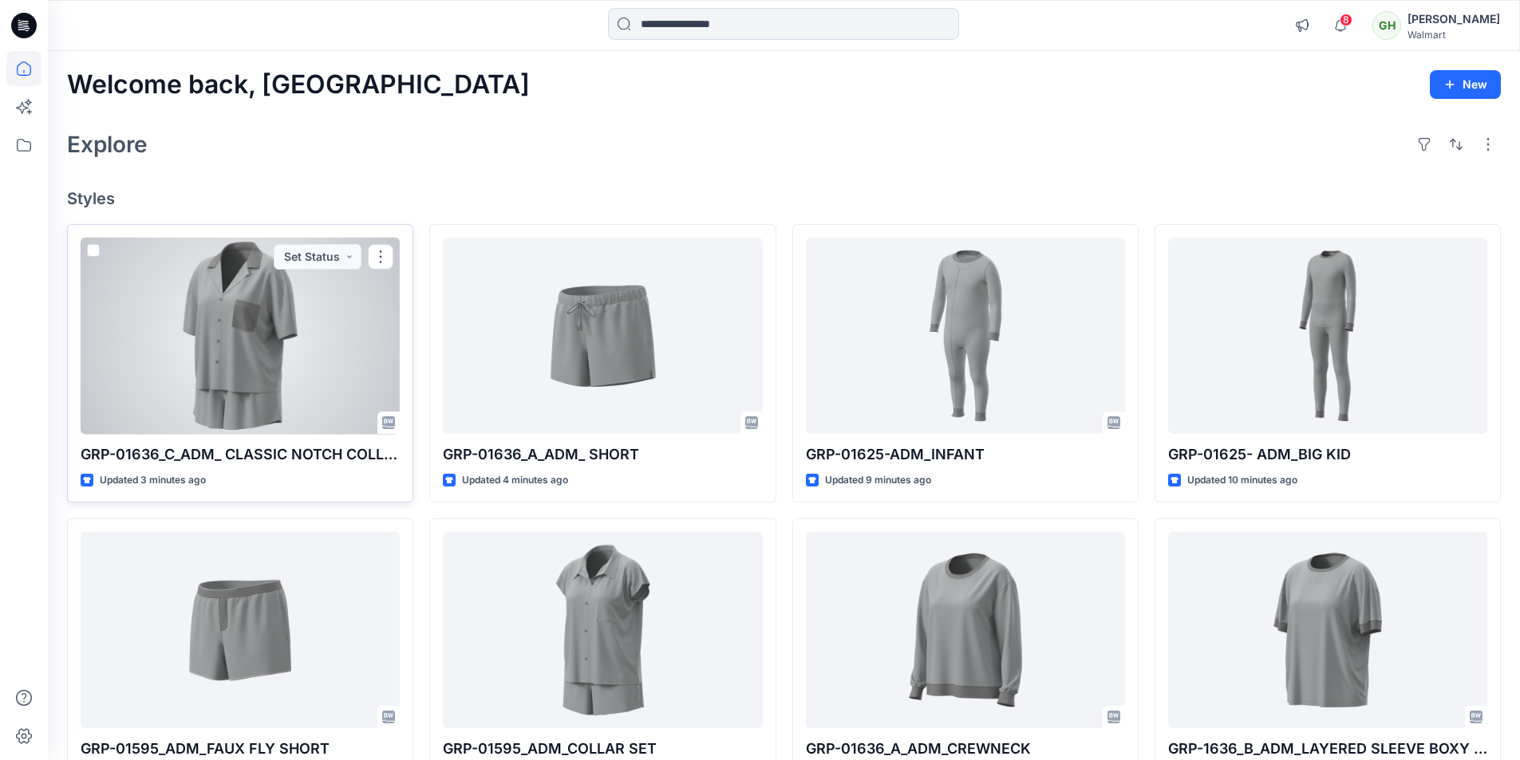
click at [262, 375] on div at bounding box center [240, 336] width 319 height 197
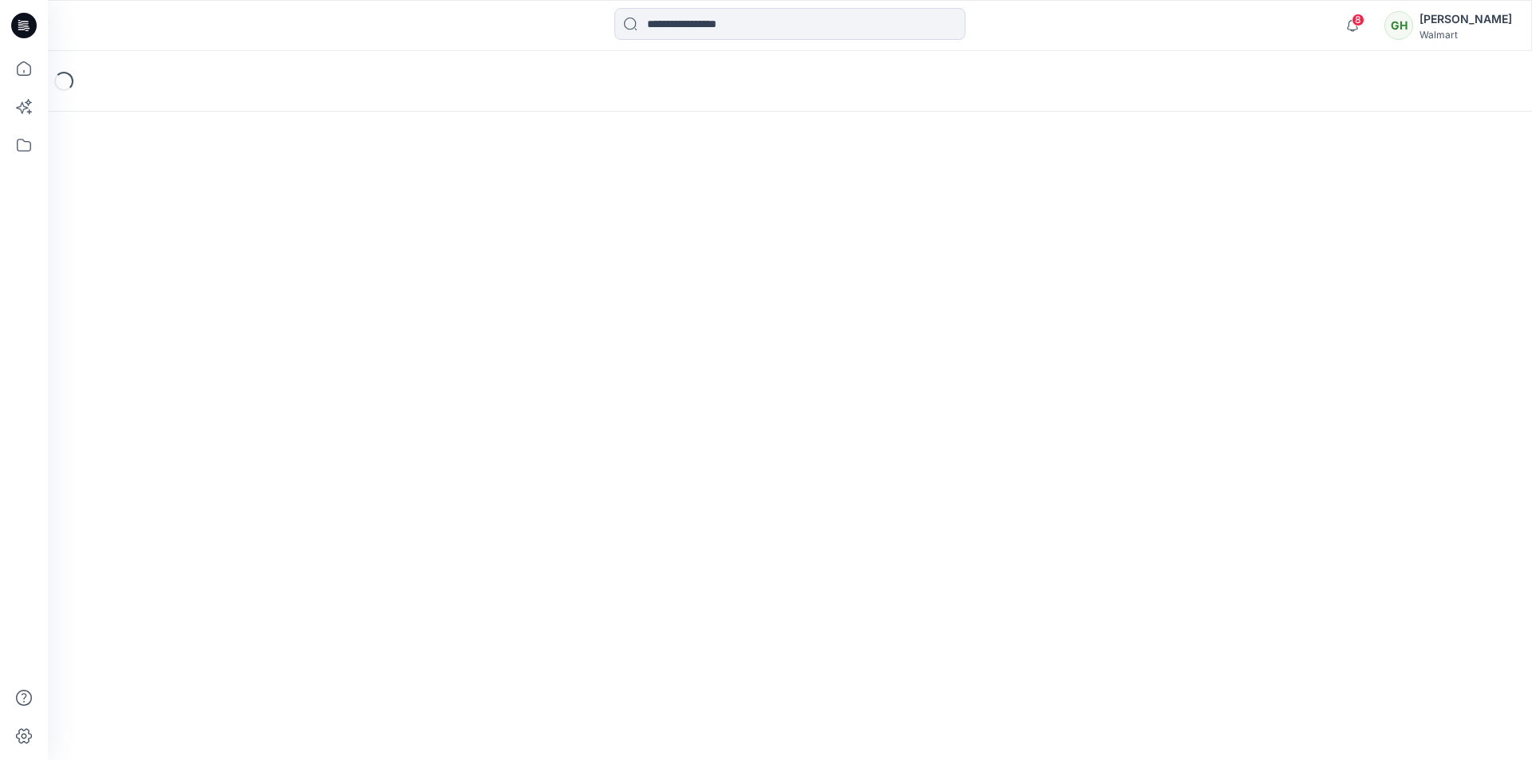
click at [1352, 22] on span "8" at bounding box center [1358, 20] width 13 height 13
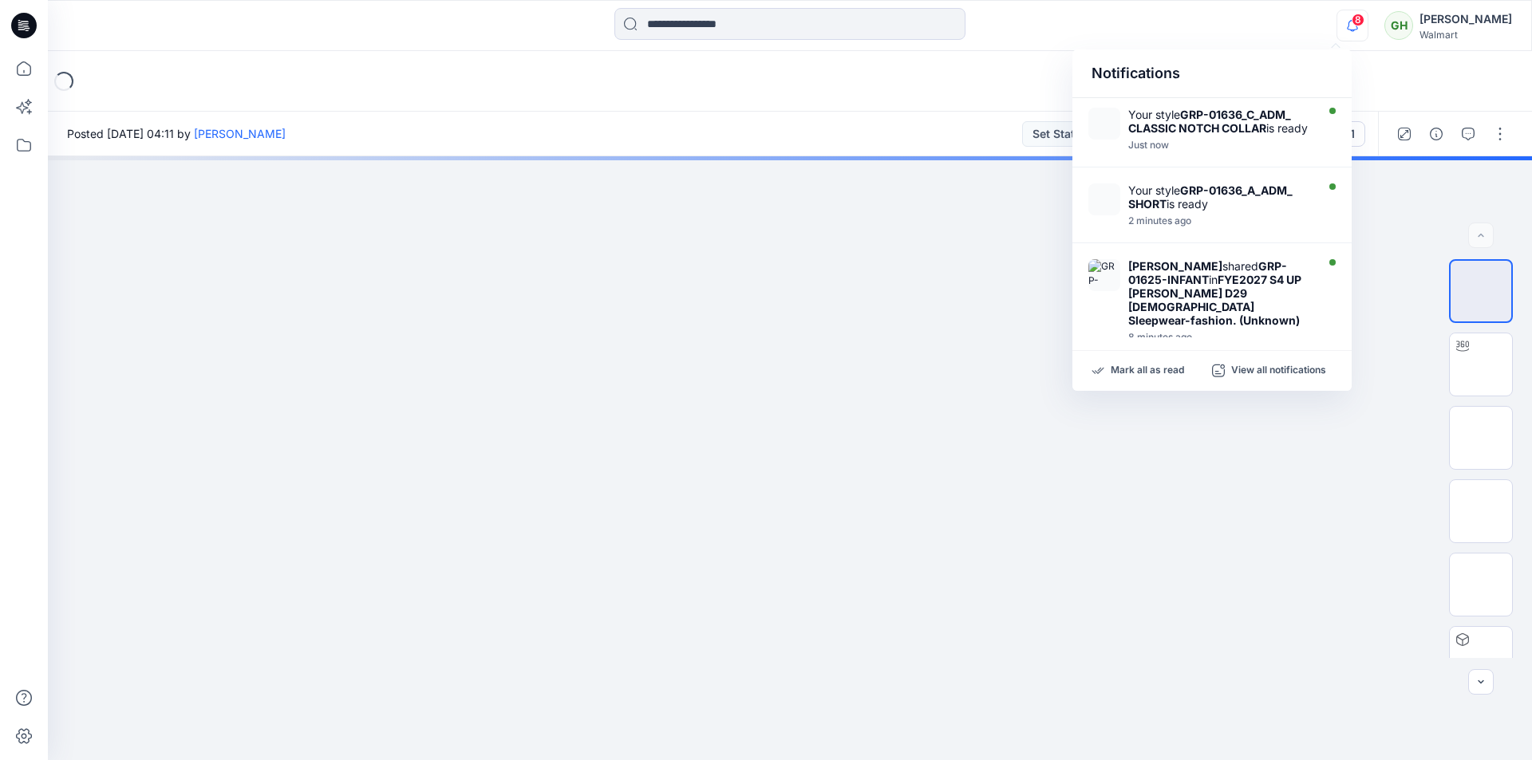
click at [1181, 11] on div "8 Notifications Your style GRP-01636_C_ADM_ CLASSIC NOTCH COLLAR is ready Just …" at bounding box center [789, 25] width 1483 height 35
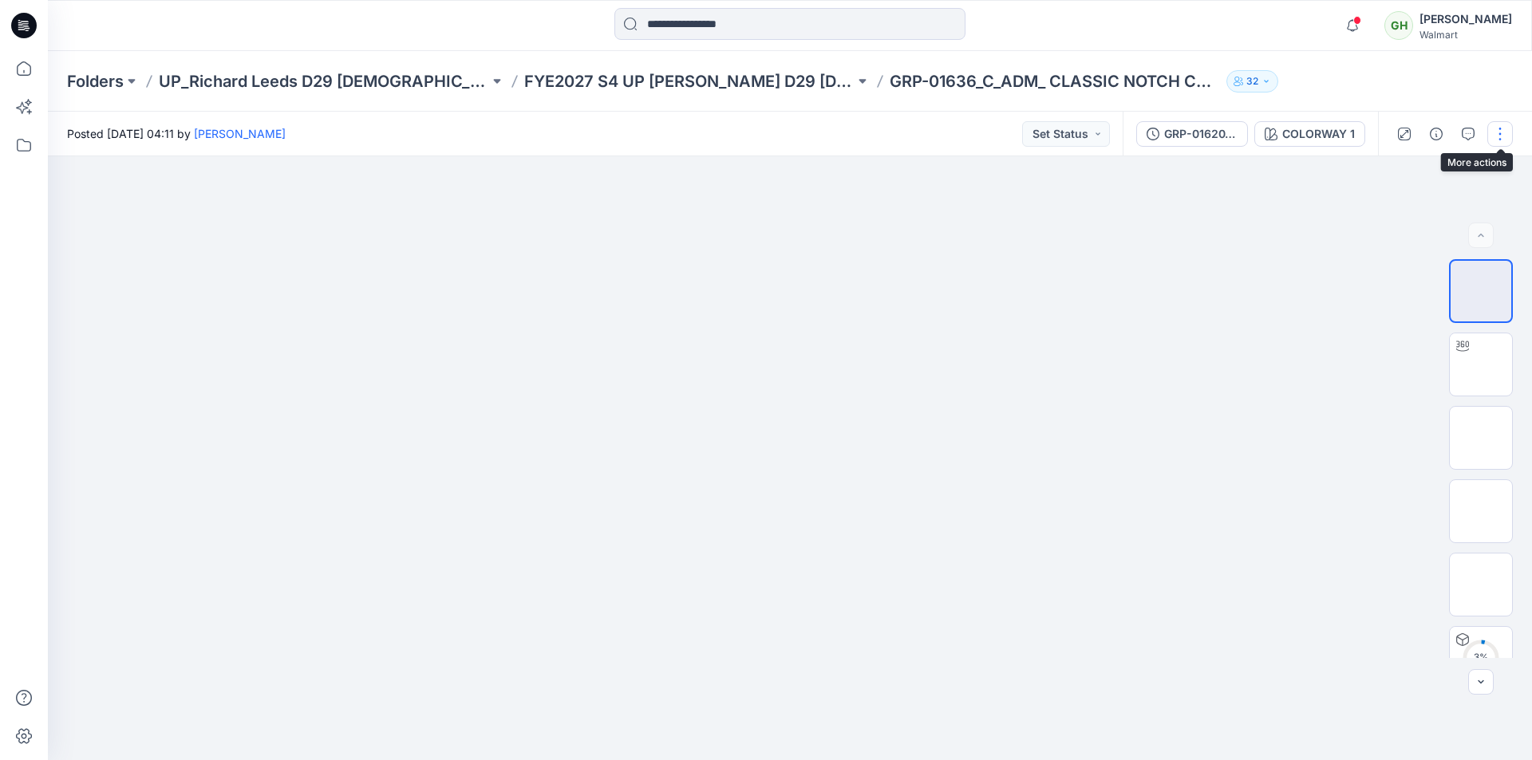
click at [1503, 135] on button "button" at bounding box center [1500, 134] width 26 height 26
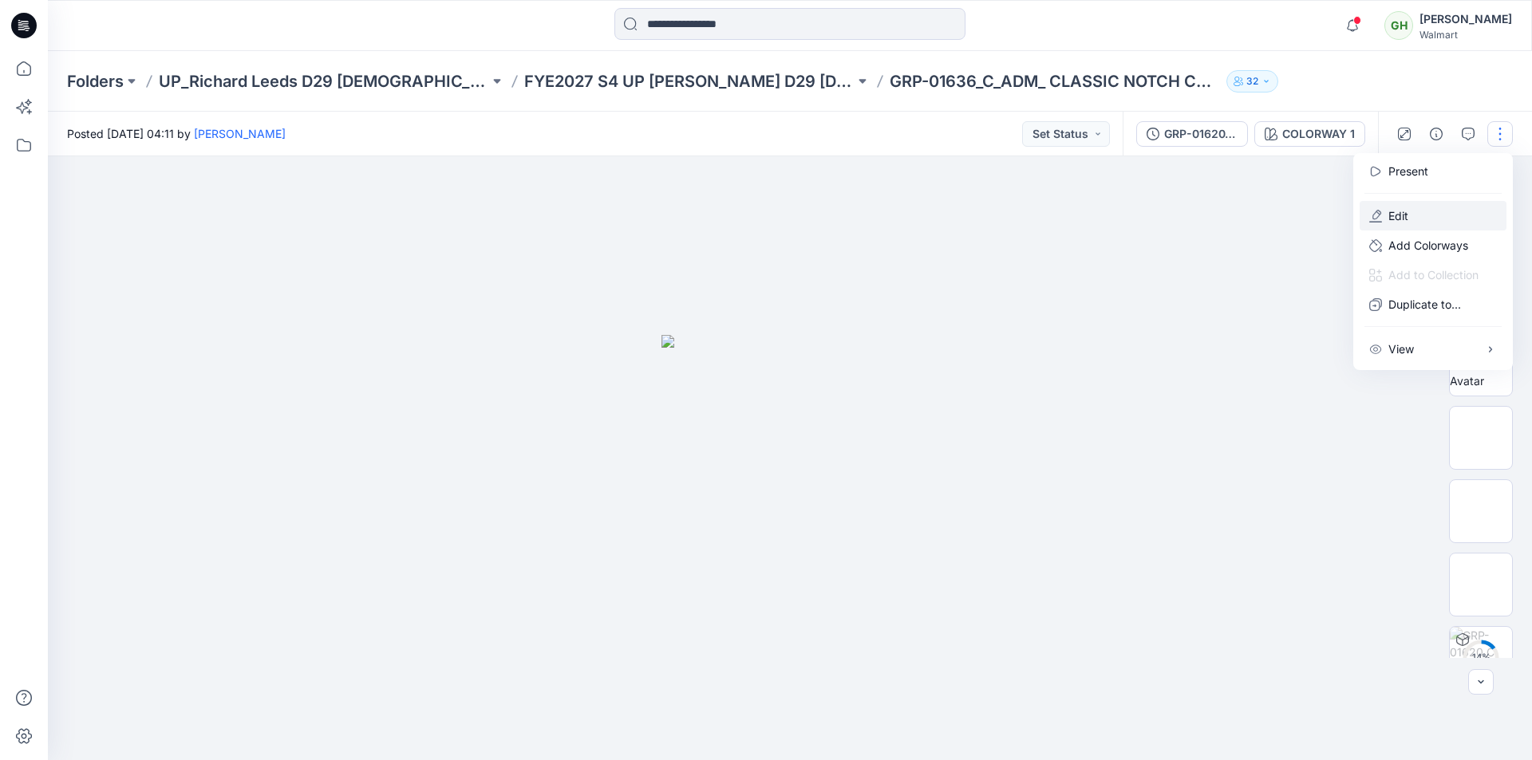
click at [1401, 216] on p "Edit" at bounding box center [1398, 215] width 20 height 17
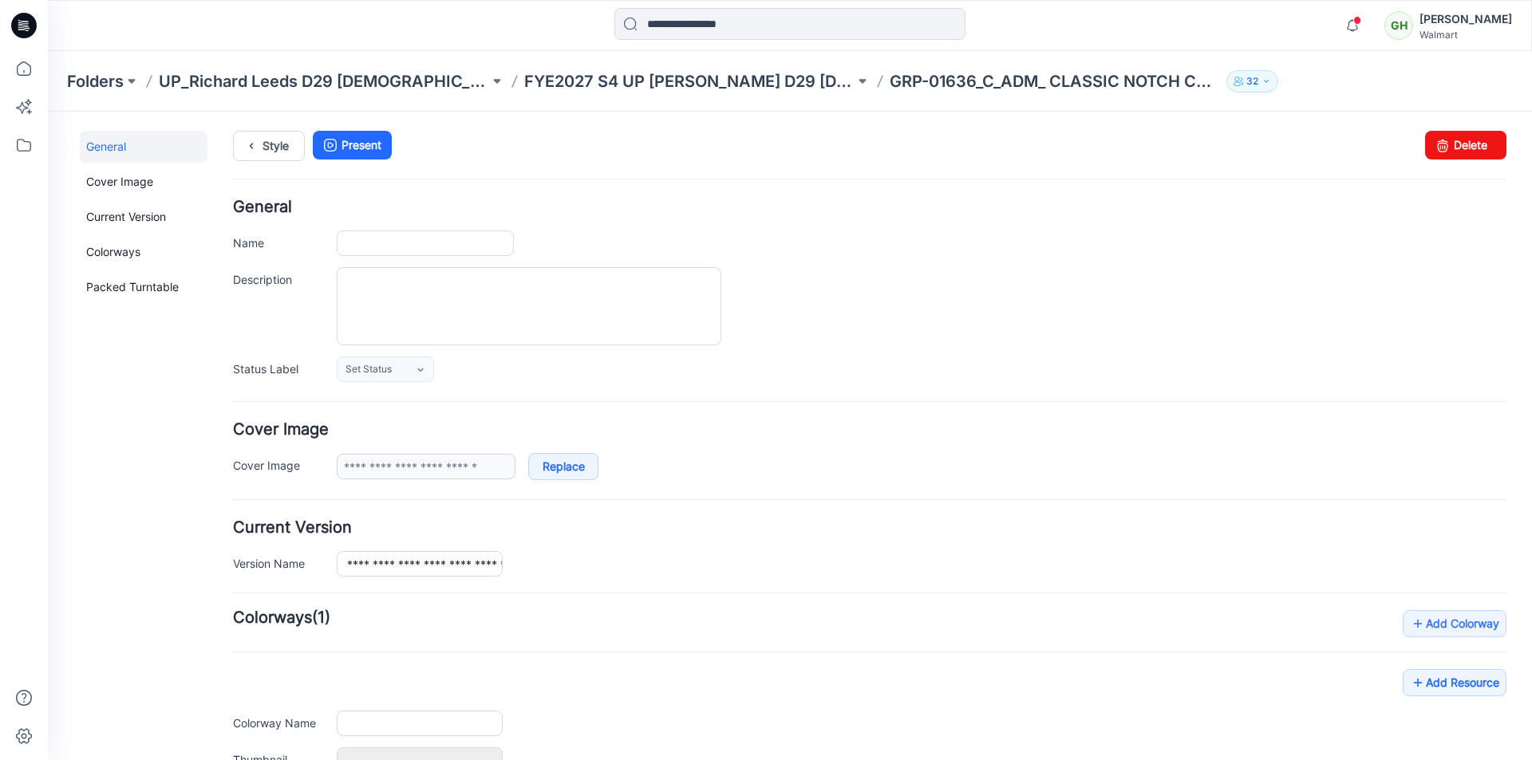
type input "**********"
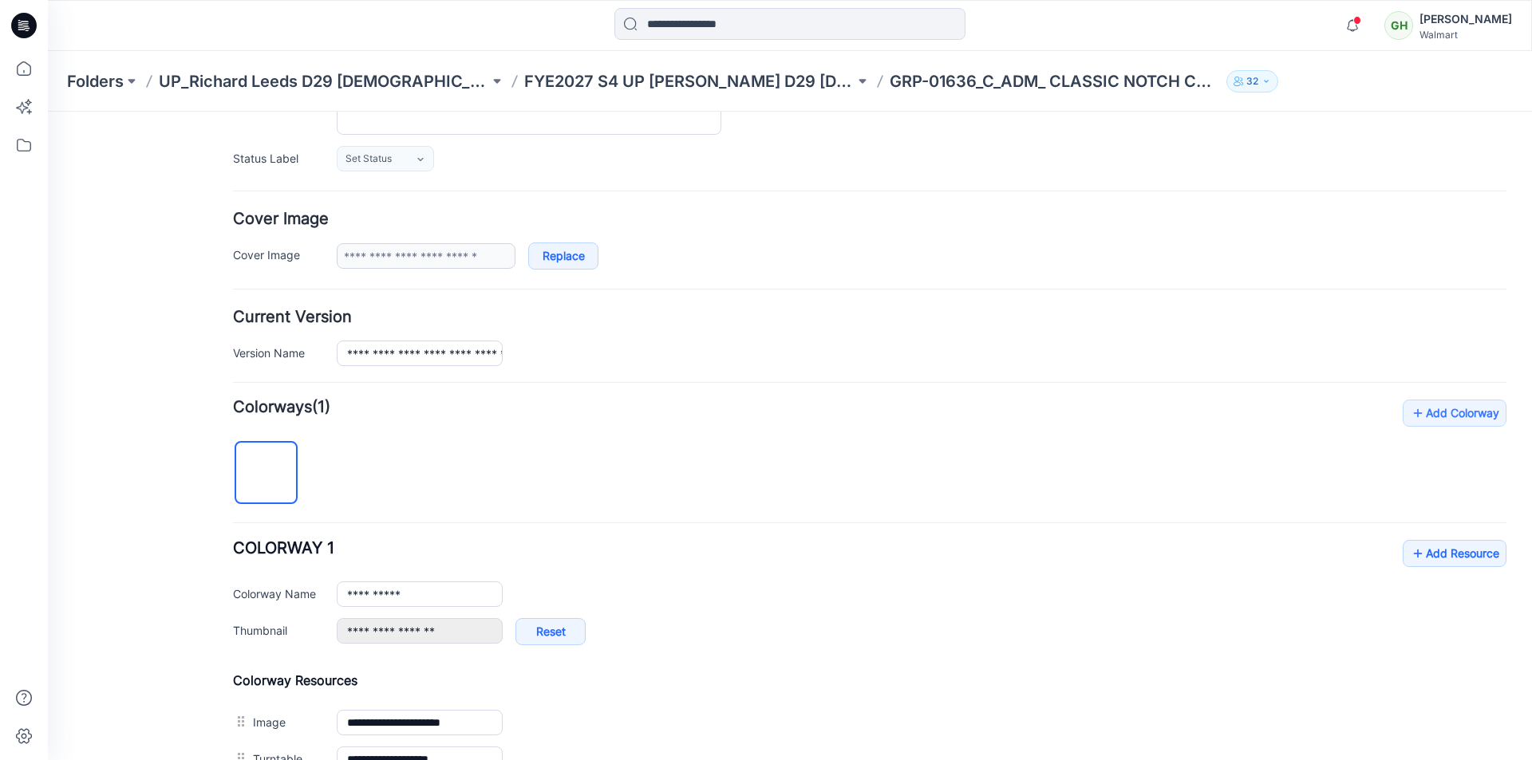
scroll to position [239, 0]
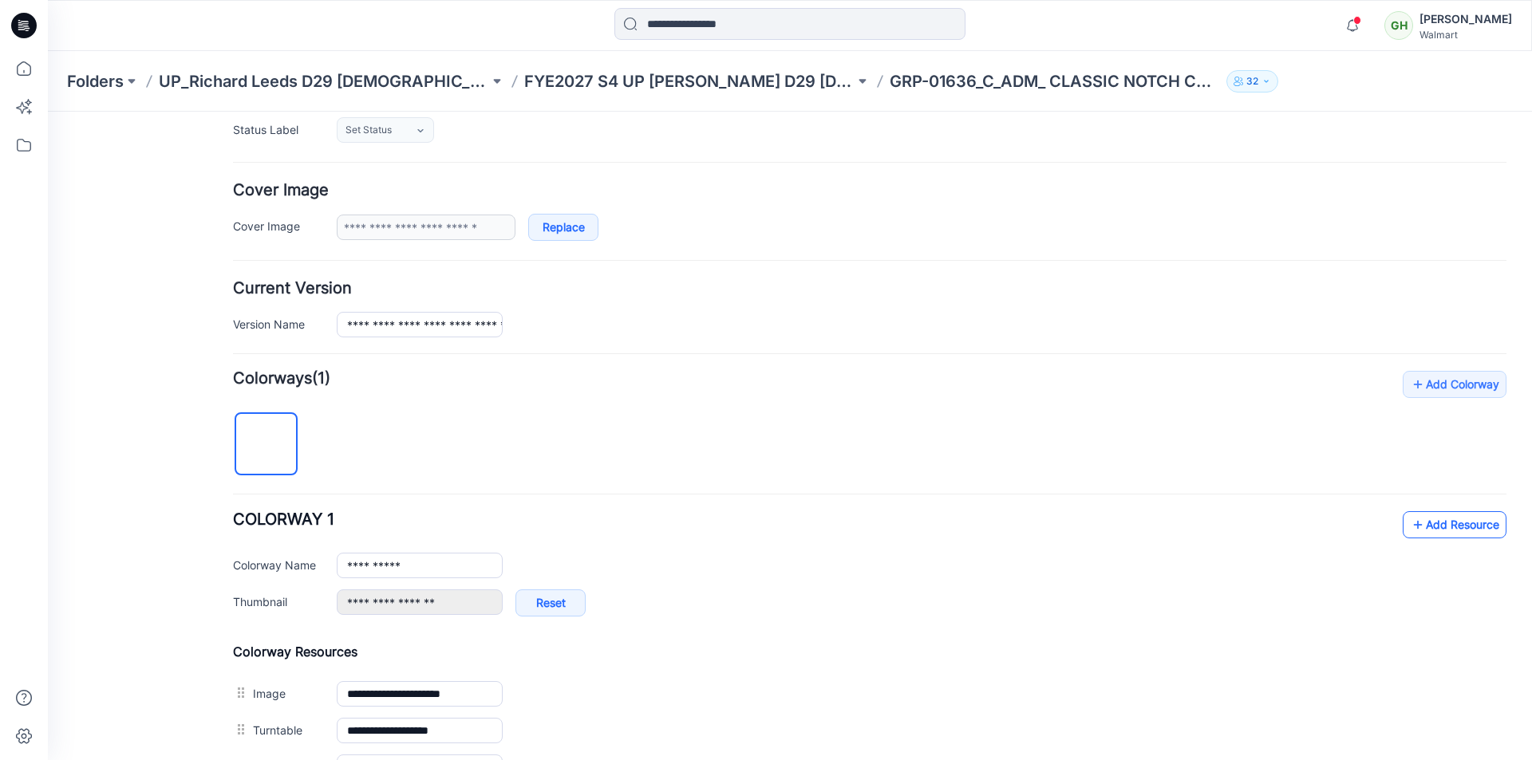
click at [1416, 520] on link "Add Resource" at bounding box center [1455, 524] width 104 height 27
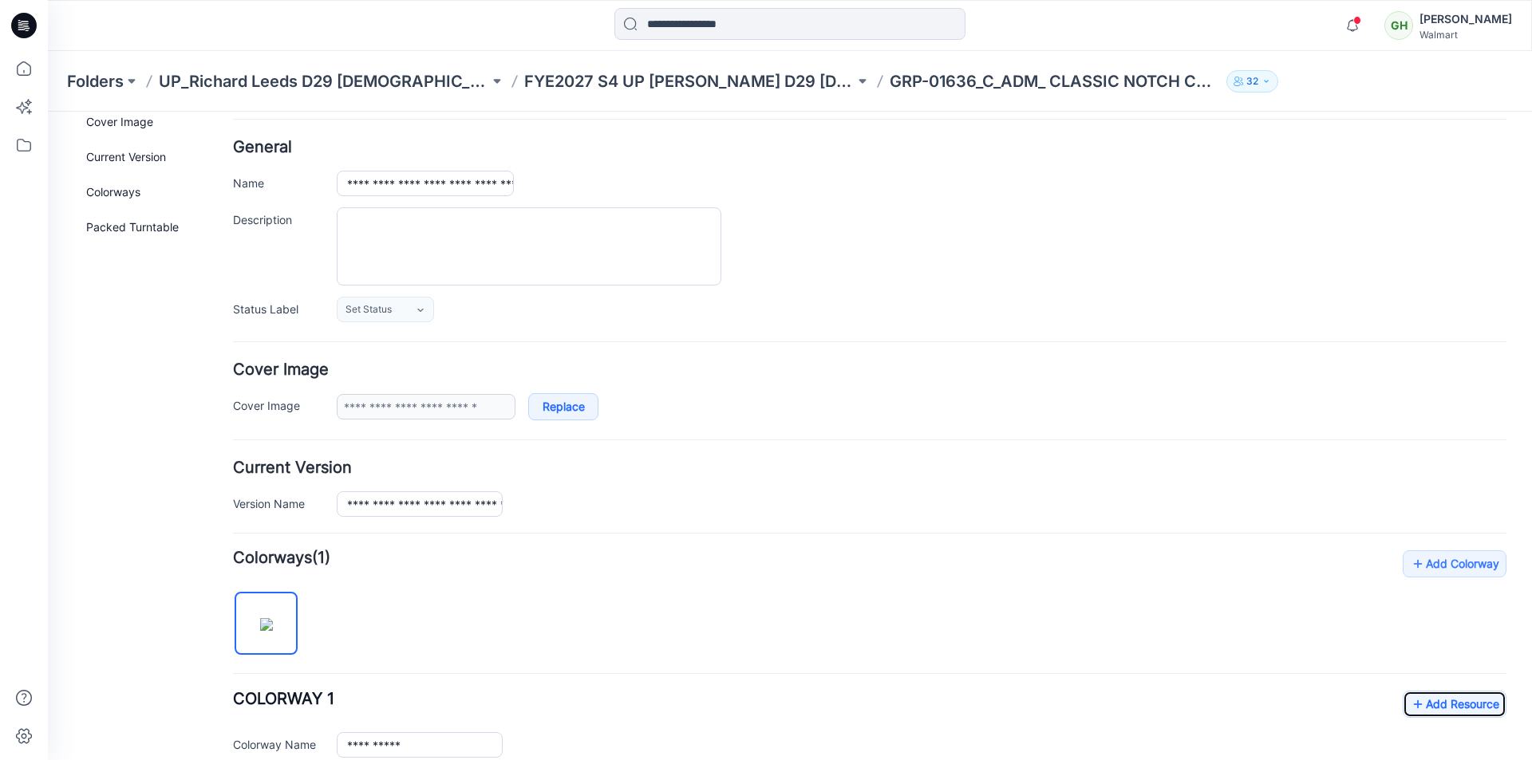
scroll to position [0, 0]
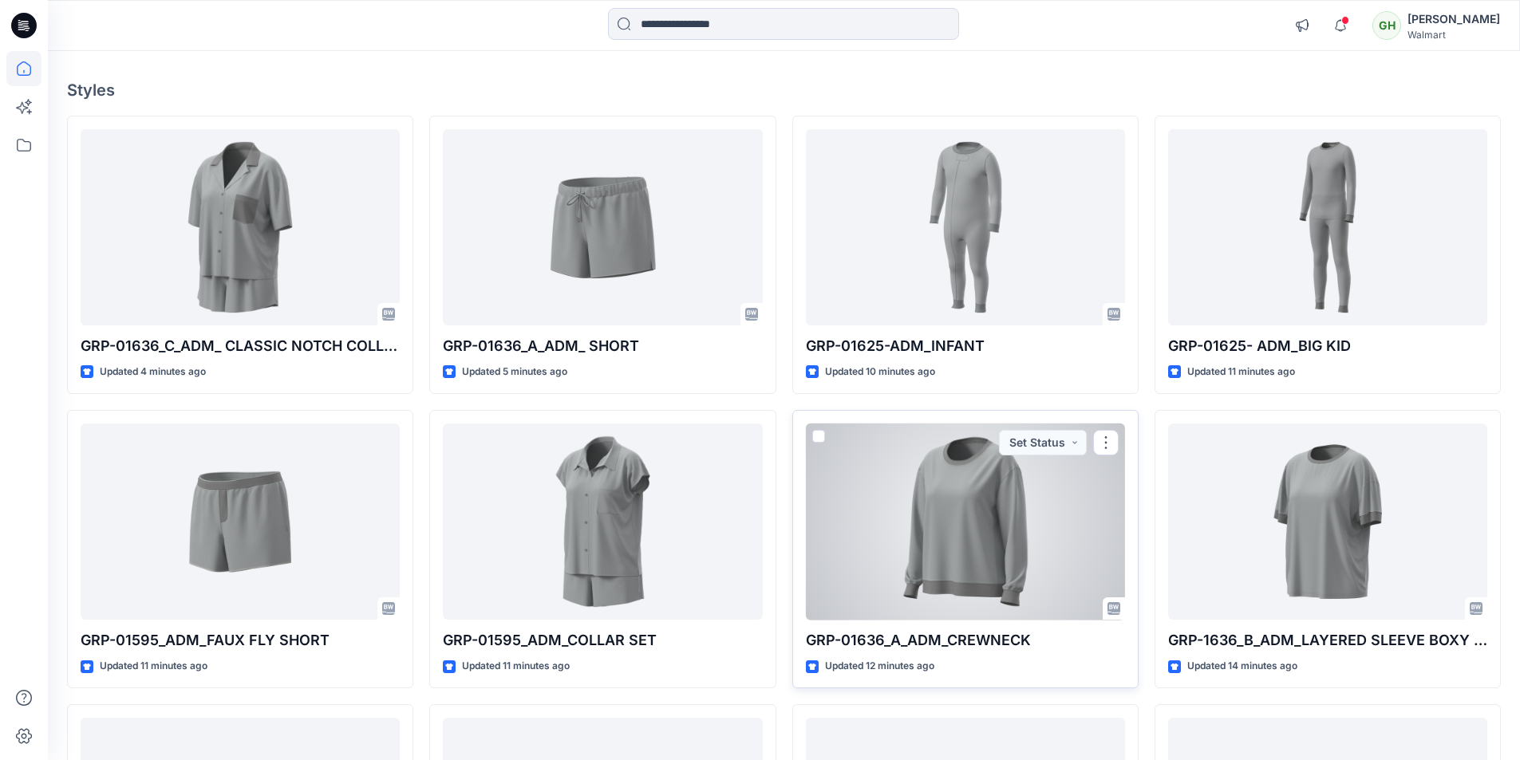
scroll to position [80, 0]
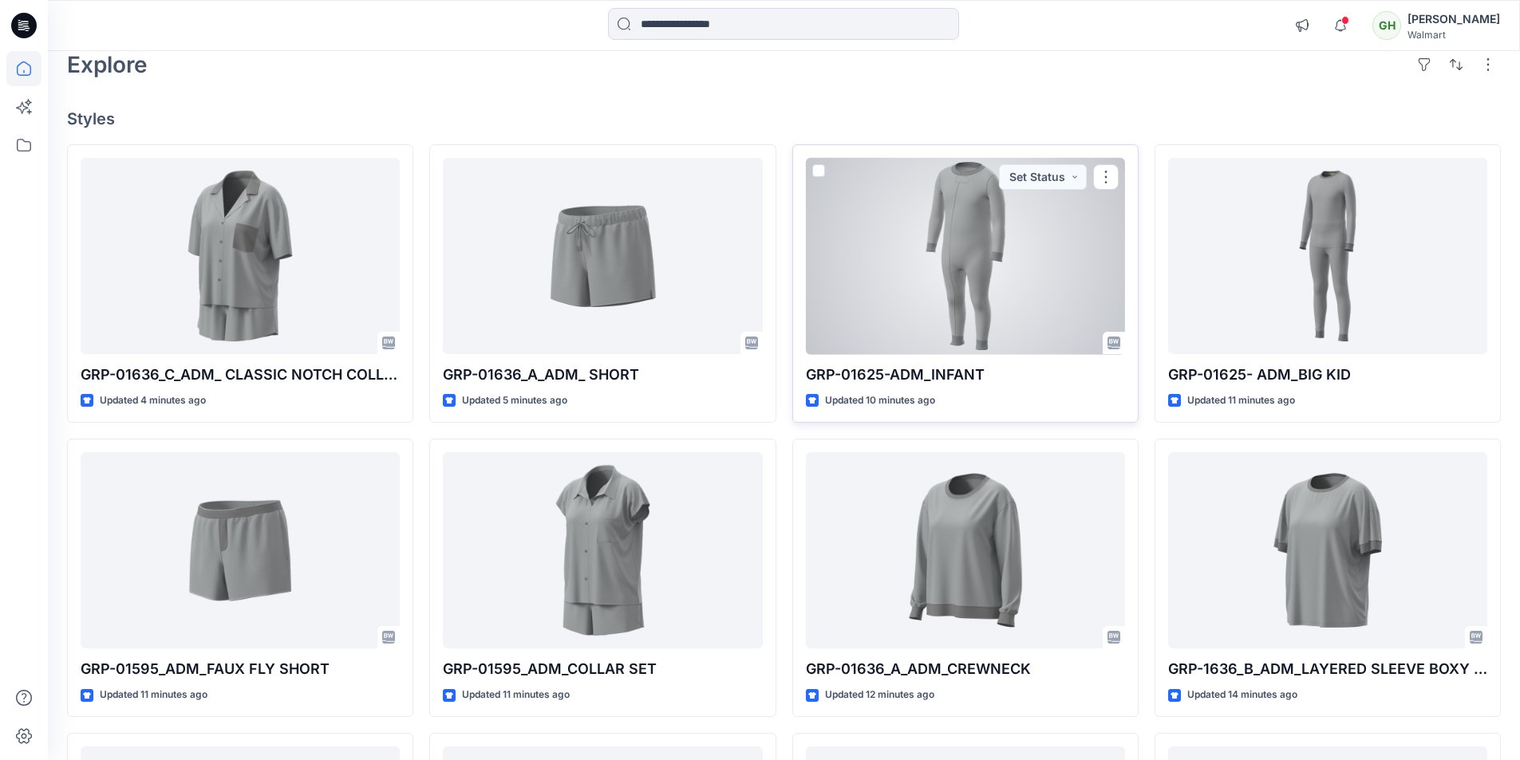
click at [932, 316] on div at bounding box center [965, 256] width 319 height 197
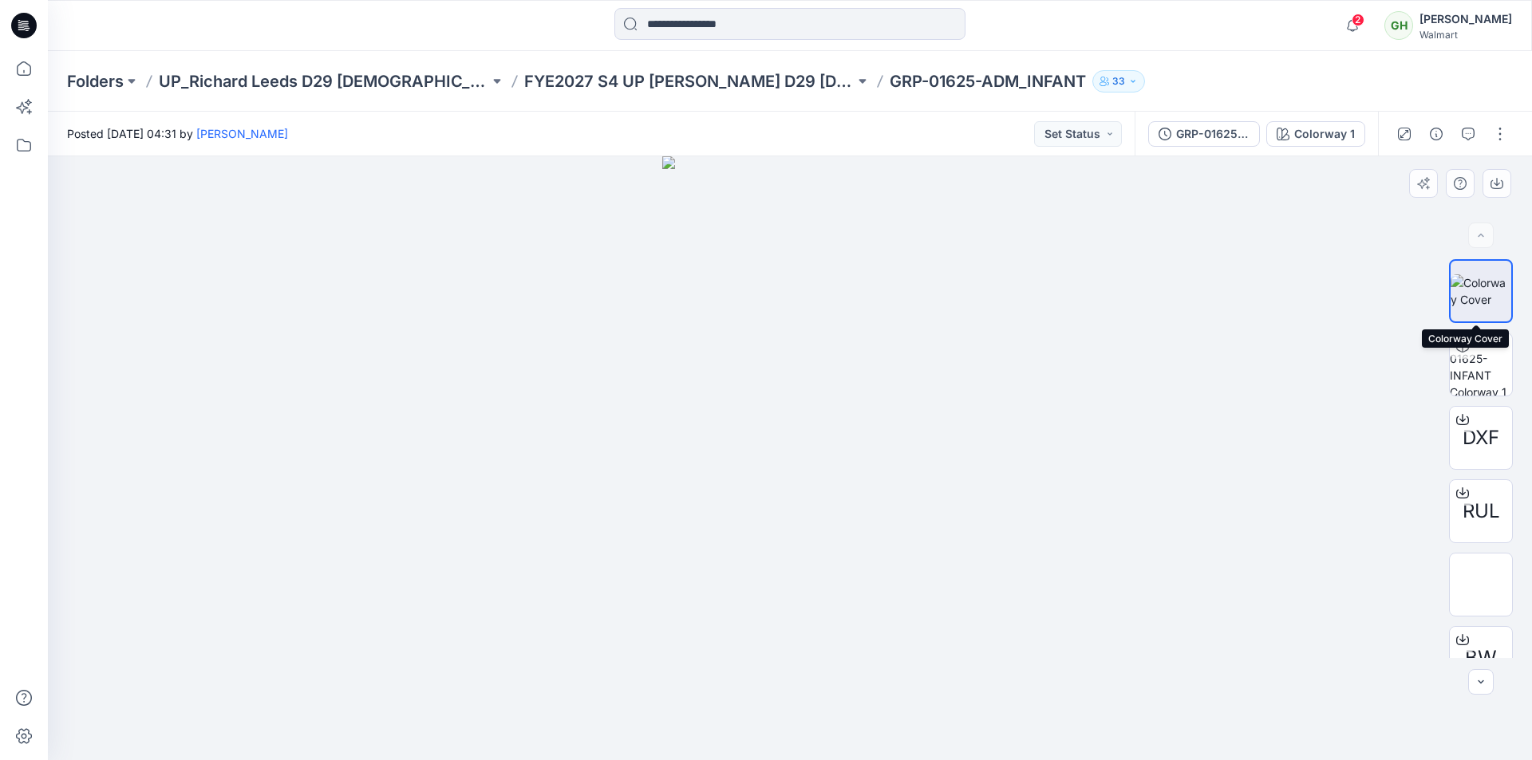
click at [1481, 279] on img at bounding box center [1480, 291] width 61 height 34
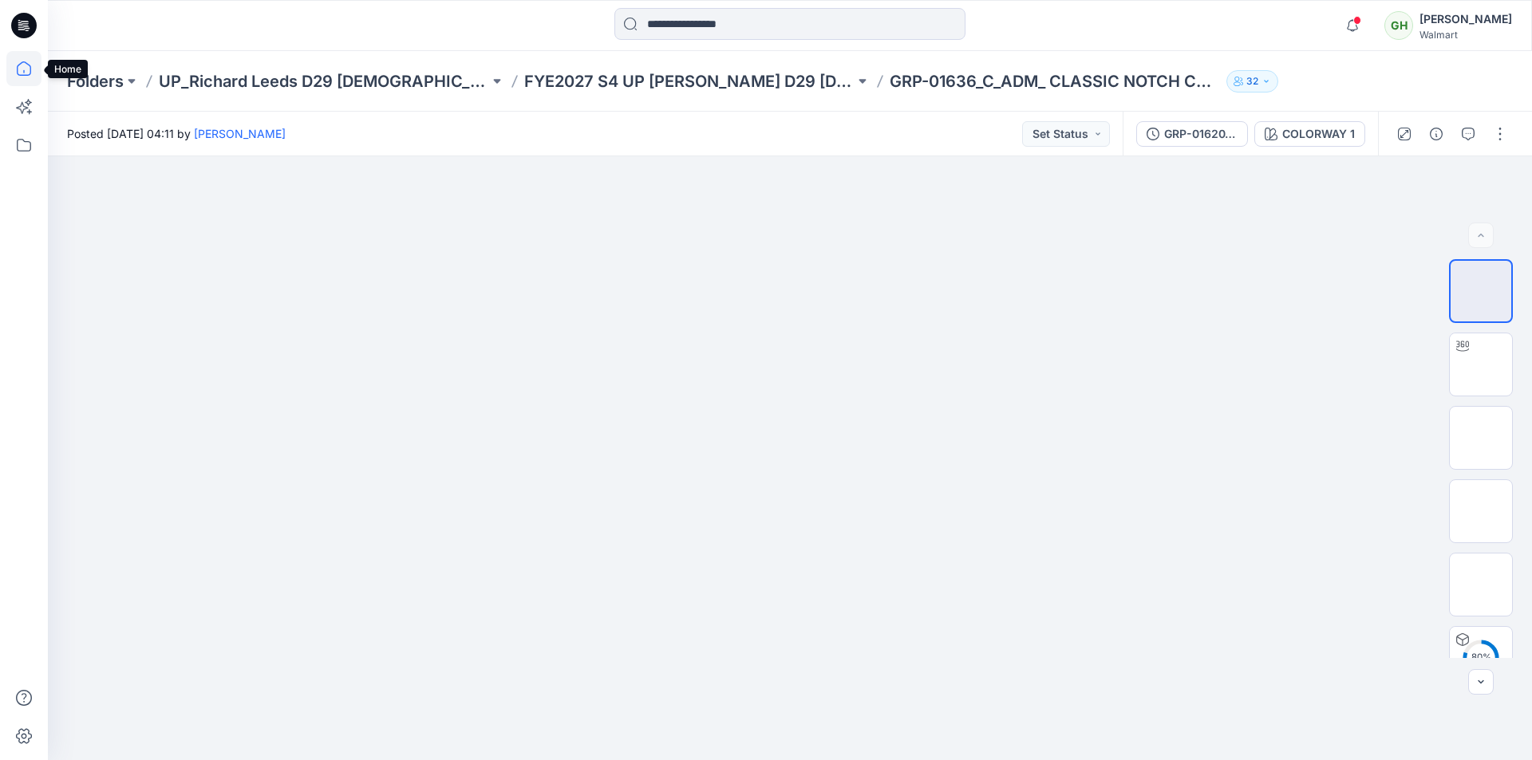
click at [26, 73] on icon at bounding box center [23, 68] width 35 height 35
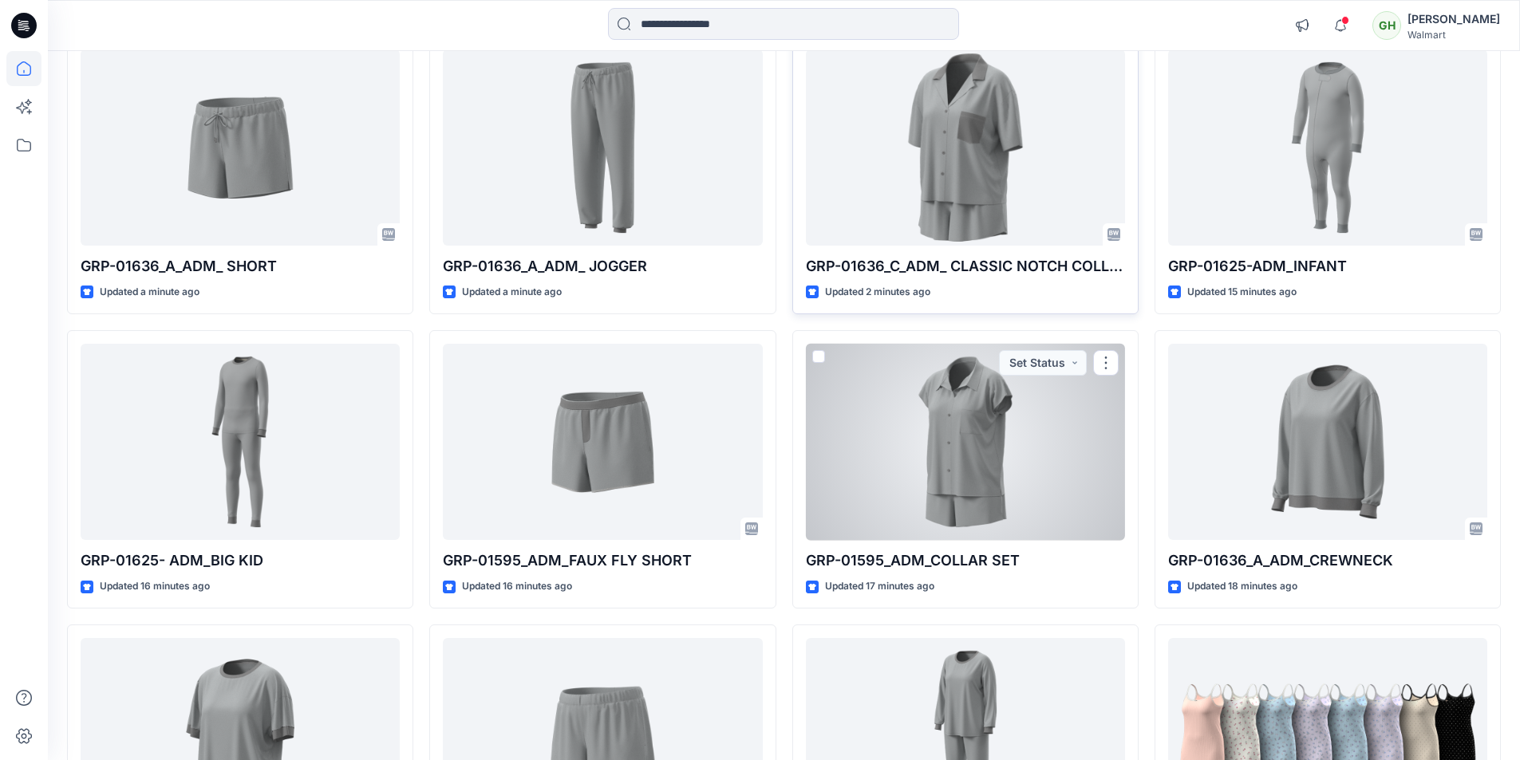
scroll to position [160, 0]
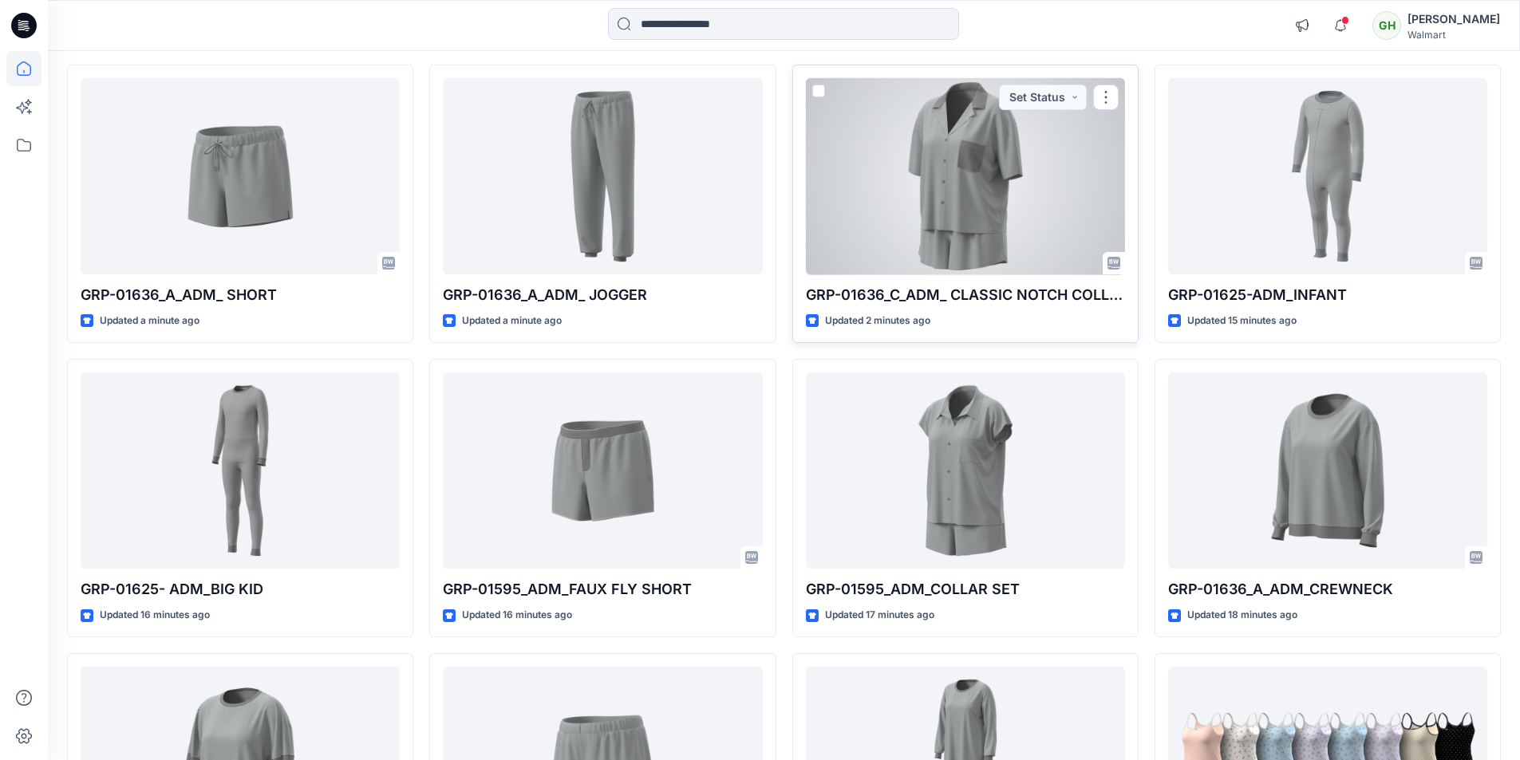
click at [982, 205] on div at bounding box center [965, 176] width 319 height 197
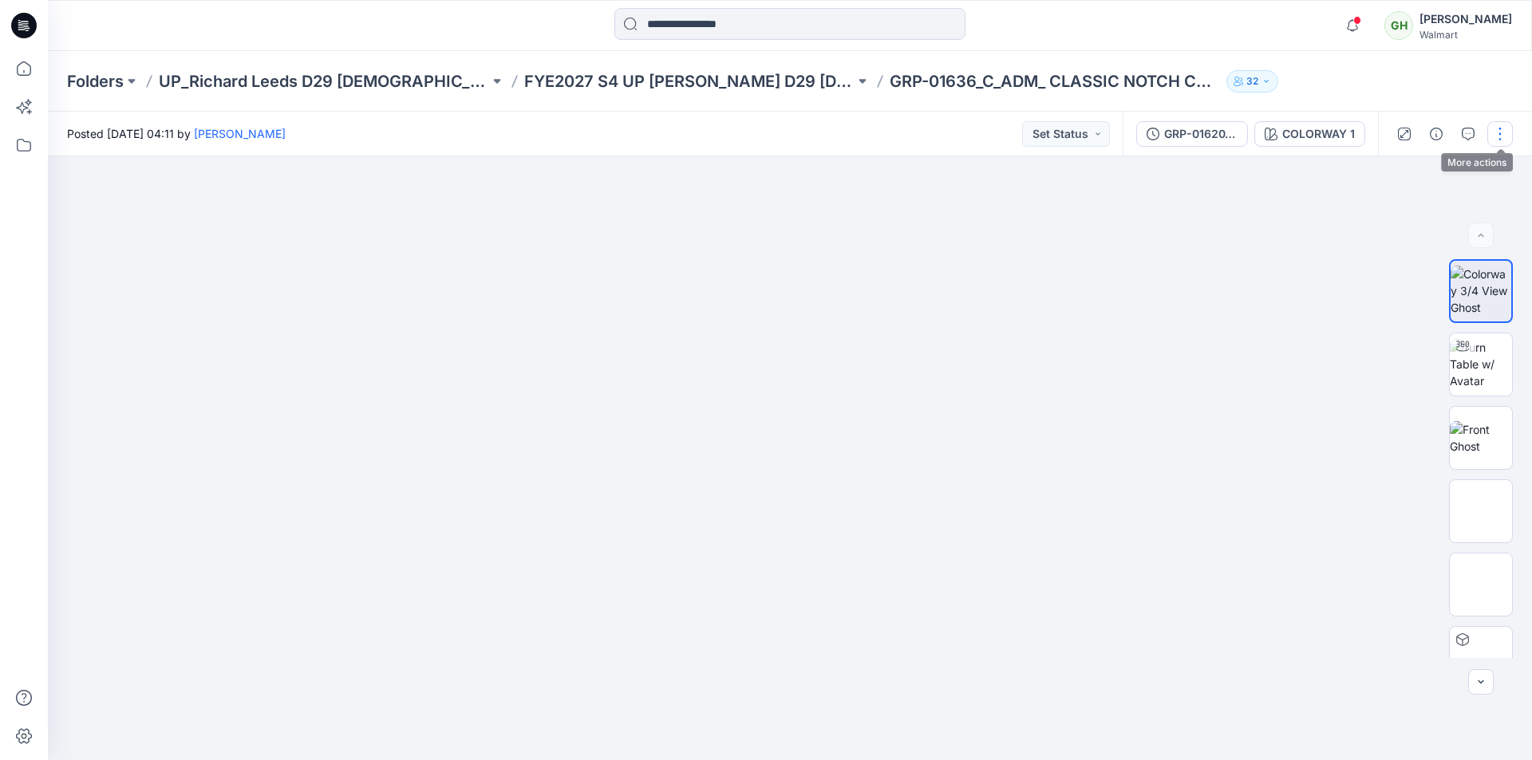
click at [1498, 131] on button "button" at bounding box center [1500, 134] width 26 height 26
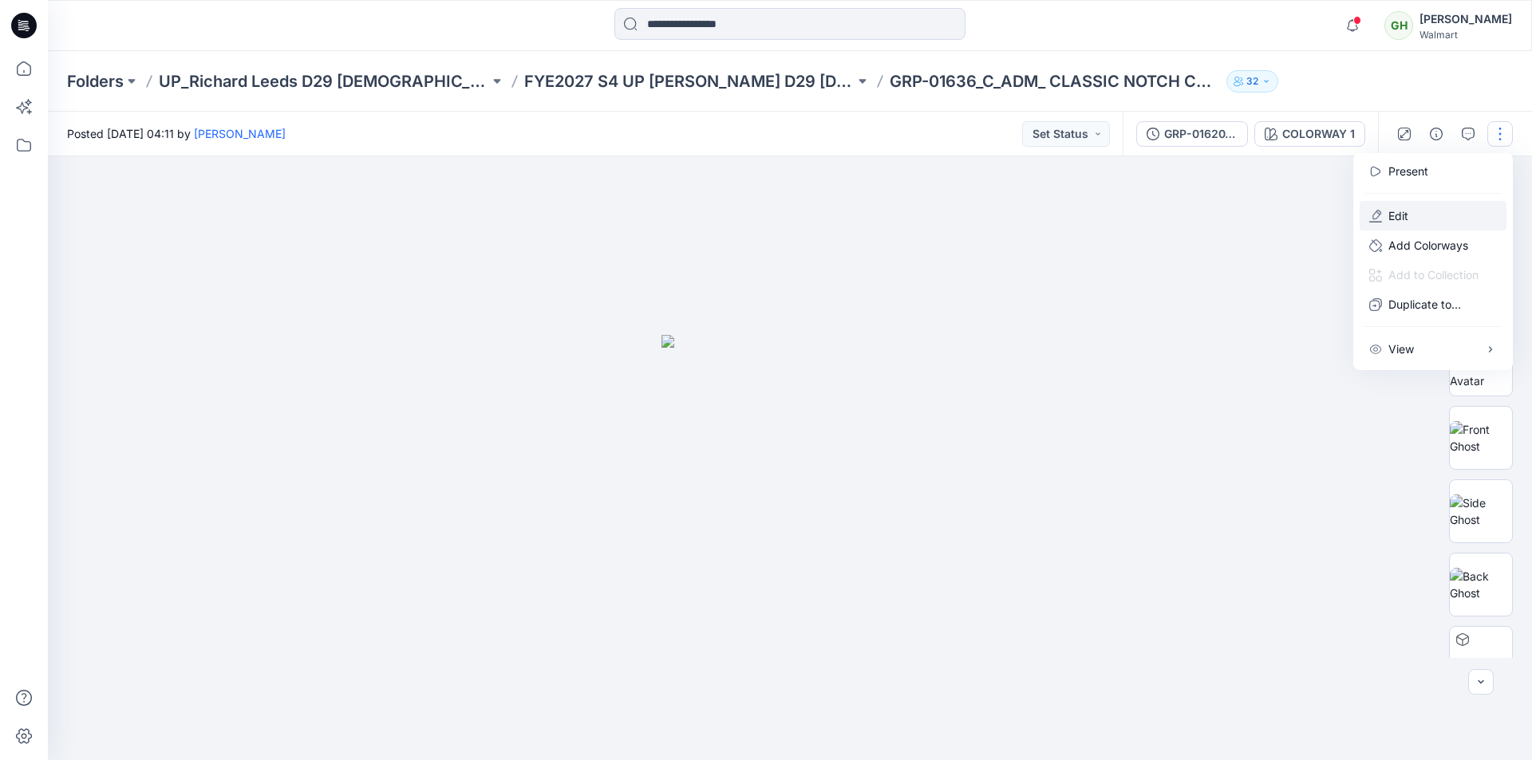
click at [1380, 218] on icon "button" at bounding box center [1375, 216] width 13 height 13
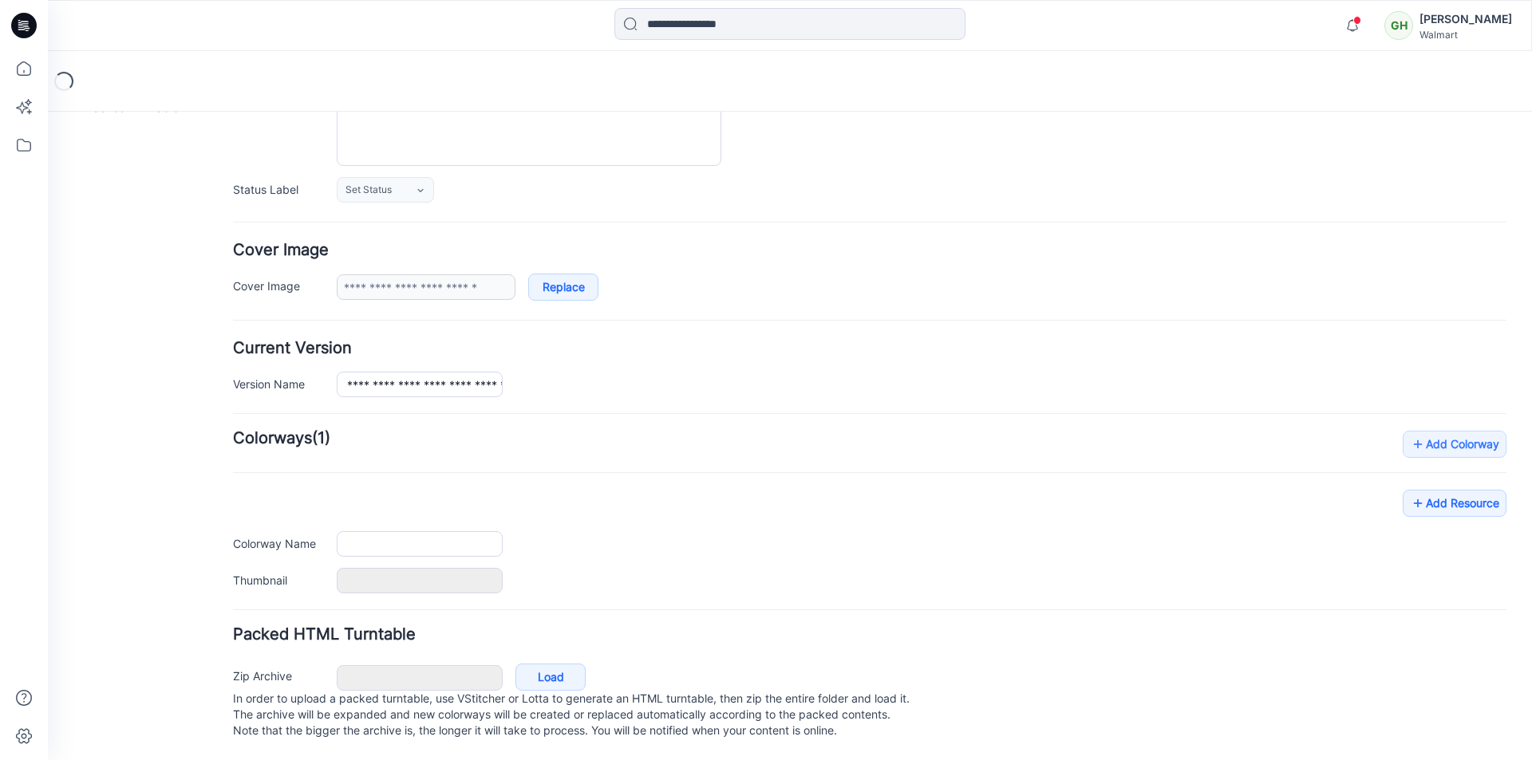
type input "**********"
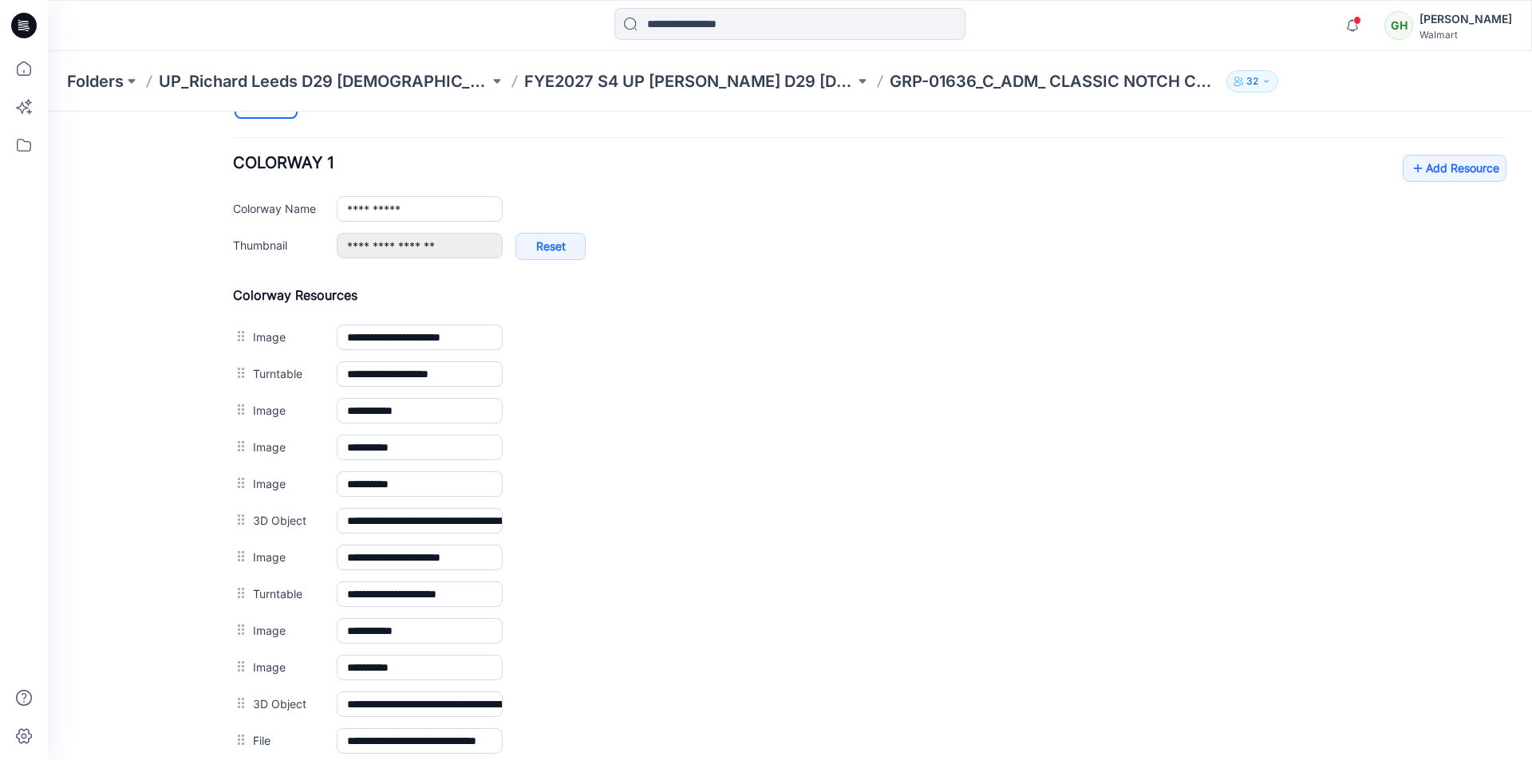
scroll to position [674, 0]
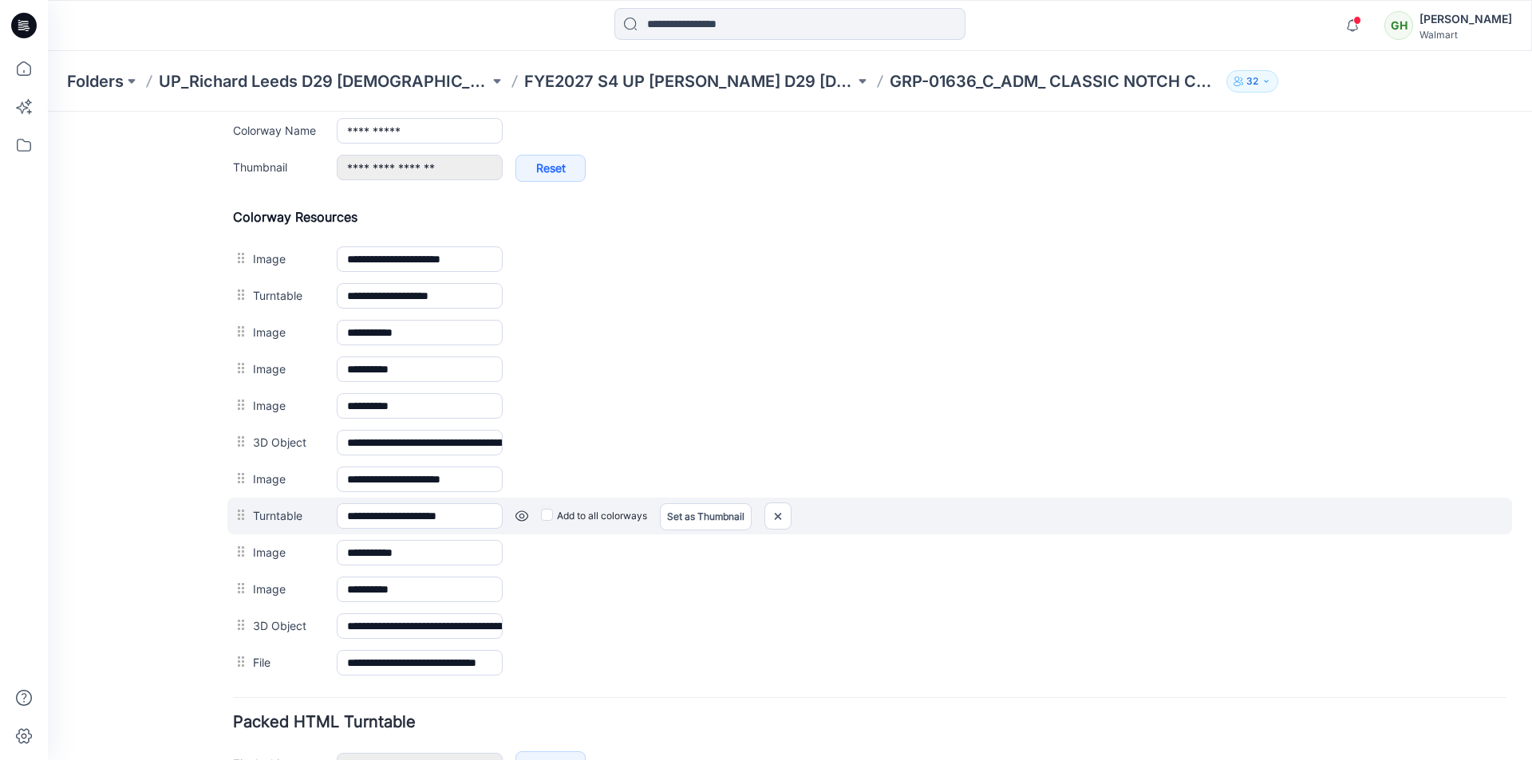
click at [521, 514] on link at bounding box center [521, 516] width 13 height 13
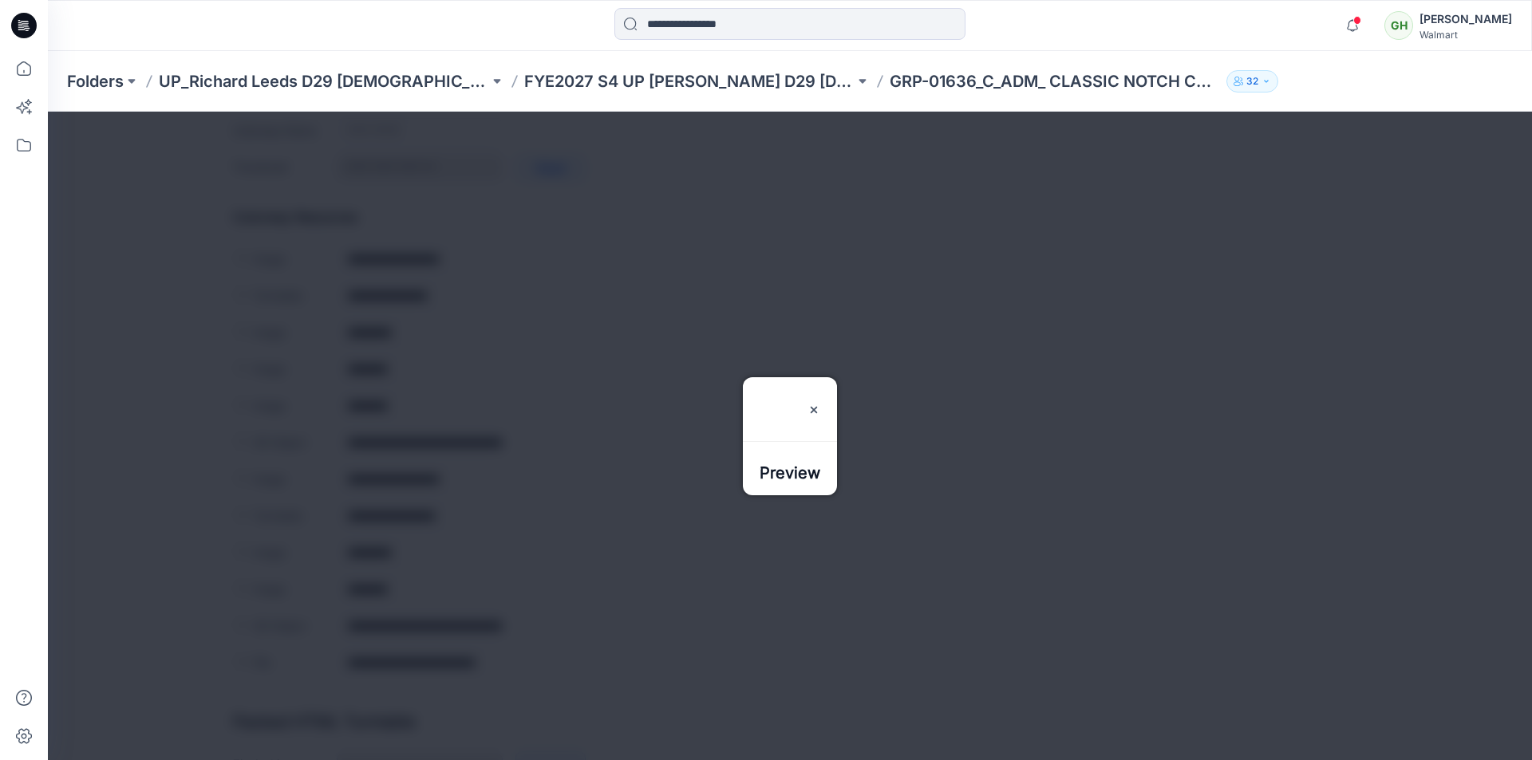
click at [837, 377] on div "Preview" at bounding box center [790, 399] width 94 height 45
click at [820, 404] on img at bounding box center [813, 410] width 13 height 13
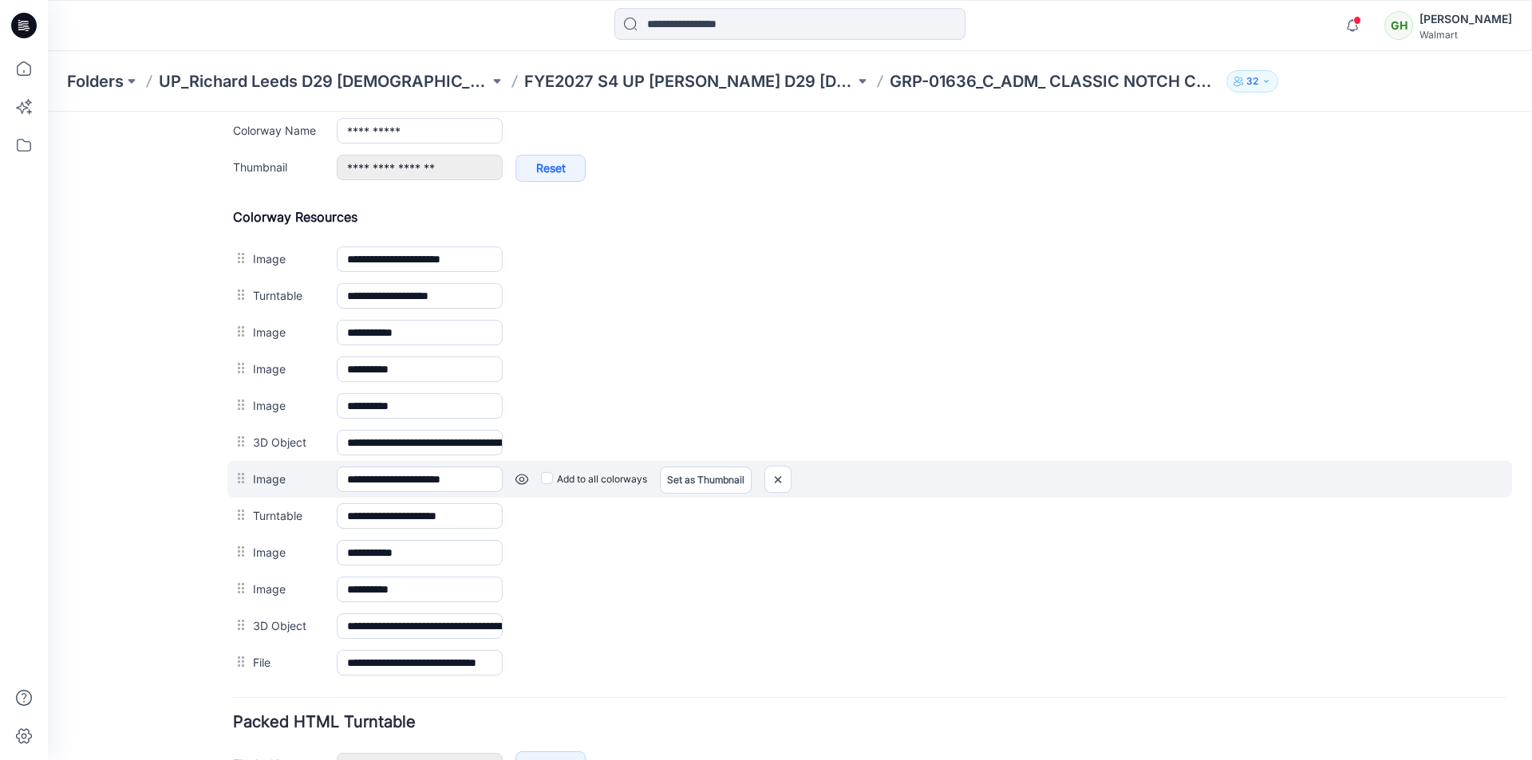
click at [523, 479] on link at bounding box center [521, 479] width 13 height 13
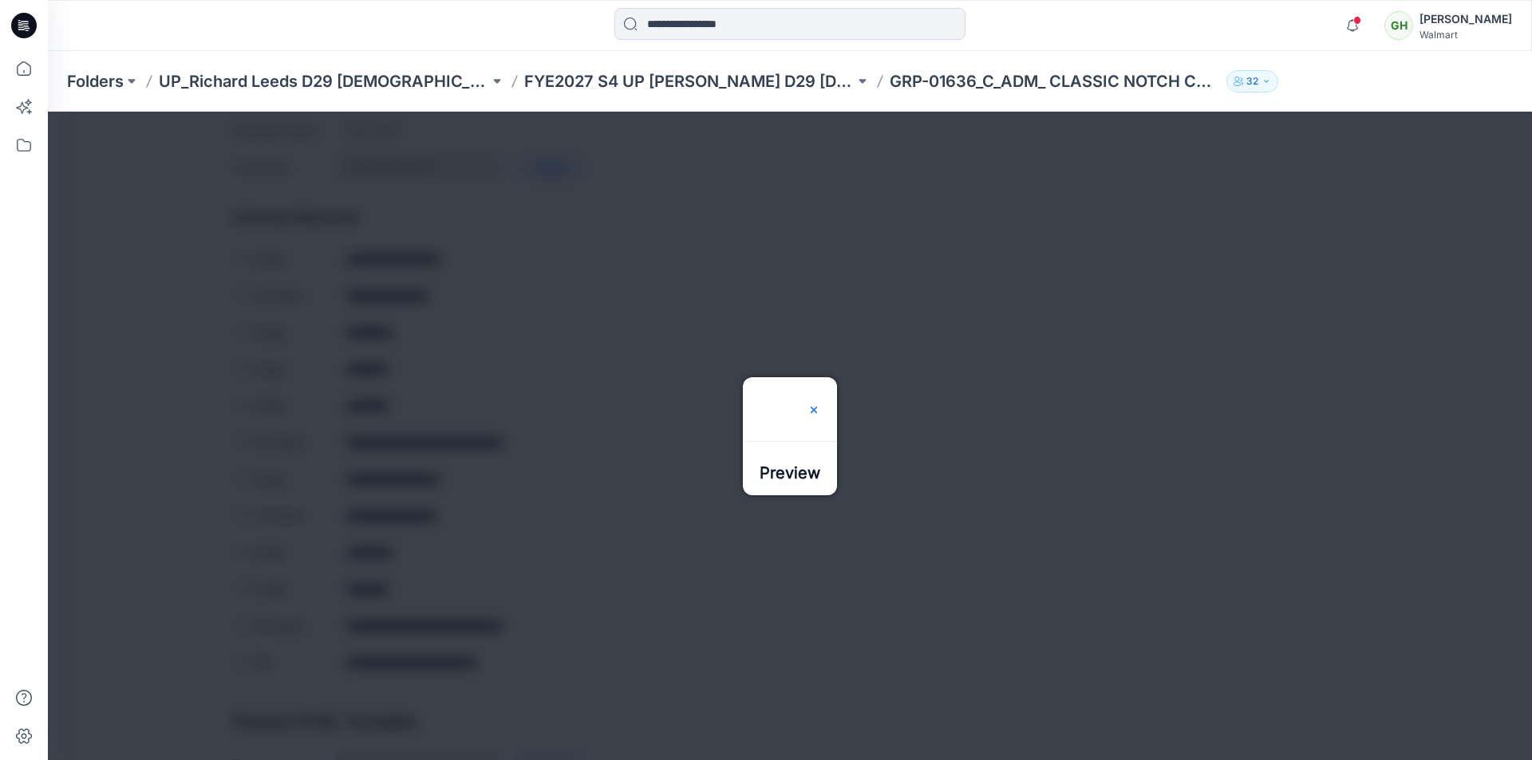
click at [820, 404] on img at bounding box center [813, 410] width 13 height 13
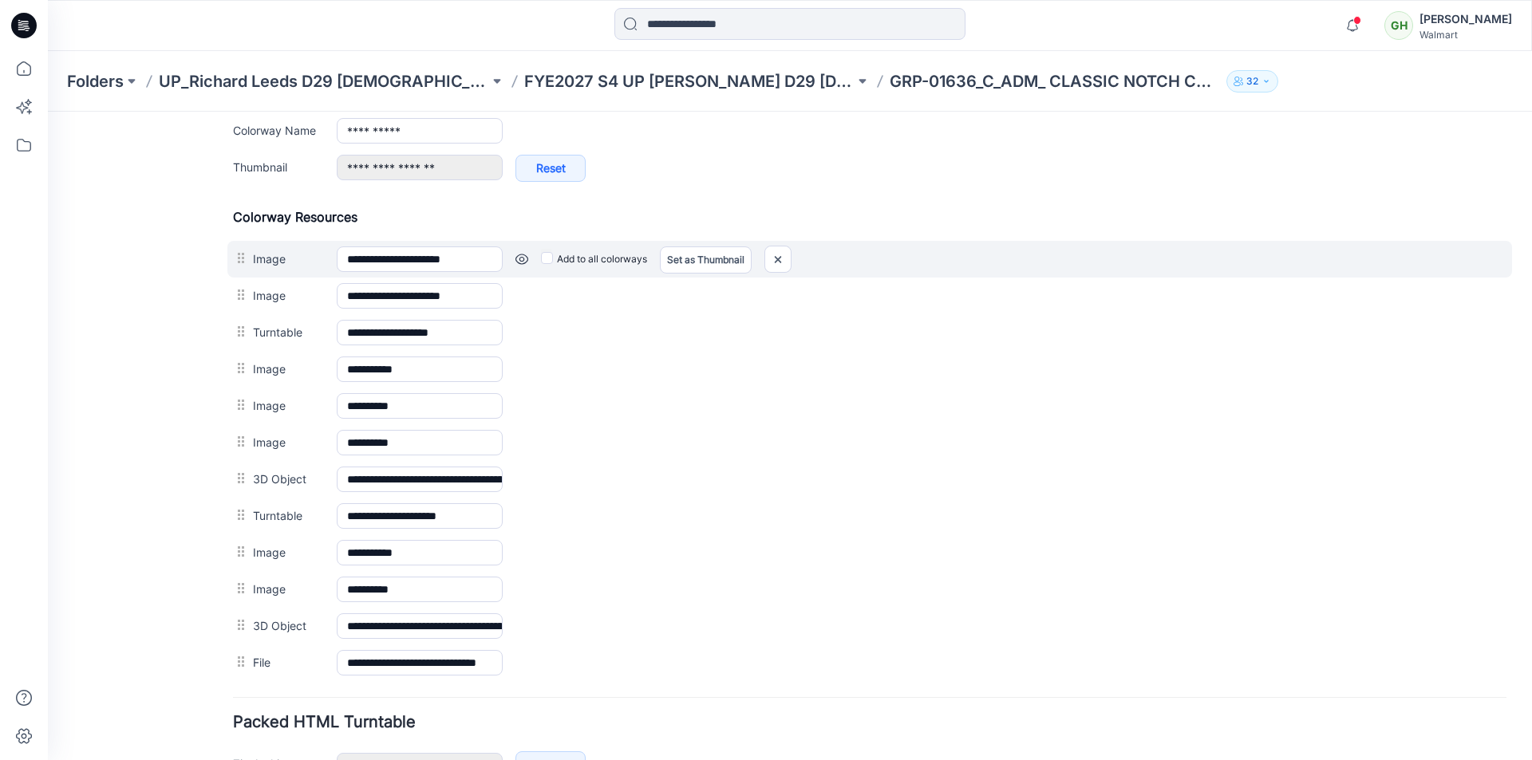
click at [523, 259] on link at bounding box center [521, 259] width 13 height 13
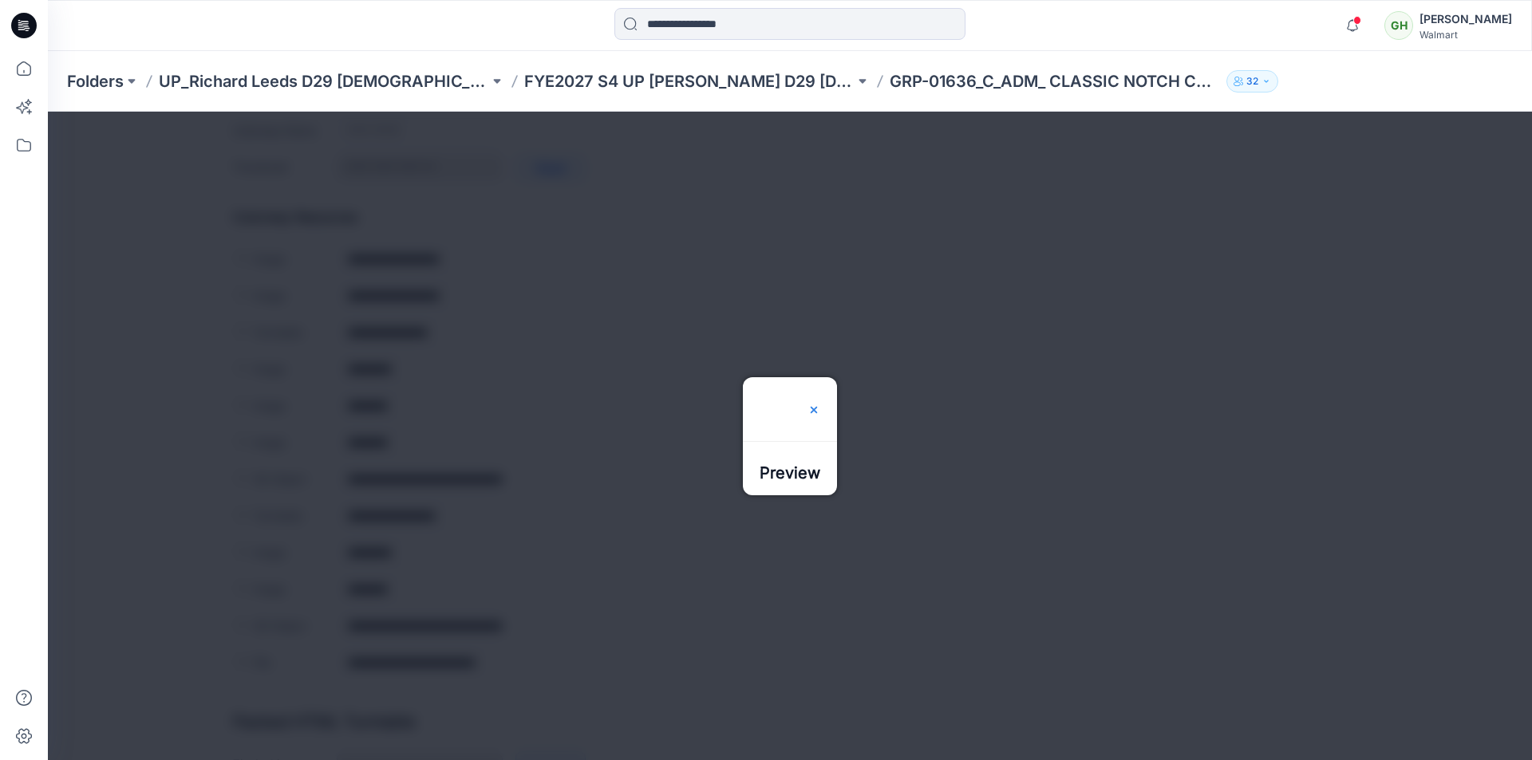
click at [820, 404] on img at bounding box center [813, 410] width 13 height 13
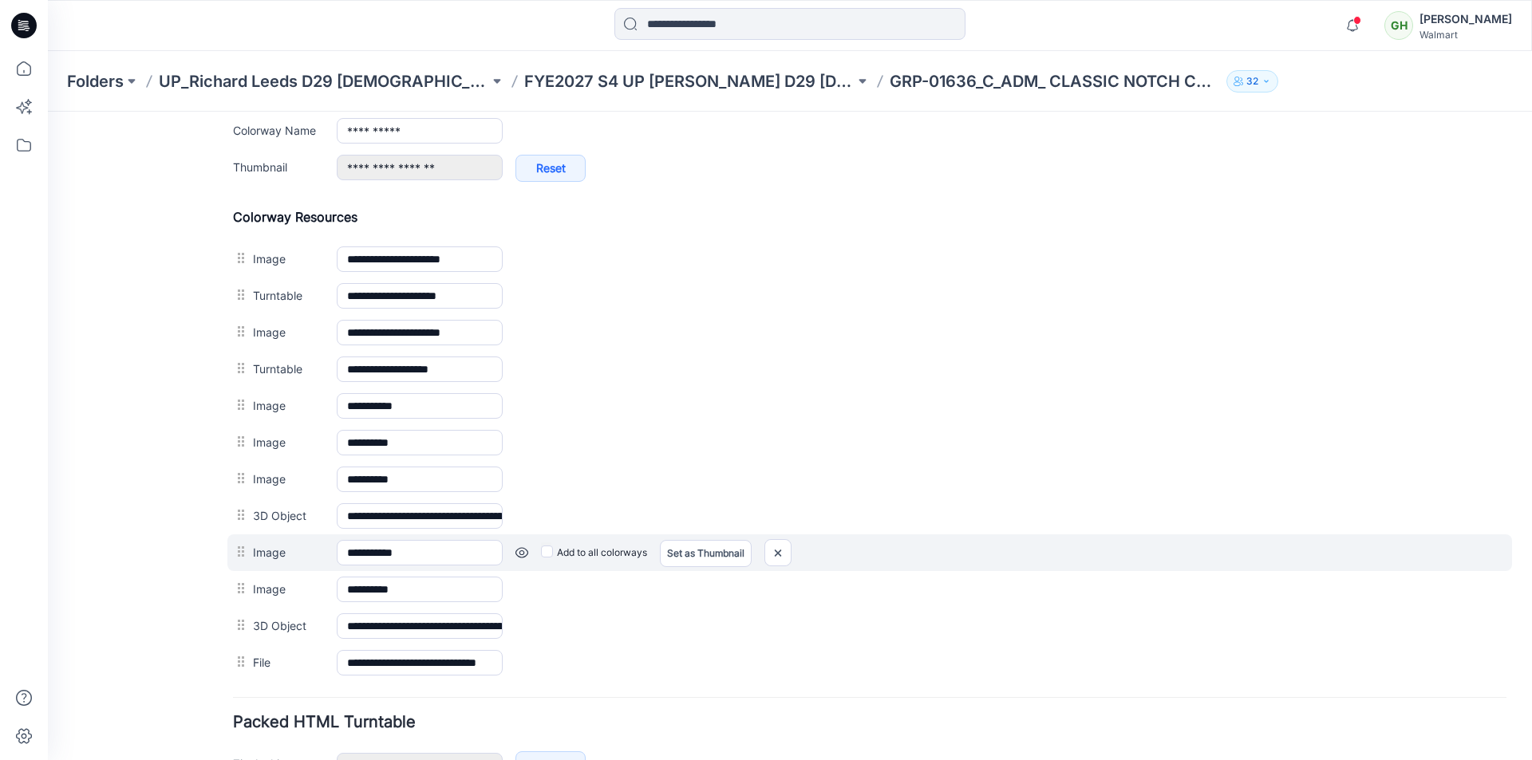
click at [521, 555] on link at bounding box center [521, 553] width 13 height 13
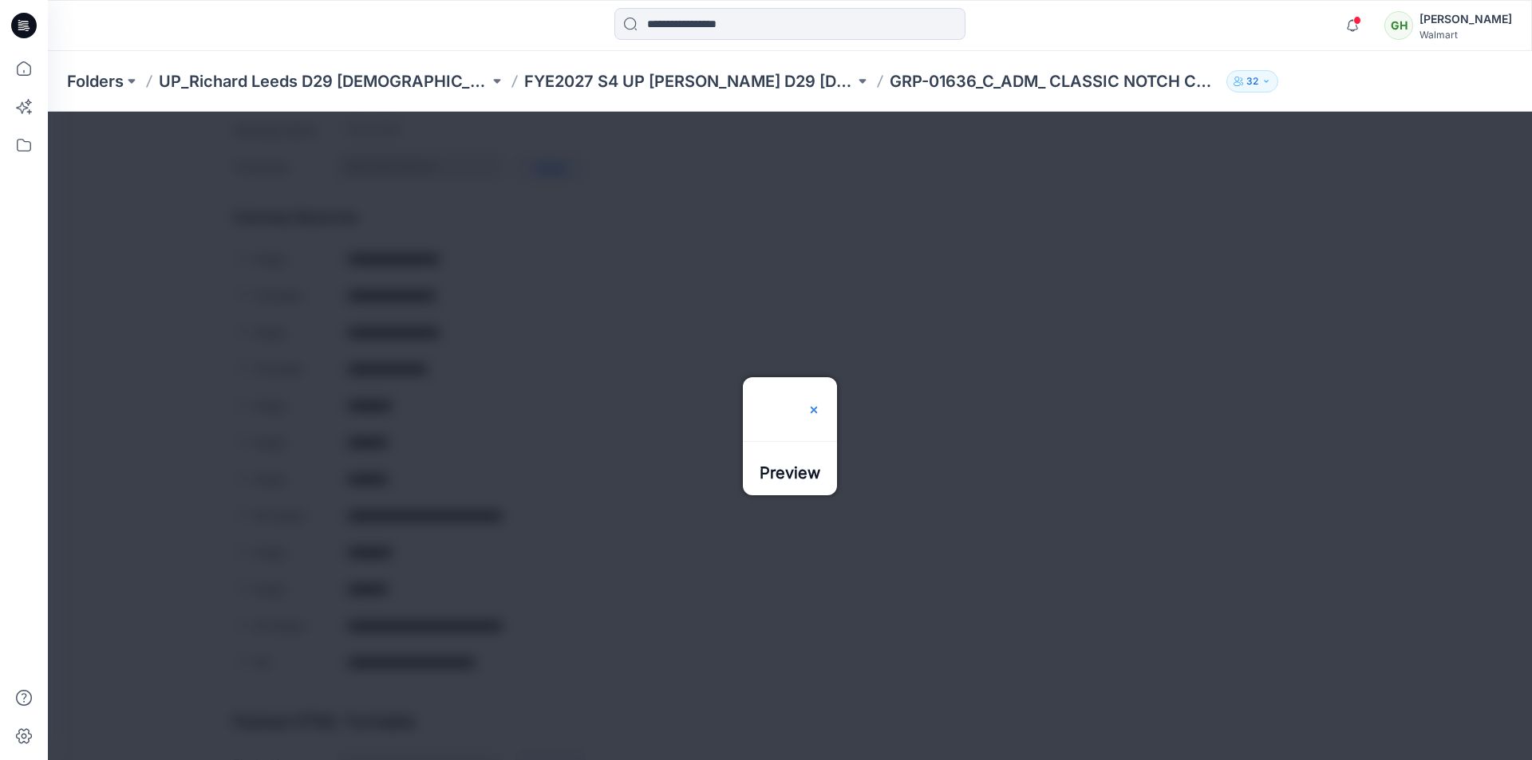
click at [820, 404] on img at bounding box center [813, 410] width 13 height 13
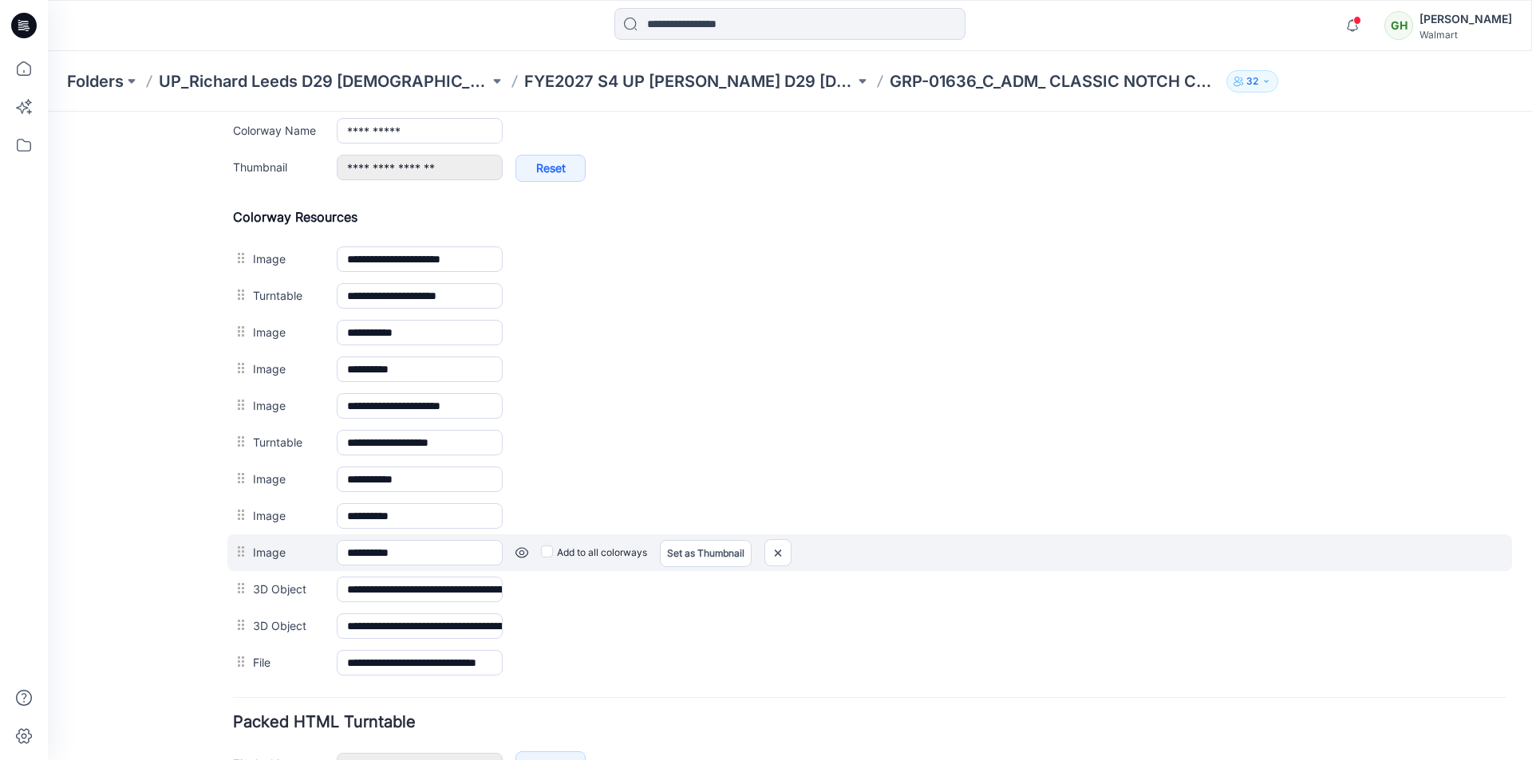
click at [523, 551] on link at bounding box center [521, 553] width 13 height 13
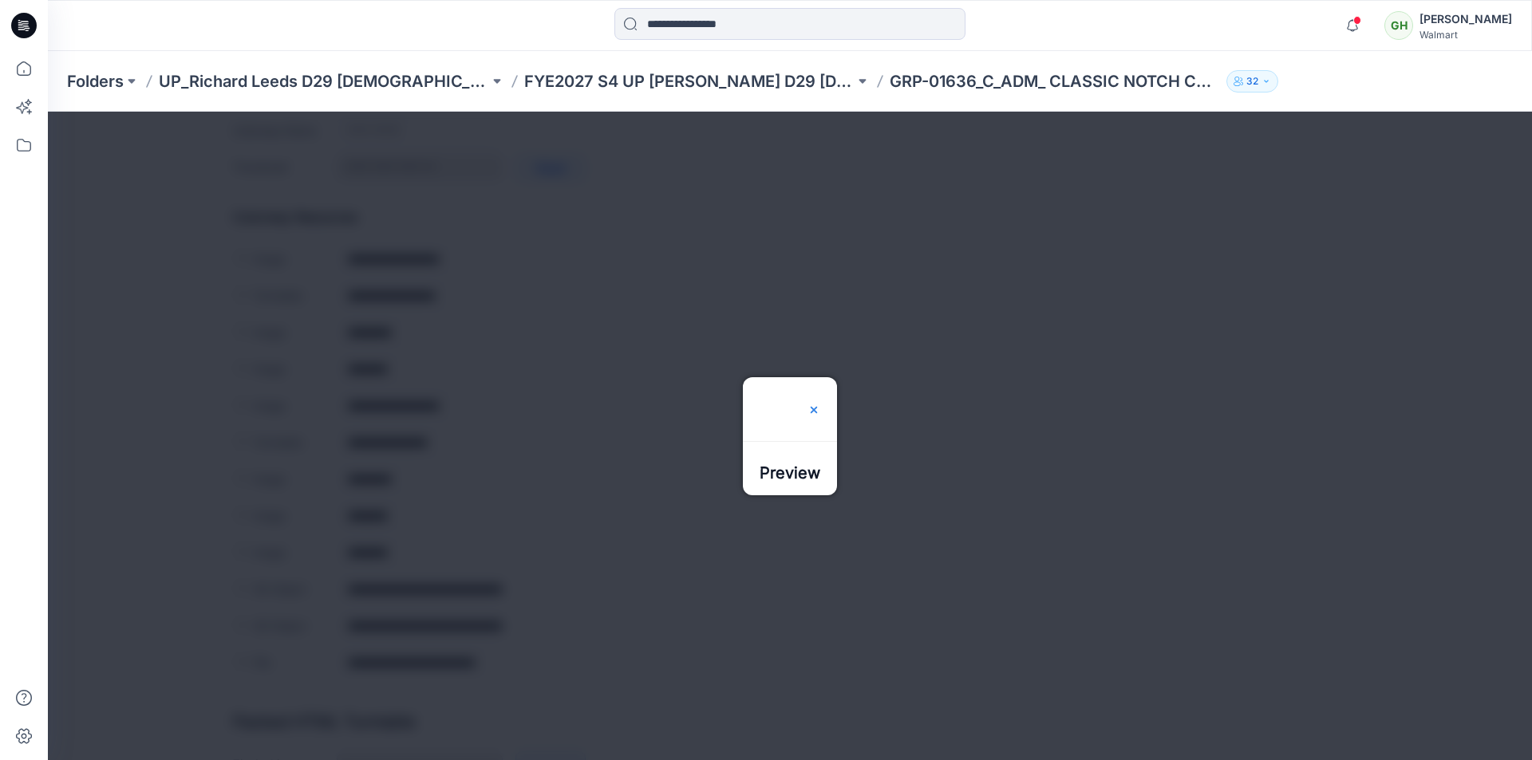
click at [820, 404] on img at bounding box center [813, 410] width 13 height 13
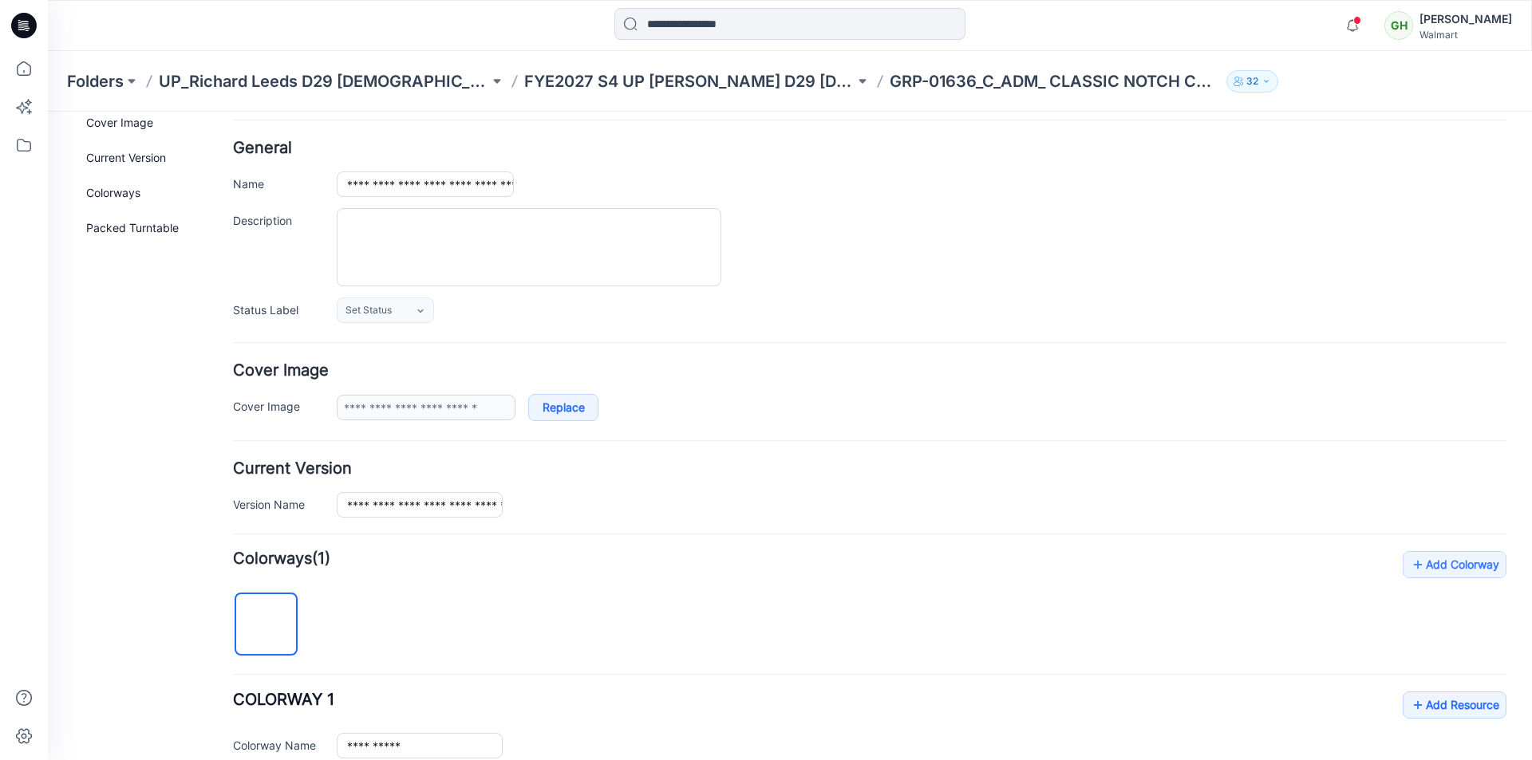
scroll to position [0, 0]
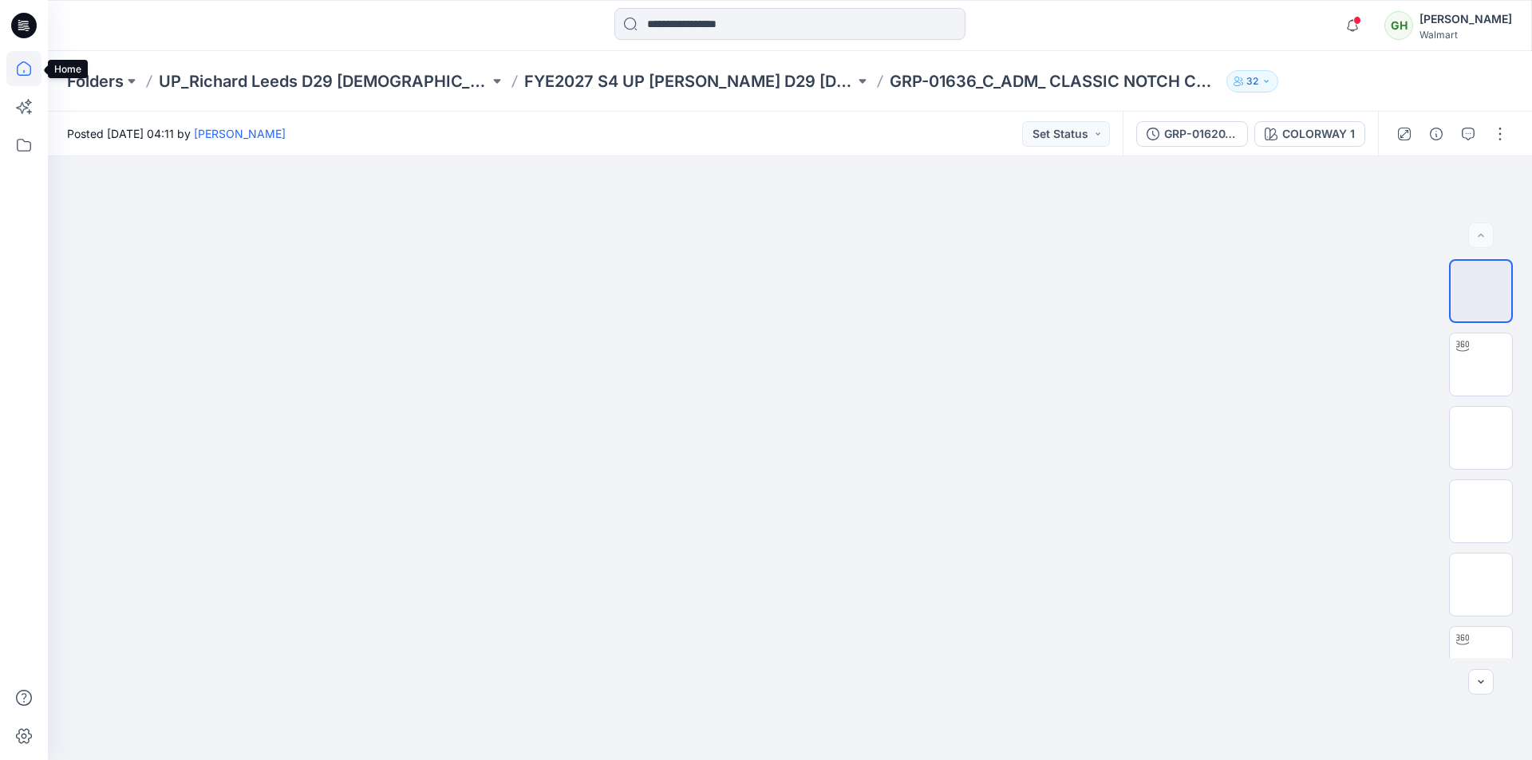
click at [22, 70] on icon at bounding box center [23, 68] width 35 height 35
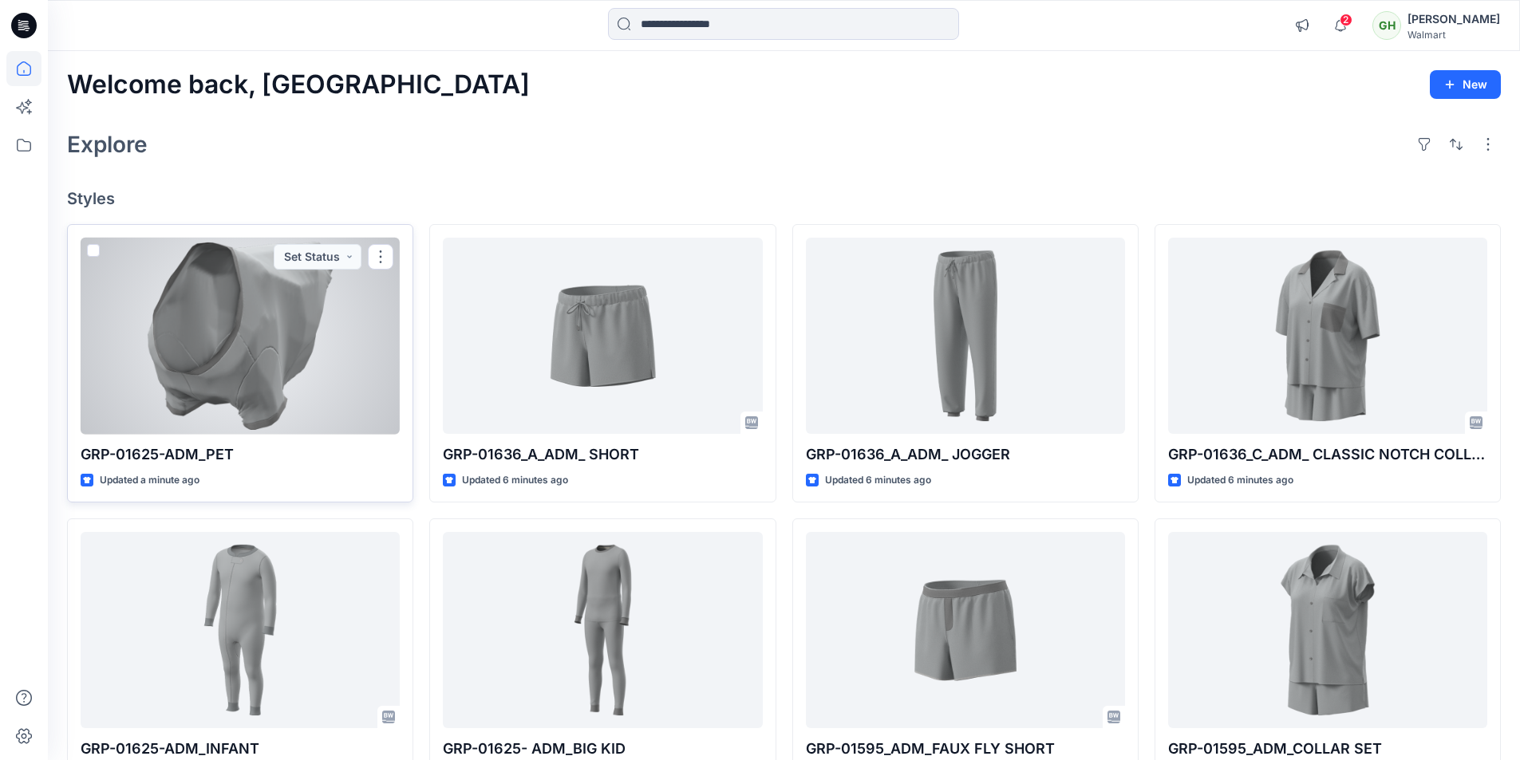
click at [193, 377] on div at bounding box center [240, 336] width 319 height 197
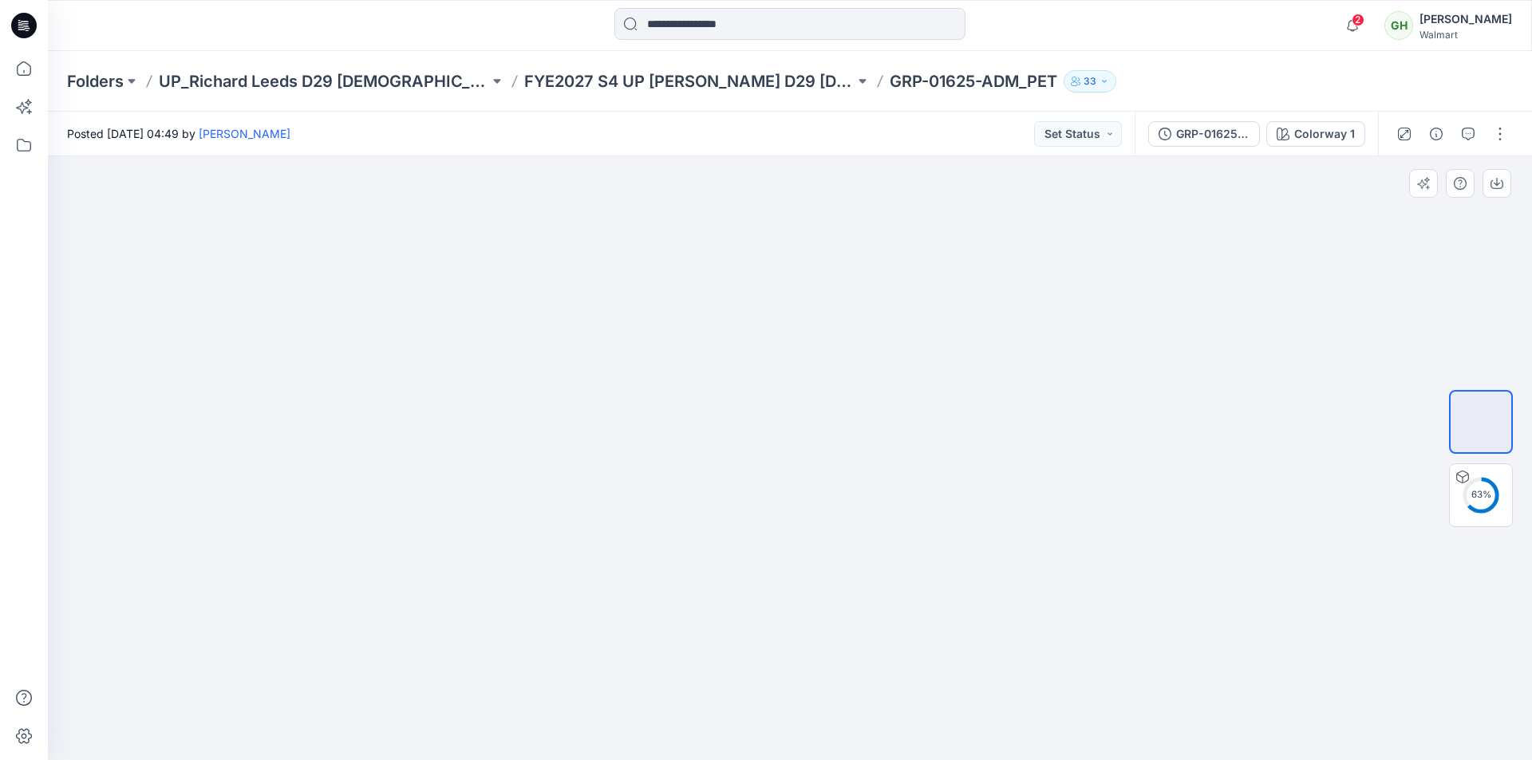
click at [1200, 207] on div at bounding box center [790, 458] width 1484 height 604
click at [1123, 507] on div at bounding box center [790, 458] width 1484 height 604
click at [1481, 495] on img at bounding box center [1481, 495] width 0 height 0
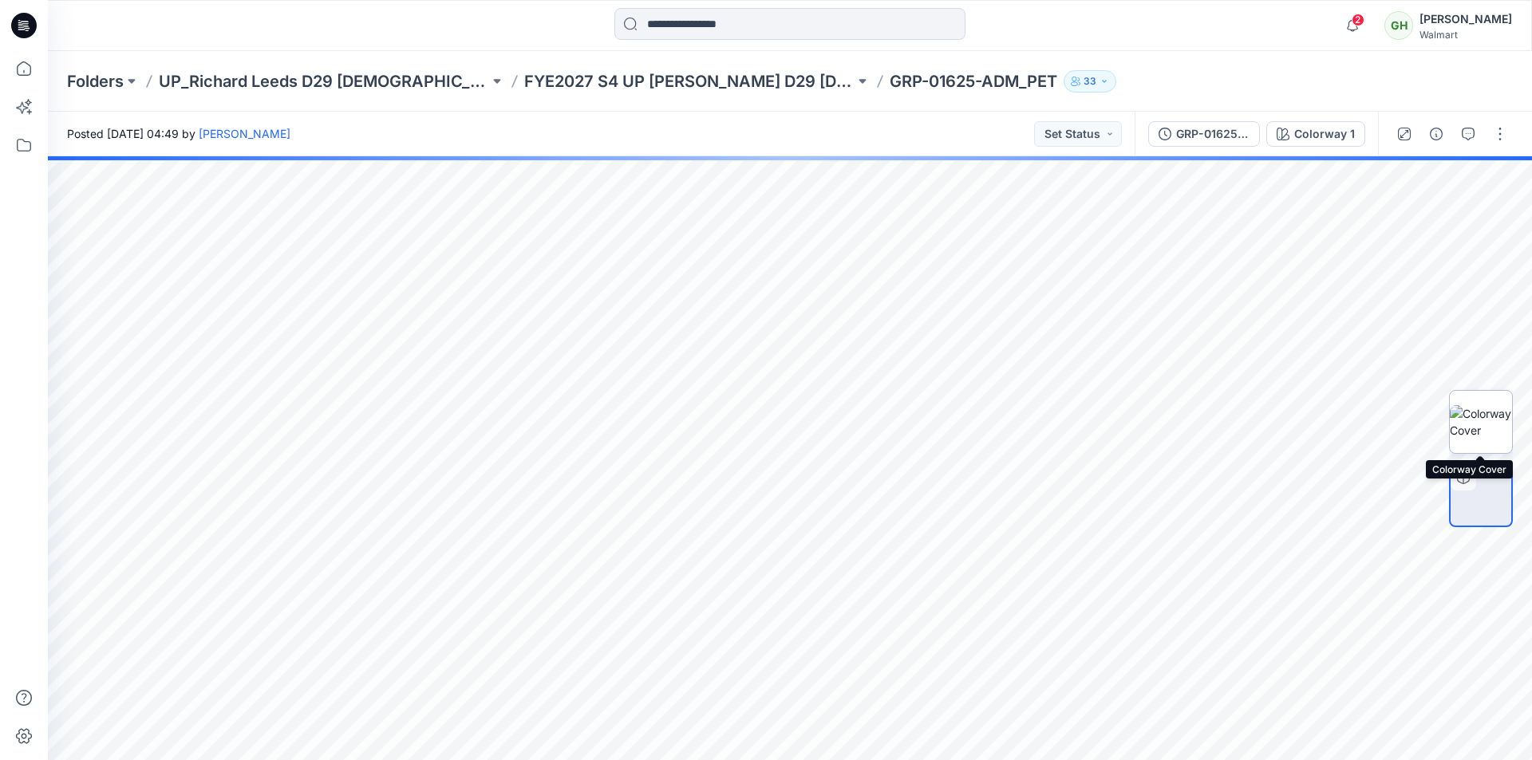
click at [1485, 420] on img at bounding box center [1481, 422] width 62 height 34
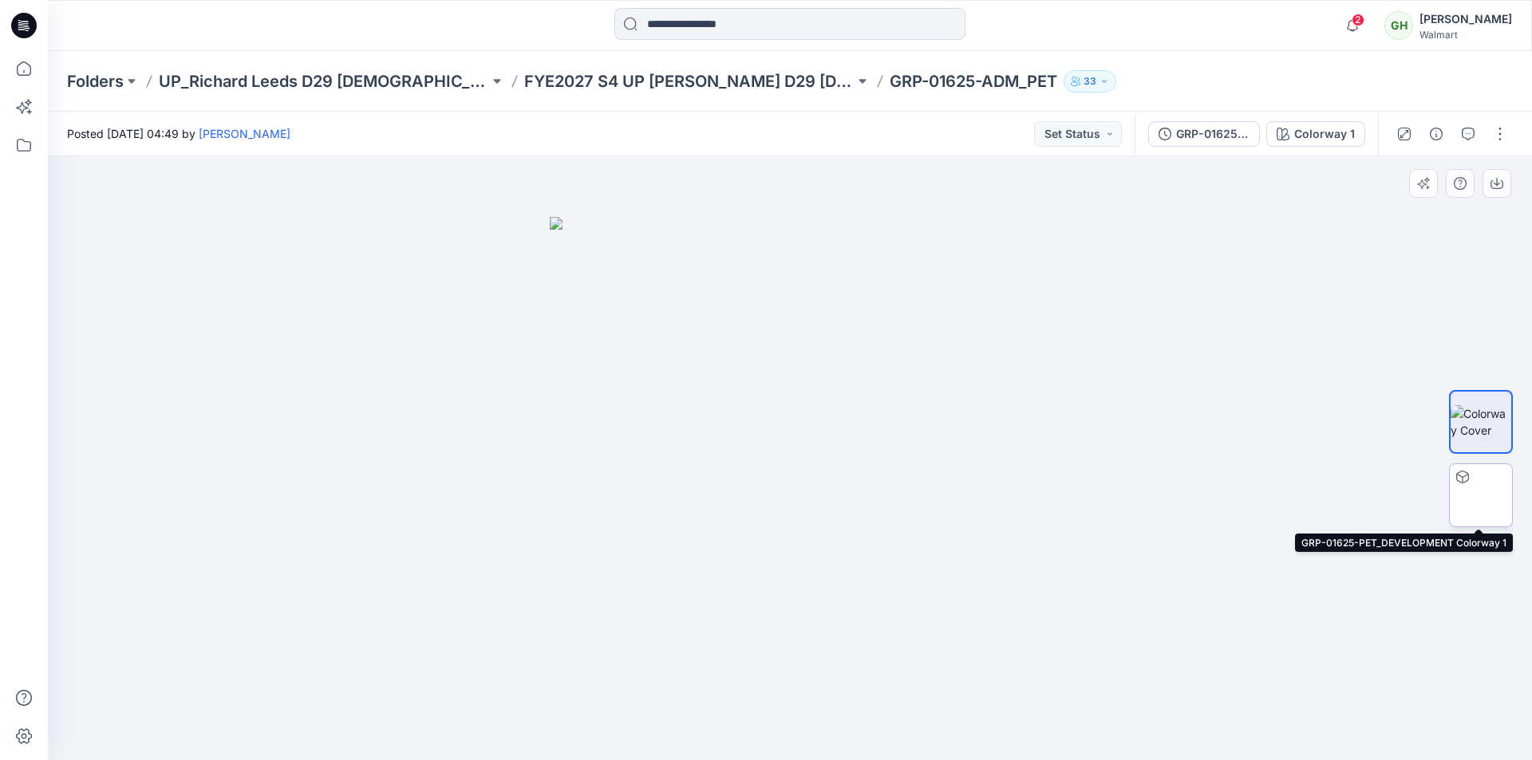
click at [1481, 495] on img at bounding box center [1481, 495] width 0 height 0
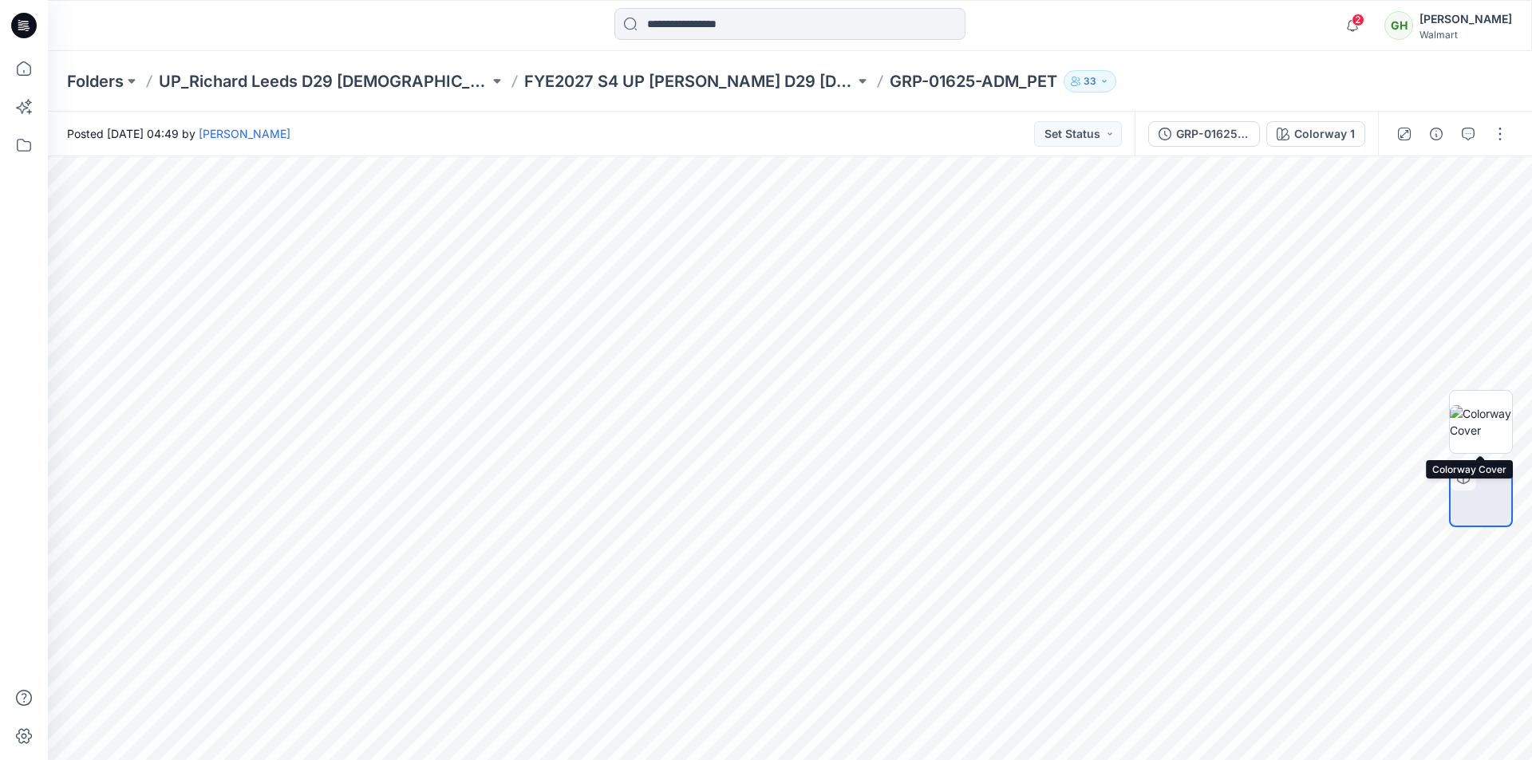
click at [1444, 424] on div at bounding box center [1481, 458] width 102 height 399
click at [1494, 410] on img at bounding box center [1481, 422] width 62 height 34
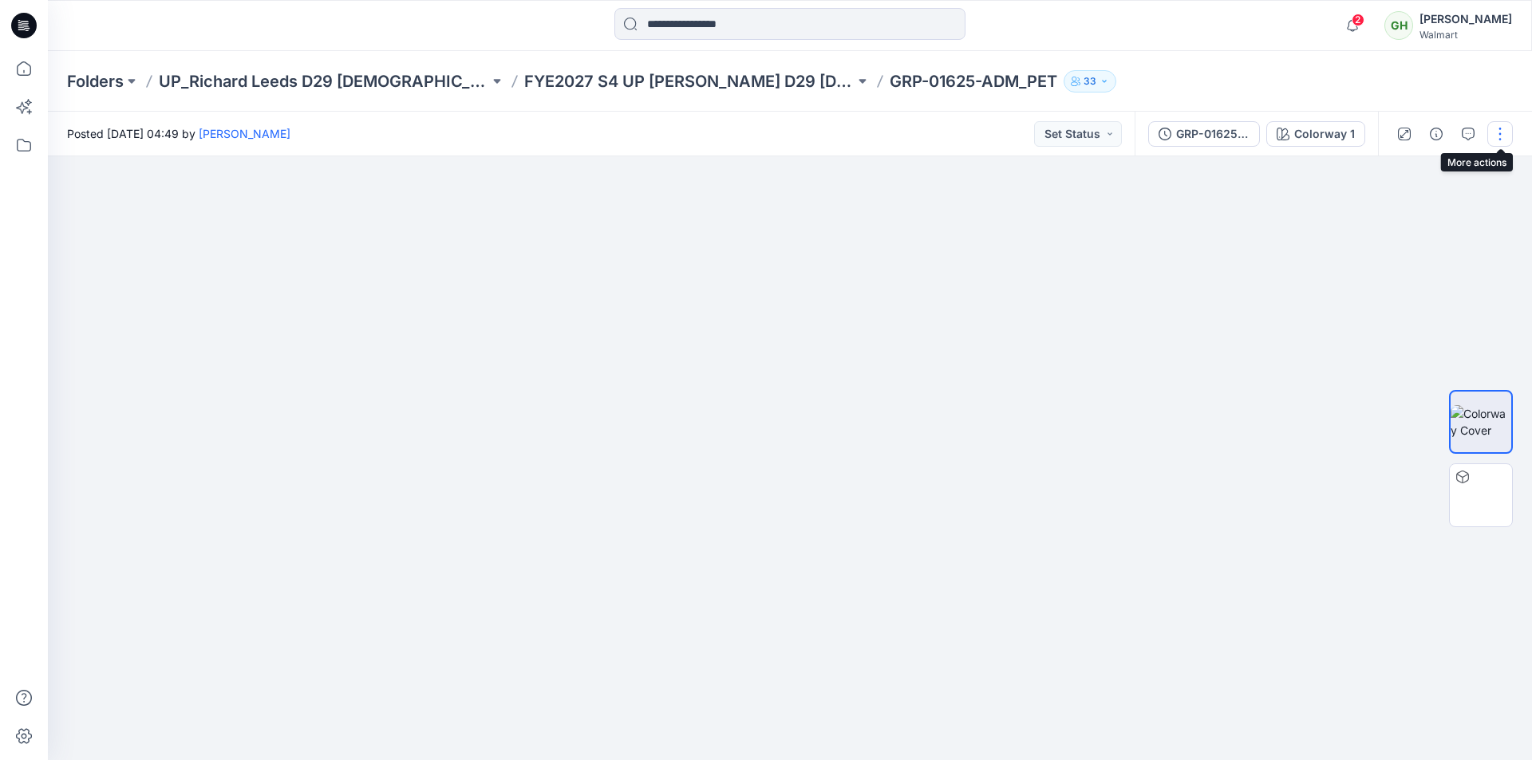
click at [1500, 128] on button "button" at bounding box center [1500, 134] width 26 height 26
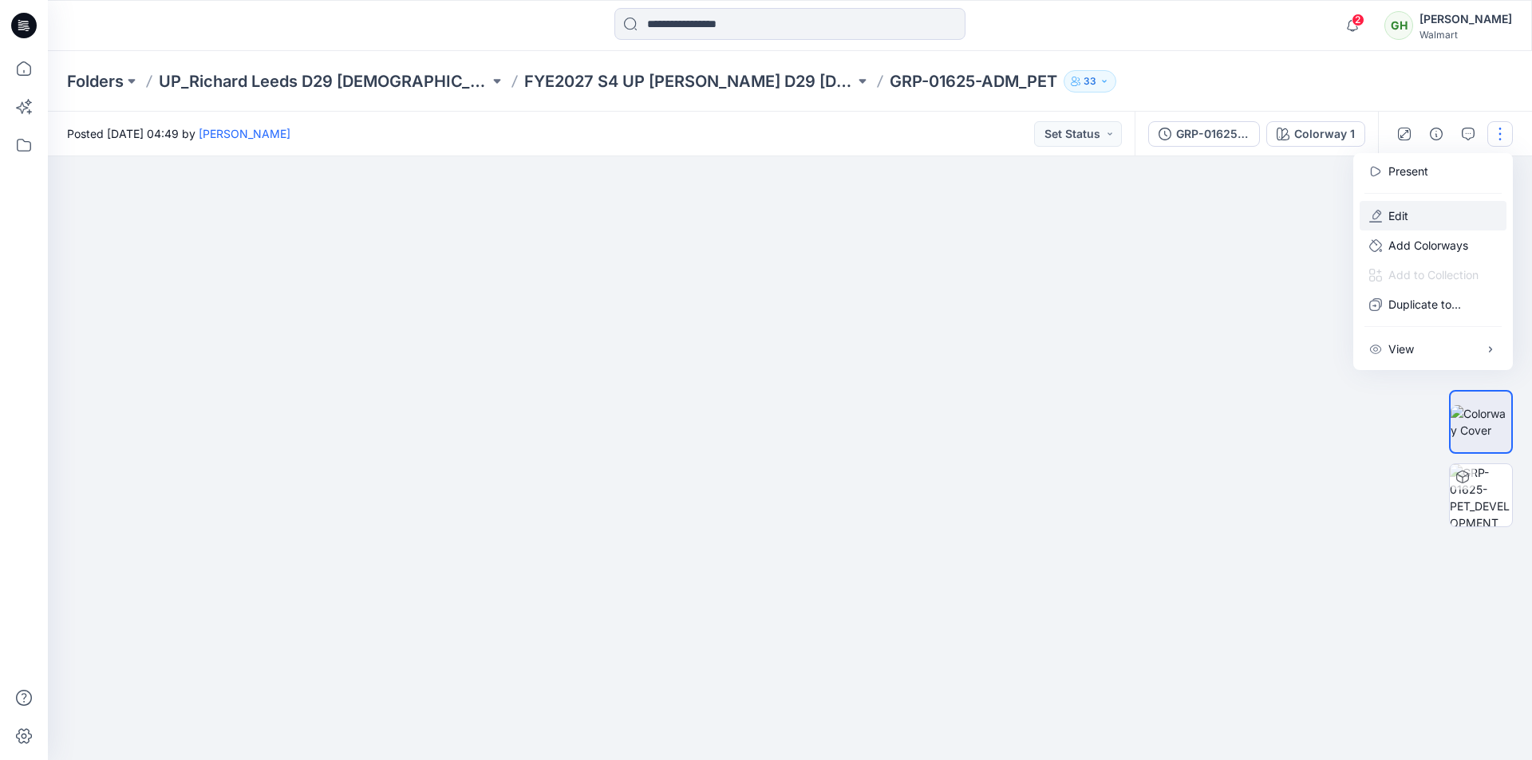
click at [1404, 218] on p "Edit" at bounding box center [1398, 215] width 20 height 17
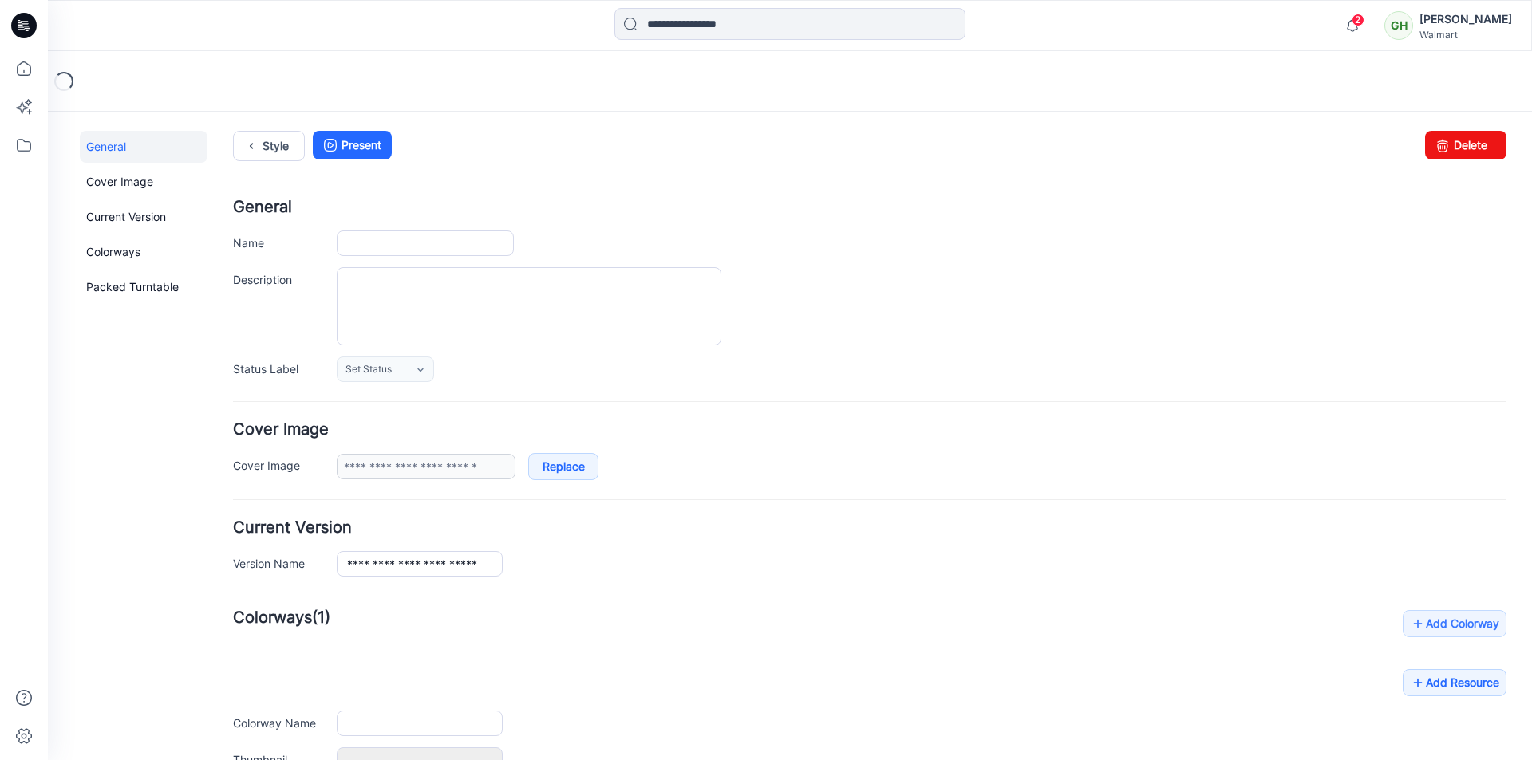
type input "**********"
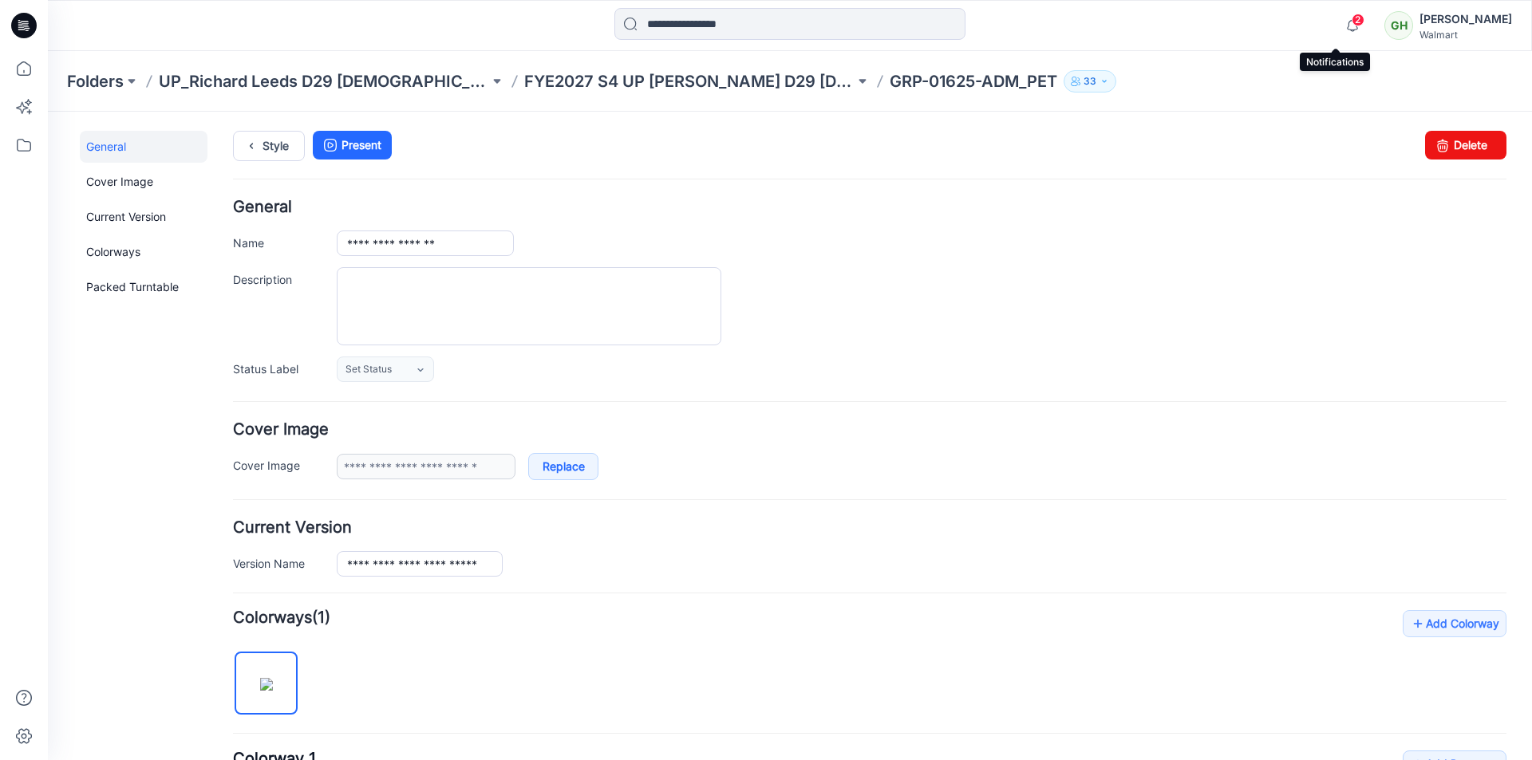
click at [1352, 20] on span "2" at bounding box center [1358, 20] width 13 height 13
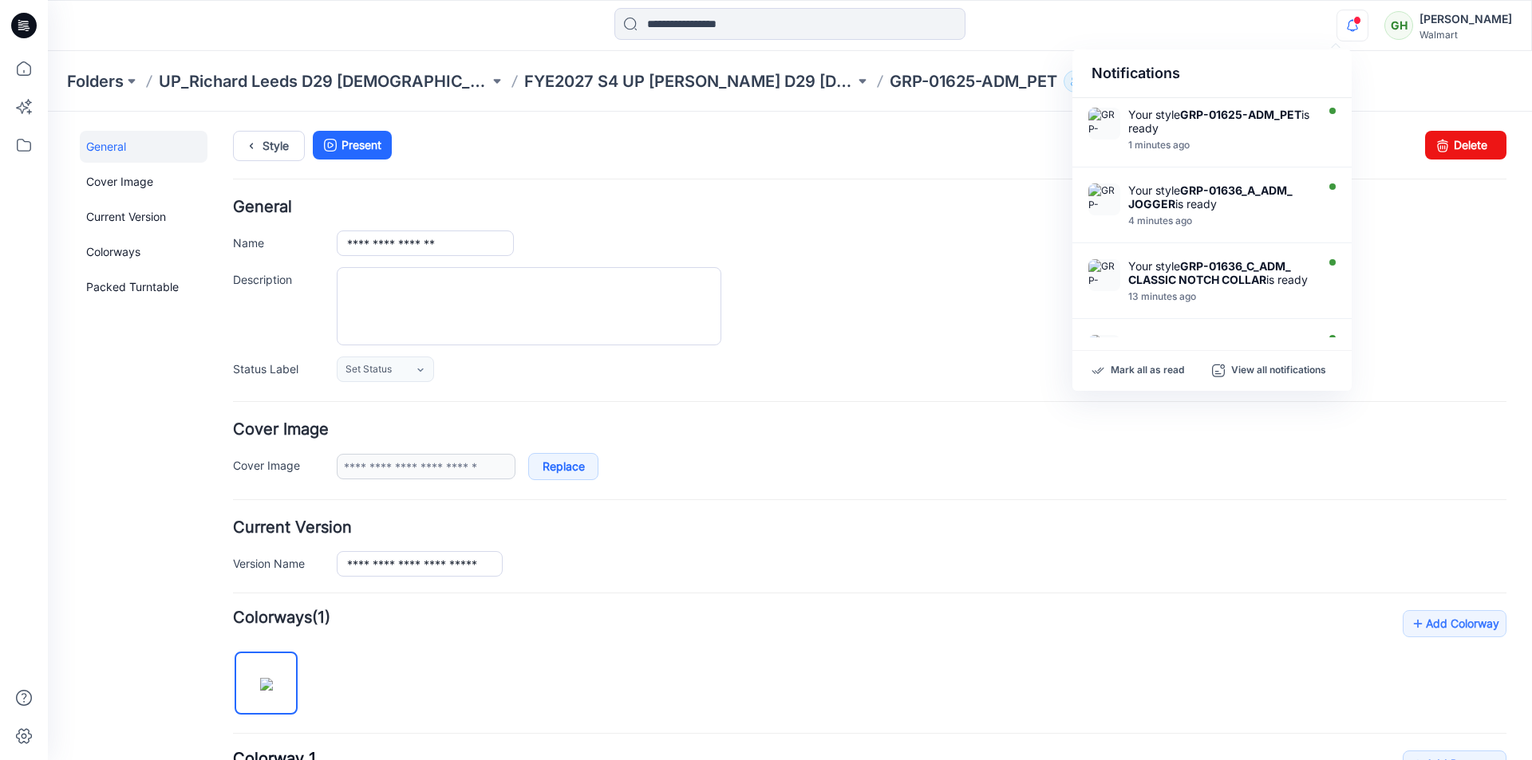
click at [929, 142] on ul "Style Present" at bounding box center [869, 145] width 1273 height 29
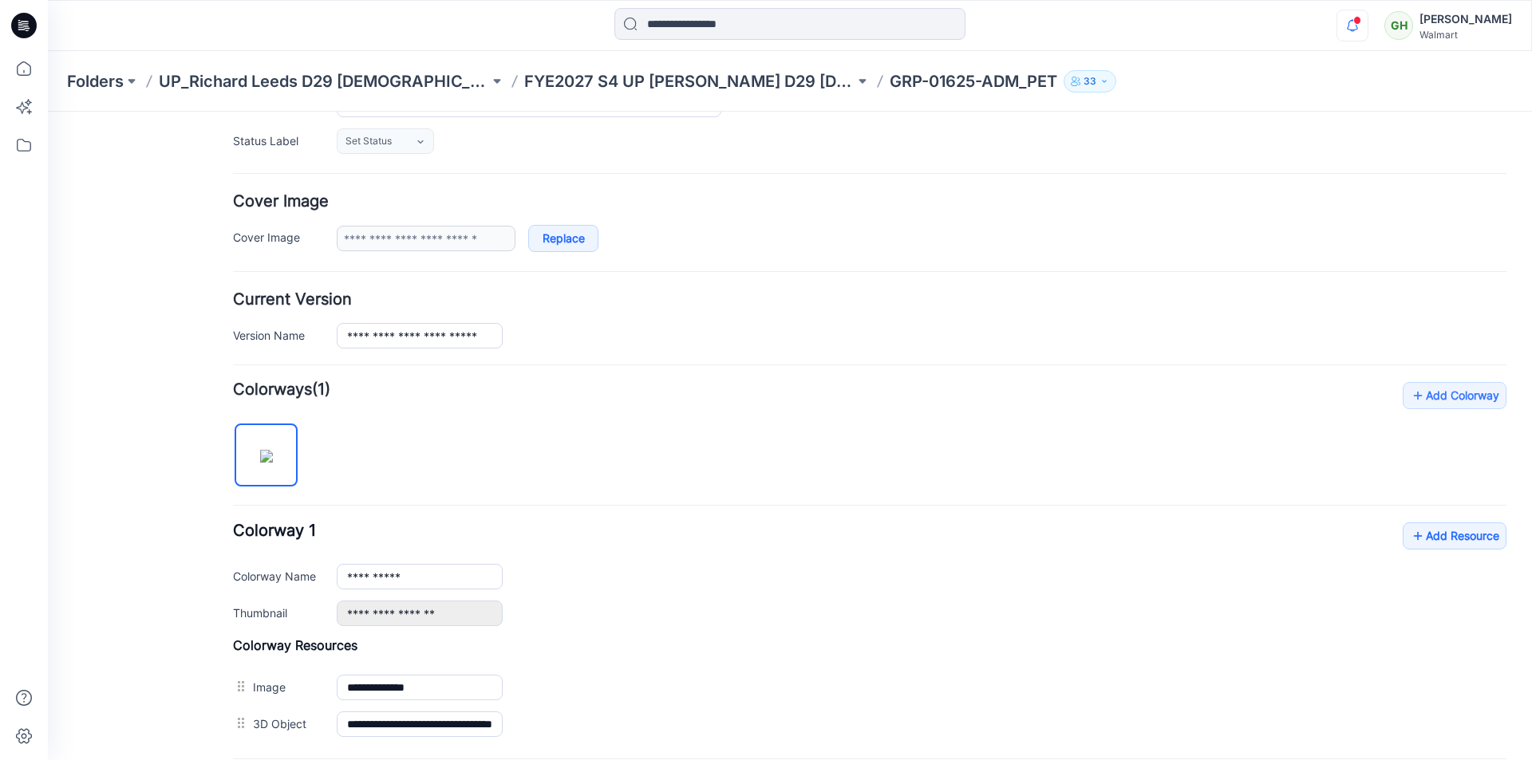
scroll to position [319, 0]
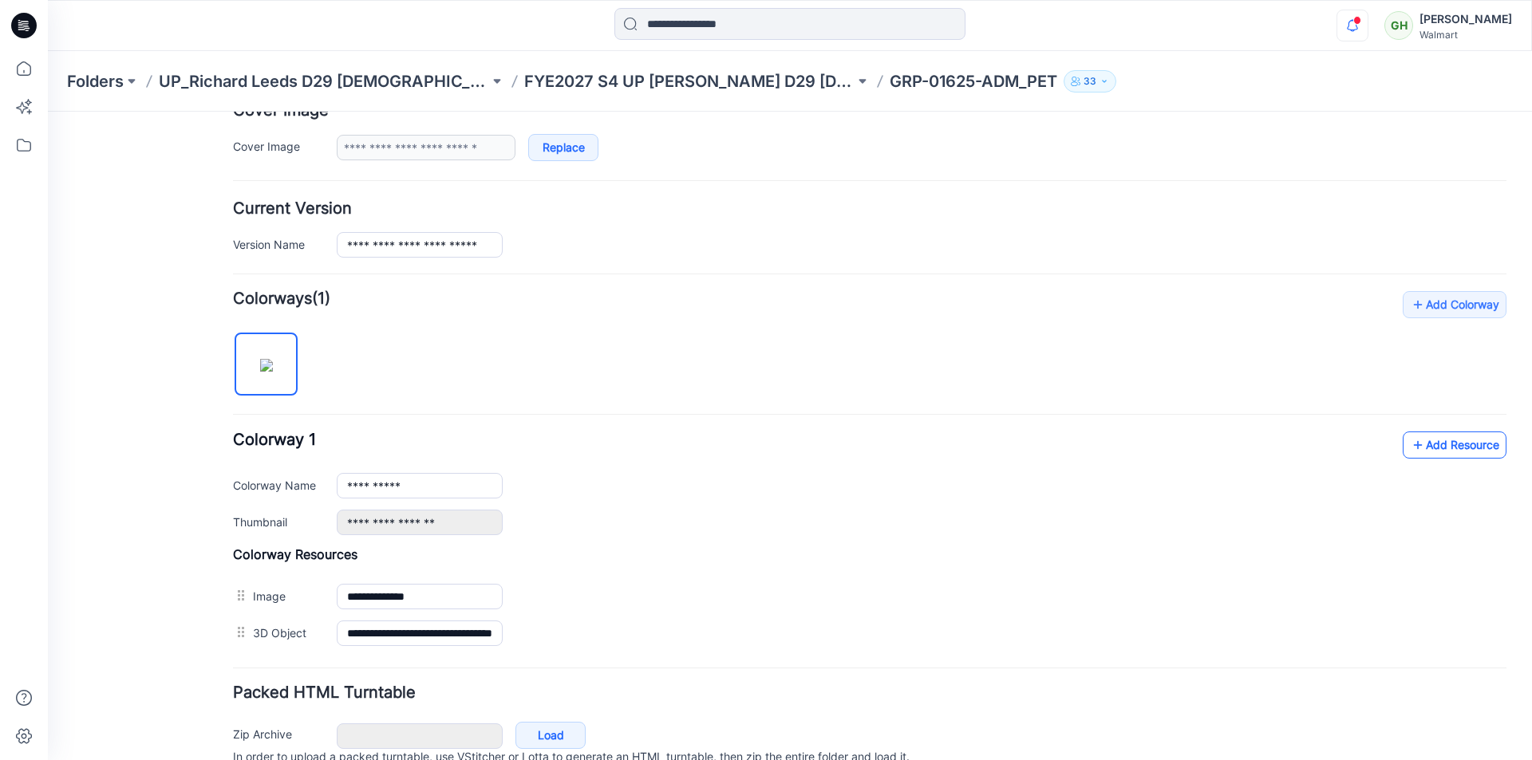
click at [1423, 443] on link "Add Resource" at bounding box center [1455, 445] width 104 height 27
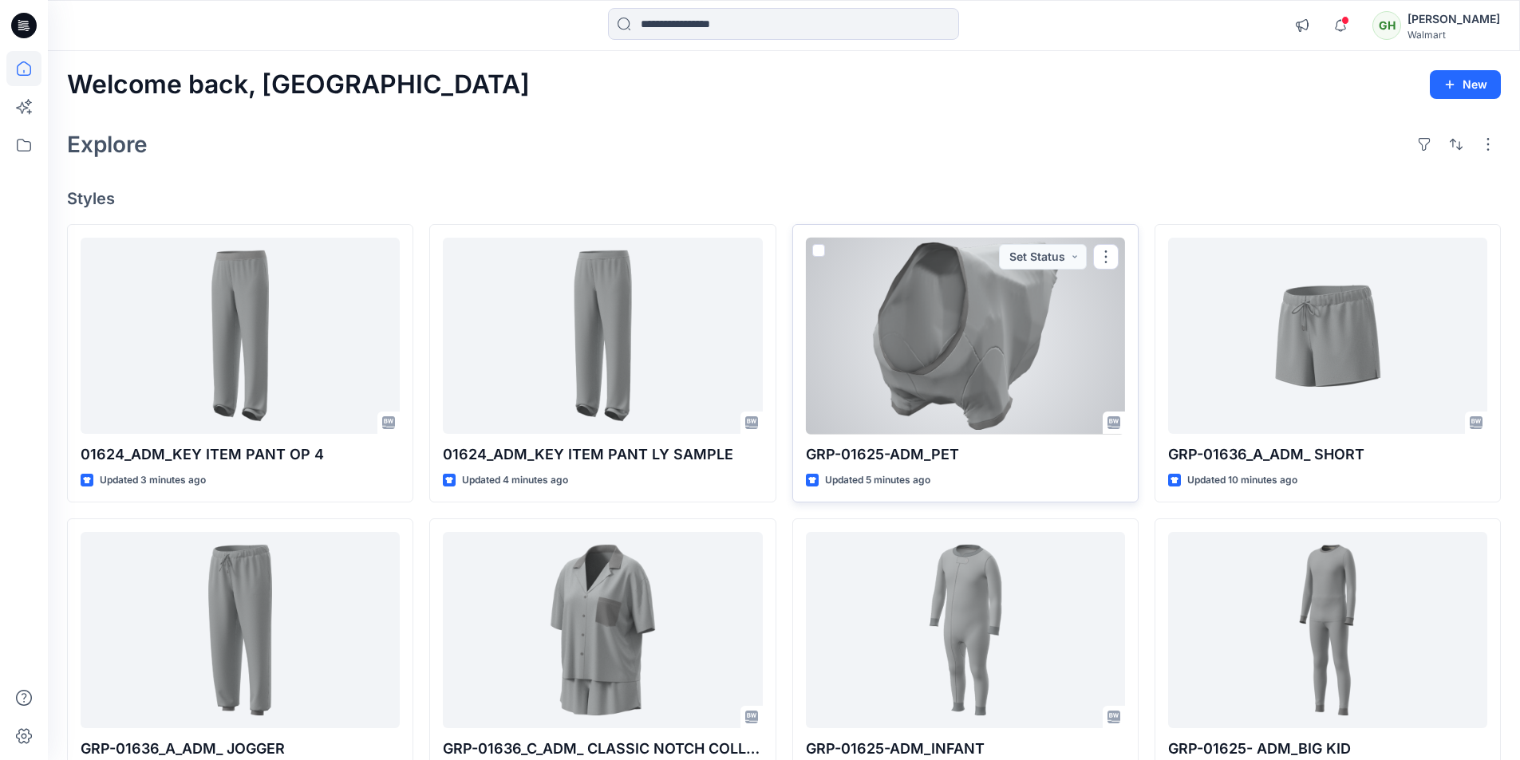
click at [905, 328] on div at bounding box center [965, 336] width 319 height 197
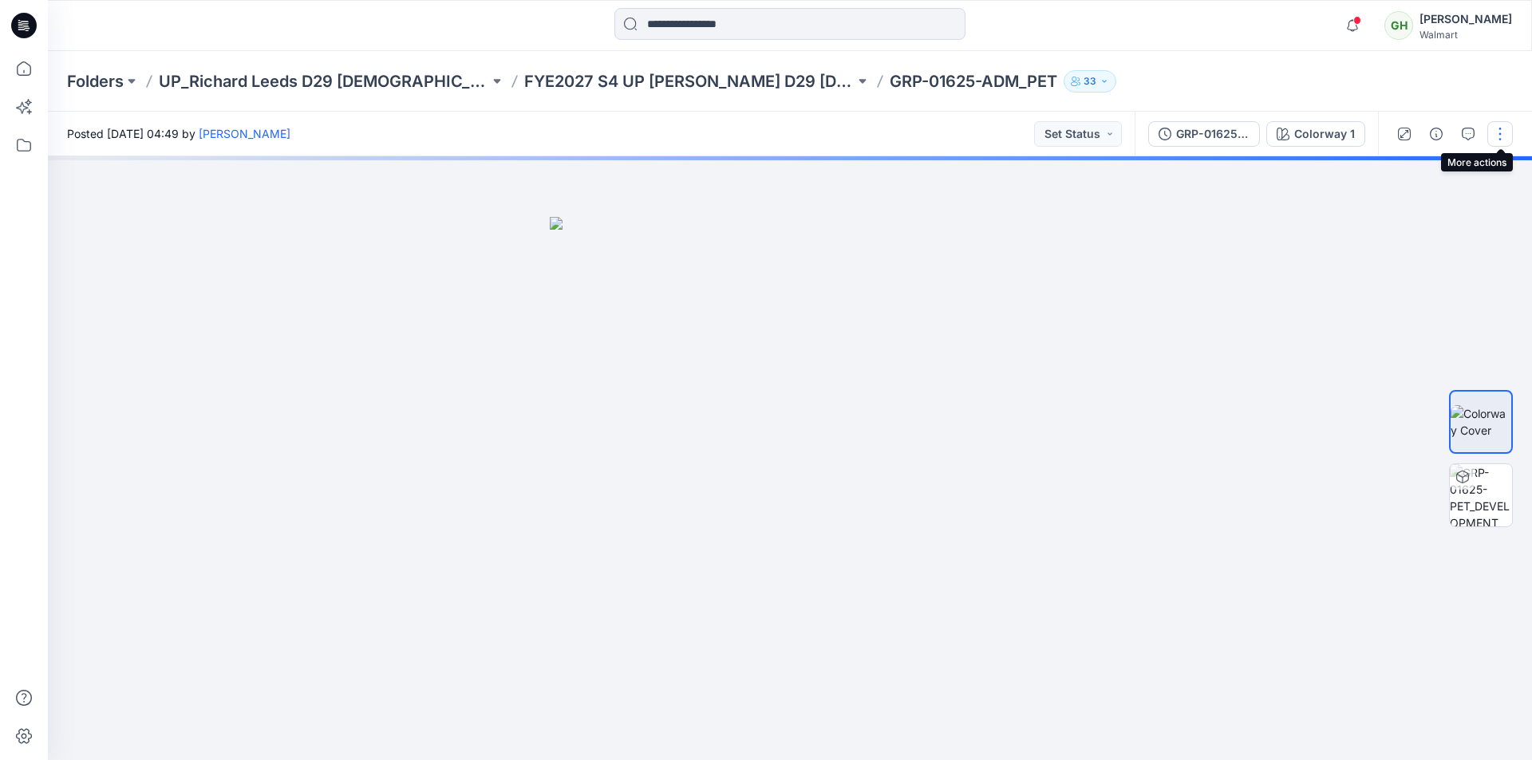
click at [1498, 134] on button "button" at bounding box center [1500, 134] width 26 height 26
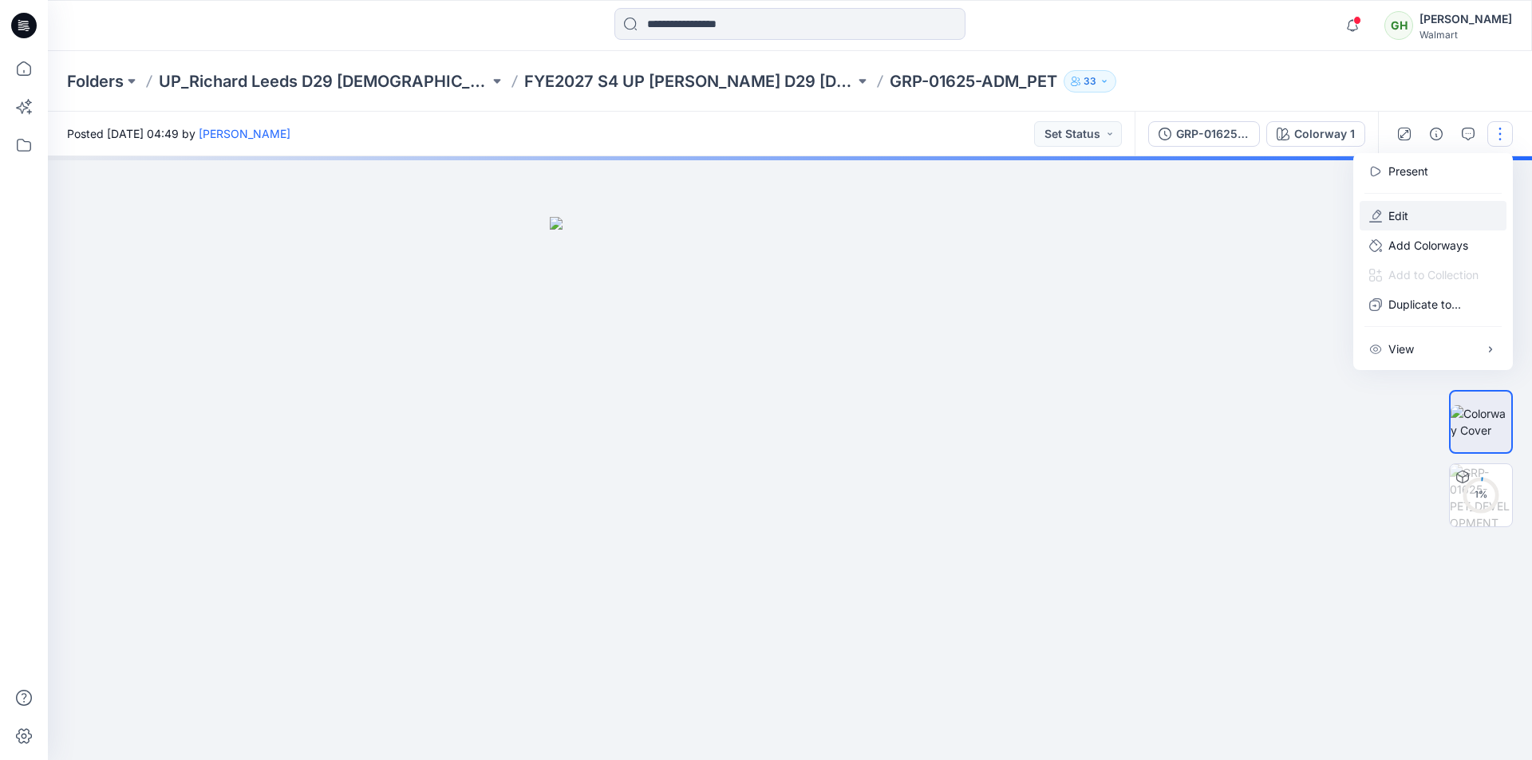
click at [1400, 218] on p "Edit" at bounding box center [1398, 215] width 20 height 17
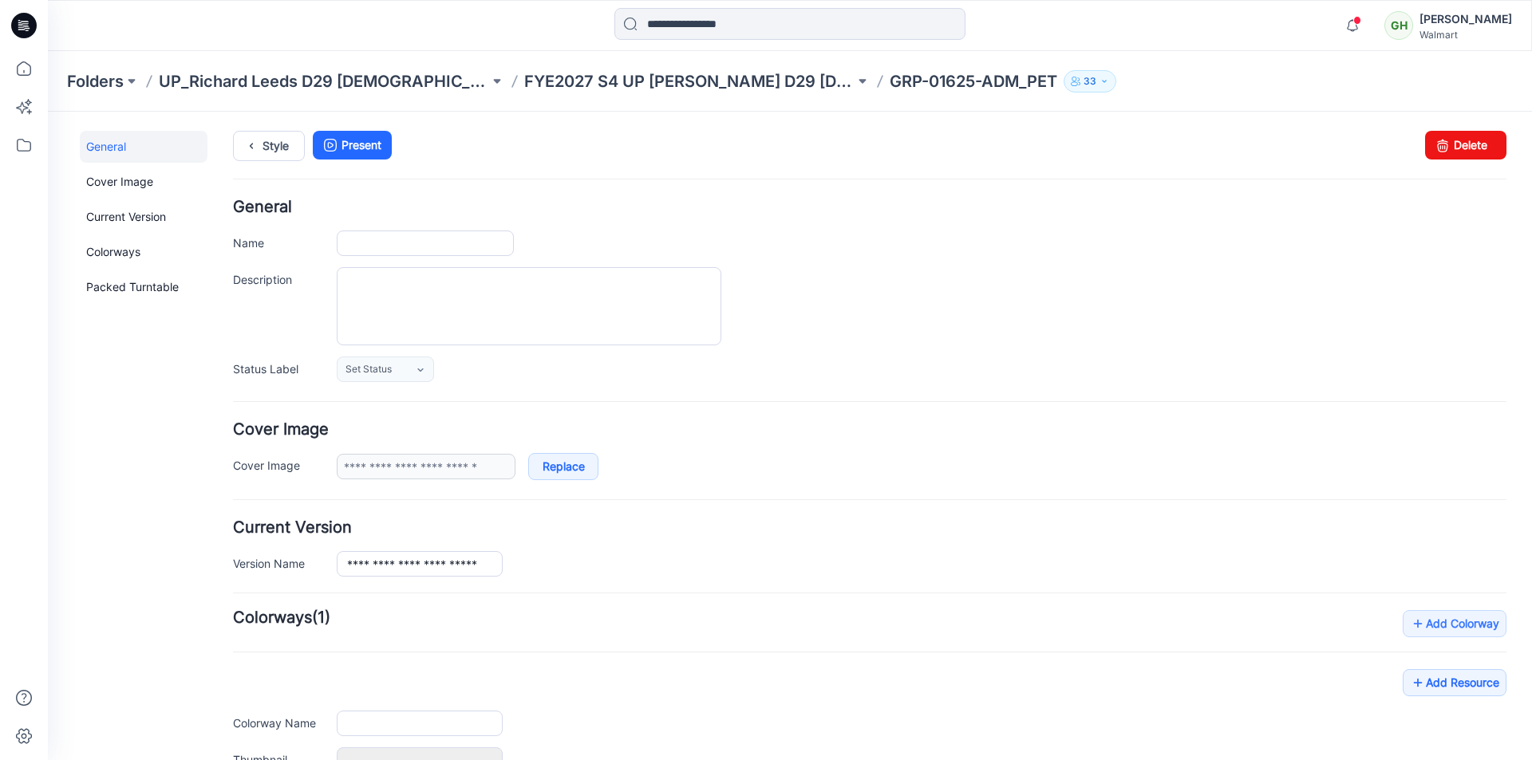
type input "**********"
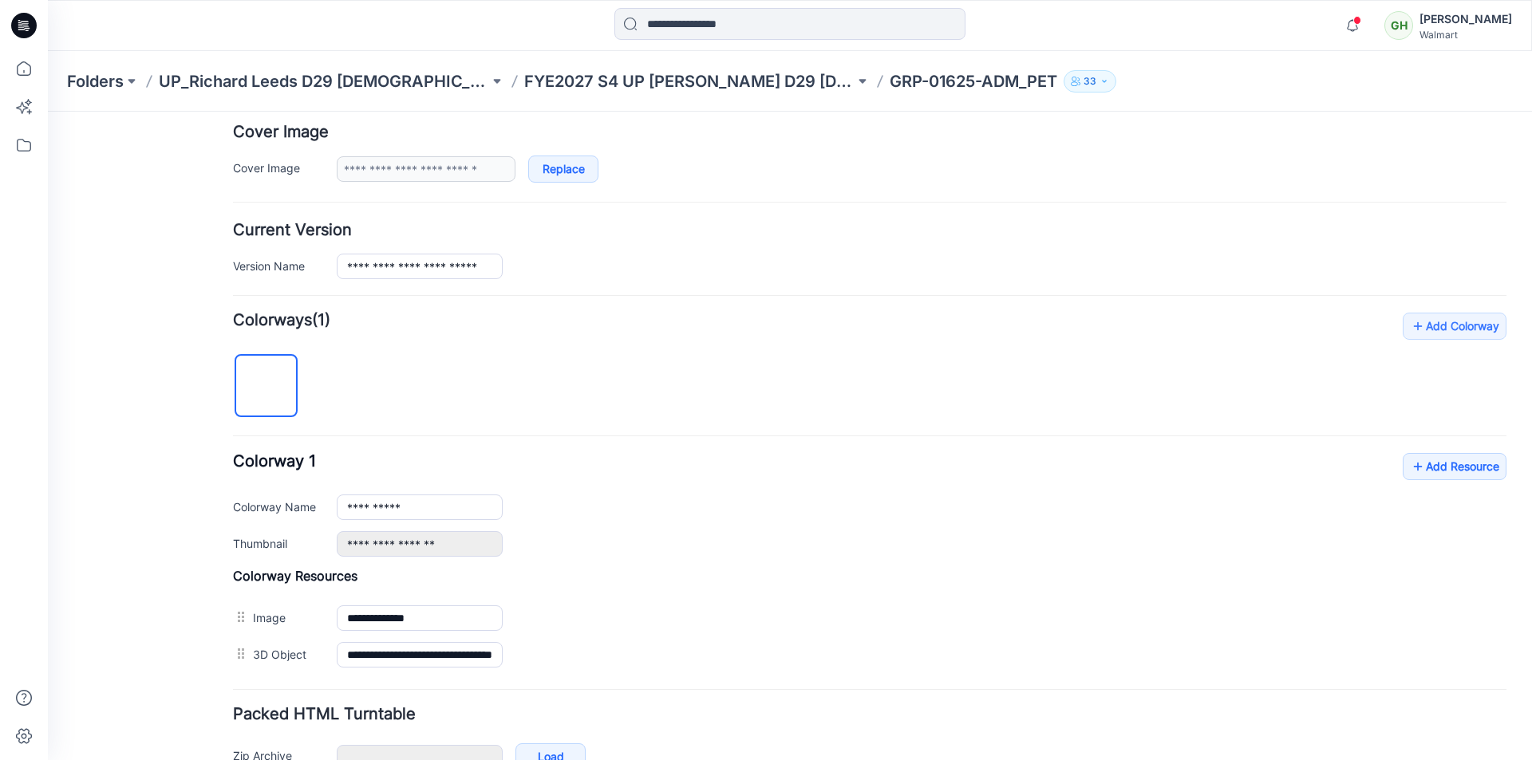
scroll to position [319, 0]
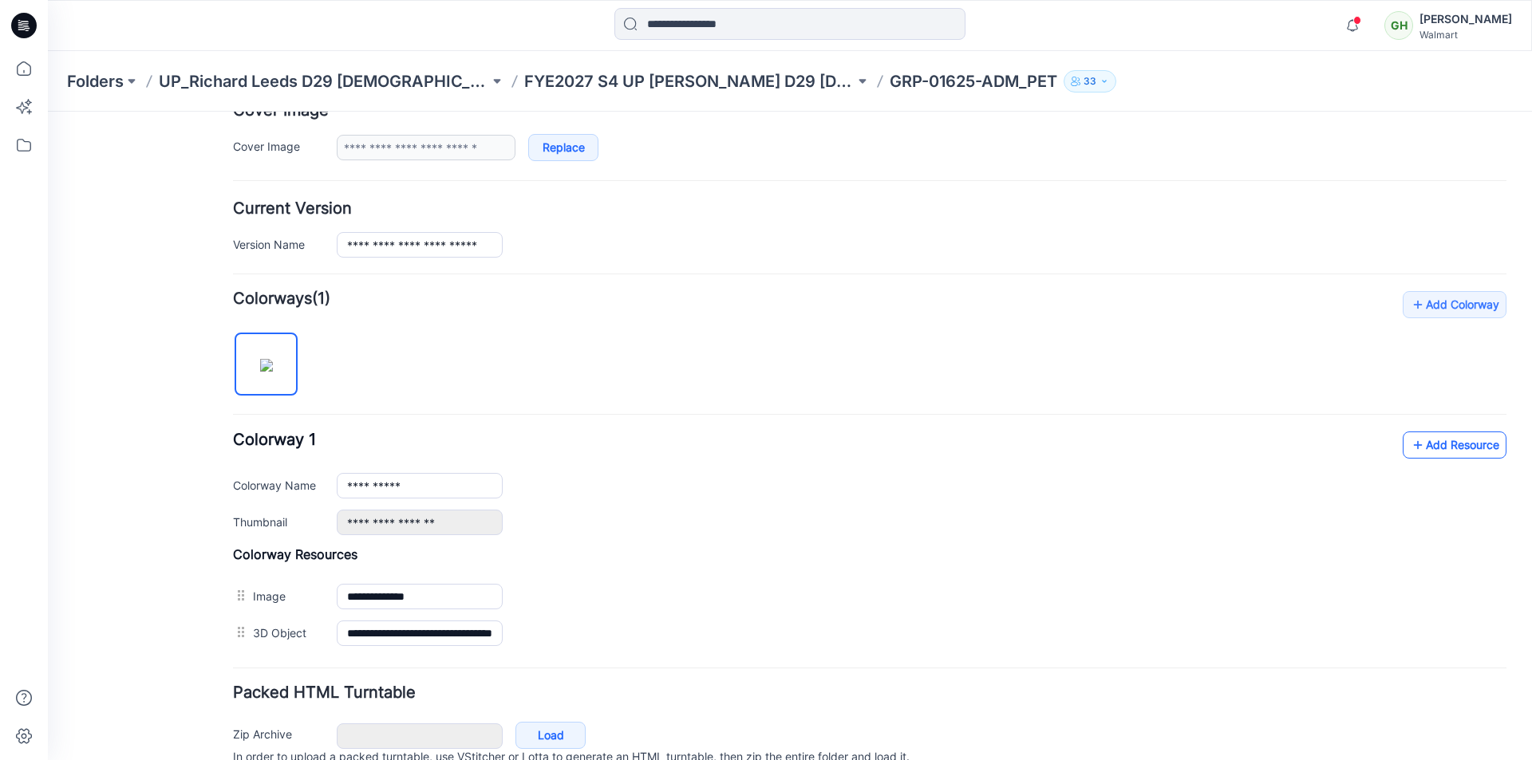
click at [1439, 447] on link "Add Resource" at bounding box center [1455, 445] width 104 height 27
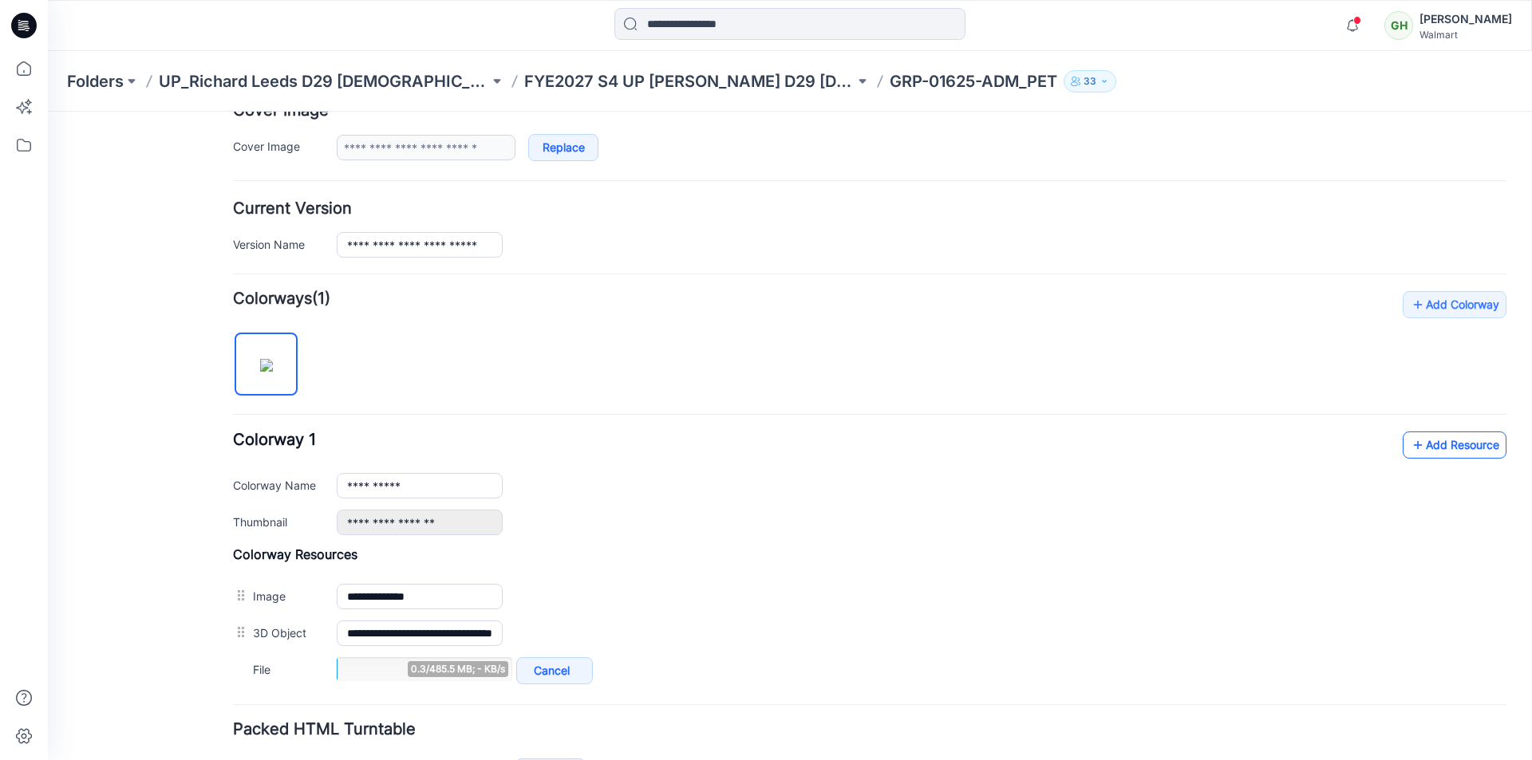
click at [1412, 440] on icon at bounding box center [1418, 445] width 16 height 26
click at [1431, 445] on link "Add Resource" at bounding box center [1455, 445] width 104 height 27
click at [1437, 439] on link "Add Resource" at bounding box center [1455, 445] width 104 height 27
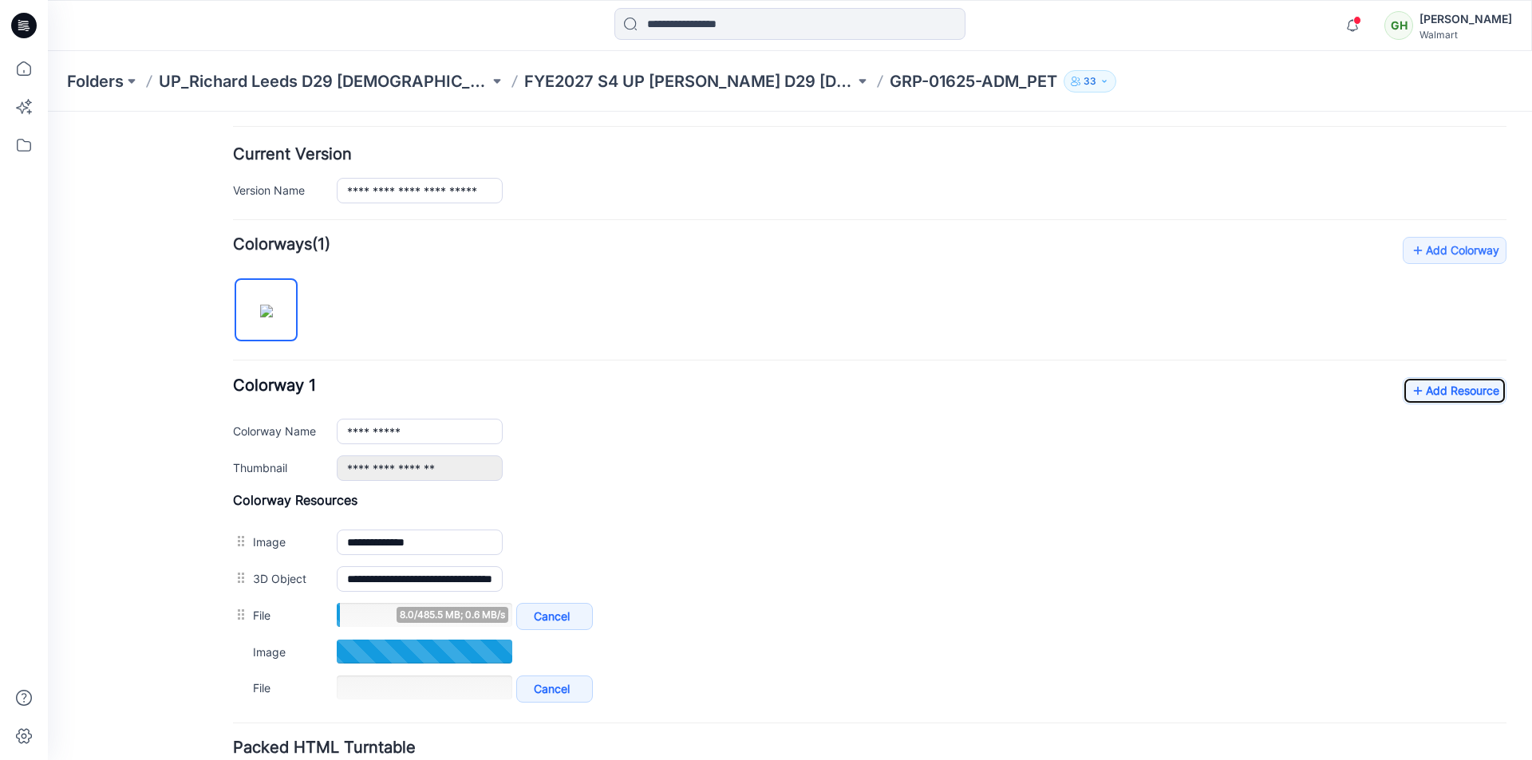
scroll to position [503, 0]
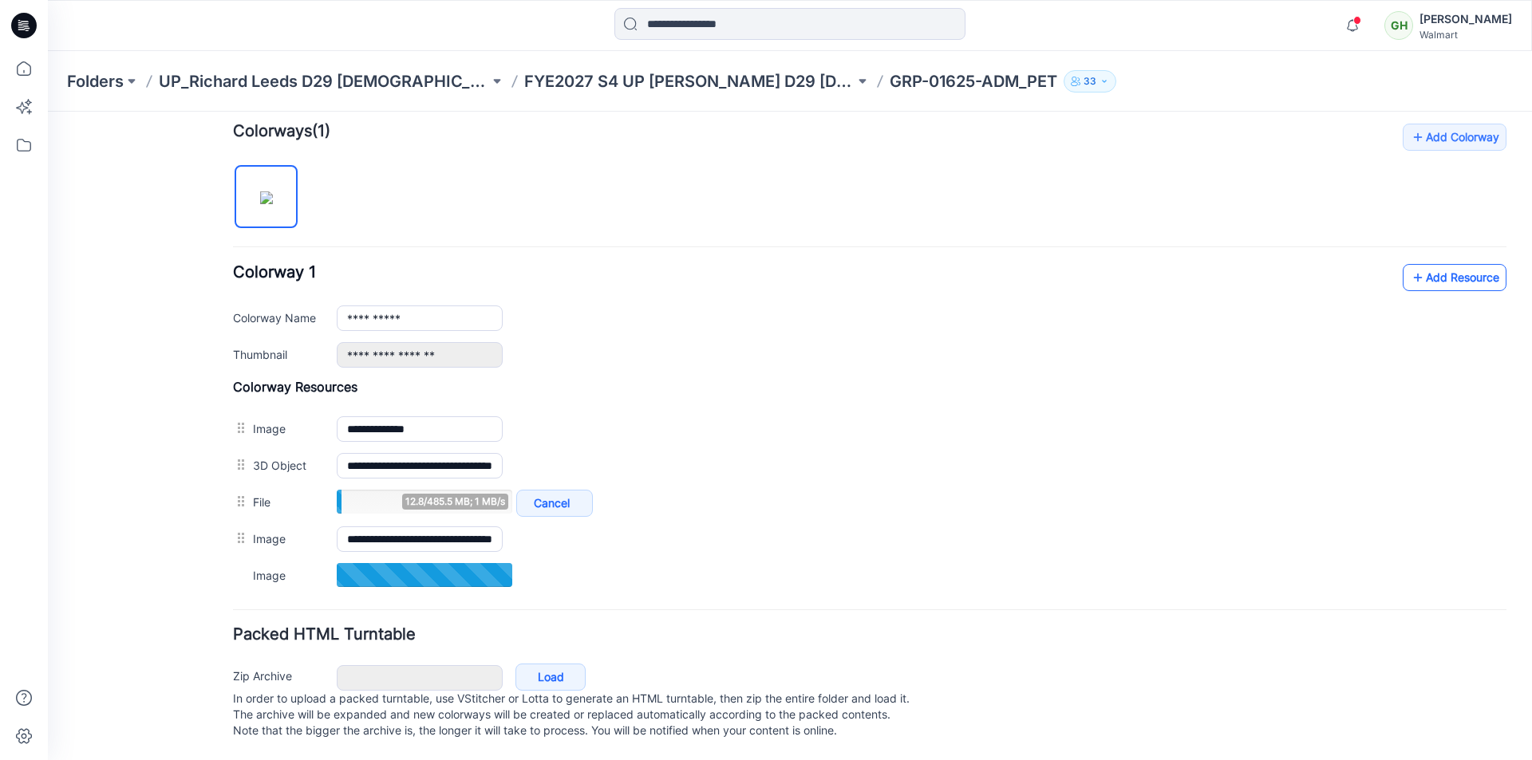
click at [1427, 264] on link "Add Resource" at bounding box center [1455, 277] width 104 height 27
click at [1436, 263] on link "Add Resource" at bounding box center [1455, 276] width 104 height 27
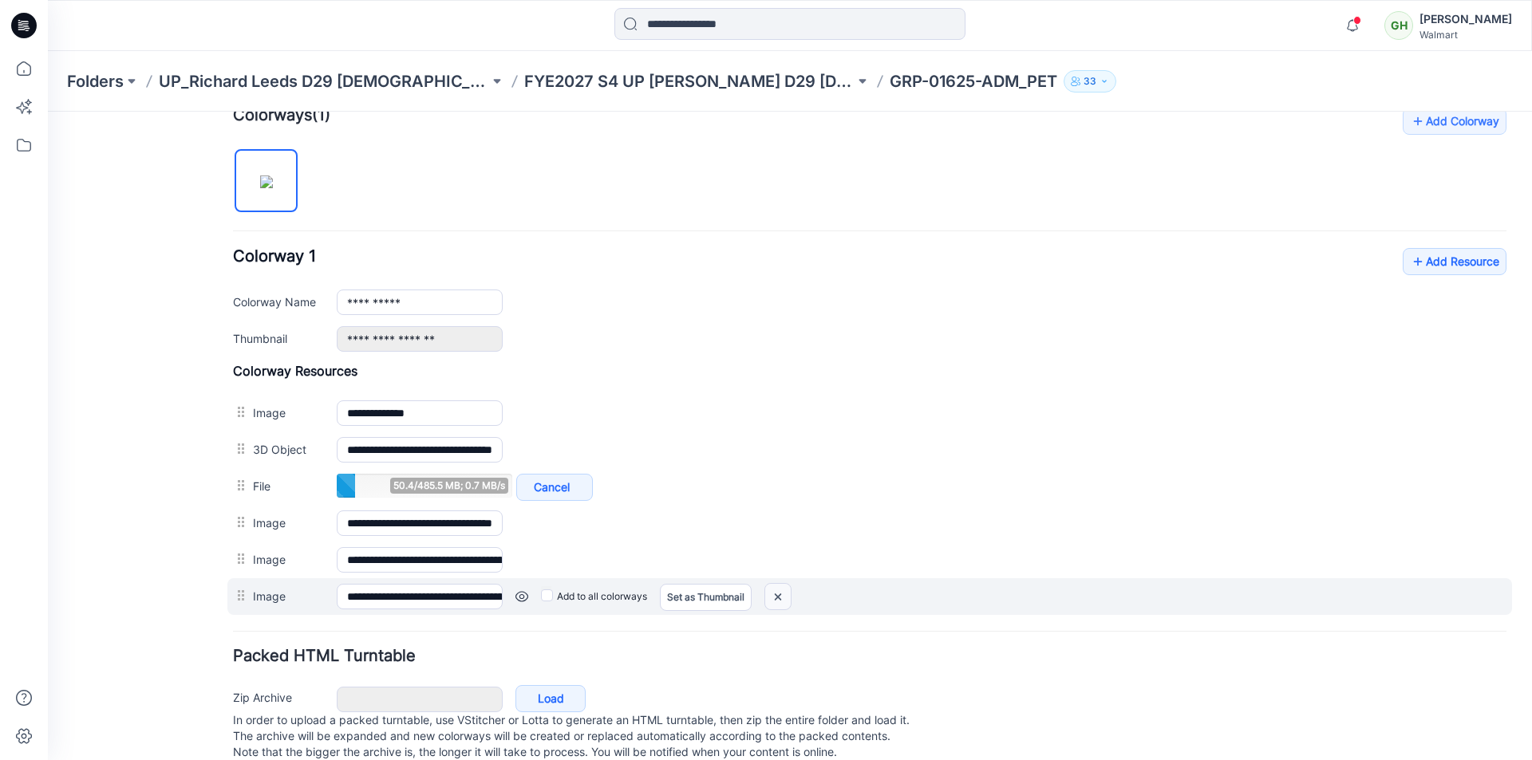
click at [787, 599] on img at bounding box center [778, 597] width 26 height 26
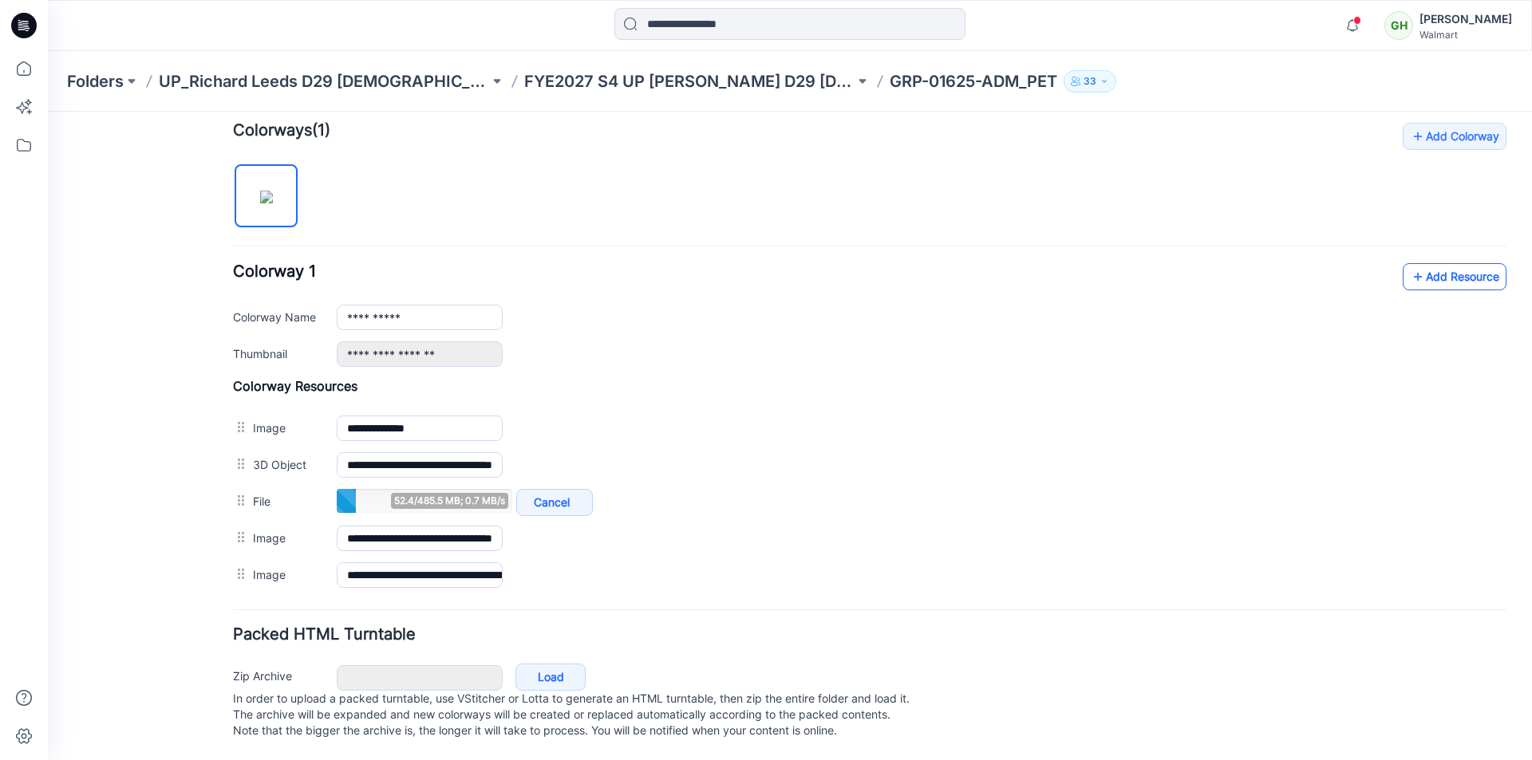
click at [1457, 263] on link "Add Resource" at bounding box center [1455, 276] width 104 height 27
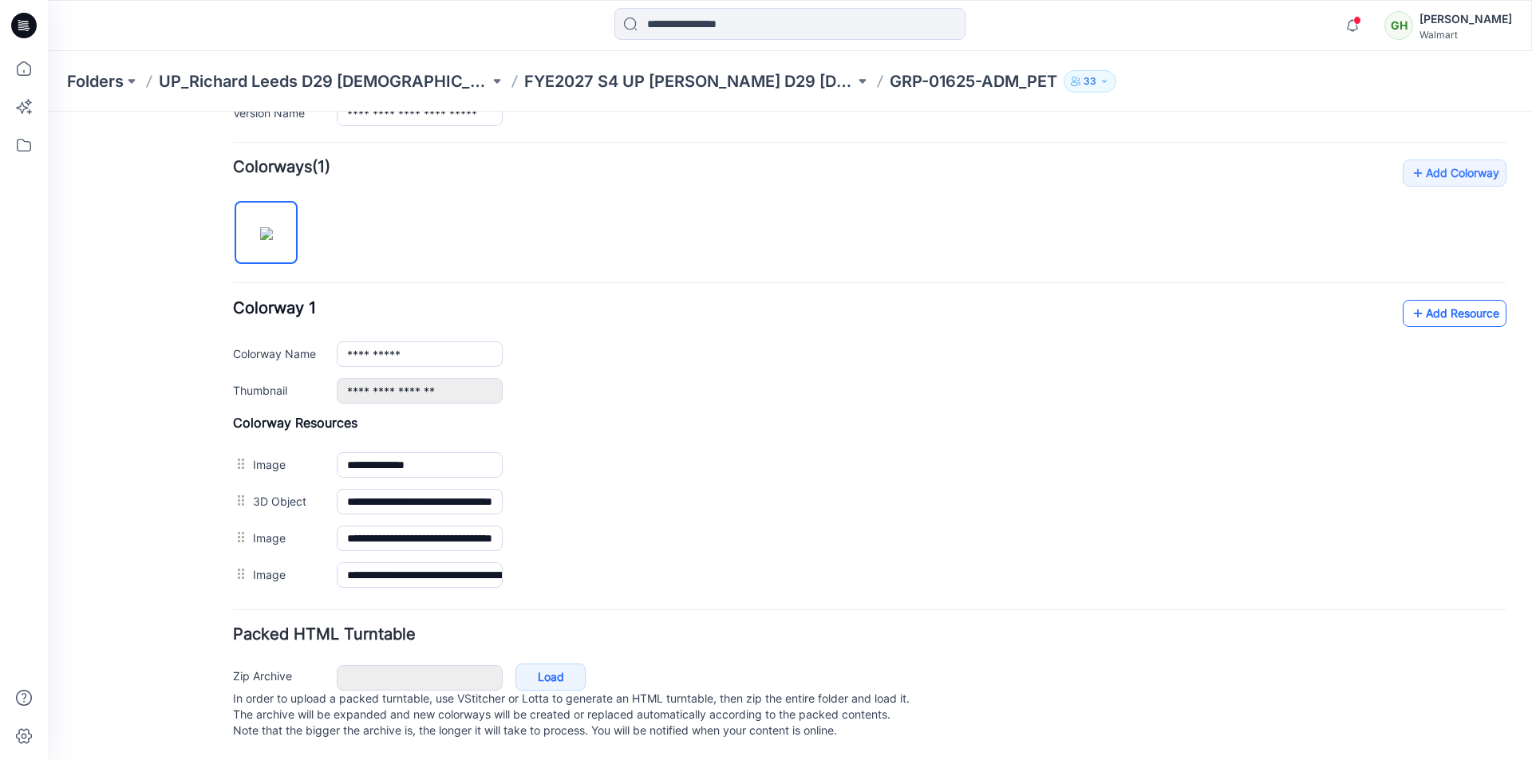
scroll to position [467, 0]
click at [1434, 300] on link "Add Resource" at bounding box center [1455, 313] width 104 height 27
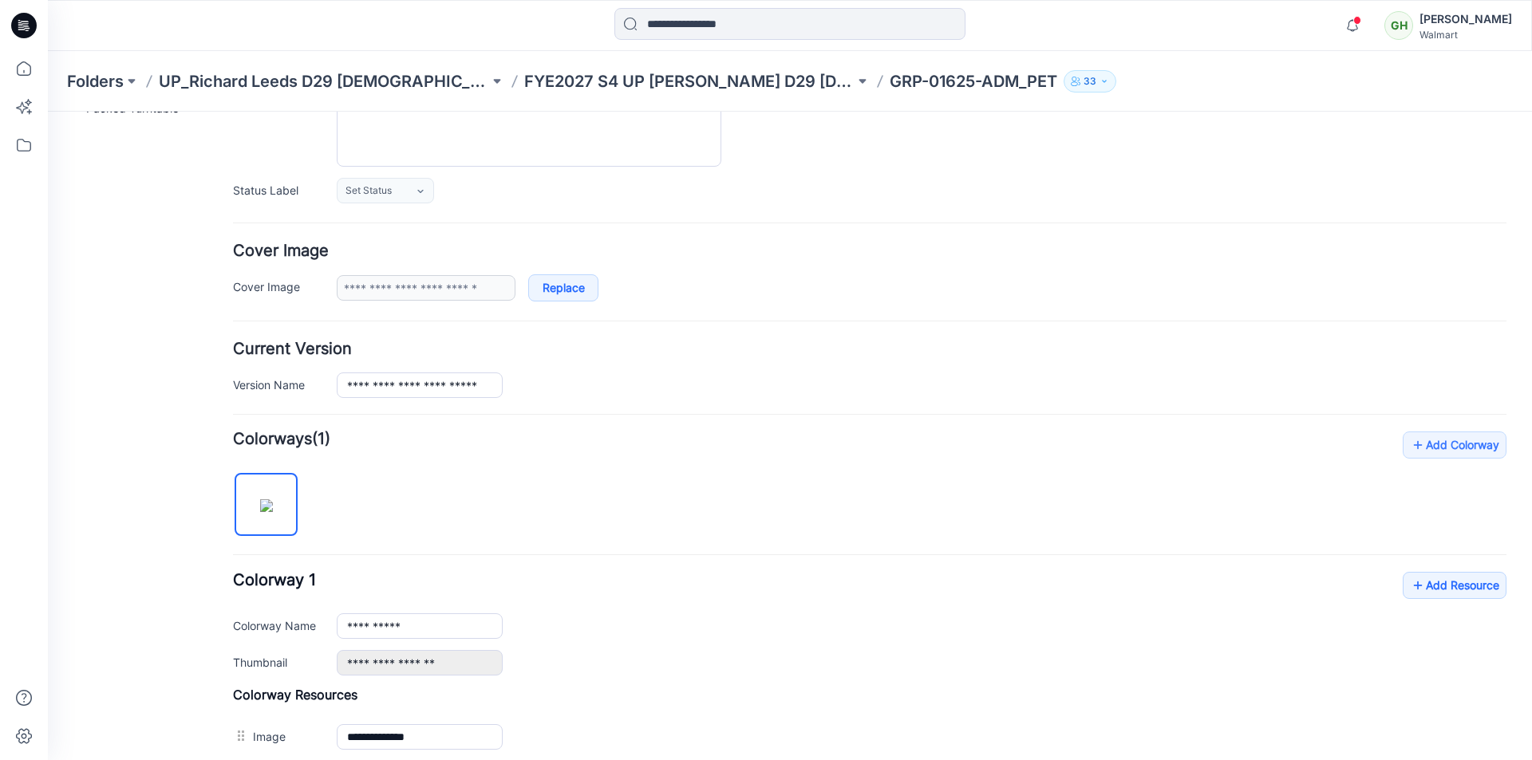
scroll to position [0, 0]
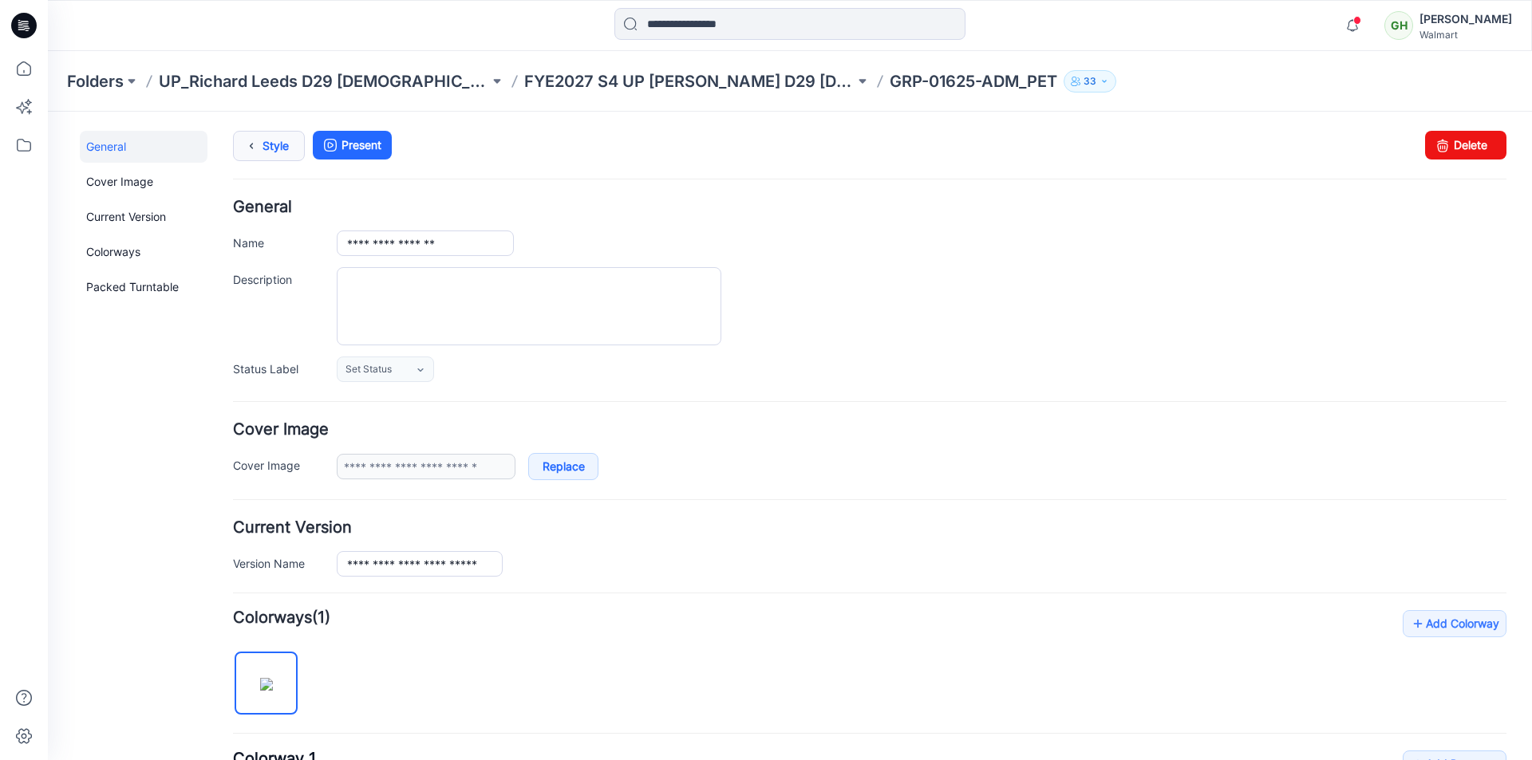
click at [262, 152] on link "Style" at bounding box center [269, 146] width 72 height 30
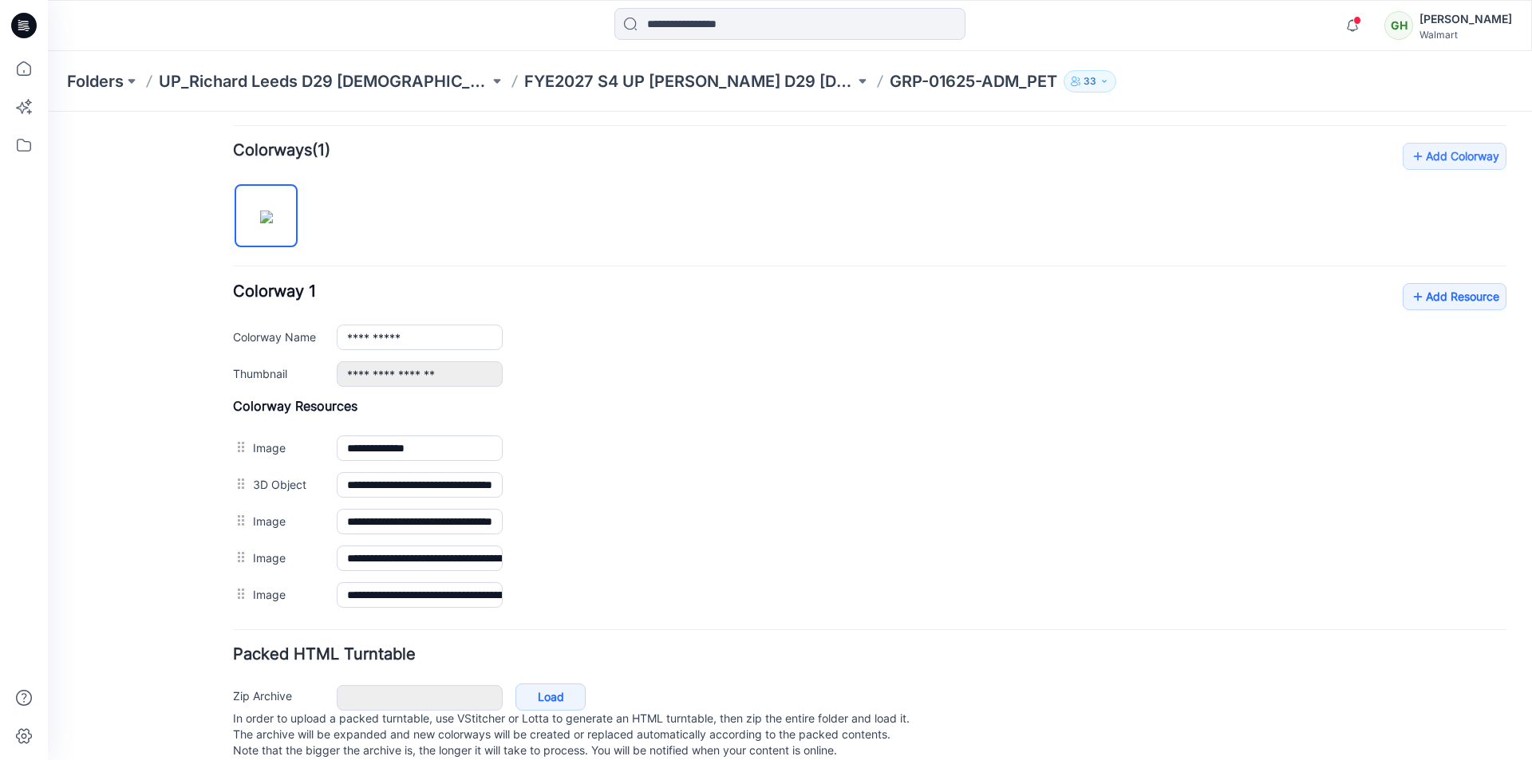
scroll to position [503, 0]
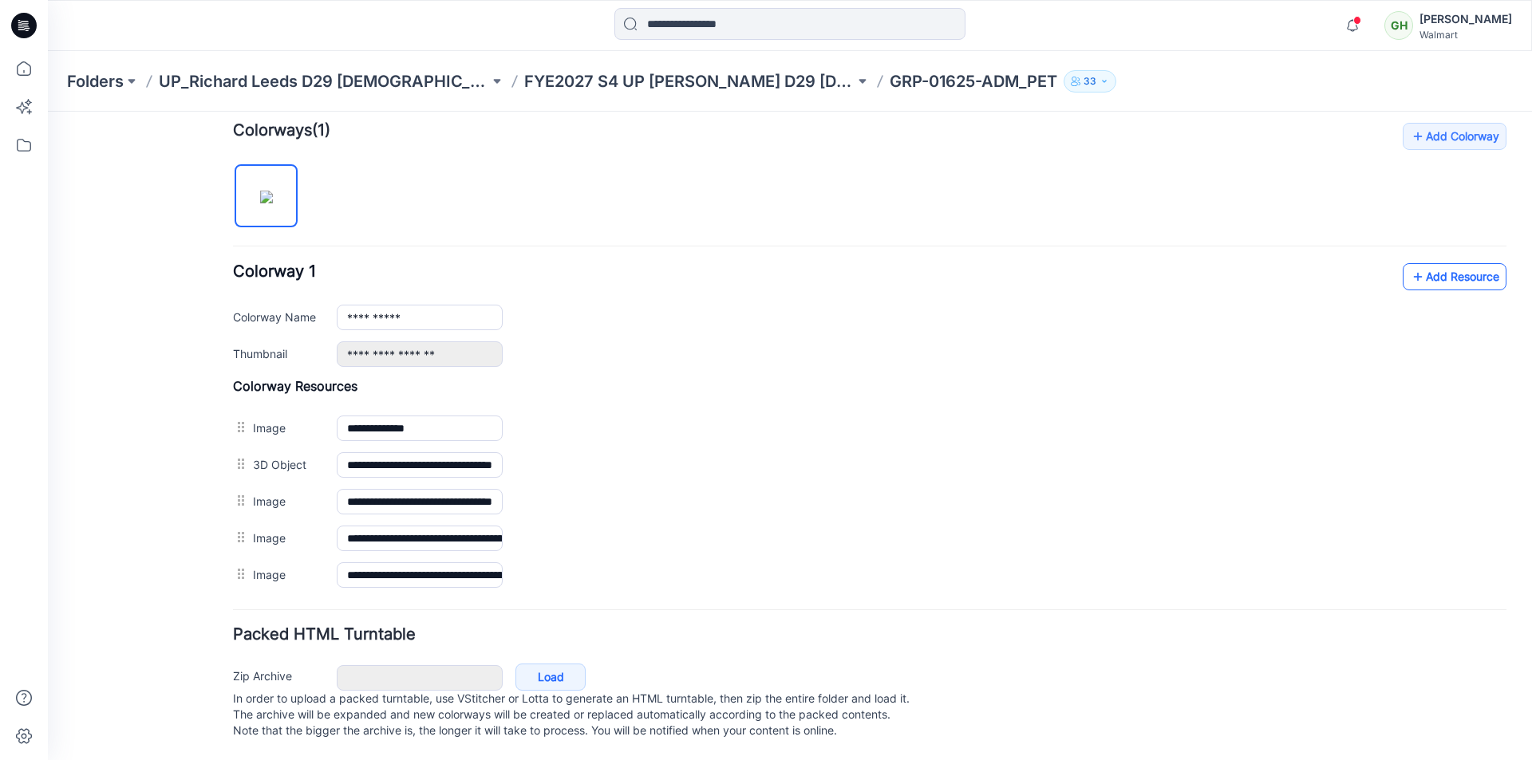
click at [1432, 266] on link "Add Resource" at bounding box center [1455, 276] width 104 height 27
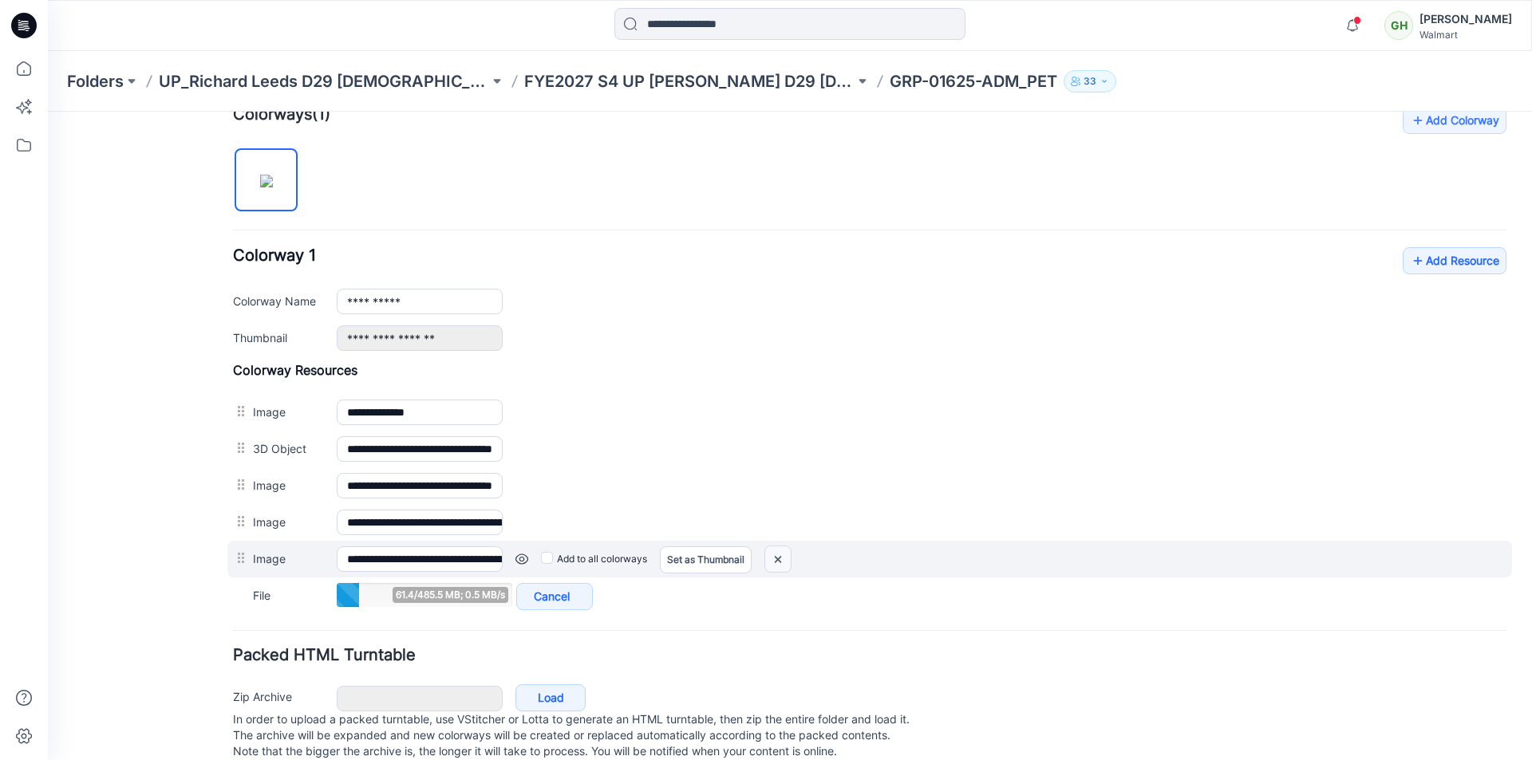
click at [787, 557] on img at bounding box center [778, 560] width 26 height 26
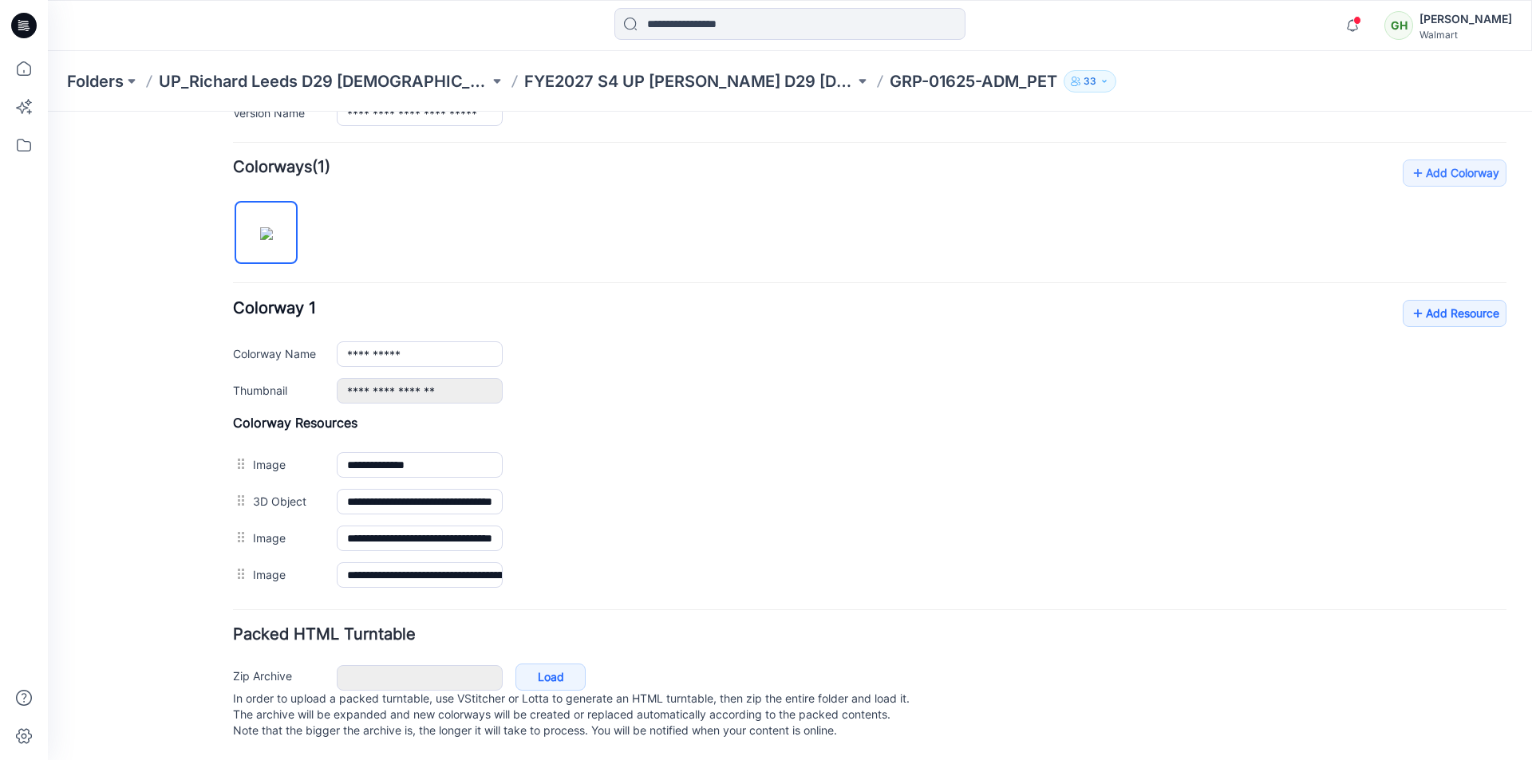
scroll to position [467, 0]
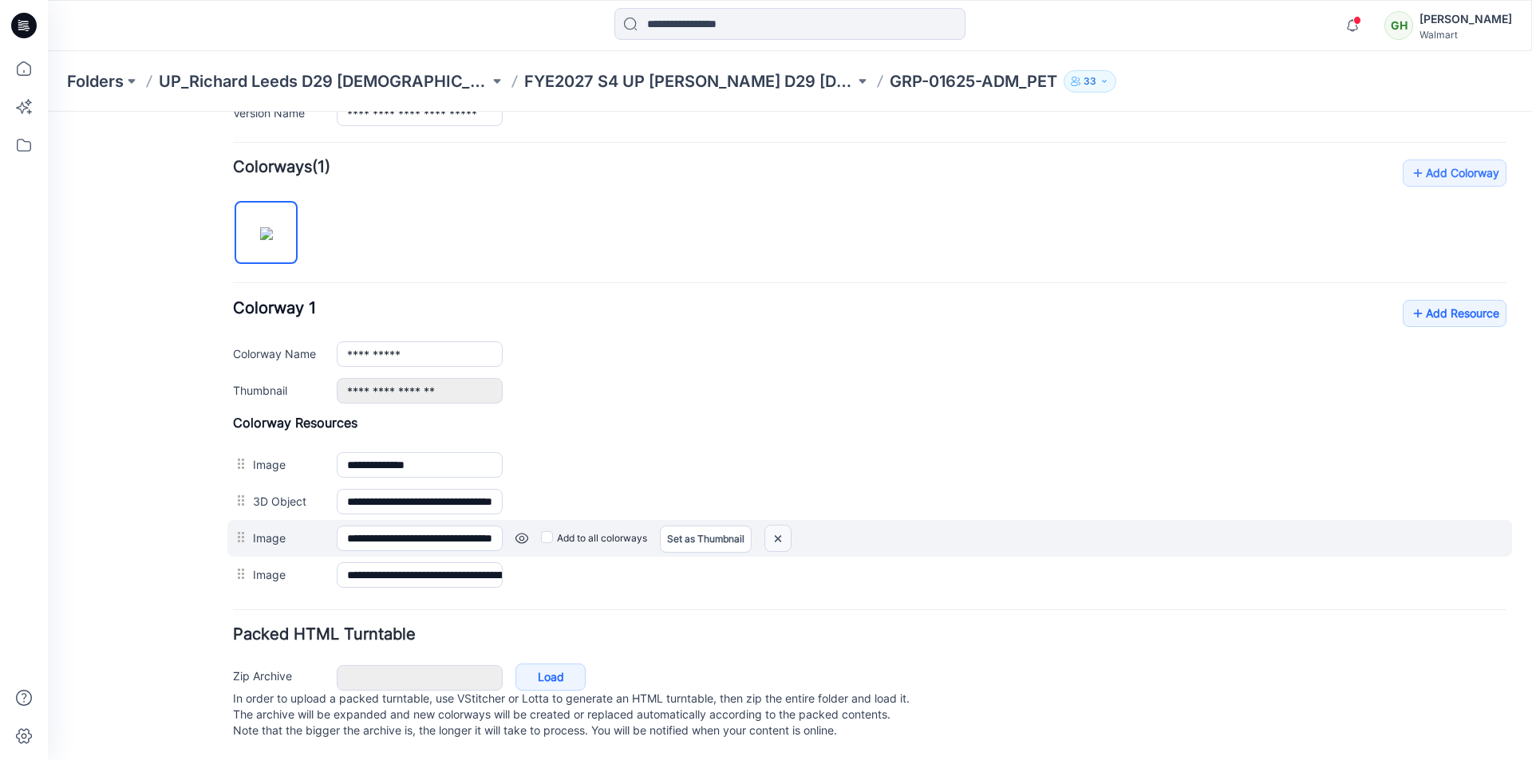
drag, startPoint x: 777, startPoint y: 518, endPoint x: 886, endPoint y: 207, distance: 329.8
click at [777, 526] on img at bounding box center [778, 539] width 26 height 26
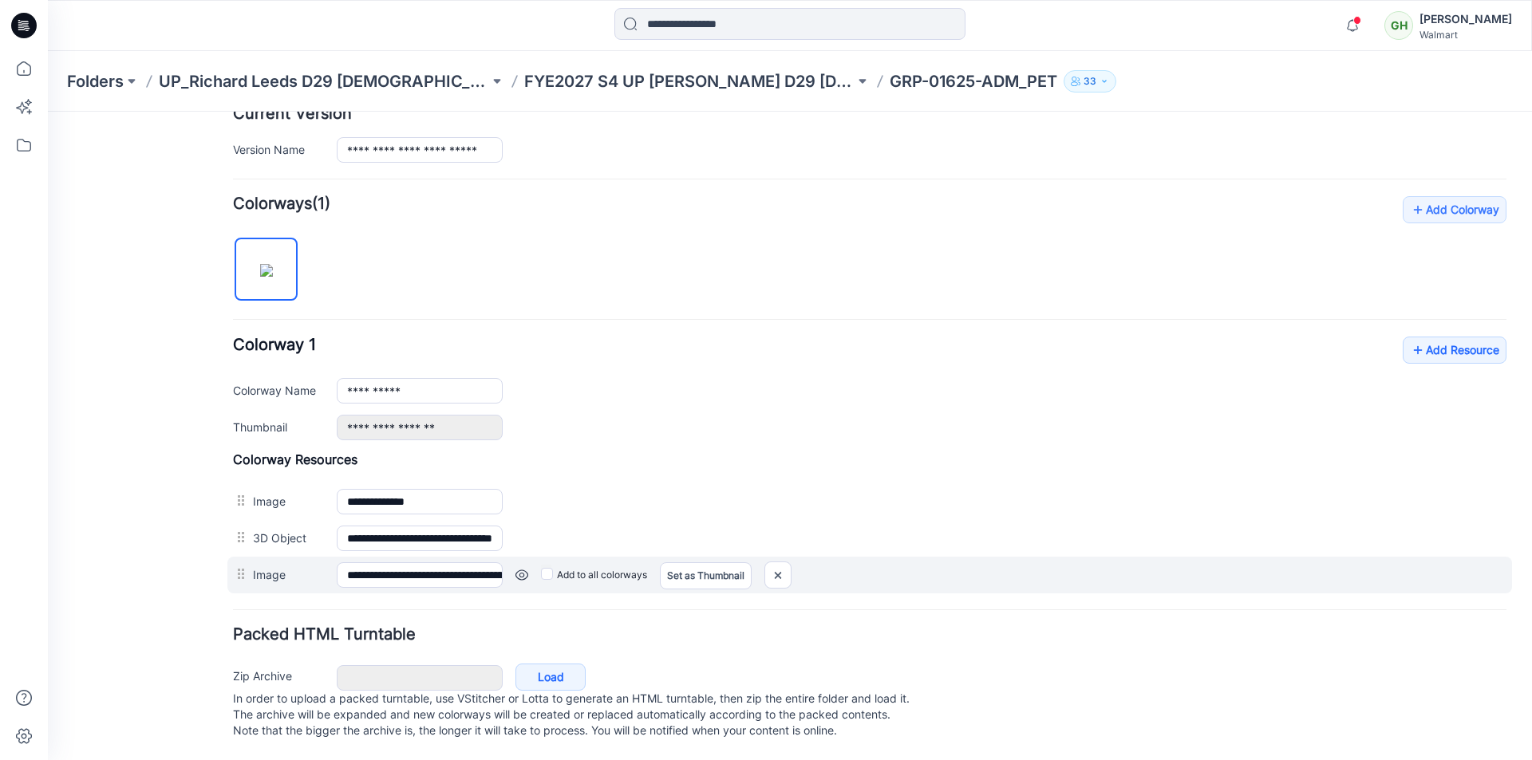
scroll to position [430, 0]
click at [777, 562] on img at bounding box center [778, 575] width 26 height 26
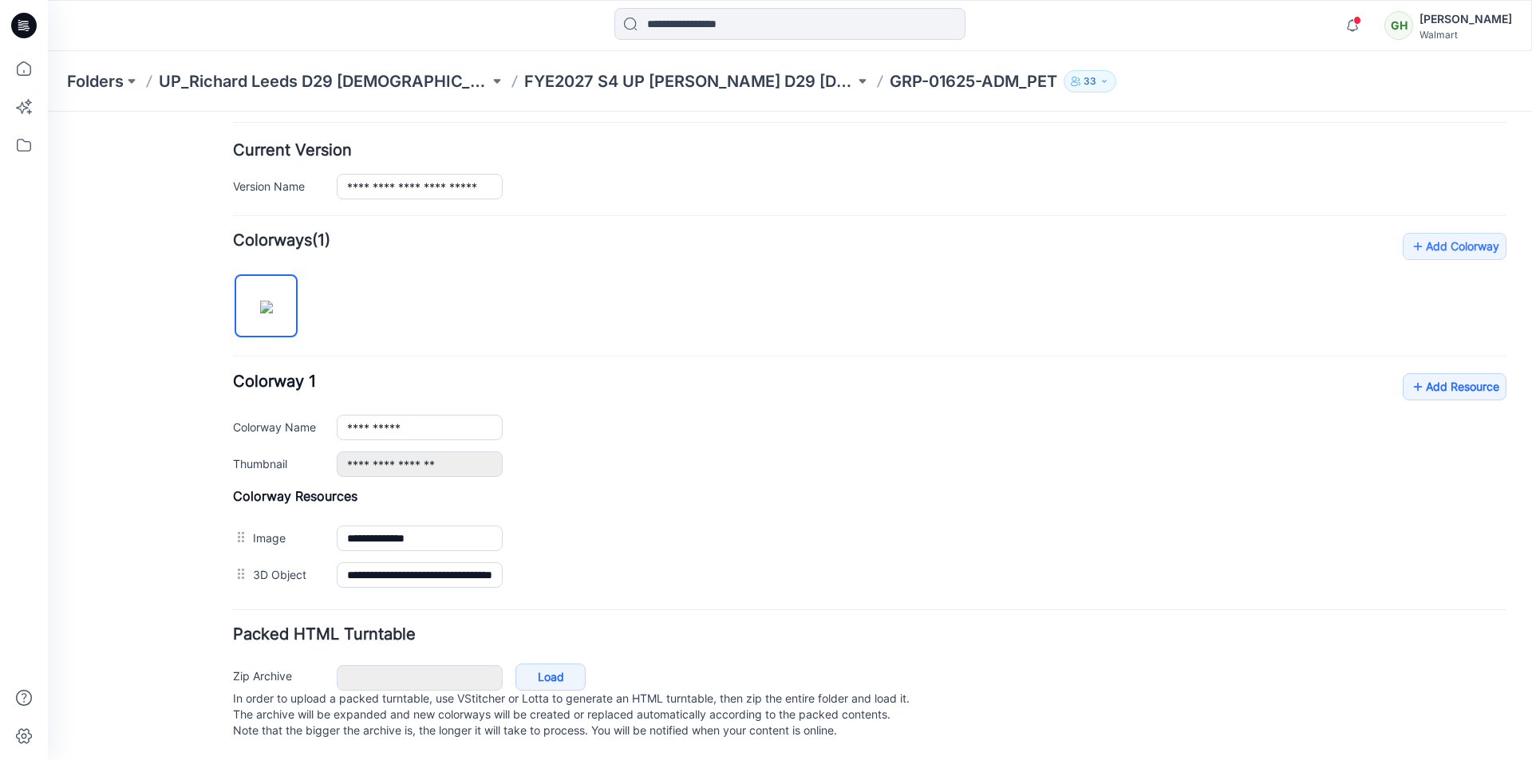
scroll to position [393, 0]
click at [1446, 373] on link "Add Resource" at bounding box center [1455, 386] width 104 height 27
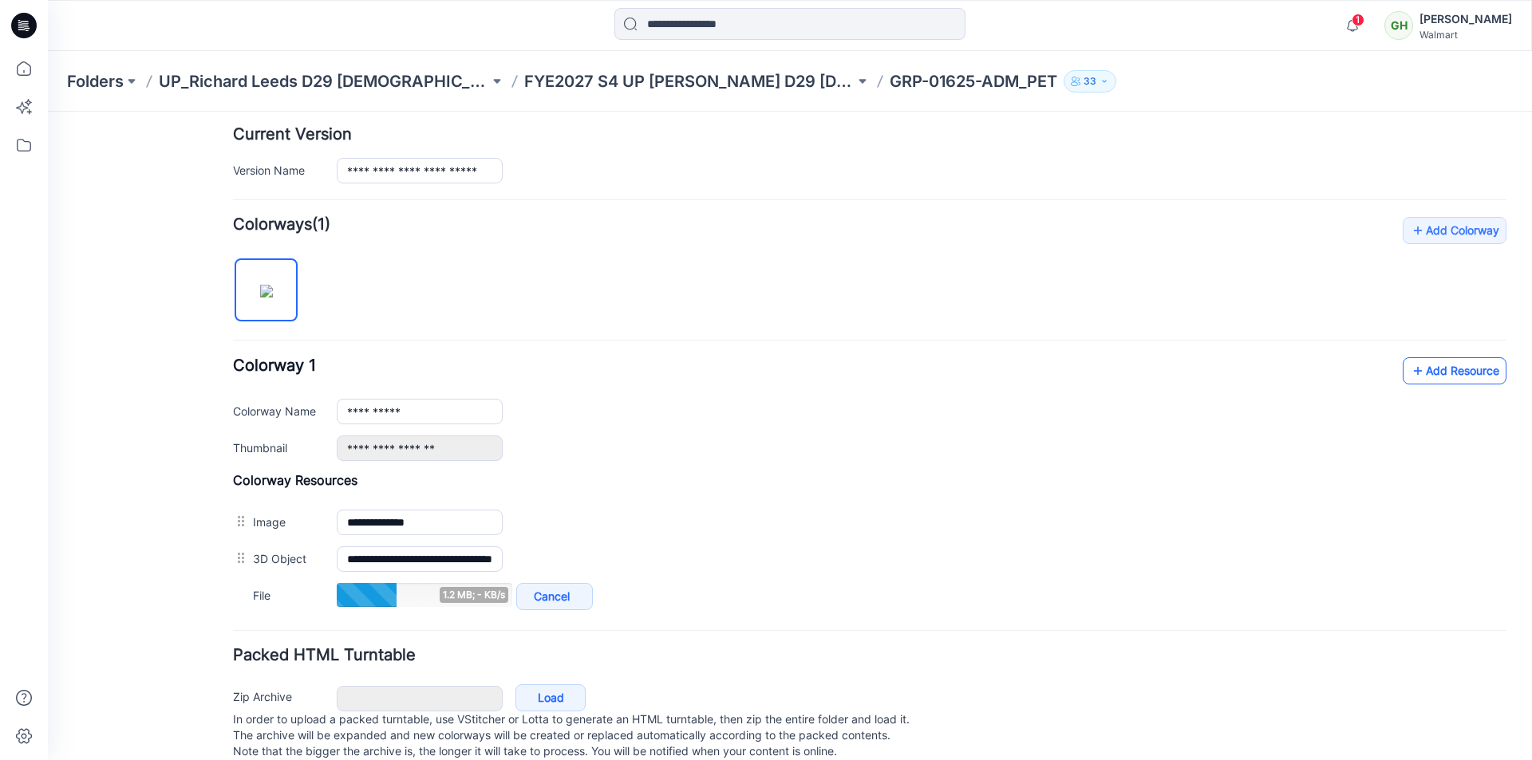
click at [1438, 372] on link "Add Resource" at bounding box center [1455, 370] width 104 height 27
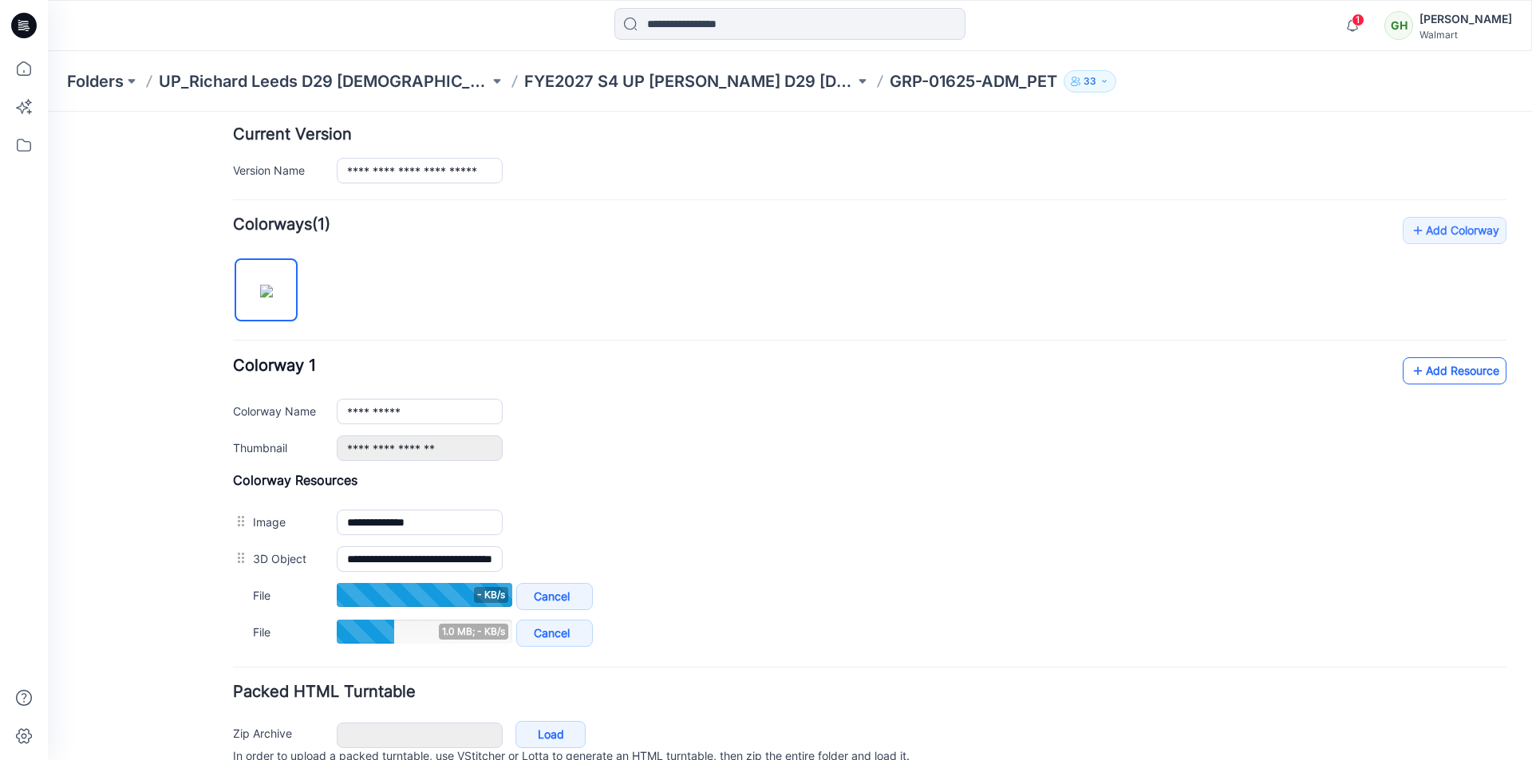
click at [1461, 371] on link "Add Resource" at bounding box center [1455, 370] width 104 height 27
click at [1439, 372] on link "Add Resource" at bounding box center [1455, 370] width 104 height 27
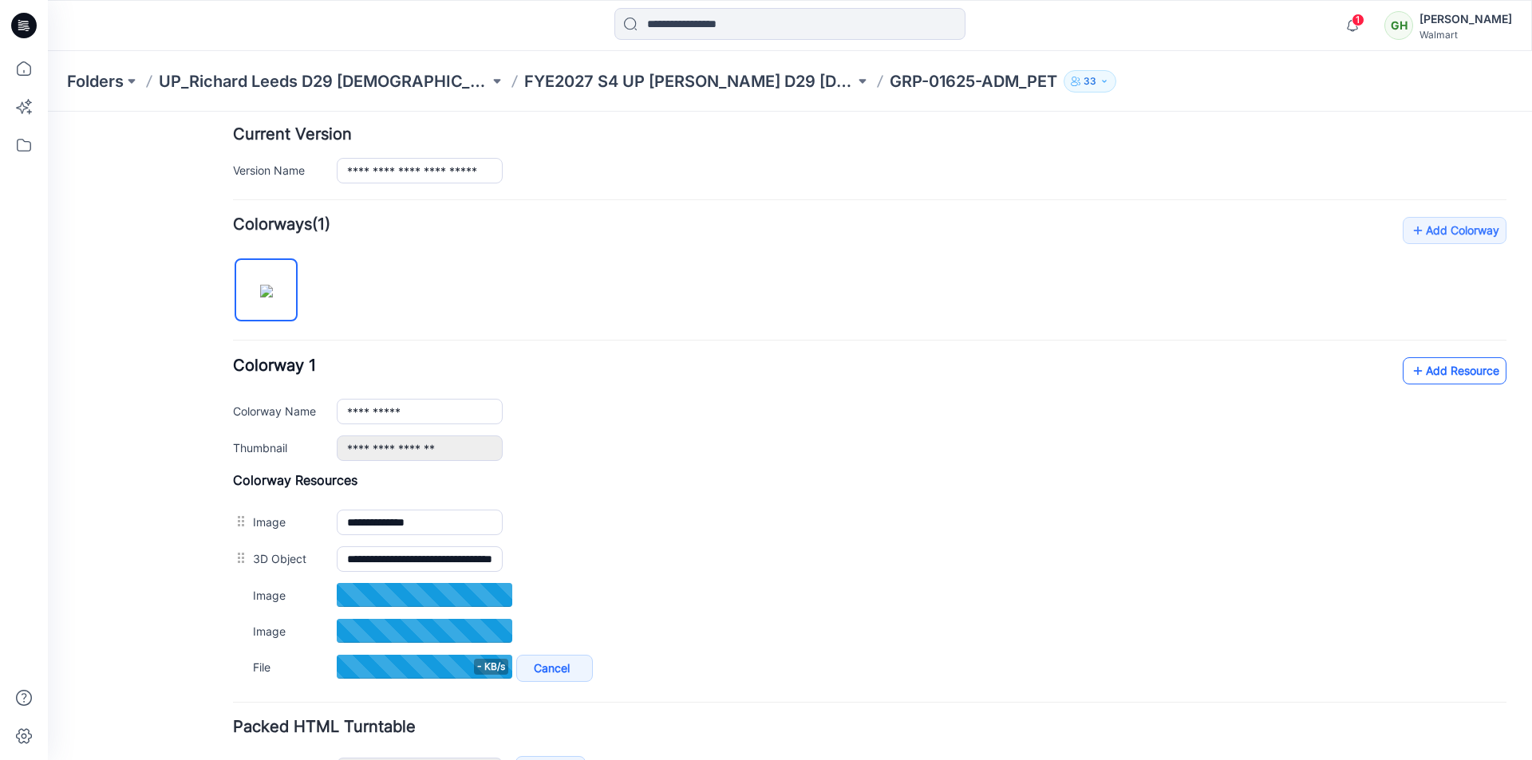
click at [1455, 373] on link "Add Resource" at bounding box center [1455, 370] width 104 height 27
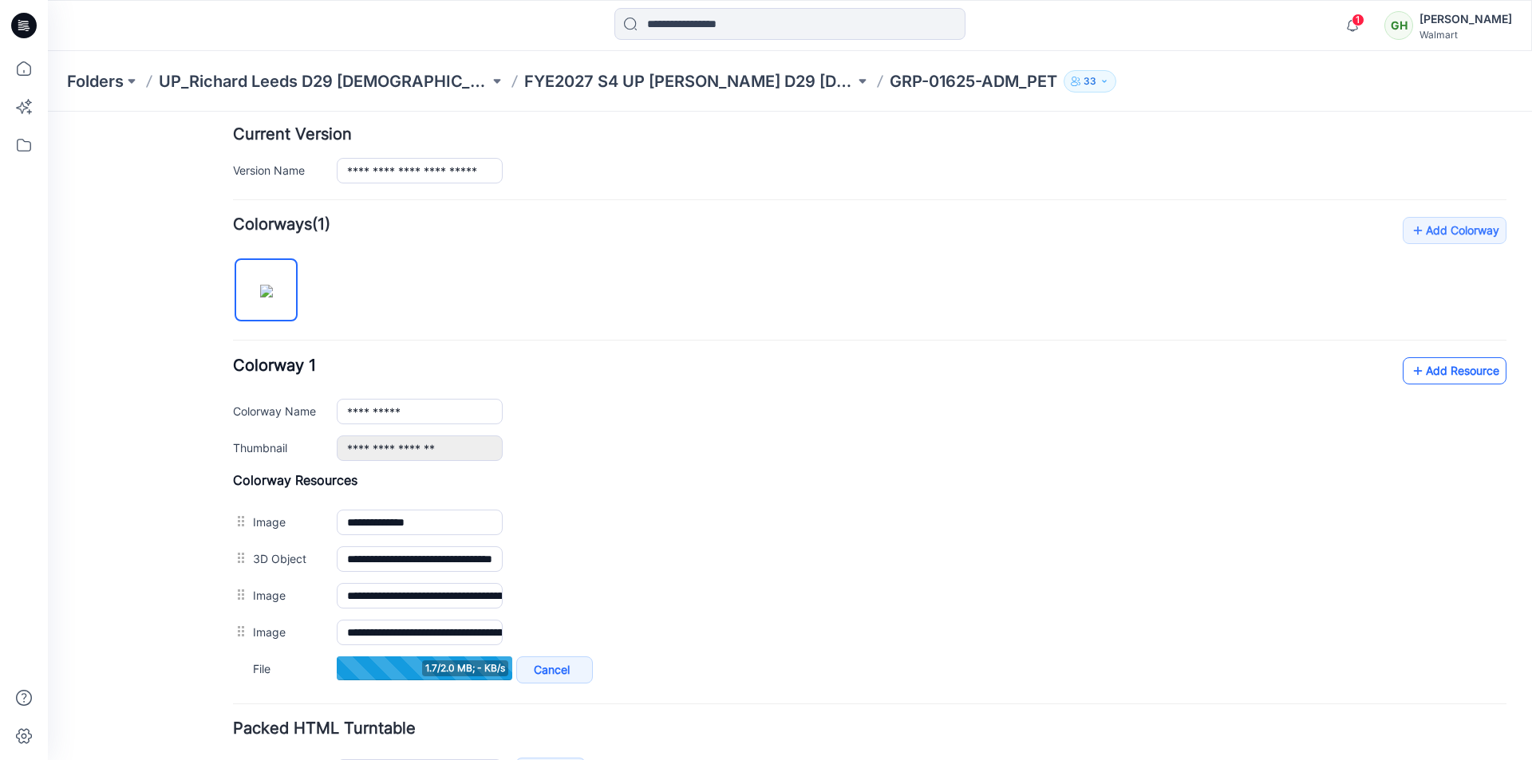
click at [1442, 375] on link "Add Resource" at bounding box center [1455, 370] width 104 height 27
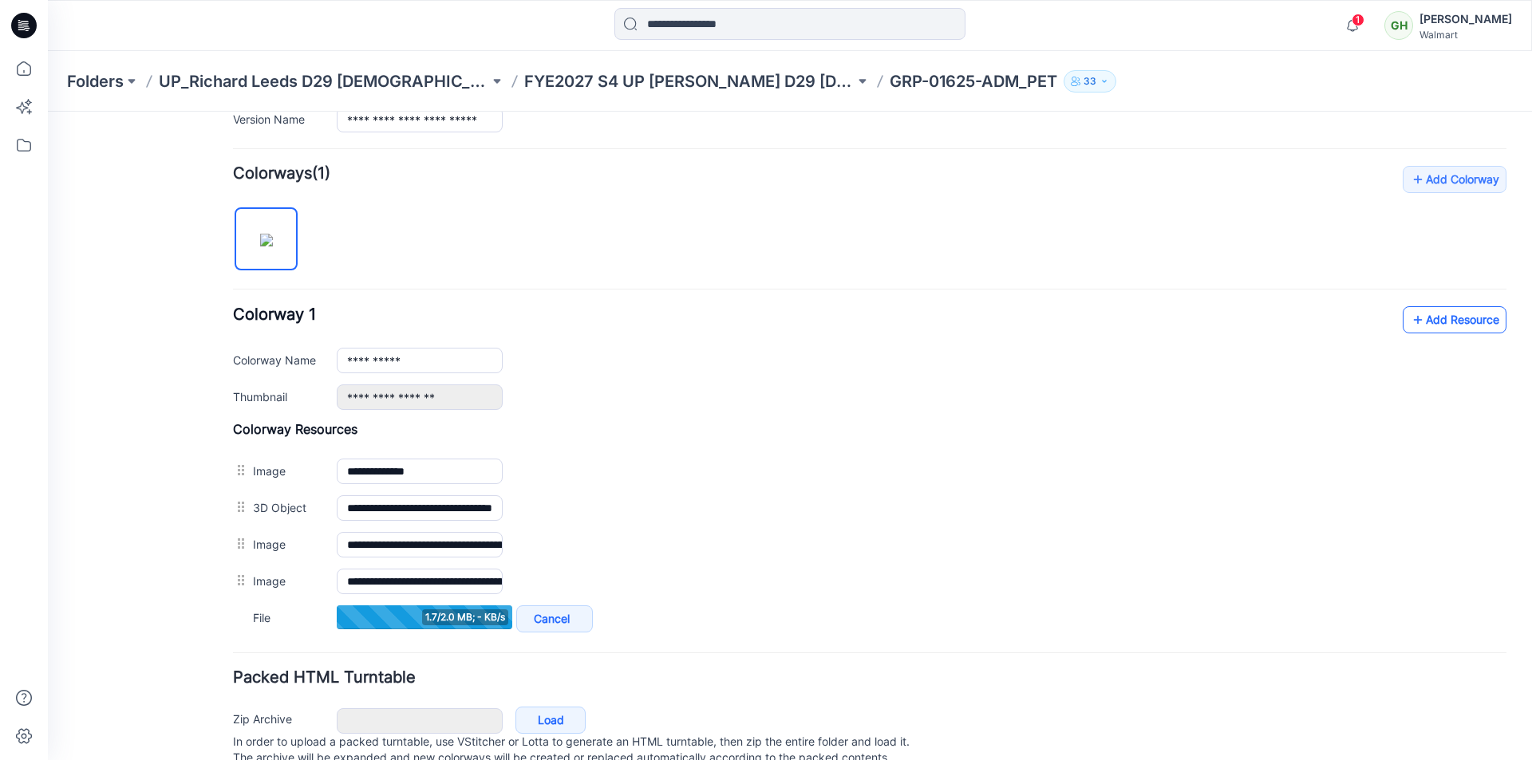
scroll to position [473, 0]
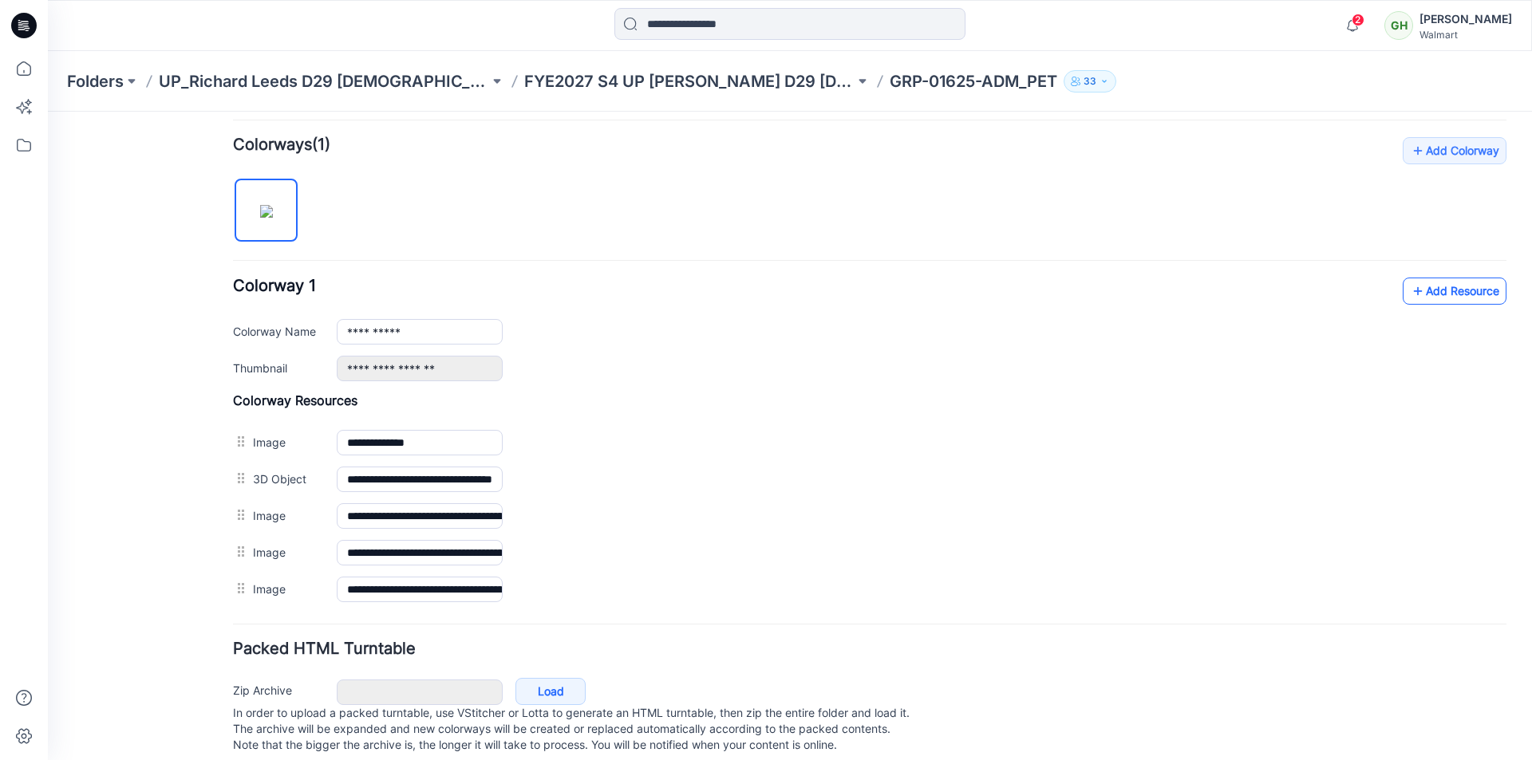
click at [1436, 289] on link "Add Resource" at bounding box center [1455, 291] width 104 height 27
click at [1415, 291] on link "Add Resource" at bounding box center [1455, 291] width 104 height 27
click at [1426, 291] on link "Add Resource" at bounding box center [1455, 291] width 104 height 27
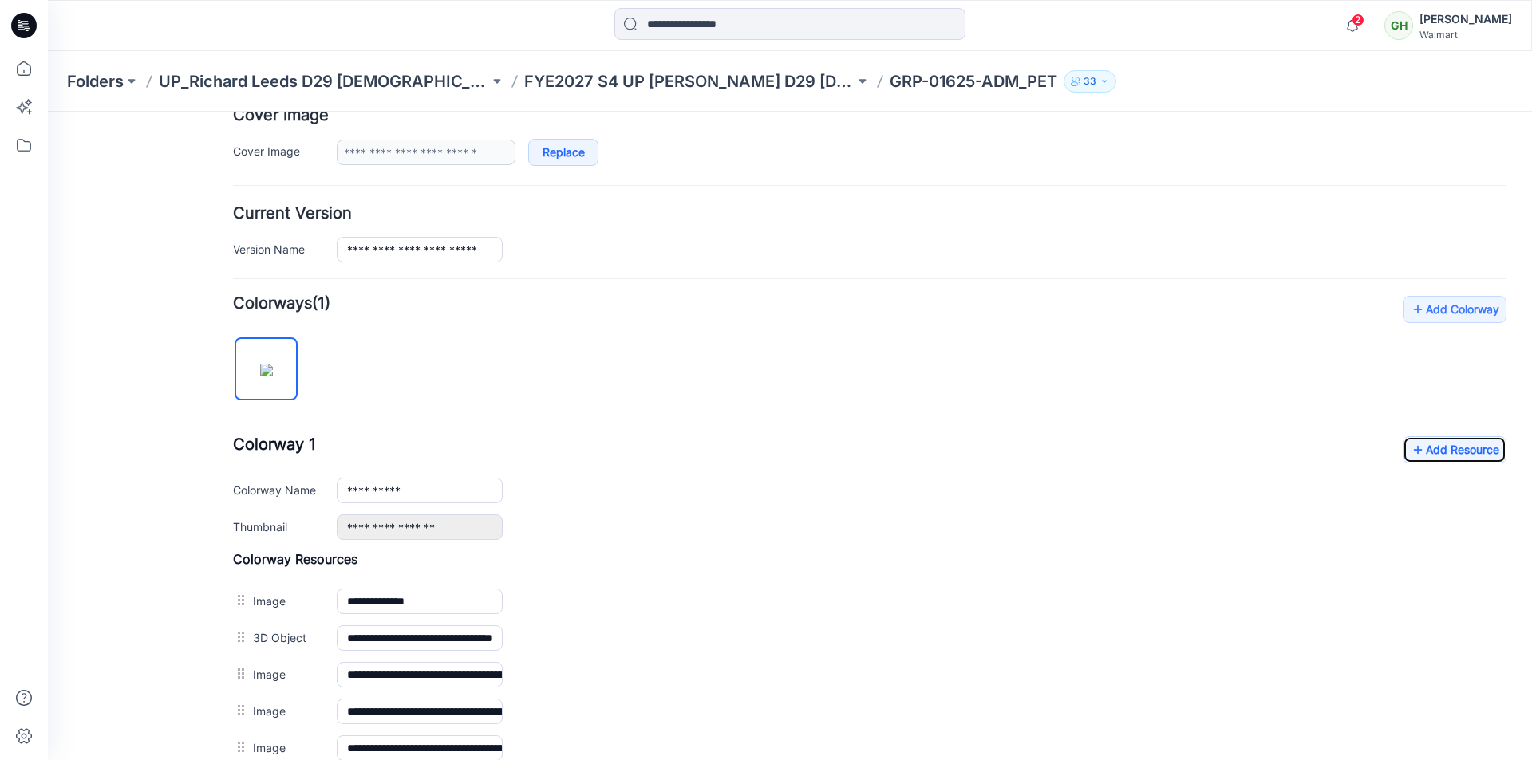
scroll to position [314, 0]
click at [1411, 450] on icon at bounding box center [1418, 451] width 16 height 26
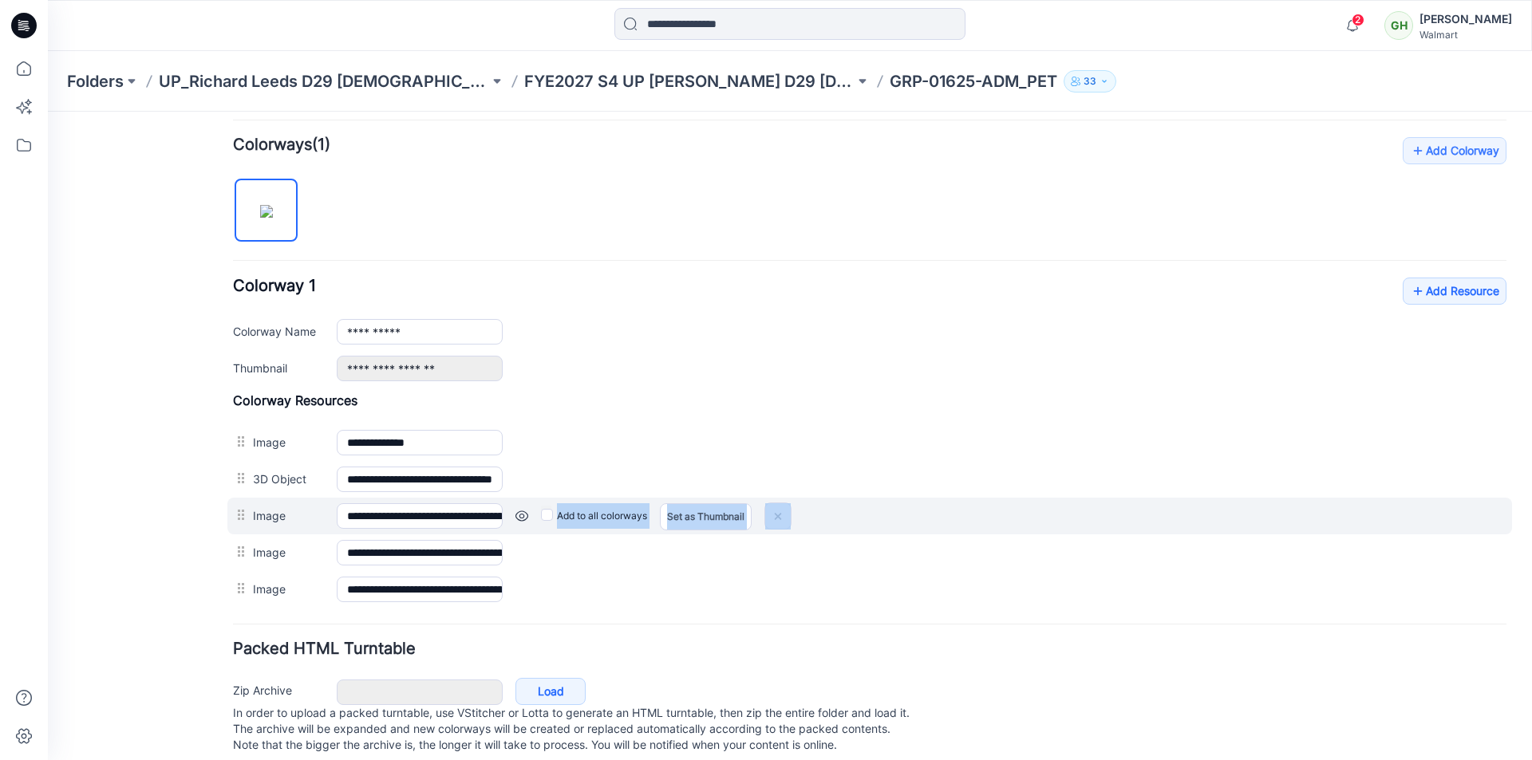
drag, startPoint x: 240, startPoint y: 556, endPoint x: 232, endPoint y: 517, distance: 39.9
click at [233, 517] on div "**********" at bounding box center [869, 500] width 1273 height 215
drag, startPoint x: 240, startPoint y: 556, endPoint x: 241, endPoint y: 531, distance: 24.7
click at [241, 531] on div "**********" at bounding box center [869, 500] width 1273 height 215
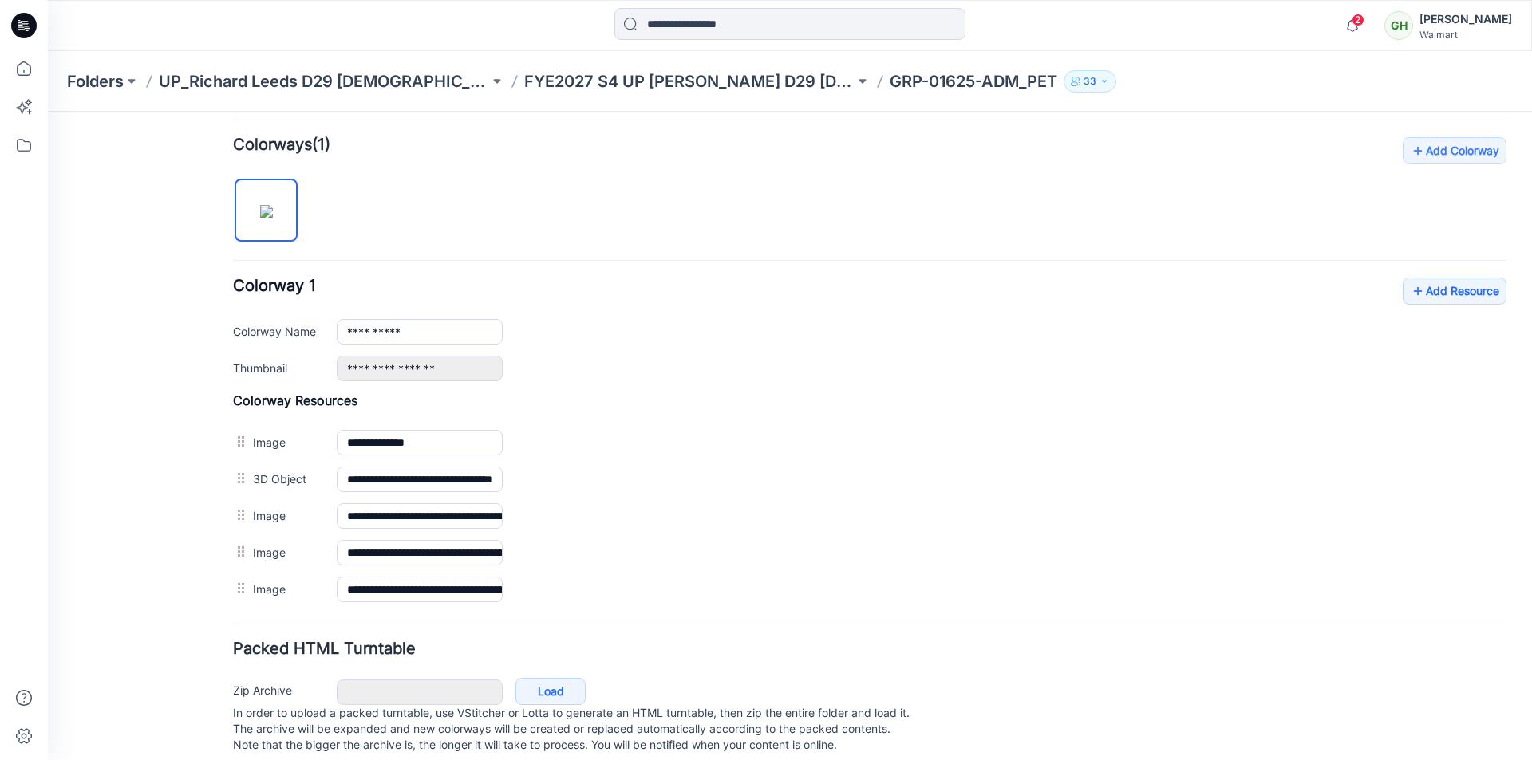
click at [914, 173] on div "**********" at bounding box center [869, 372] width 1273 height 471
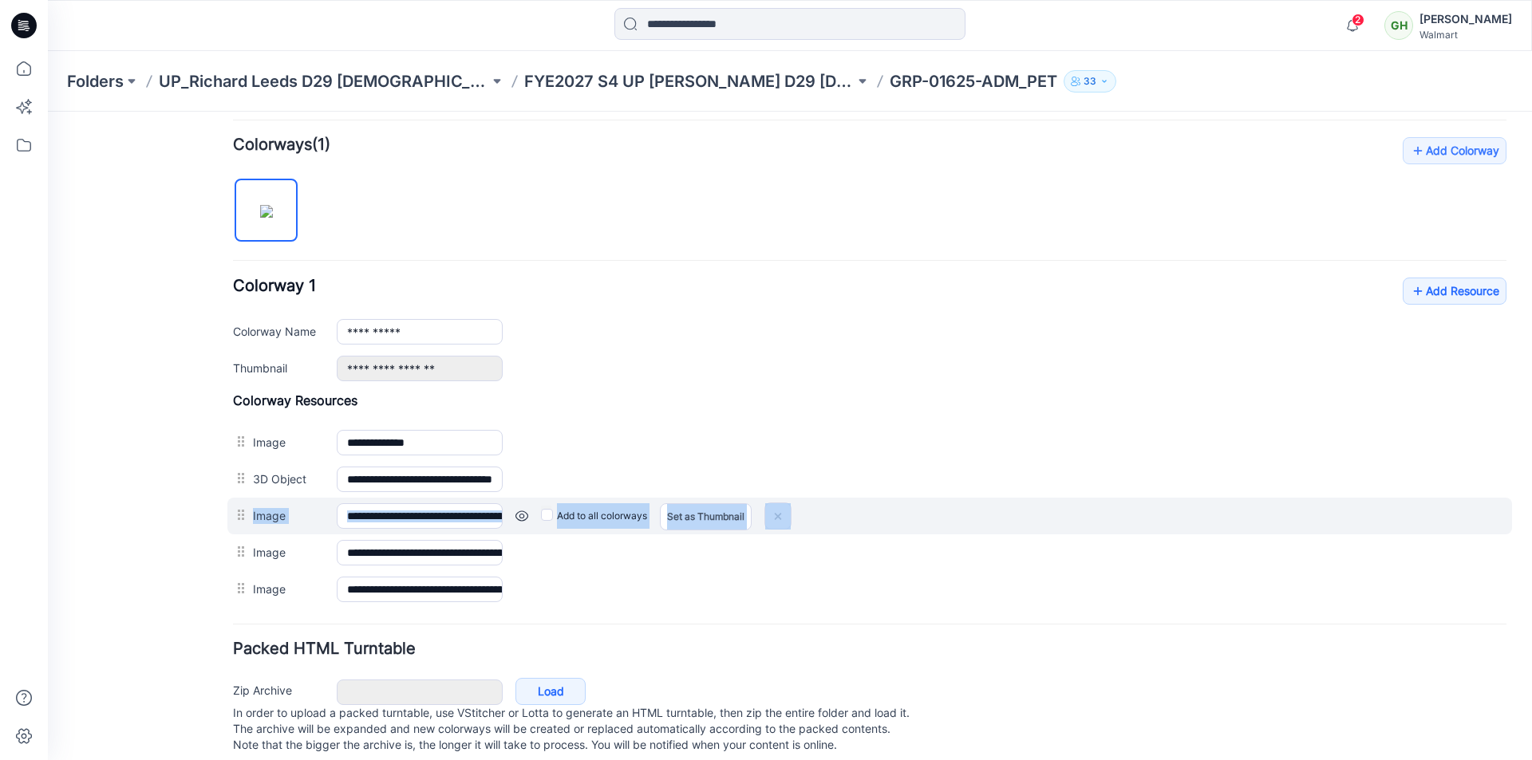
drag, startPoint x: 241, startPoint y: 555, endPoint x: 239, endPoint y: 515, distance: 40.7
click at [239, 515] on div "**********" at bounding box center [869, 500] width 1273 height 215
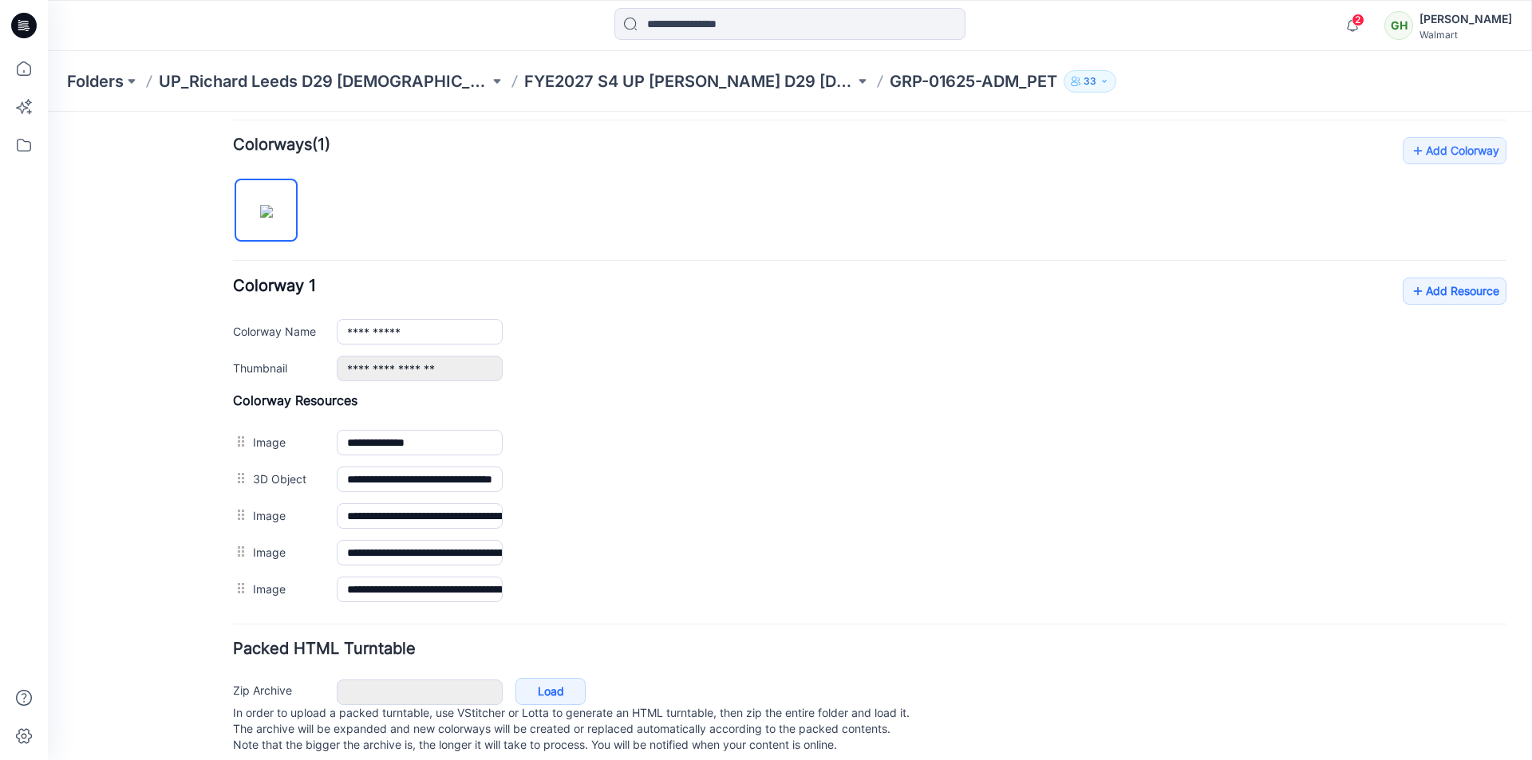
click at [914, 257] on div "**********" at bounding box center [869, 372] width 1273 height 471
click at [1433, 294] on link "Add Resource" at bounding box center [1455, 291] width 104 height 27
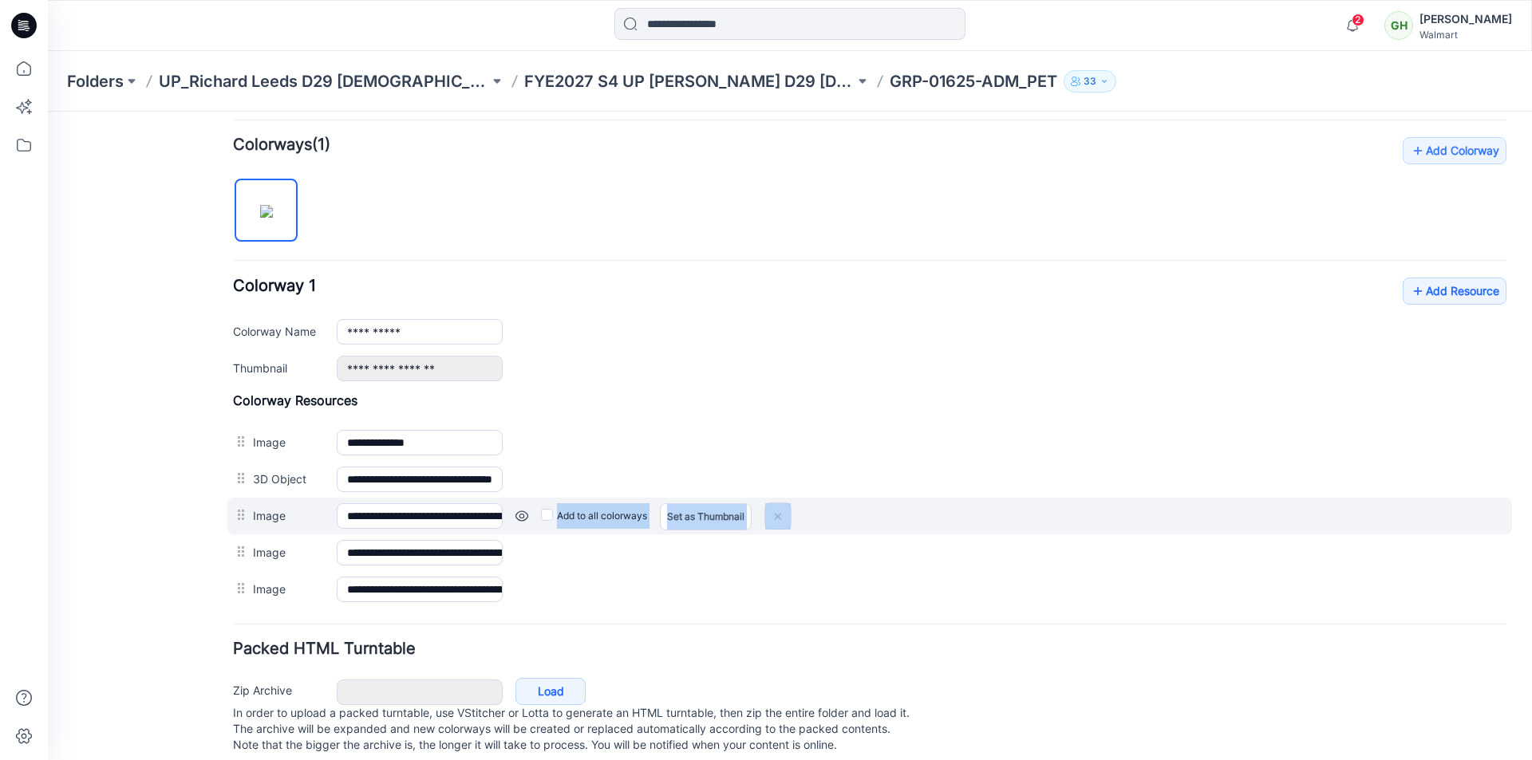
drag, startPoint x: 238, startPoint y: 549, endPoint x: 236, endPoint y: 498, distance: 51.1
click at [236, 498] on div "**********" at bounding box center [869, 500] width 1273 height 215
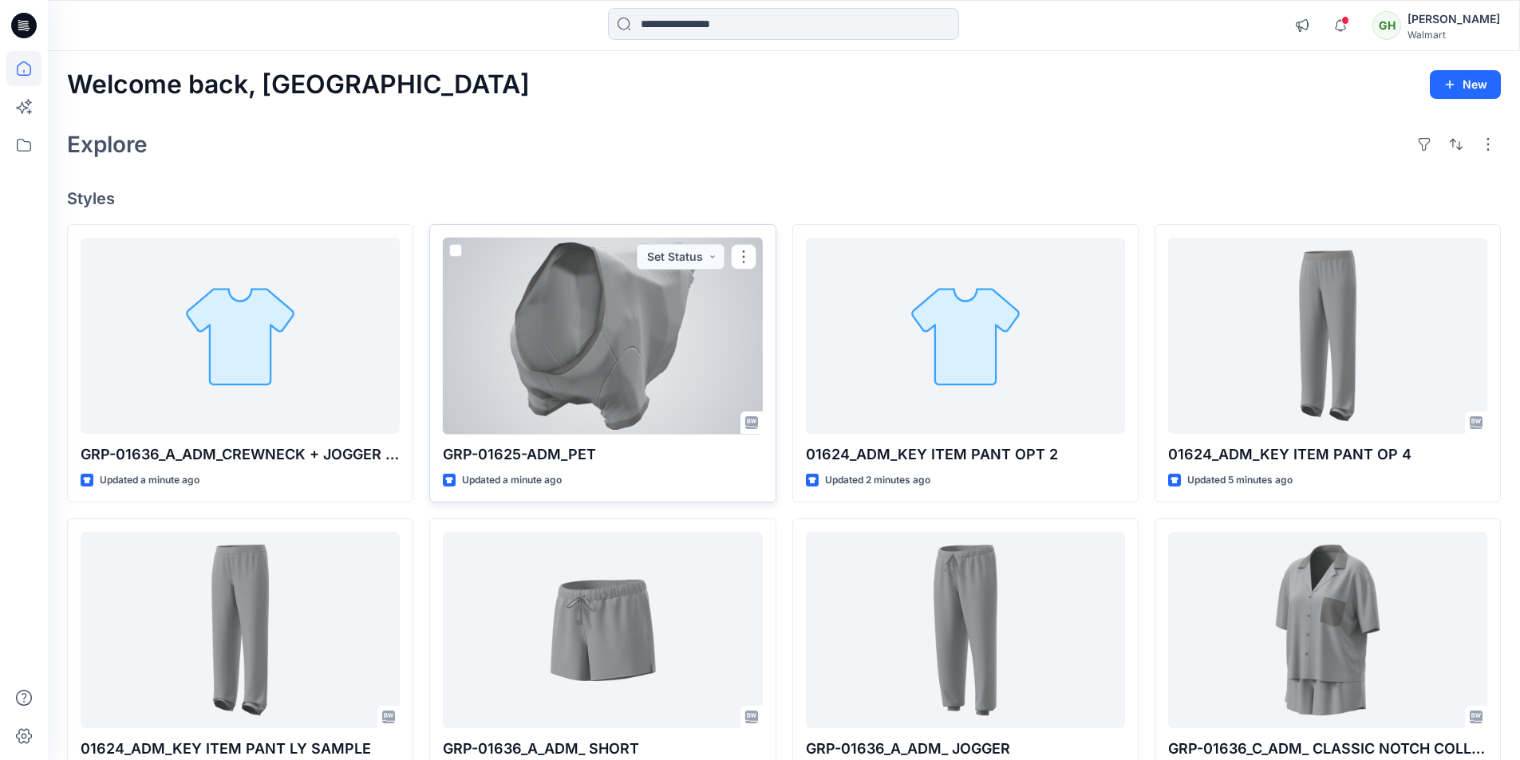
click at [669, 354] on div at bounding box center [602, 336] width 319 height 197
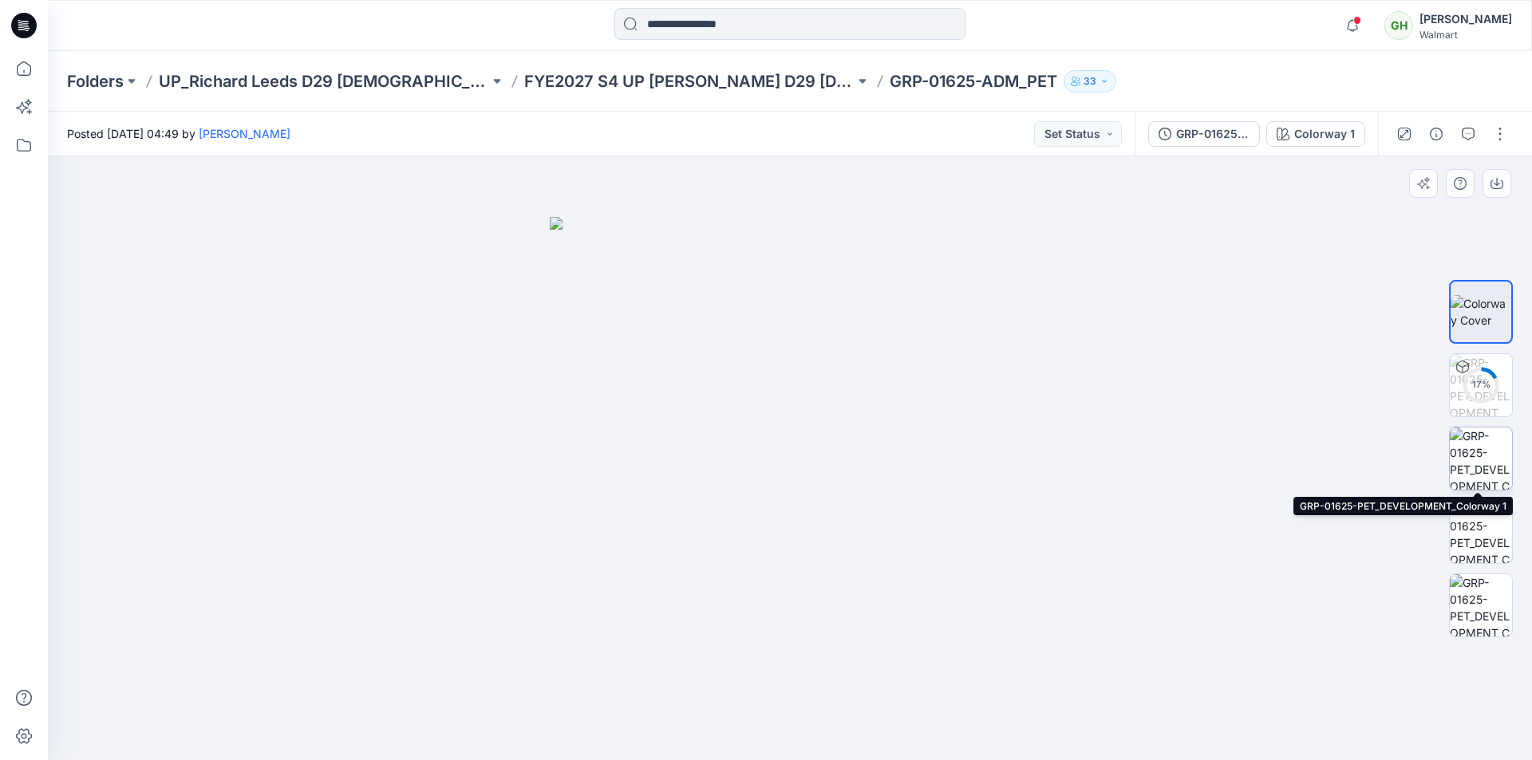
click at [1474, 471] on img at bounding box center [1481, 459] width 62 height 62
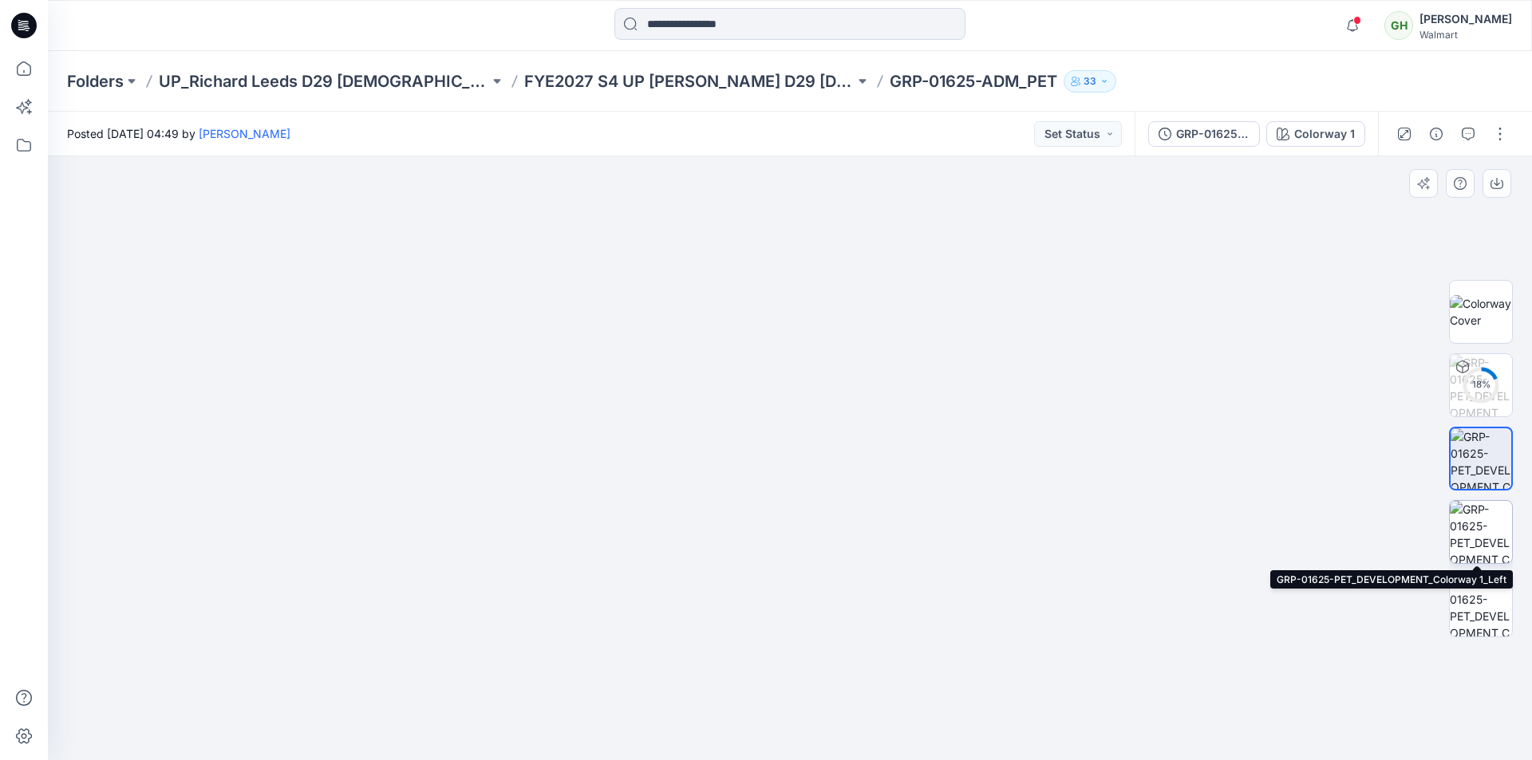
click at [1474, 535] on img at bounding box center [1481, 532] width 62 height 62
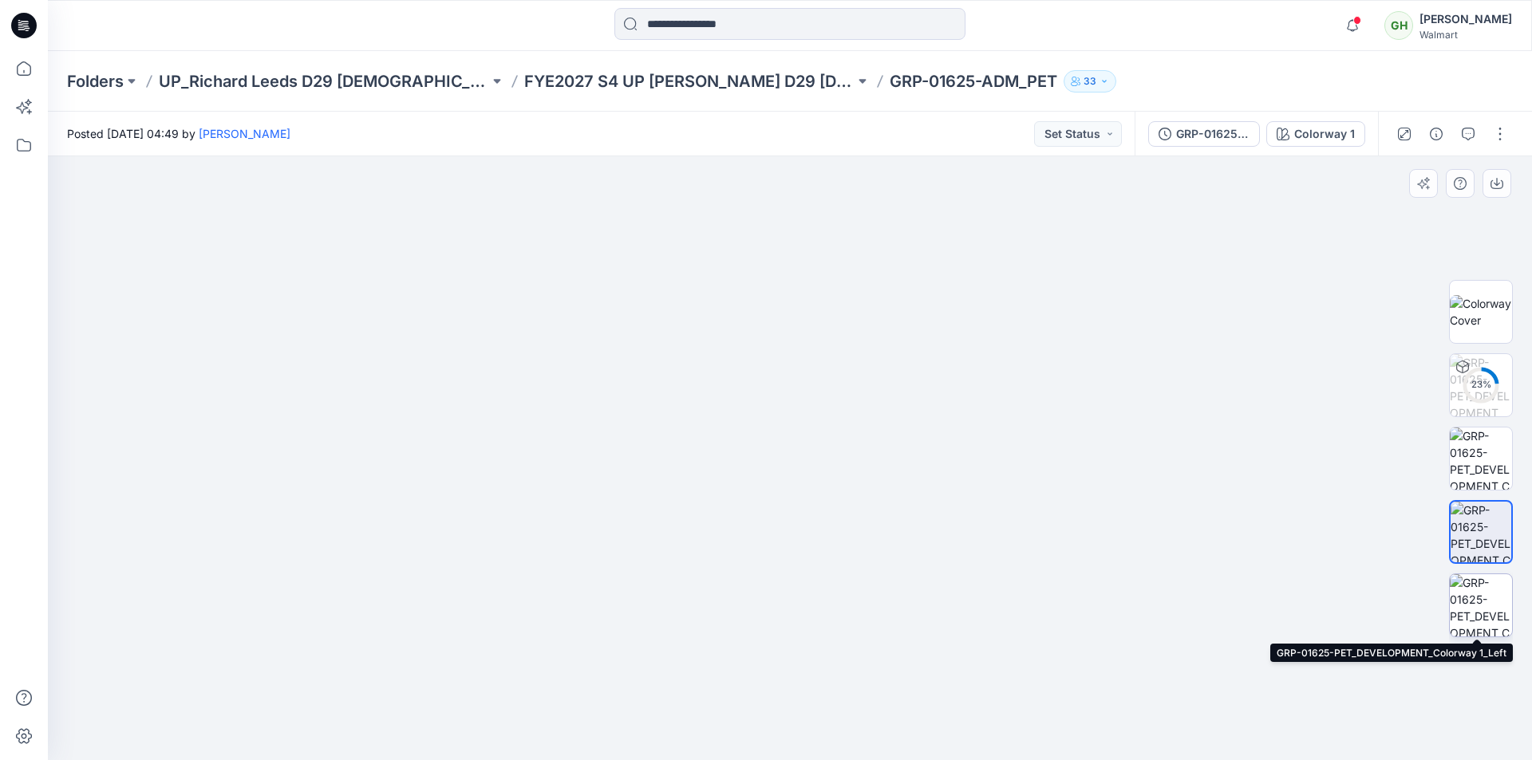
click at [1475, 600] on img at bounding box center [1481, 605] width 62 height 62
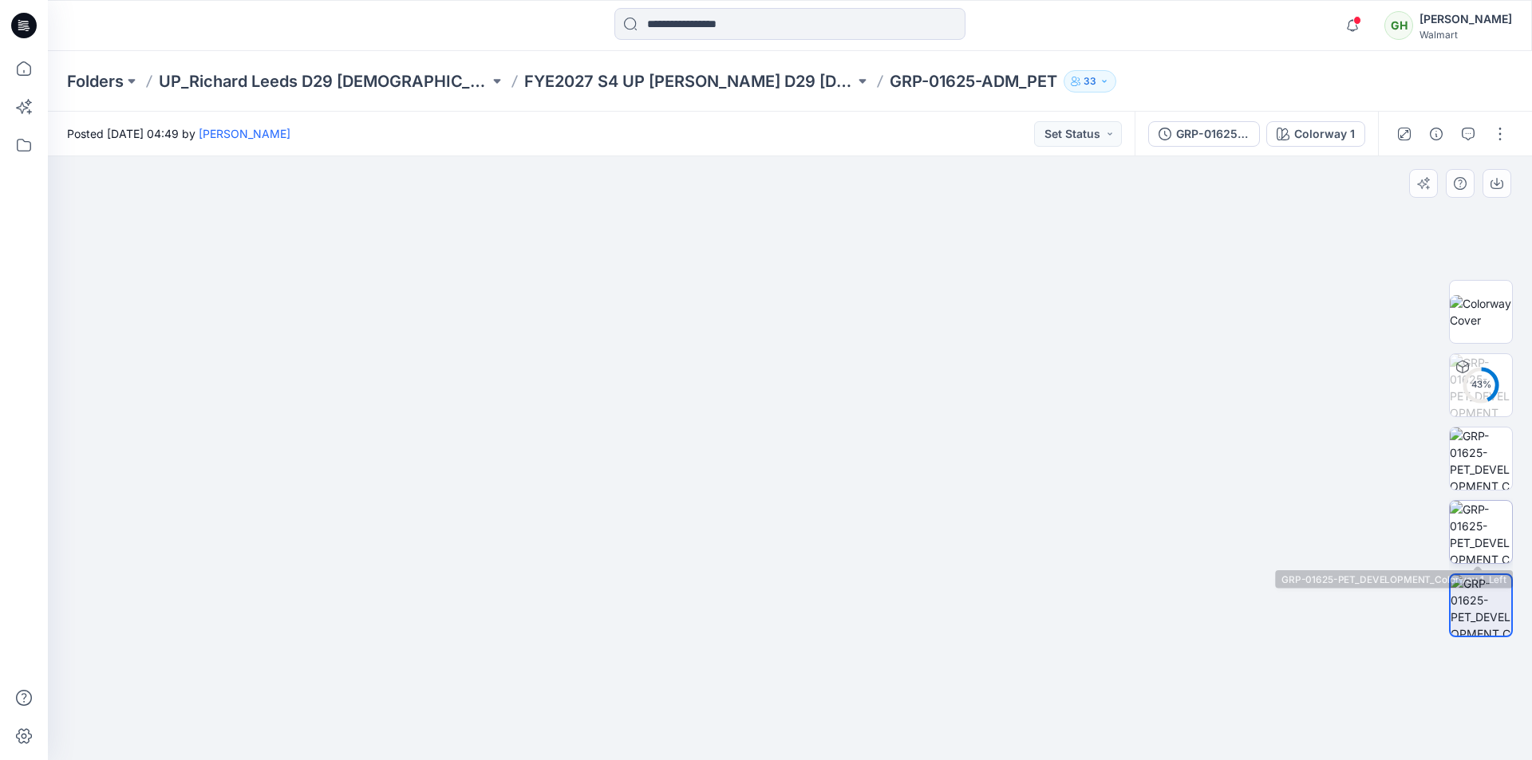
click at [1474, 535] on img at bounding box center [1481, 532] width 62 height 62
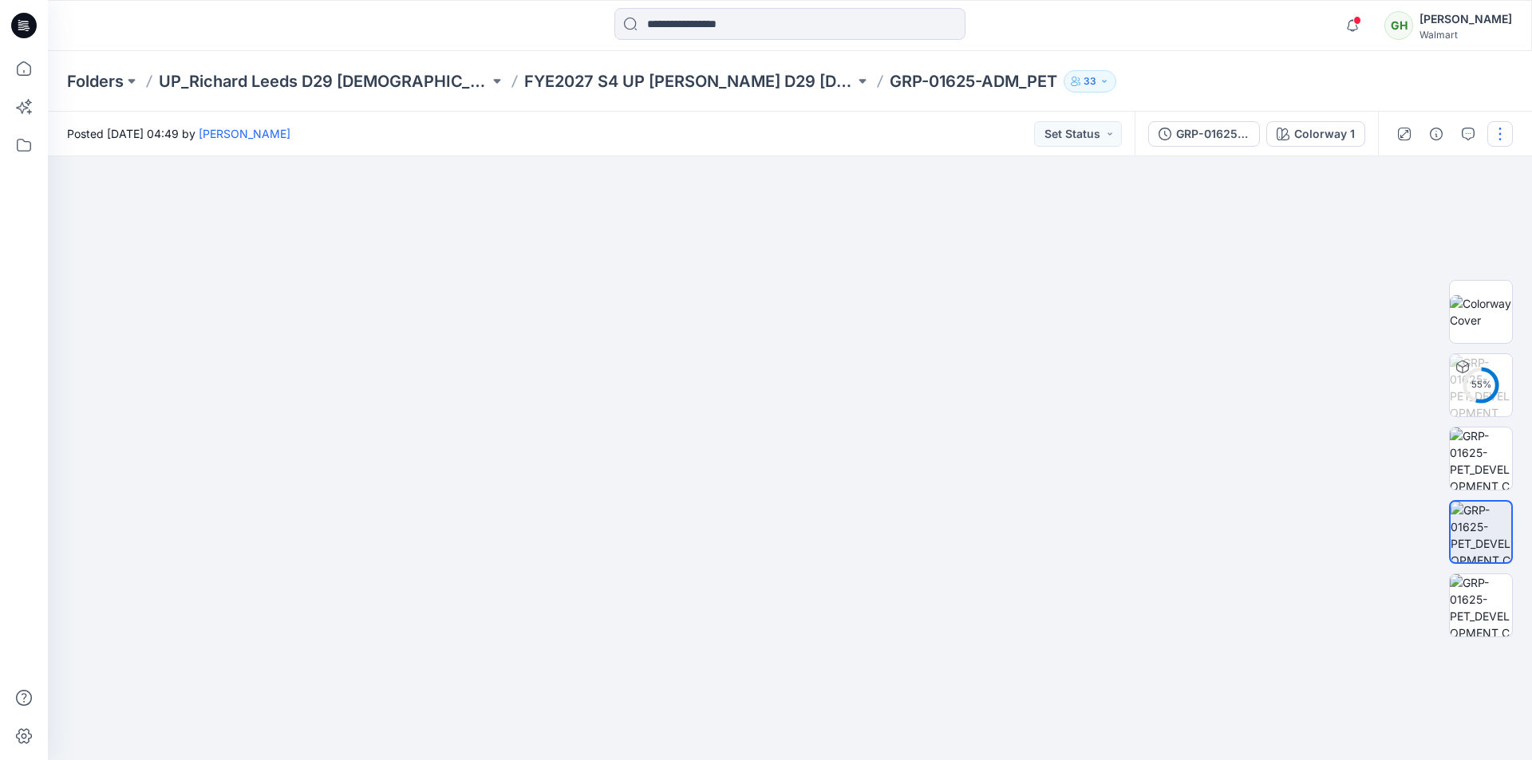
click at [1499, 133] on button "button" at bounding box center [1500, 134] width 26 height 26
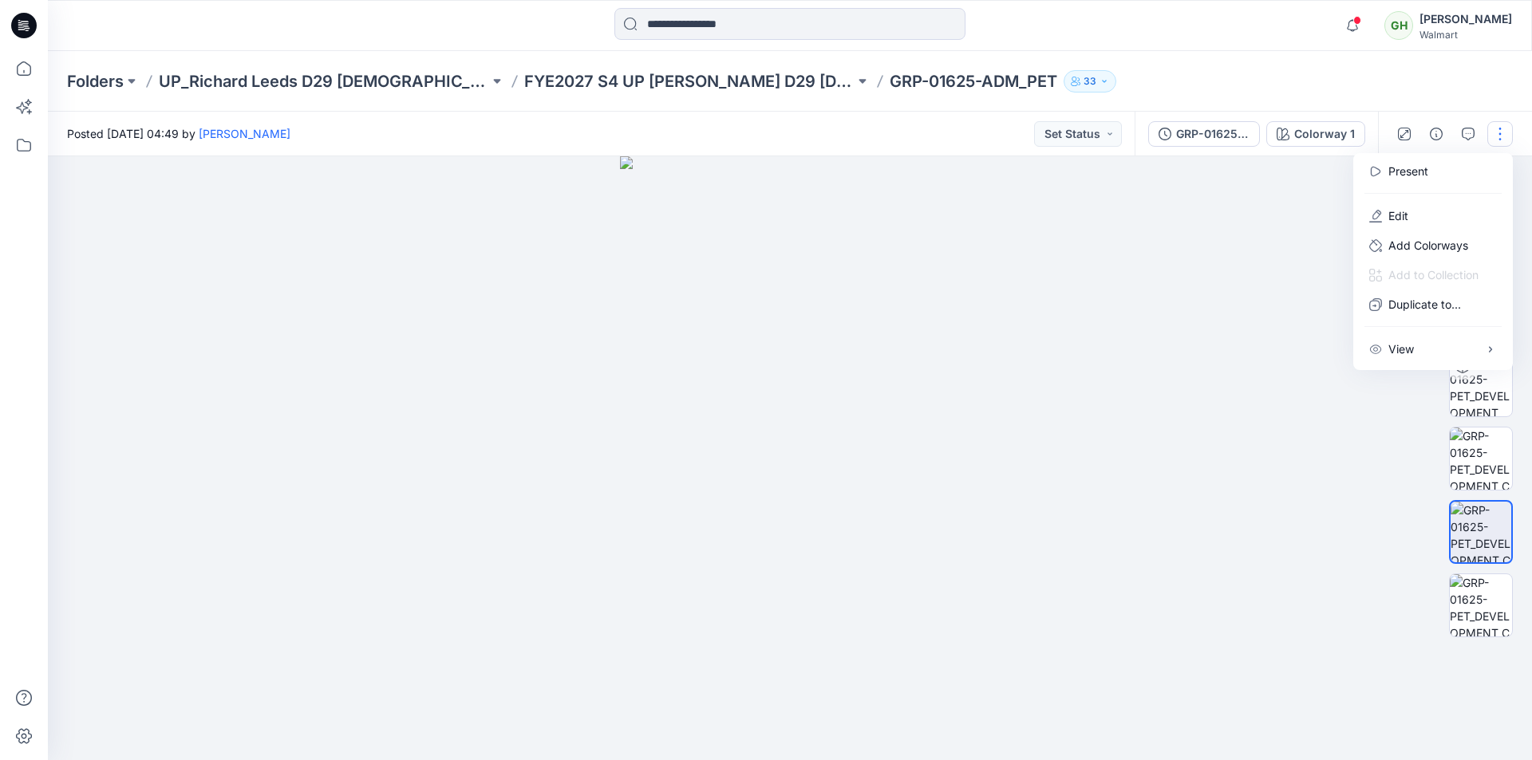
click at [1170, 27] on div "Notifications Your style GRP-01625-ADM_PET is ready 5 minutes ago Your style GR…" at bounding box center [789, 25] width 1483 height 35
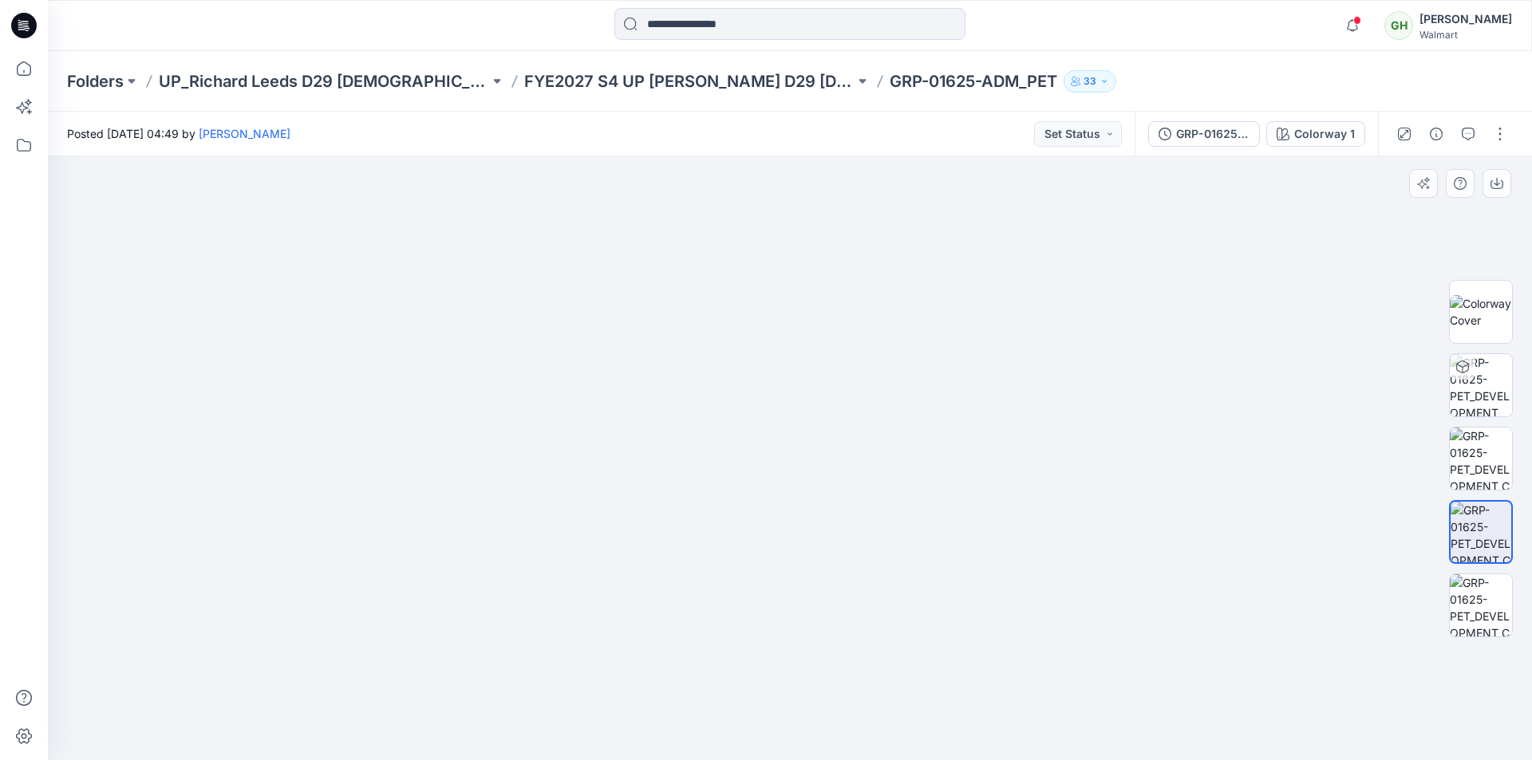
drag, startPoint x: 531, startPoint y: 403, endPoint x: 746, endPoint y: 472, distance: 225.3
click at [10, 63] on icon at bounding box center [23, 68] width 35 height 35
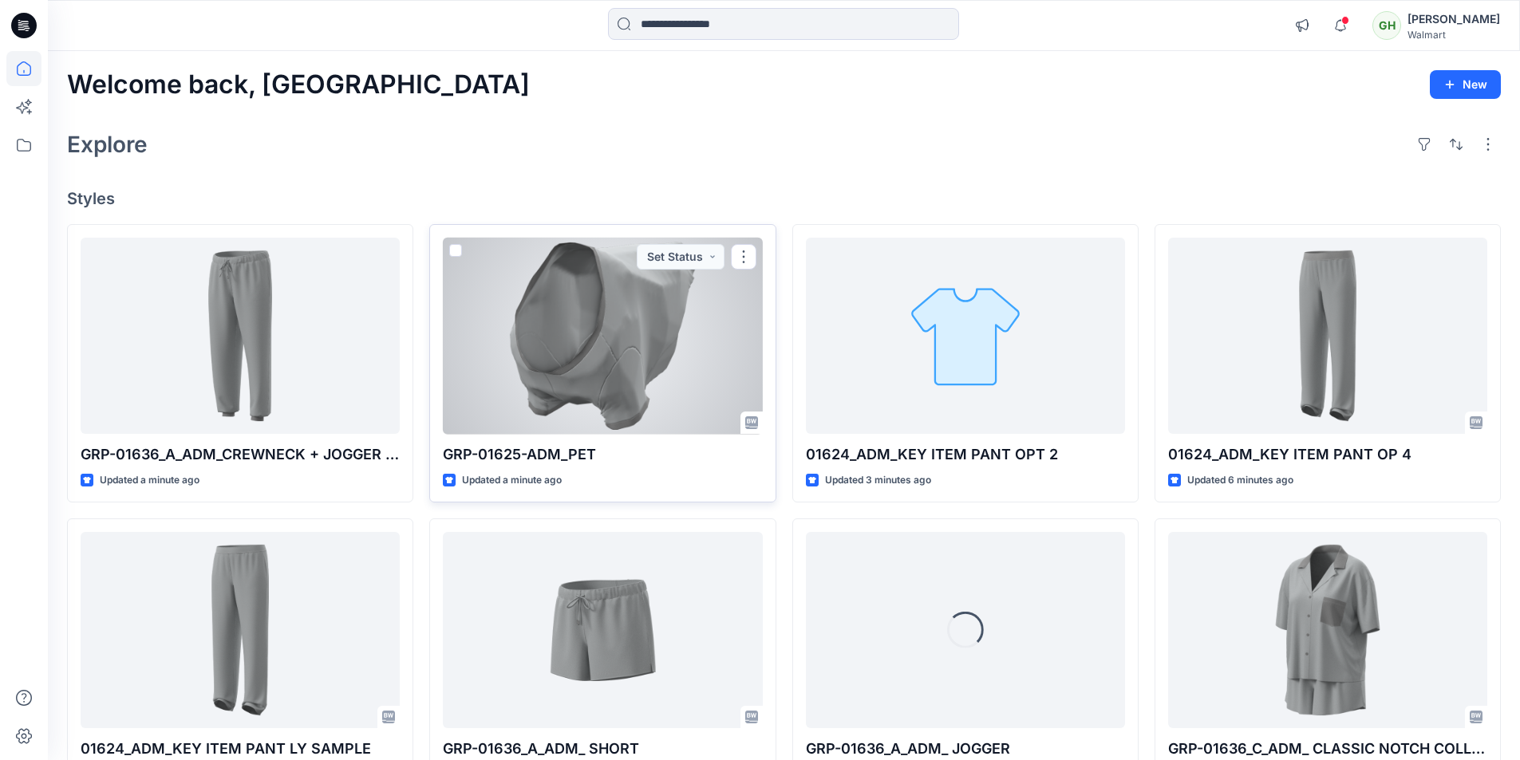
click at [674, 367] on div at bounding box center [602, 336] width 319 height 197
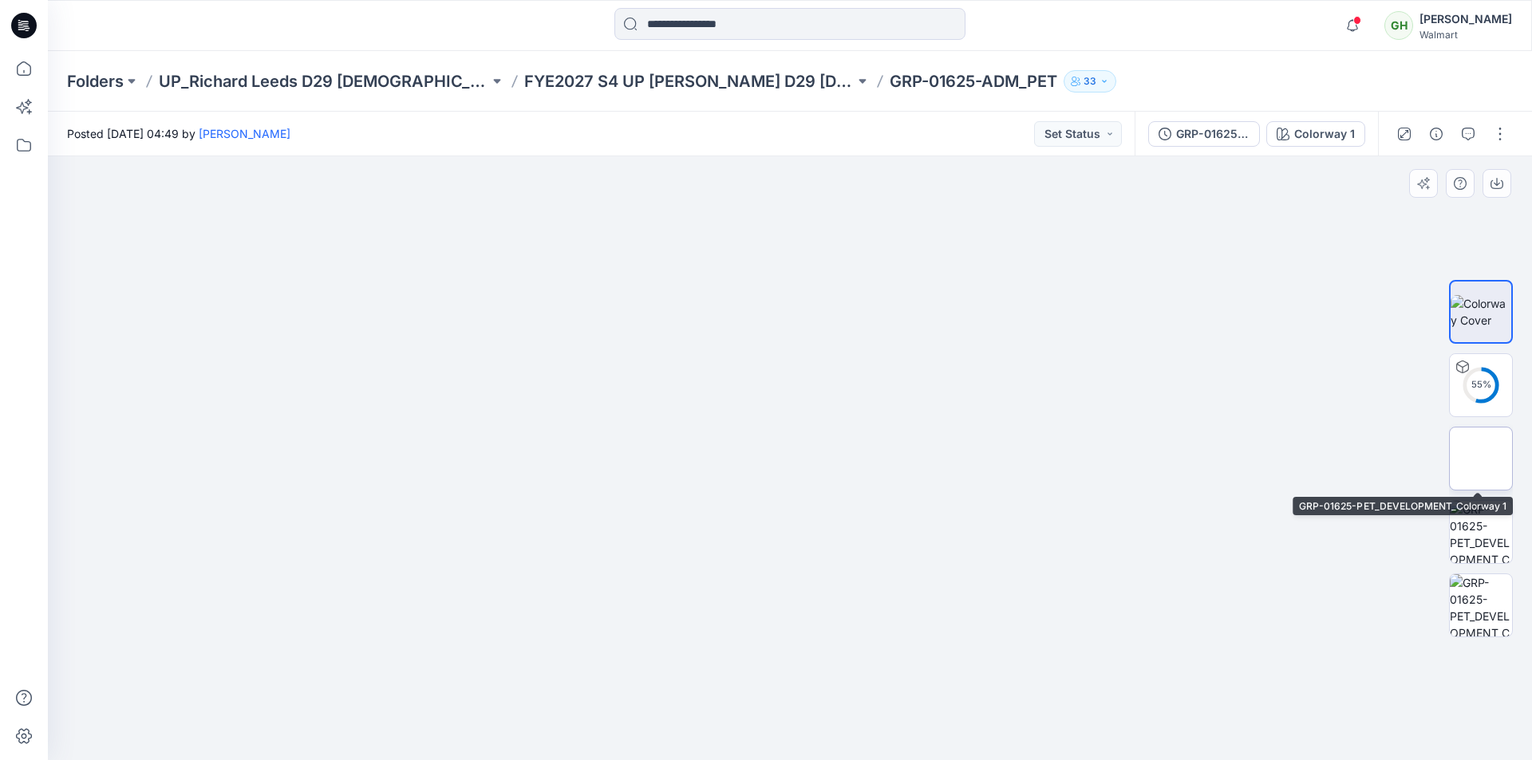
click at [1481, 459] on img at bounding box center [1481, 459] width 0 height 0
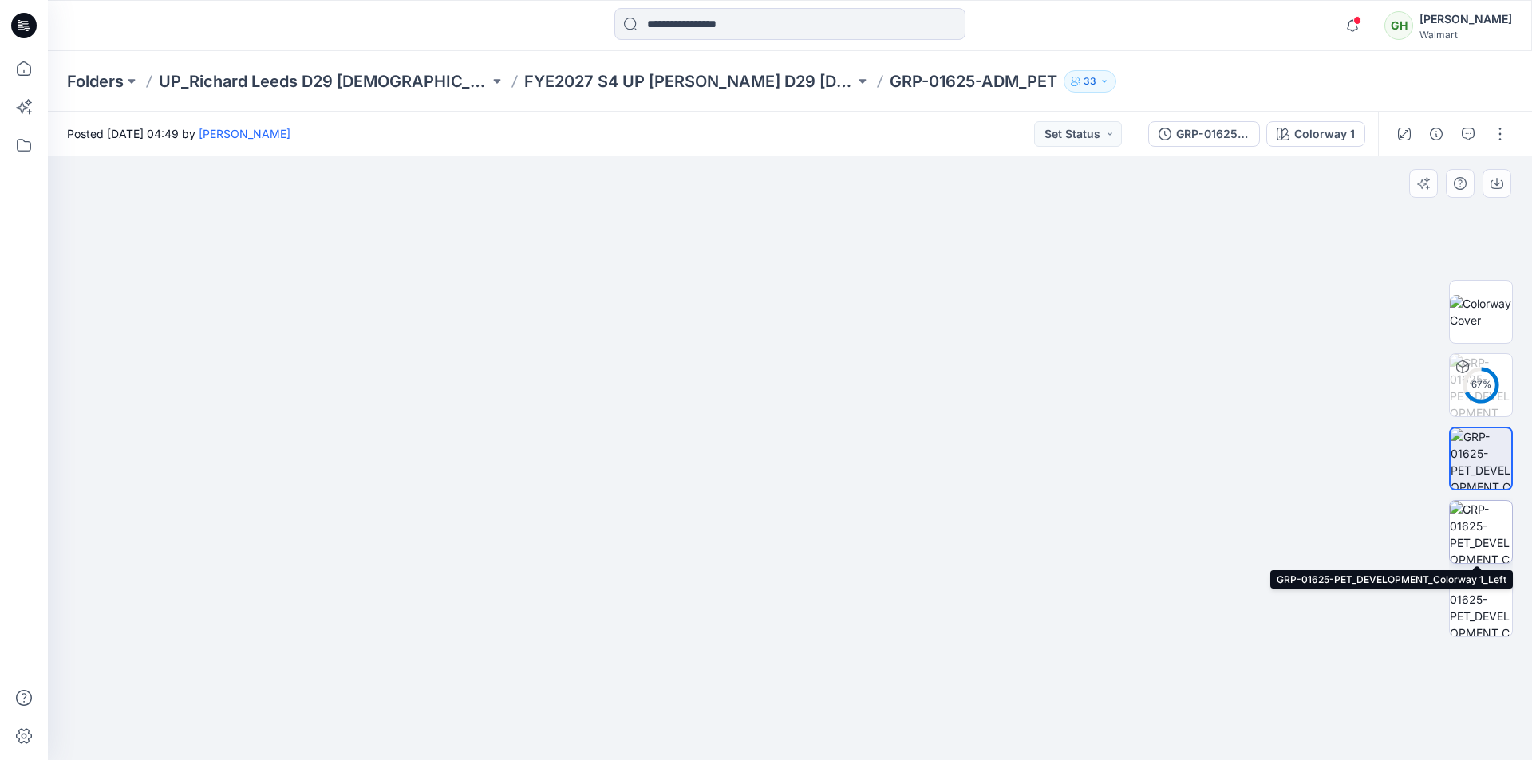
click at [1473, 522] on img at bounding box center [1481, 532] width 62 height 62
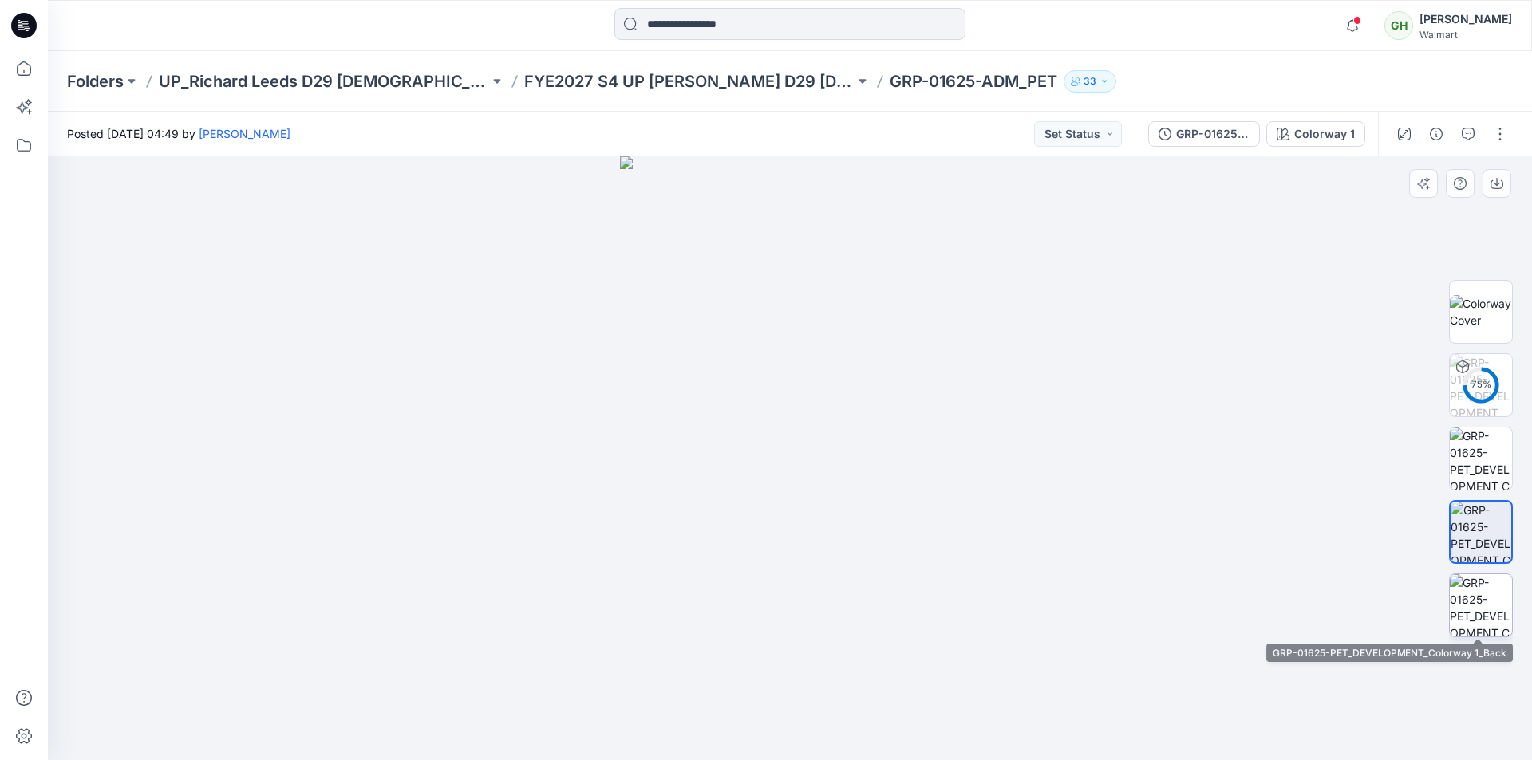
click at [1490, 604] on img at bounding box center [1481, 605] width 62 height 62
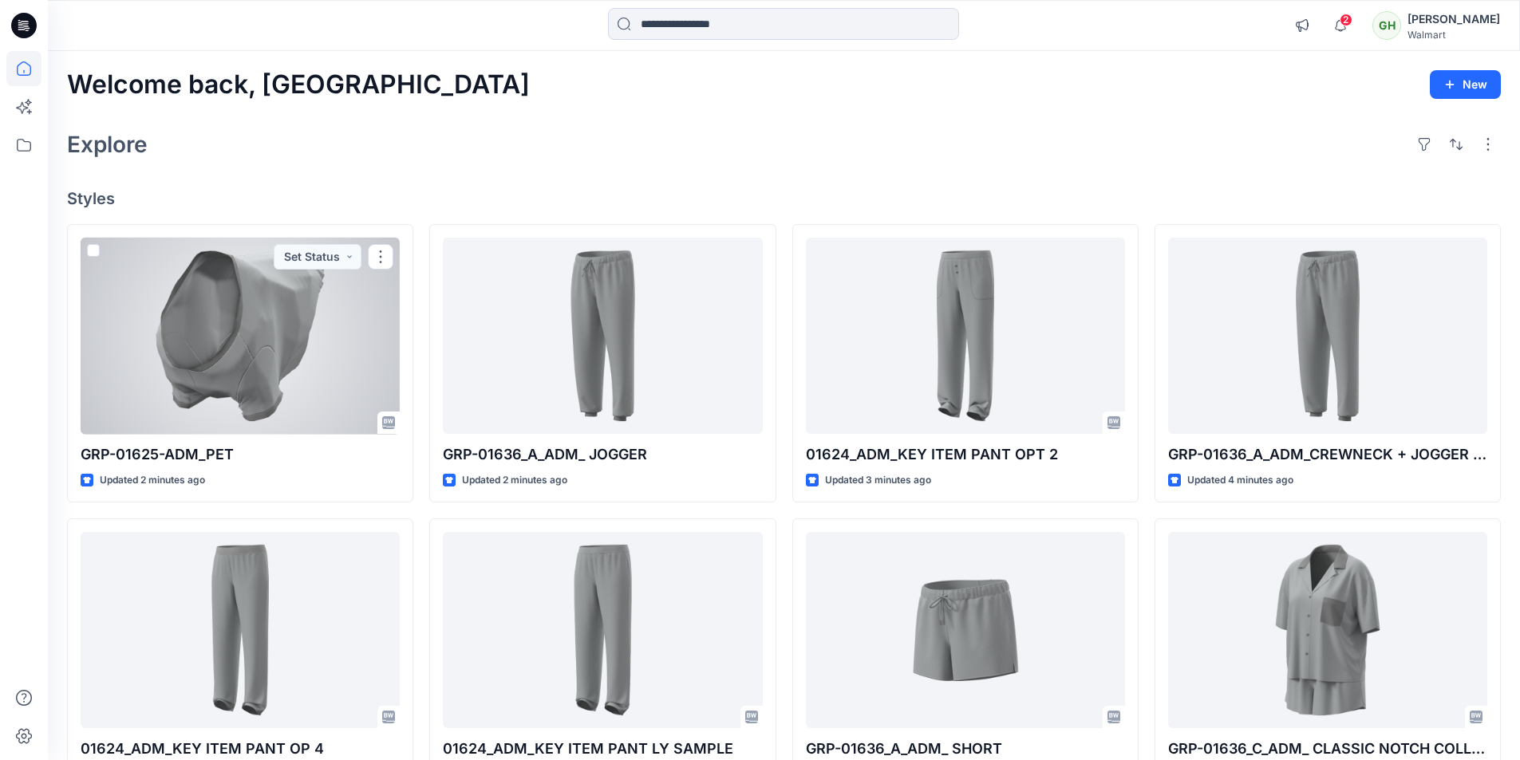
click at [297, 355] on div at bounding box center [240, 336] width 319 height 197
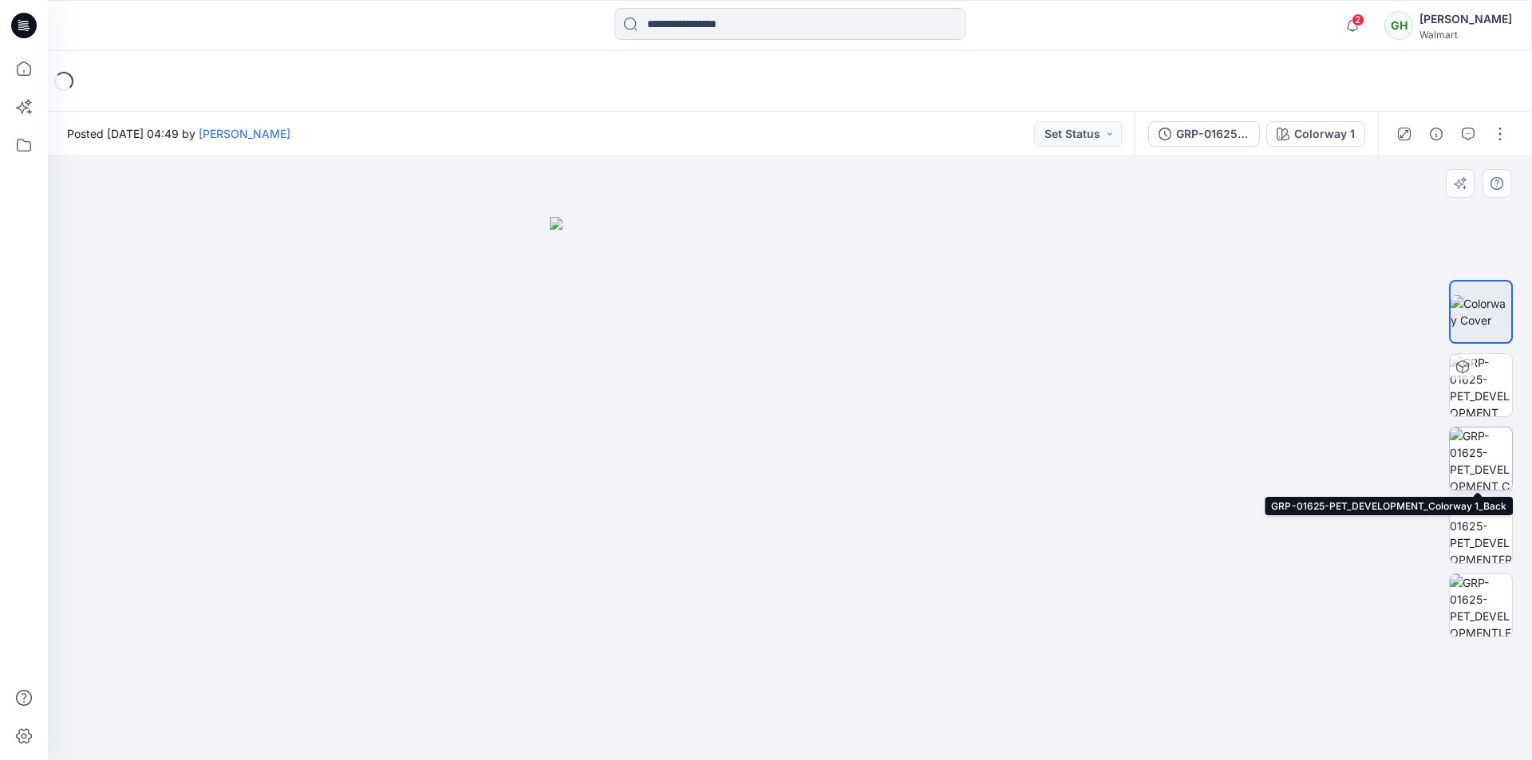
click at [1485, 469] on img at bounding box center [1481, 459] width 62 height 62
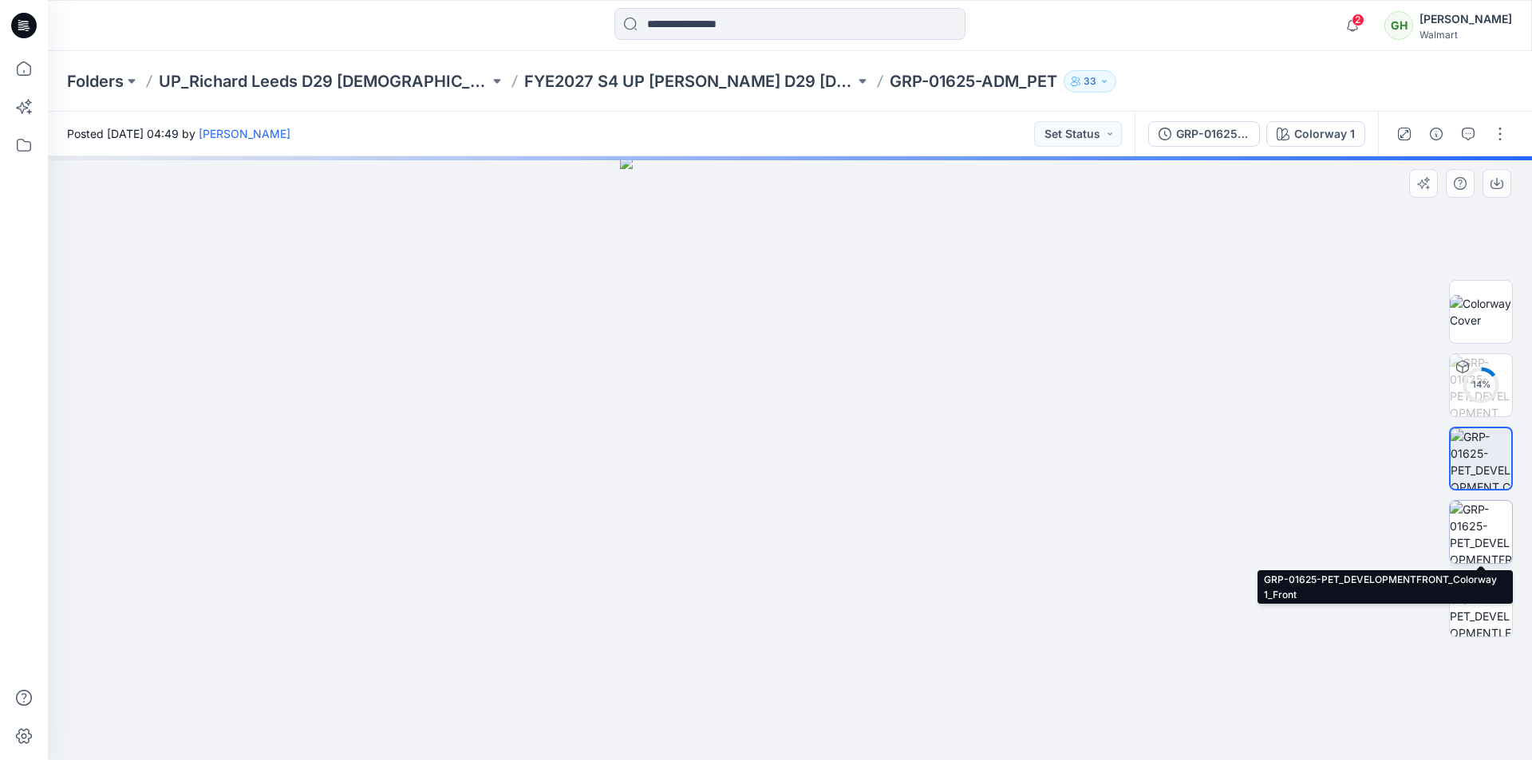
click at [1482, 536] on img at bounding box center [1481, 532] width 62 height 62
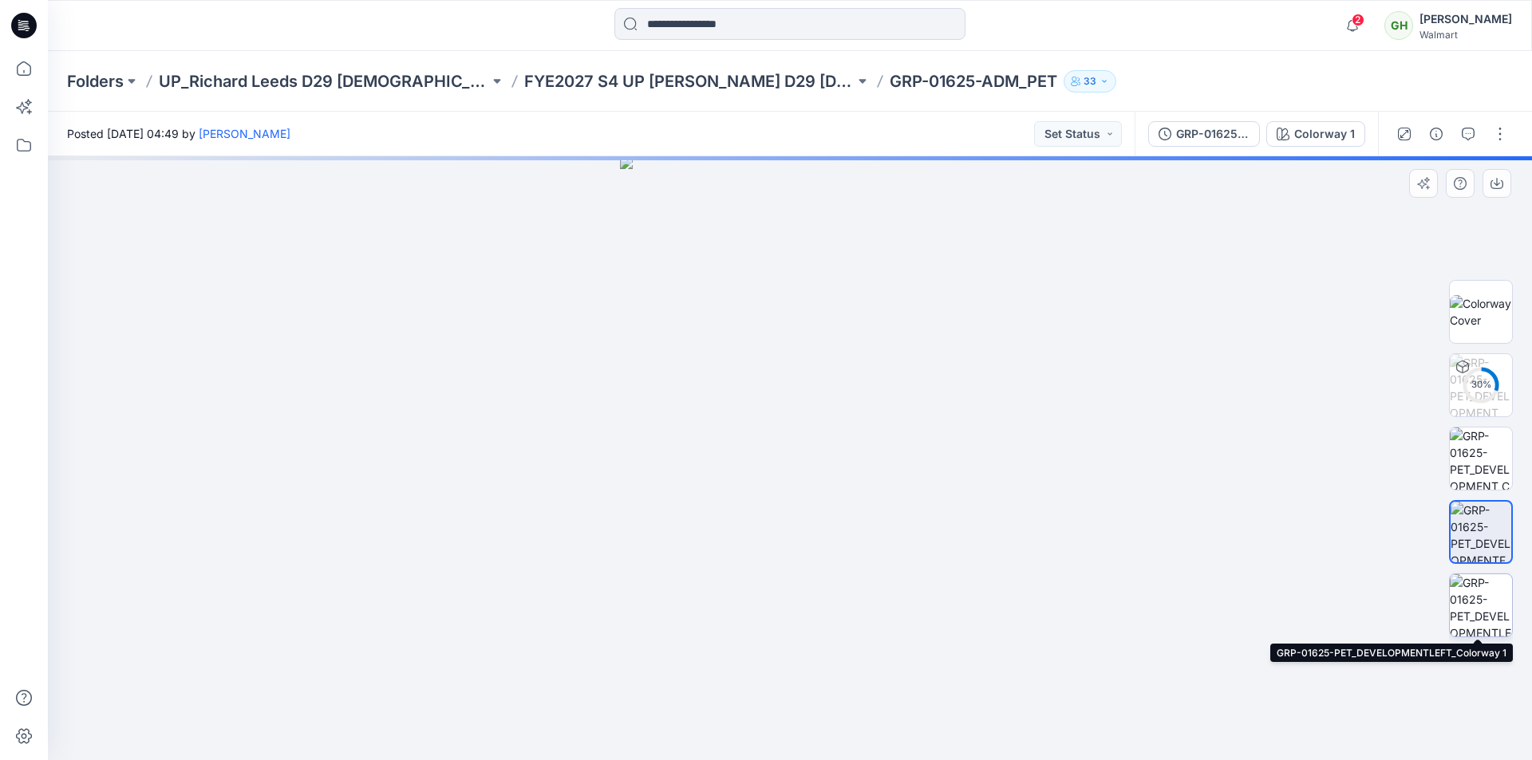
click at [1477, 594] on img at bounding box center [1481, 605] width 62 height 62
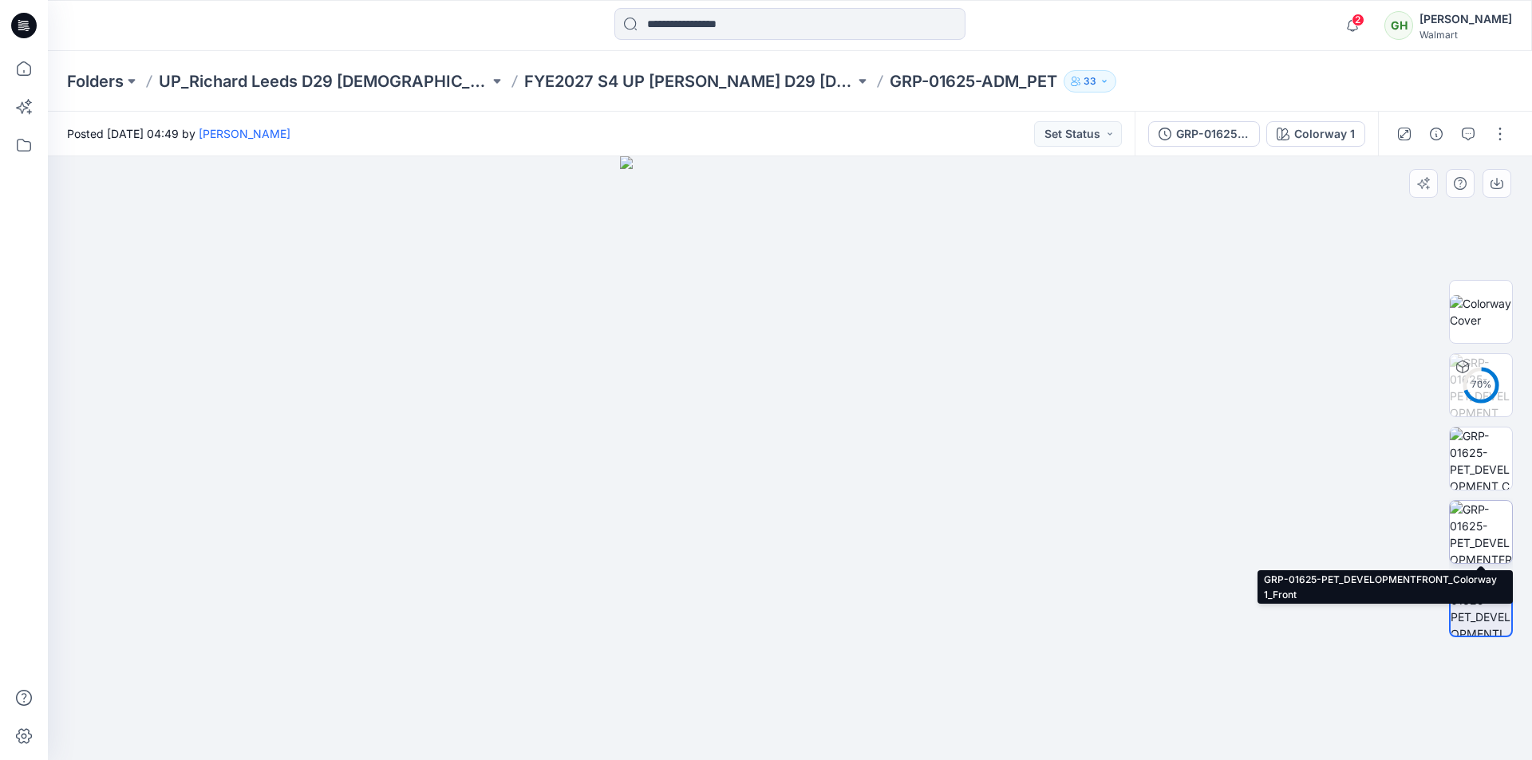
click at [1491, 517] on img at bounding box center [1481, 532] width 62 height 62
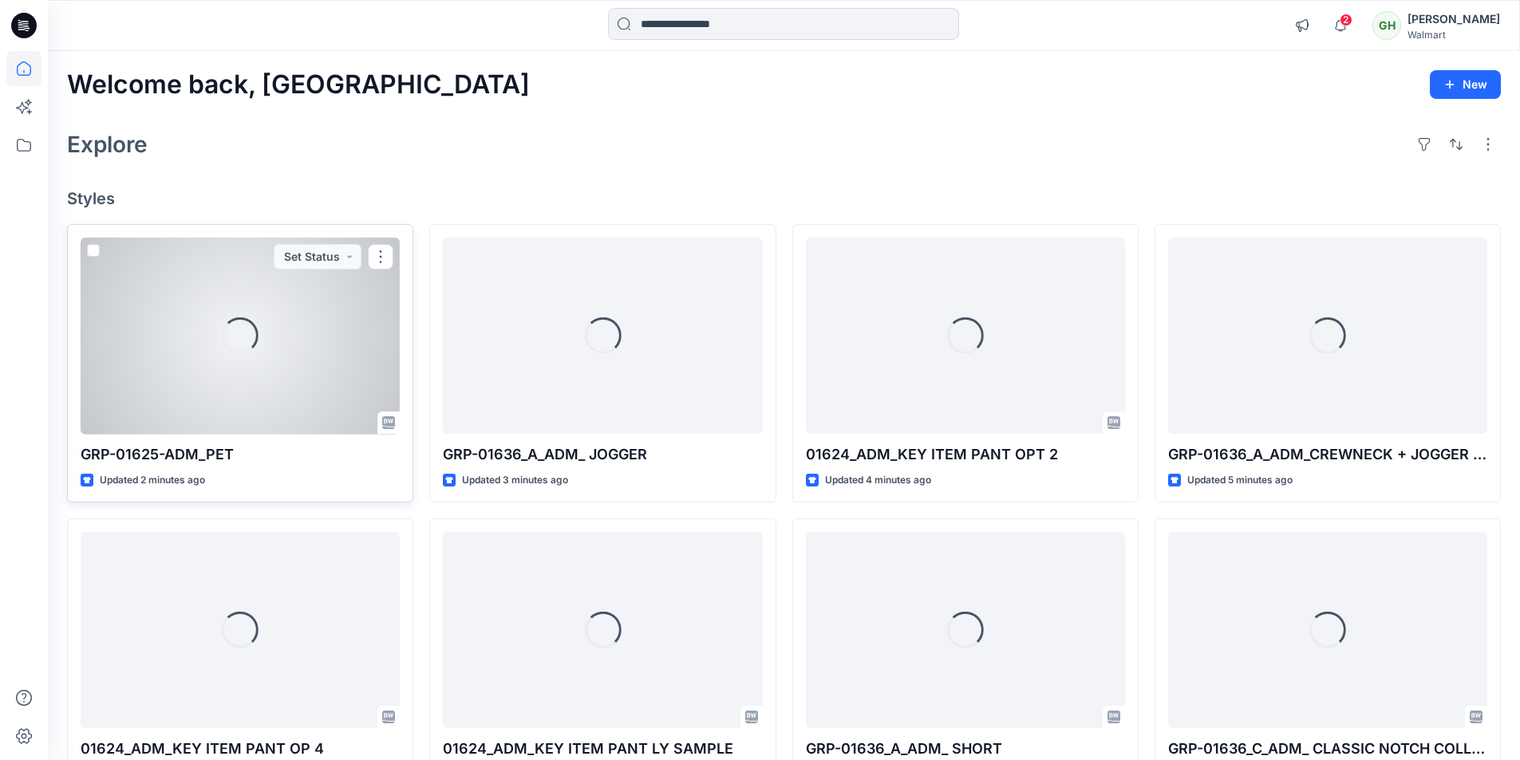
click at [291, 379] on div "Loading..." at bounding box center [240, 336] width 319 height 197
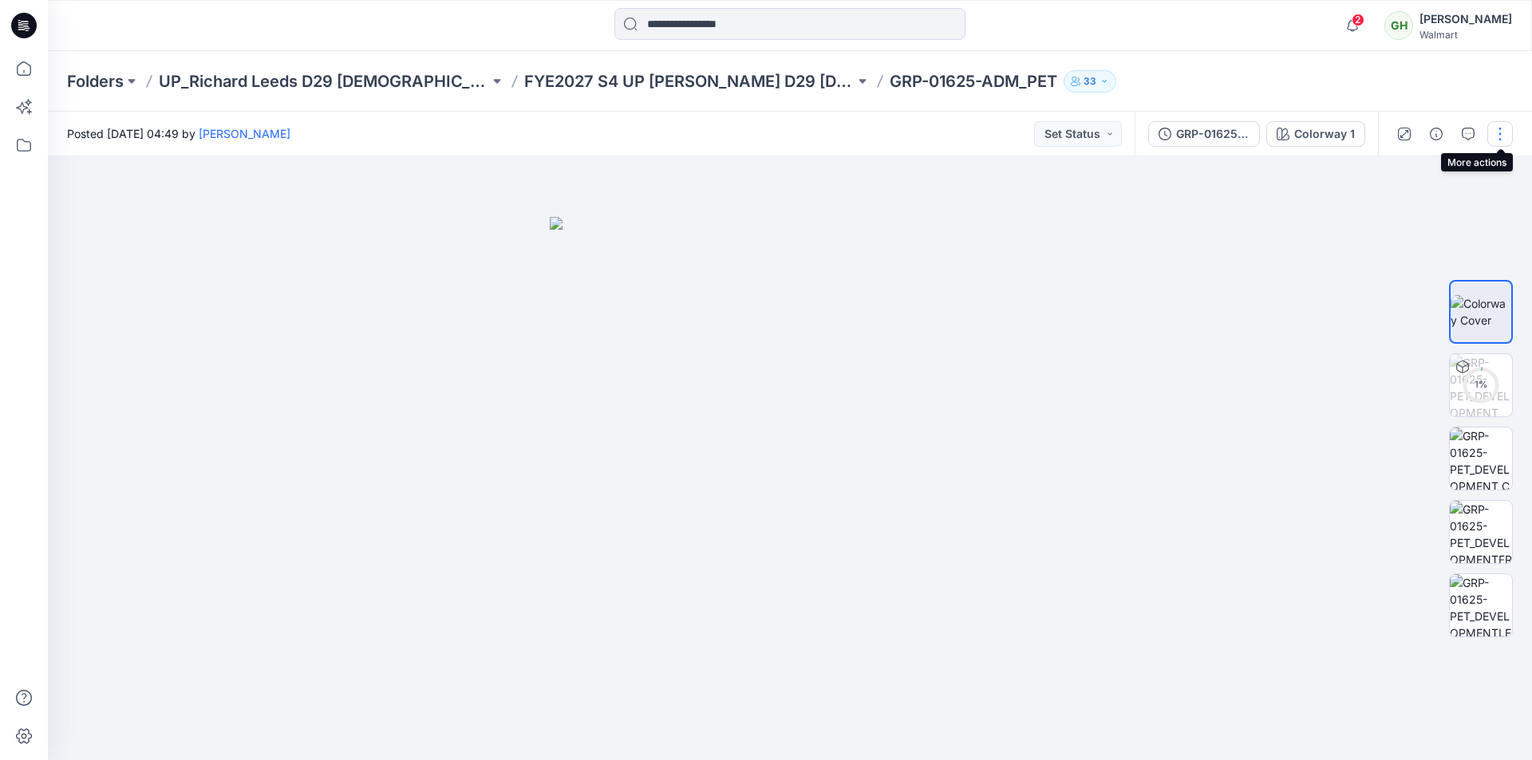
click at [1499, 132] on button "button" at bounding box center [1500, 134] width 26 height 26
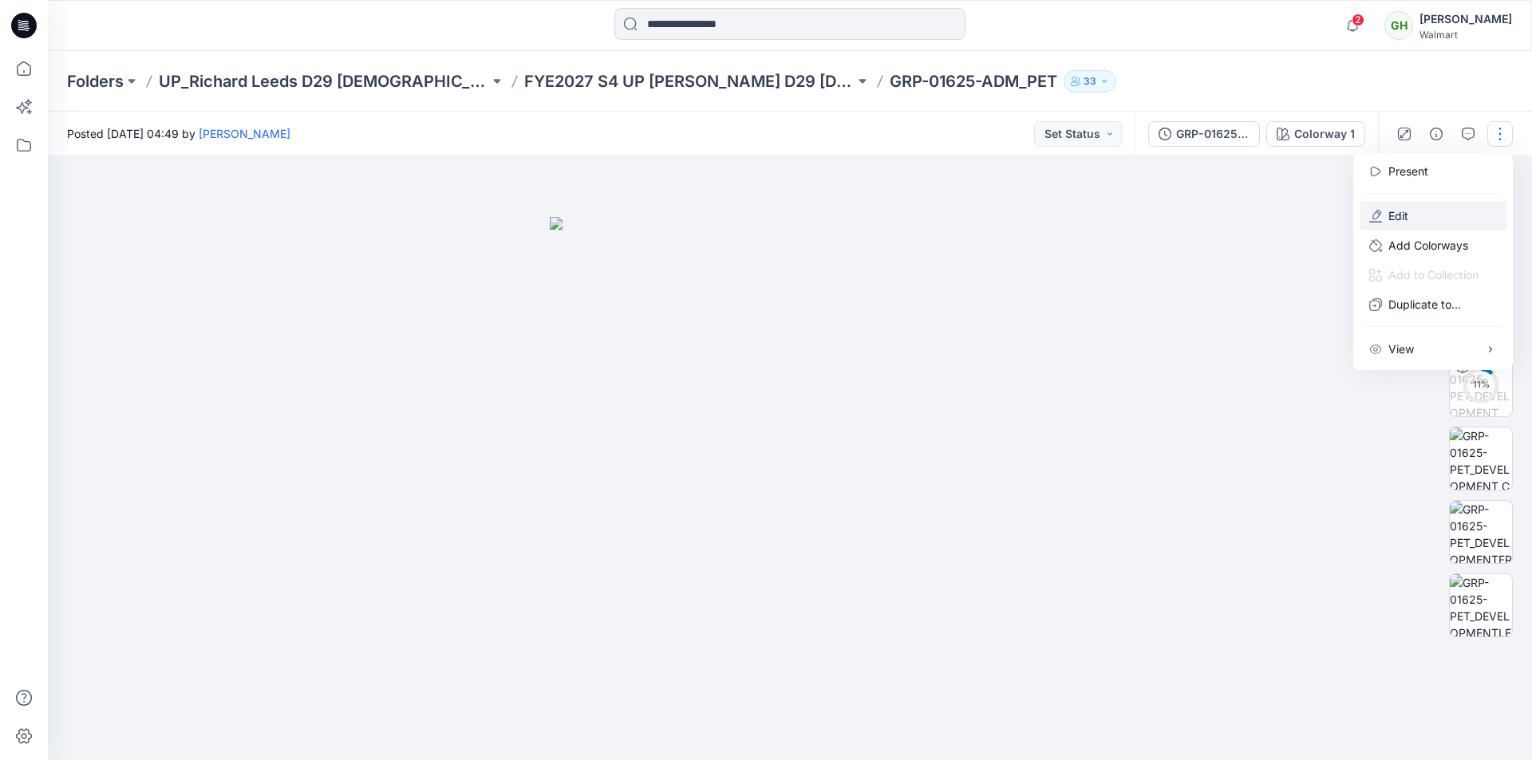
click at [1411, 218] on button "Edit" at bounding box center [1433, 216] width 147 height 30
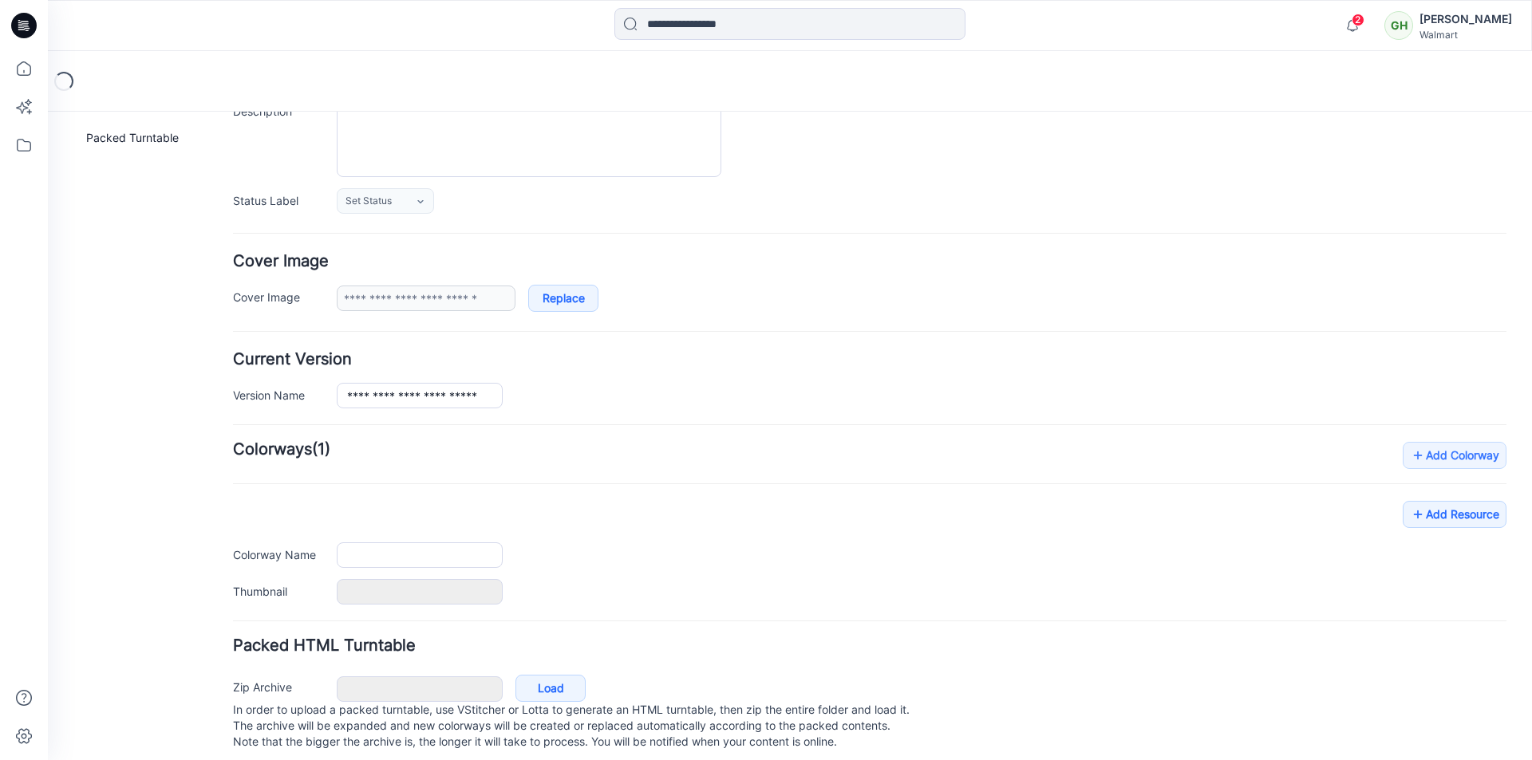
type input "**********"
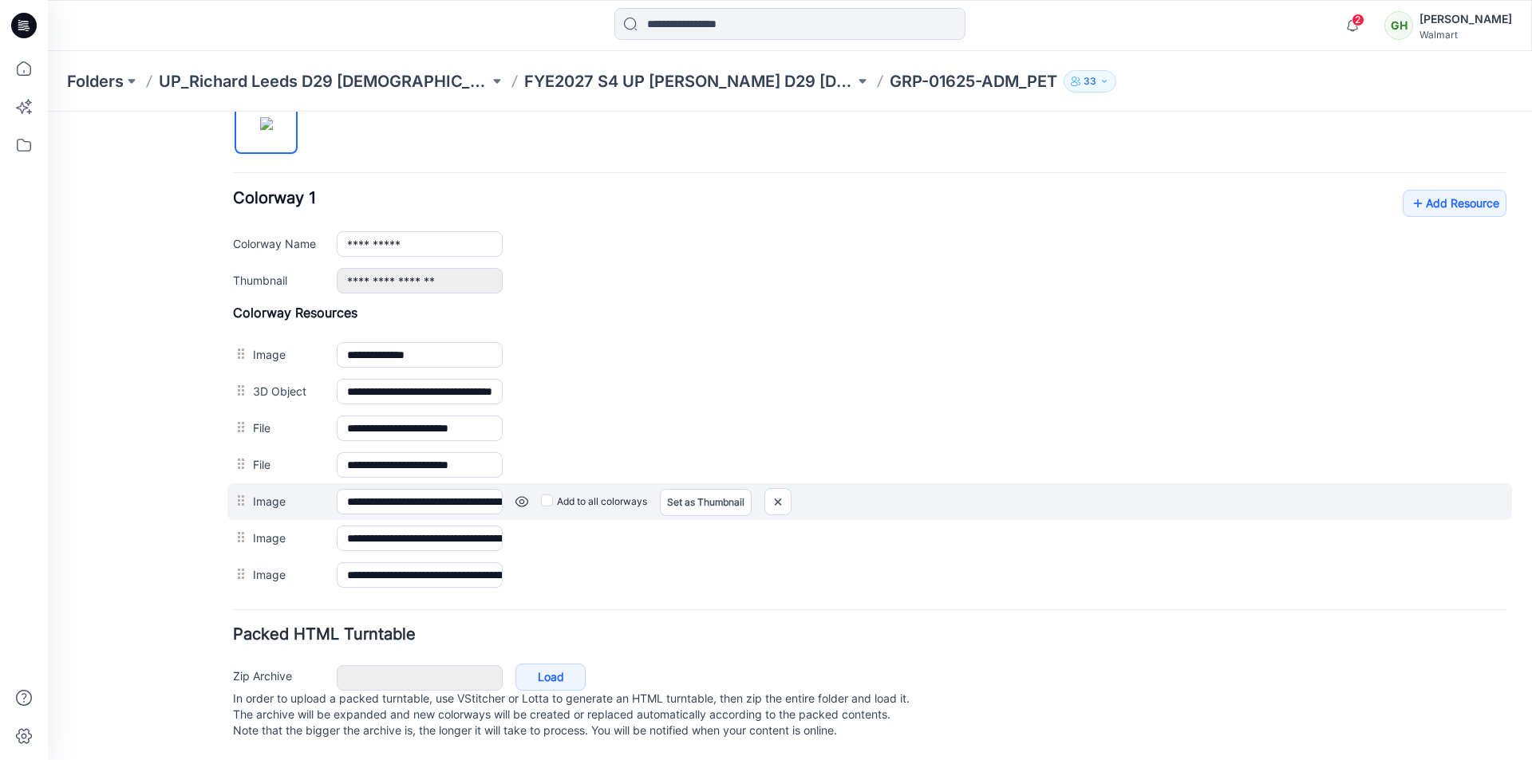
scroll to position [577, 0]
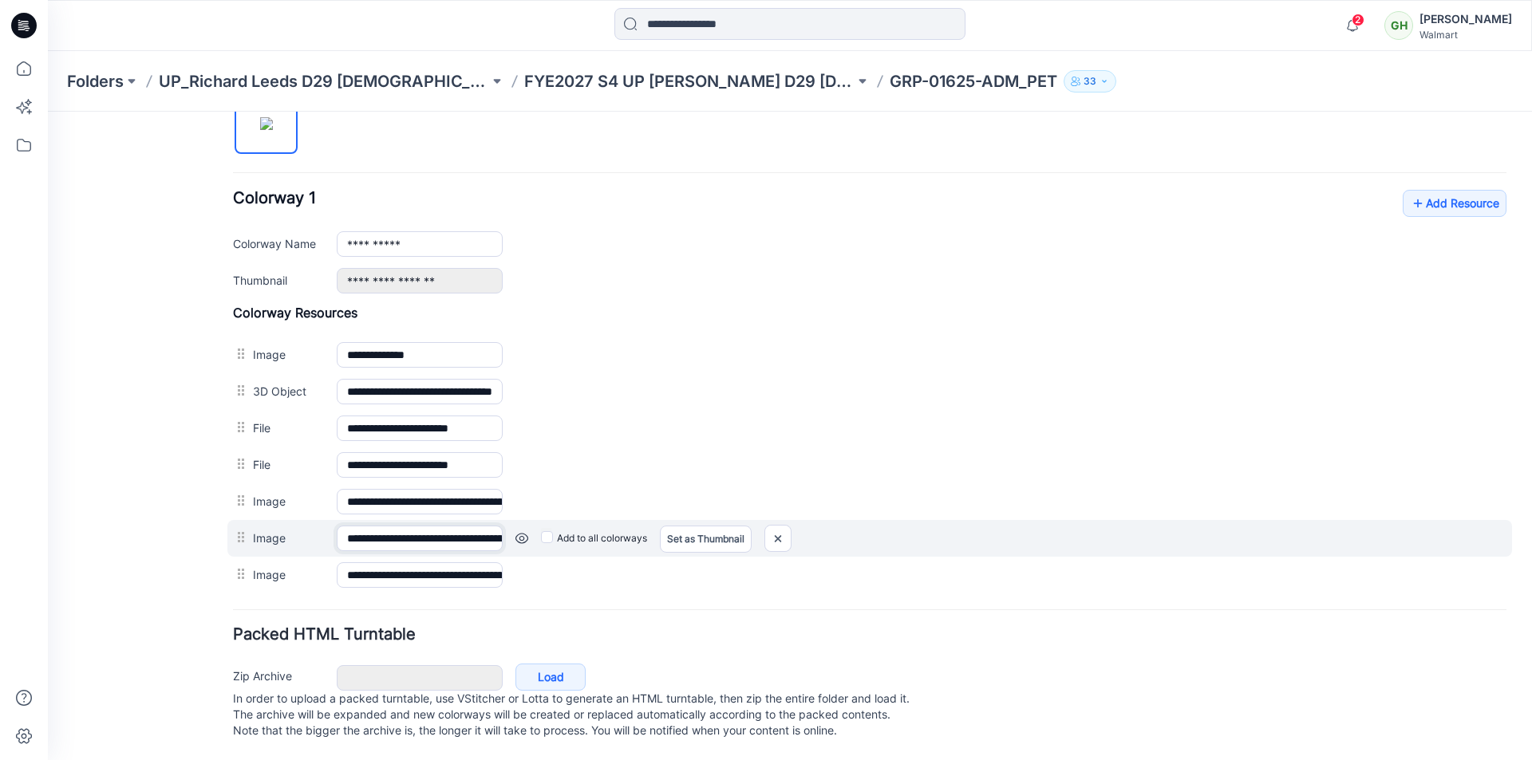
click at [398, 526] on input "**********" at bounding box center [420, 539] width 166 height 26
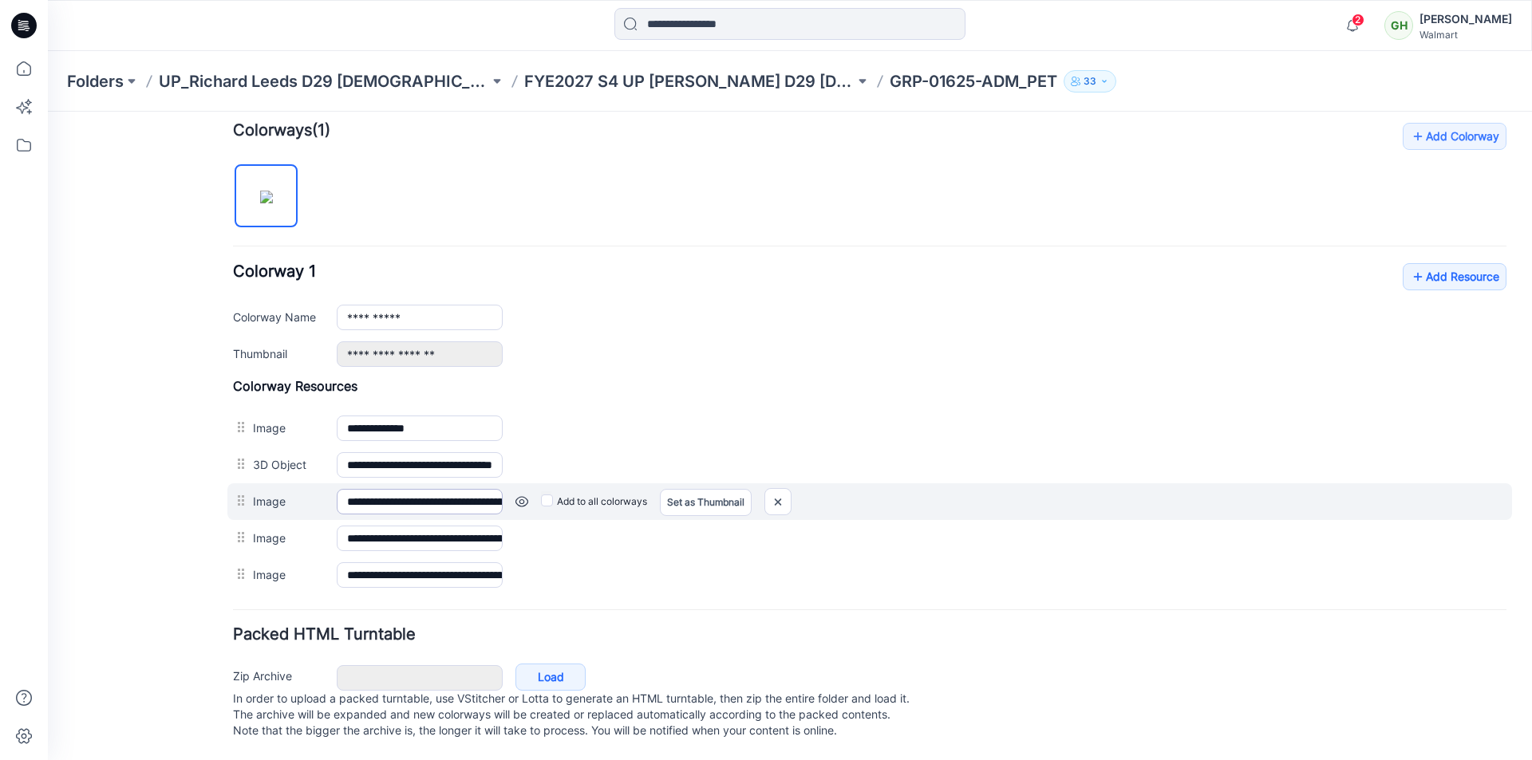
scroll to position [503, 0]
click at [457, 491] on input "**********" at bounding box center [420, 502] width 166 height 26
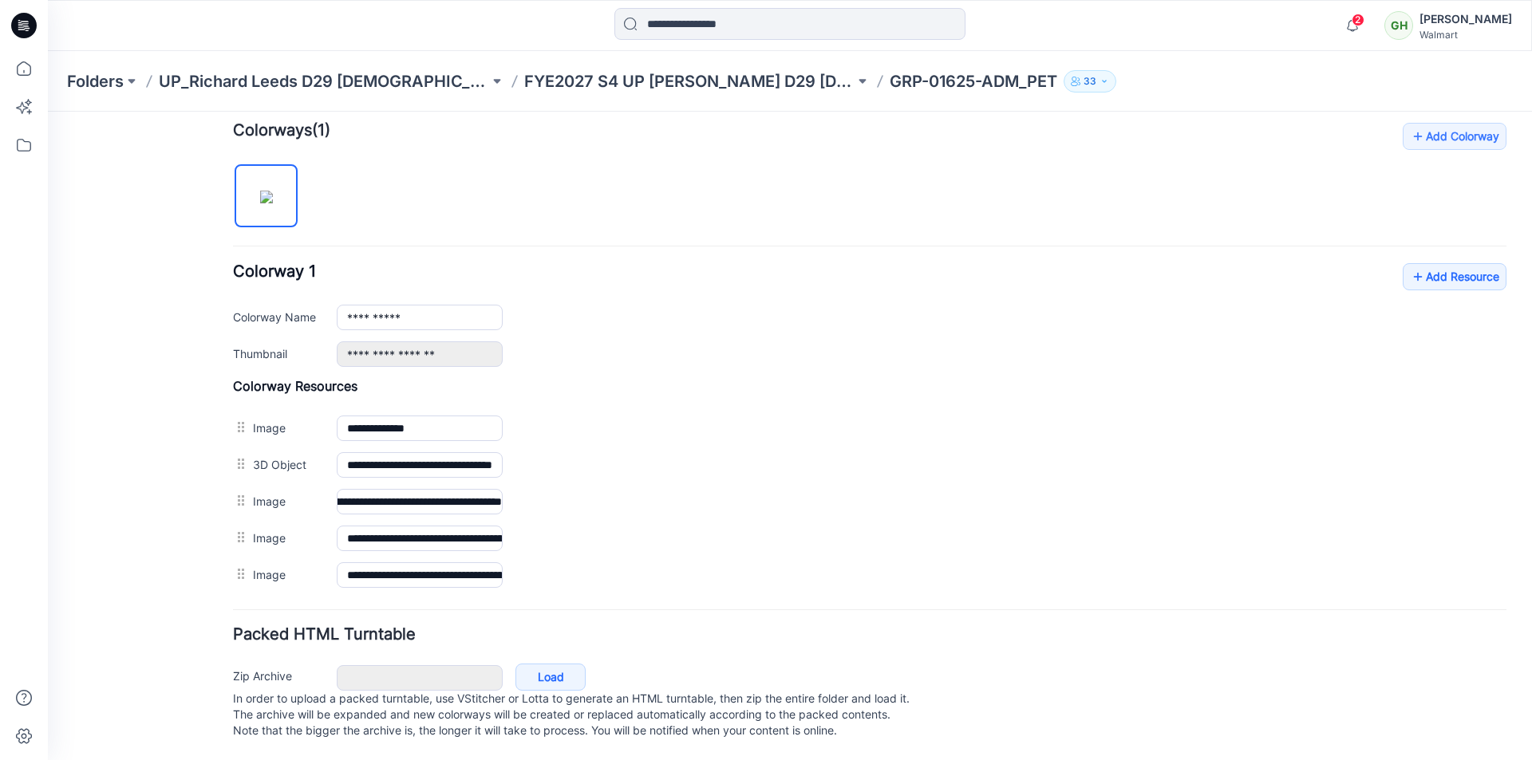
click at [787, 169] on div "**********" at bounding box center [869, 358] width 1273 height 471
click at [1432, 263] on link "Add Resource" at bounding box center [1455, 276] width 104 height 27
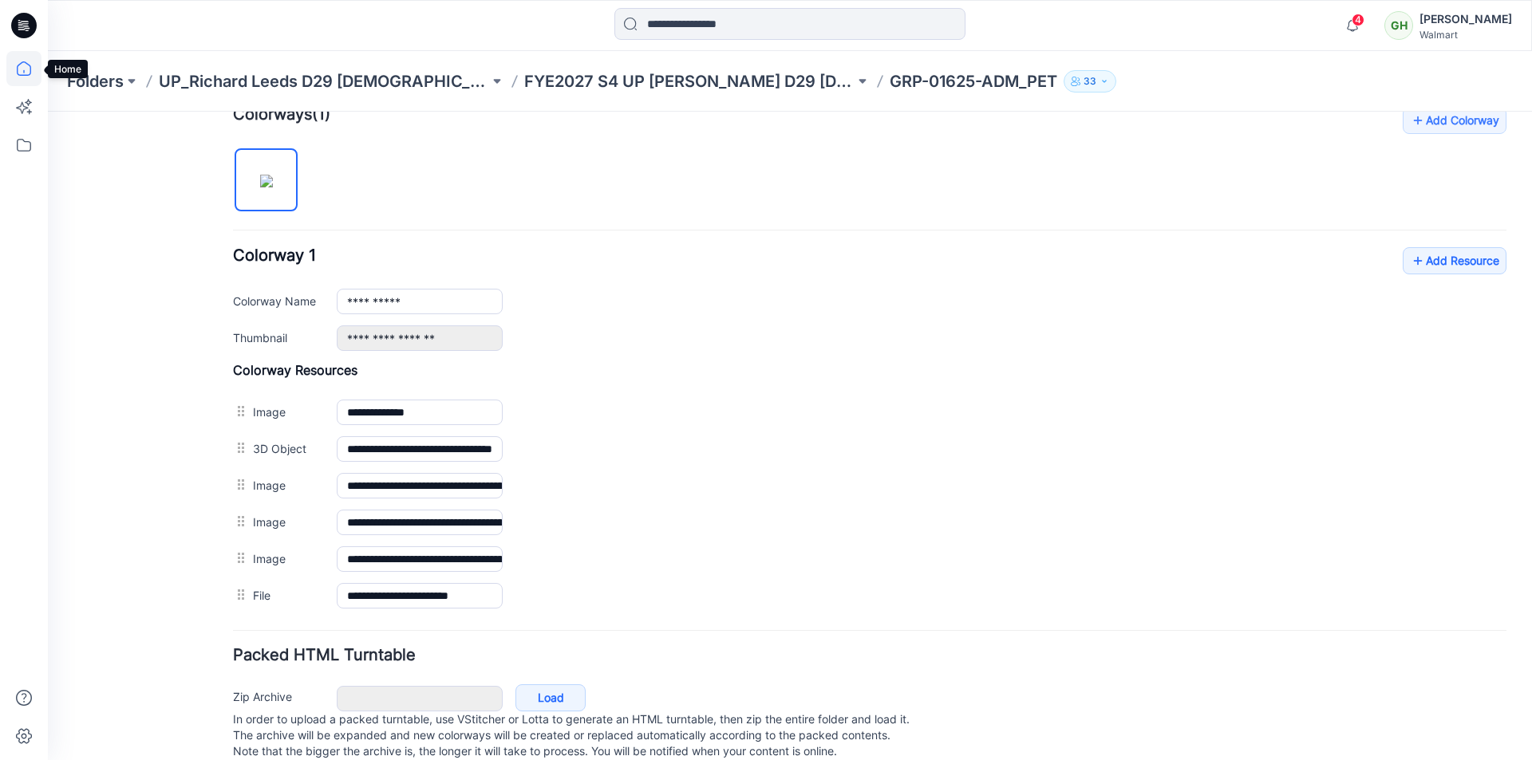
click at [32, 71] on icon at bounding box center [23, 68] width 35 height 35
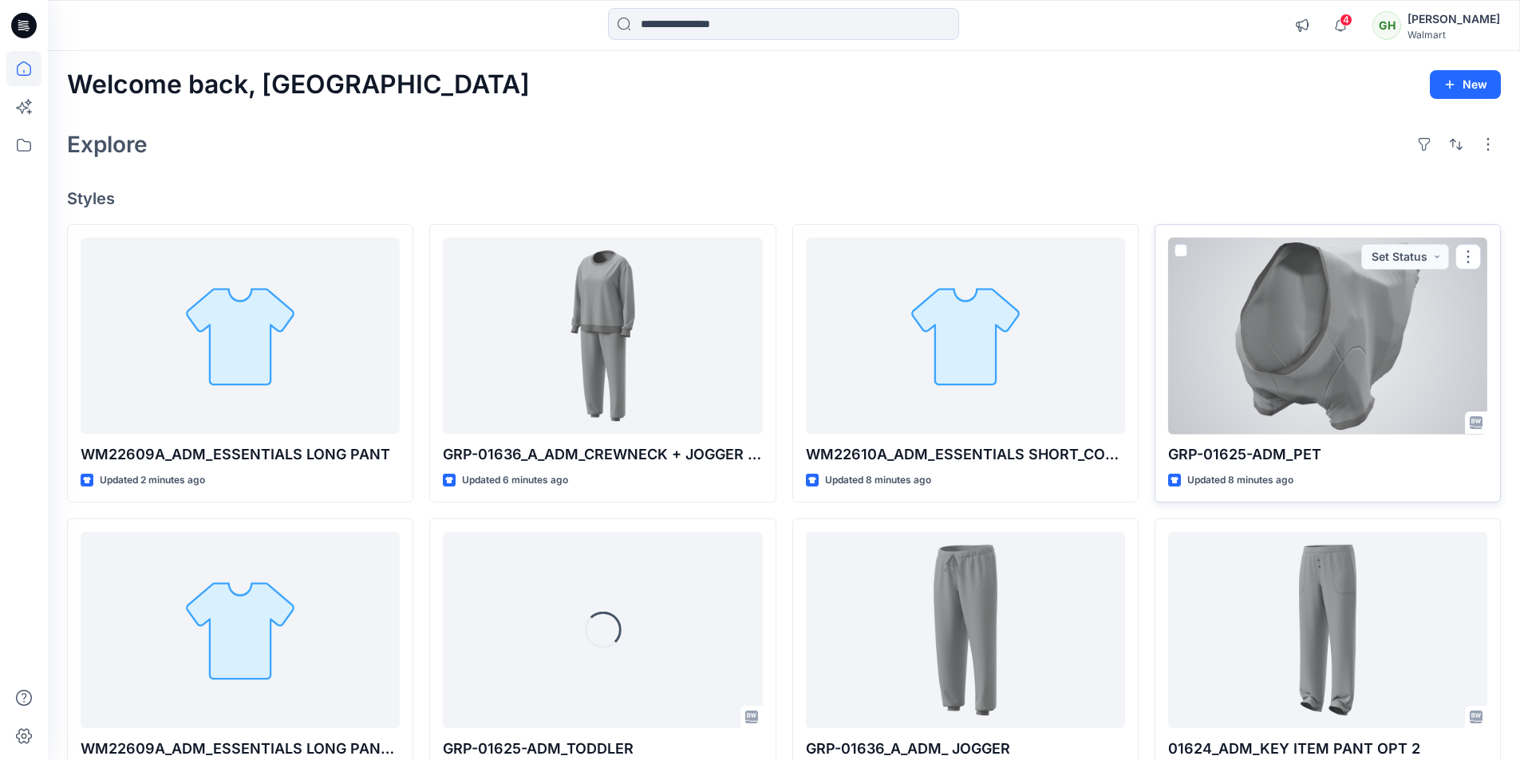
click at [1311, 365] on div at bounding box center [1327, 336] width 319 height 197
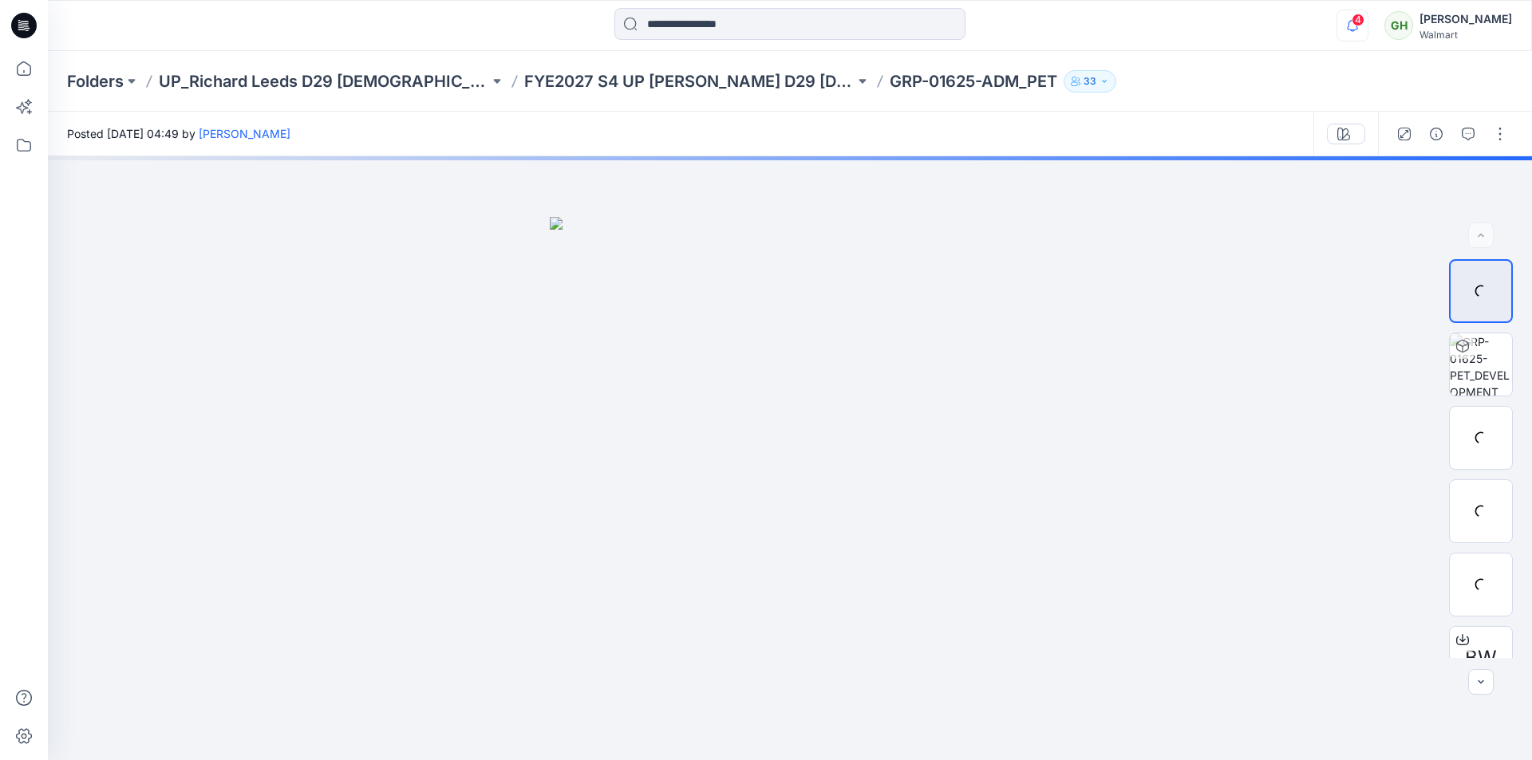
click at [1337, 14] on icon "button" at bounding box center [1352, 26] width 30 height 32
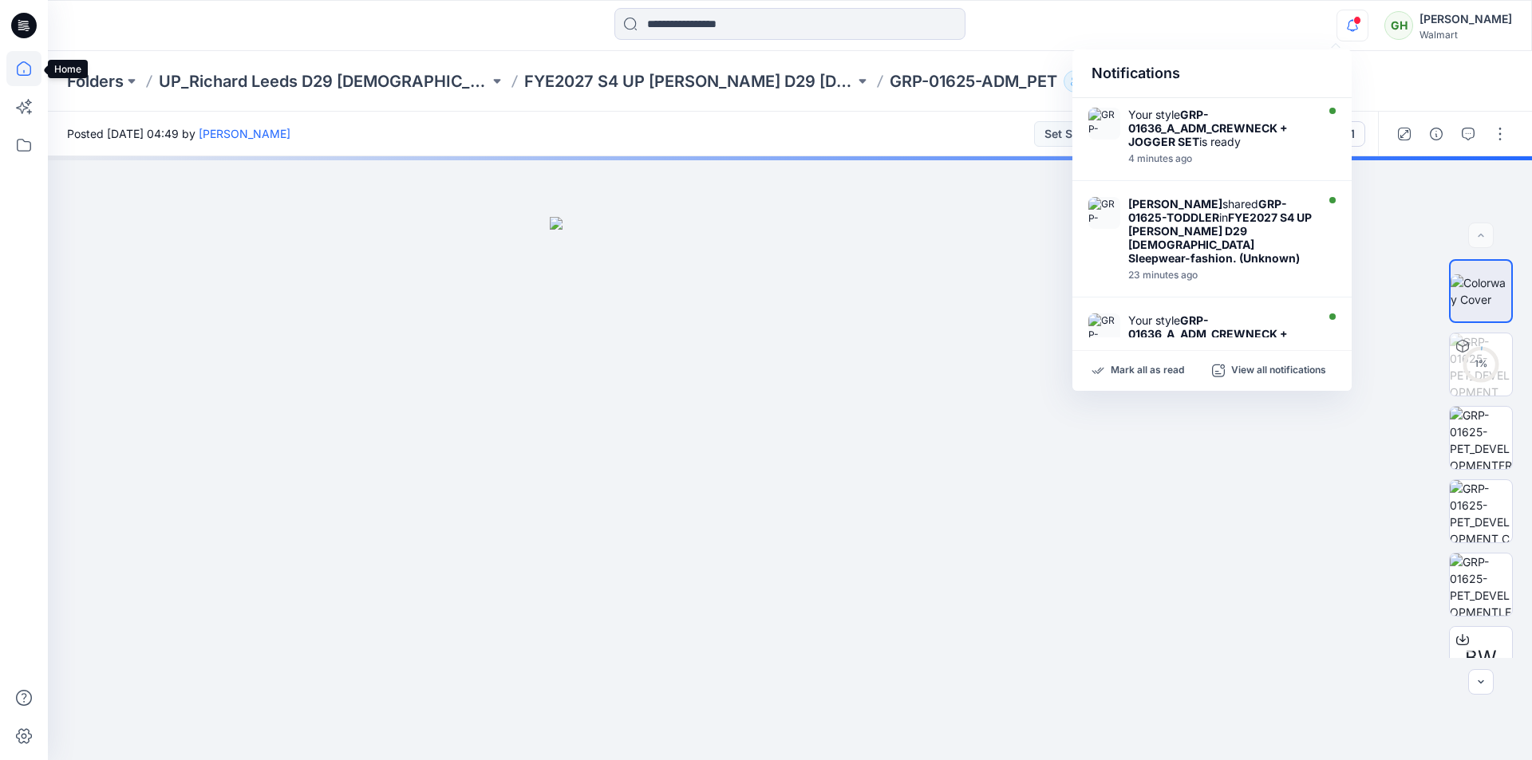
click at [18, 62] on icon at bounding box center [23, 68] width 35 height 35
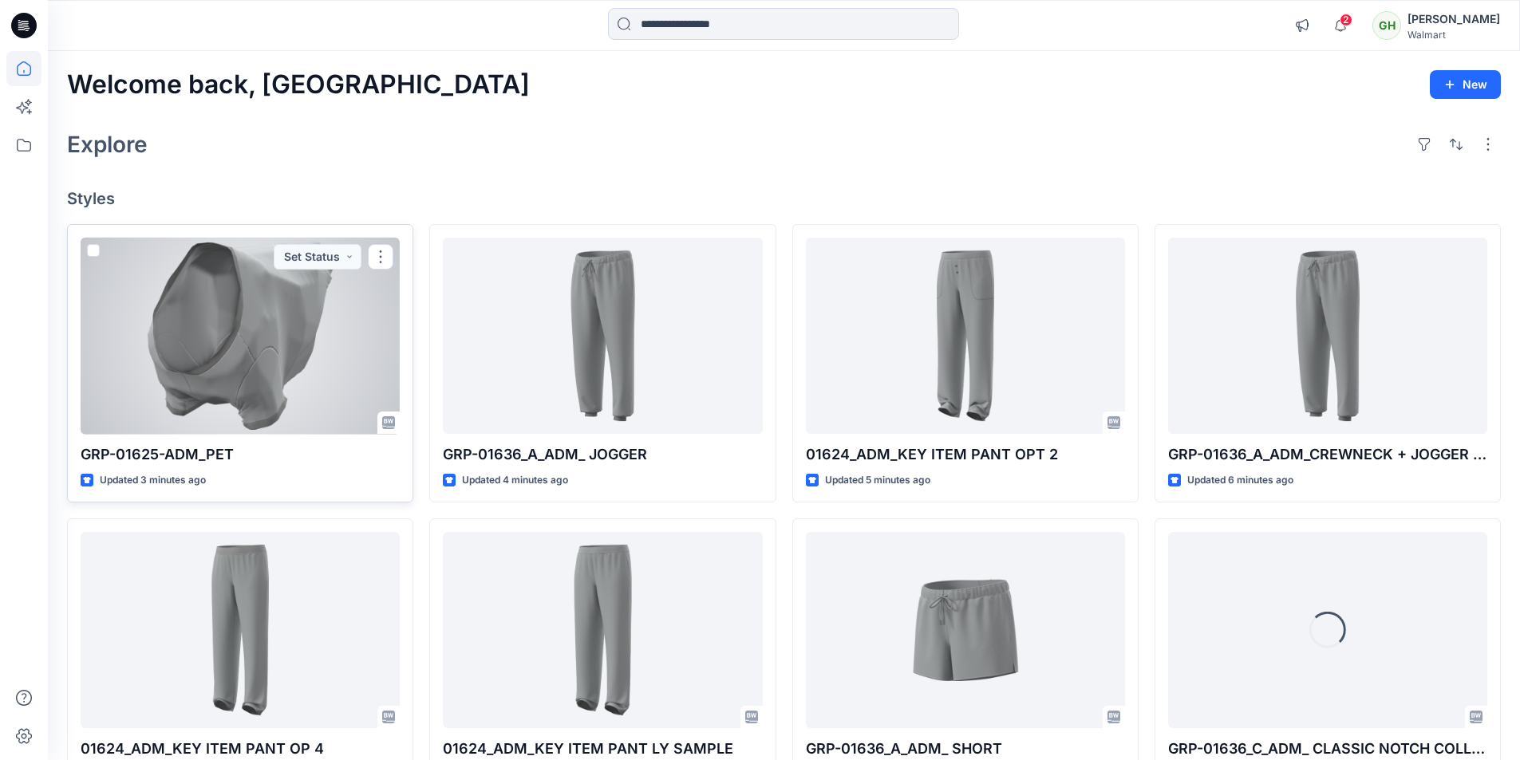
click at [253, 369] on div at bounding box center [240, 336] width 319 height 197
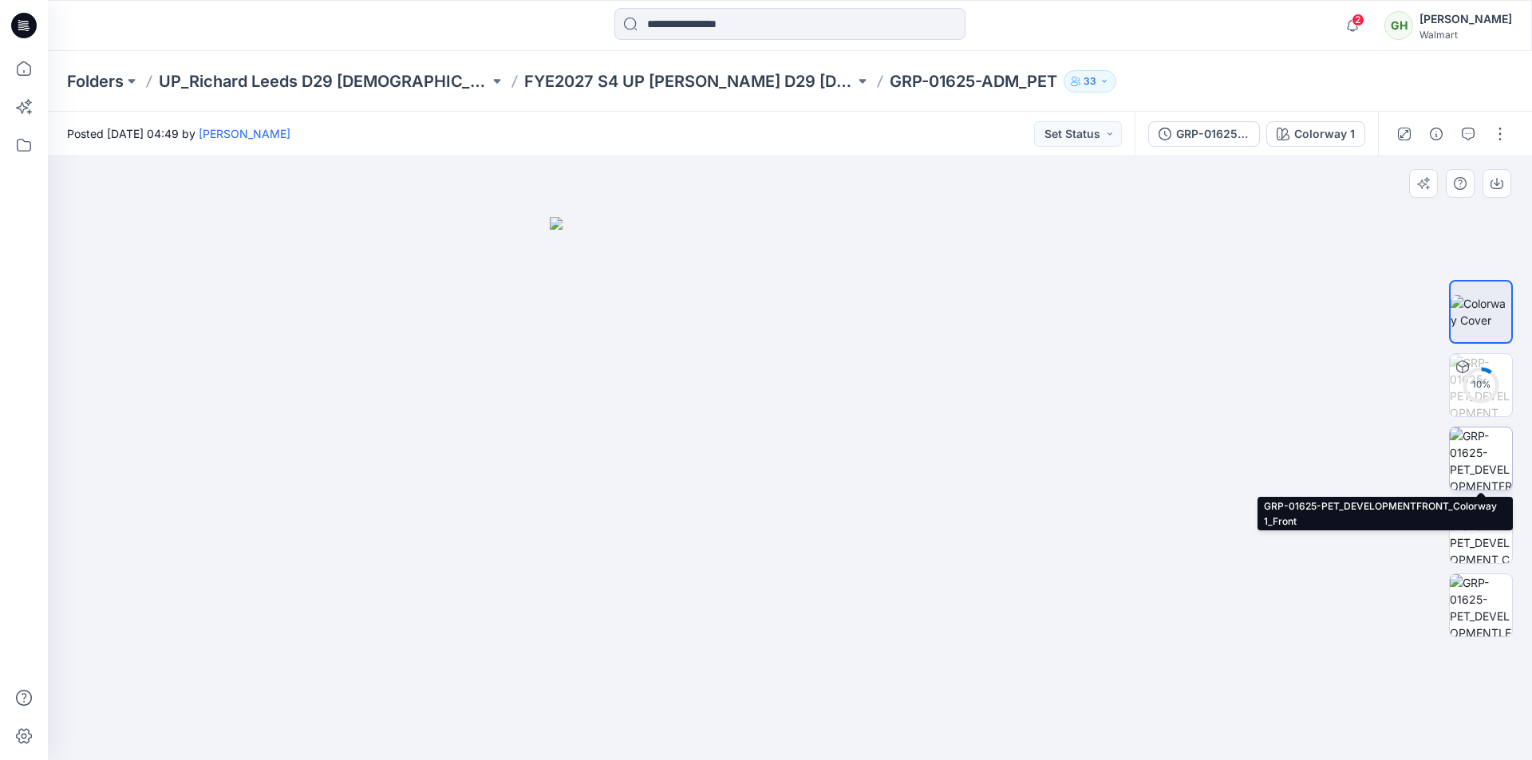
click at [1474, 462] on img at bounding box center [1481, 459] width 62 height 62
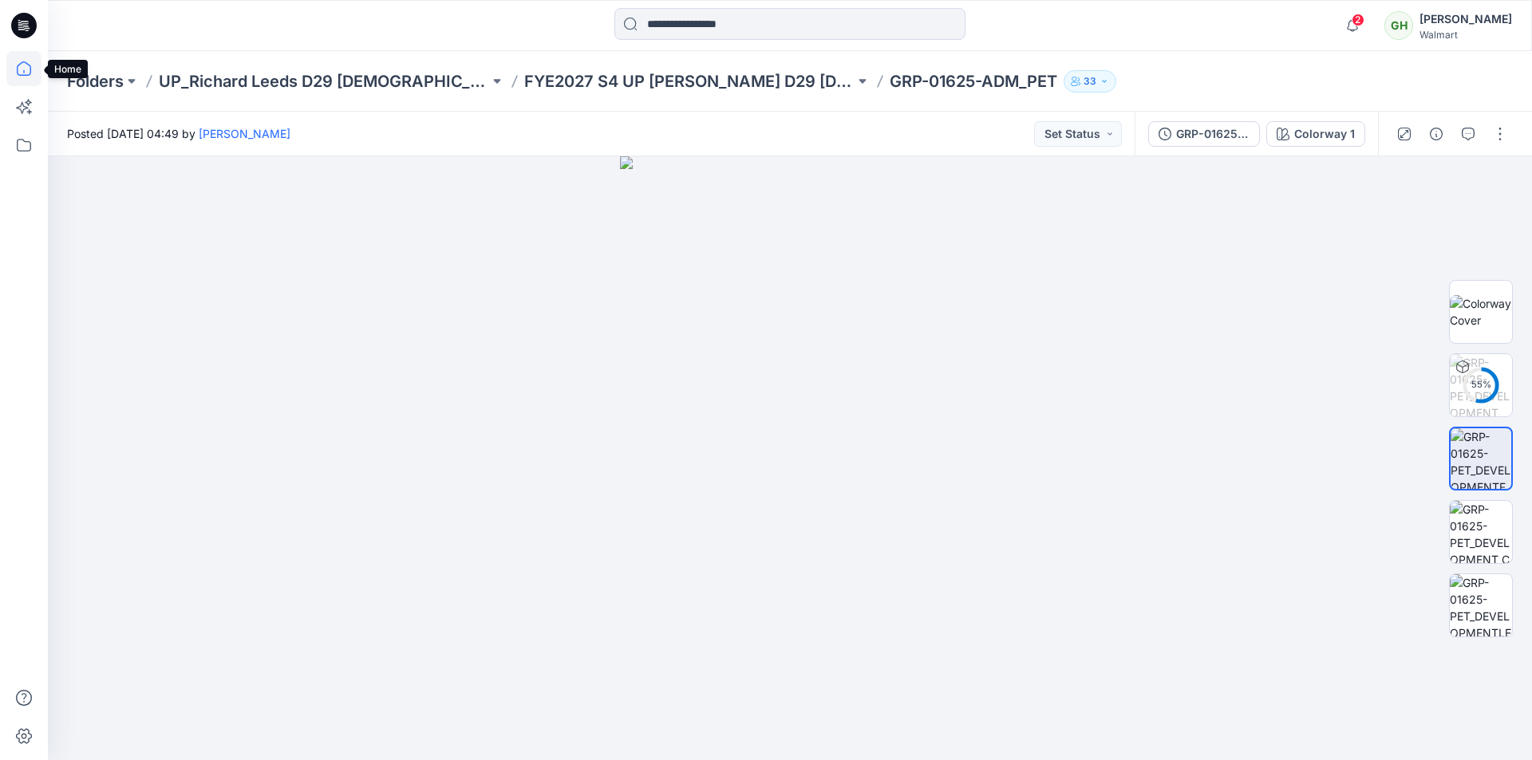
click at [10, 66] on icon at bounding box center [23, 68] width 35 height 35
